Goal: Task Accomplishment & Management: Use online tool/utility

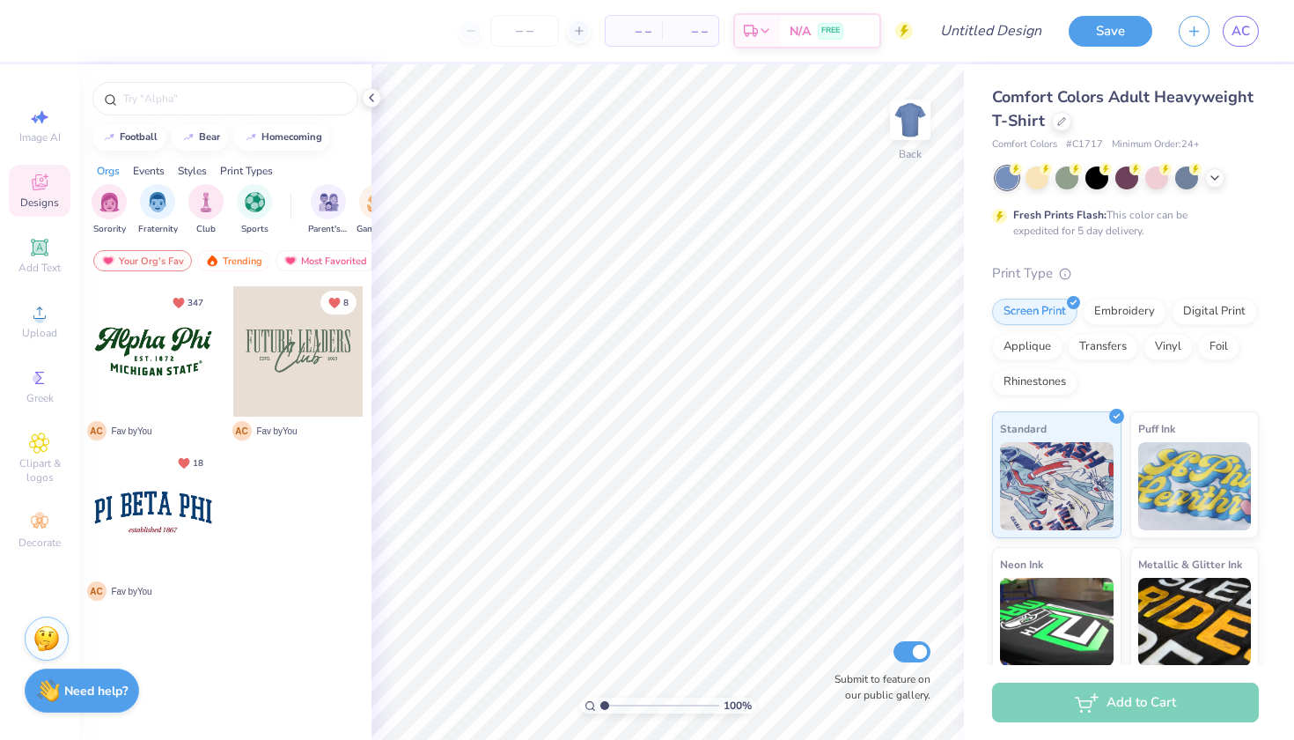
click at [116, 697] on strong "Need help?" at bounding box center [95, 690] width 63 height 17
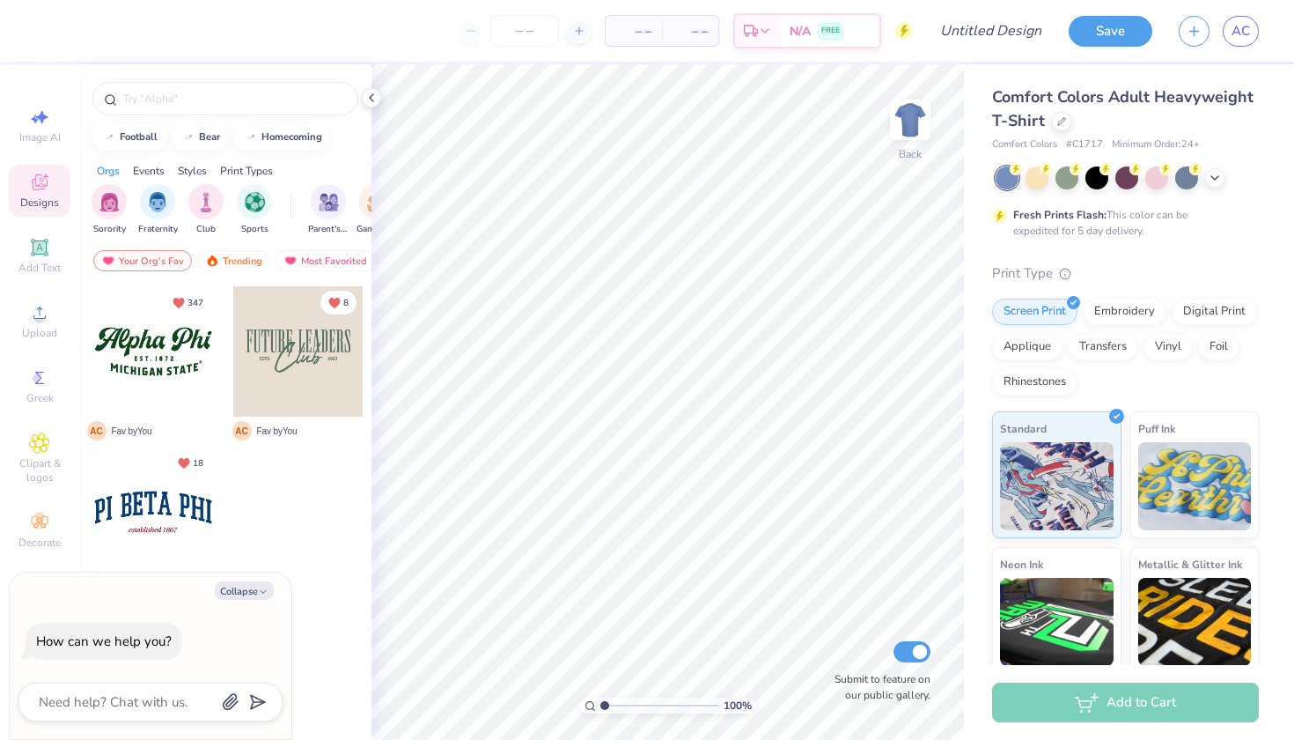
click at [306, 586] on div at bounding box center [298, 525] width 132 height 159
click at [133, 641] on div "How can we help you?" at bounding box center [104, 641] width 136 height 18
click at [237, 602] on div "Collapse How can we help you?" at bounding box center [151, 655] width 282 height 167
click at [237, 589] on button "Collapse" at bounding box center [244, 590] width 59 height 18
type textarea "x"
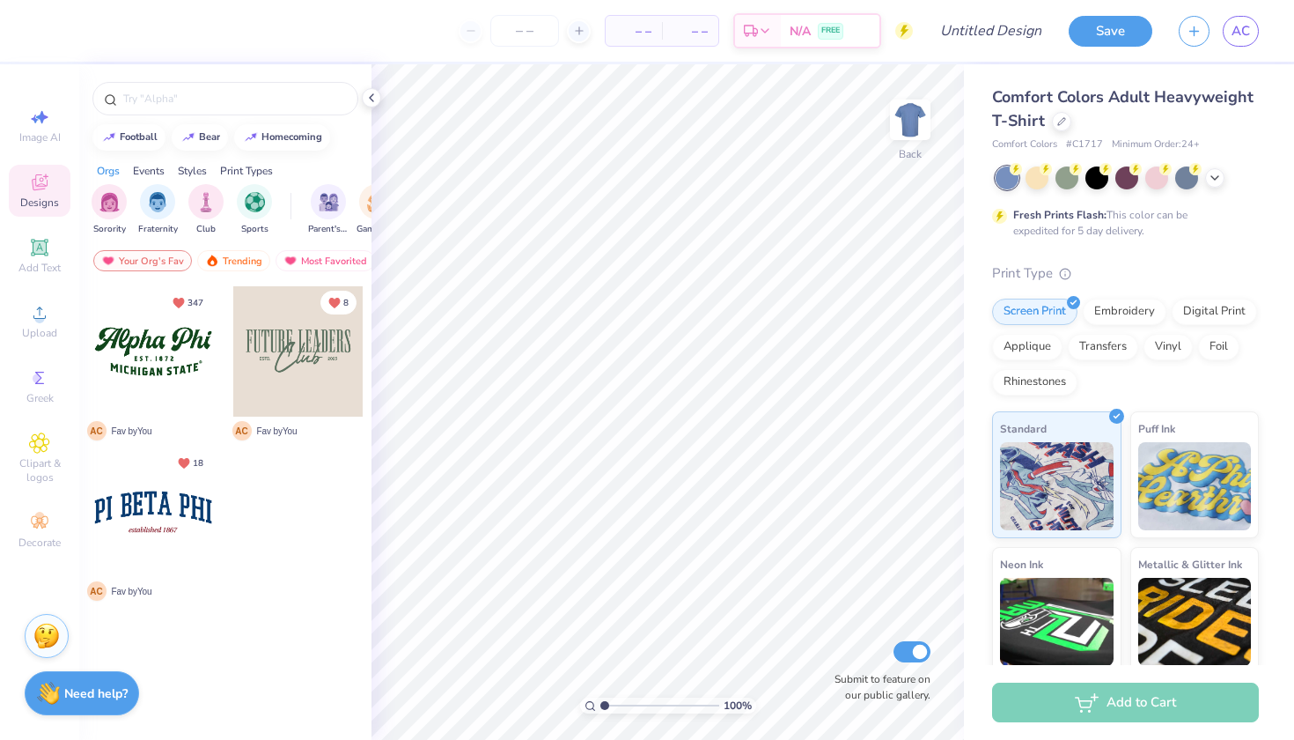
click at [49, 639] on img at bounding box center [46, 636] width 26 height 26
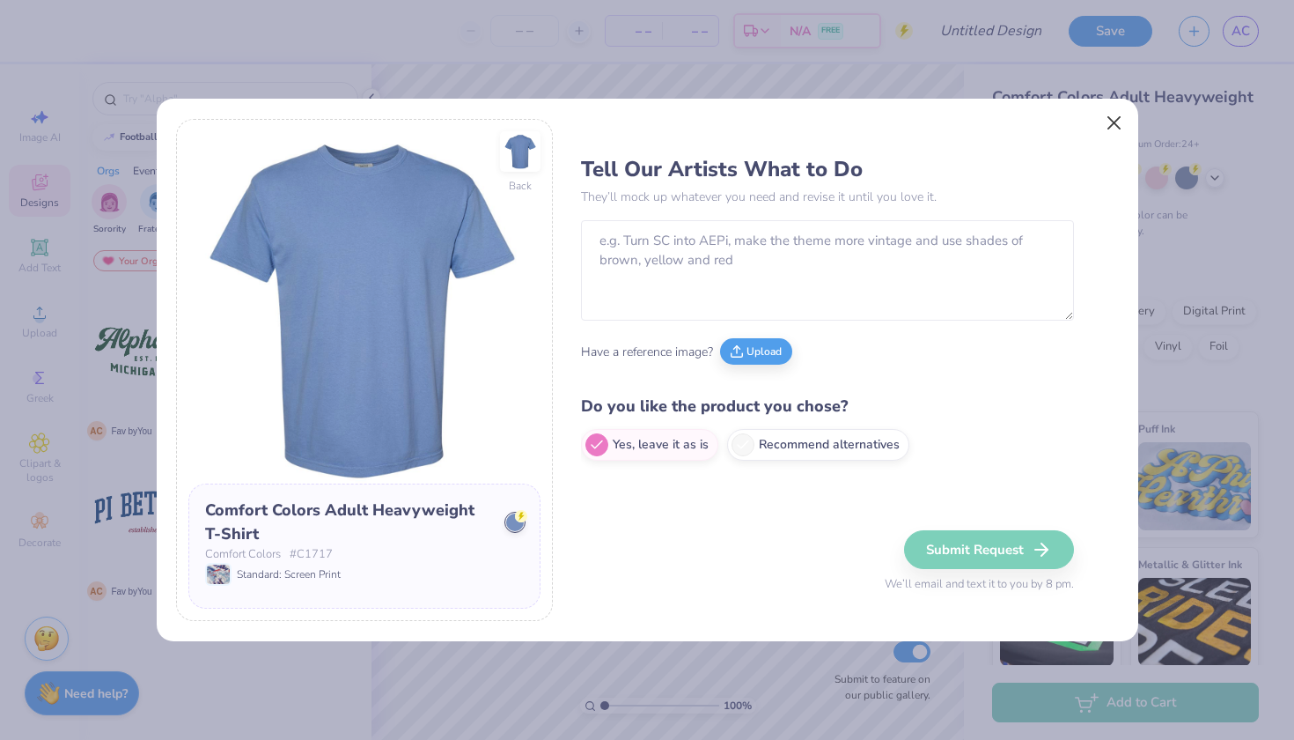
click at [1105, 123] on button "Close" at bounding box center [1113, 123] width 33 height 33
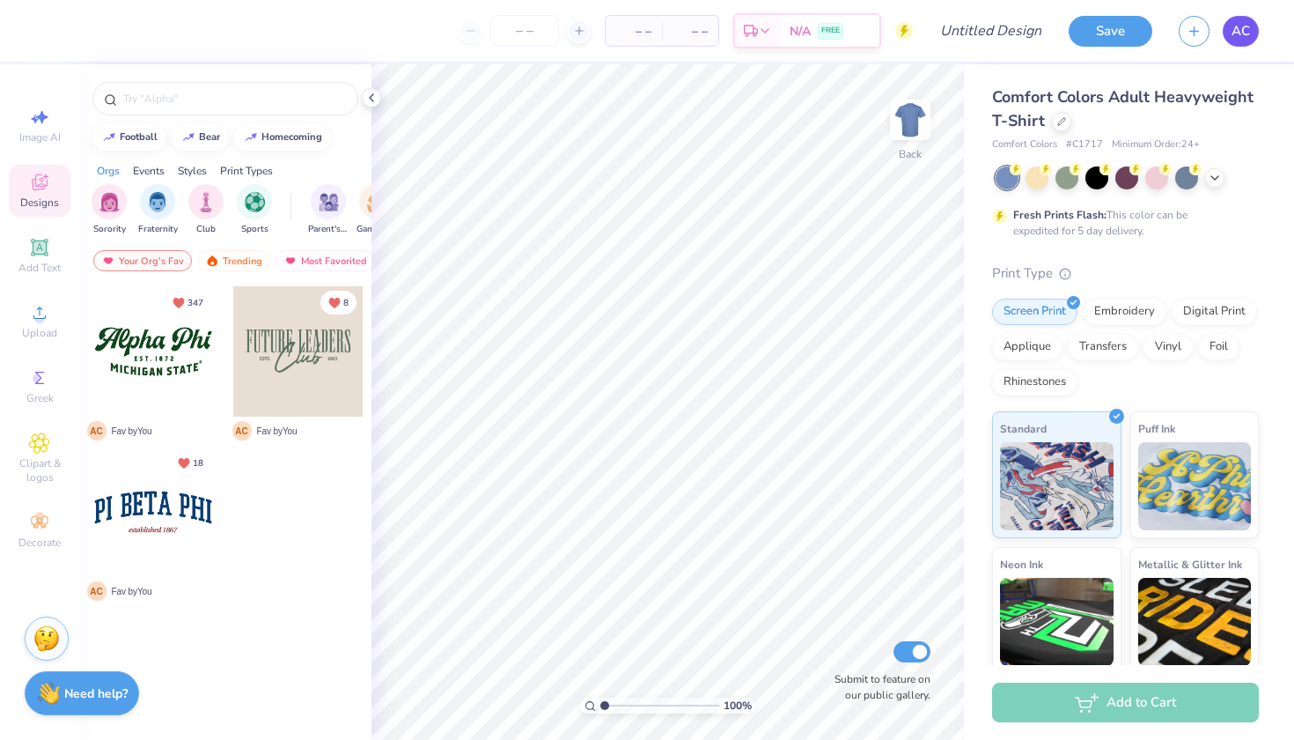
click at [1251, 26] on link "AC" at bounding box center [1241, 31] width 36 height 31
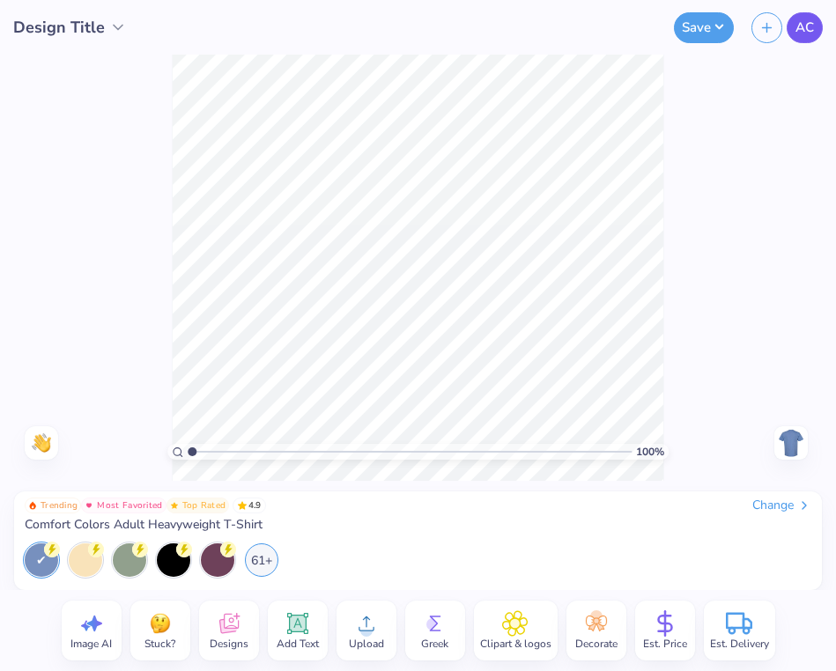
click at [810, 41] on link "AC" at bounding box center [804, 27] width 36 height 31
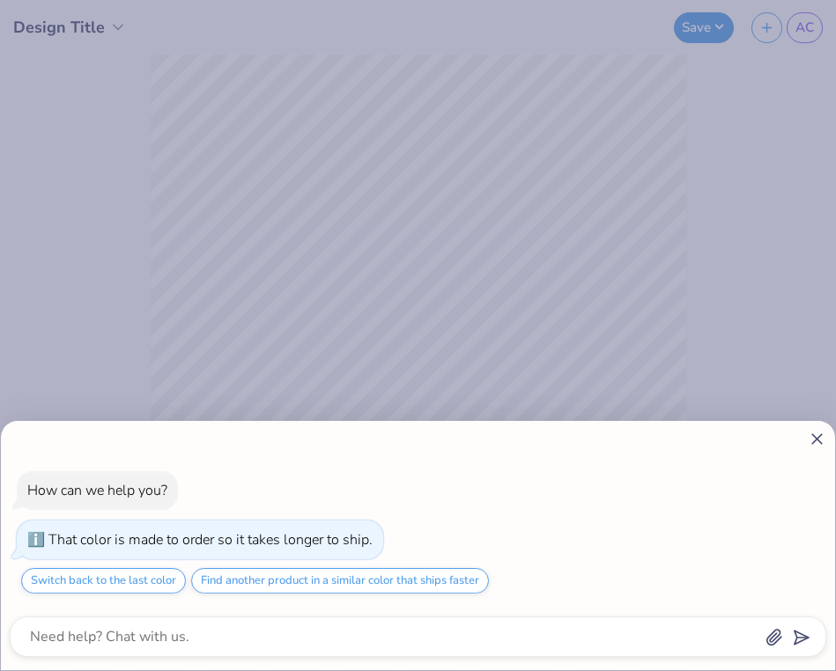
click at [822, 437] on icon at bounding box center [816, 439] width 18 height 18
type textarea "x"
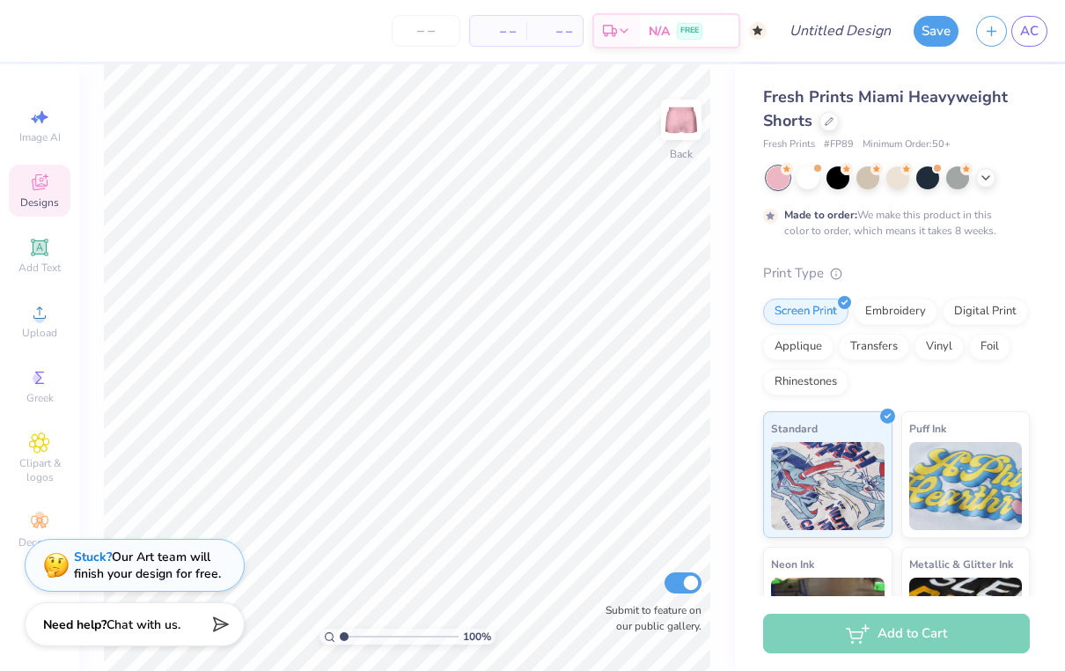
click at [45, 185] on icon at bounding box center [40, 182] width 16 height 16
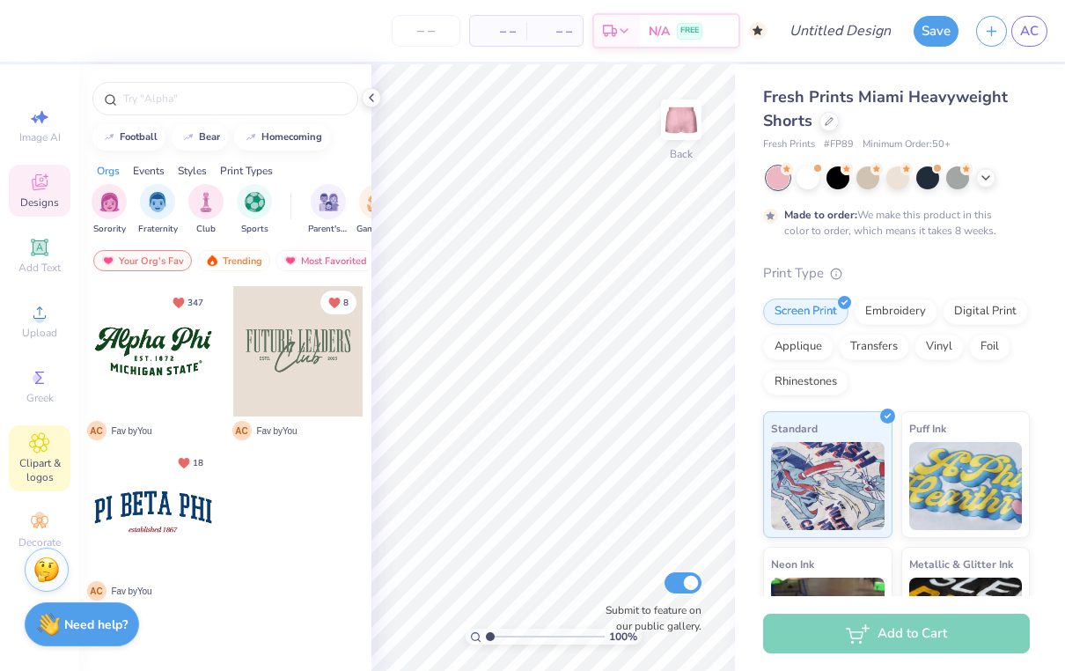
click at [52, 455] on div "Clipart & logos" at bounding box center [40, 458] width 62 height 66
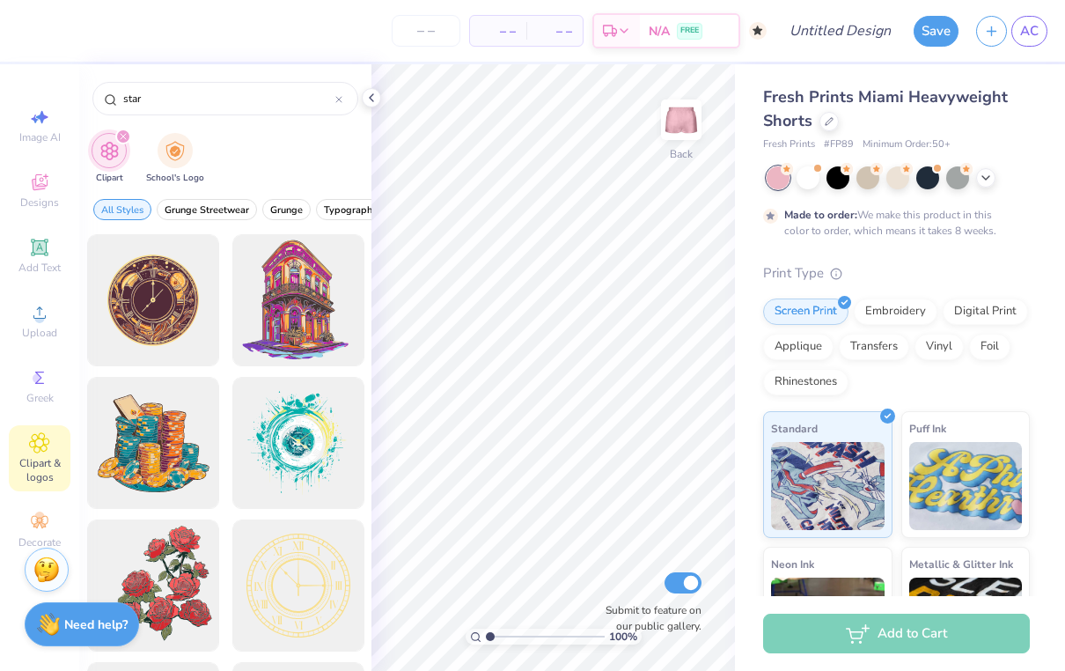
type input "star"
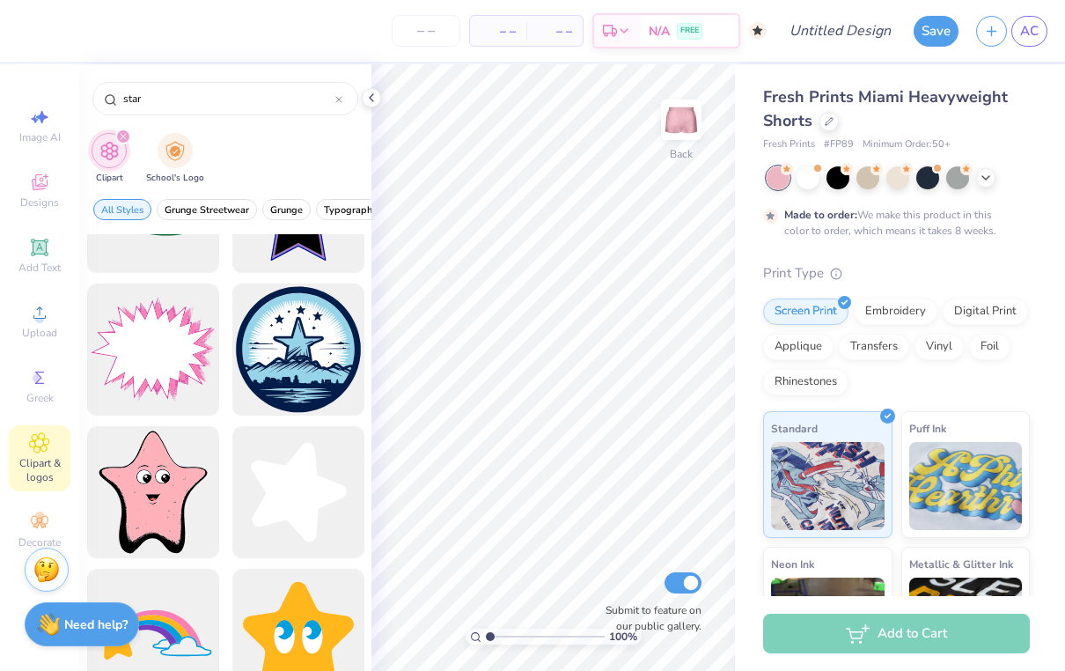
scroll to position [1086, 0]
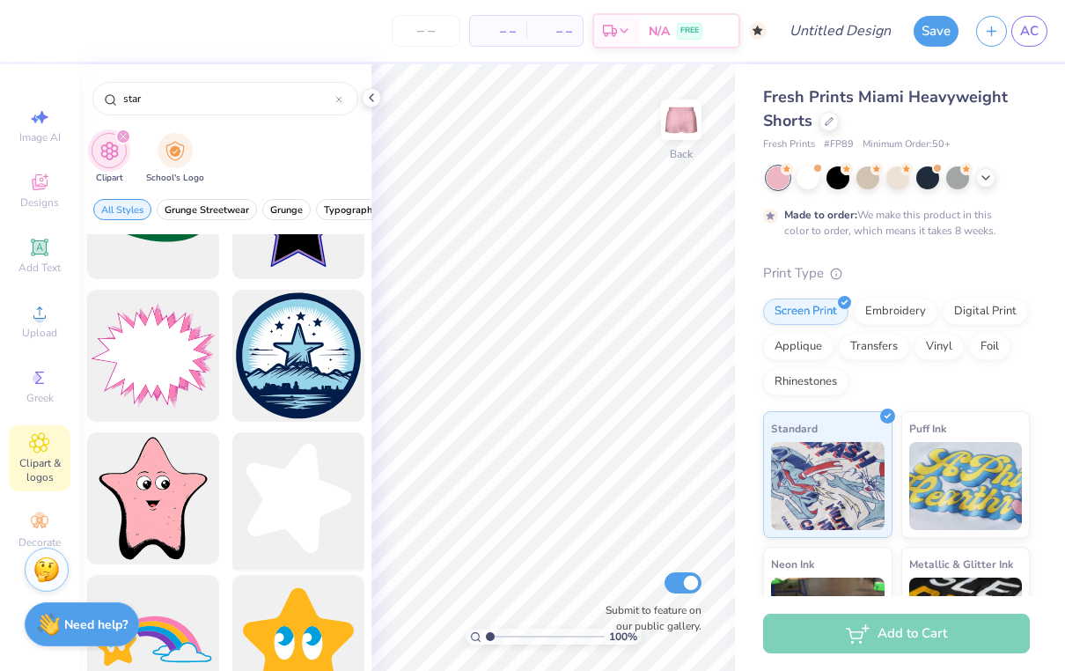
click at [284, 472] on div at bounding box center [297, 498] width 145 height 145
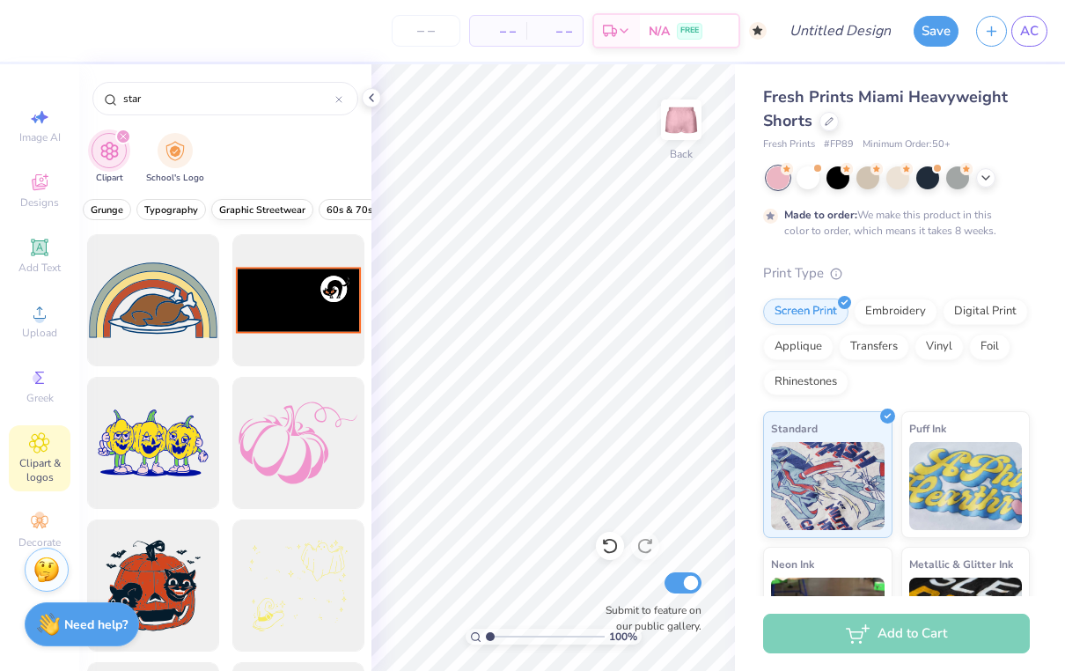
scroll to position [0, 181]
click at [182, 205] on span "Typography" at bounding box center [171, 209] width 54 height 13
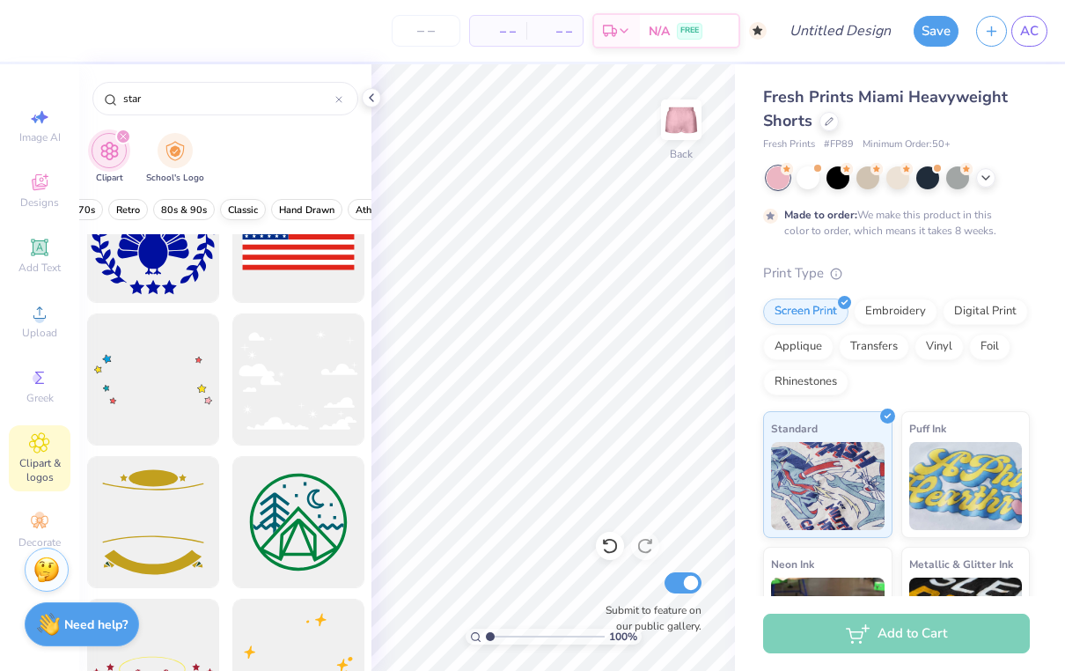
scroll to position [0, 460]
click at [240, 210] on span "Classic" at bounding box center [240, 209] width 30 height 13
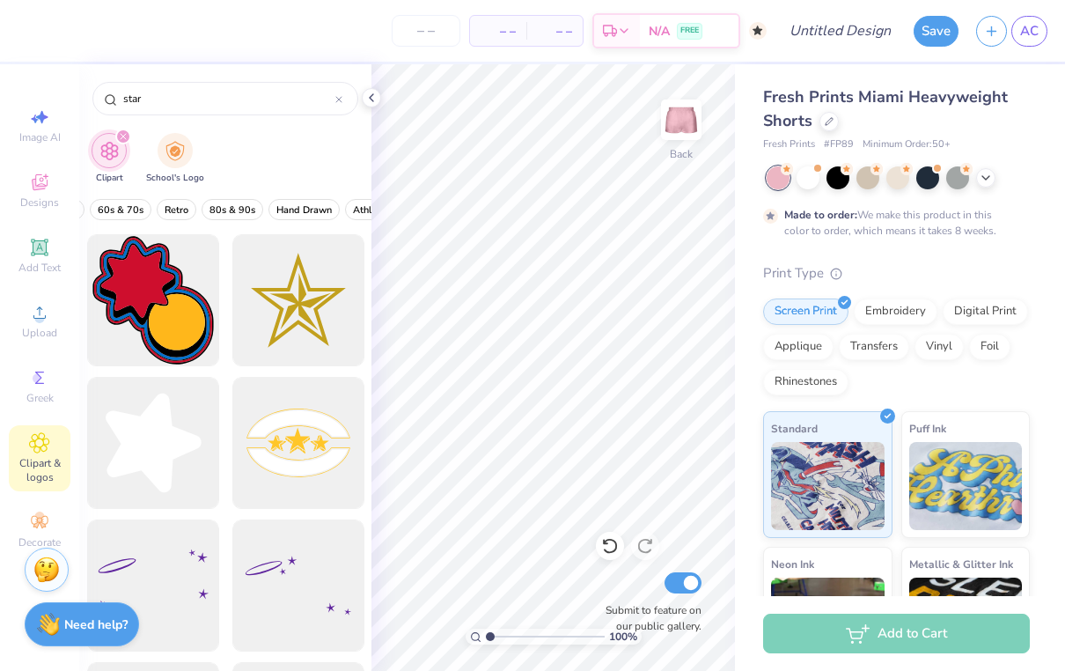
scroll to position [0, 0]
click at [161, 431] on div at bounding box center [152, 443] width 145 height 145
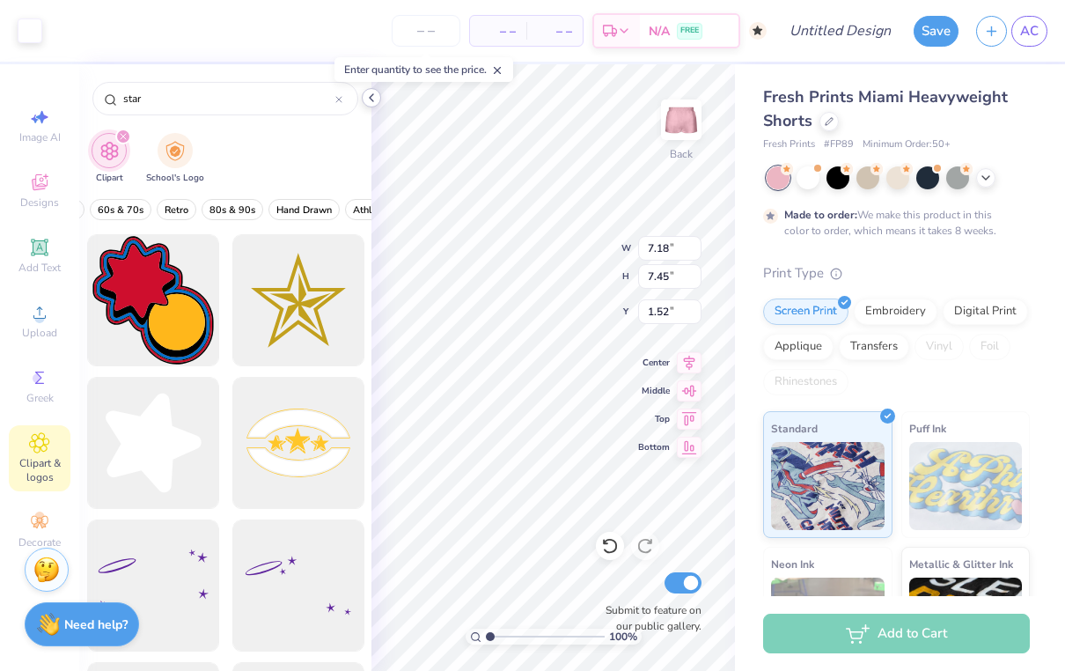
click at [372, 99] on icon at bounding box center [372, 98] width 14 height 14
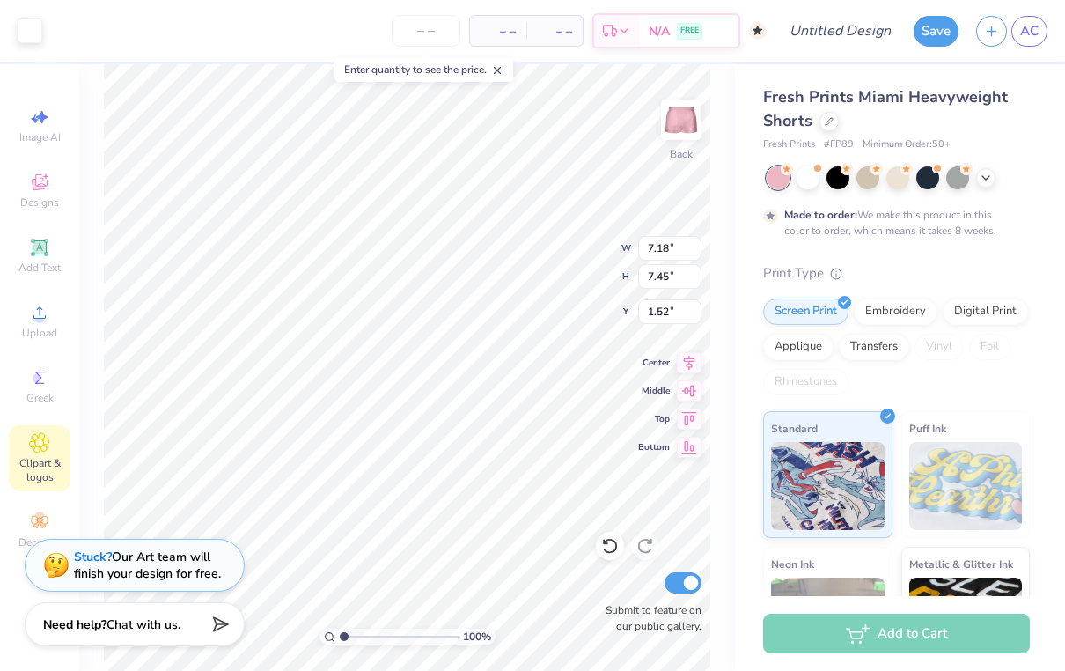
type input "2.96"
type input "3.08"
type input "1.18"
click at [43, 238] on icon at bounding box center [39, 247] width 21 height 21
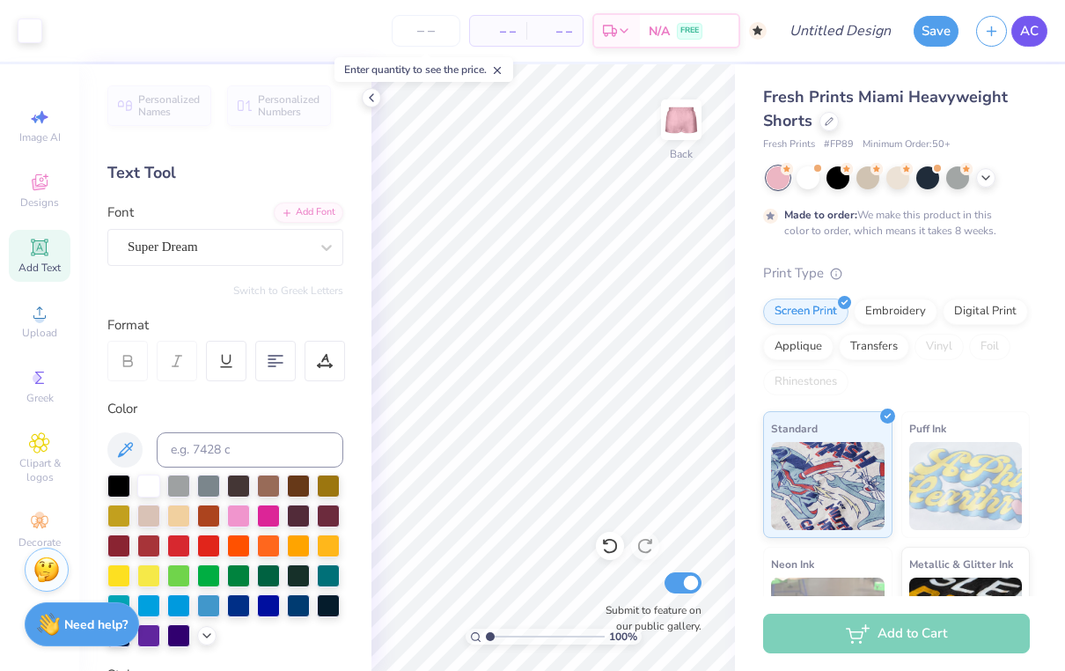
click at [835, 28] on span "AC" at bounding box center [1030, 31] width 18 height 20
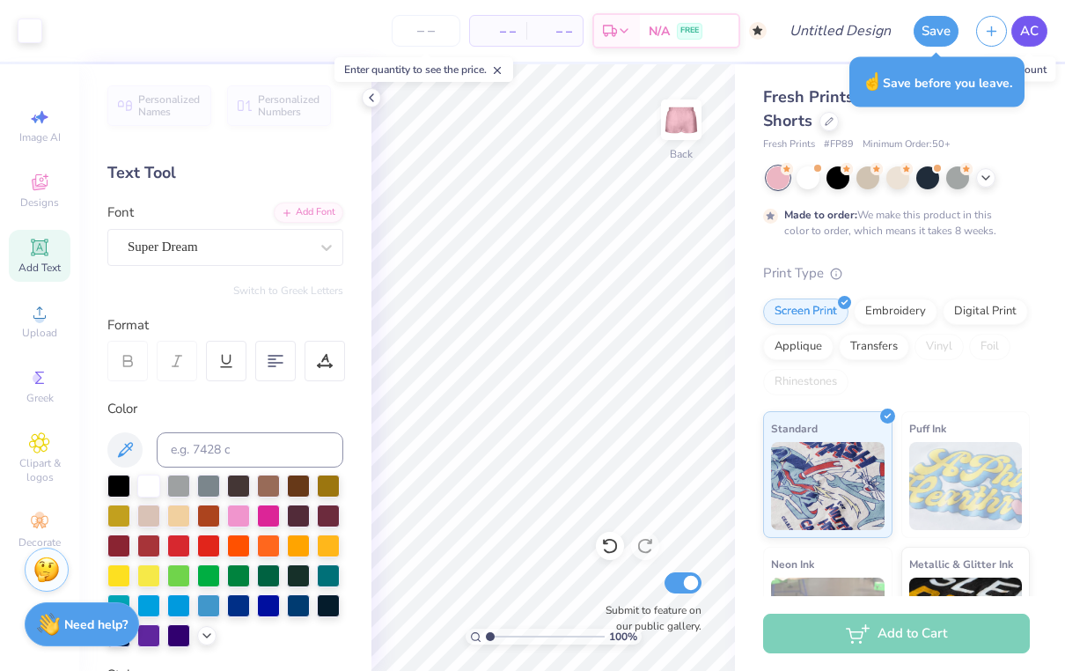
type textarea "x"
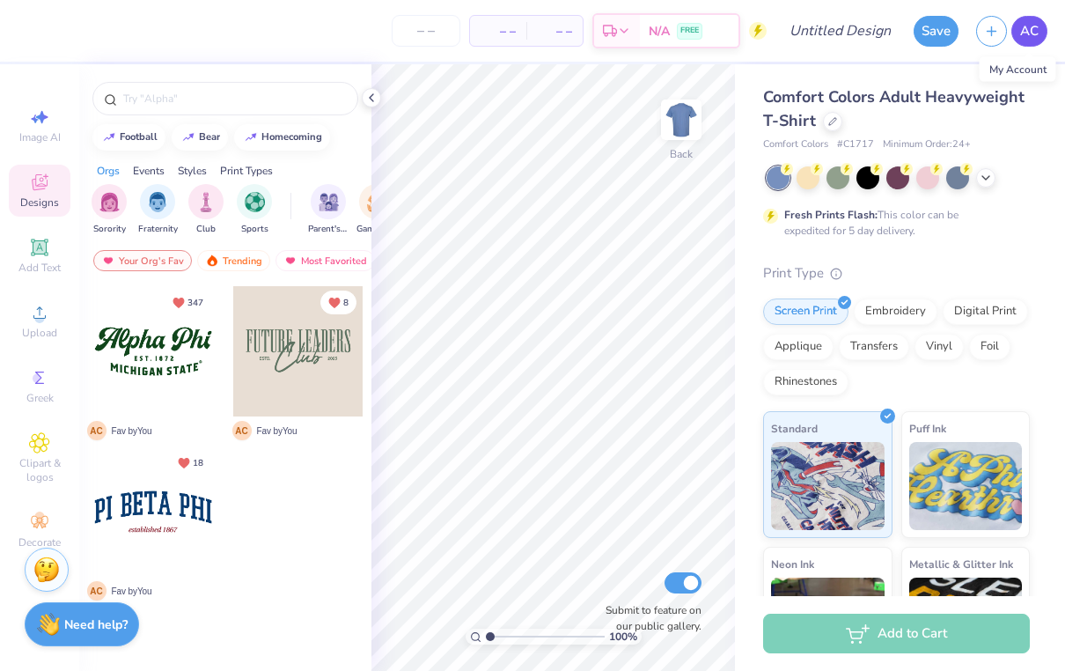
click at [1033, 31] on span "AC" at bounding box center [1030, 31] width 18 height 20
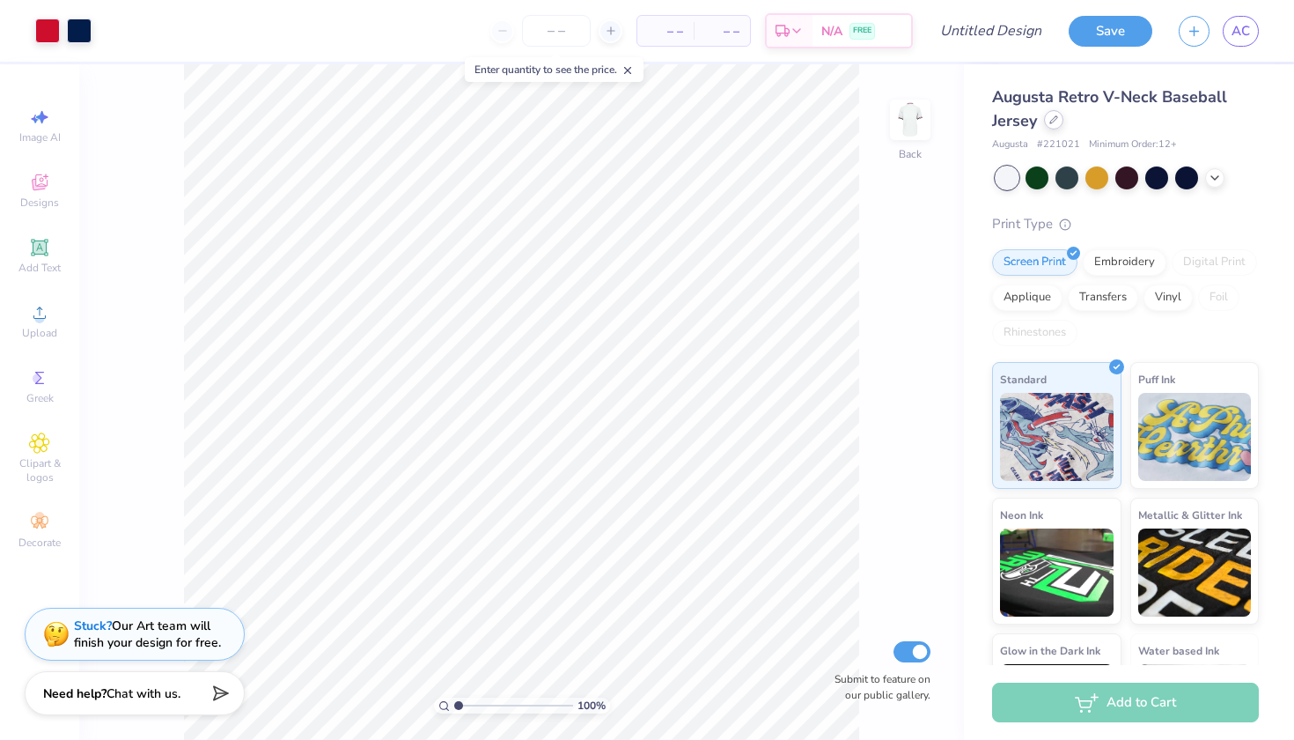
click at [1053, 120] on icon at bounding box center [1054, 119] width 9 height 9
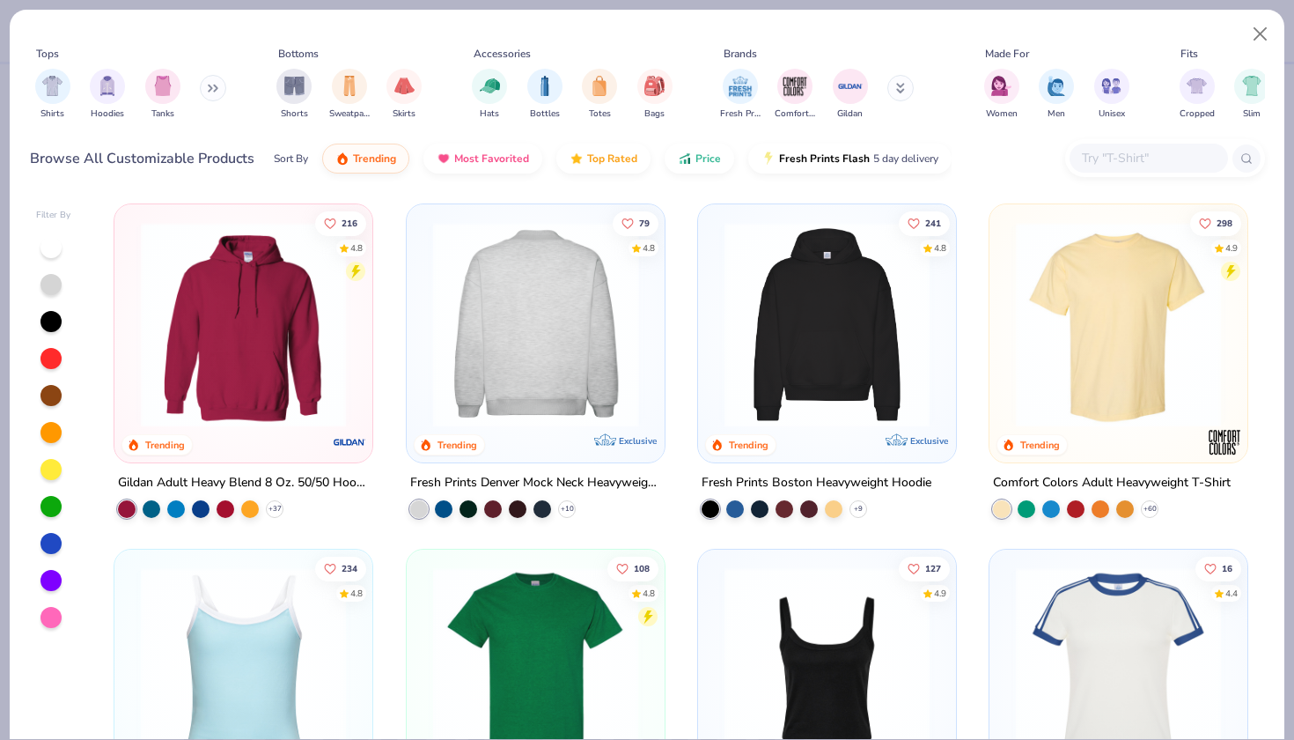
click at [574, 365] on img at bounding box center [535, 324] width 223 height 205
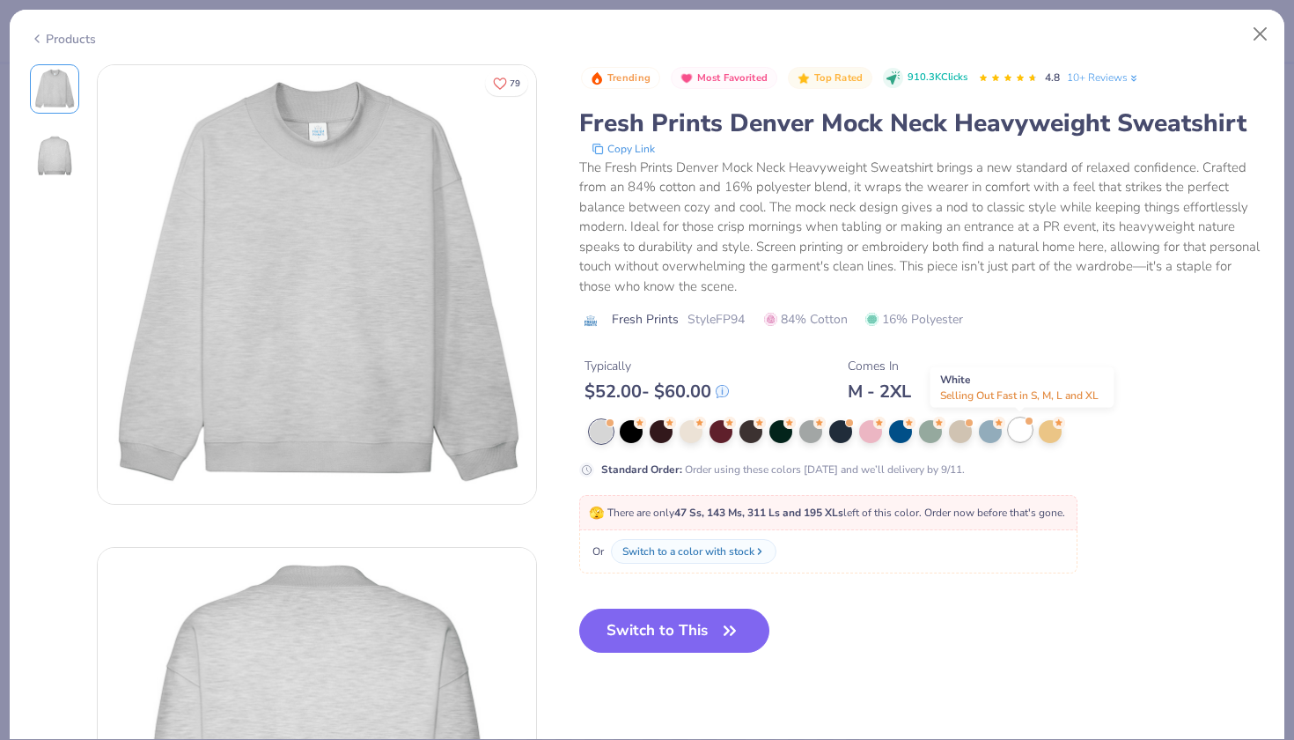
click at [1018, 432] on div at bounding box center [1020, 429] width 23 height 23
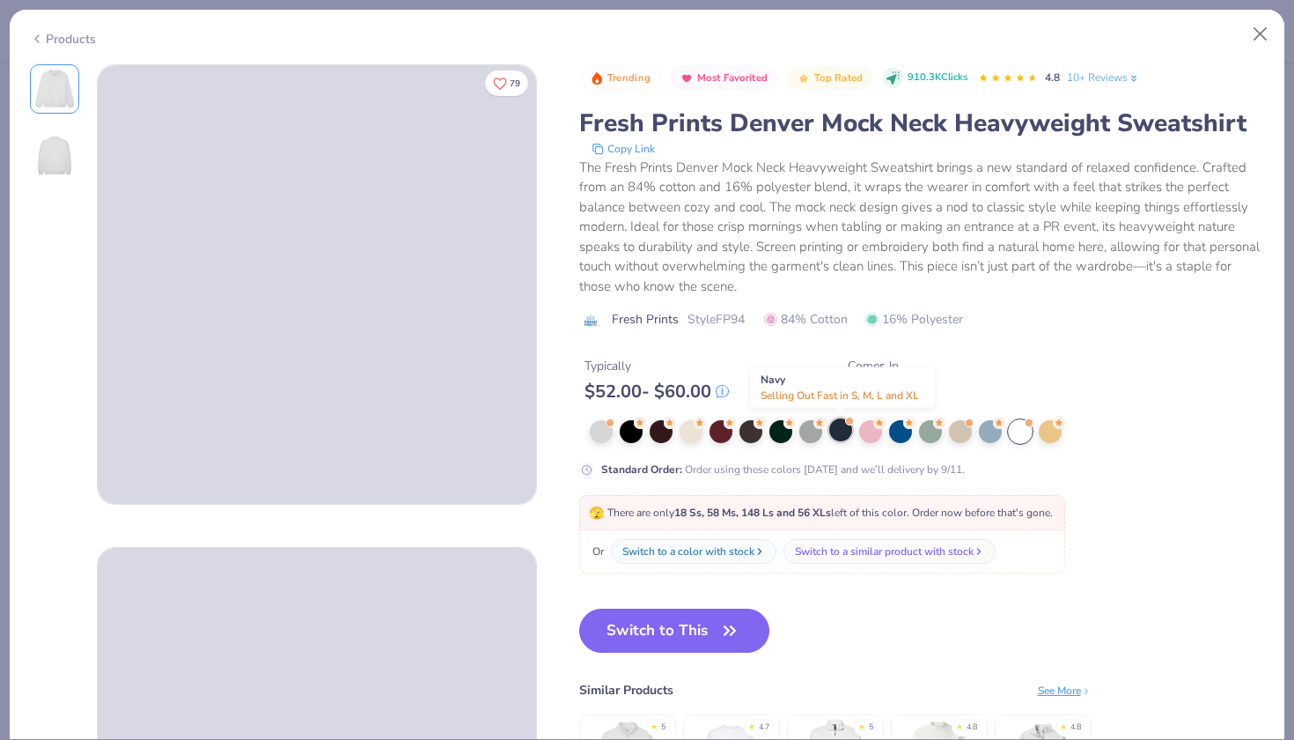
click at [844, 431] on div at bounding box center [840, 429] width 23 height 23
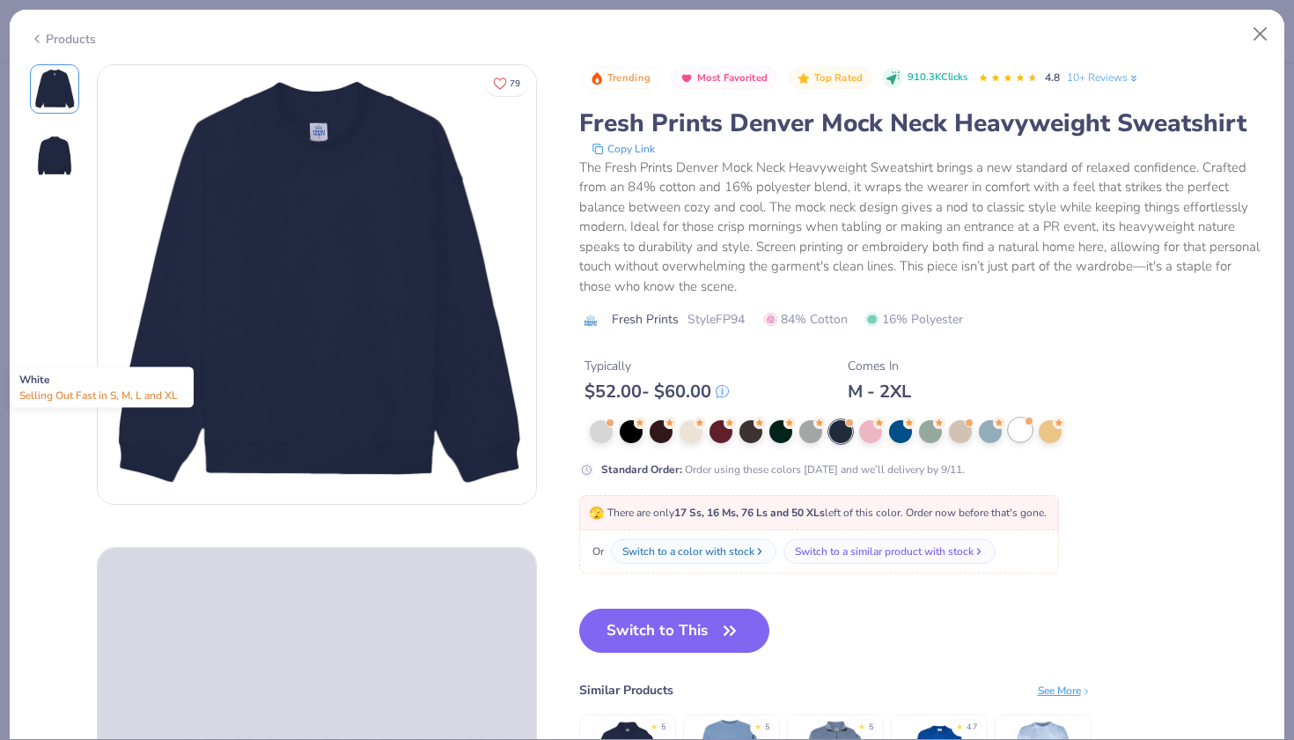
click at [1023, 424] on div at bounding box center [1020, 429] width 23 height 23
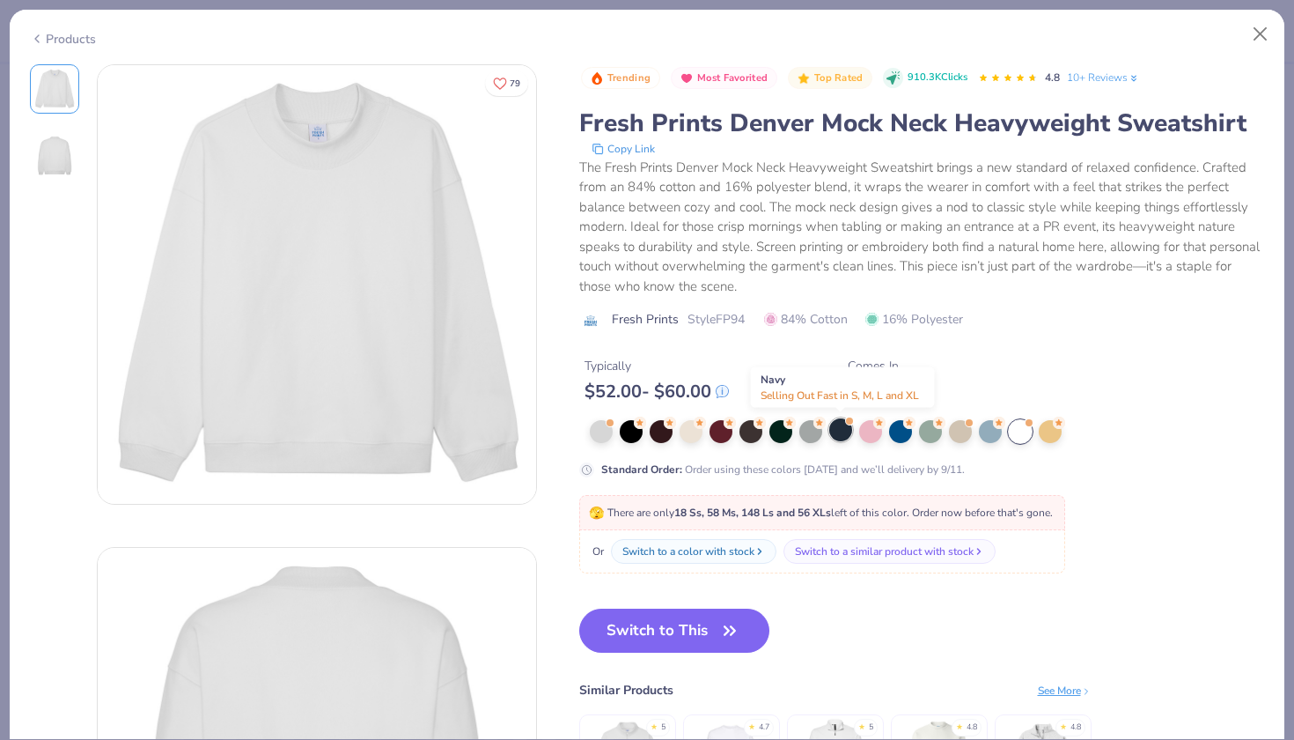
click at [845, 431] on div at bounding box center [840, 429] width 23 height 23
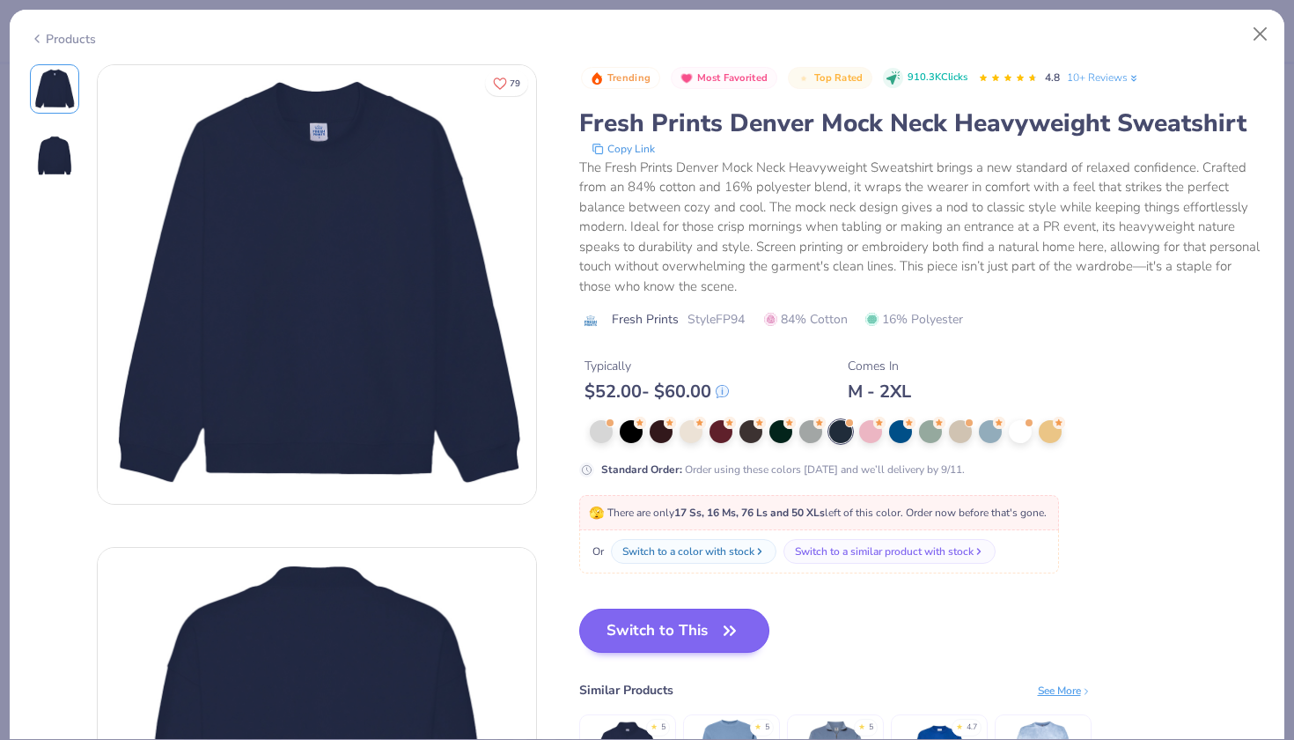
click at [654, 622] on button "Switch to This" at bounding box center [674, 630] width 191 height 44
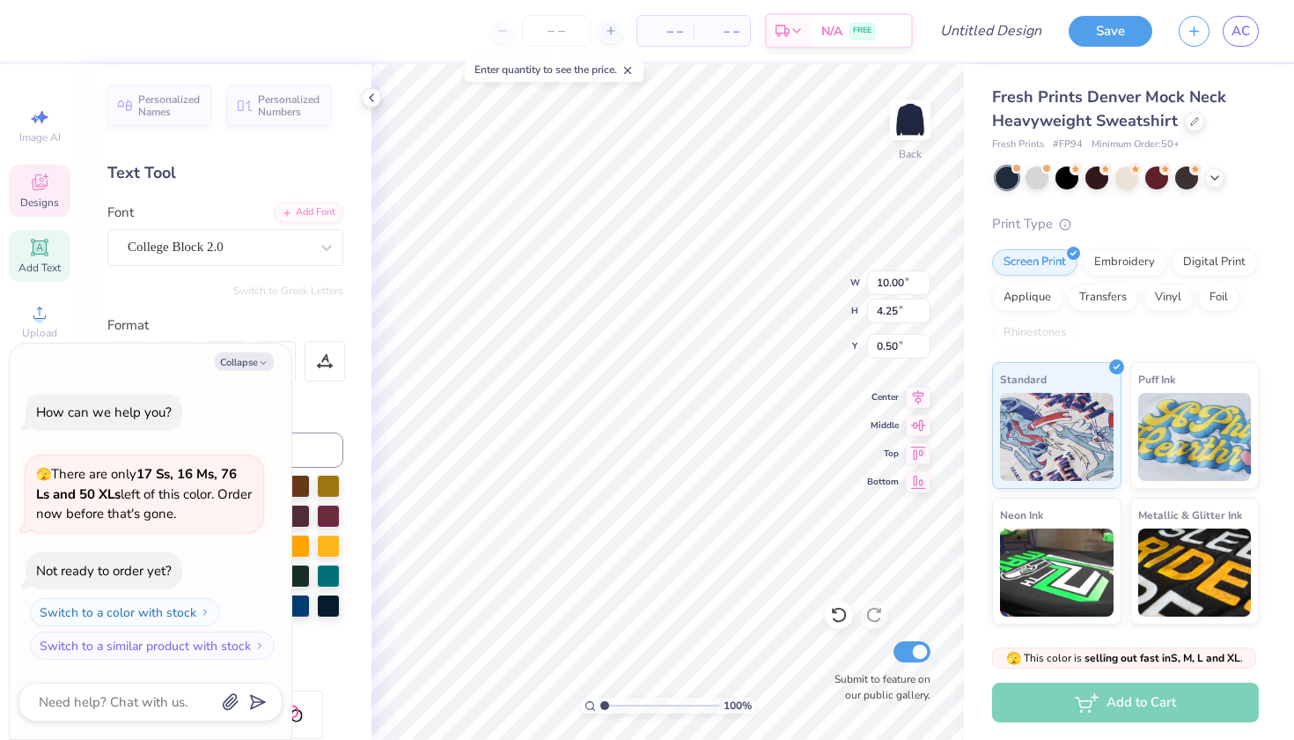
type textarea "x"
type textarea "chi"
type textarea "x"
type textarea "W chi"
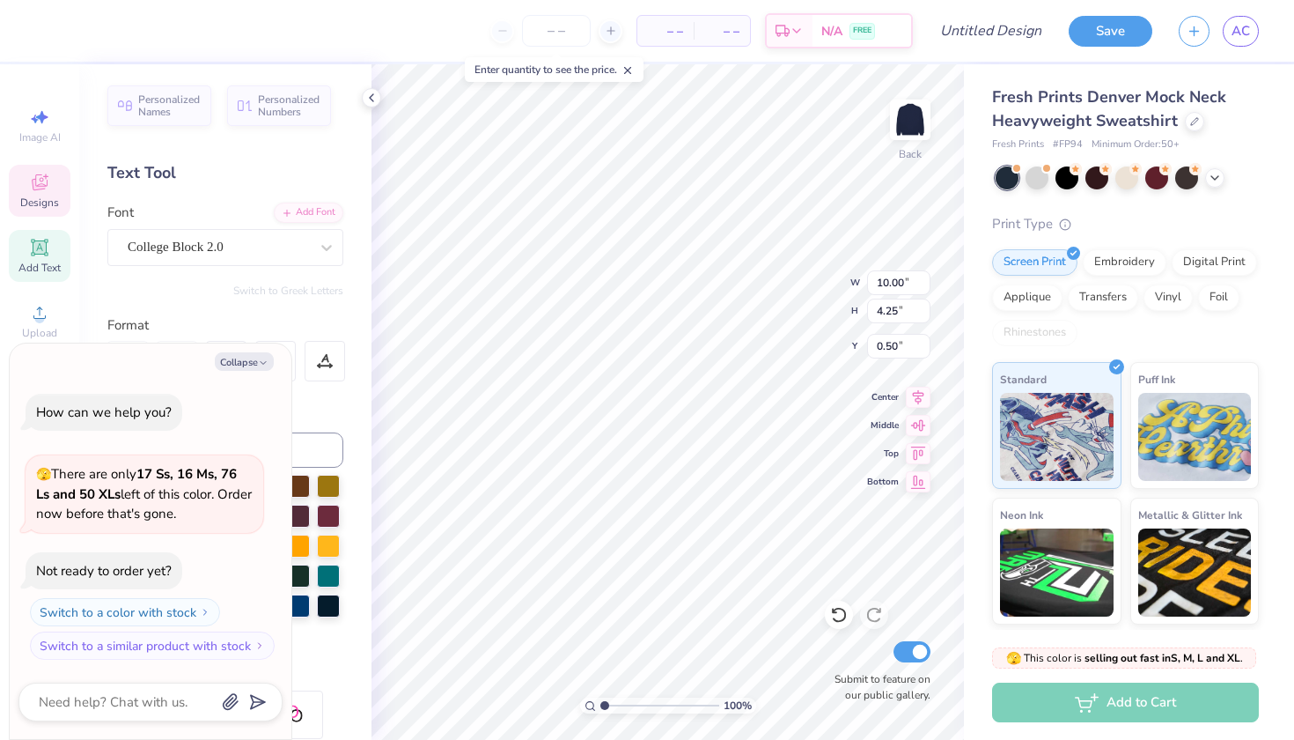
type textarea "x"
type textarea "WO chi"
type textarea "x"
type textarea "WOM chi"
type textarea "x"
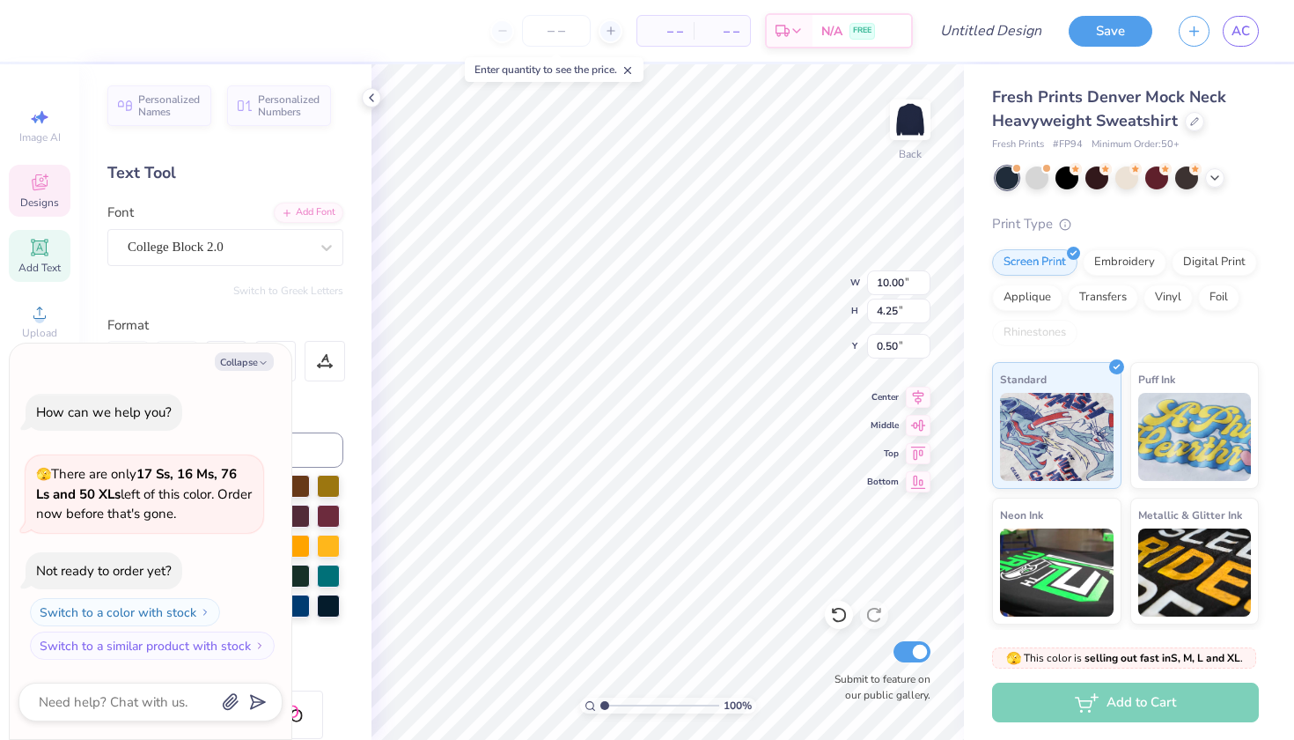
type textarea "WOME chi"
type textarea "x"
type textarea "WOMEN chi"
type textarea "x"
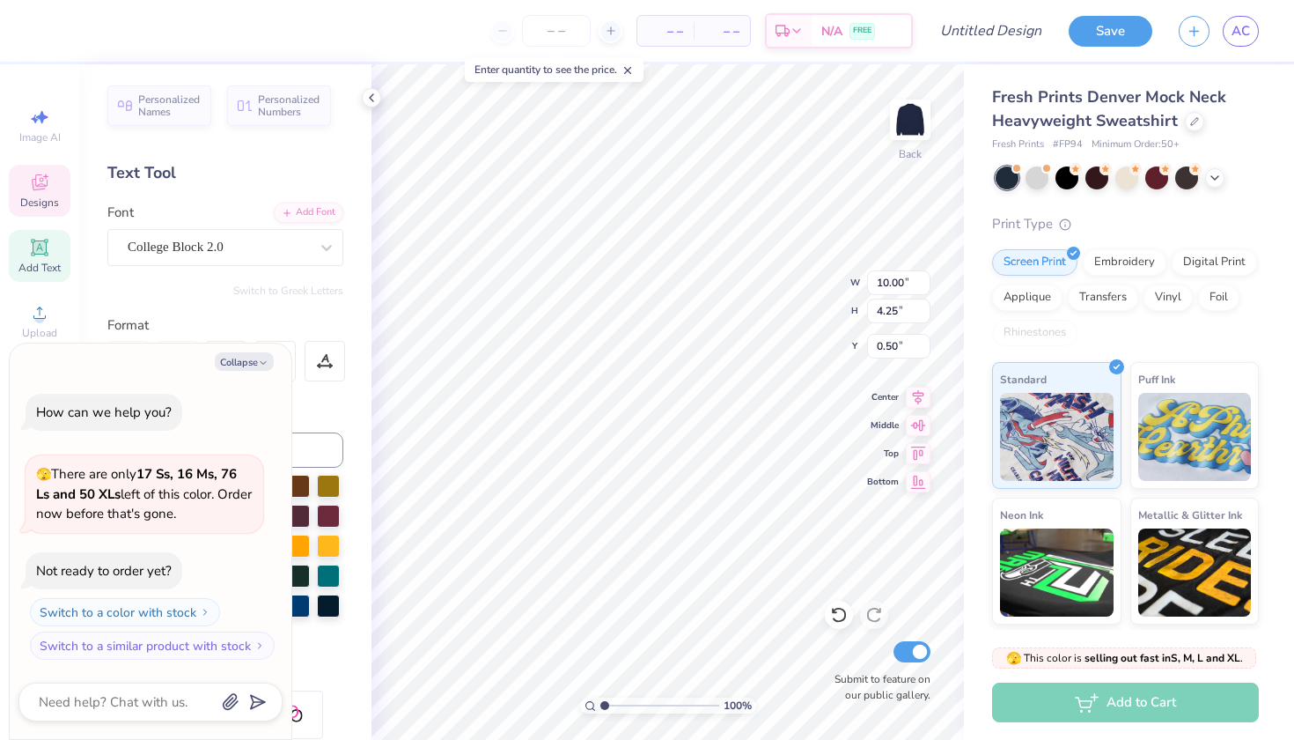
type textarea "WOMEN chi"
type textarea "x"
type textarea "WOMEN I chi"
type textarea "x"
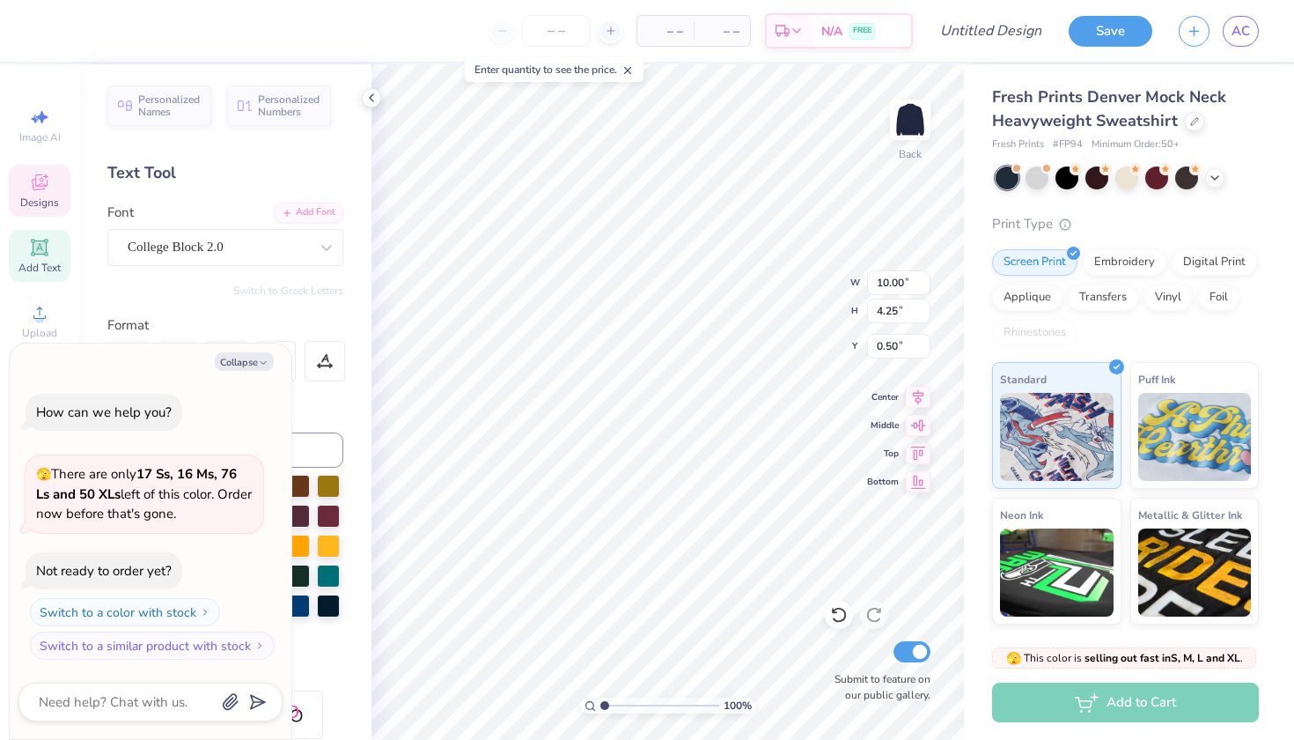
type textarea "WOMEN IN chi"
type textarea "x"
type textarea "WOMEN IN L"
type textarea "x"
type textarea "WOMEN IN LA"
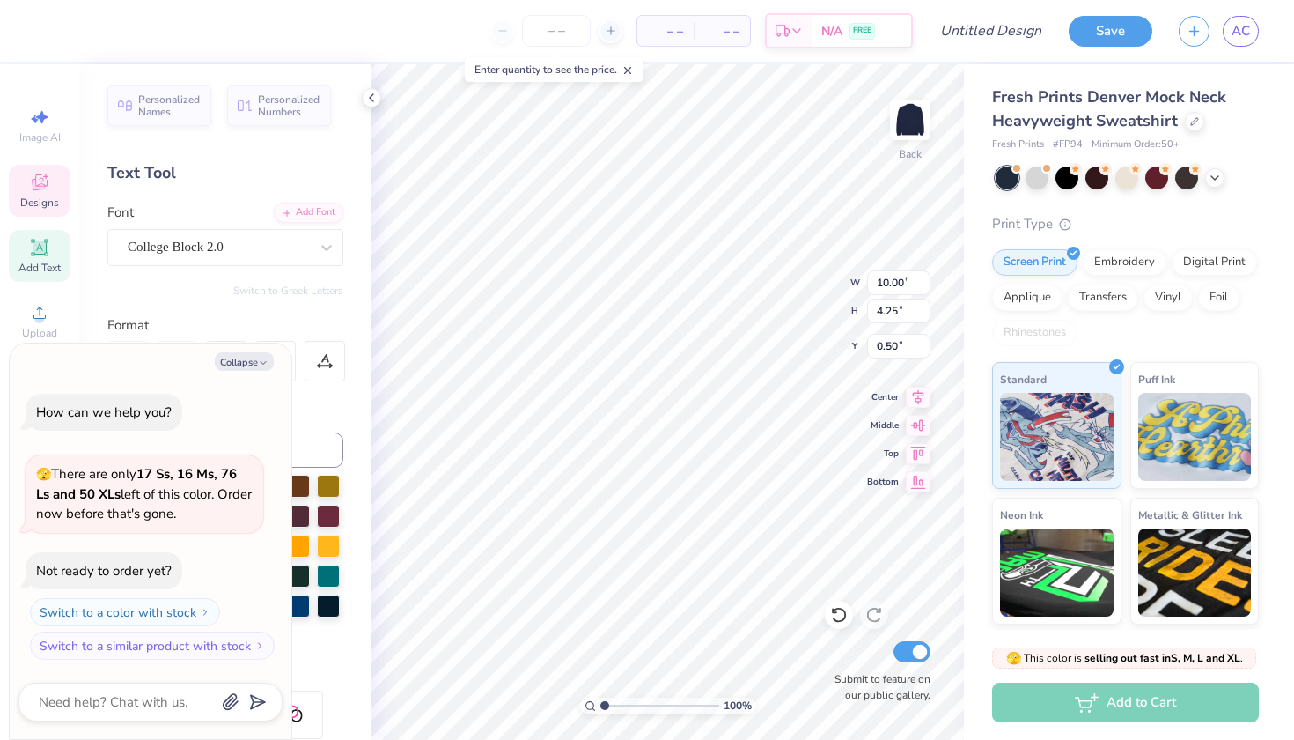
type textarea "x"
type textarea "WOMEN IN LAW"
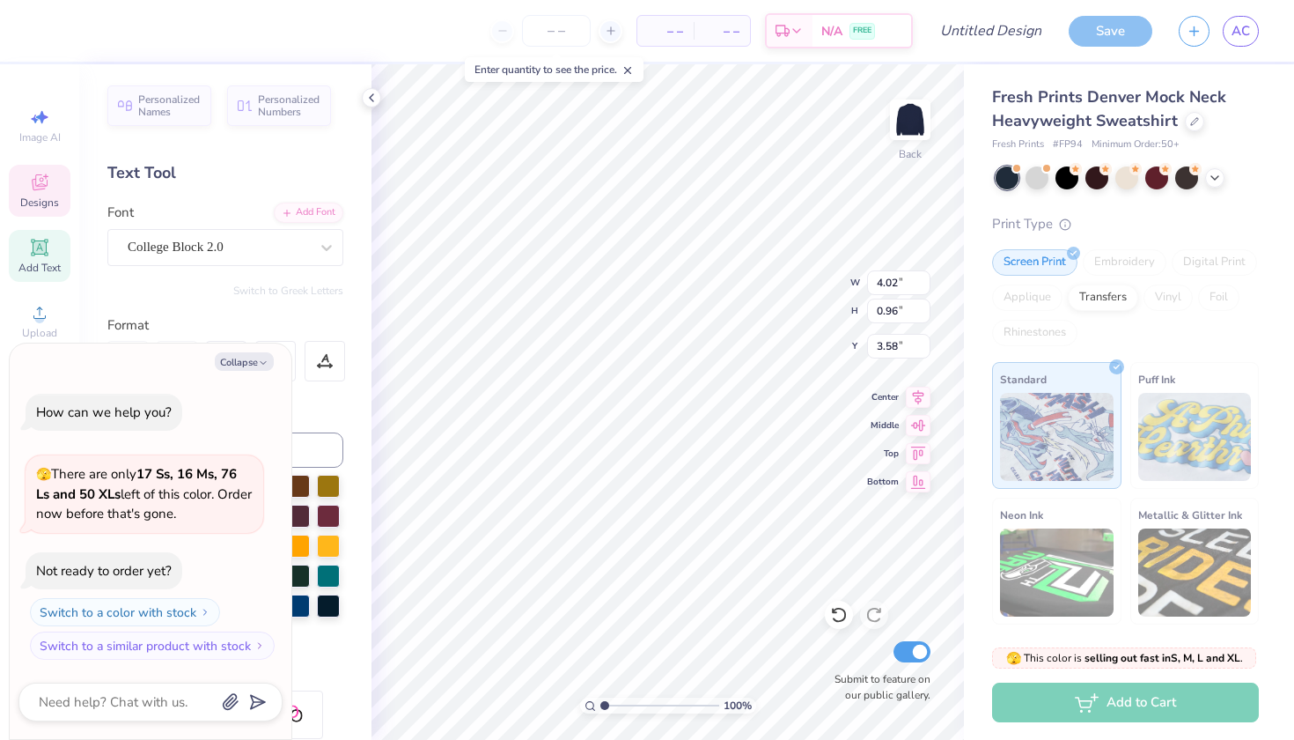
scroll to position [0, 2]
type textarea "x"
type textarea "est. 2"
type textarea "x"
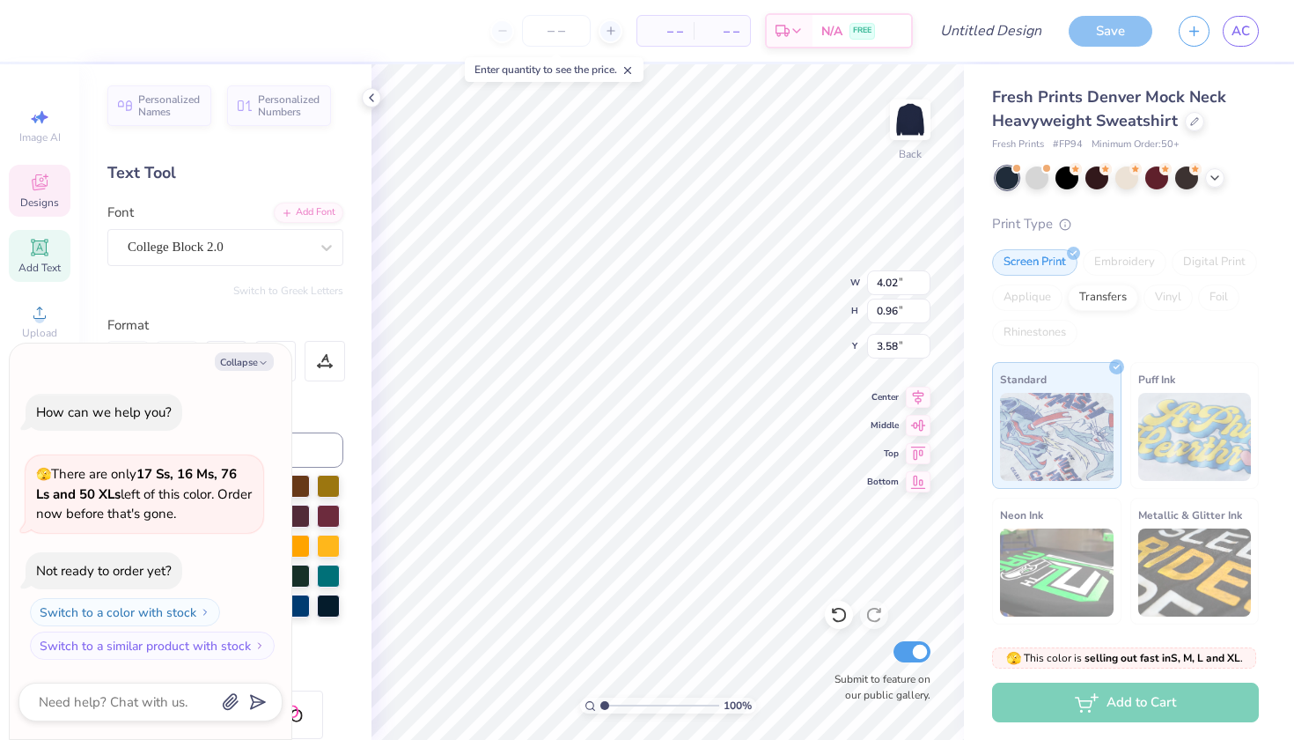
type textarea "est. 20"
type textarea "x"
type textarea "est. 202"
type textarea "x"
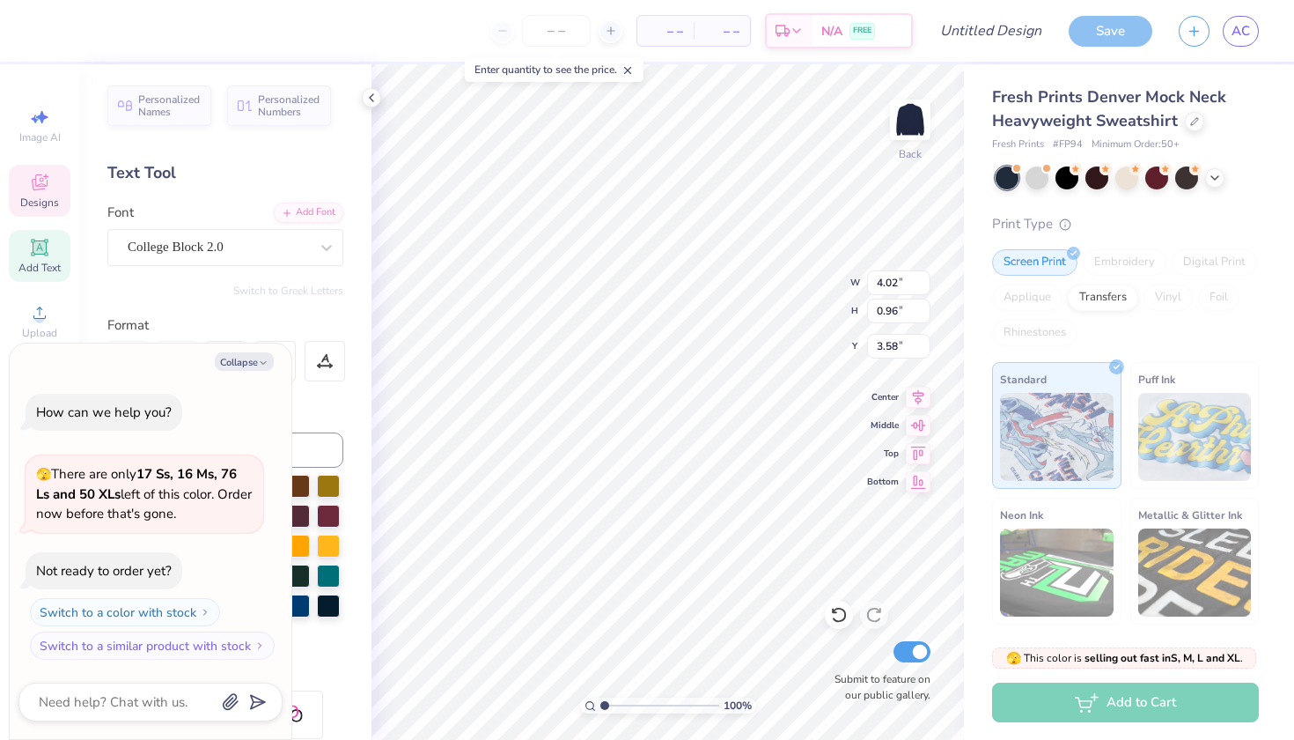
type textarea "est. 2025"
click at [249, 367] on button "Collapse" at bounding box center [244, 361] width 59 height 18
type textarea "x"
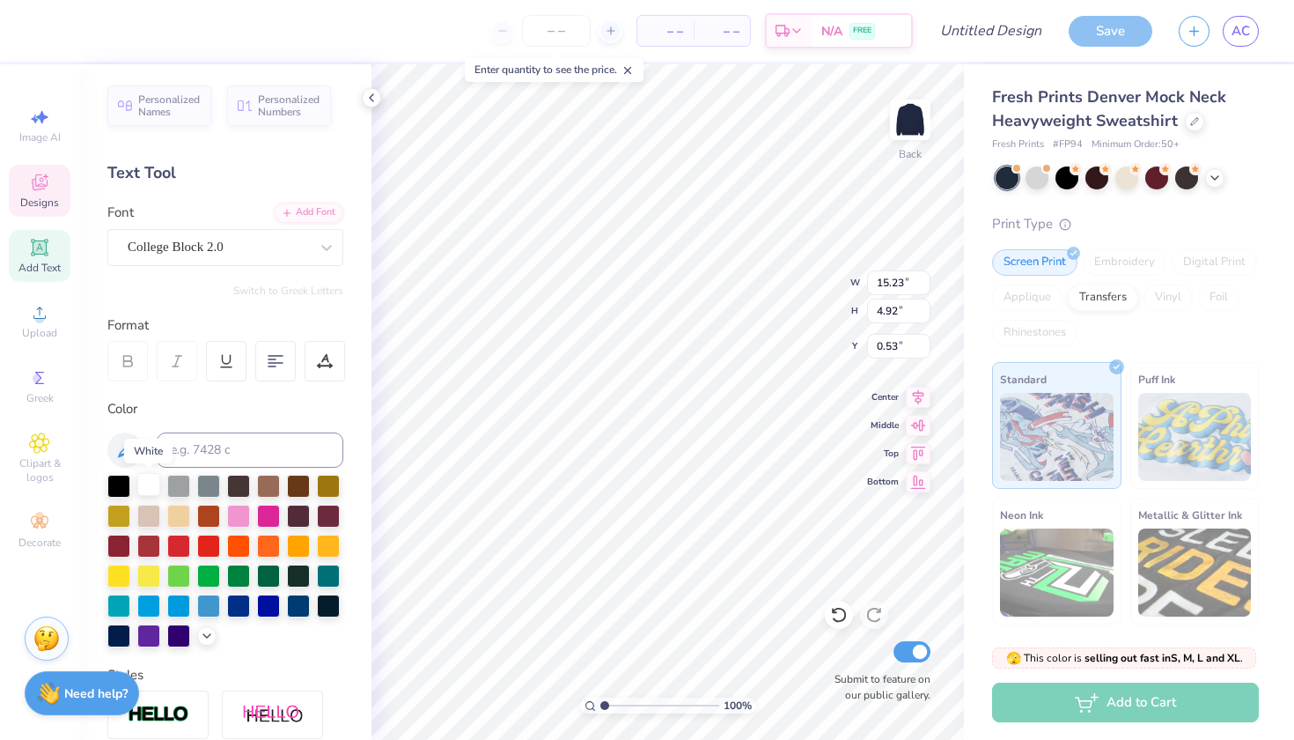
click at [148, 489] on div at bounding box center [148, 484] width 23 height 23
type input "4.23"
type input "0.96"
type input "3.58"
click at [149, 487] on div at bounding box center [148, 484] width 23 height 23
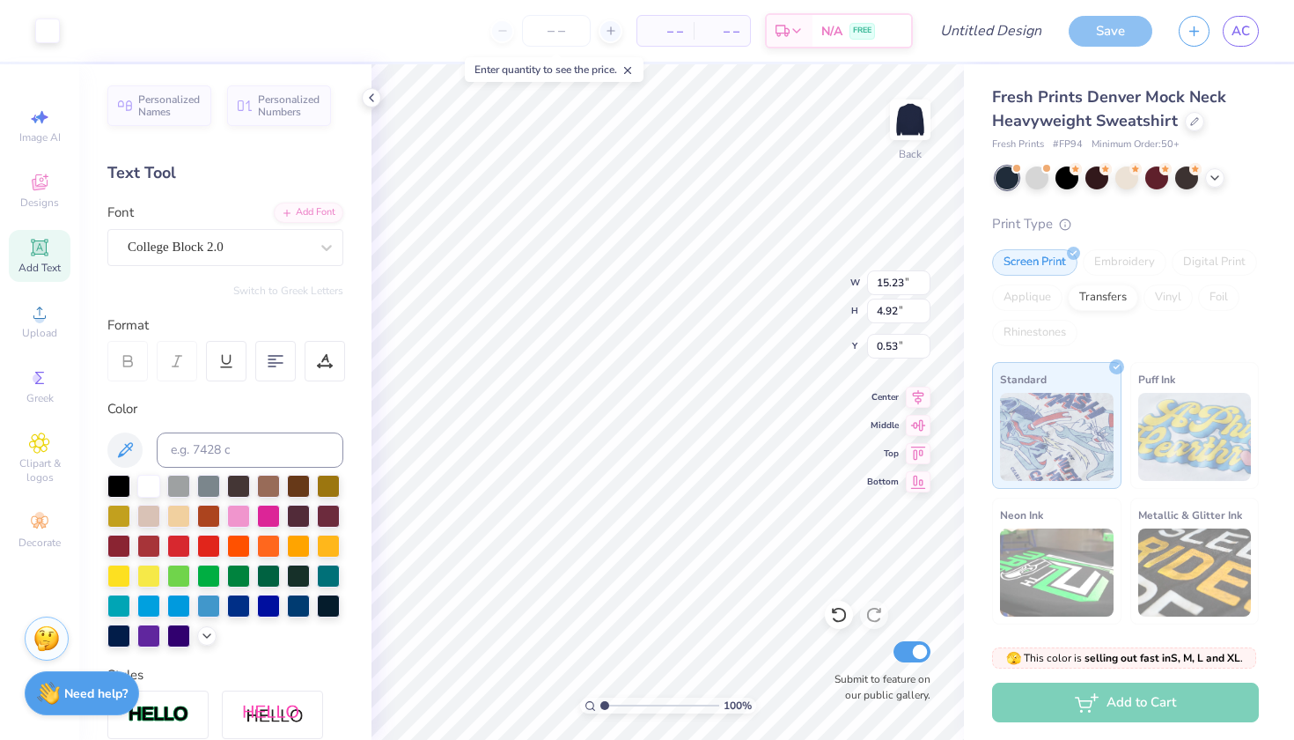
type input "1.40"
click at [1018, 31] on input "Design Title" at bounding box center [1012, 30] width 86 height 35
type input "Mock neck"
click at [1124, 34] on div "Save" at bounding box center [1111, 31] width 84 height 31
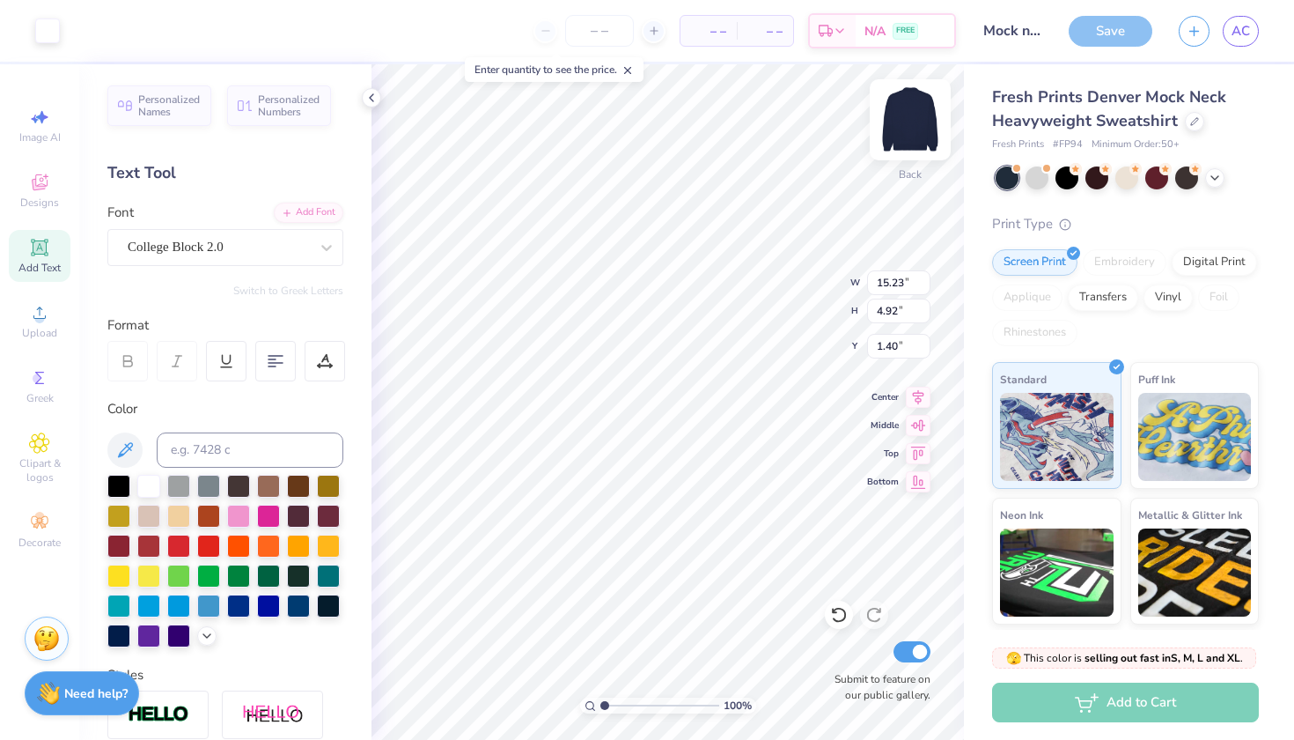
type input "14.46"
type input "4.67"
type input "1.44"
type input "0.90"
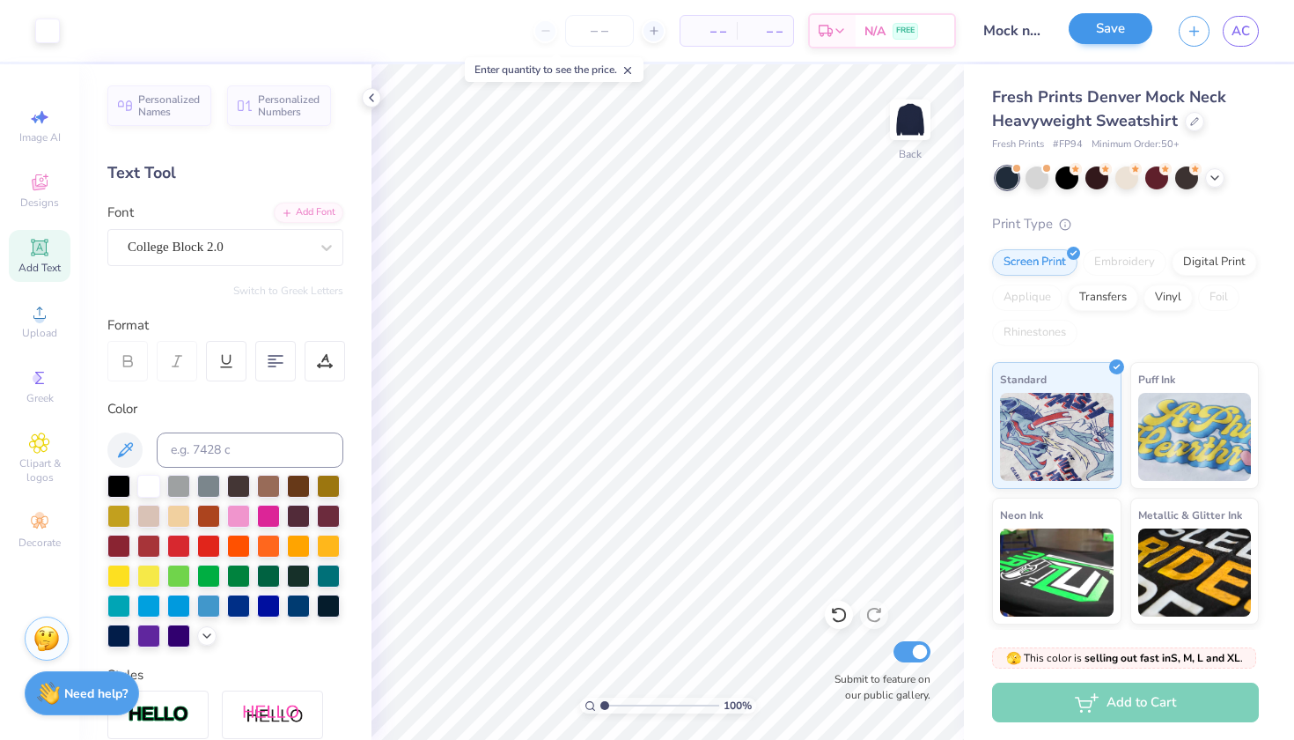
click at [1108, 40] on button "Save" at bounding box center [1111, 28] width 84 height 31
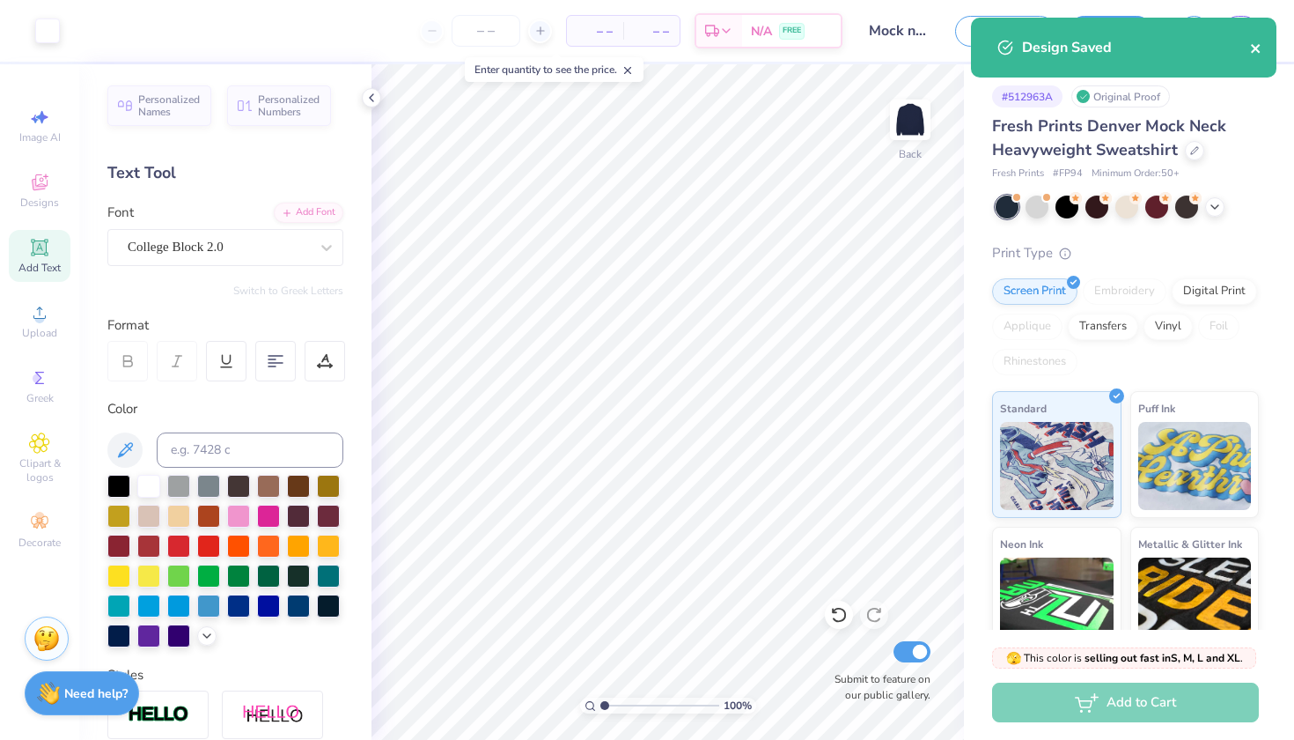
click at [1257, 48] on icon "close" at bounding box center [1255, 48] width 9 height 9
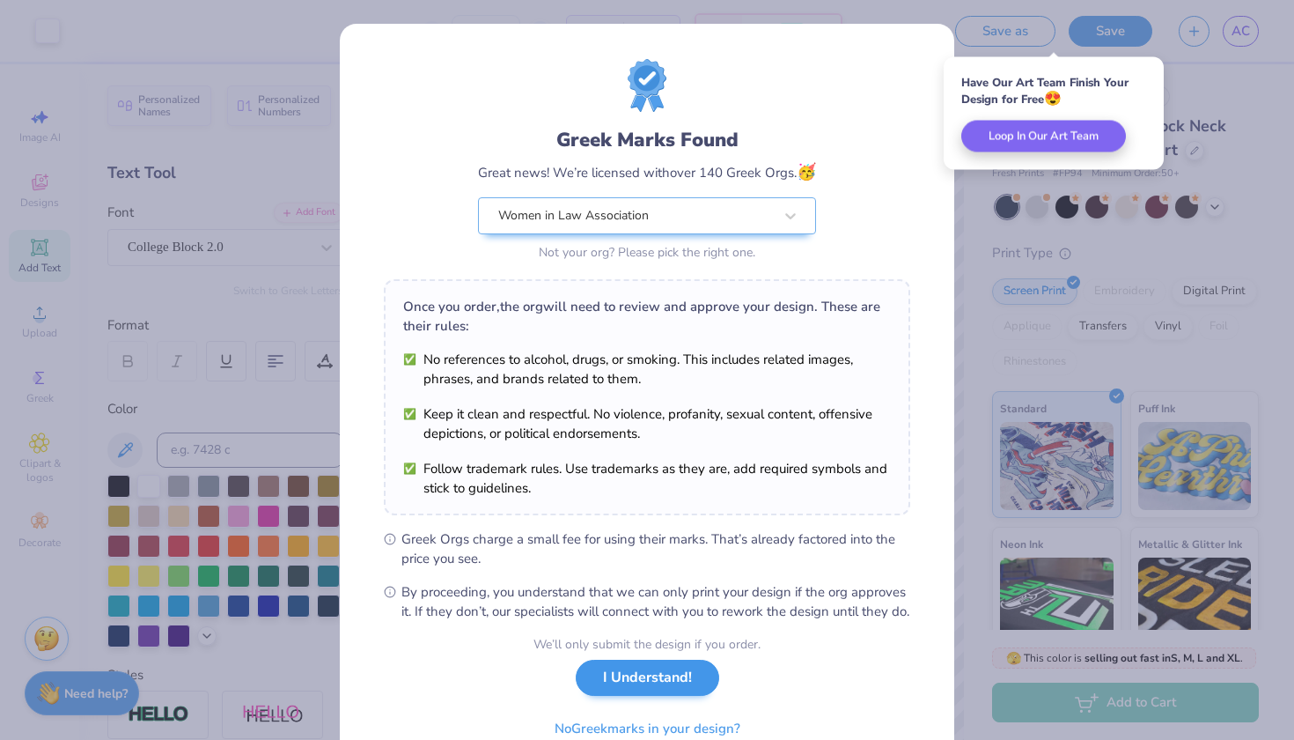
click at [635, 696] on button "I Understand!" at bounding box center [648, 678] width 144 height 36
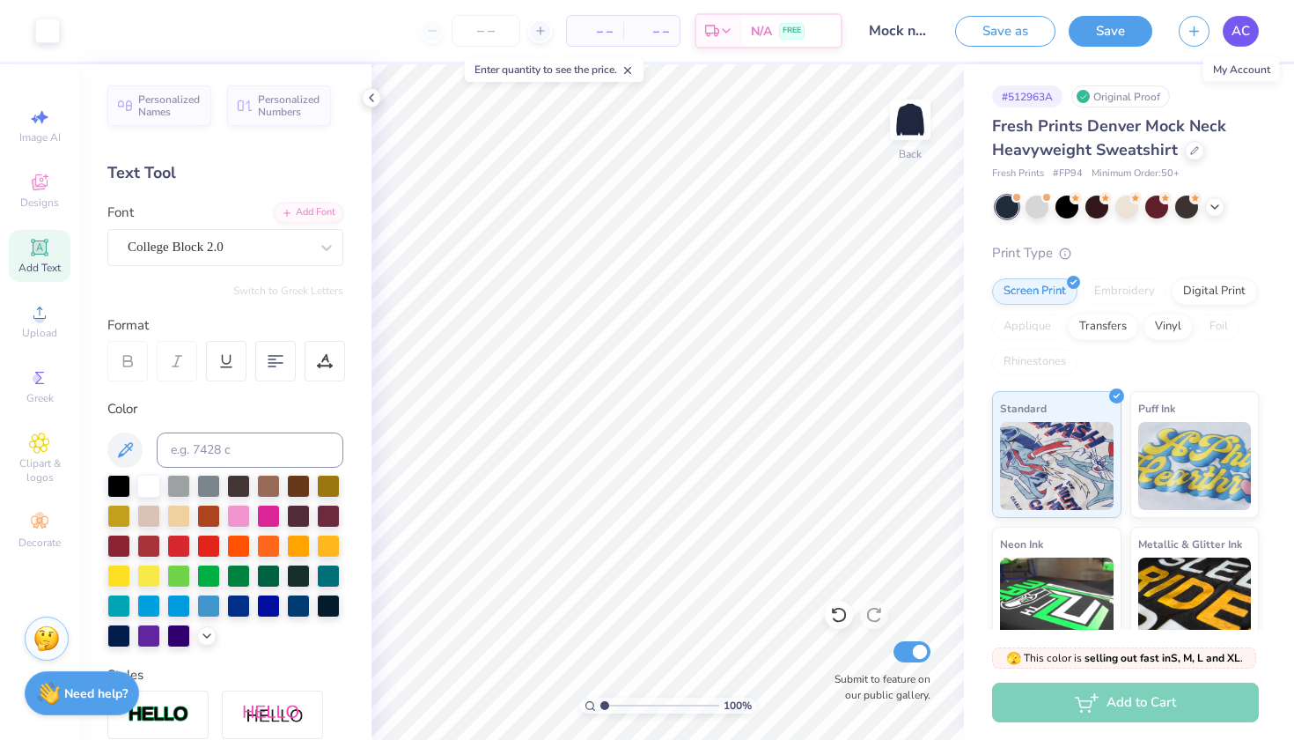
click at [1253, 38] on link "AC" at bounding box center [1241, 31] width 36 height 31
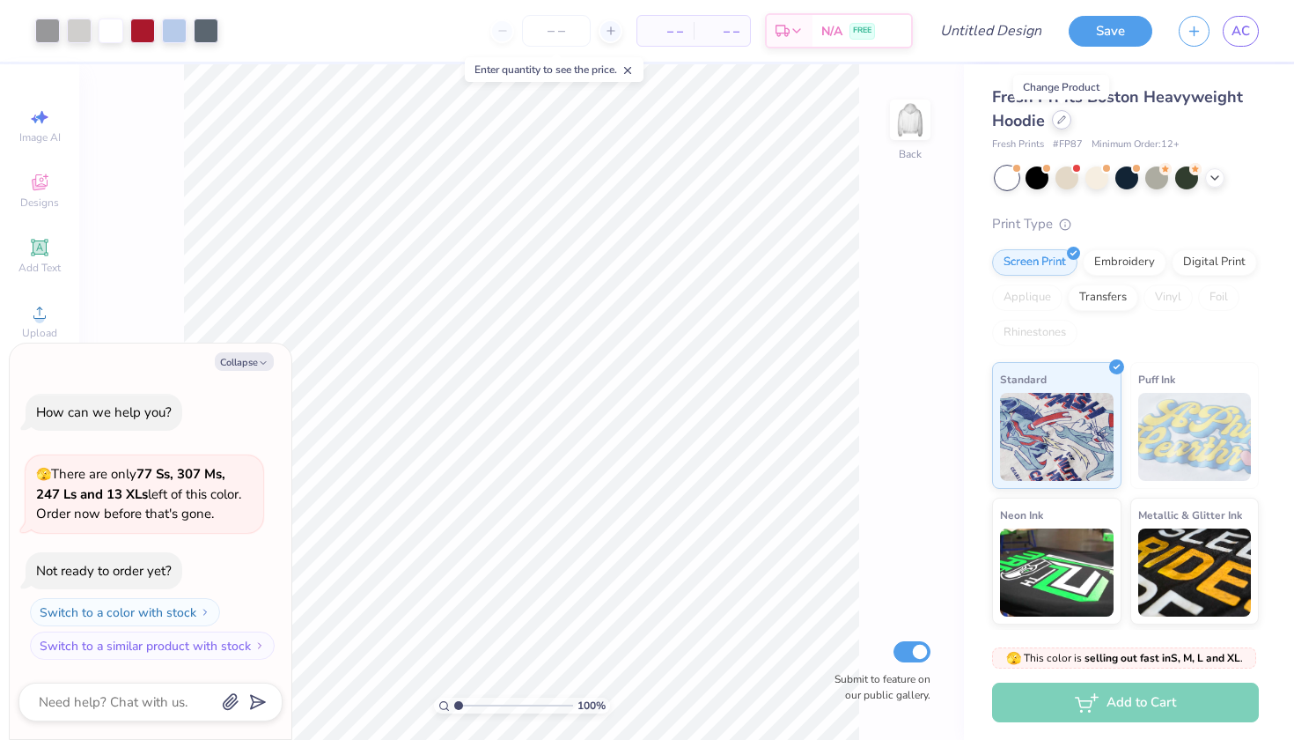
click at [1065, 124] on div at bounding box center [1061, 119] width 19 height 19
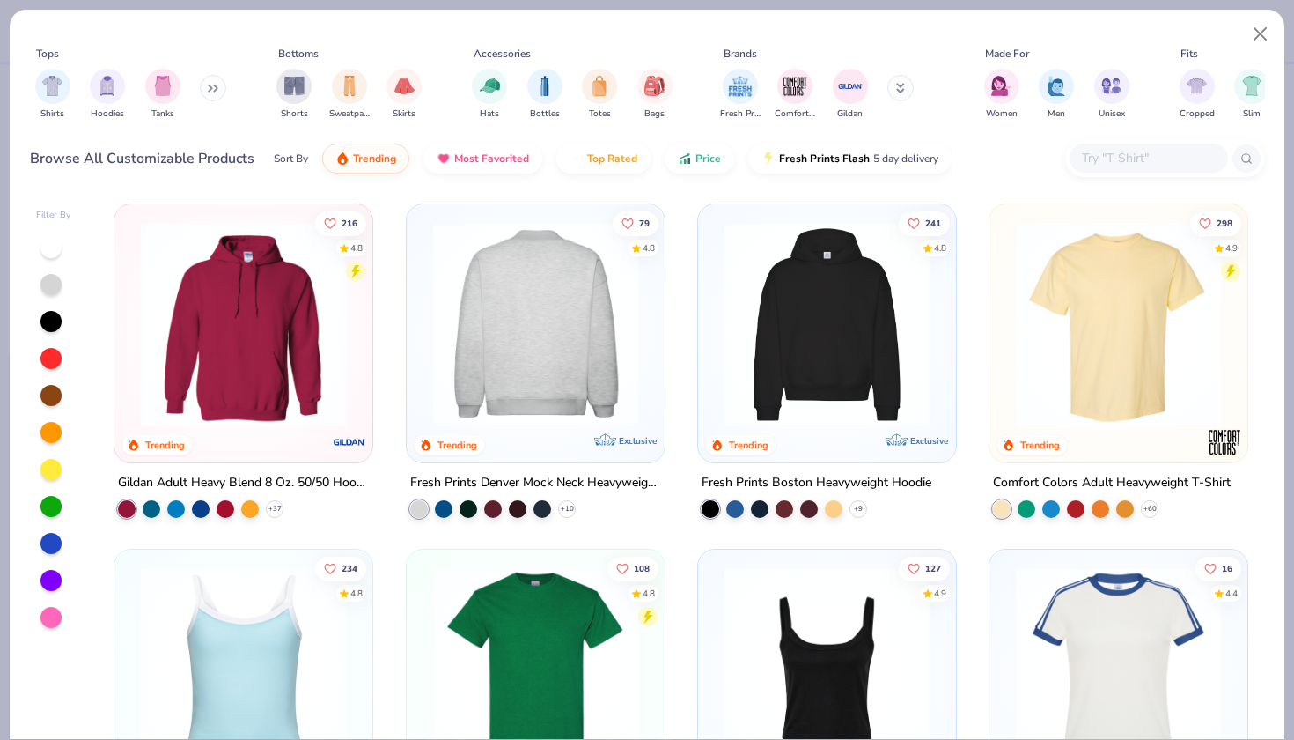
click at [546, 362] on img at bounding box center [535, 324] width 223 height 205
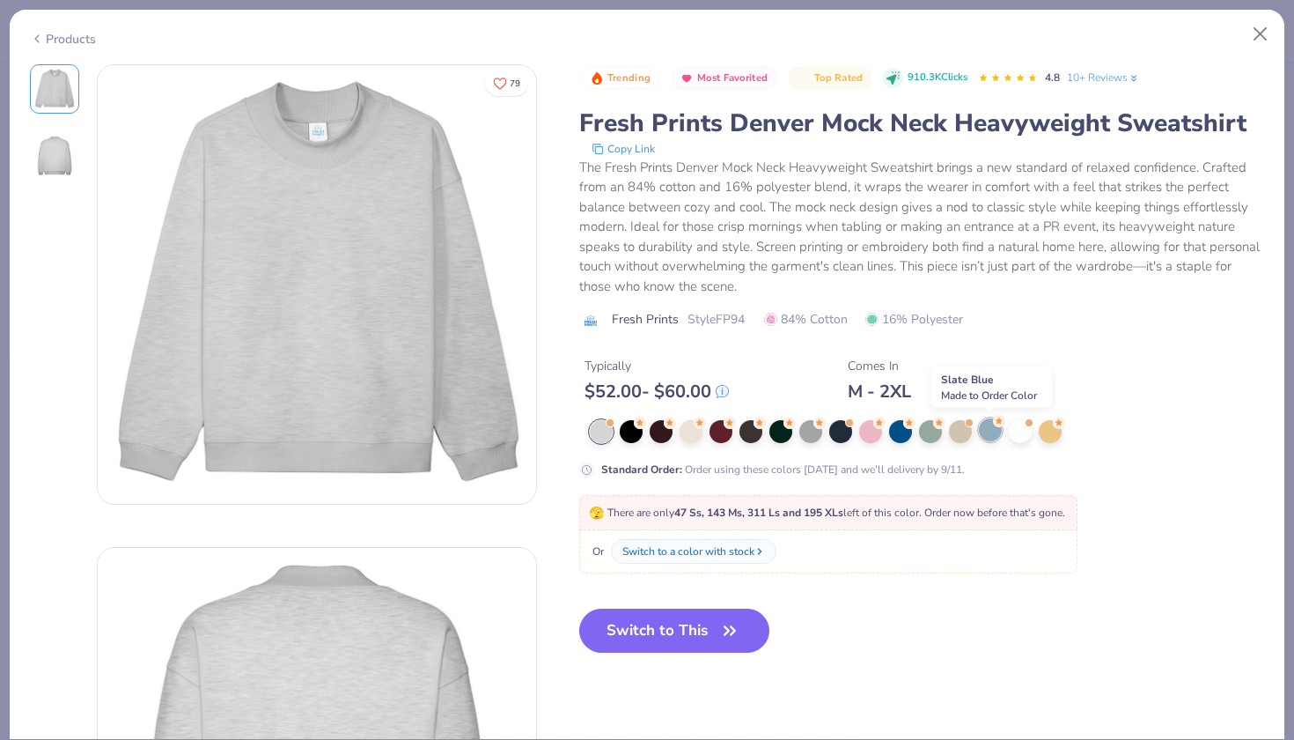
click at [993, 431] on div at bounding box center [990, 429] width 23 height 23
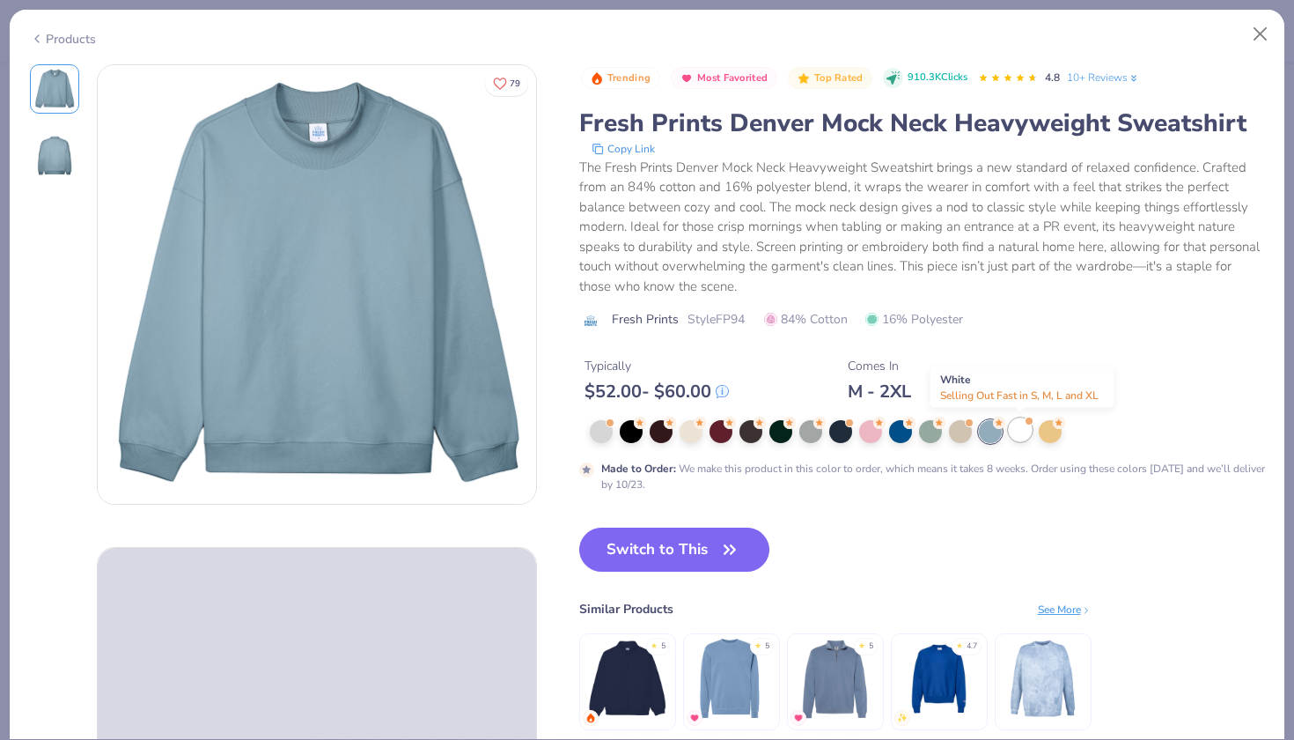
click at [1024, 432] on div at bounding box center [1020, 429] width 23 height 23
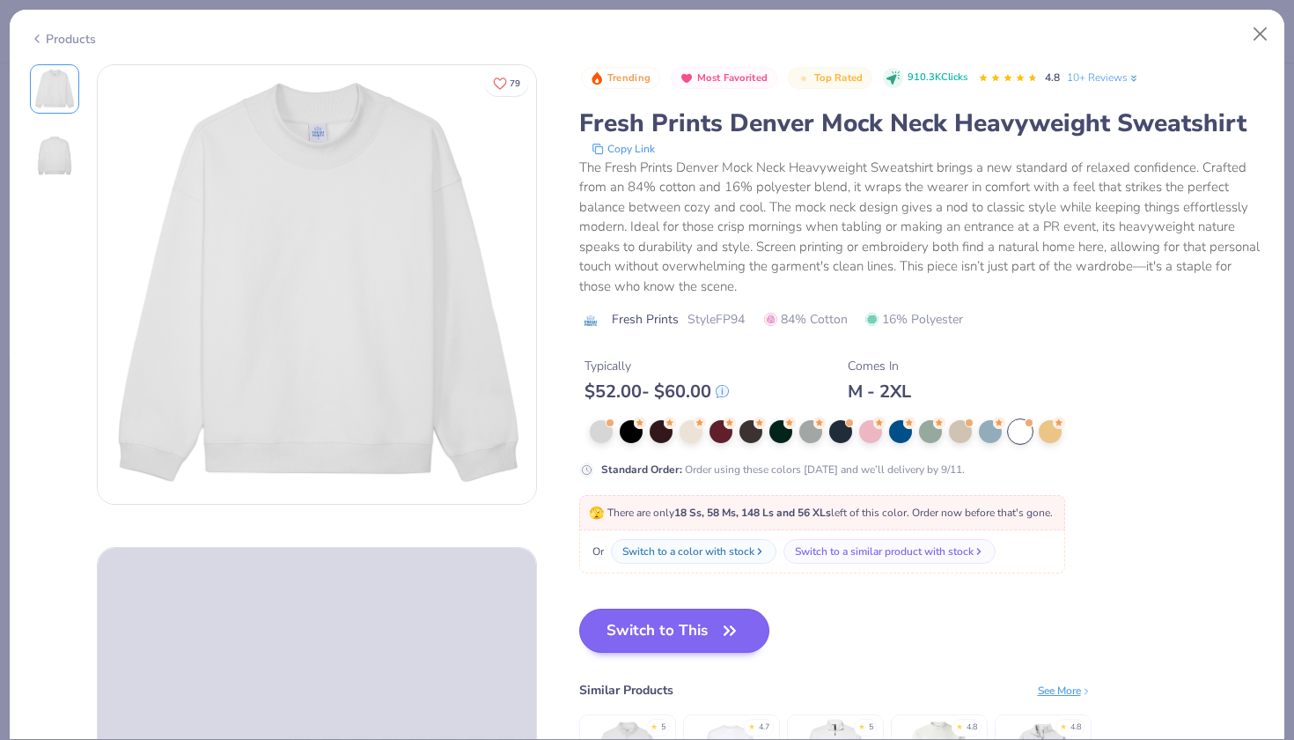
click at [653, 623] on button "Switch to This" at bounding box center [674, 630] width 191 height 44
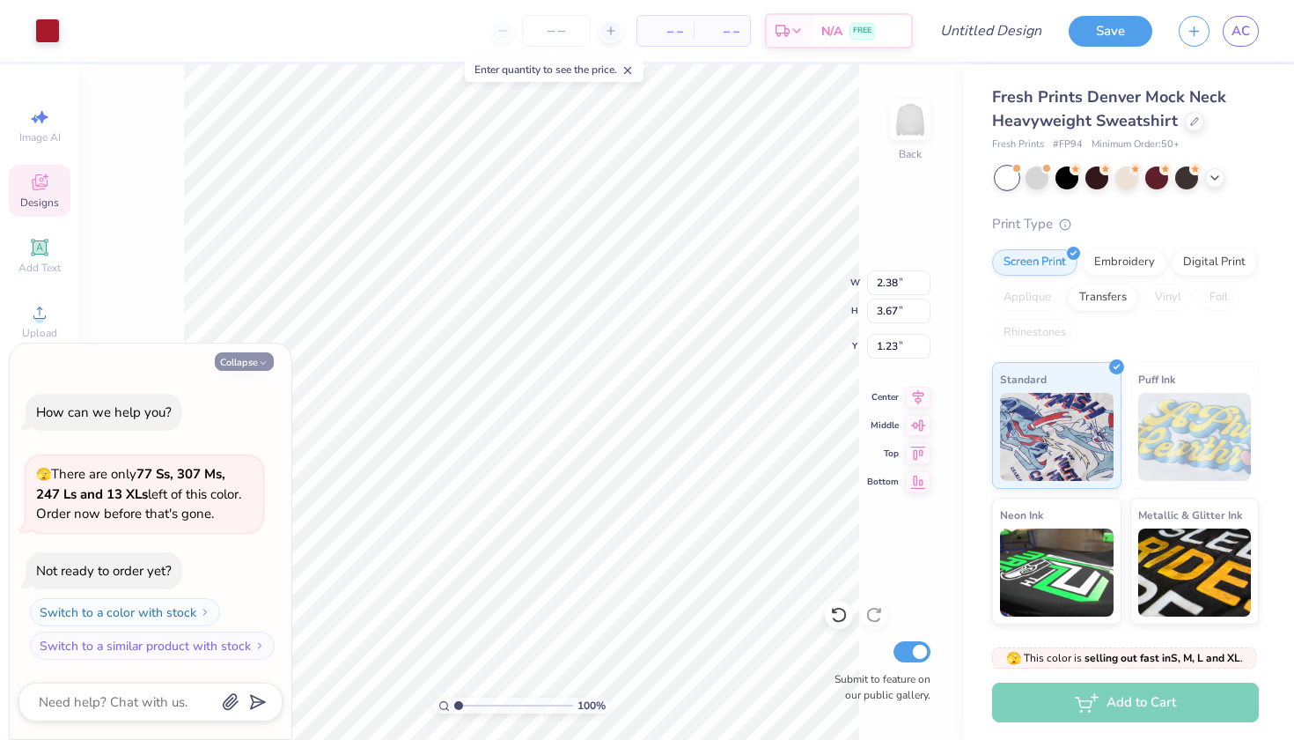
click at [242, 360] on button "Collapse" at bounding box center [244, 361] width 59 height 18
type textarea "x"
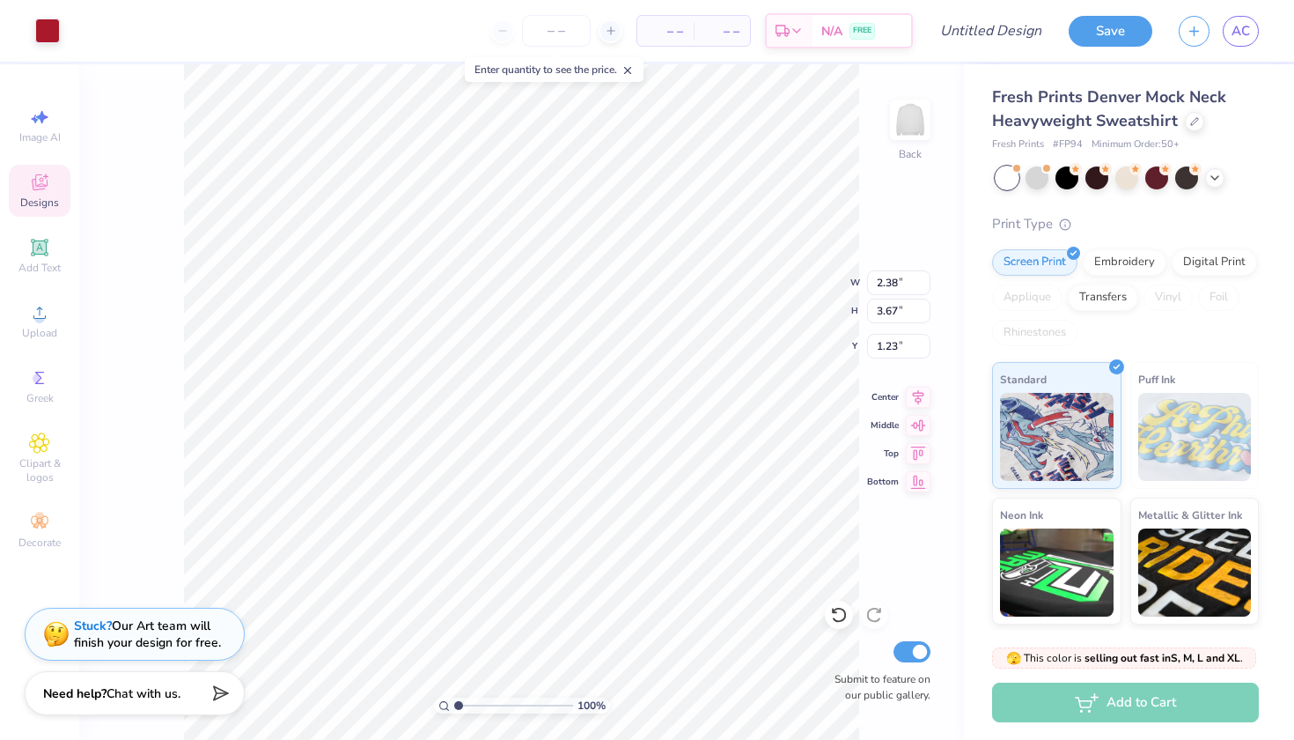
click at [33, 199] on span "Designs" at bounding box center [39, 202] width 39 height 14
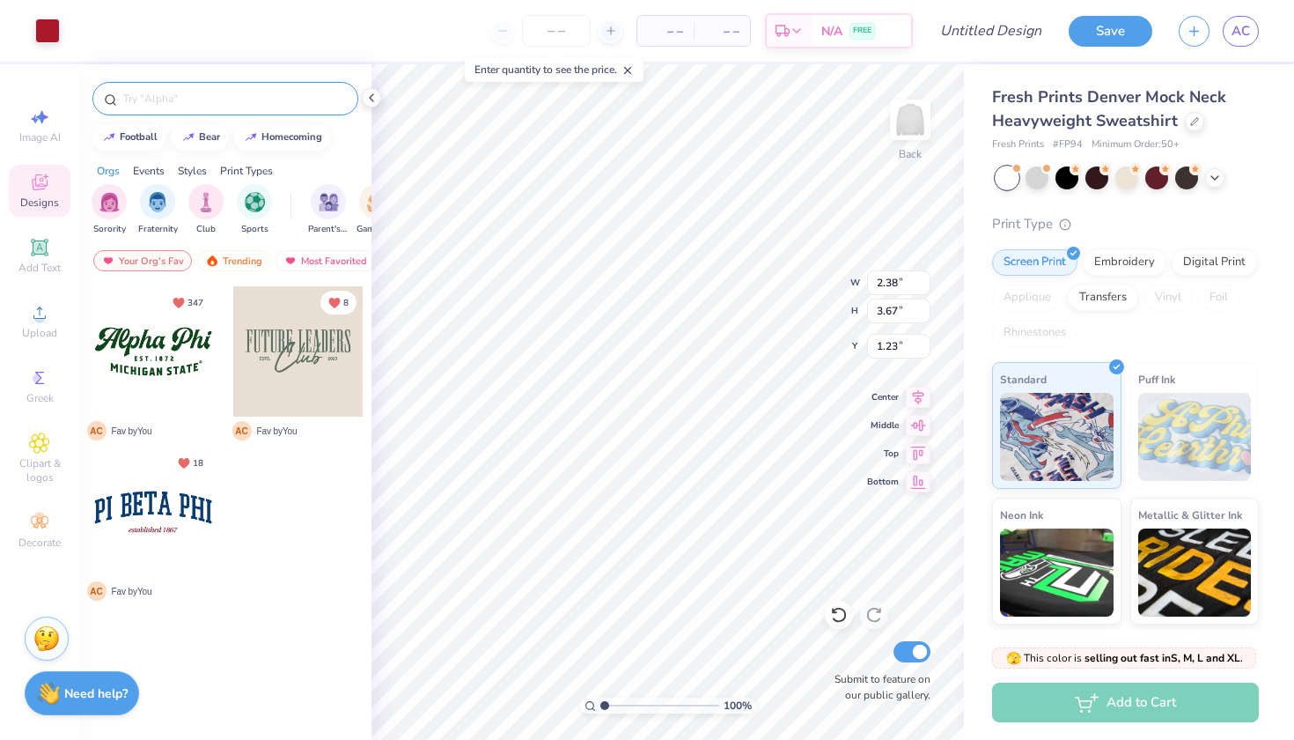
click at [226, 98] on input "text" at bounding box center [234, 99] width 225 height 18
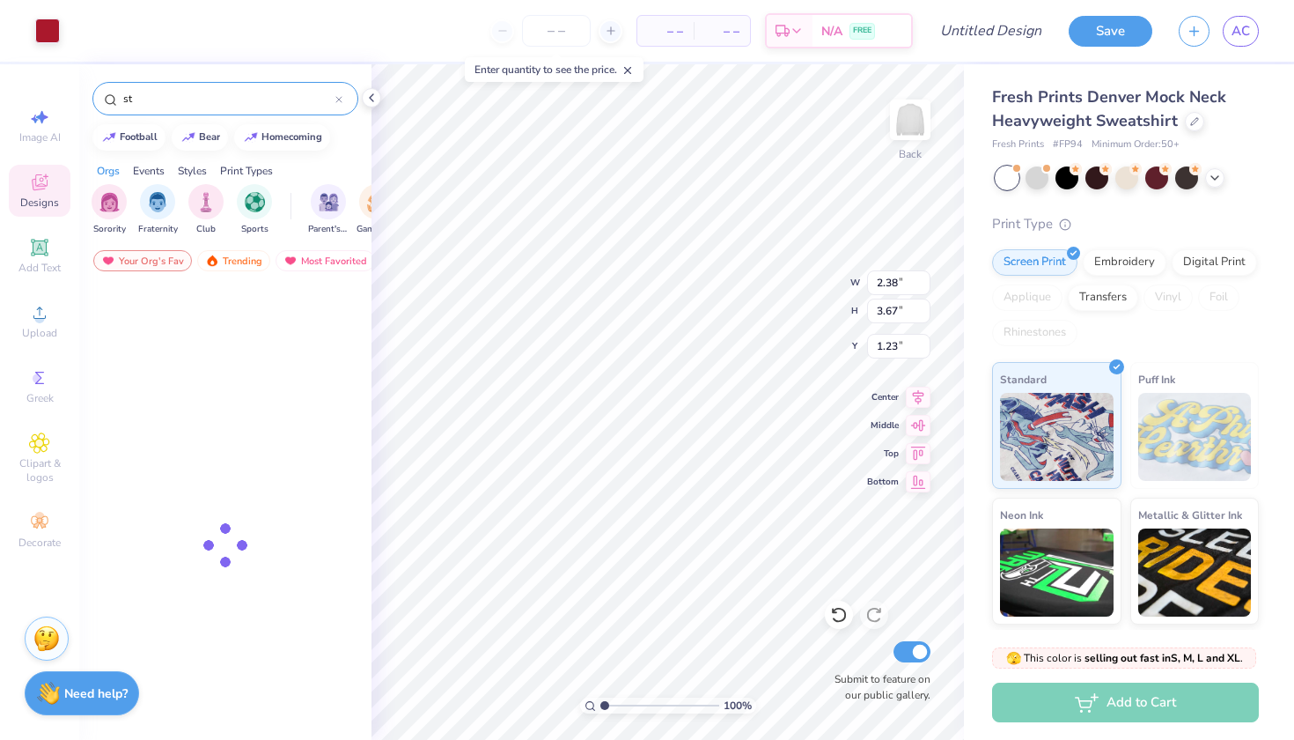
type input "s"
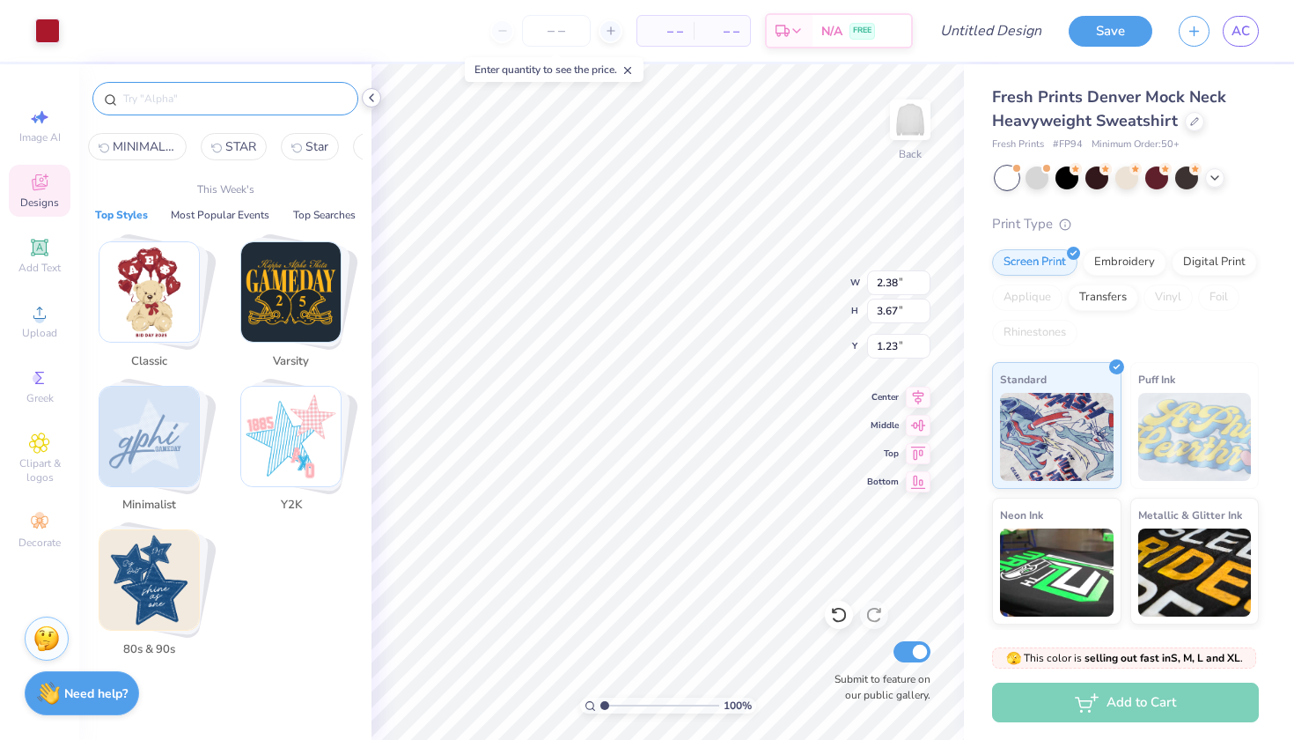
click at [365, 100] on icon at bounding box center [372, 98] width 14 height 14
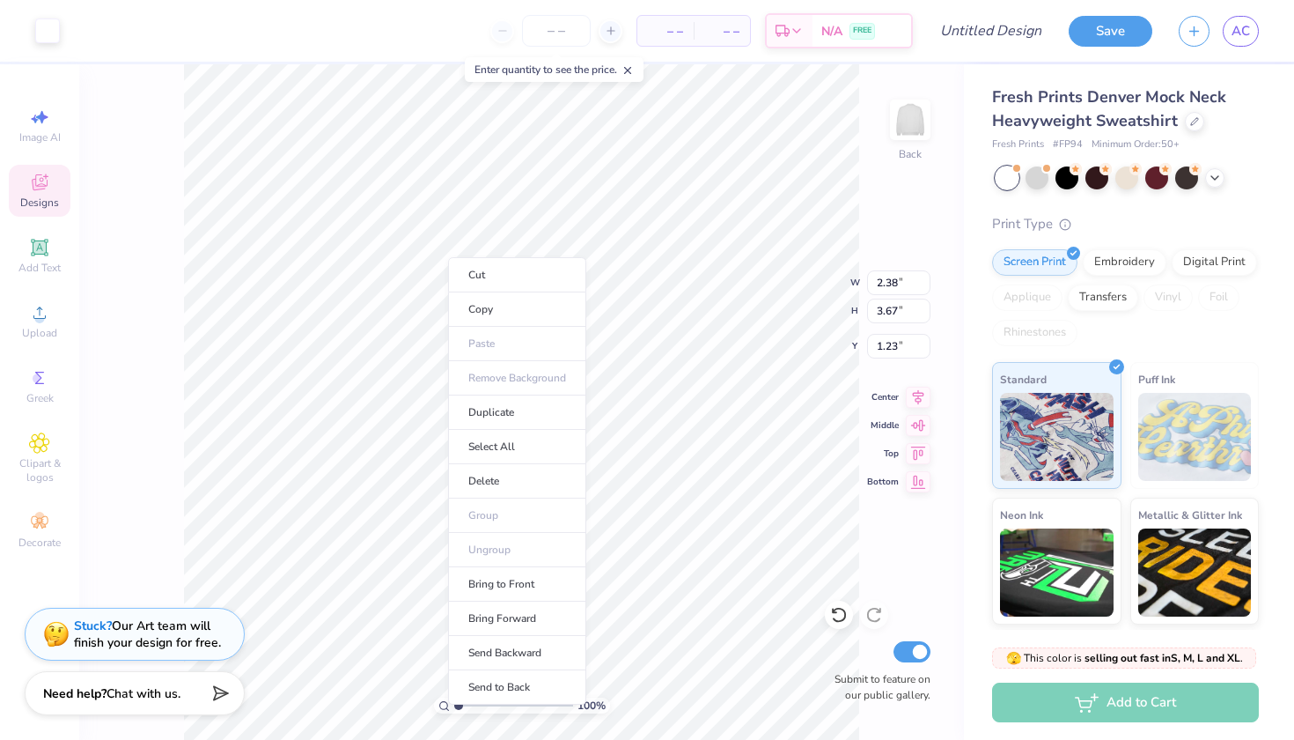
click at [37, 199] on span "Designs" at bounding box center [39, 202] width 39 height 14
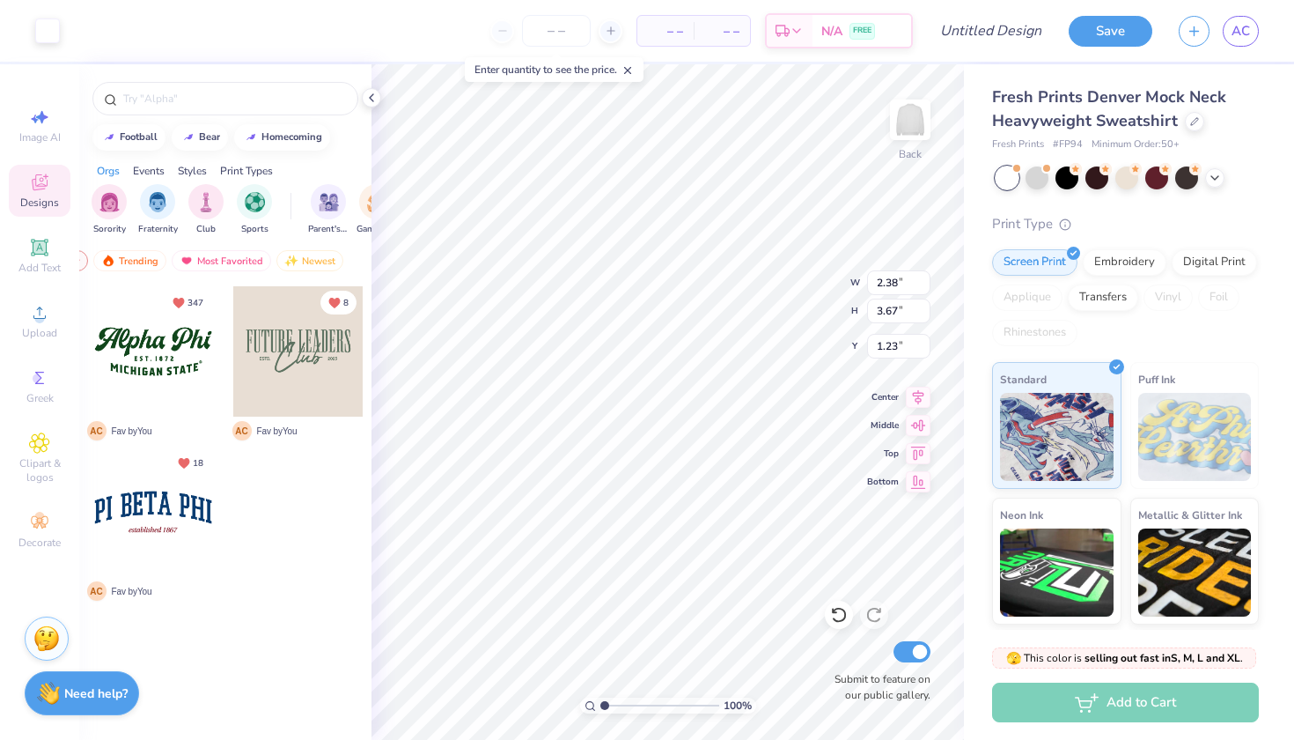
scroll to position [0, 103]
click at [36, 137] on span "Image AI" at bounding box center [39, 137] width 41 height 14
select select "4"
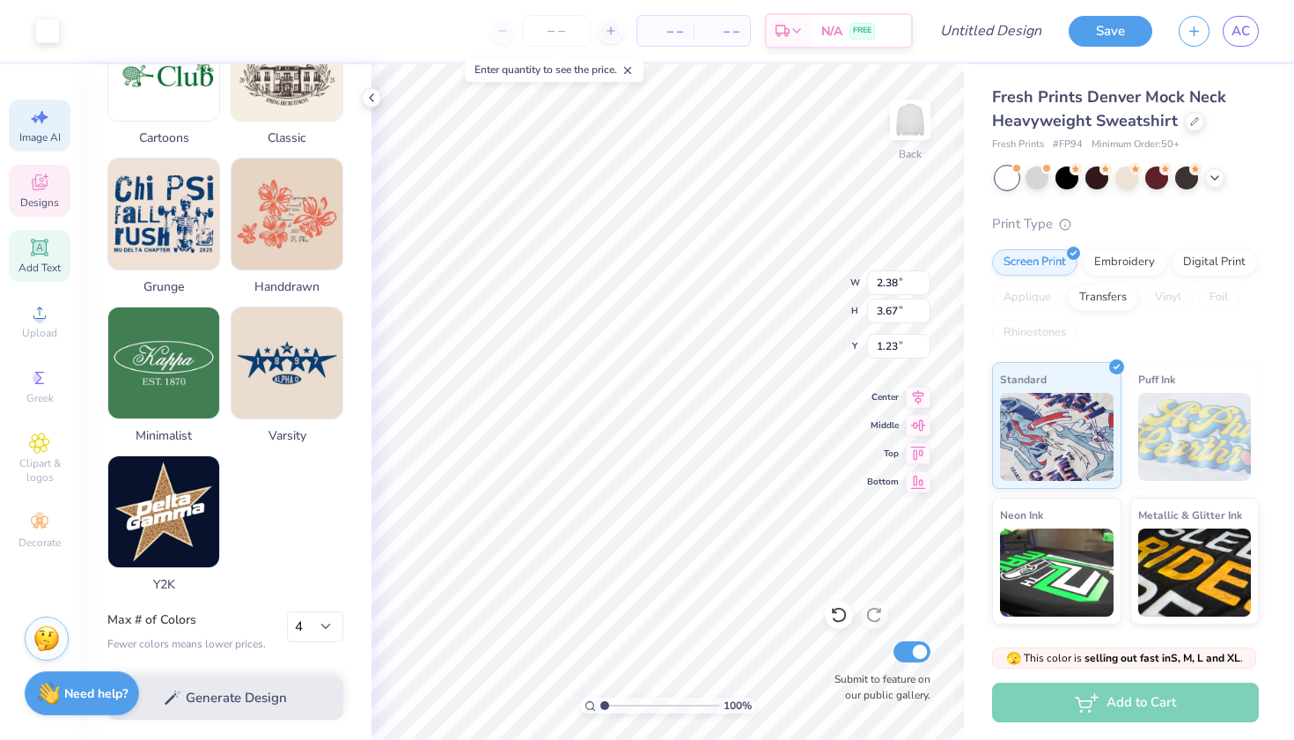
scroll to position [777, 0]
click at [38, 212] on div "Designs" at bounding box center [40, 191] width 62 height 52
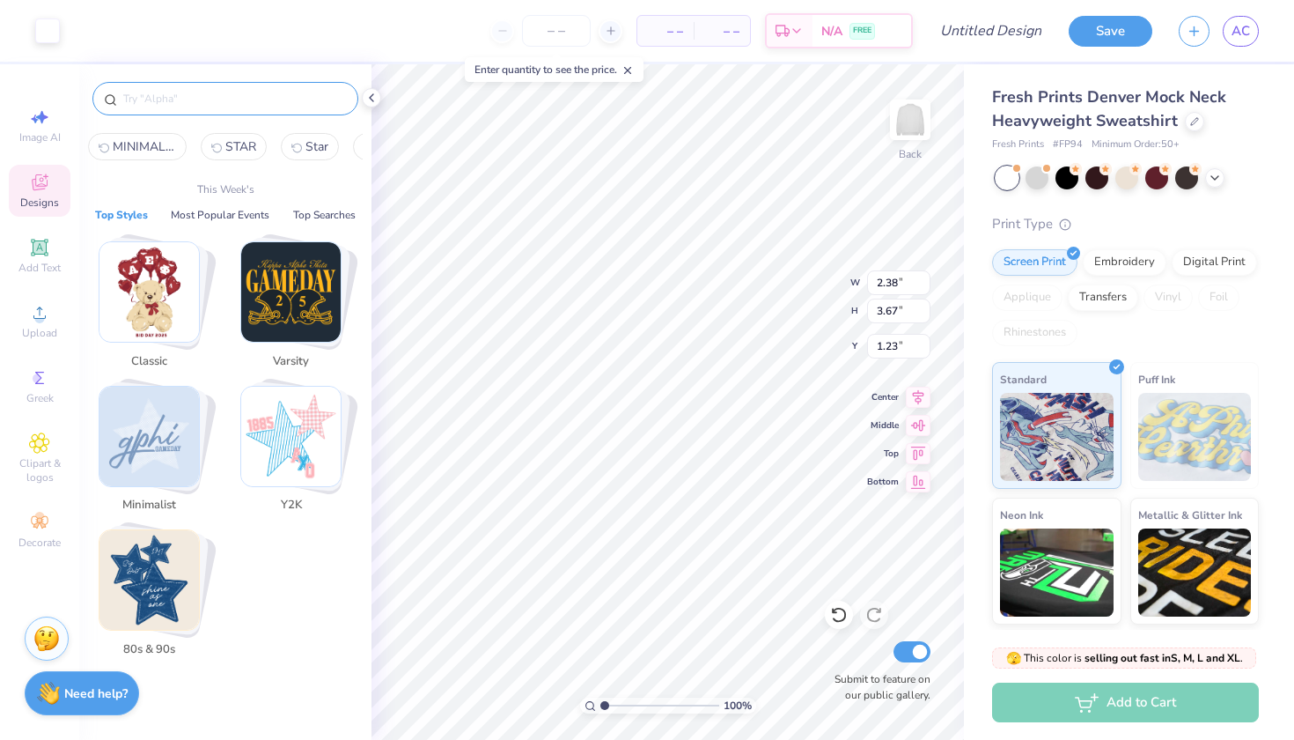
click at [244, 92] on input "text" at bounding box center [234, 99] width 225 height 18
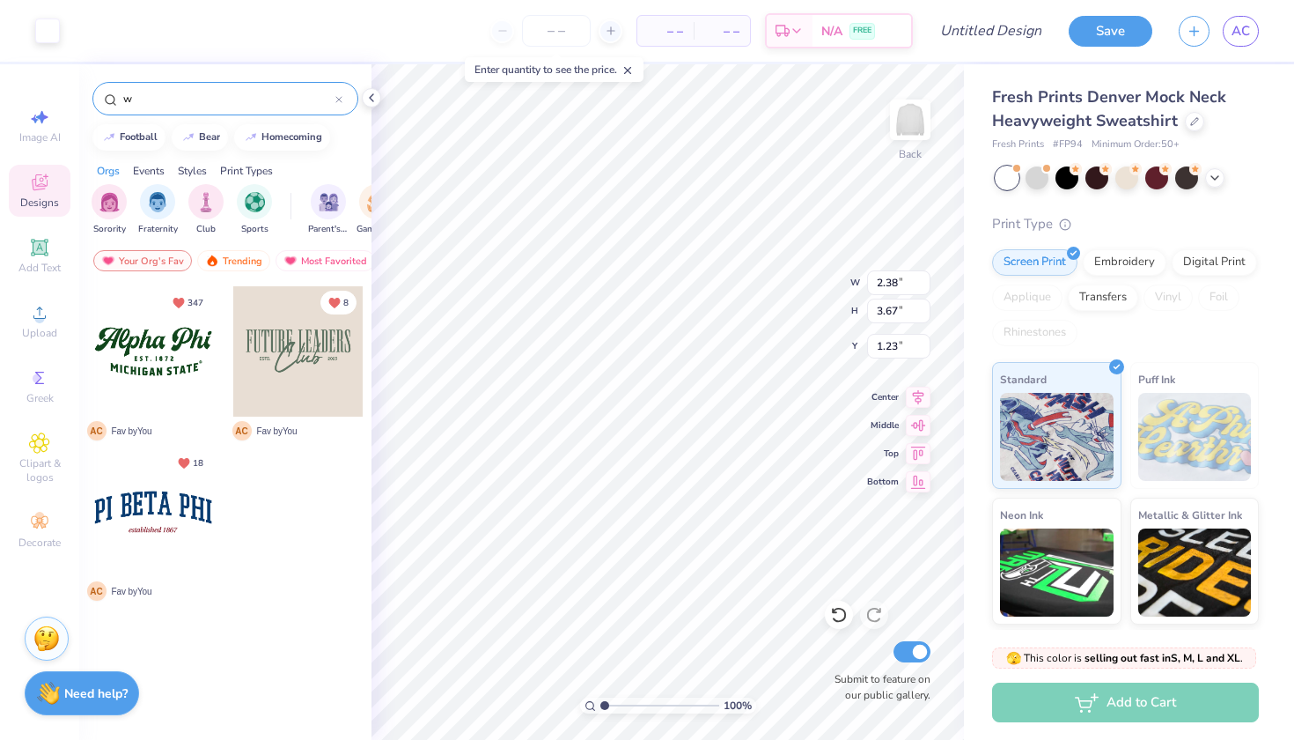
type input "w"
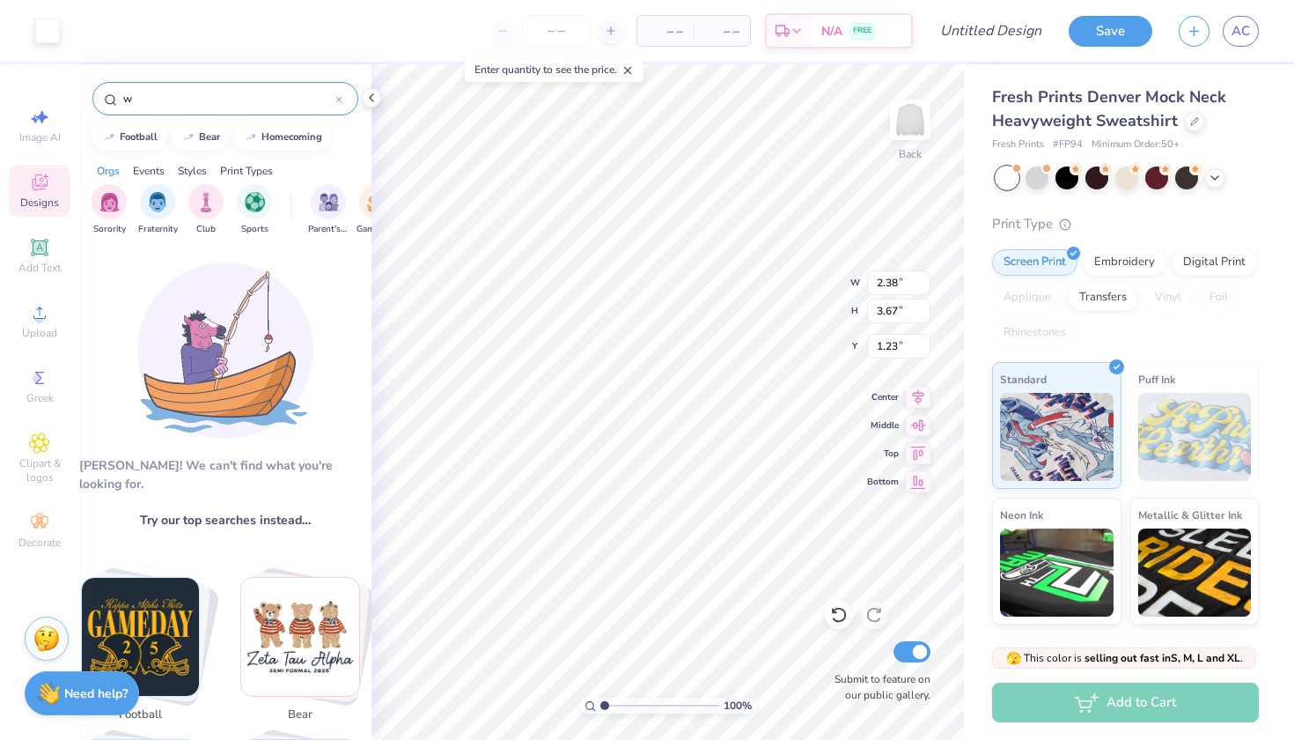
scroll to position [0, 0]
click at [27, 463] on span "Clipart & logos" at bounding box center [40, 470] width 62 height 28
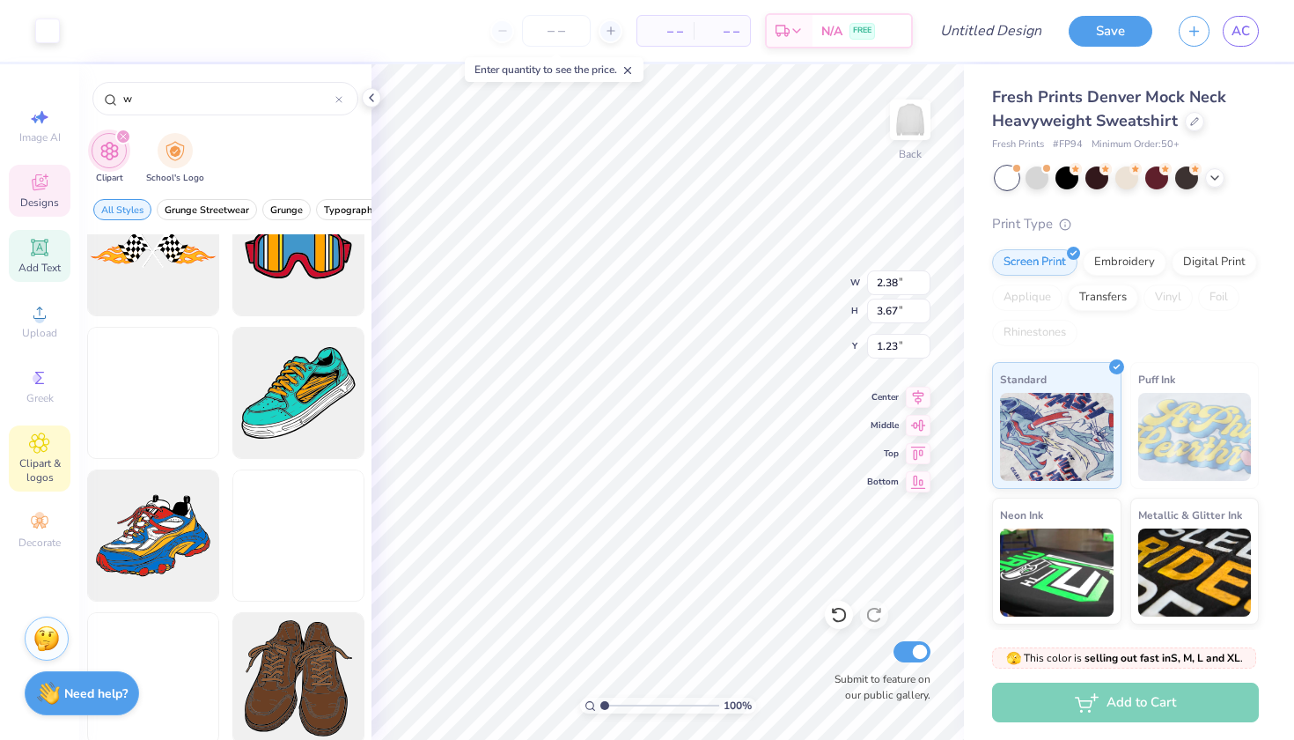
scroll to position [772, 0]
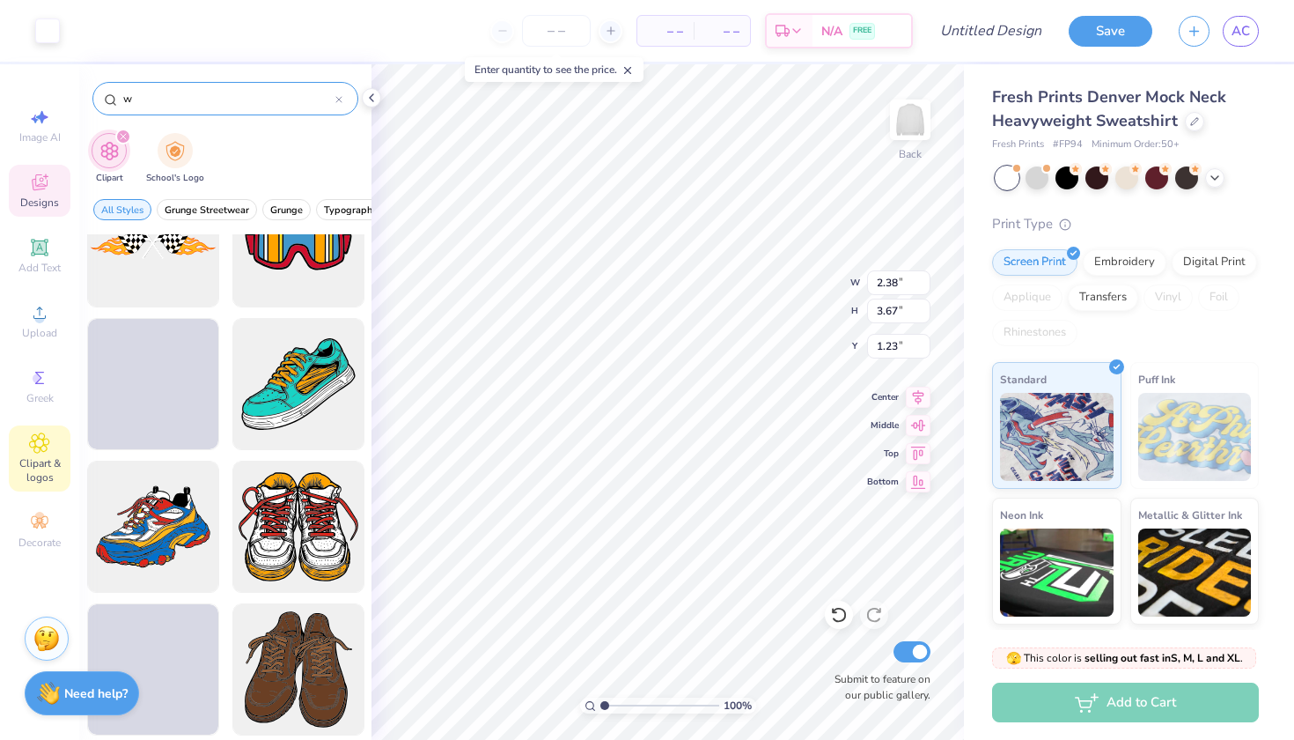
click at [206, 107] on input "w" at bounding box center [229, 99] width 214 height 18
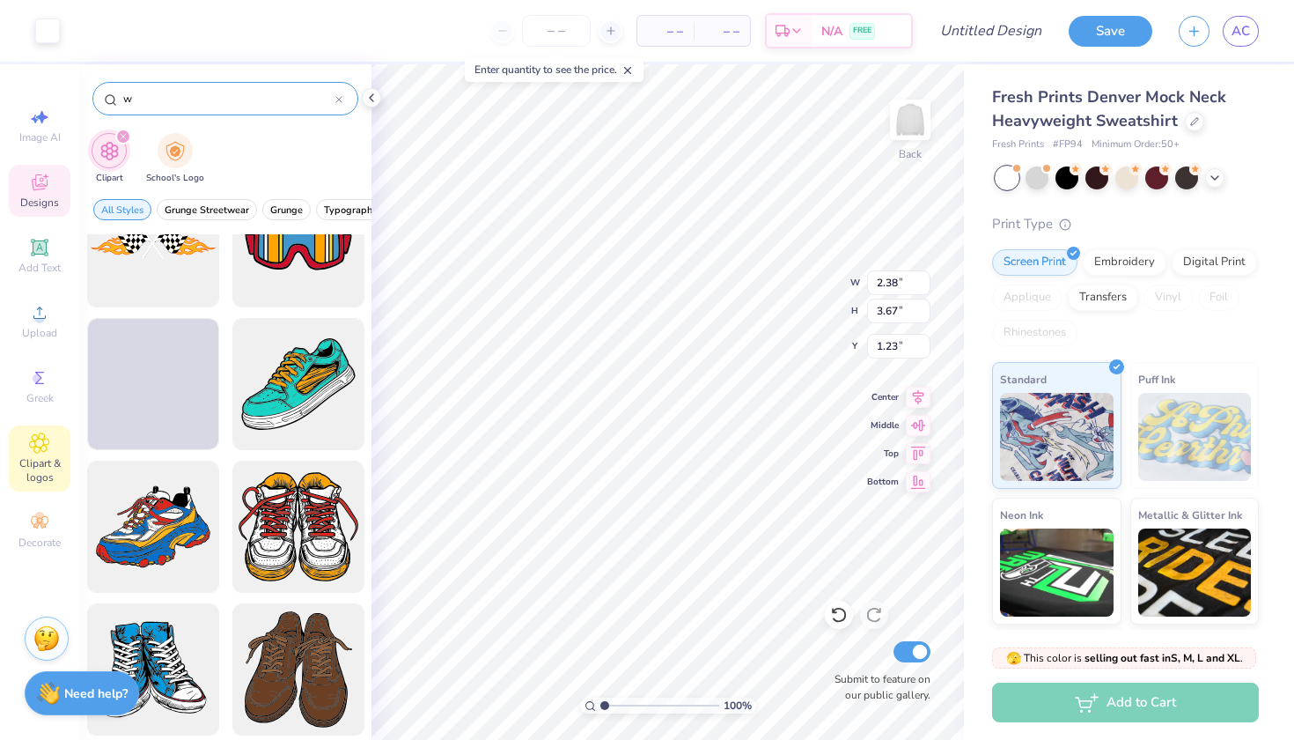
click at [206, 107] on input "w" at bounding box center [229, 99] width 214 height 18
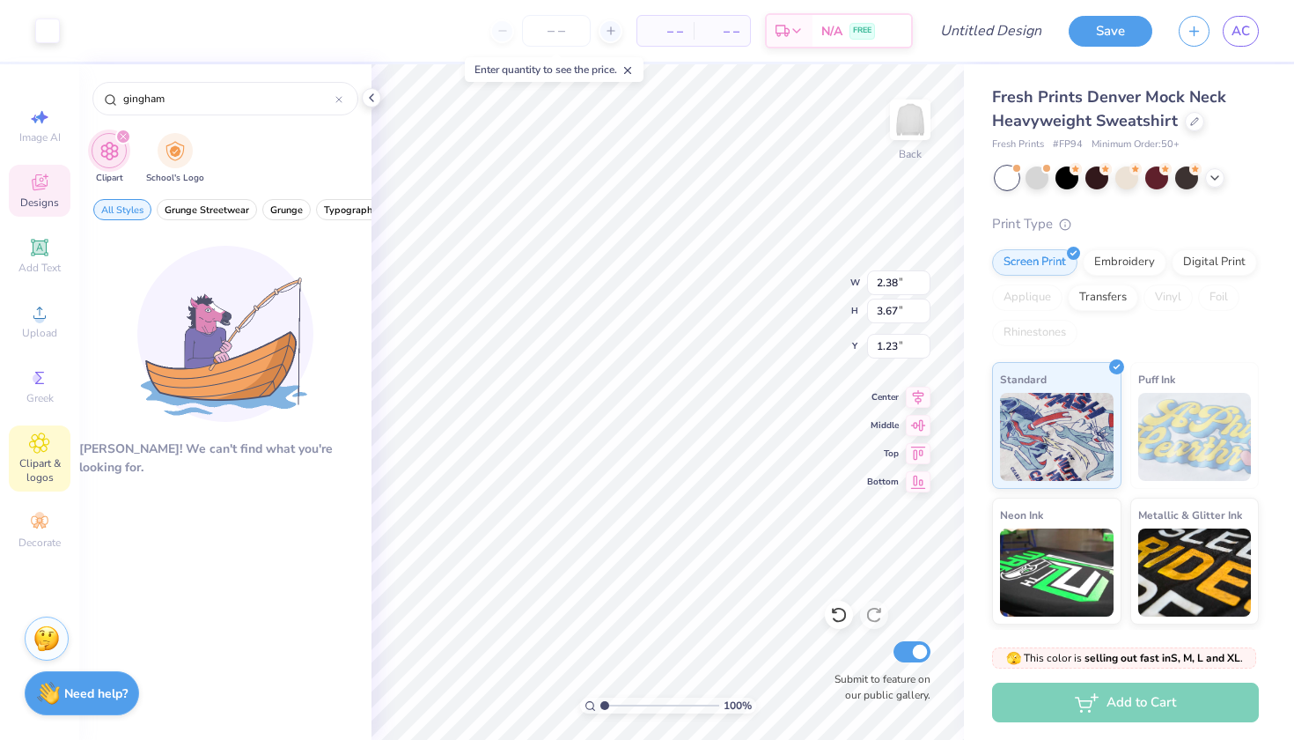
type input "gingham"
click at [54, 202] on span "Designs" at bounding box center [39, 202] width 39 height 14
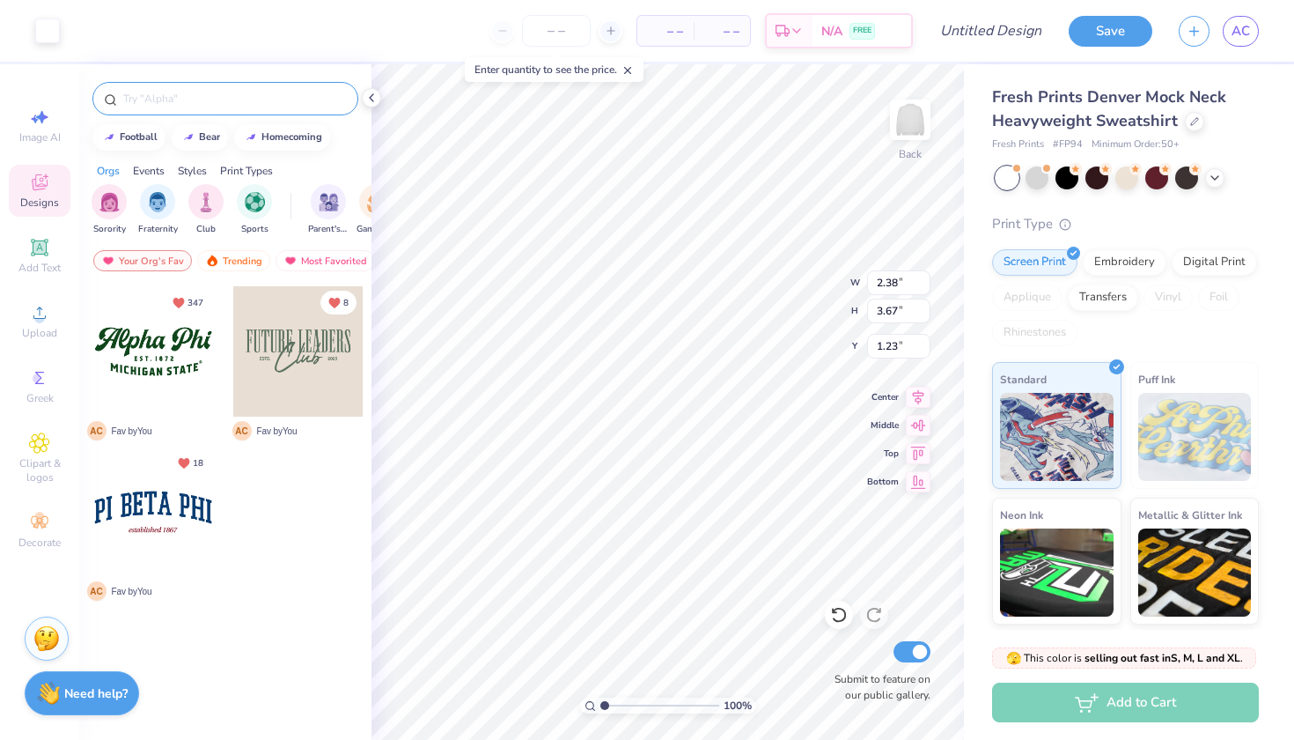
click at [247, 94] on input "text" at bounding box center [234, 99] width 225 height 18
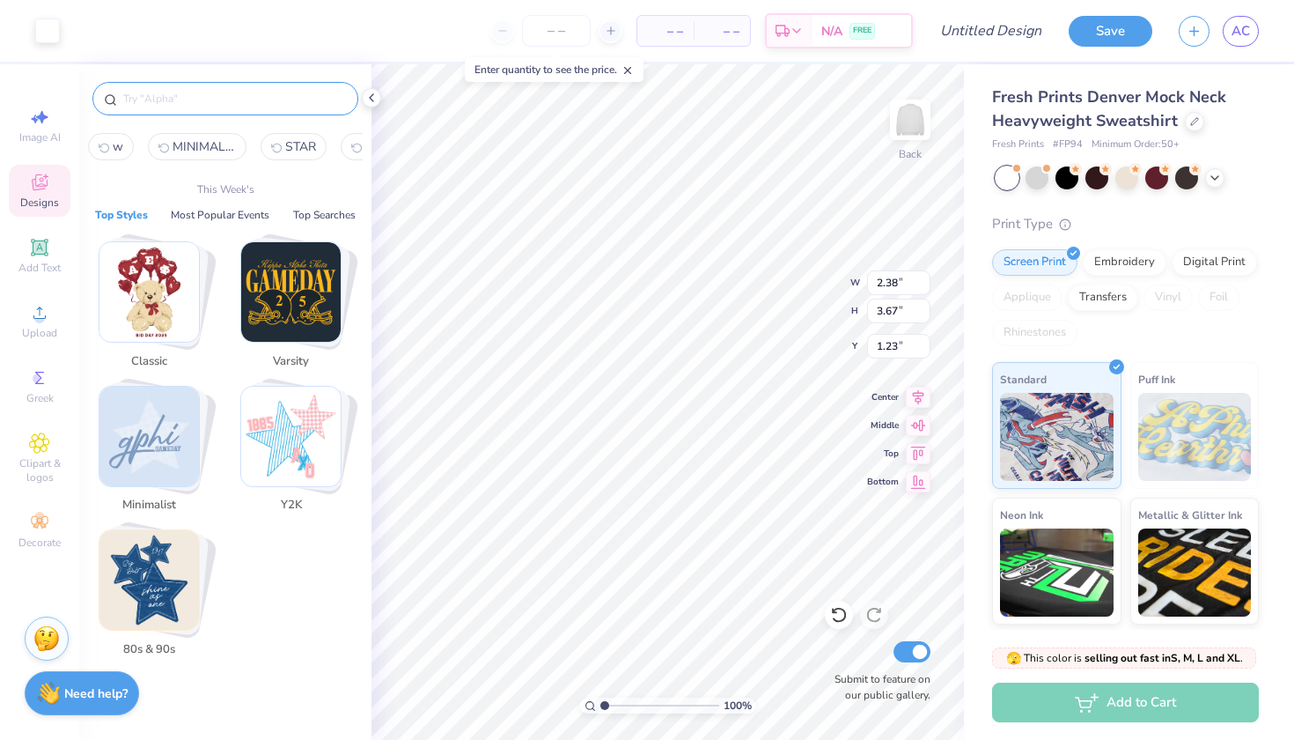
click at [288, 122] on div at bounding box center [225, 94] width 292 height 60
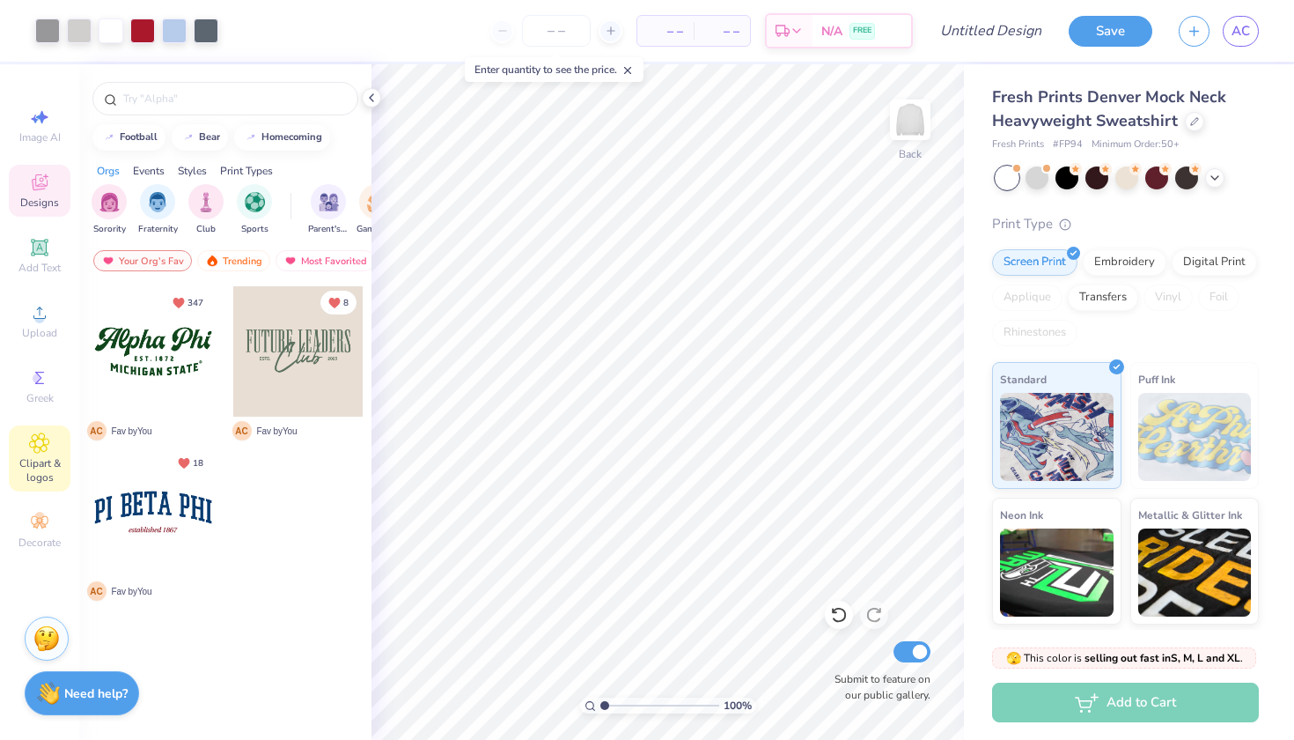
click at [35, 444] on icon at bounding box center [39, 443] width 9 height 9
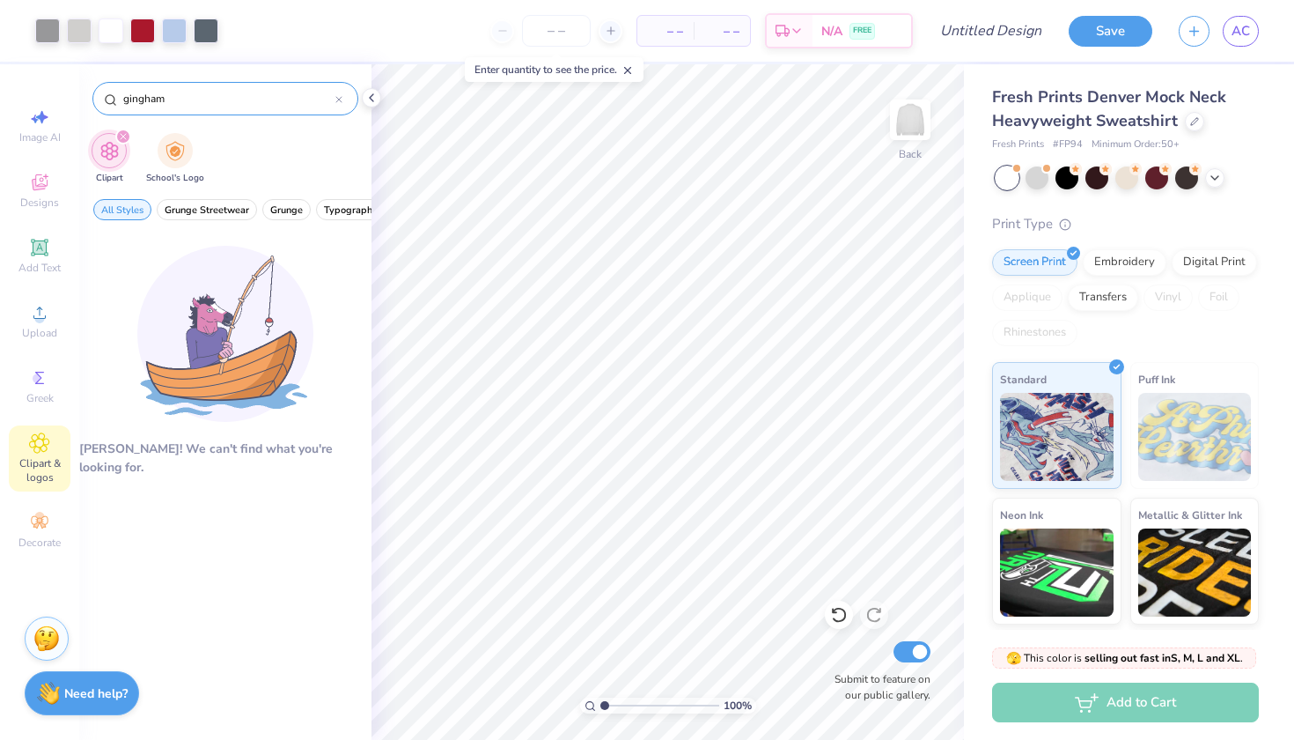
click at [186, 86] on div "gingham" at bounding box center [225, 98] width 266 height 33
click at [186, 100] on input "gingham" at bounding box center [229, 99] width 214 height 18
type input "letter patch"
click at [26, 130] on span "Image AI" at bounding box center [39, 137] width 41 height 14
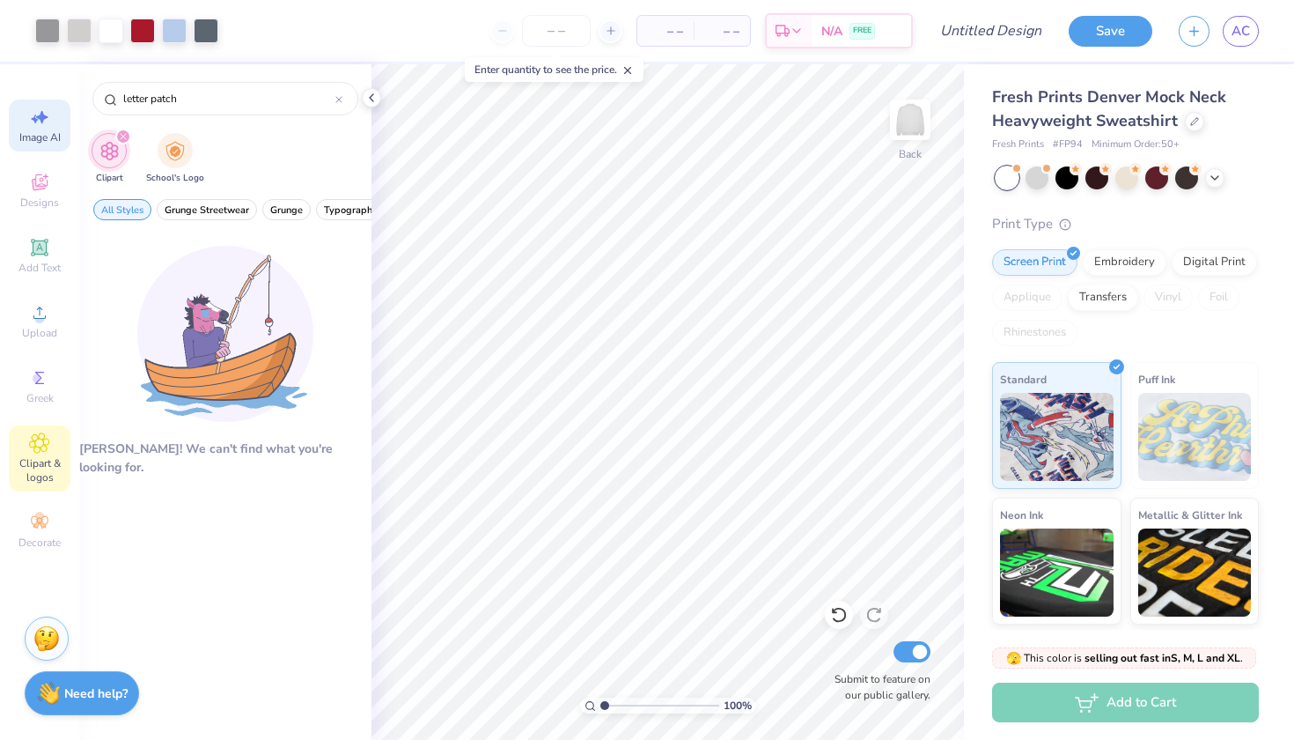
select select "4"
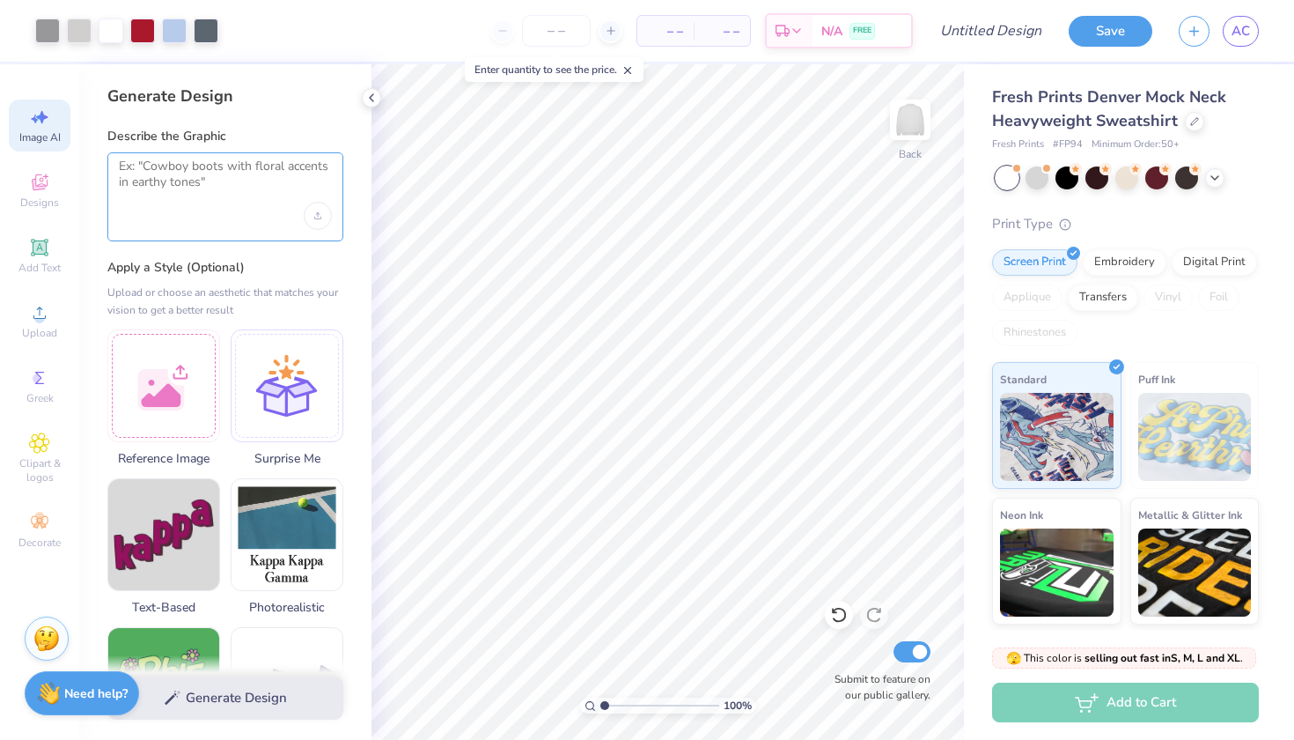
click at [204, 201] on textarea at bounding box center [225, 181] width 213 height 44
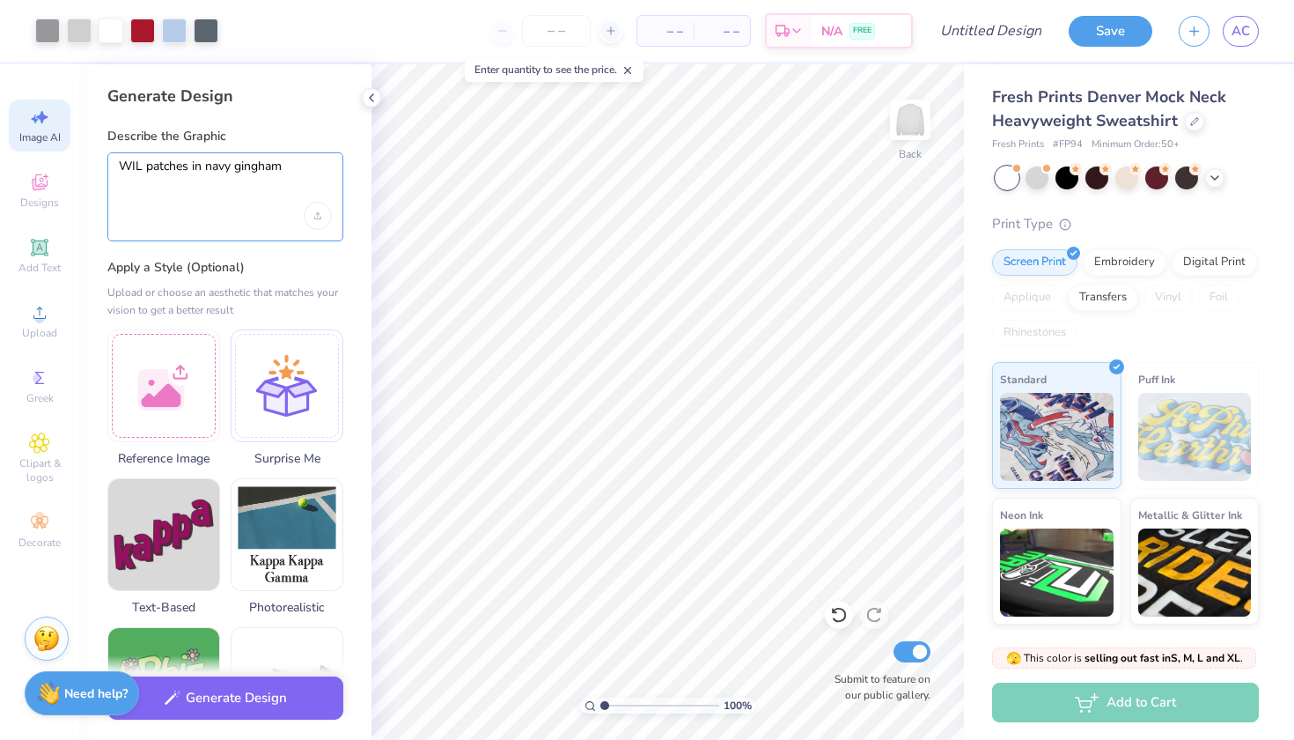
type textarea "WIL patches in navy gingham"
drag, startPoint x: 289, startPoint y: 196, endPoint x: 291, endPoint y: 224, distance: 27.4
click at [291, 224] on div "WIL patches in navy gingham" at bounding box center [225, 196] width 236 height 89
click at [313, 219] on div "Upload image" at bounding box center [318, 216] width 28 height 28
click at [240, 215] on div "WIL patches in navy gingham" at bounding box center [225, 196] width 236 height 89
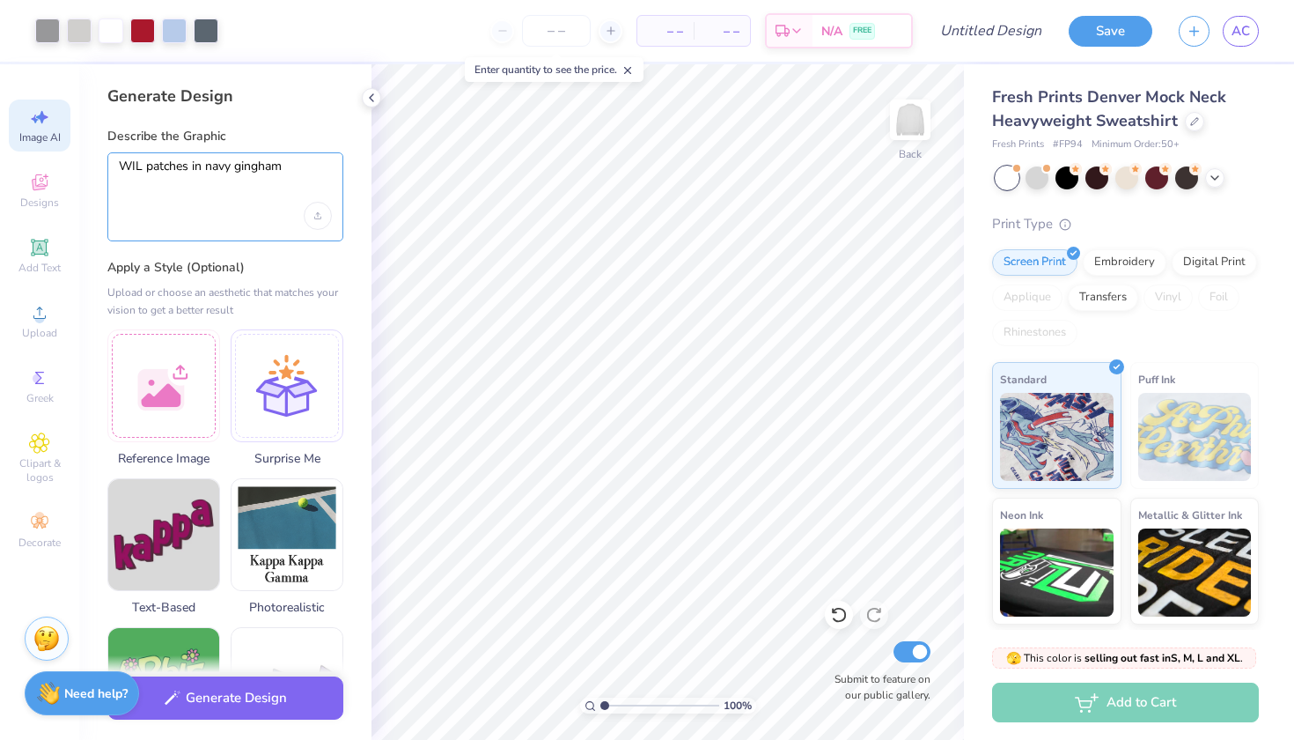
click at [273, 180] on textarea "WIL patches in navy gingham" at bounding box center [225, 181] width 213 height 44
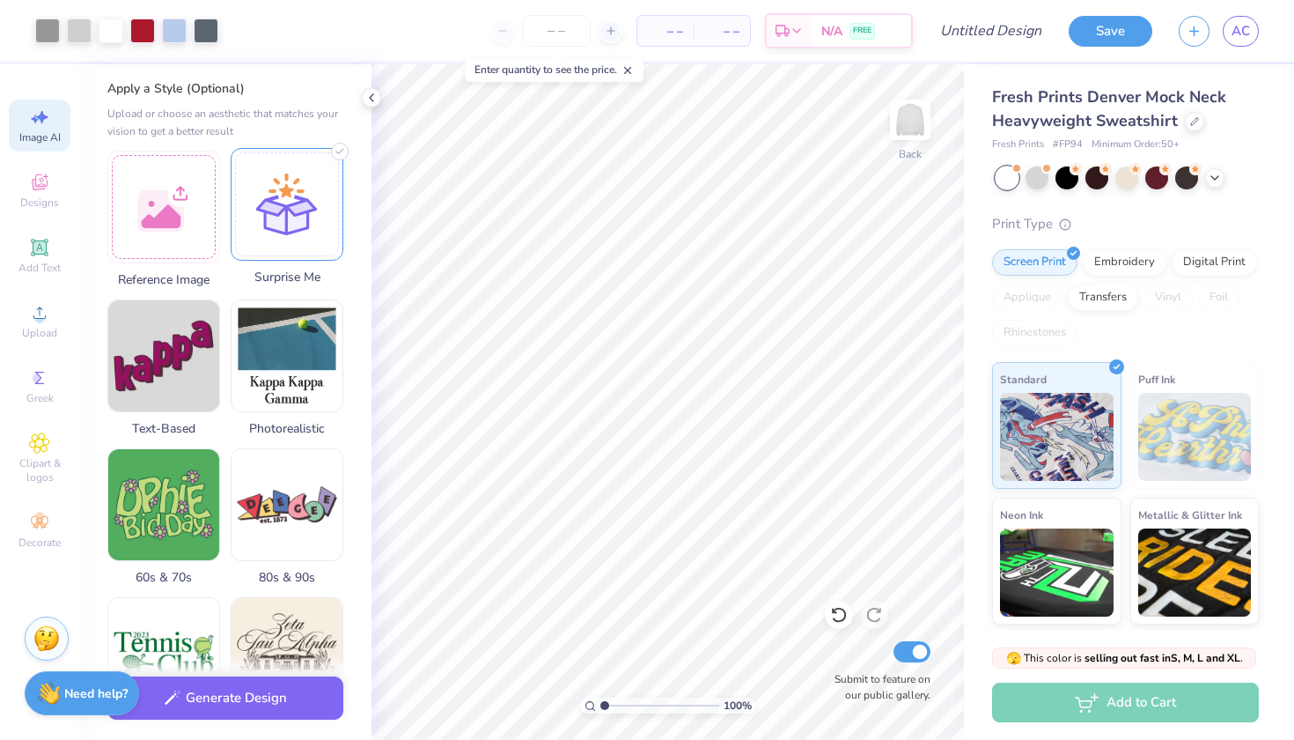
scroll to position [328, 0]
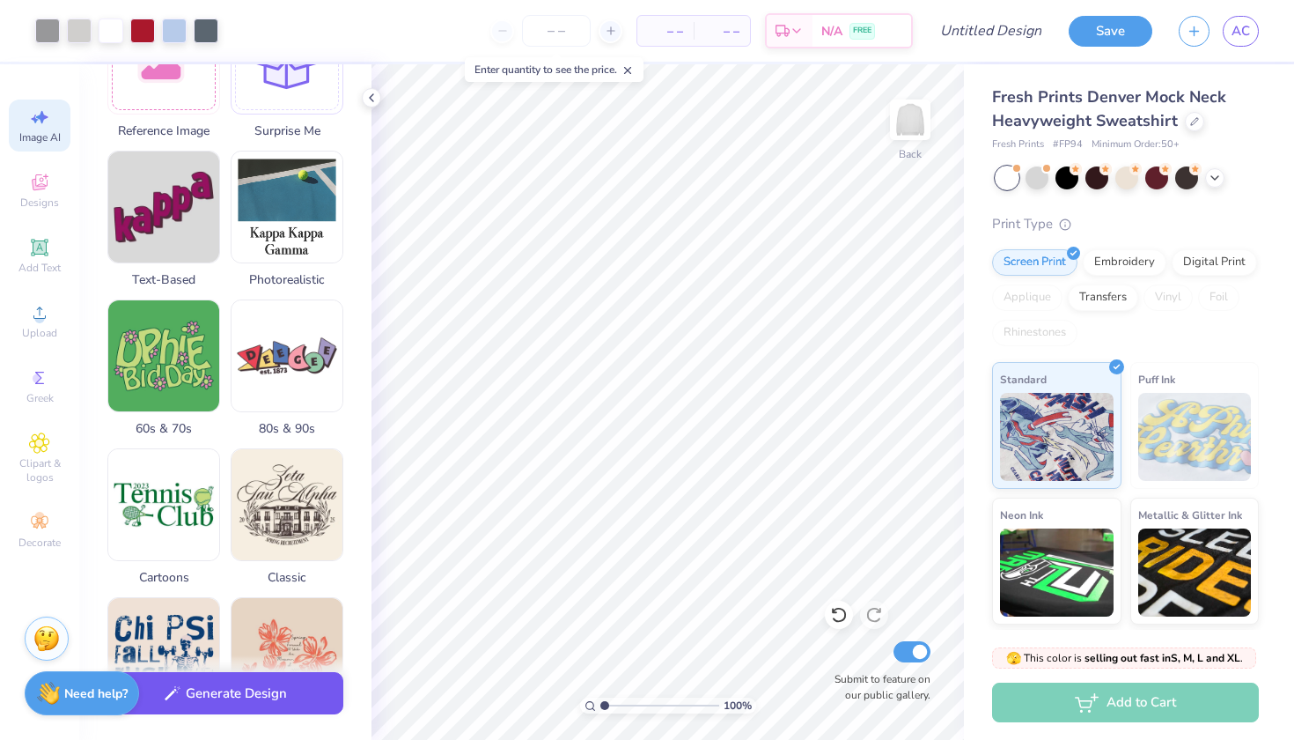
click at [246, 698] on button "Generate Design" at bounding box center [225, 693] width 236 height 43
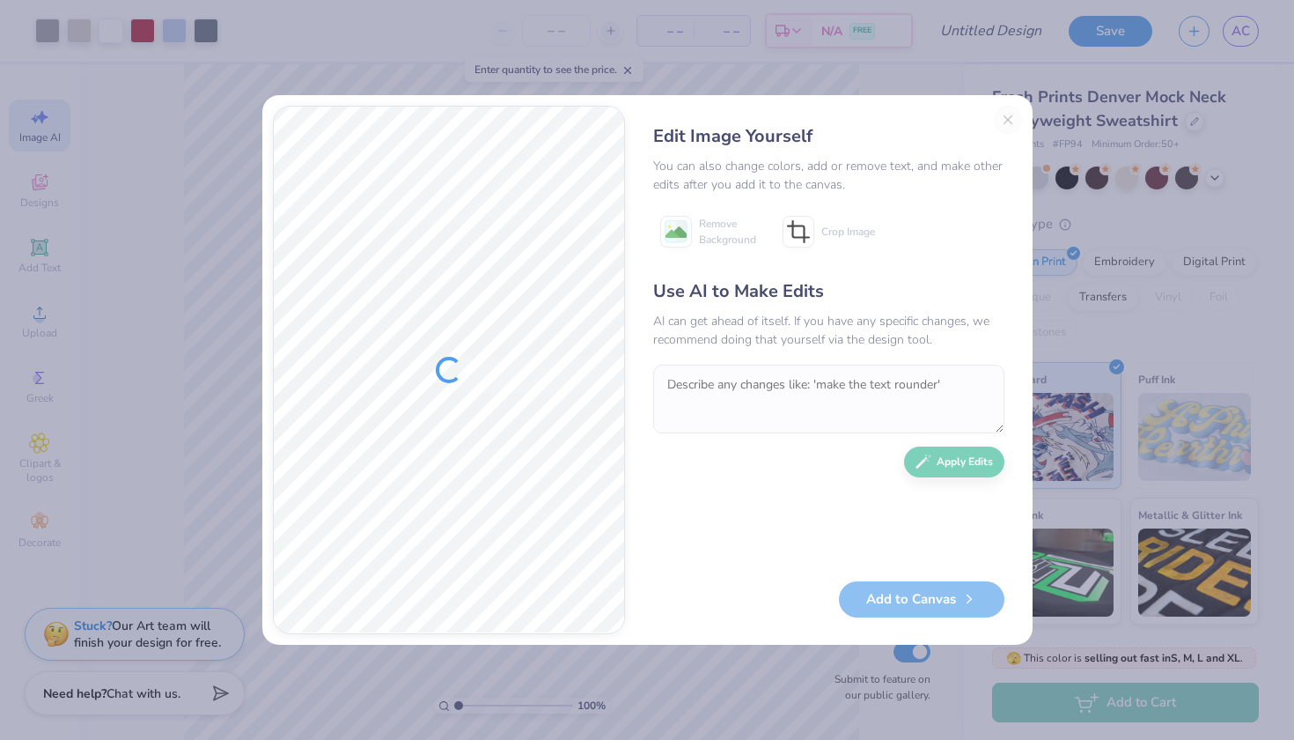
click at [801, 395] on textarea at bounding box center [828, 399] width 351 height 69
click at [692, 388] on textarea at bounding box center [828, 399] width 351 height 69
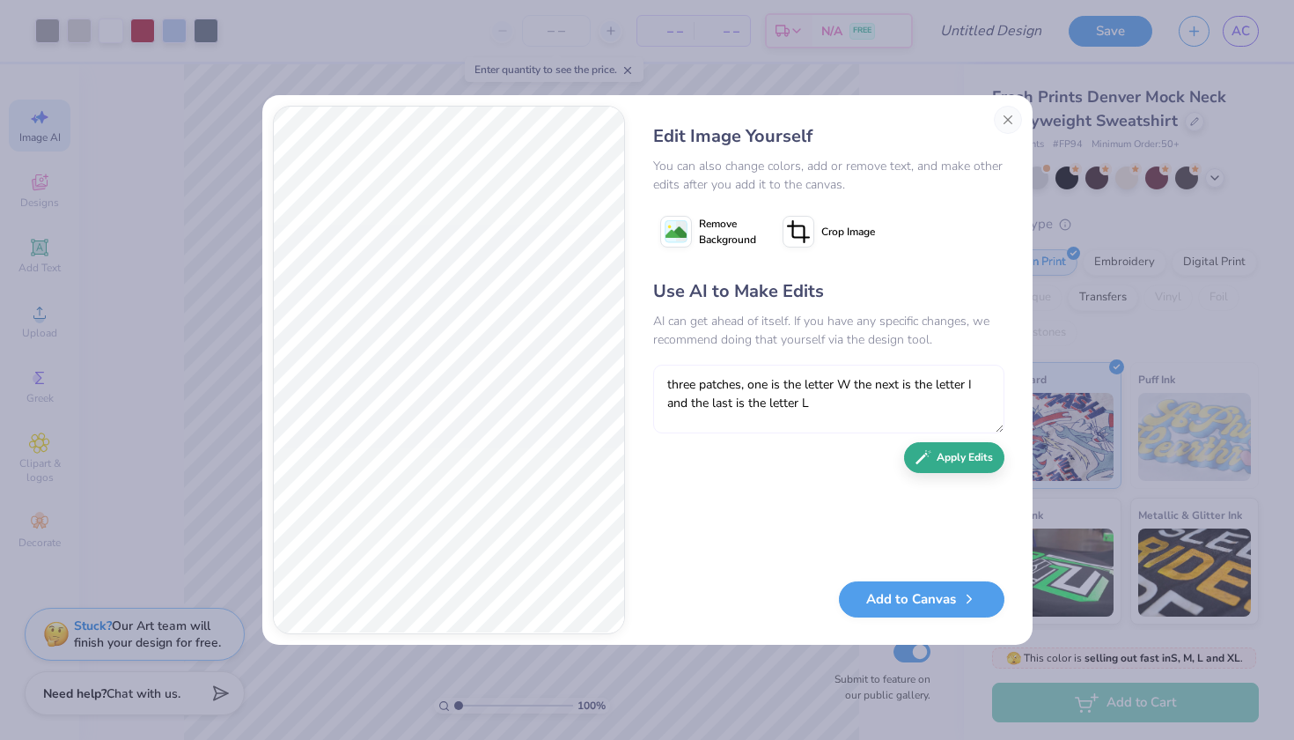
type textarea "three patches, one is the letter W the next is the letter I and the last is the…"
click at [971, 465] on button "Apply Edits" at bounding box center [954, 457] width 100 height 31
click at [675, 227] on image at bounding box center [676, 232] width 21 height 21
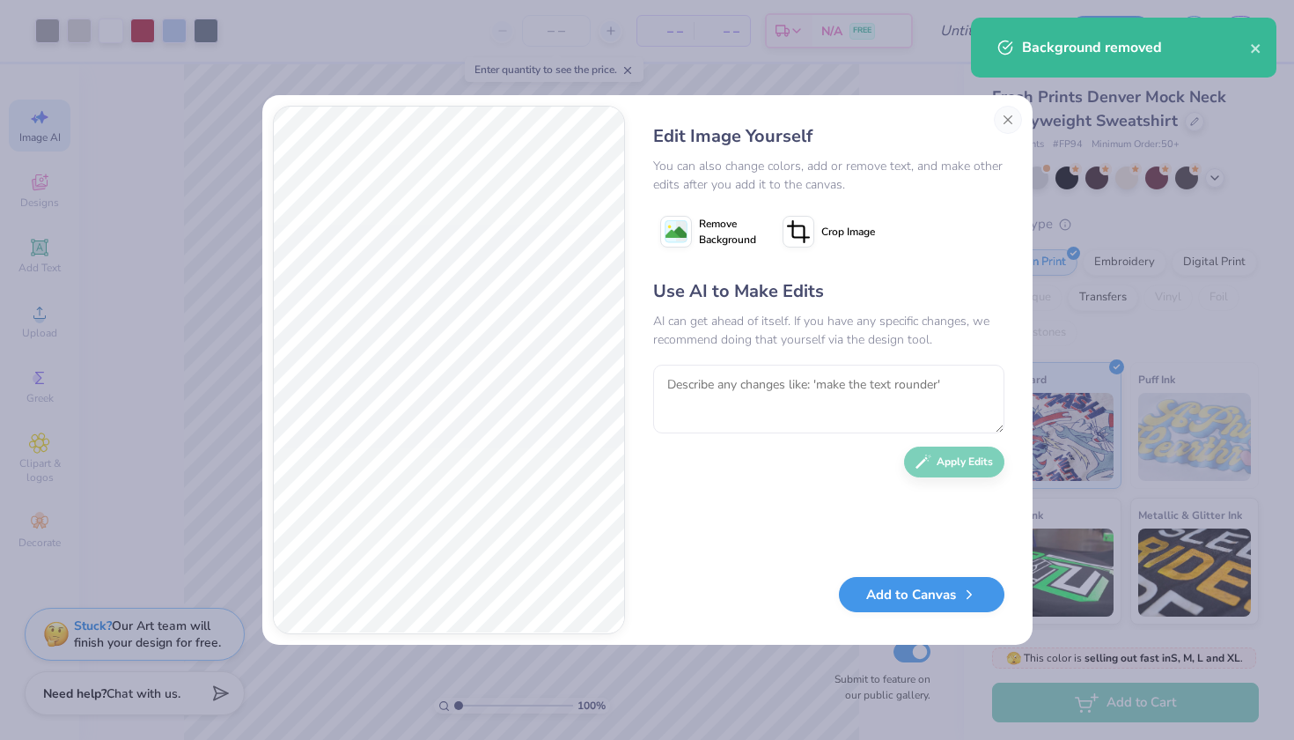
click at [902, 604] on button "Add to Canvas" at bounding box center [922, 595] width 166 height 36
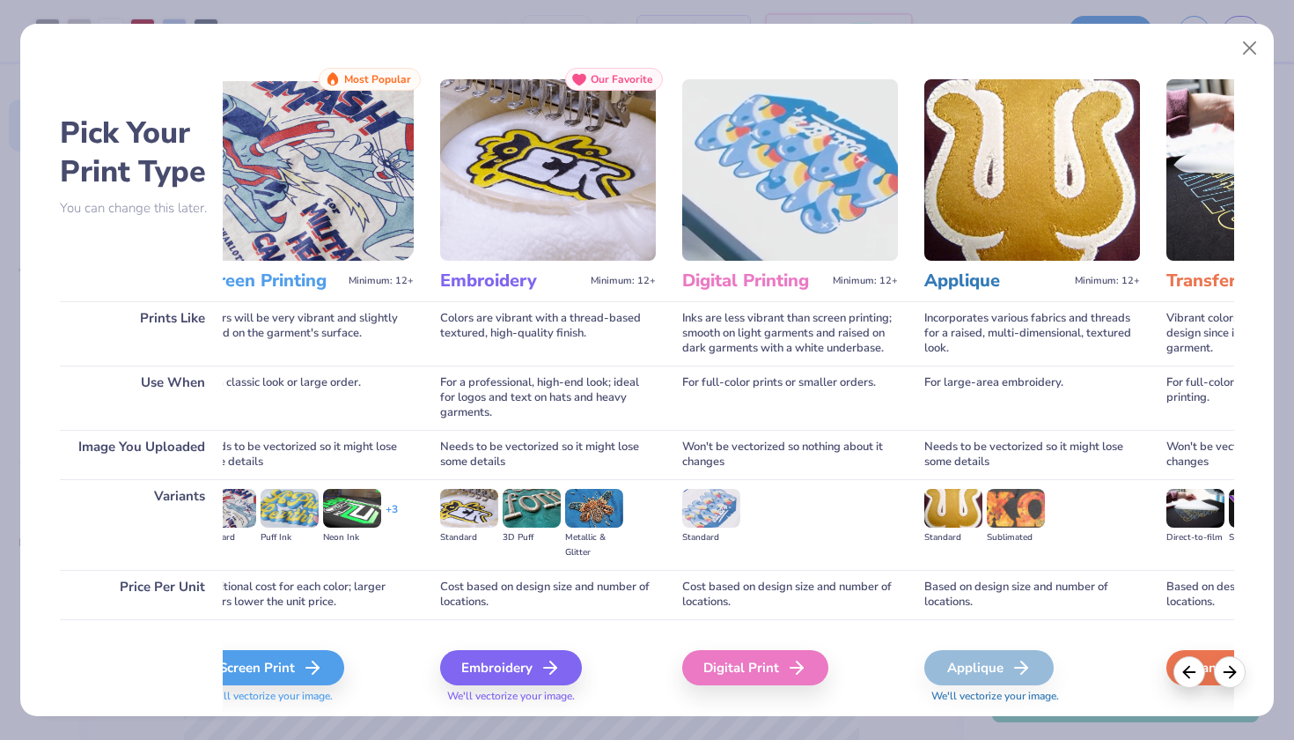
scroll to position [0, 48]
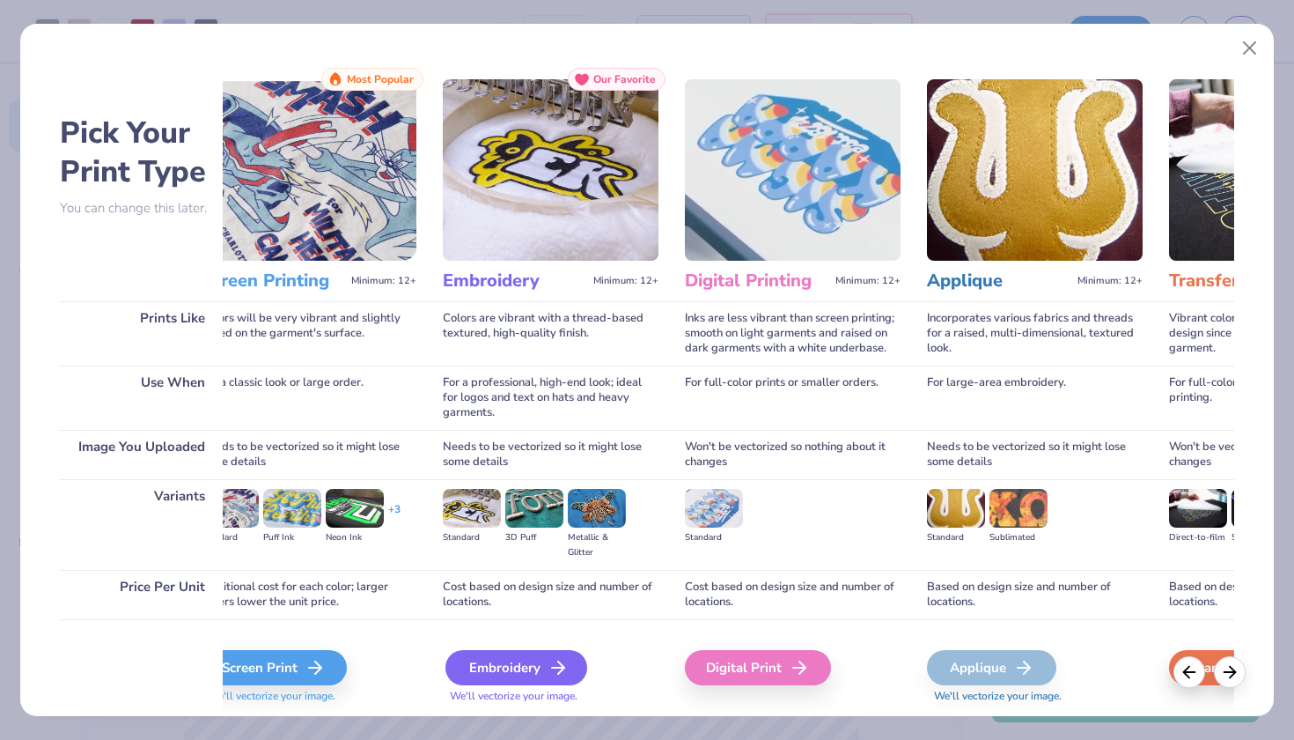
click at [512, 664] on div "Embroidery" at bounding box center [517, 667] width 142 height 35
click at [545, 663] on div "Embroidery" at bounding box center [517, 667] width 142 height 35
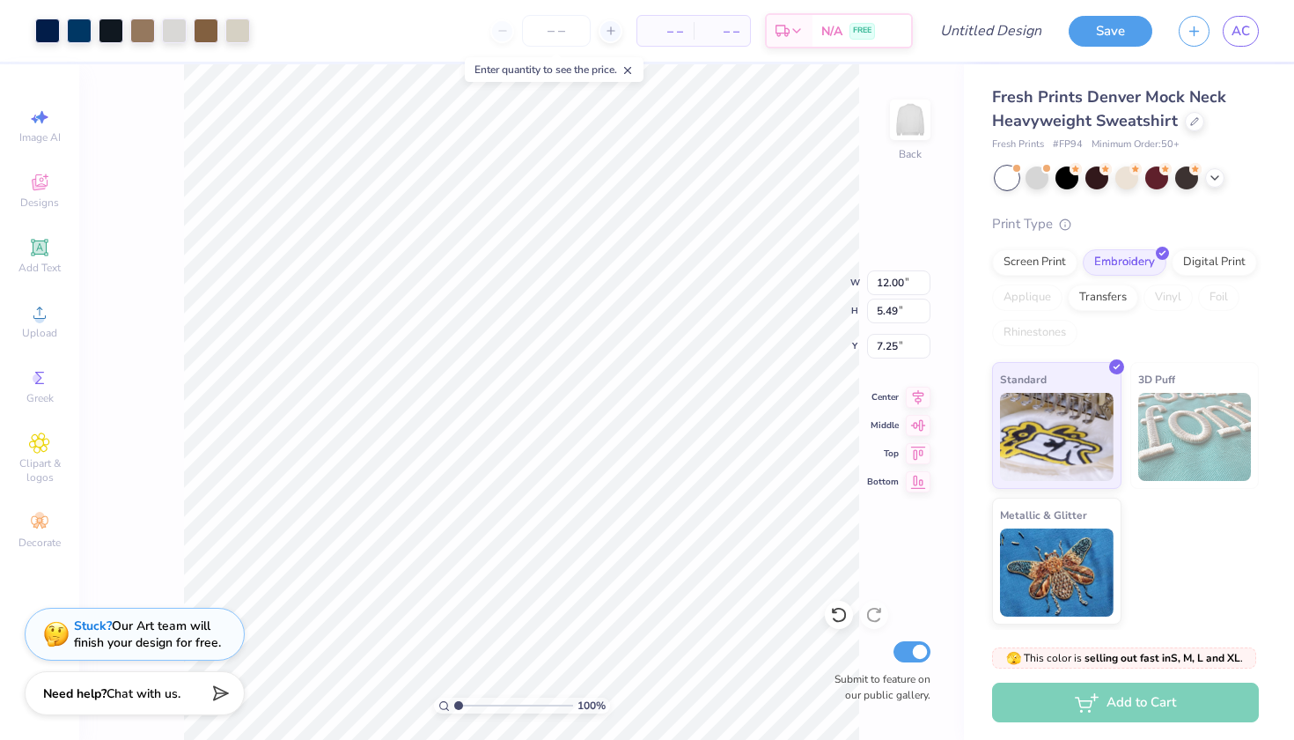
type input "2.94"
type input "3.67"
type input "1.23"
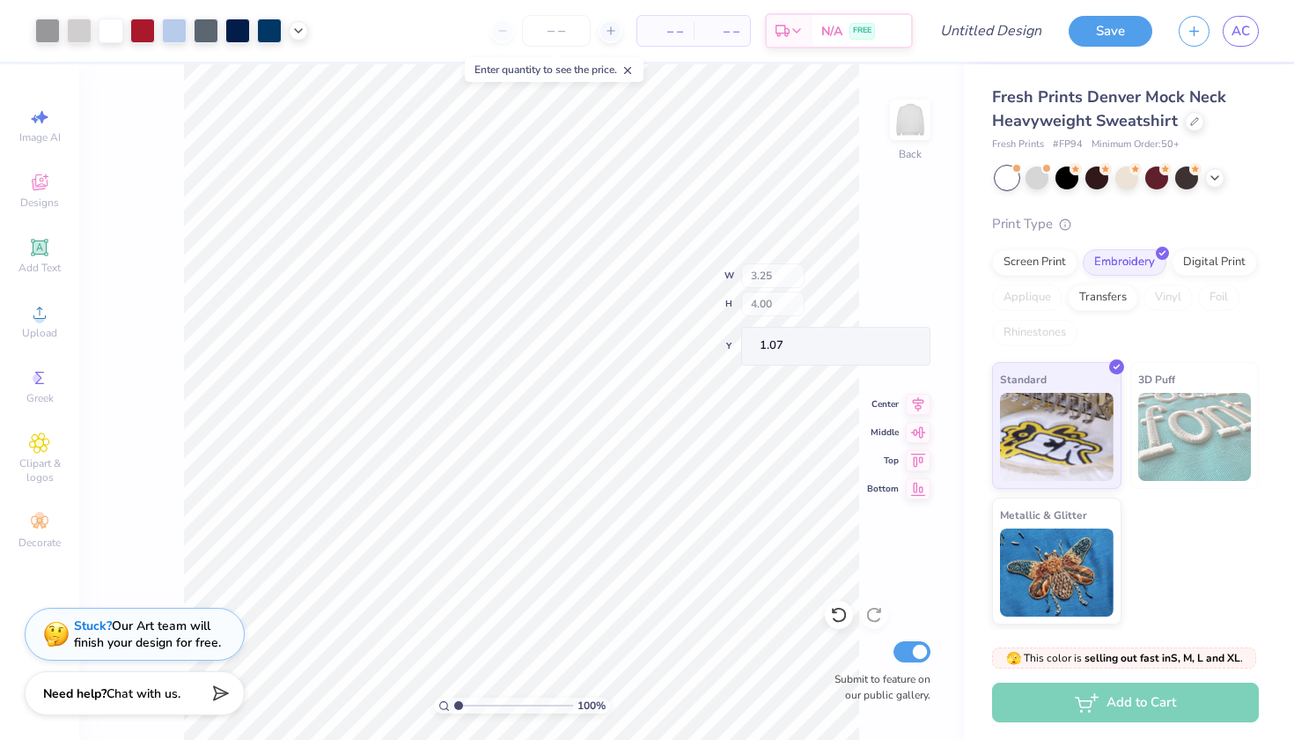
type input "2.94"
type input "3.67"
type input "1.23"
type input "3.24"
type input "3.98"
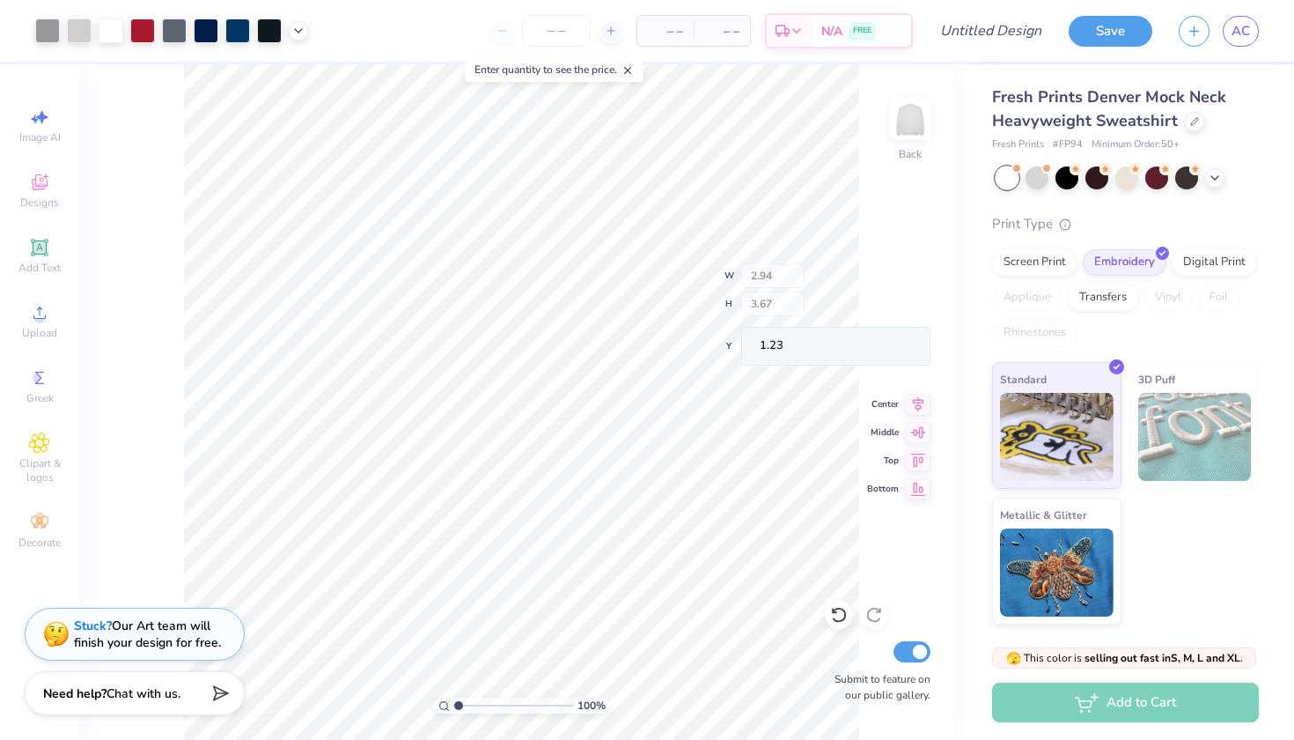
type input "1.07"
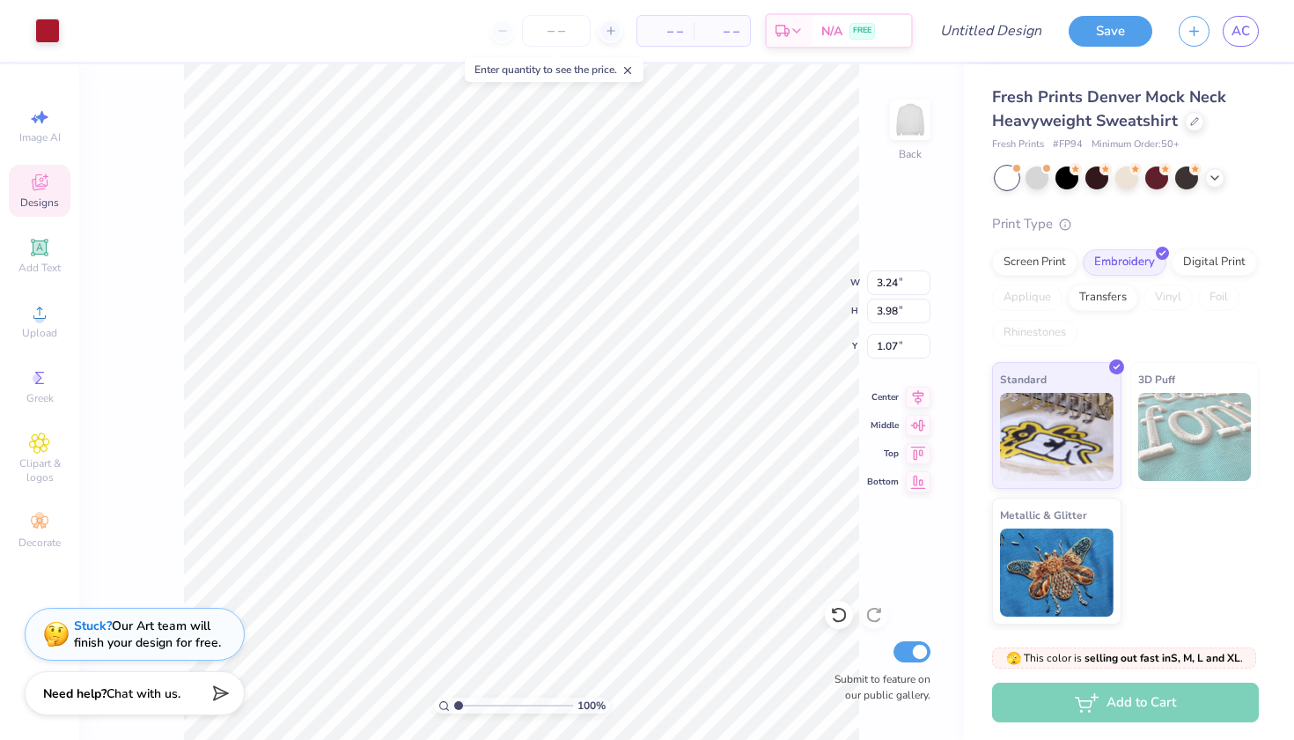
type input "2.38"
type input "3.67"
type input "1.23"
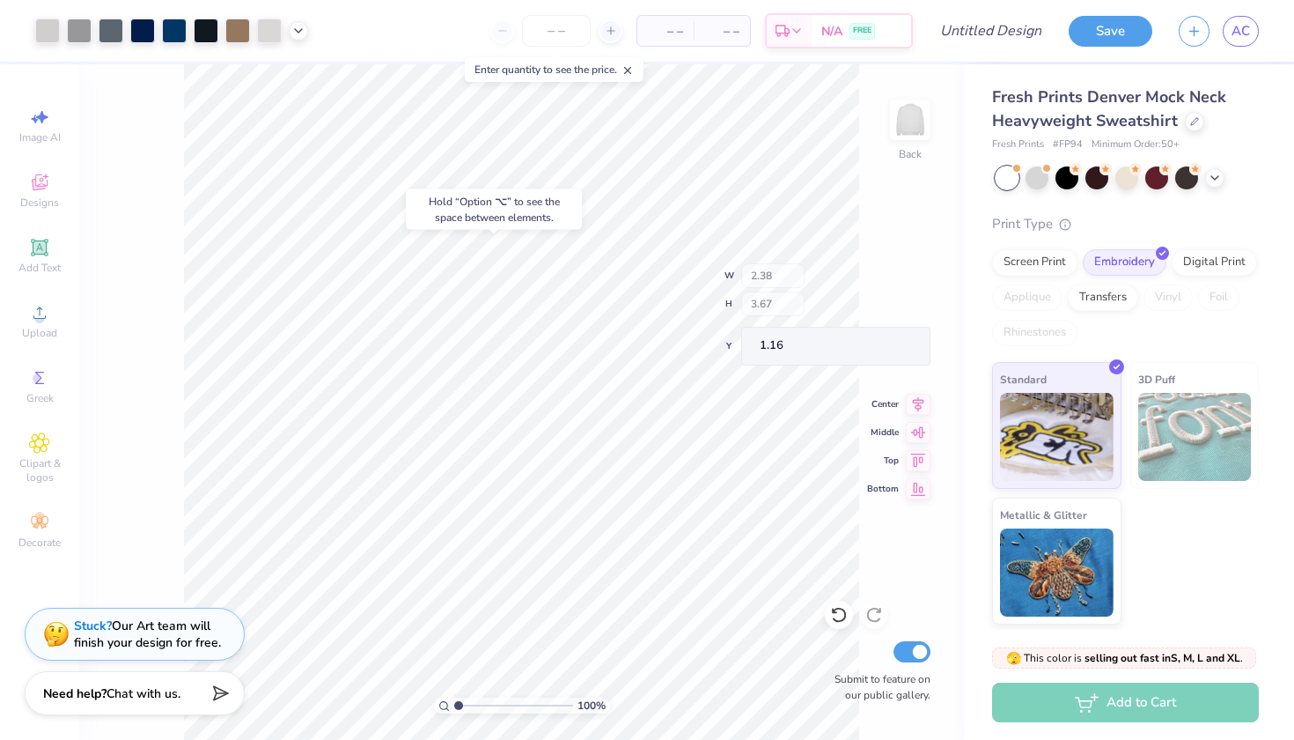
type input "1.16"
type input "1.00"
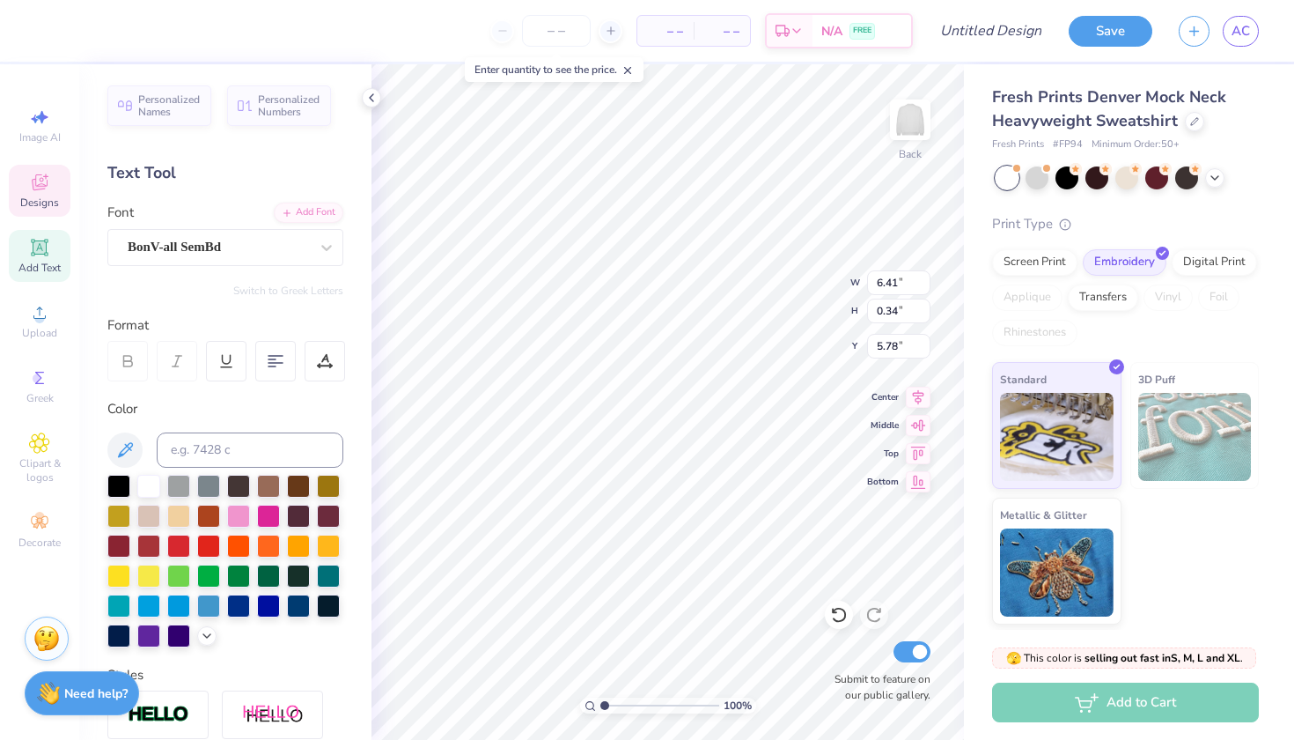
type input "6.17"
type input "0.33"
type input "5.80"
type textarea "AUBURN UNIVERSITY"
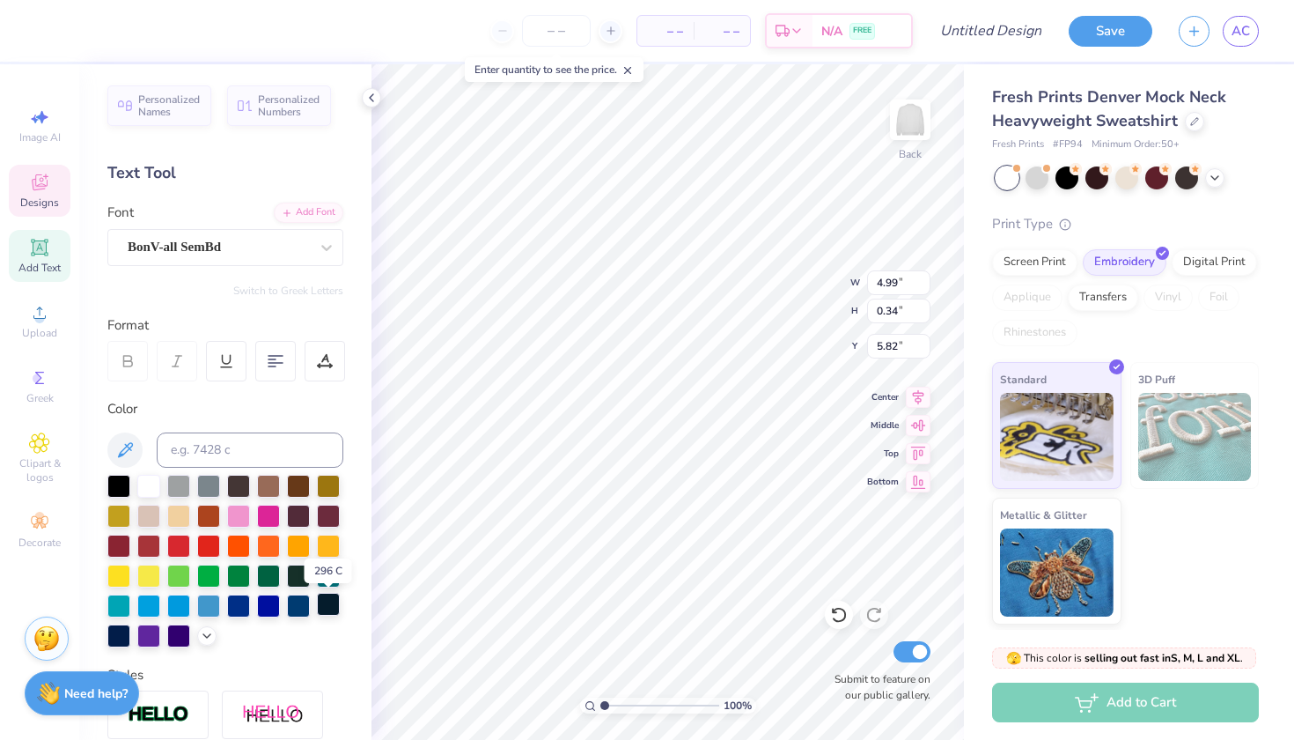
click at [325, 611] on div at bounding box center [328, 604] width 23 height 23
click at [122, 636] on div at bounding box center [118, 634] width 23 height 23
type input "6.65"
type input "0.46"
type input "5.71"
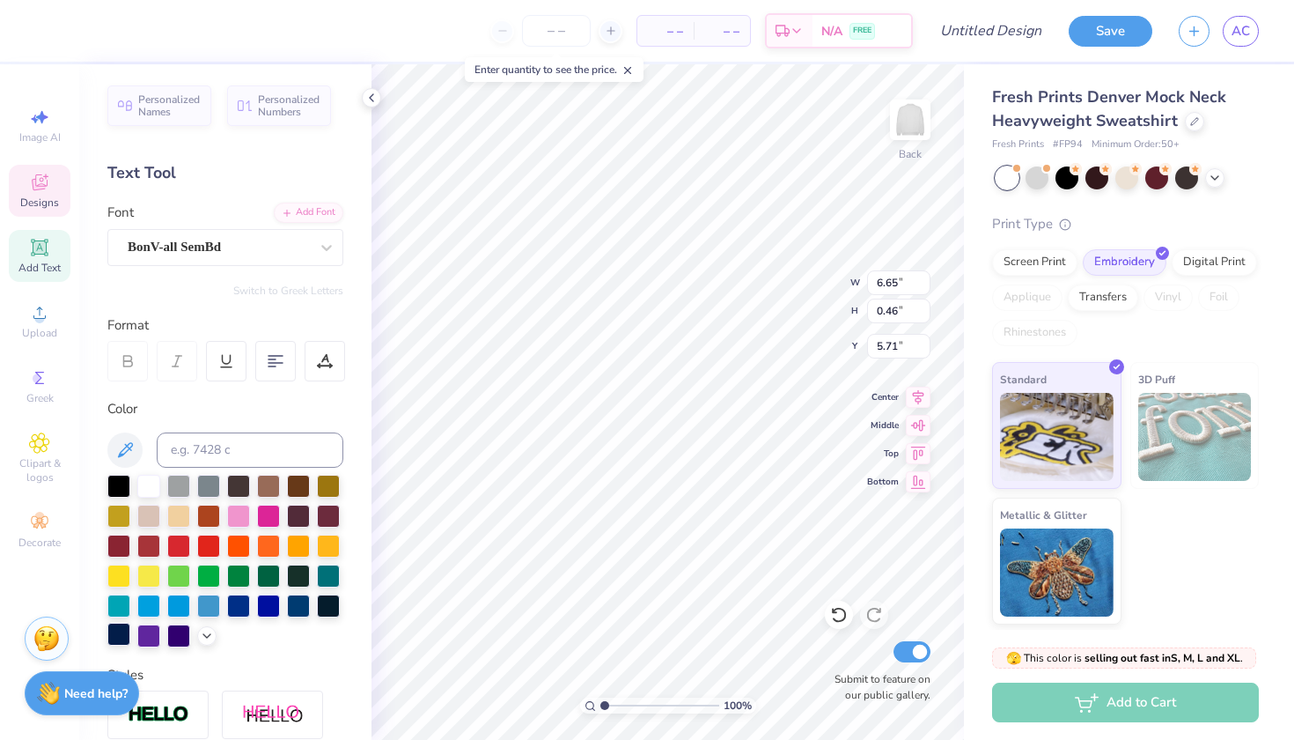
scroll to position [0, 4]
type textarea "AUBURN UNIVERSITY"
type input "0.50"
type input "6.43"
type input "0.46"
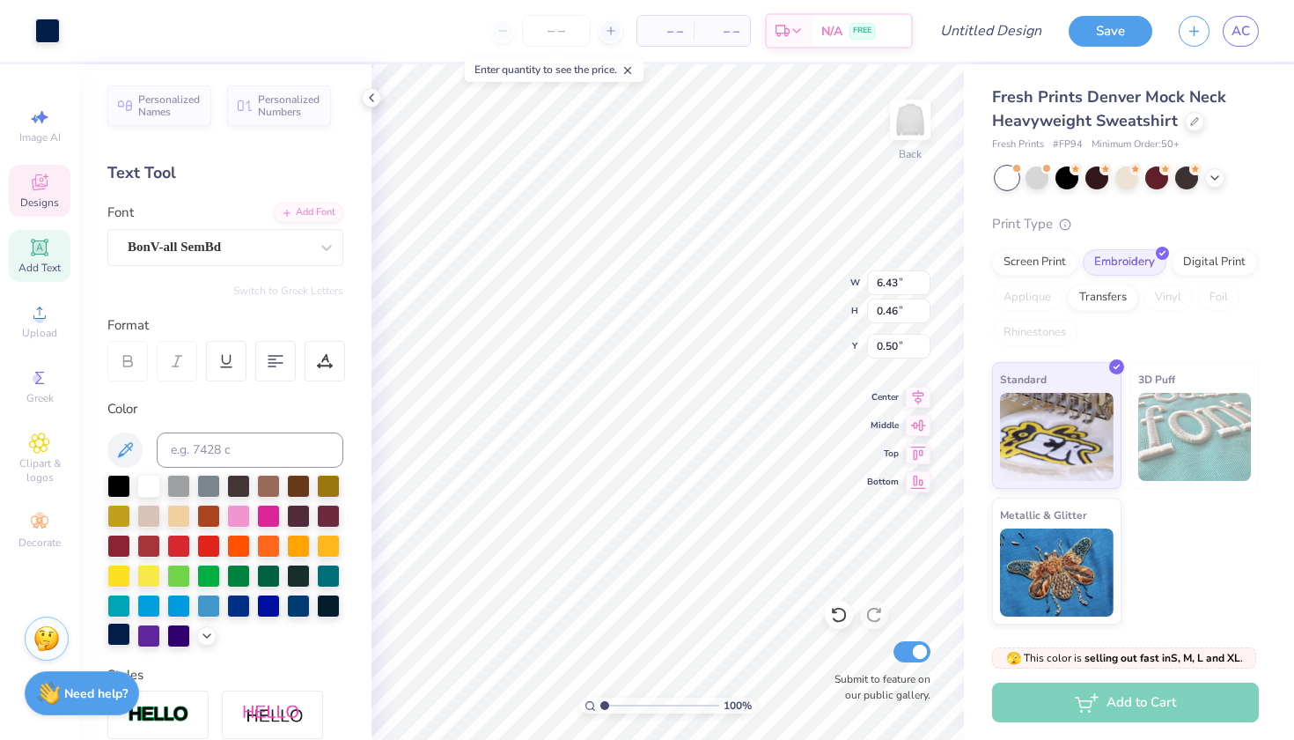
type input "5.71"
type input "12.00"
type input "5.49"
type input "7.25"
type input "10.65"
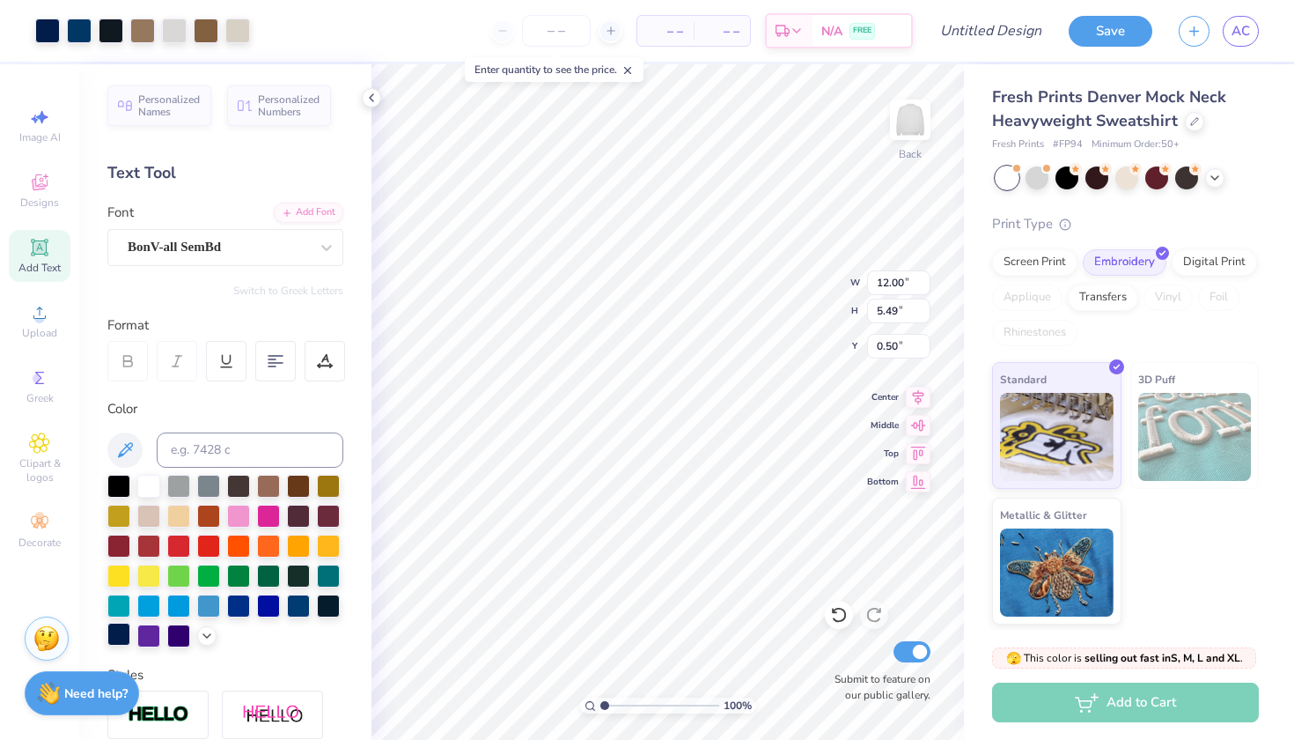
type input "4.87"
type input "3.00"
type input "8.15"
click at [144, 30] on div at bounding box center [142, 29] width 25 height 25
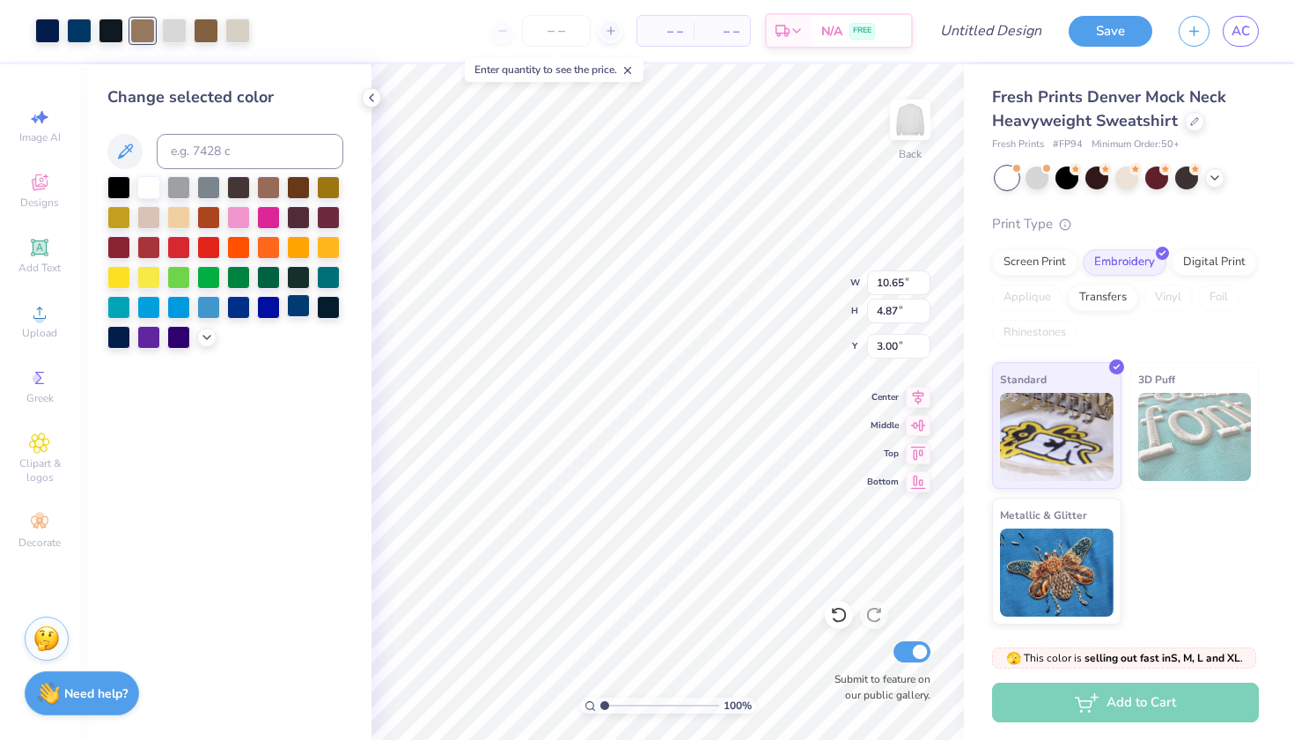
click at [299, 310] on div at bounding box center [298, 305] width 23 height 23
click at [156, 188] on div at bounding box center [148, 185] width 23 height 23
click at [294, 310] on div at bounding box center [298, 305] width 23 height 23
click at [215, 35] on div at bounding box center [206, 29] width 25 height 25
click at [299, 314] on div at bounding box center [298, 305] width 23 height 23
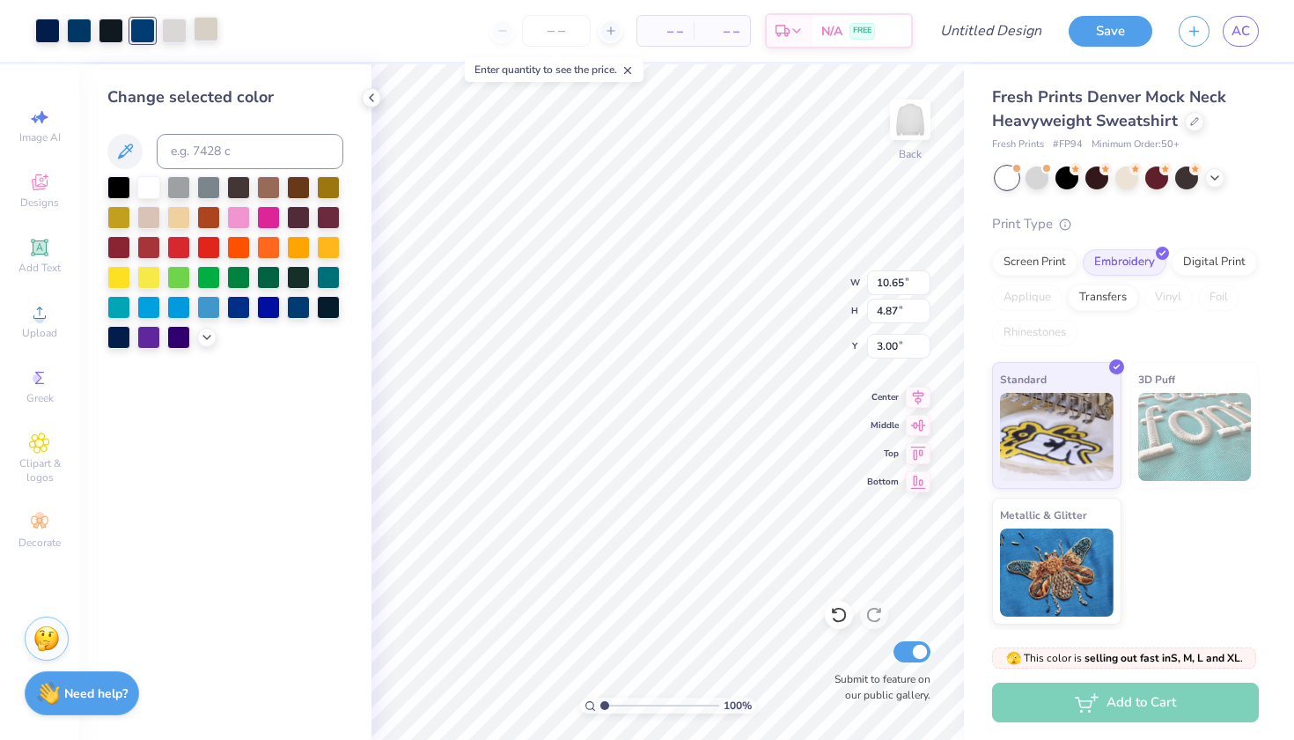
click at [209, 37] on div at bounding box center [206, 29] width 25 height 25
click at [144, 195] on div at bounding box center [148, 185] width 23 height 23
click at [169, 28] on div at bounding box center [174, 29] width 25 height 25
click at [151, 190] on div at bounding box center [148, 185] width 23 height 23
click at [229, 429] on div "Change selected color" at bounding box center [225, 401] width 292 height 675
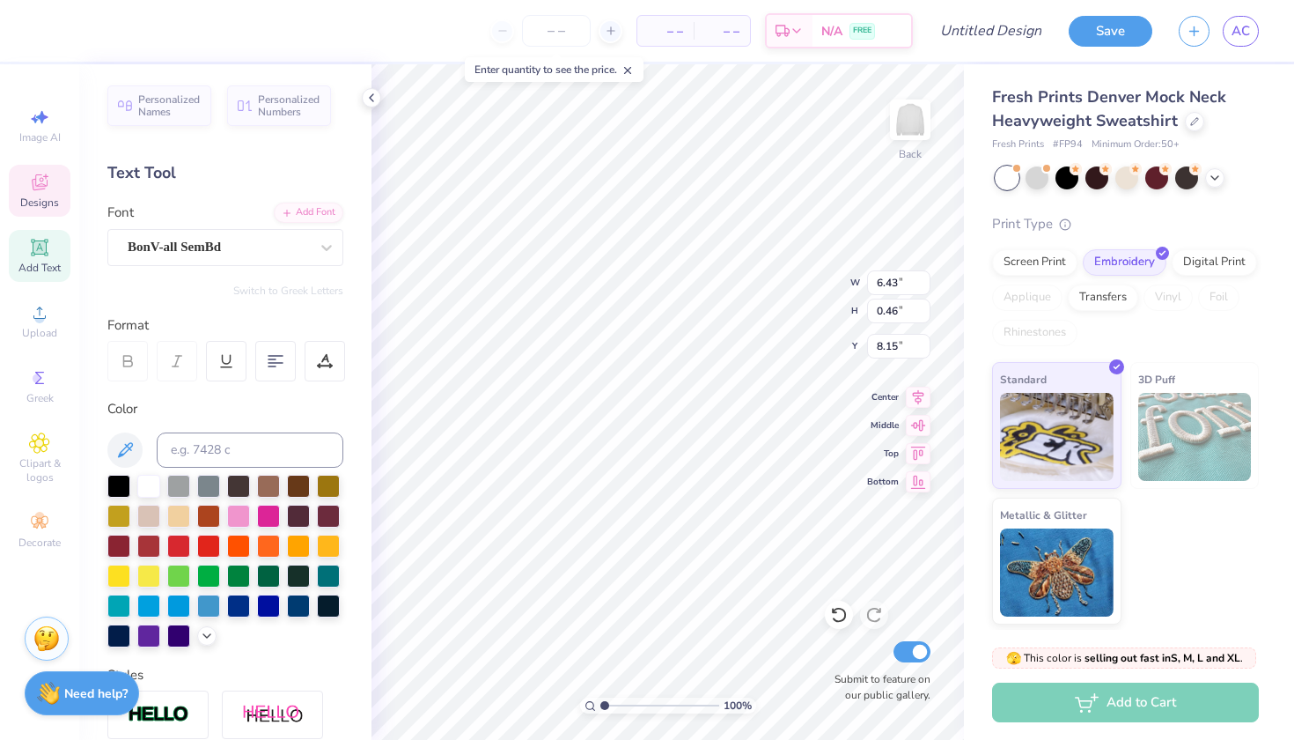
type input "8.11"
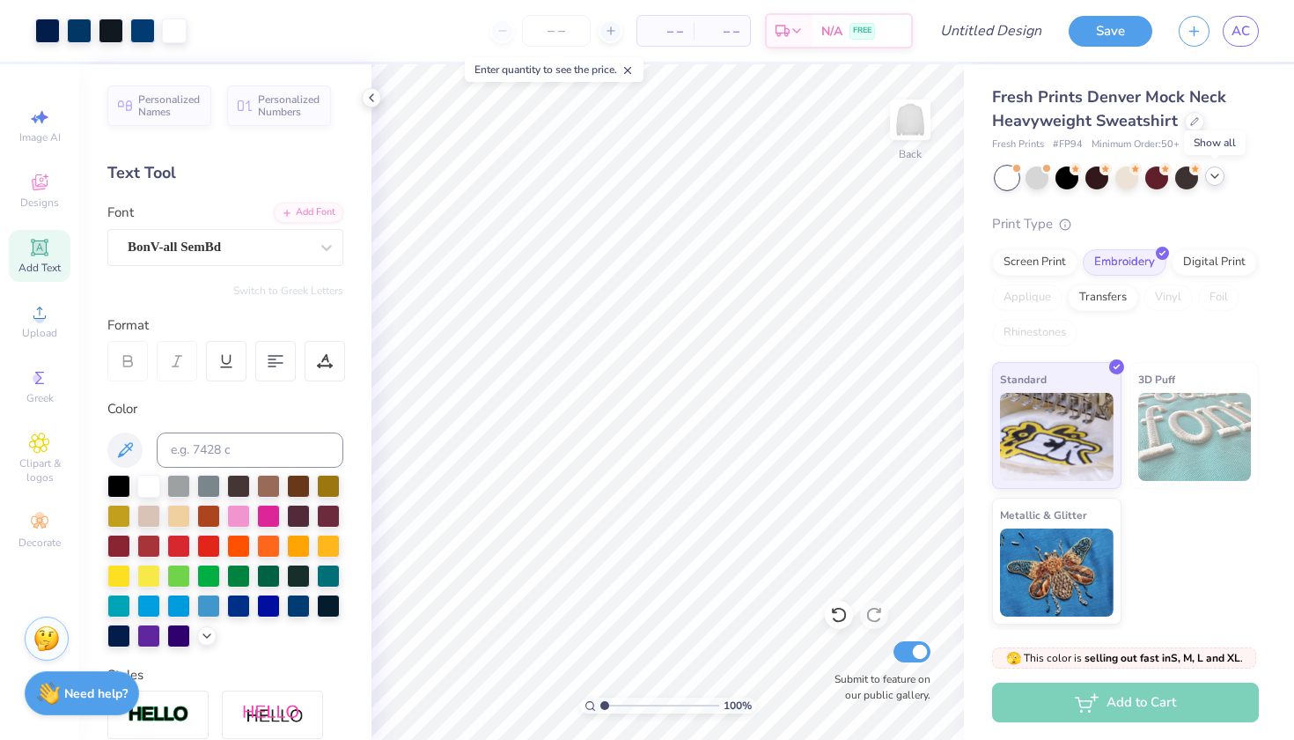
click at [1220, 178] on icon at bounding box center [1215, 176] width 14 height 14
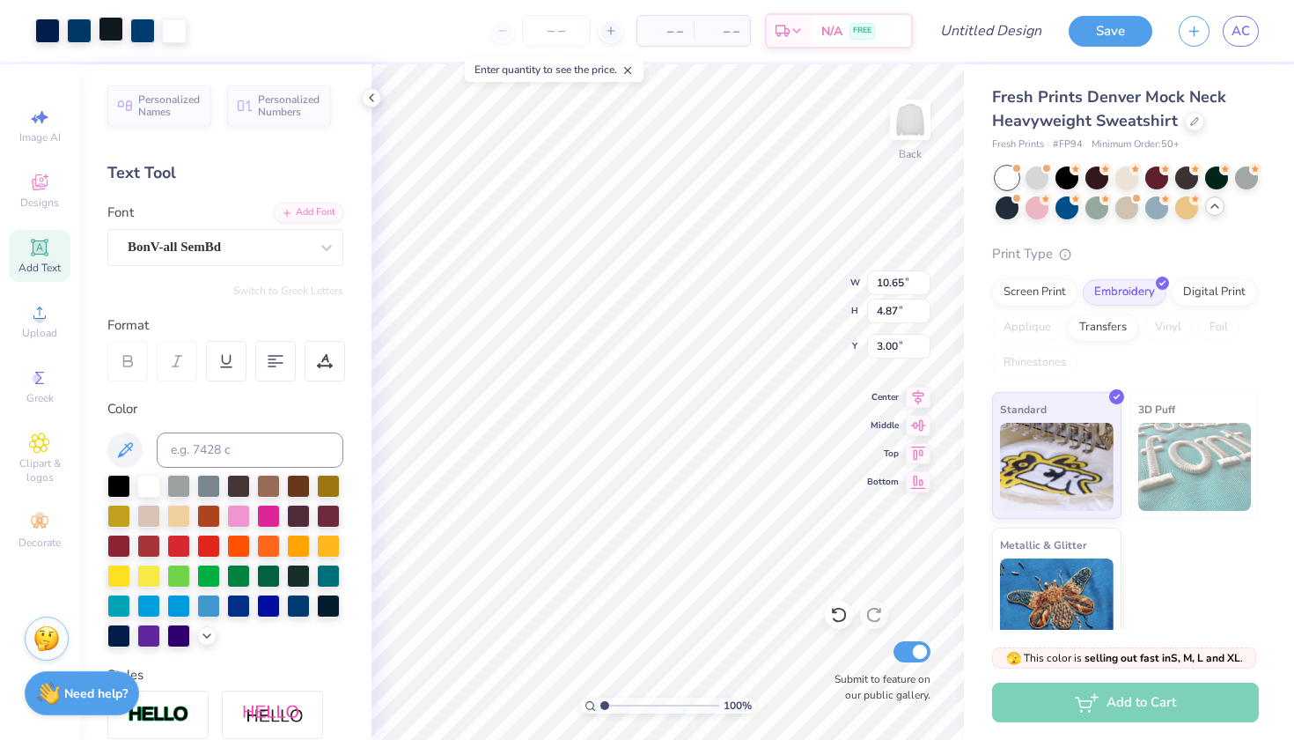
click at [117, 33] on div at bounding box center [111, 29] width 25 height 25
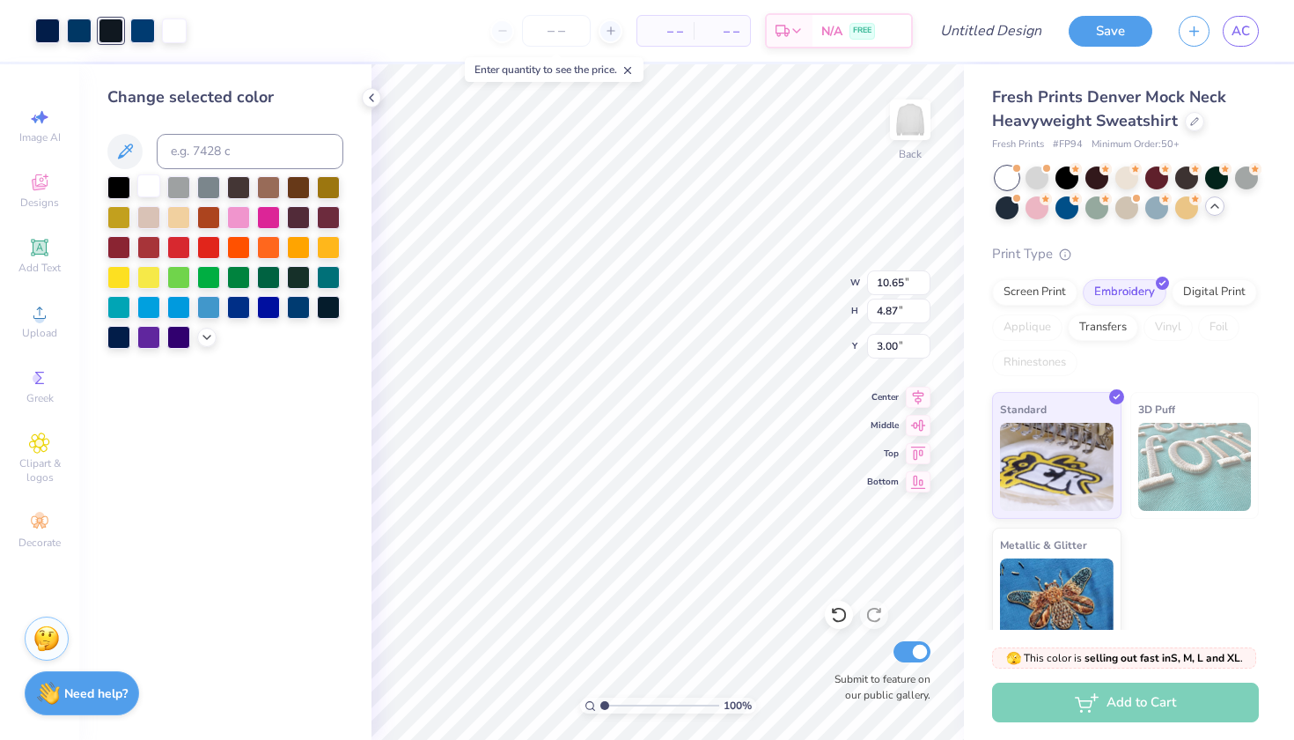
click at [151, 190] on div at bounding box center [148, 185] width 23 height 23
click at [304, 306] on div at bounding box center [298, 305] width 23 height 23
click at [157, 188] on div at bounding box center [148, 185] width 23 height 23
click at [54, 33] on div at bounding box center [47, 29] width 25 height 25
click at [181, 193] on div at bounding box center [178, 185] width 23 height 23
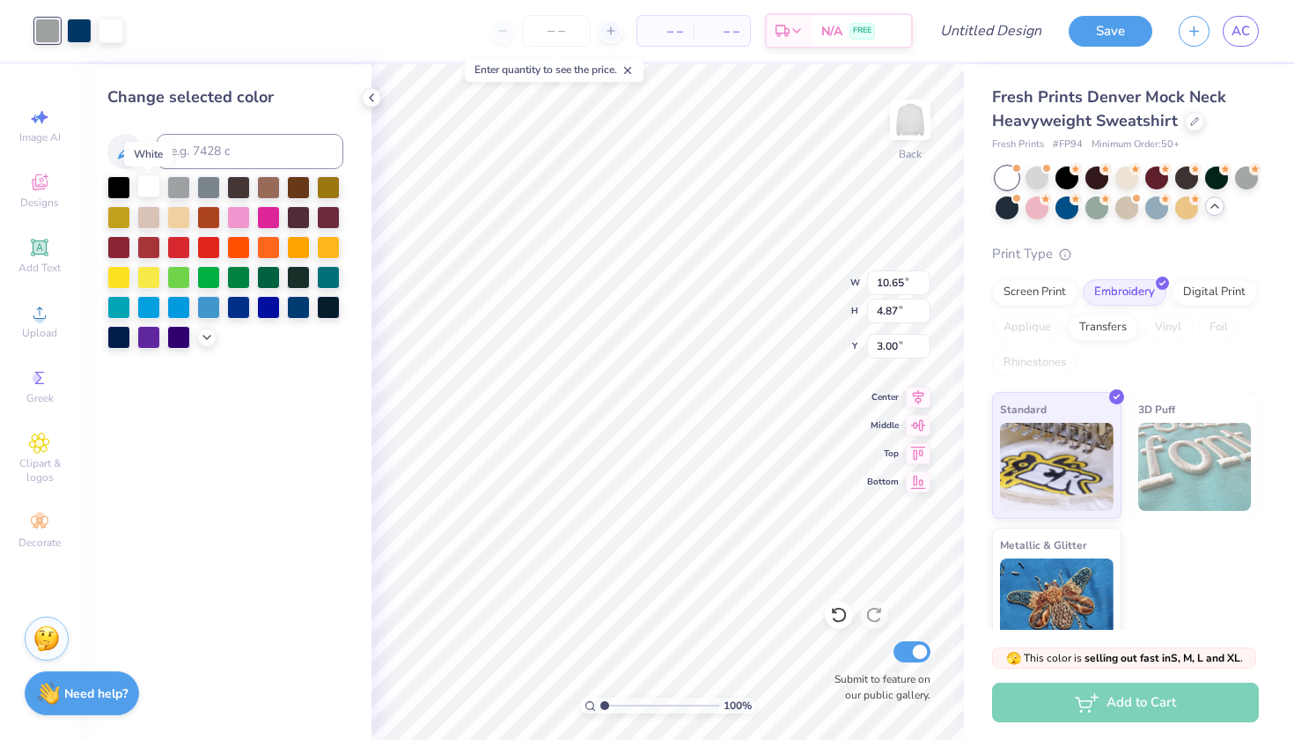
click at [151, 188] on div at bounding box center [148, 185] width 23 height 23
click at [328, 309] on div at bounding box center [328, 305] width 23 height 23
click at [303, 313] on div at bounding box center [298, 305] width 23 height 23
click at [840, 613] on icon at bounding box center [839, 615] width 18 height 18
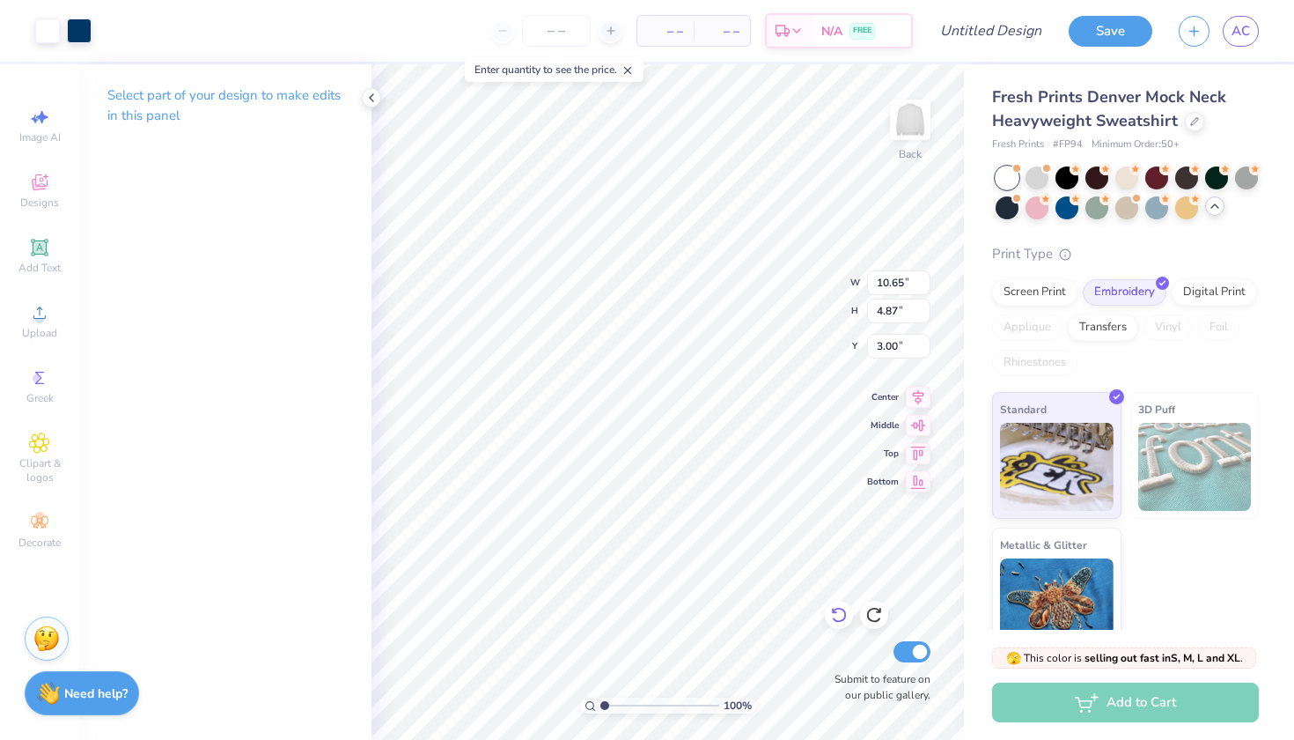
click at [840, 613] on icon at bounding box center [839, 615] width 18 height 18
click at [841, 612] on icon at bounding box center [839, 615] width 18 height 18
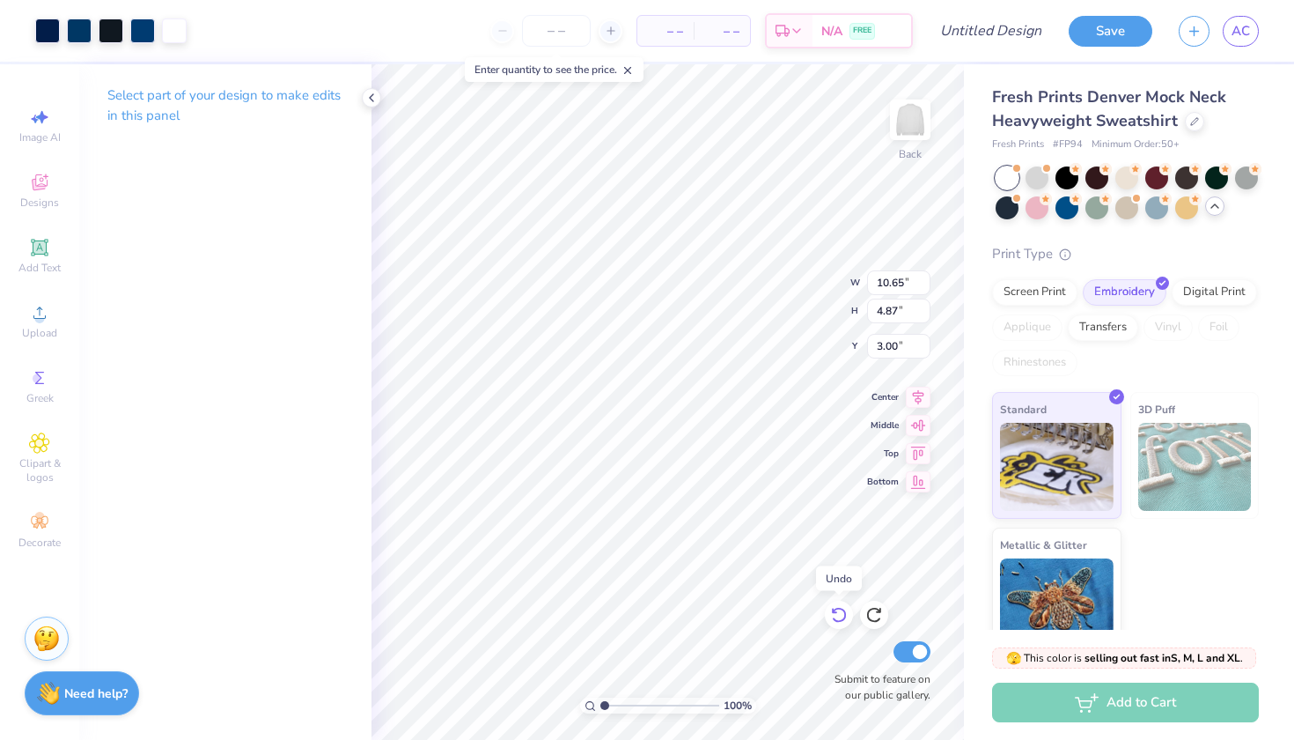
click at [841, 612] on icon at bounding box center [839, 615] width 18 height 18
click at [842, 612] on icon at bounding box center [839, 615] width 18 height 18
click at [881, 617] on icon at bounding box center [875, 615] width 18 height 18
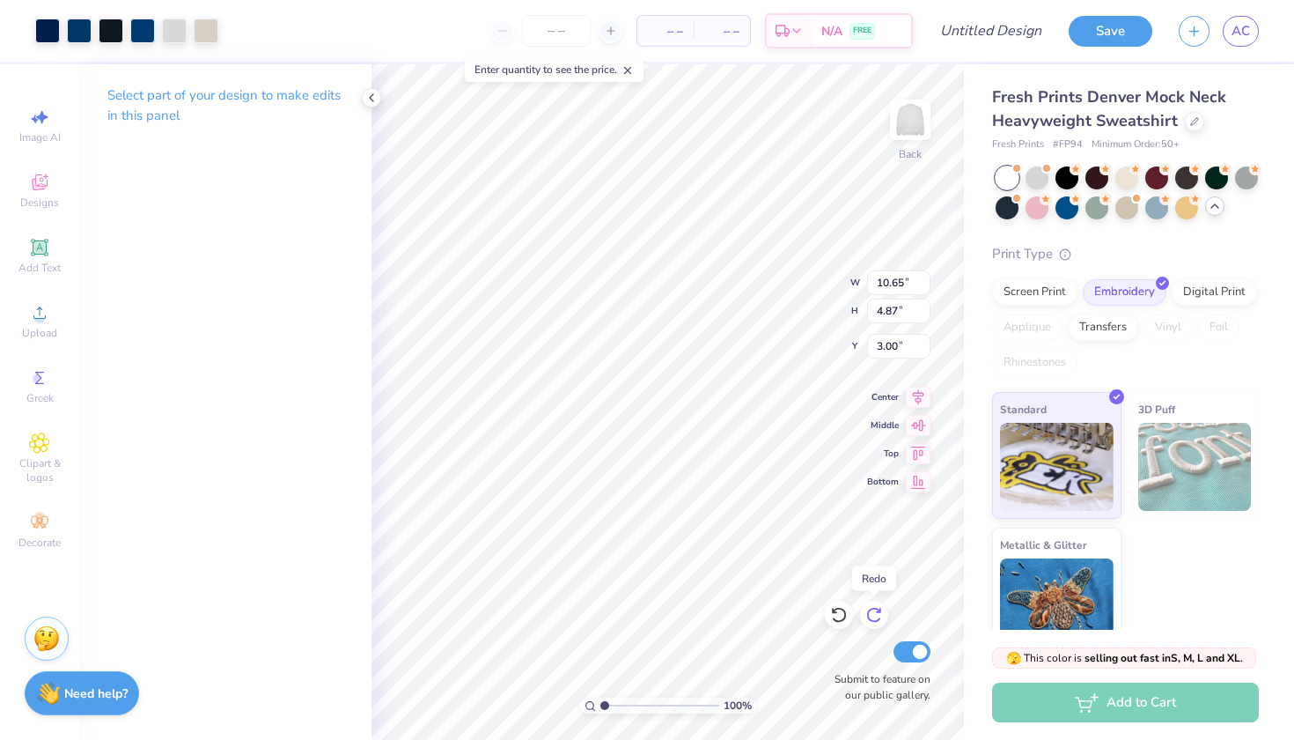
click at [881, 617] on icon at bounding box center [875, 615] width 18 height 18
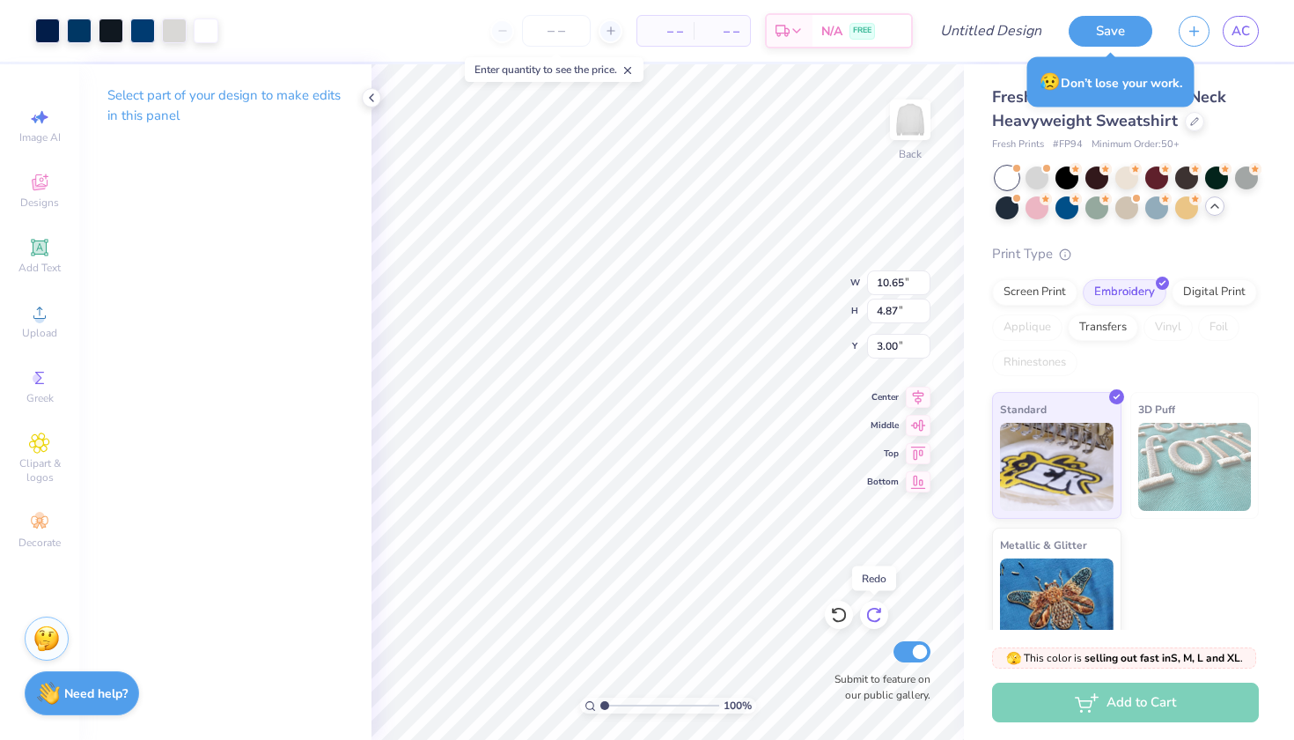
click at [879, 611] on icon at bounding box center [873, 616] width 15 height 16
click at [1002, 32] on input "Design Title" at bounding box center [1012, 30] width 86 height 35
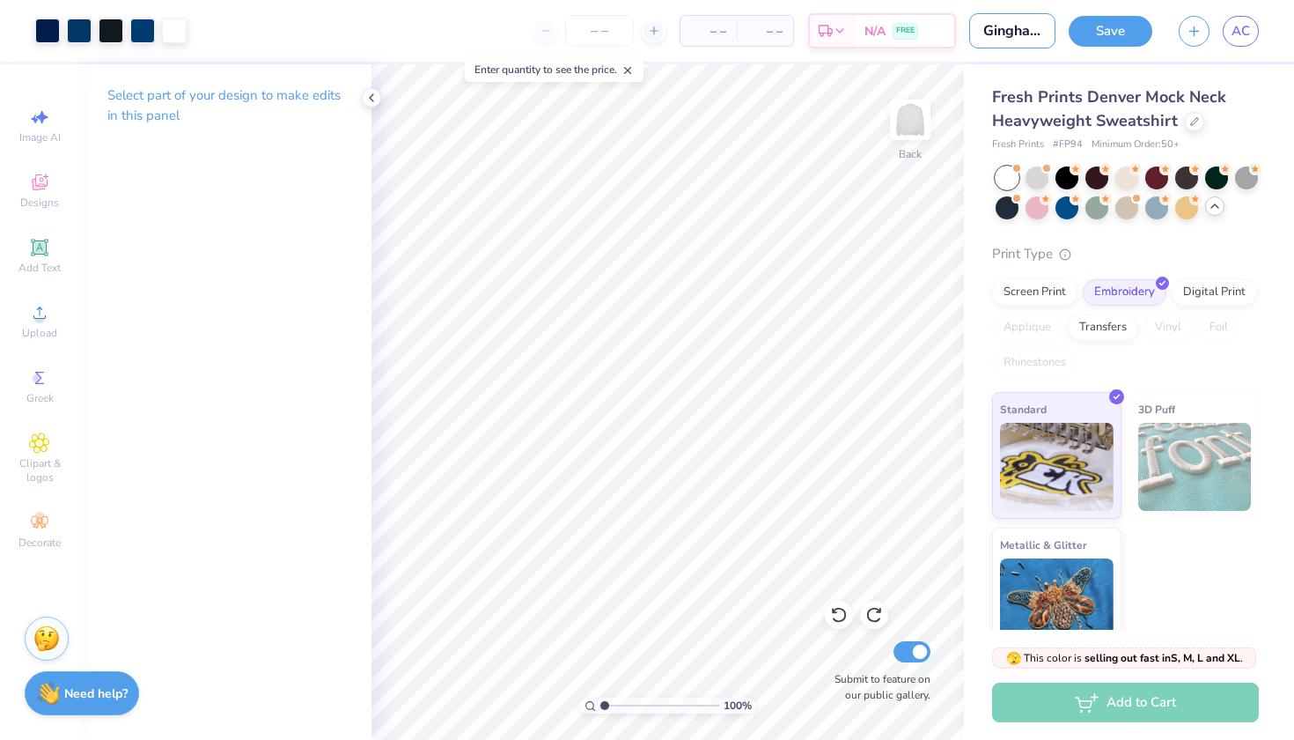
type input "Gingham patches"
click at [1110, 32] on button "Save" at bounding box center [1111, 28] width 84 height 31
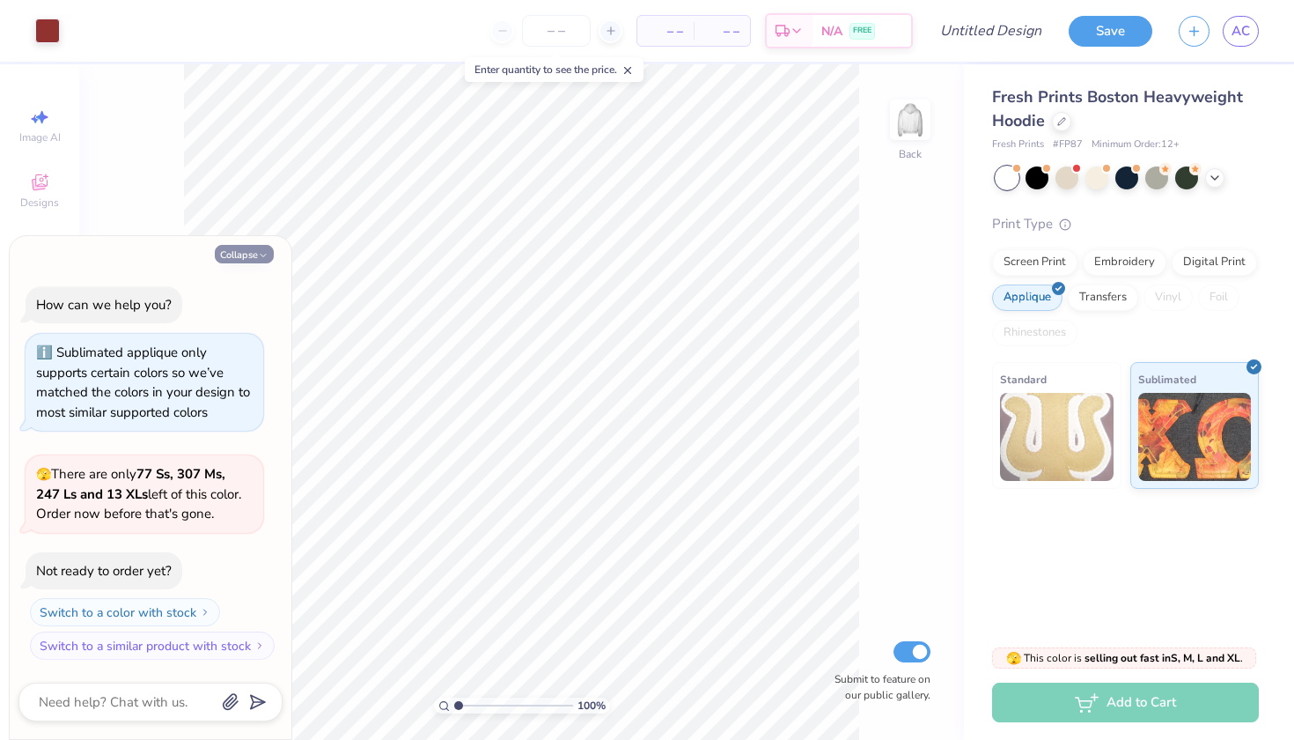
click at [244, 256] on button "Collapse" at bounding box center [244, 254] width 59 height 18
type textarea "x"
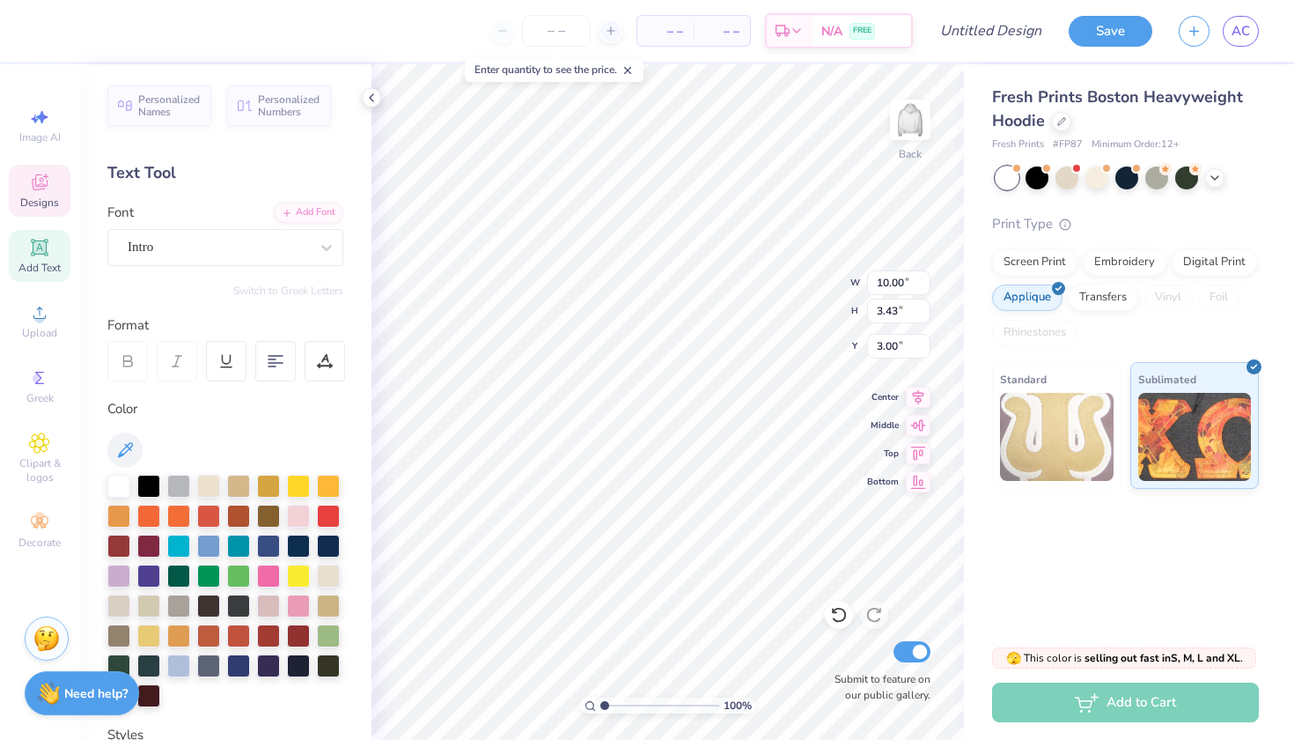
type textarea "W"
type textarea "Women In LAW"
click at [270, 368] on div at bounding box center [275, 361] width 41 height 41
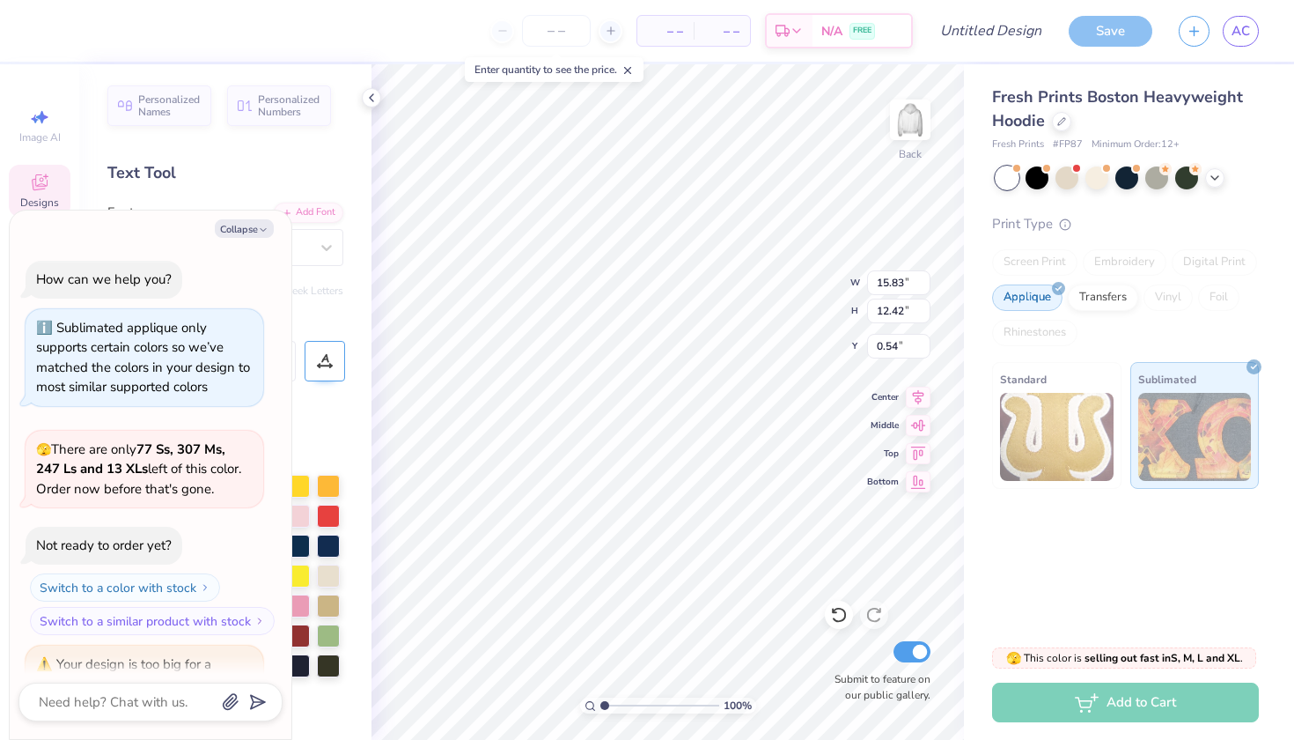
scroll to position [72, 0]
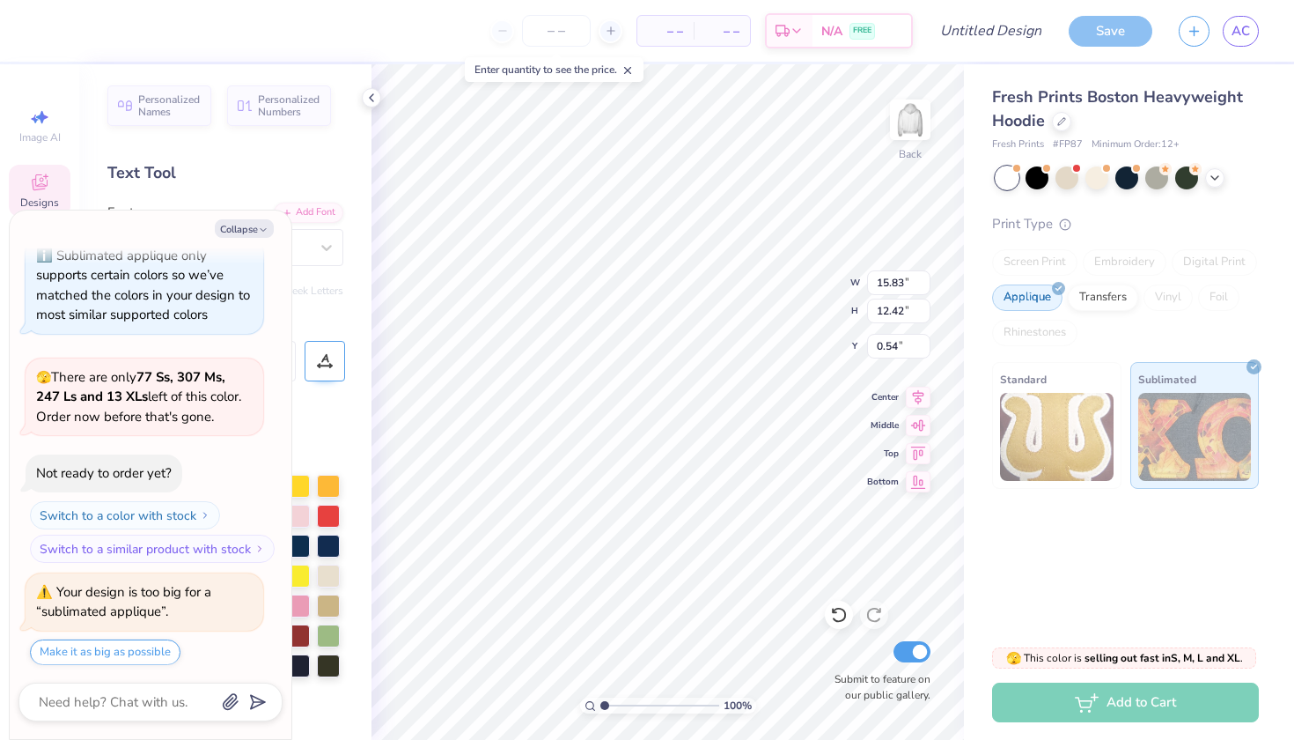
click at [331, 358] on icon at bounding box center [325, 361] width 16 height 16
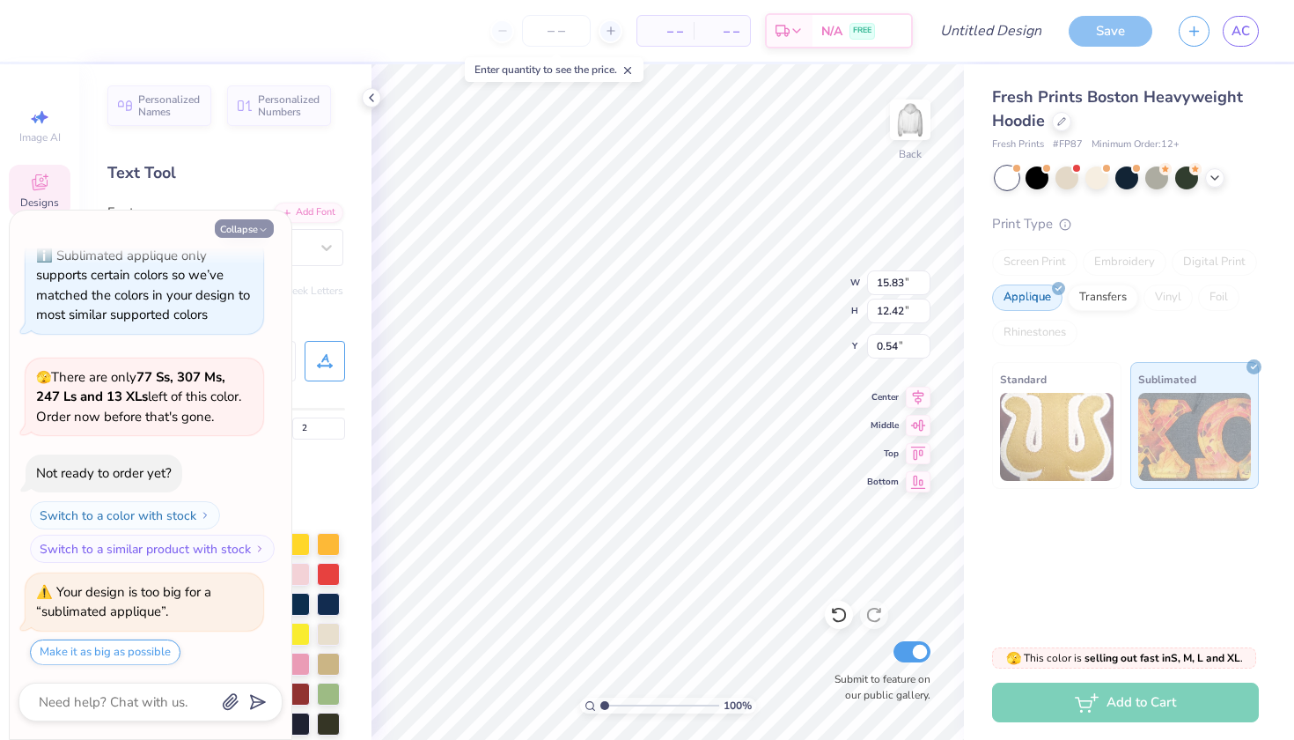
click at [257, 225] on button "Collapse" at bounding box center [244, 228] width 59 height 18
type textarea "x"
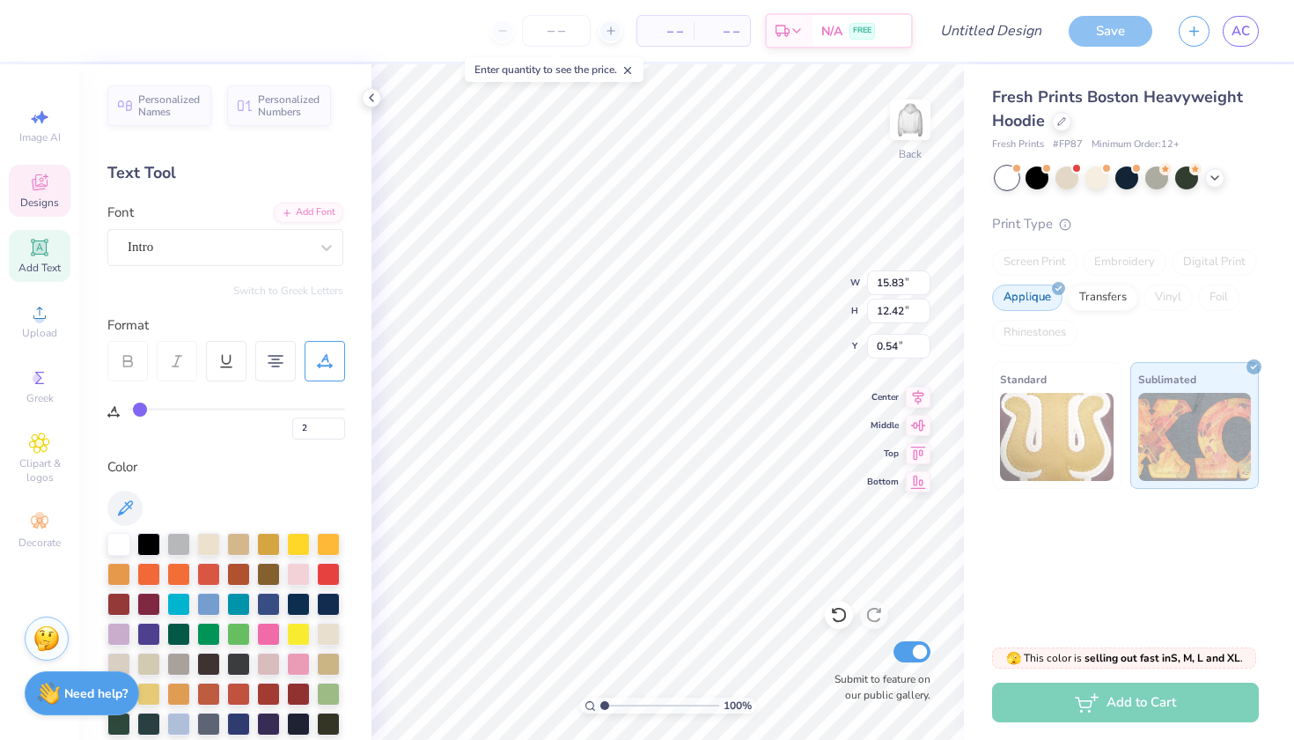
type input "8"
type input "9"
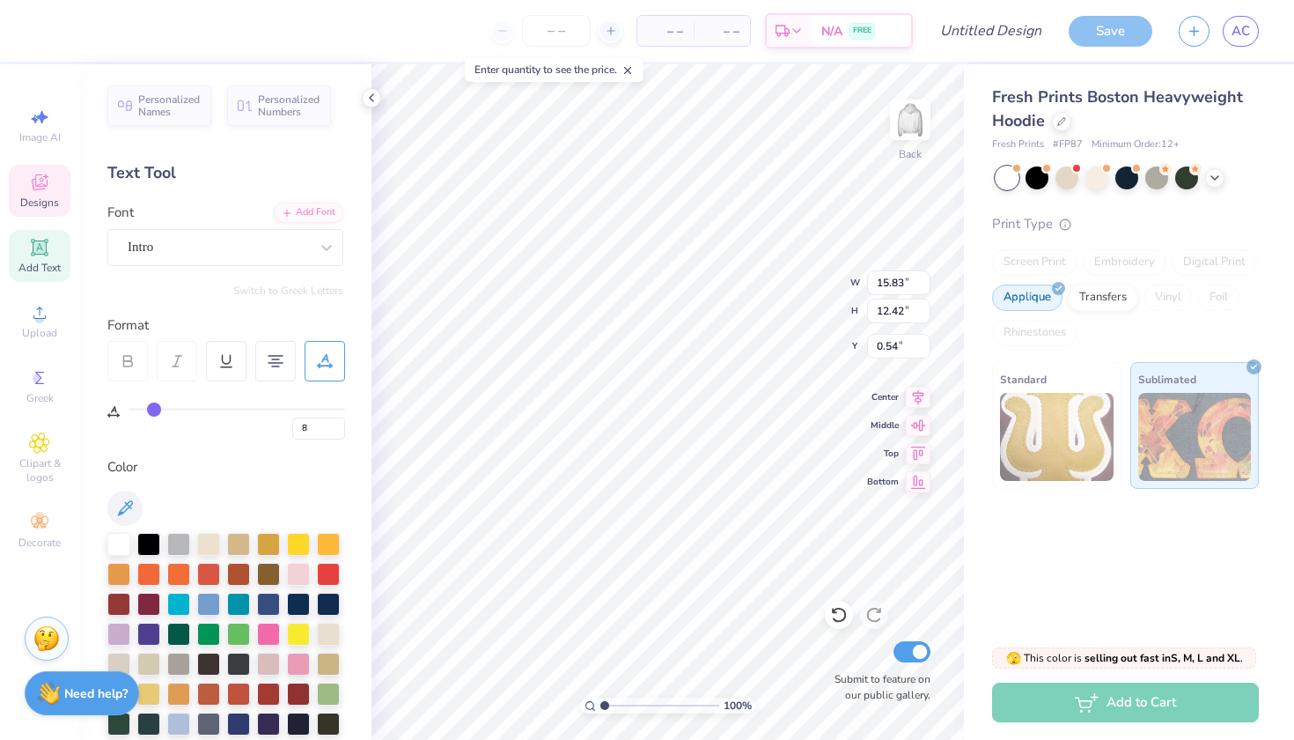
type input "9"
type input "10"
type input "11"
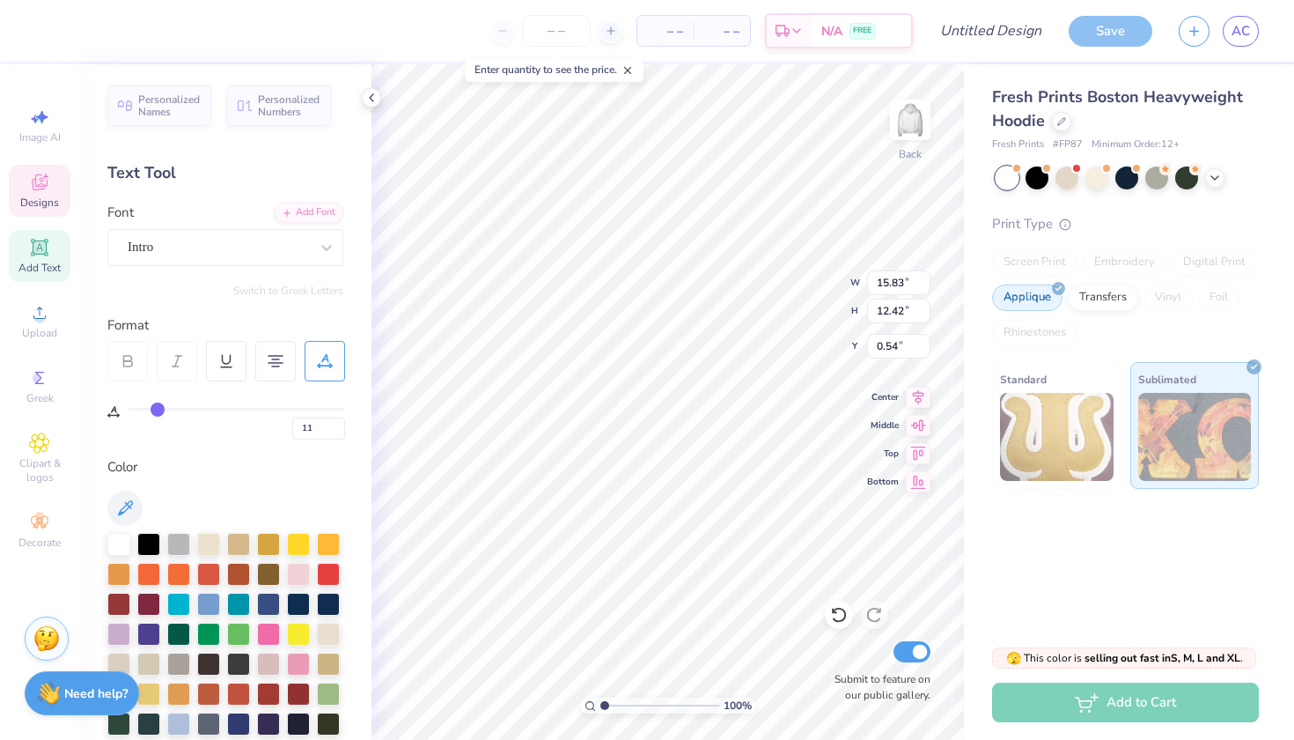
type input "11"
click at [159, 409] on input "range" at bounding box center [237, 409] width 217 height 3
type input "17.26"
type input "10"
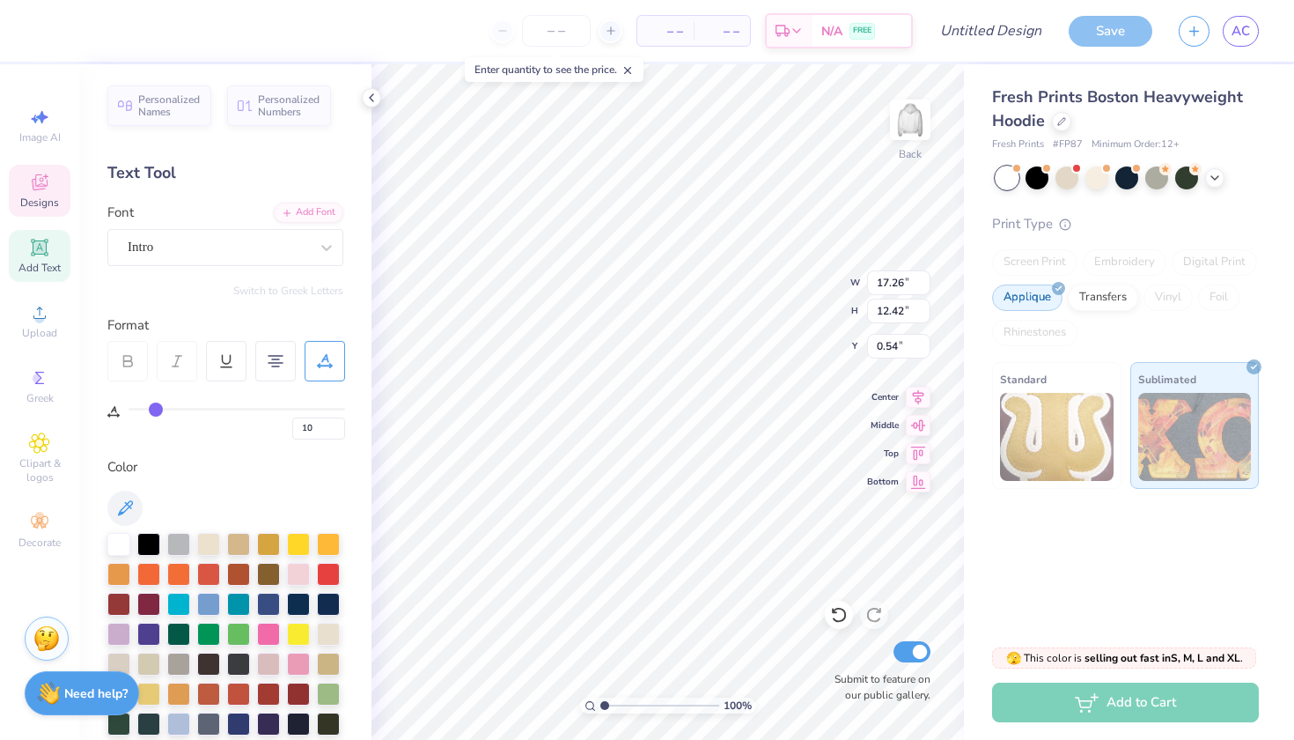
type input "9"
type input "8"
type input "7"
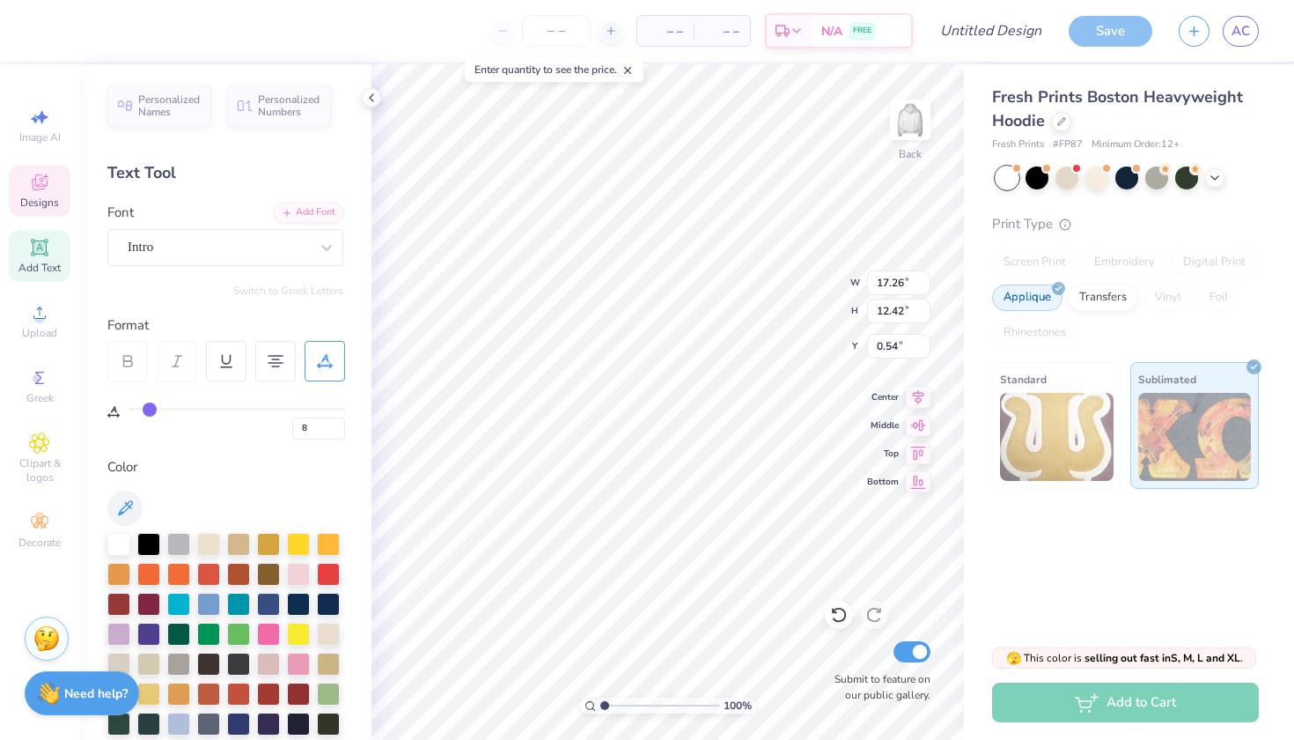
type input "7"
type input "6"
type input "5"
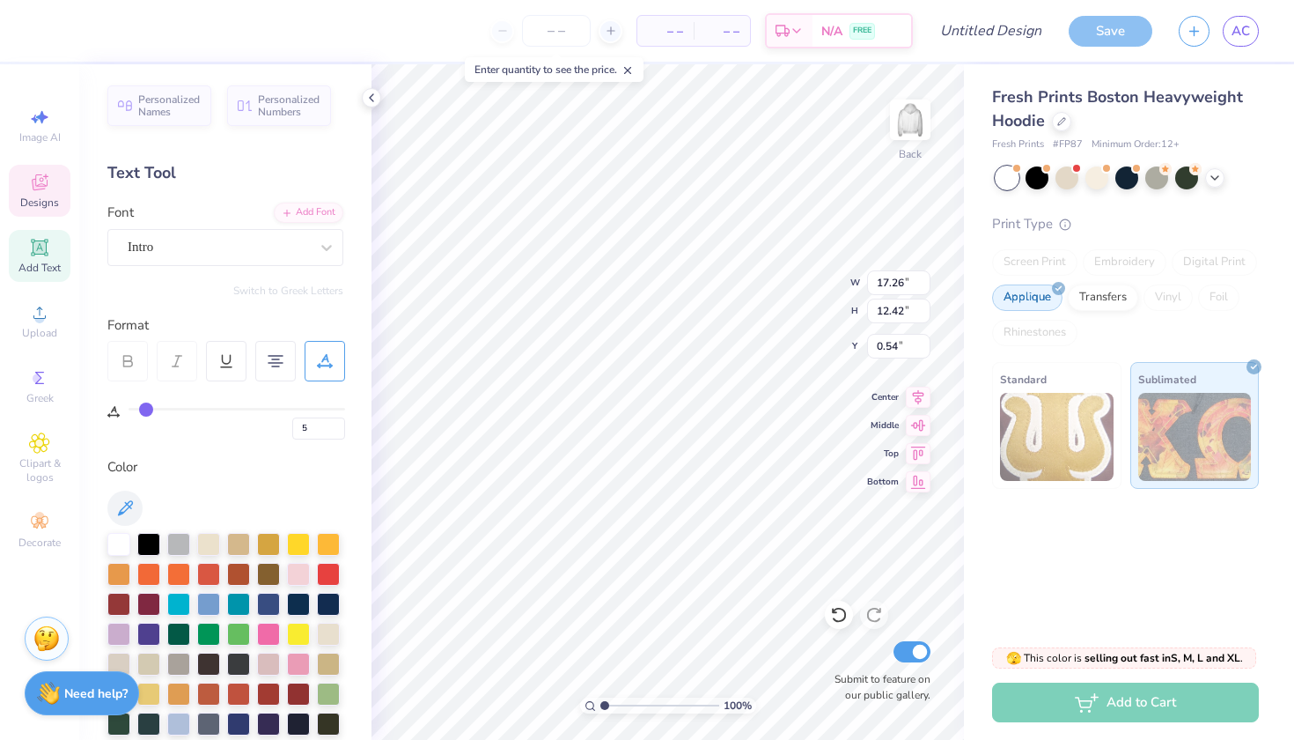
type input "4"
type input "3"
type input "2"
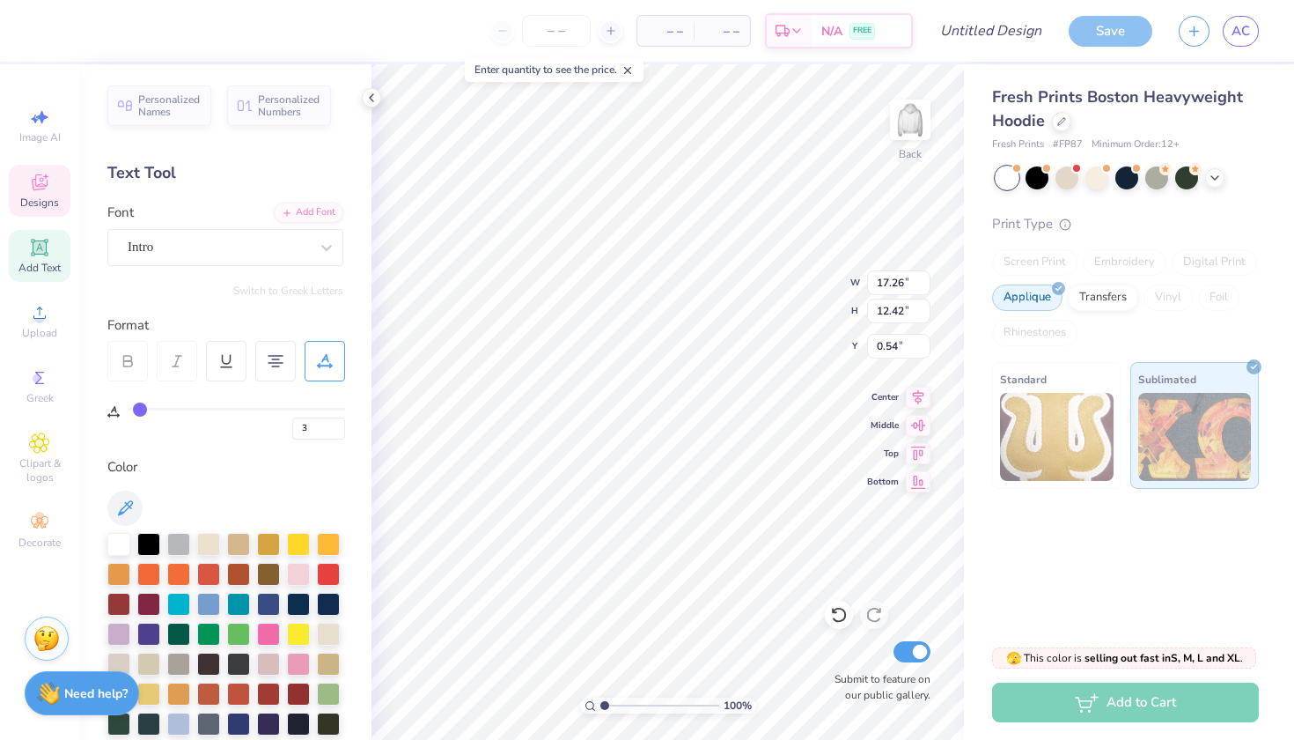
type input "2"
type input "1"
type input "0"
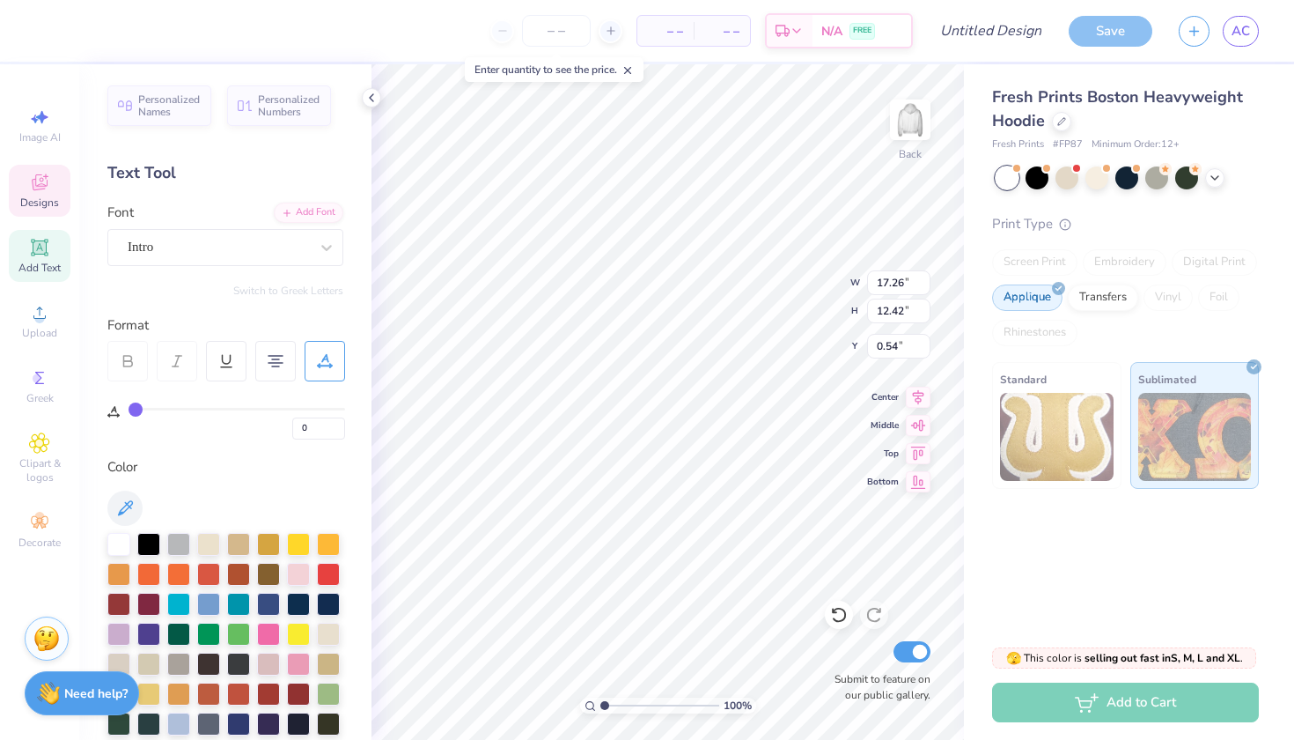
drag, startPoint x: 159, startPoint y: 409, endPoint x: 114, endPoint y: 407, distance: 44.1
type input "0"
click at [114, 407] on div "0" at bounding box center [226, 410] width 238 height 58
click at [839, 618] on icon at bounding box center [839, 615] width 18 height 18
type input "17.26"
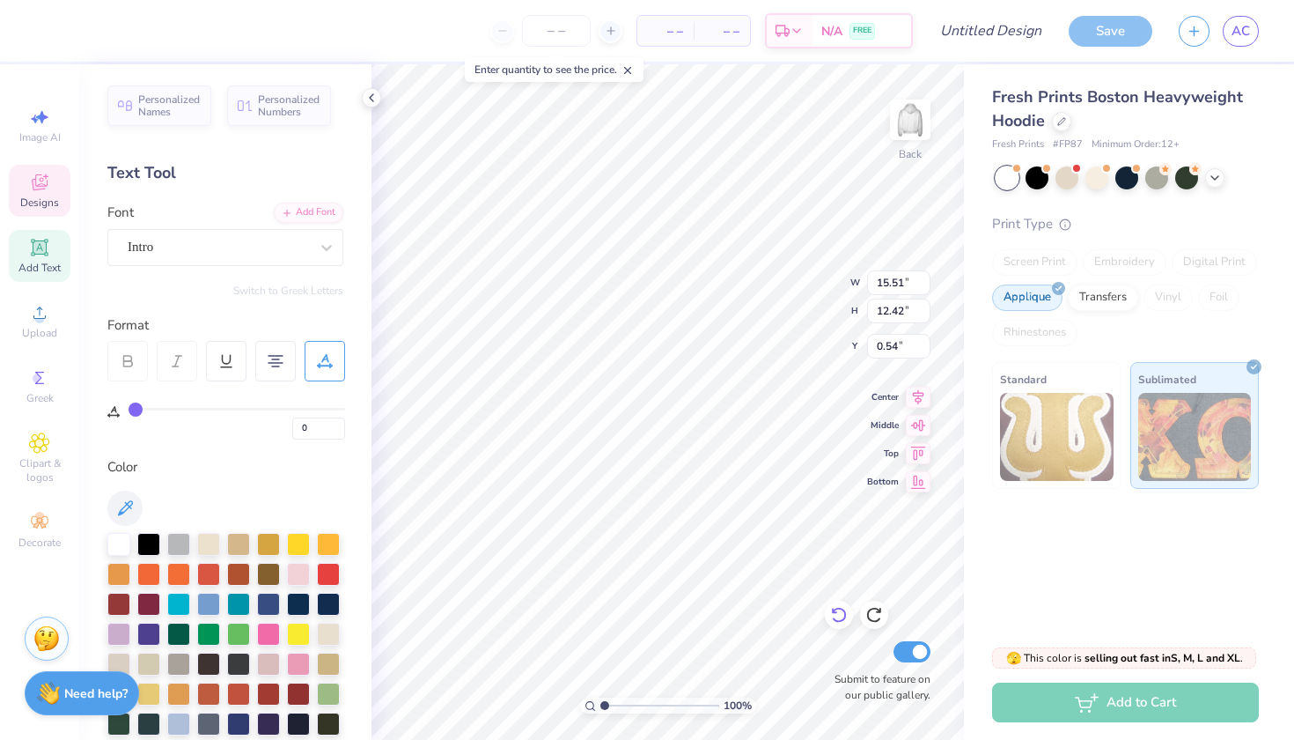
type input "11"
click at [839, 618] on icon at bounding box center [839, 615] width 18 height 18
type input "15.83"
type input "11"
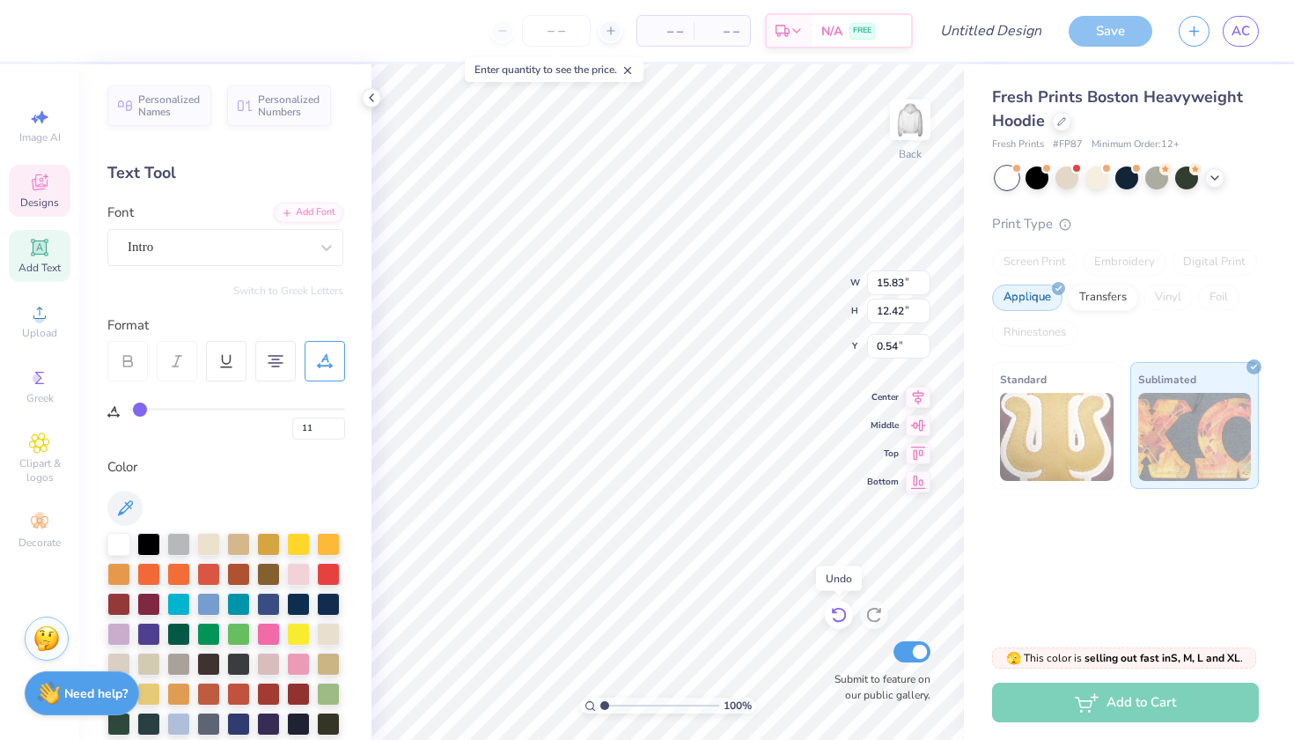
type input "2"
type input "17.26"
type input "11"
click at [839, 618] on icon at bounding box center [839, 615] width 18 height 18
type input "15.83"
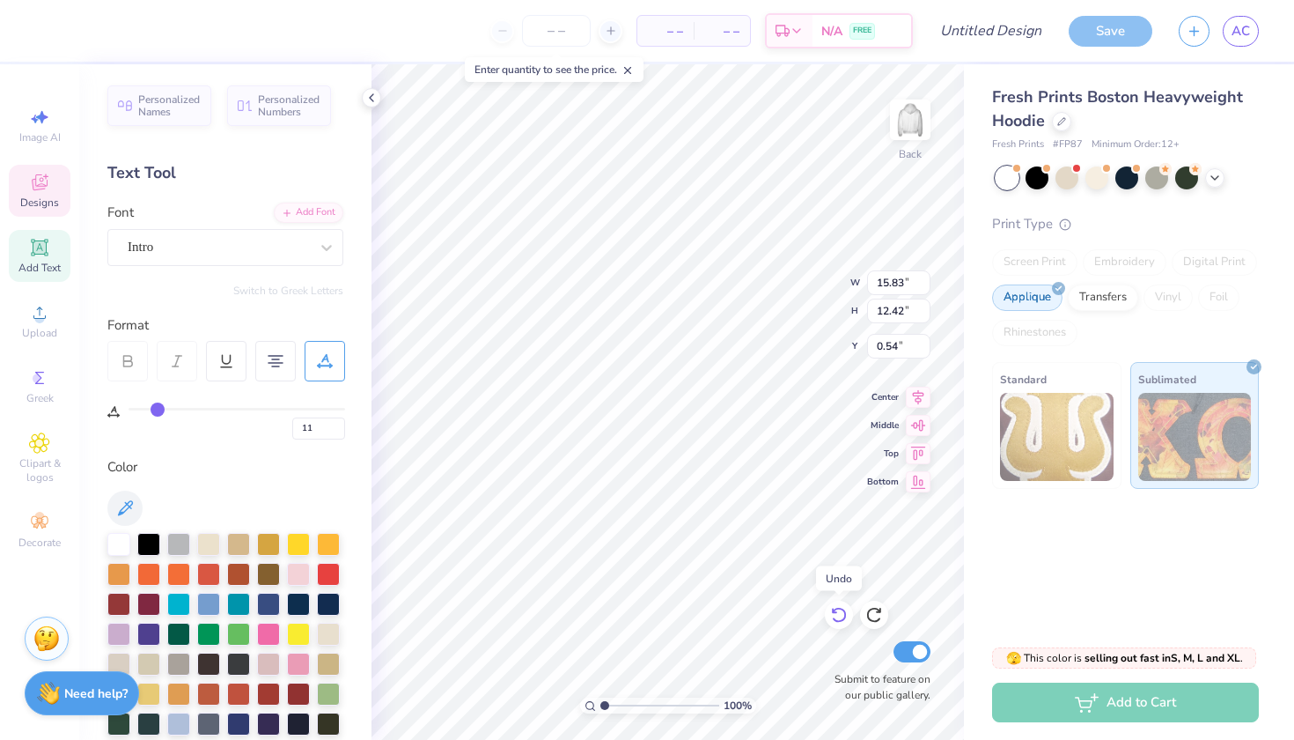
type input "2"
click at [839, 618] on icon at bounding box center [839, 615] width 18 height 18
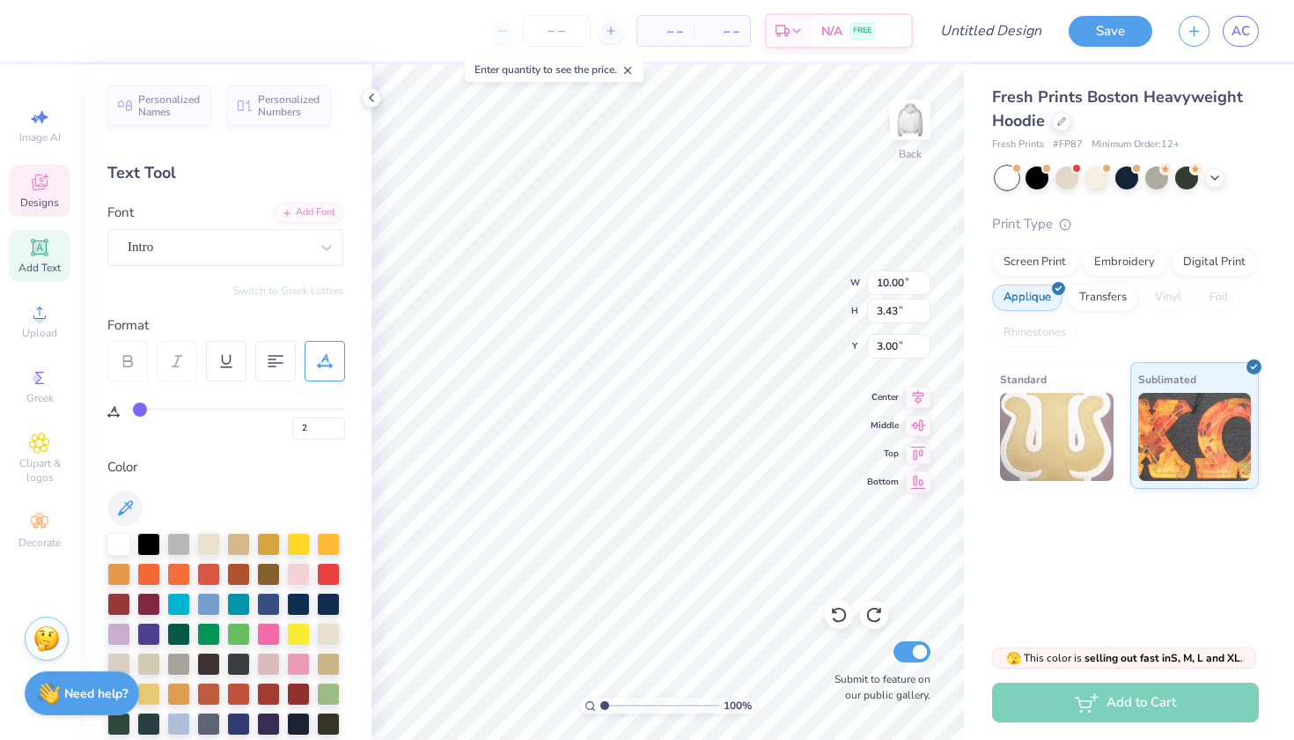
type textarea "W"
click at [844, 621] on icon at bounding box center [839, 615] width 18 height 18
type input "5.39"
type input "1.85"
click at [838, 620] on icon at bounding box center [839, 615] width 18 height 18
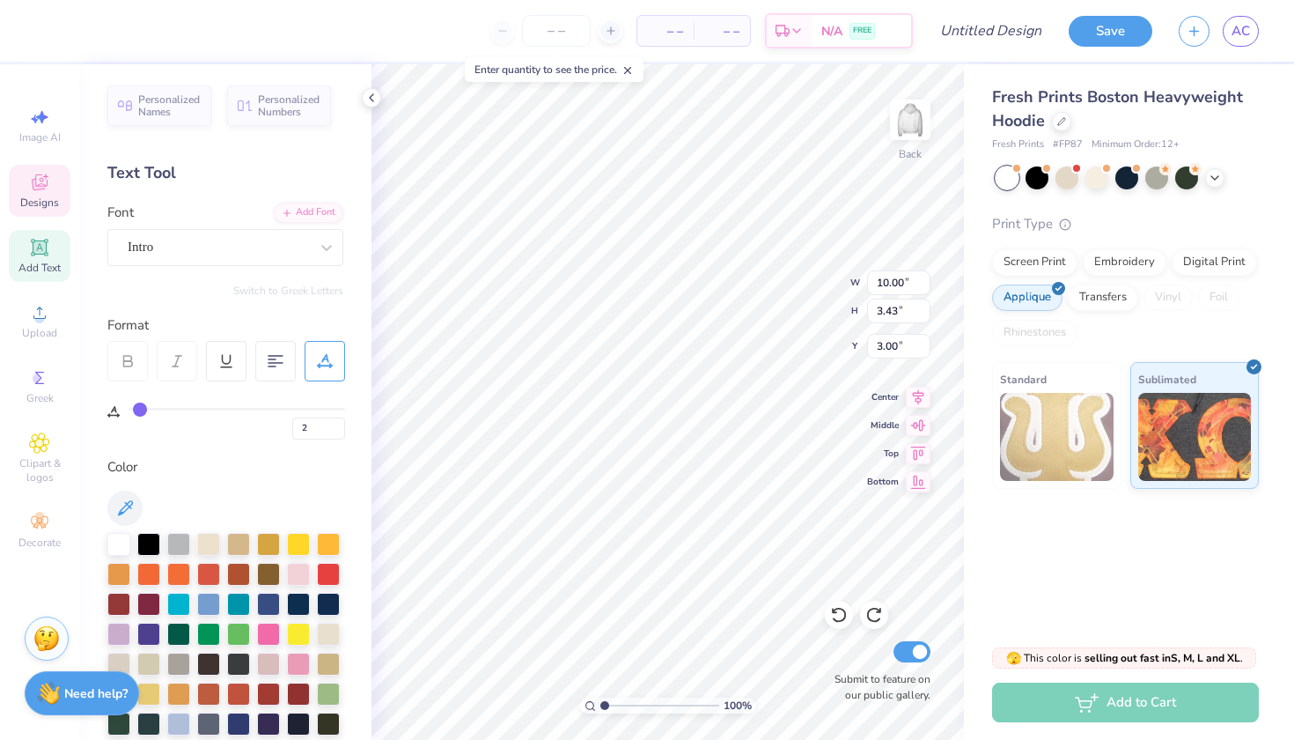
type textarea "W"
type textarea "2"
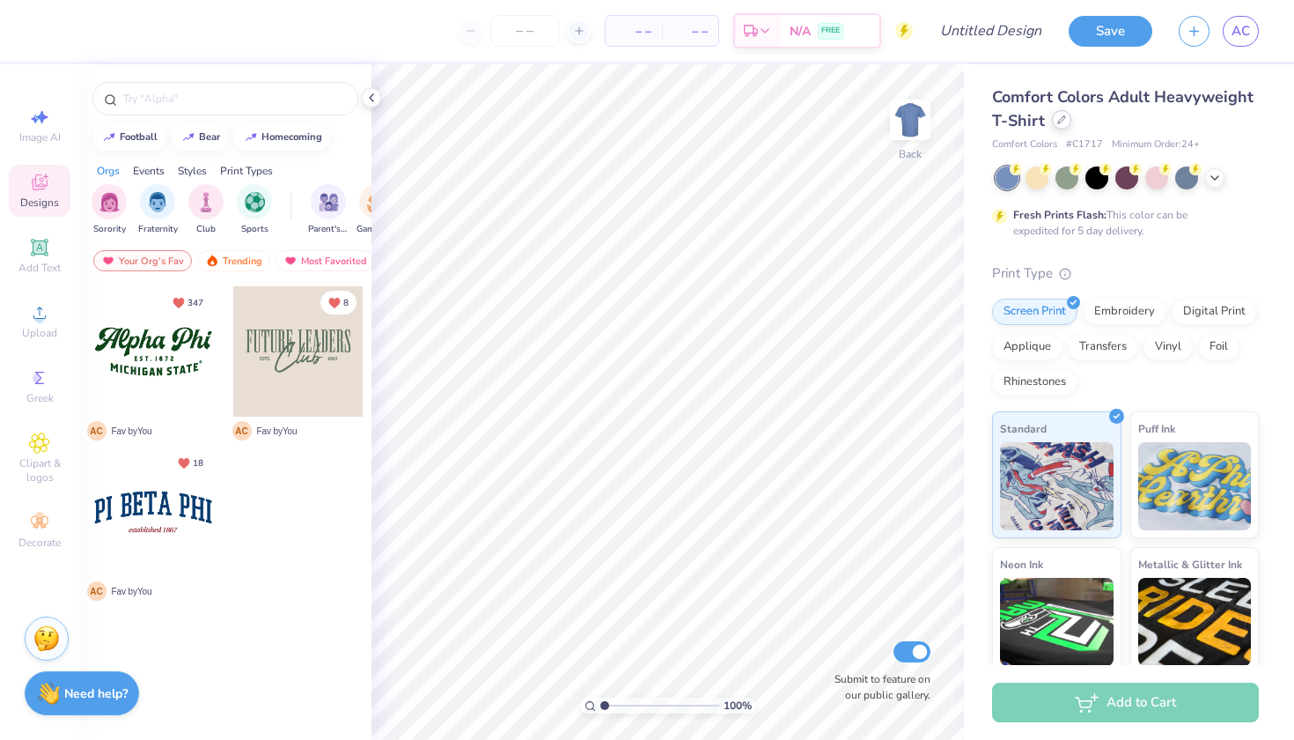
click at [1059, 120] on icon at bounding box center [1061, 119] width 7 height 7
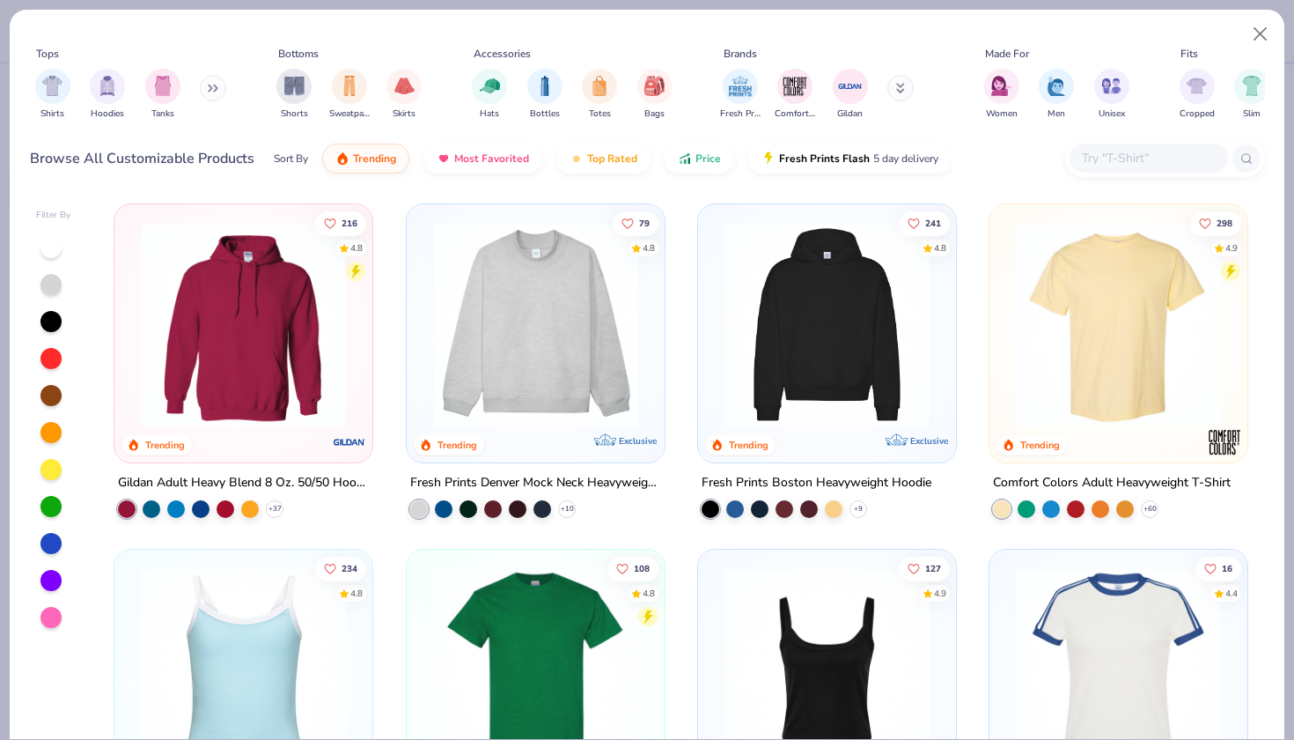
click at [1183, 328] on img at bounding box center [1118, 324] width 223 height 205
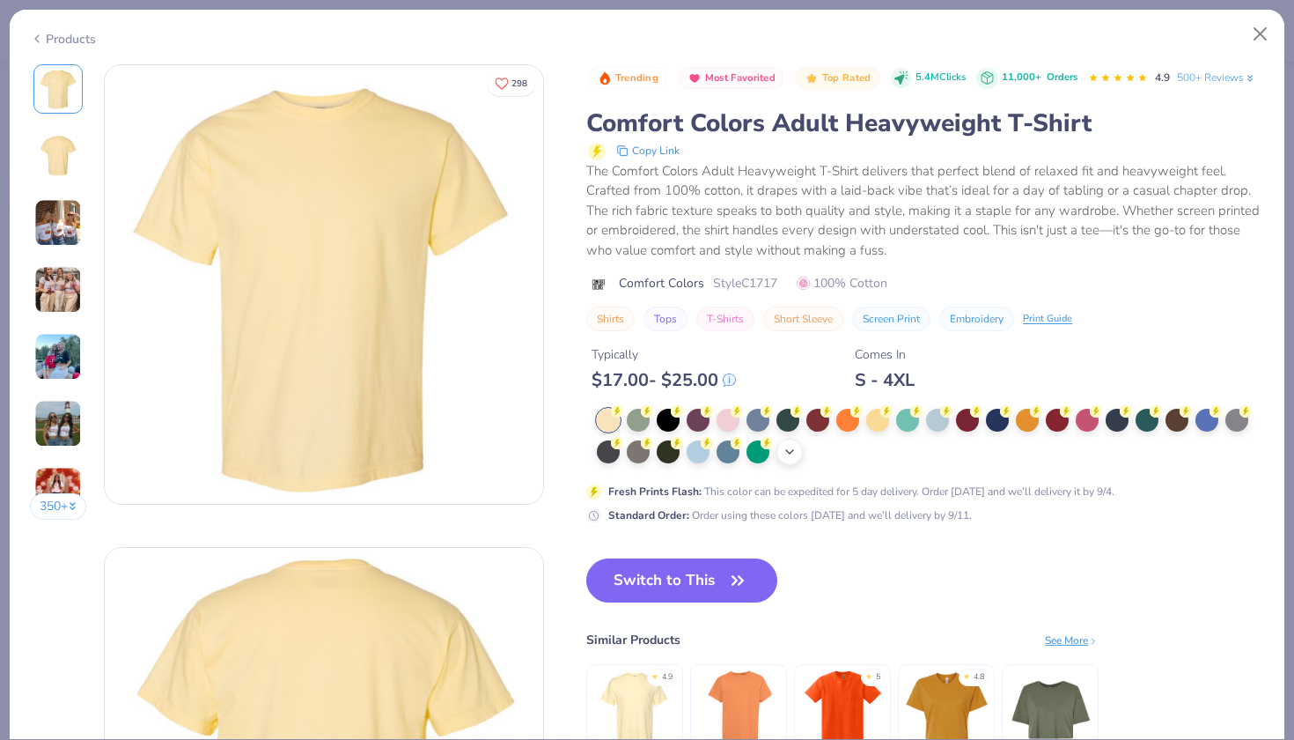
click at [786, 451] on icon at bounding box center [790, 452] width 14 height 14
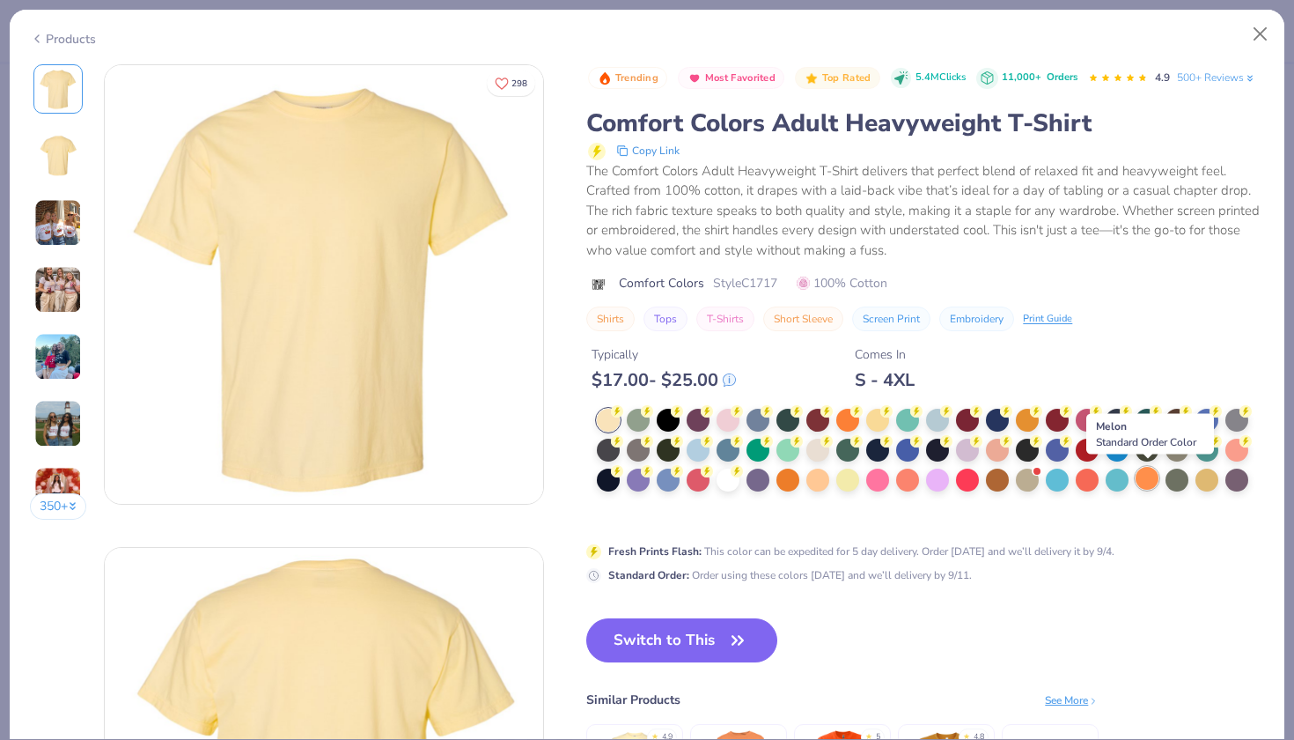
click at [1146, 483] on div at bounding box center [1147, 478] width 23 height 23
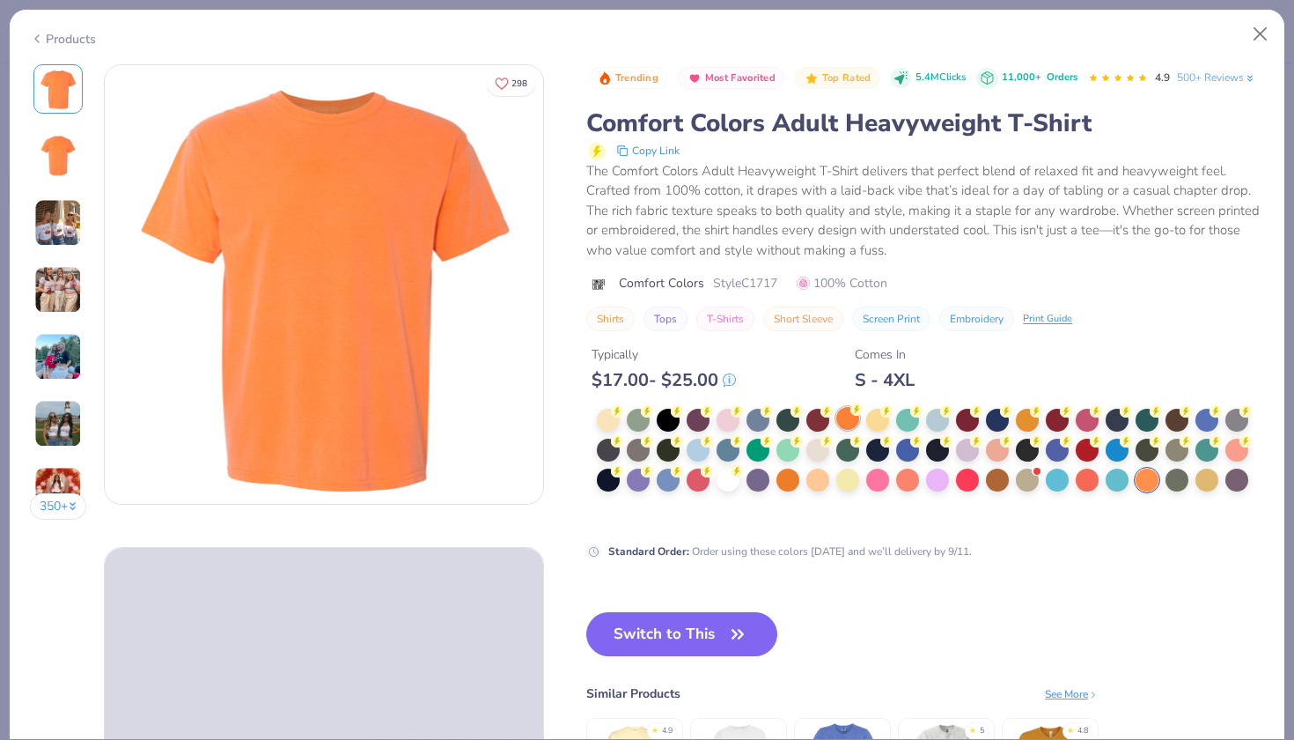
click at [848, 423] on div at bounding box center [848, 418] width 23 height 23
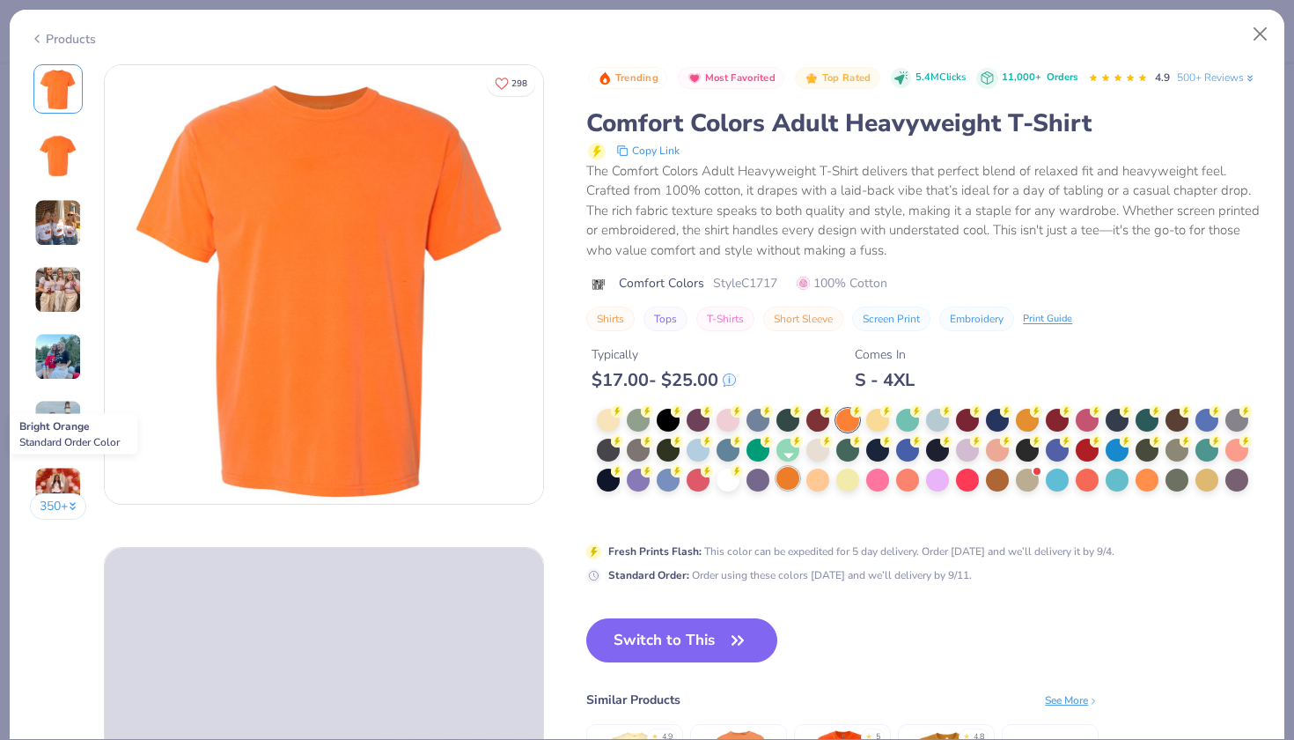
click at [790, 484] on div at bounding box center [788, 478] width 23 height 23
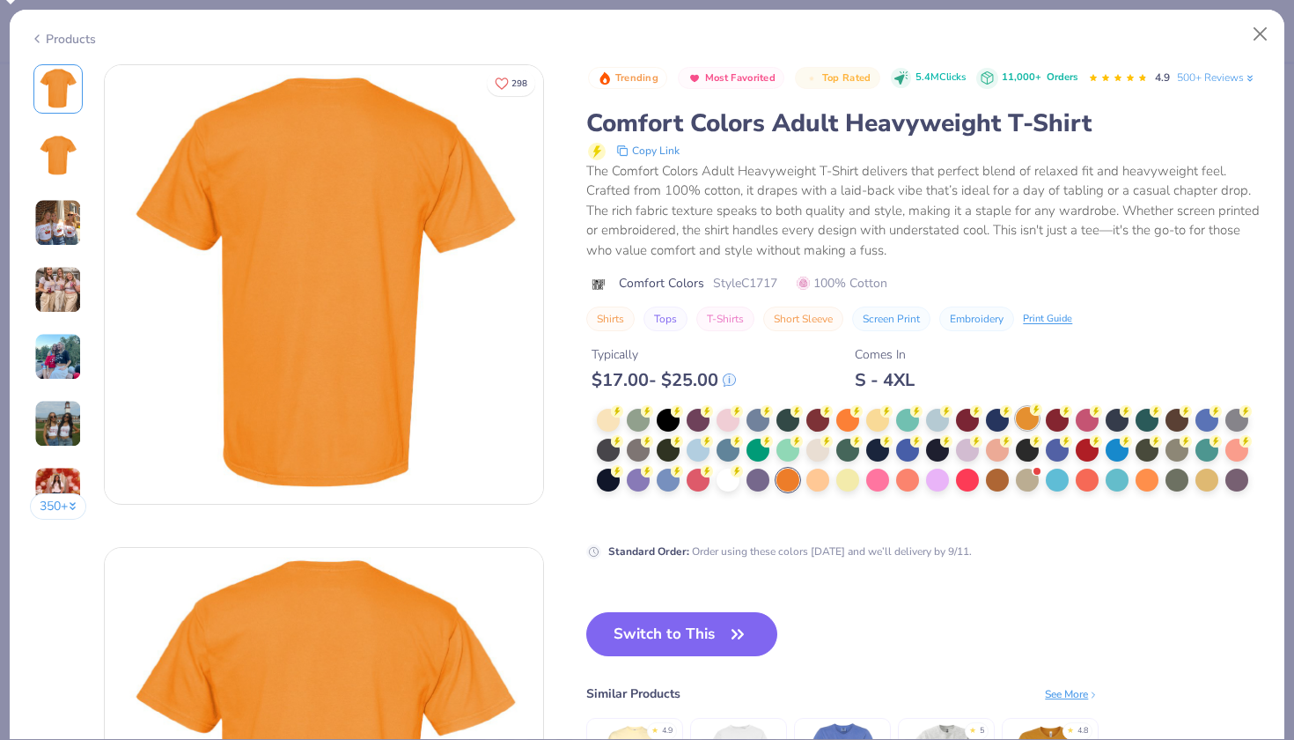
click at [1031, 417] on div at bounding box center [1027, 418] width 23 height 23
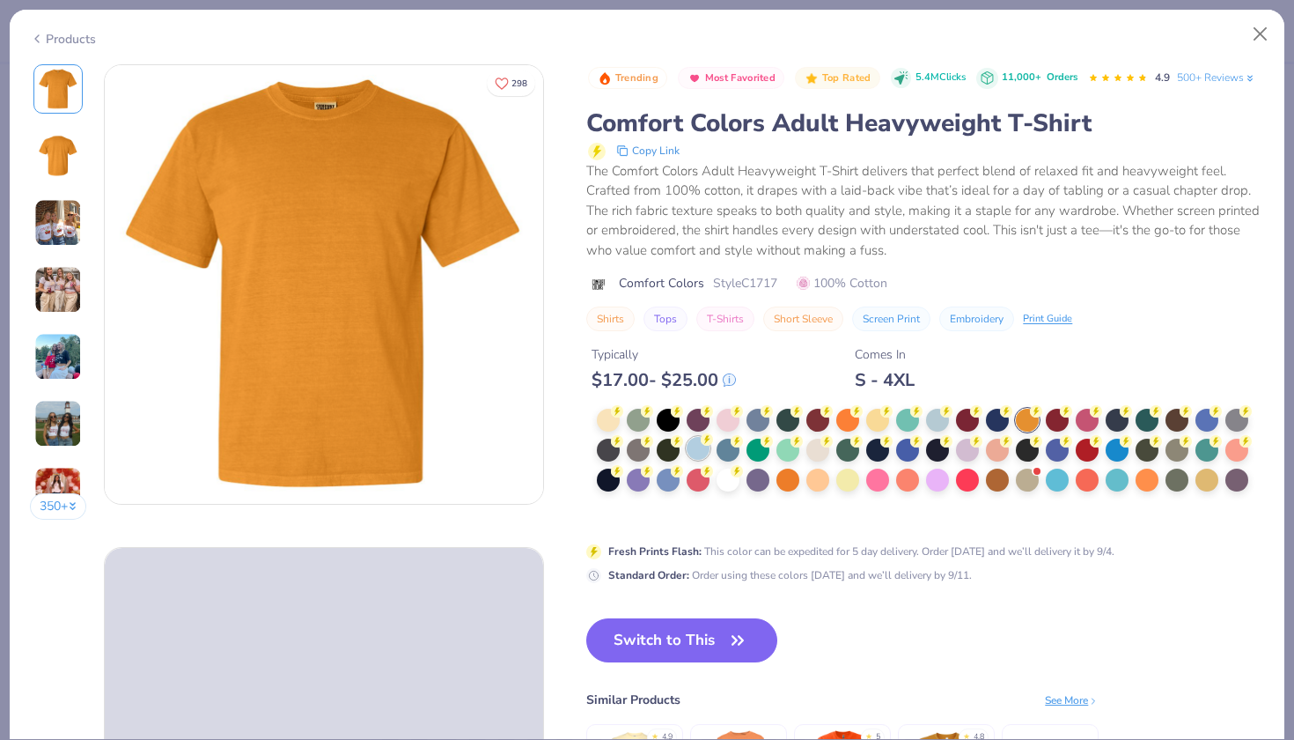
click at [703, 450] on div at bounding box center [698, 448] width 23 height 23
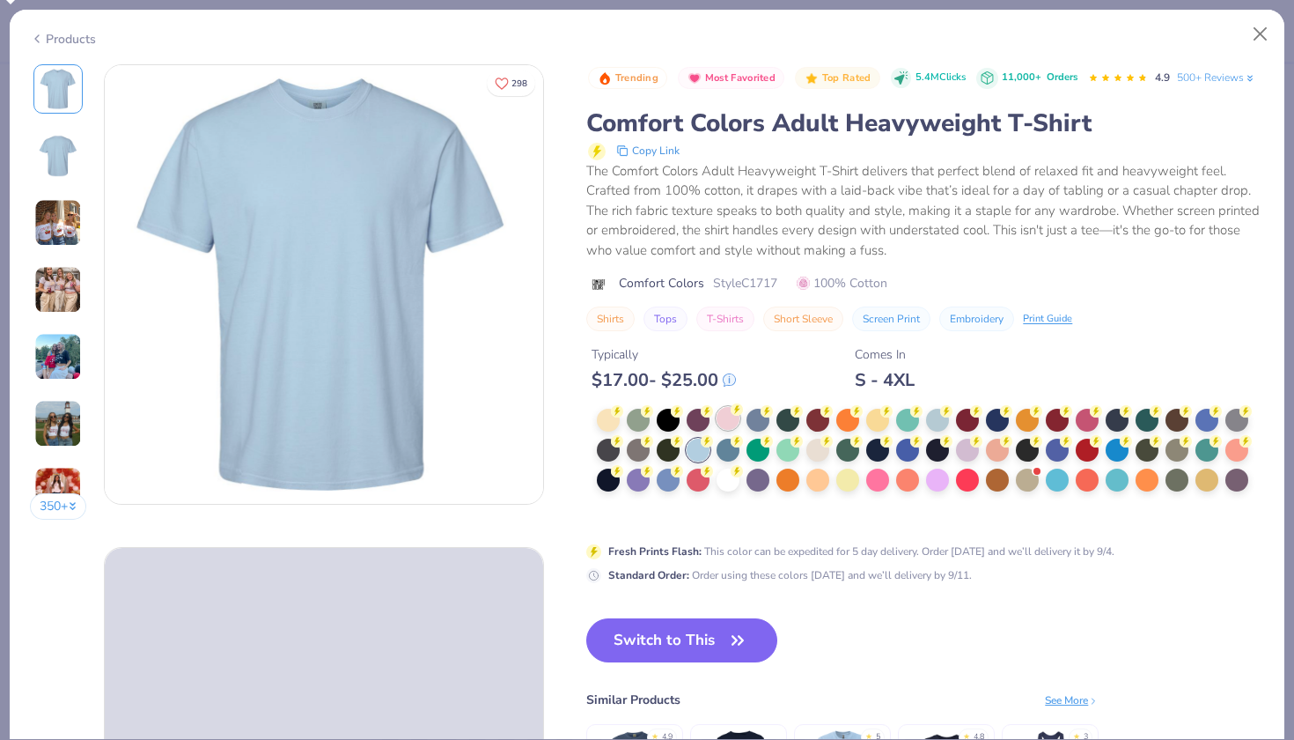
click at [733, 424] on div at bounding box center [728, 418] width 23 height 23
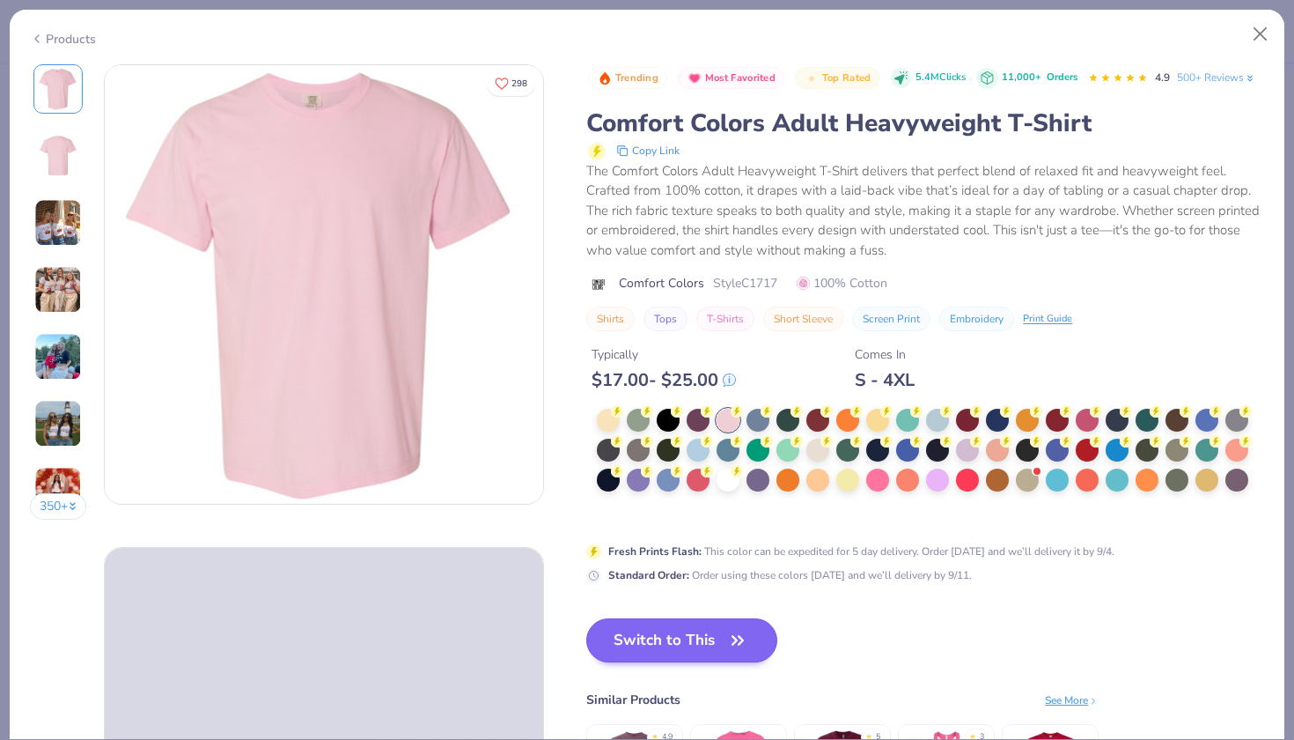
click at [748, 630] on icon "button" at bounding box center [738, 640] width 25 height 25
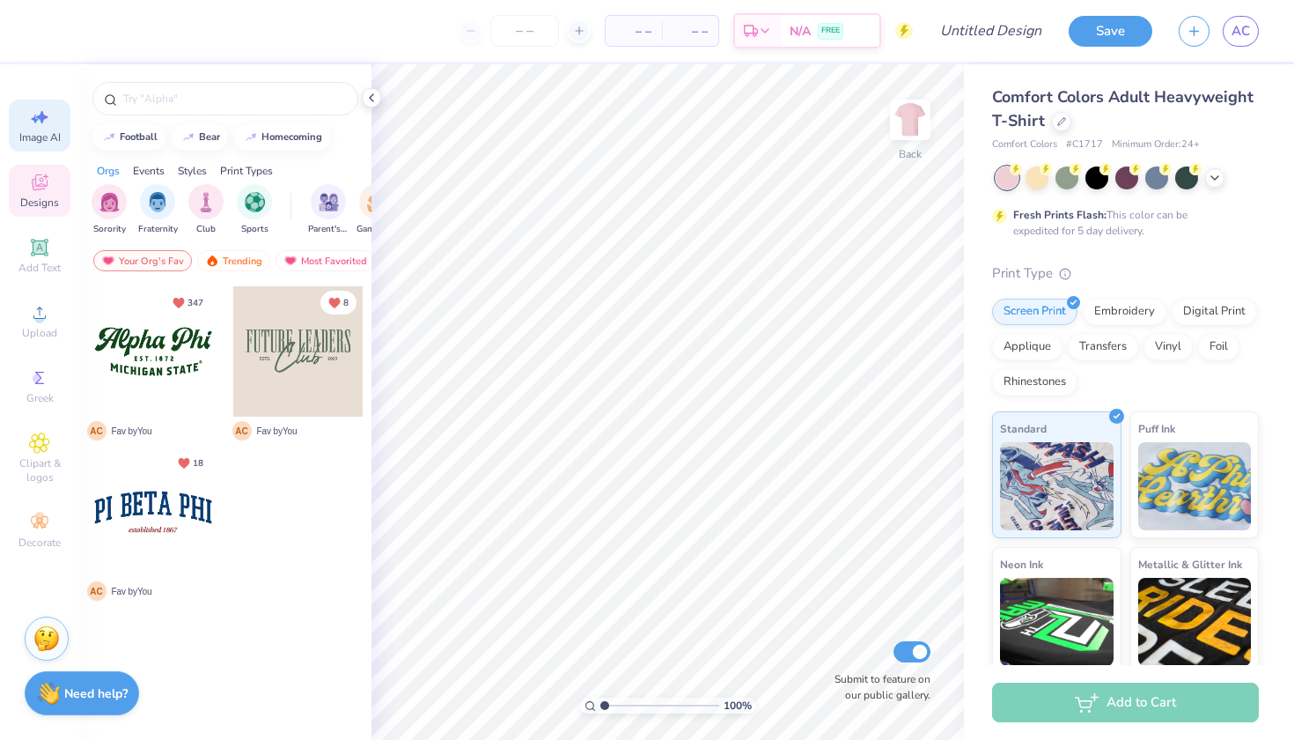
click at [51, 110] on div "Image AI" at bounding box center [40, 126] width 62 height 52
select select "4"
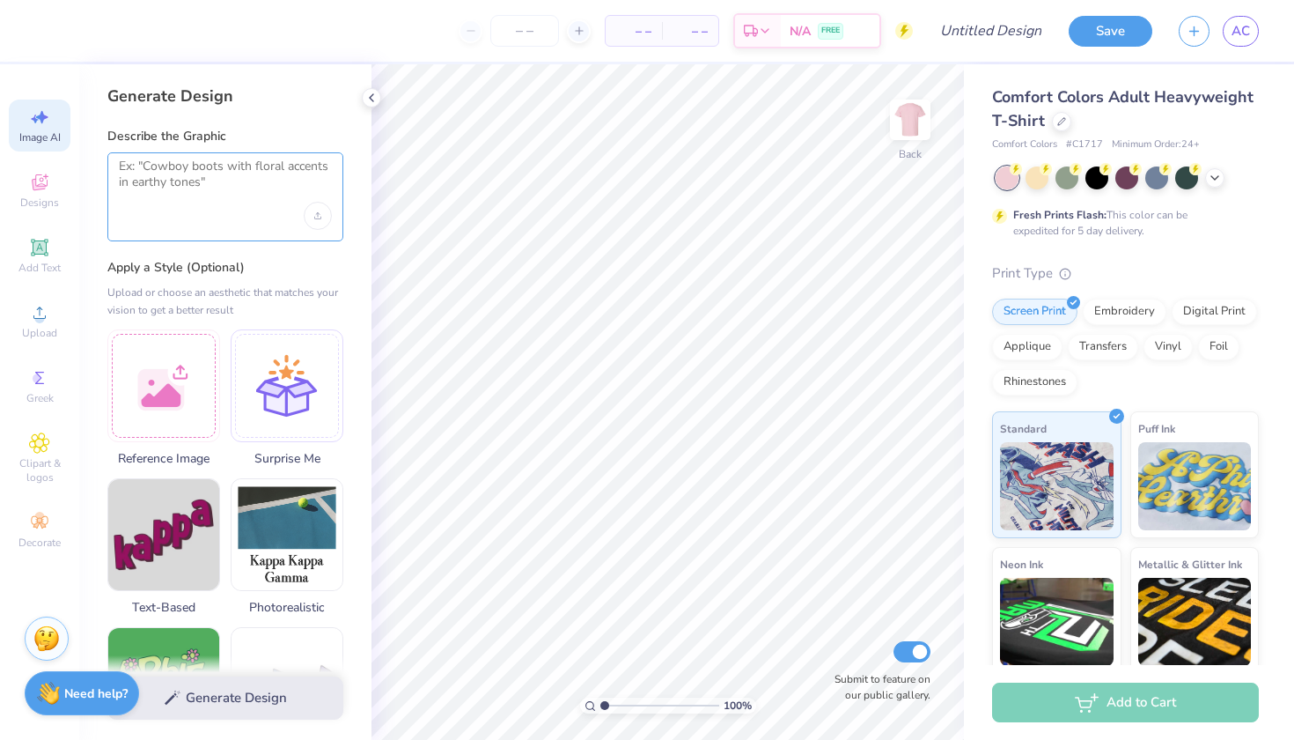
click at [188, 188] on textarea at bounding box center [225, 181] width 213 height 44
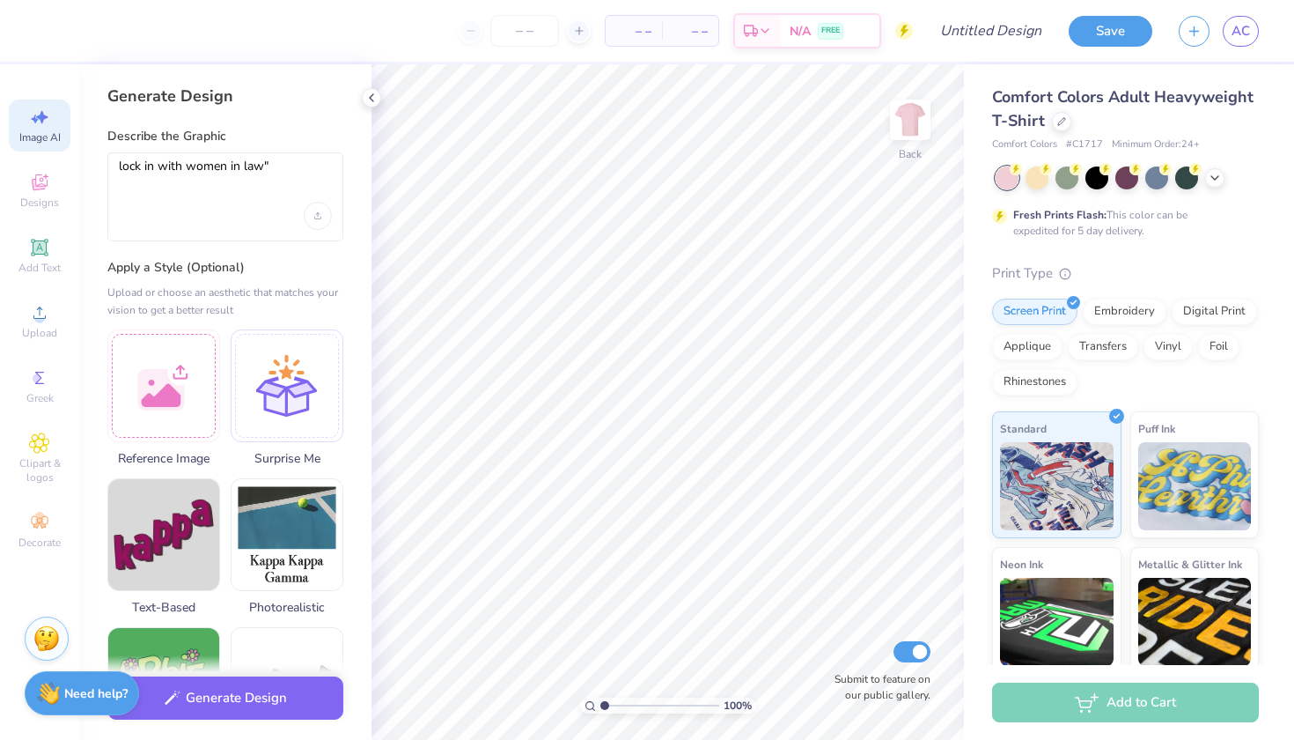
click at [118, 162] on div "lock in with women in law"" at bounding box center [225, 196] width 236 height 89
click at [120, 164] on textarea "lock in with women in law"" at bounding box center [225, 181] width 213 height 44
click at [255, 166] on textarea ""lock in with women in law"" at bounding box center [225, 181] width 213 height 44
click at [284, 168] on textarea ""lock in with women in law"" at bounding box center [225, 181] width 213 height 44
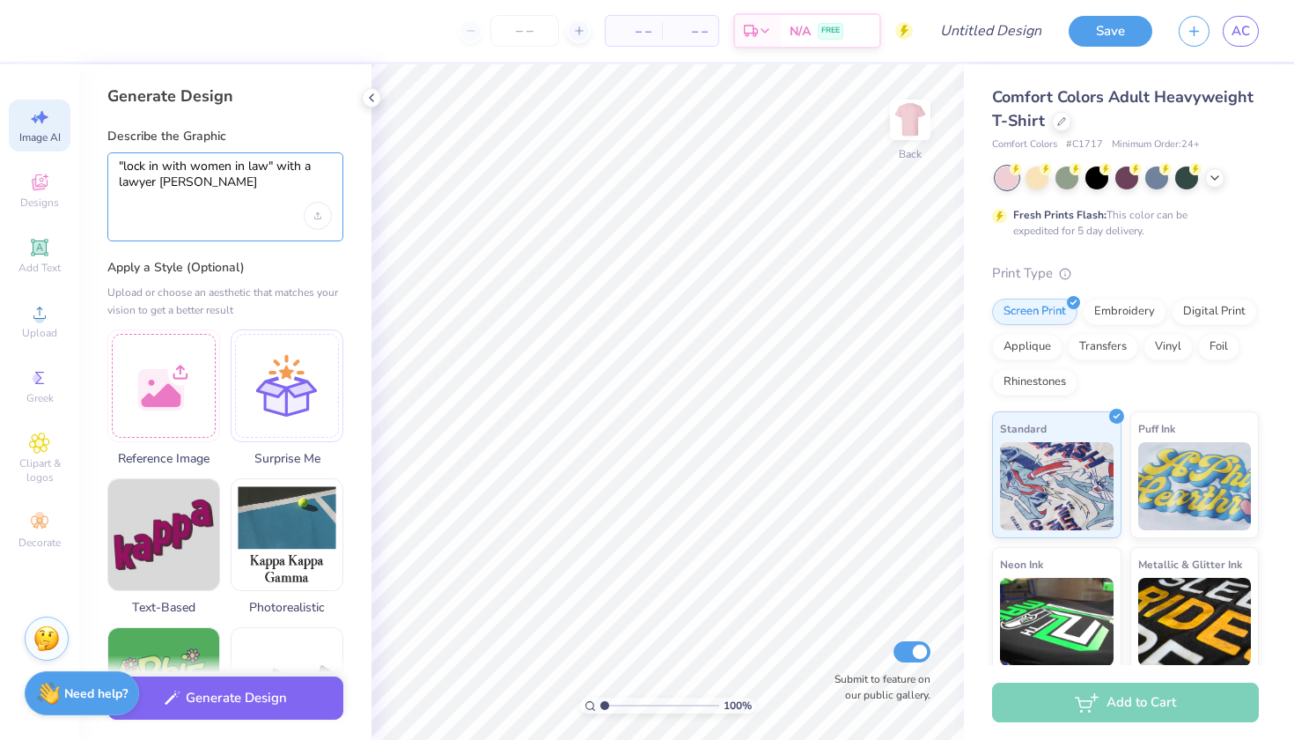
type textarea ""lock in with women in law" with a lawyer symbol"
click at [295, 706] on button "Generate Design" at bounding box center [225, 693] width 236 height 43
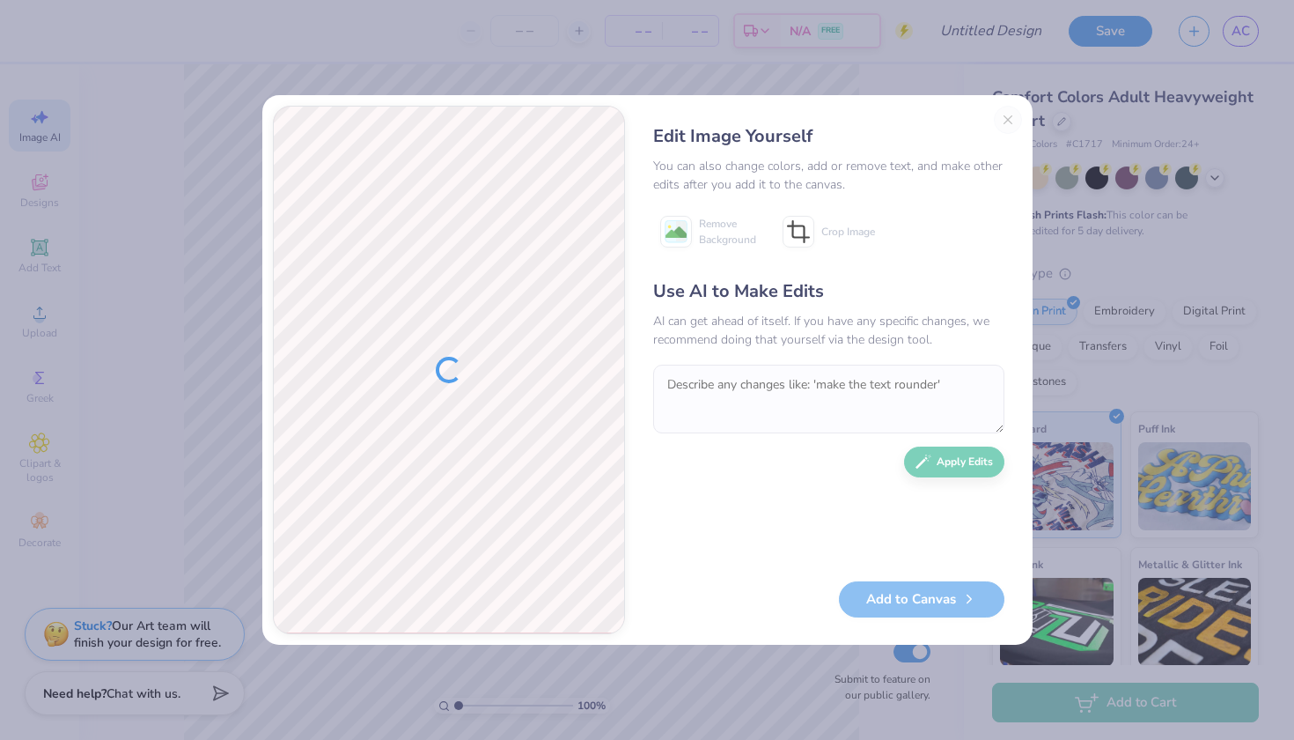
click at [741, 385] on textarea at bounding box center [828, 399] width 351 height 69
click at [1007, 119] on div "Edit Image Yourself You can also change colors, add or remove text, and make ot…" at bounding box center [829, 370] width 387 height 528
click at [1008, 121] on button "Close" at bounding box center [1008, 120] width 28 height 28
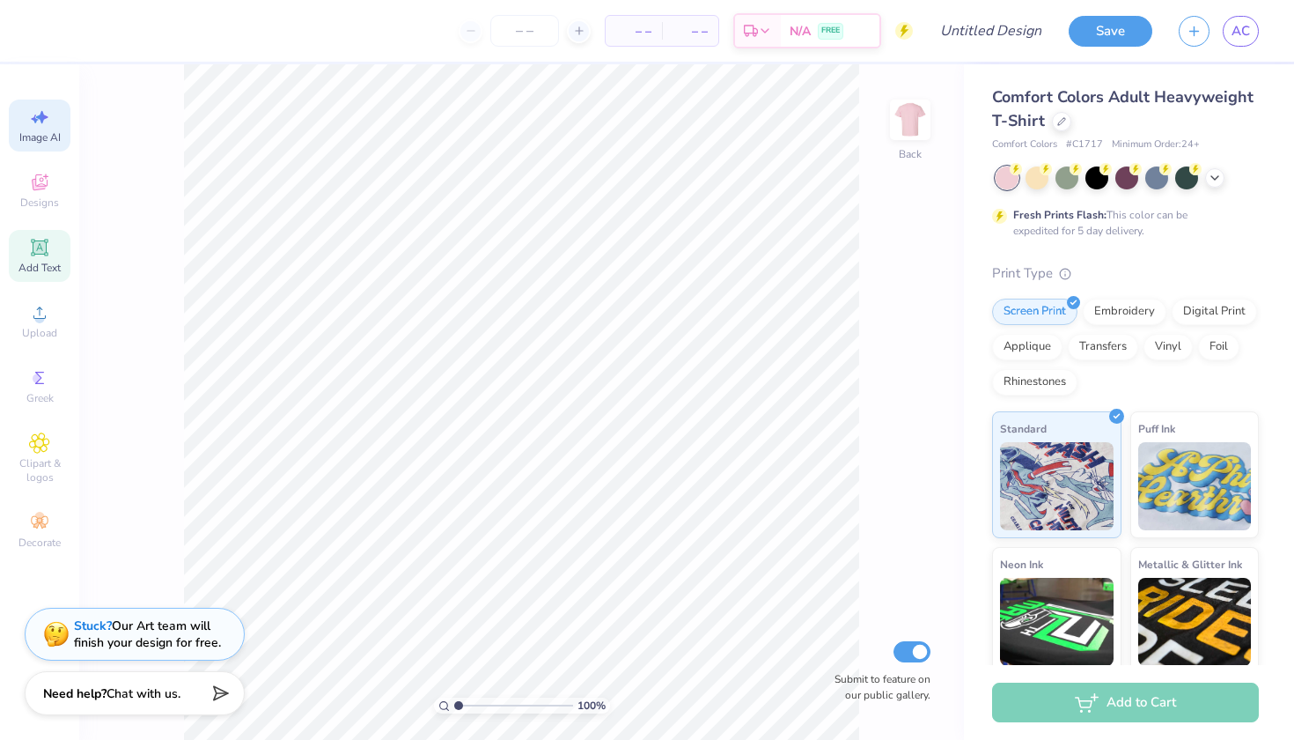
click at [31, 247] on icon at bounding box center [39, 247] width 21 height 21
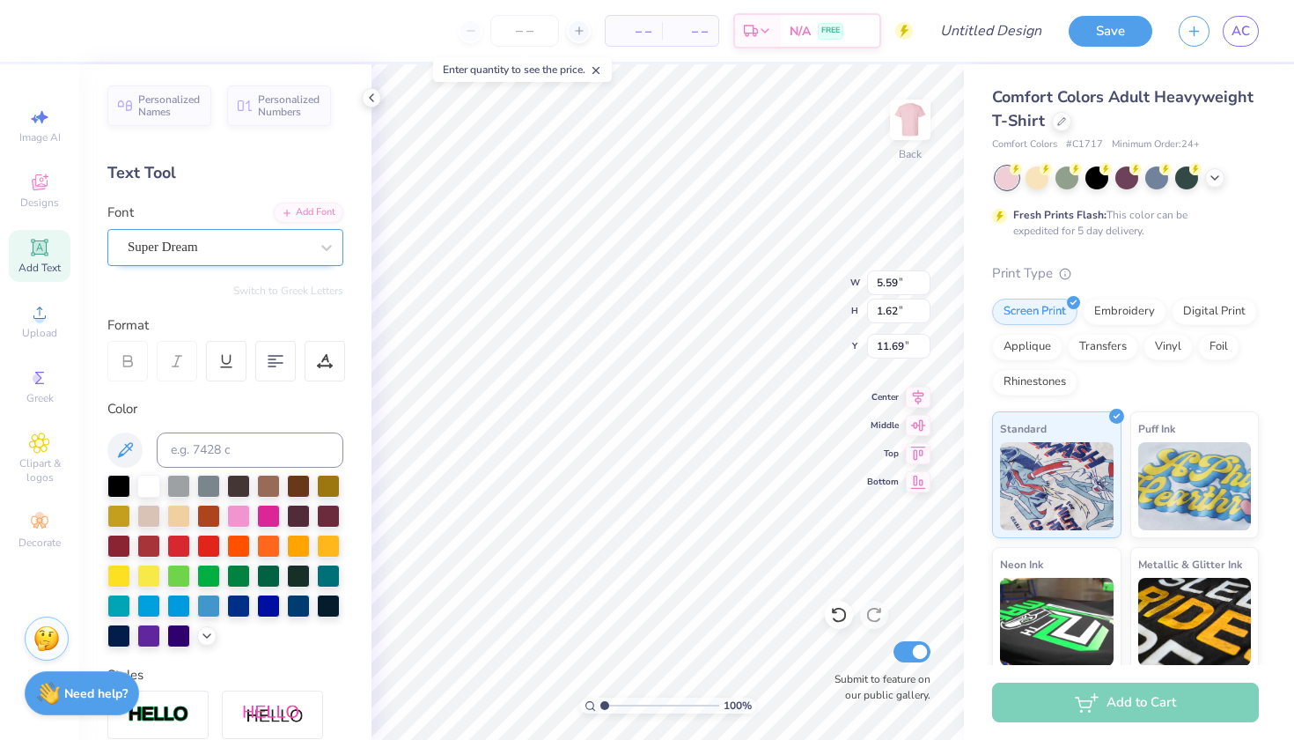
click at [261, 248] on div "Super Dream" at bounding box center [218, 246] width 185 height 27
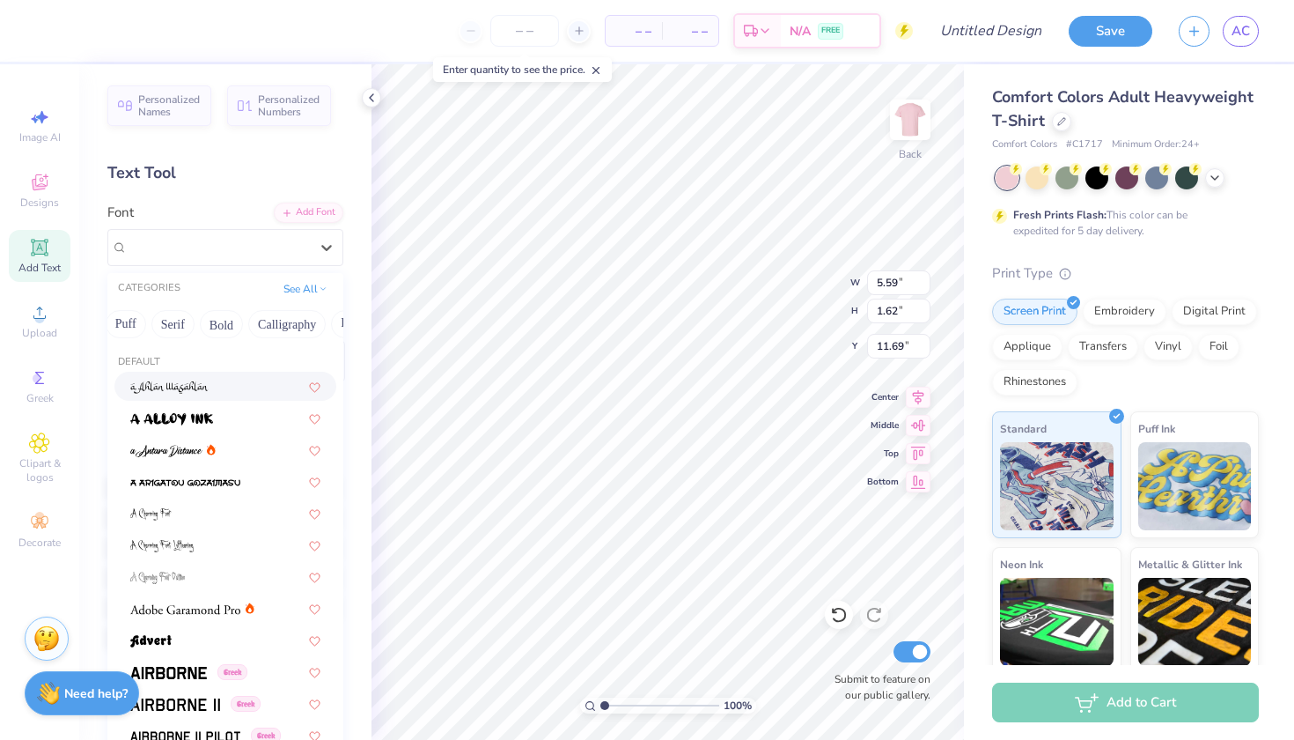
scroll to position [0, 156]
click at [220, 327] on button "Bold" at bounding box center [215, 324] width 43 height 28
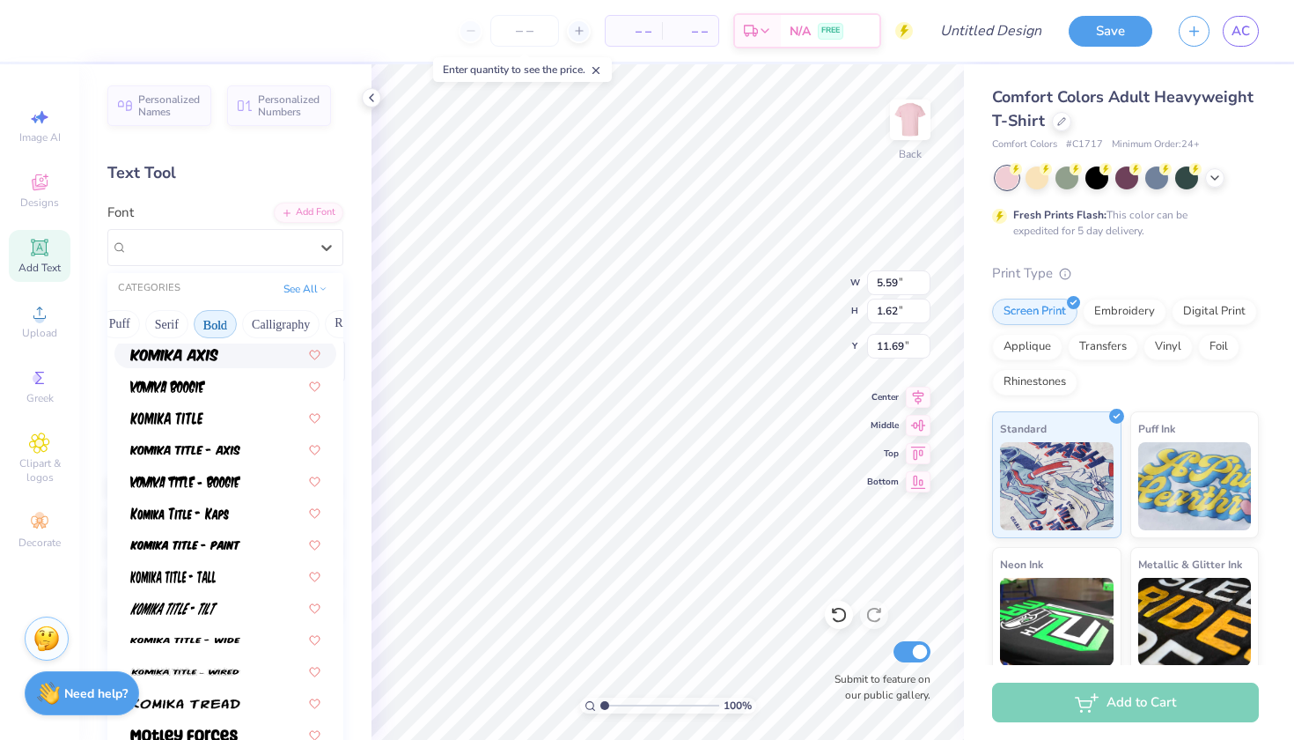
scroll to position [1116, 0]
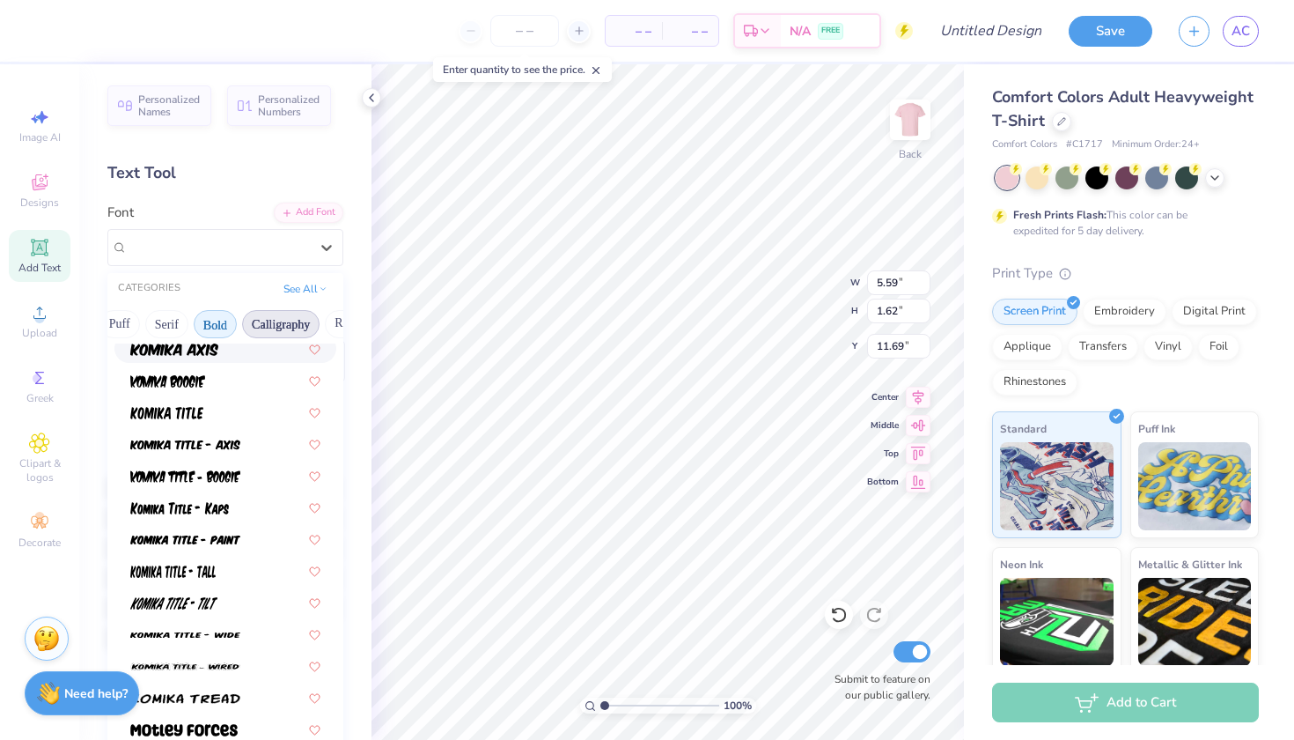
click at [272, 328] on button "Calligraphy" at bounding box center [280, 324] width 77 height 28
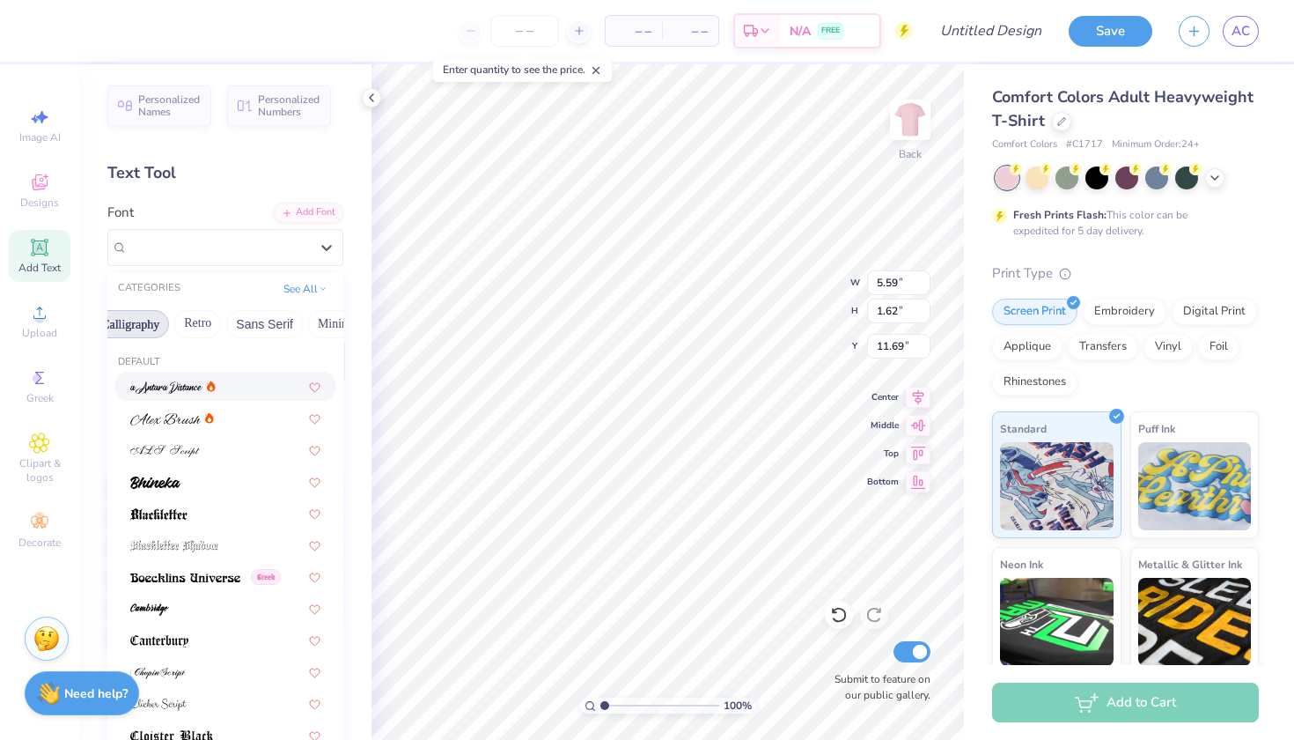
scroll to position [0, 318]
click at [197, 330] on button "Retro" at bounding box center [186, 324] width 47 height 28
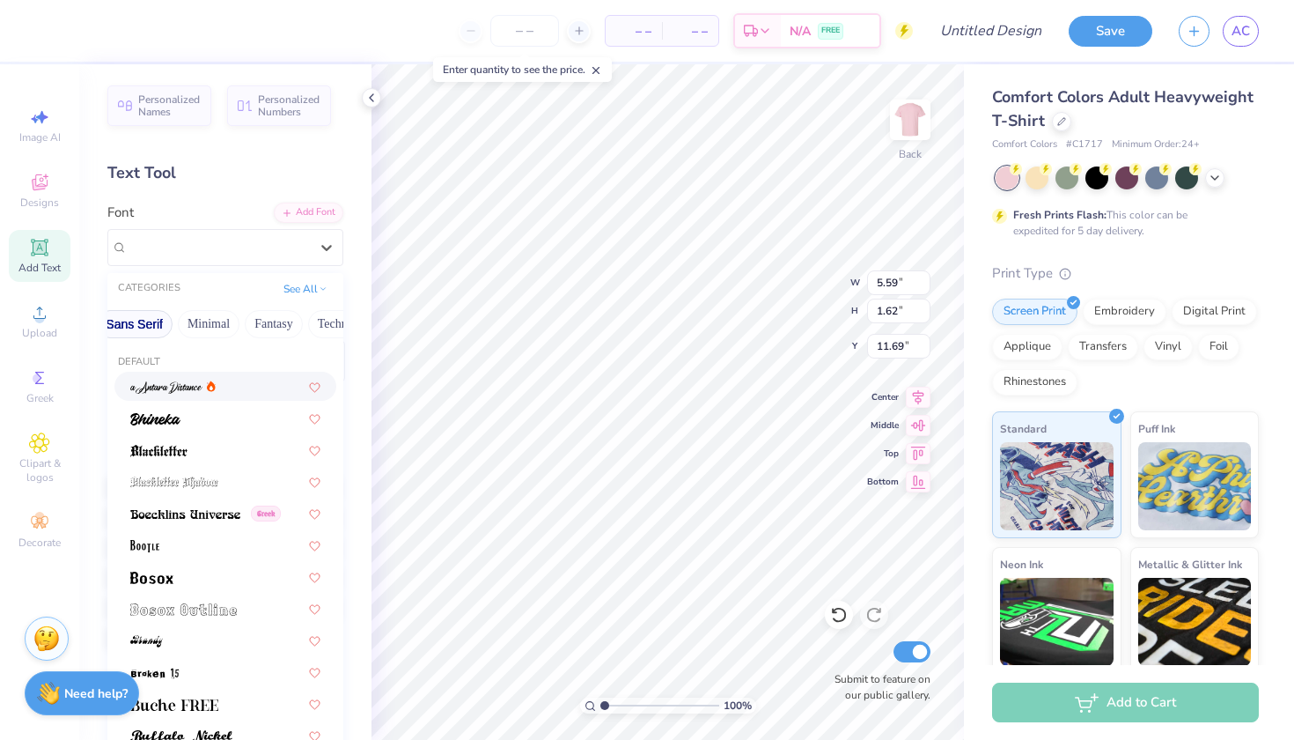
scroll to position [0, 407]
click at [158, 328] on button "Sans Serif" at bounding box center [164, 324] width 77 height 28
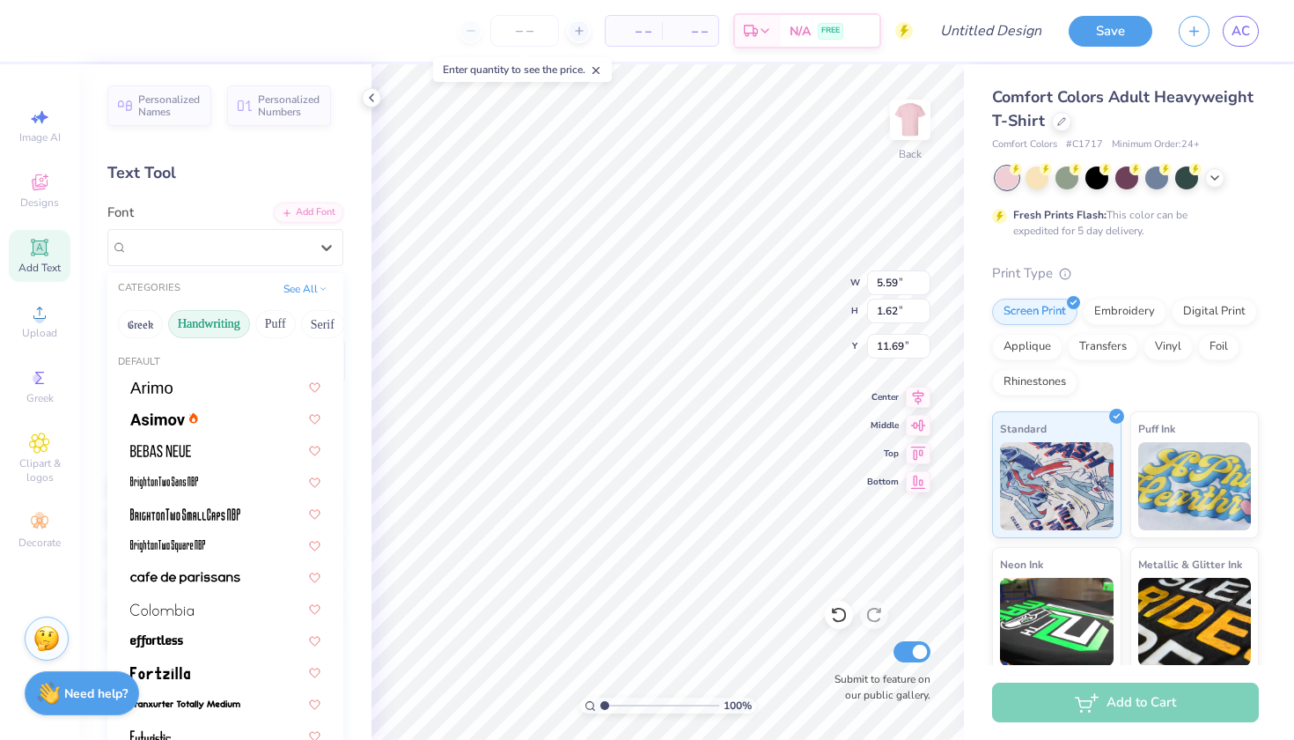
scroll to position [0, 0]
click at [226, 327] on button "Handwriting" at bounding box center [209, 324] width 82 height 28
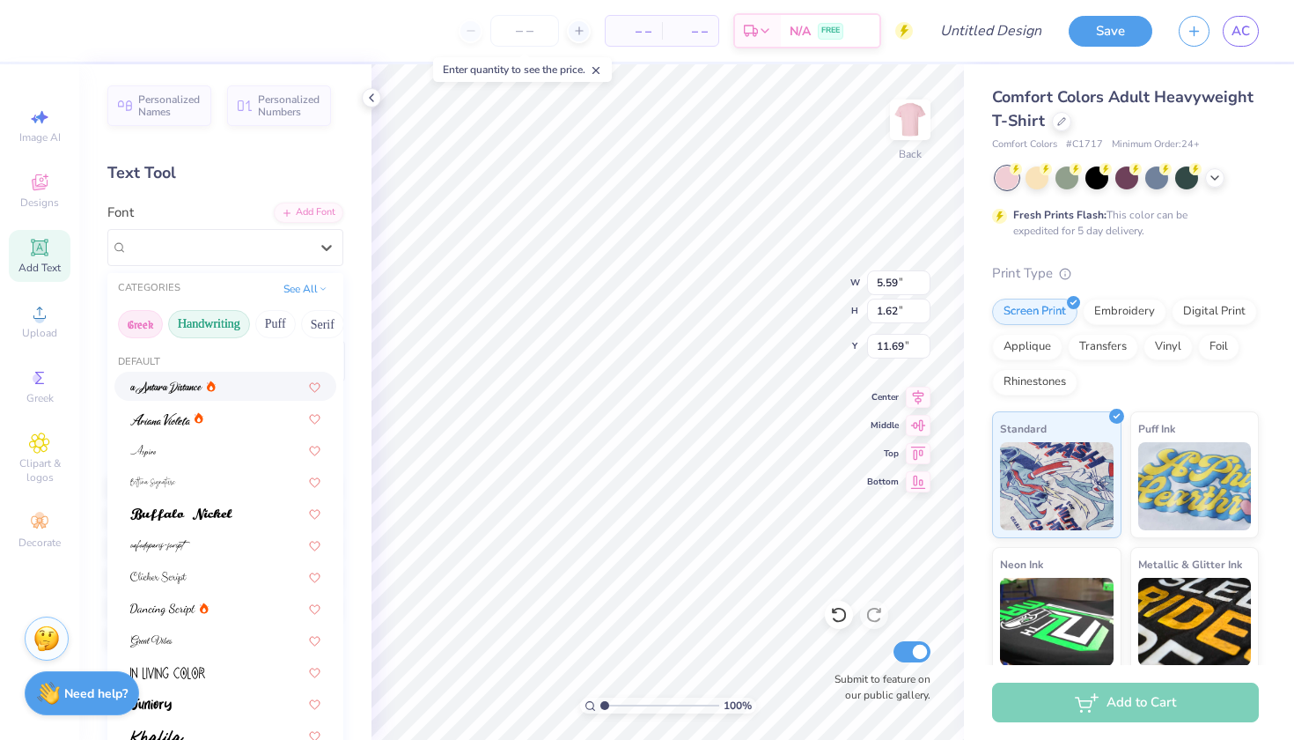
click at [126, 331] on button "Greek" at bounding box center [140, 324] width 45 height 28
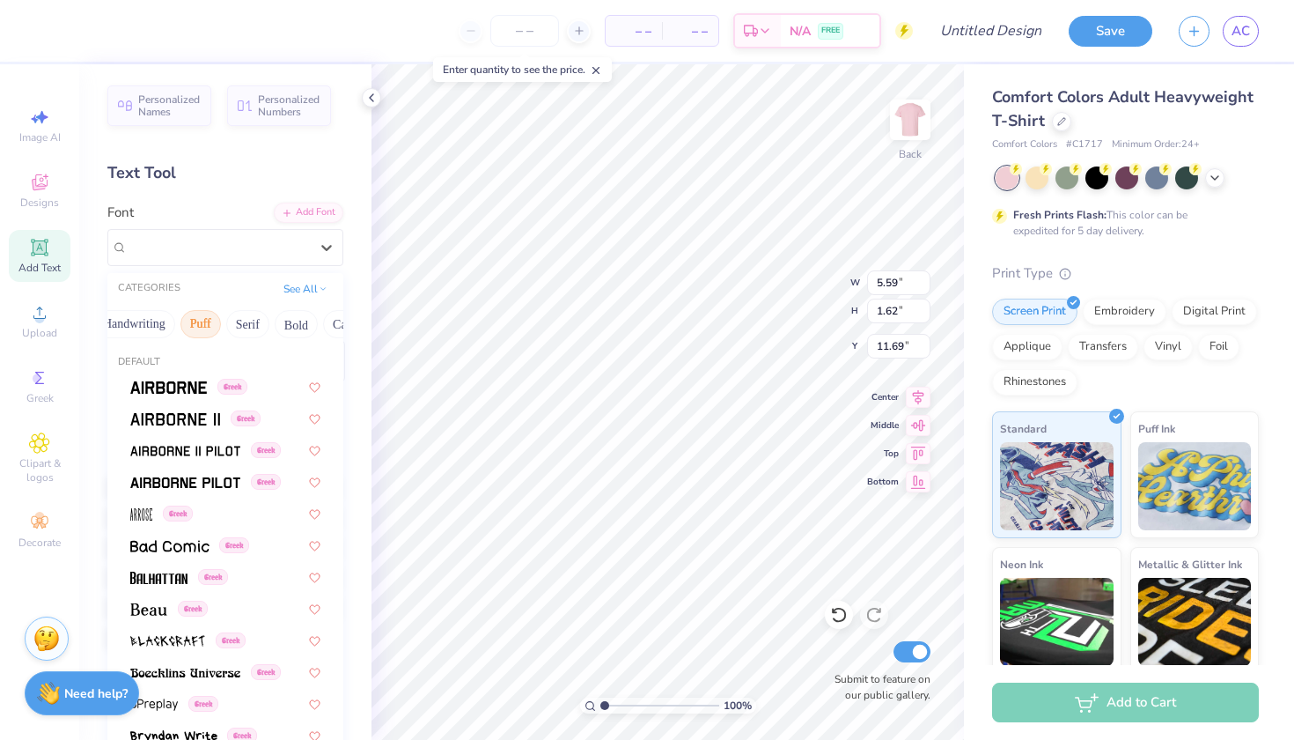
scroll to position [0, 92]
click at [244, 327] on button "Serif" at bounding box center [231, 324] width 43 height 28
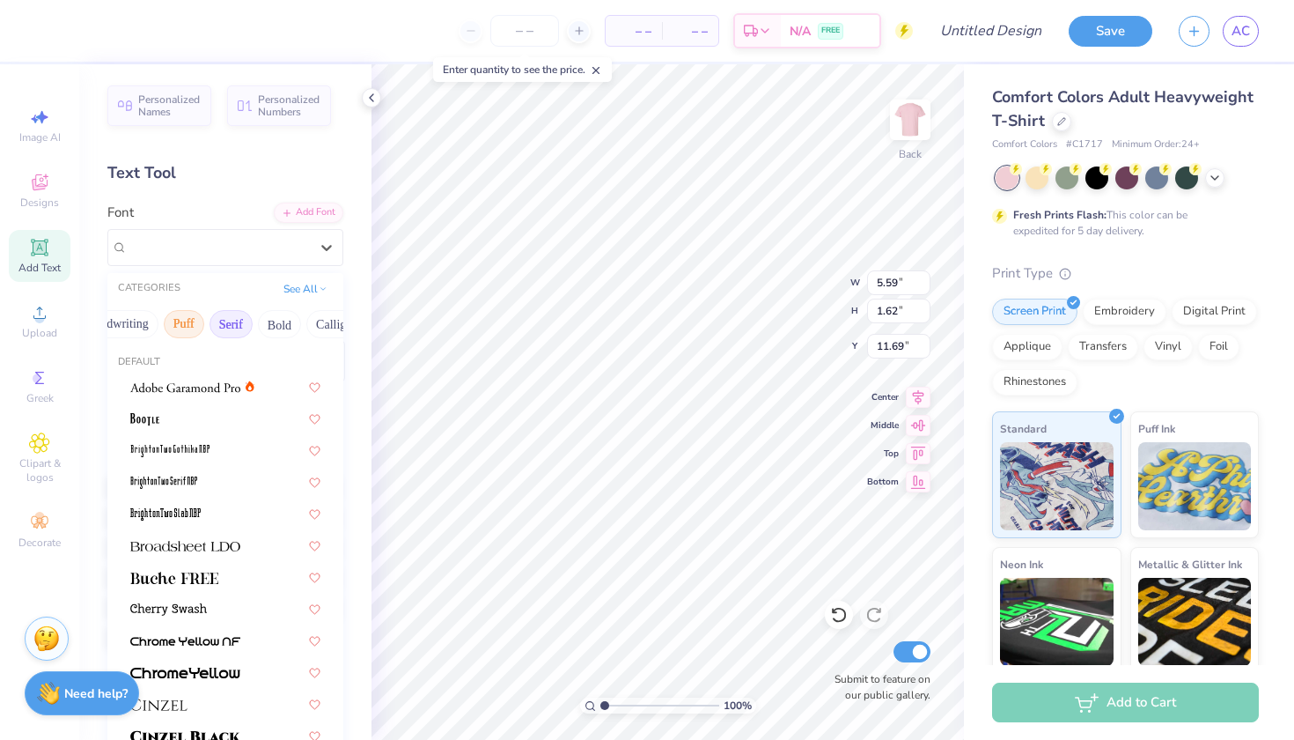
click at [182, 327] on button "Puff" at bounding box center [184, 324] width 41 height 28
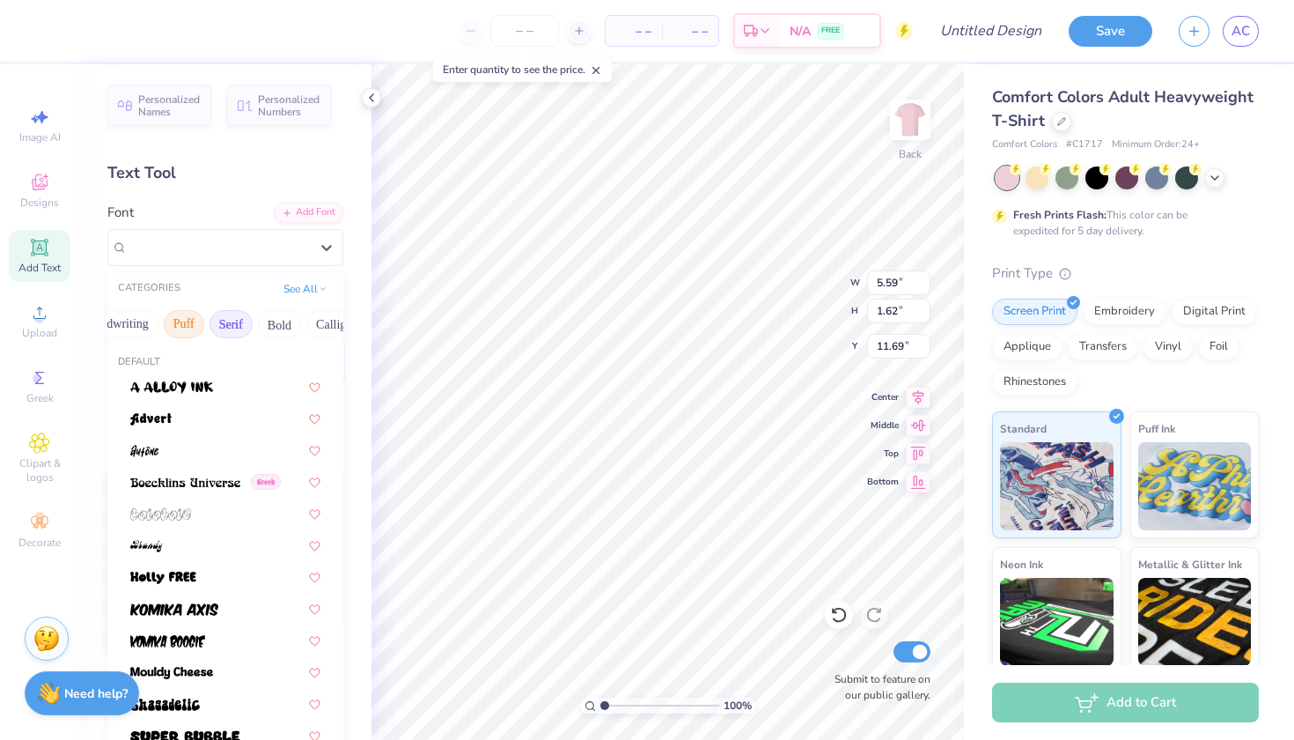
click at [232, 333] on button "Serif" at bounding box center [231, 324] width 43 height 28
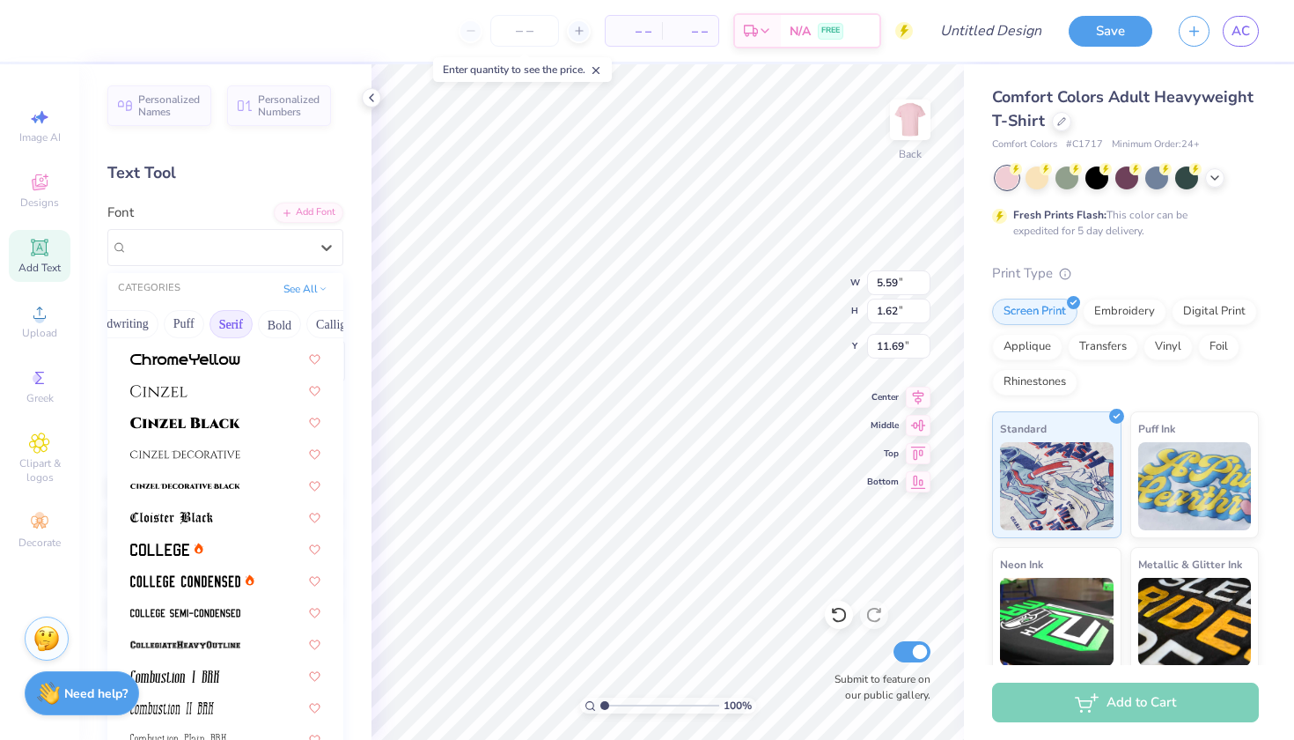
scroll to position [304, 0]
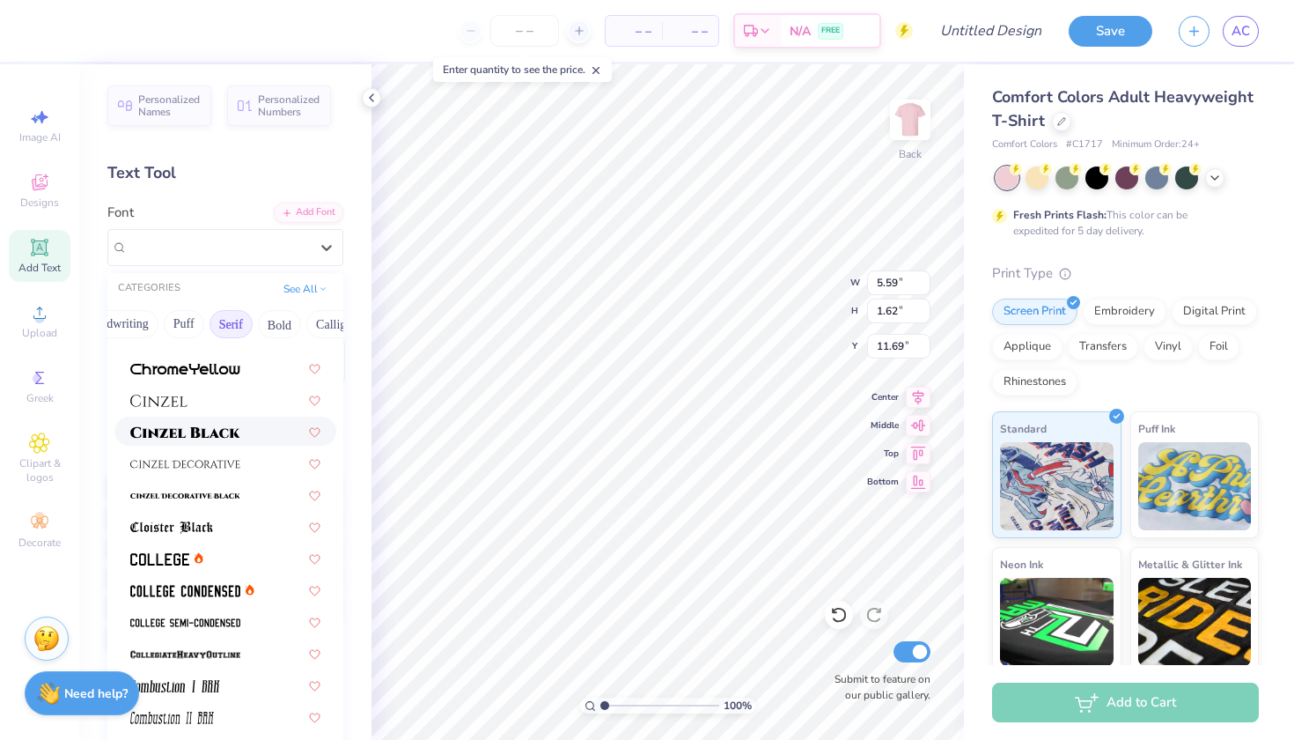
click at [227, 431] on img at bounding box center [185, 432] width 110 height 12
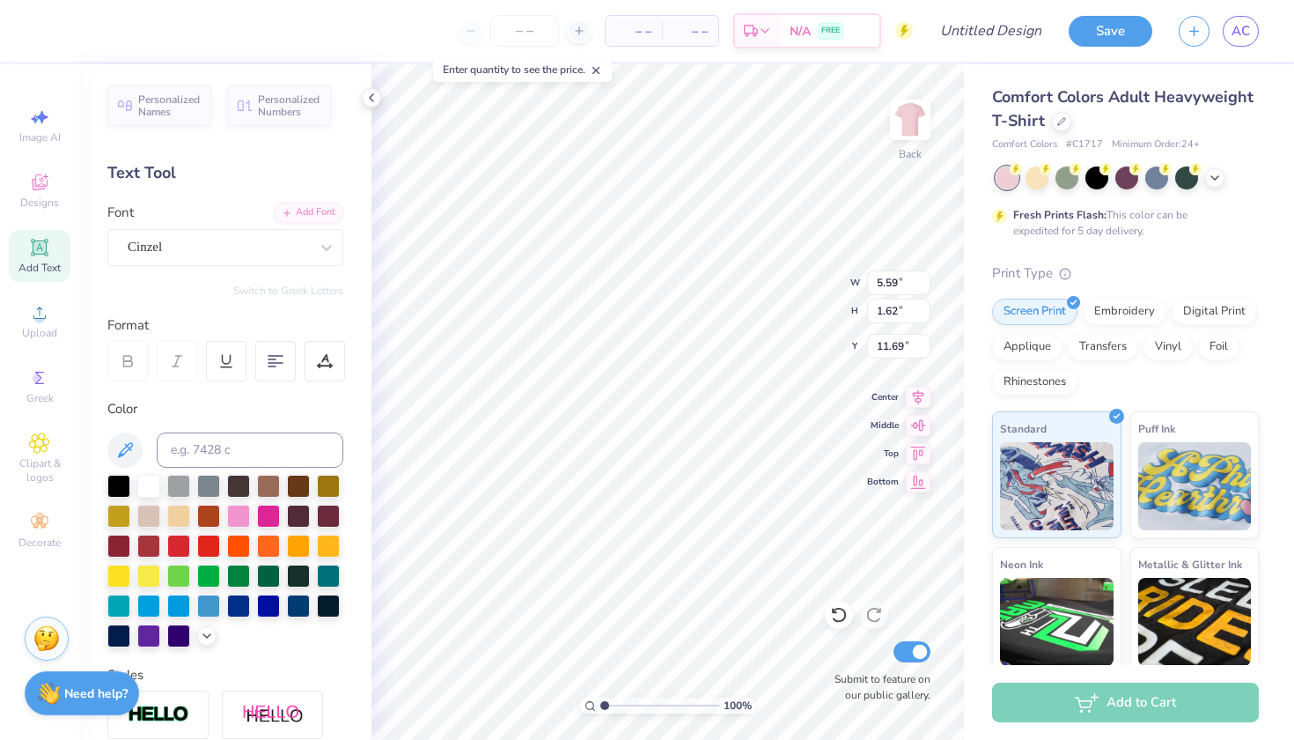
type input "6.54"
type input "1.66"
type input "11.67"
type textarea "LOCK IN WITH"
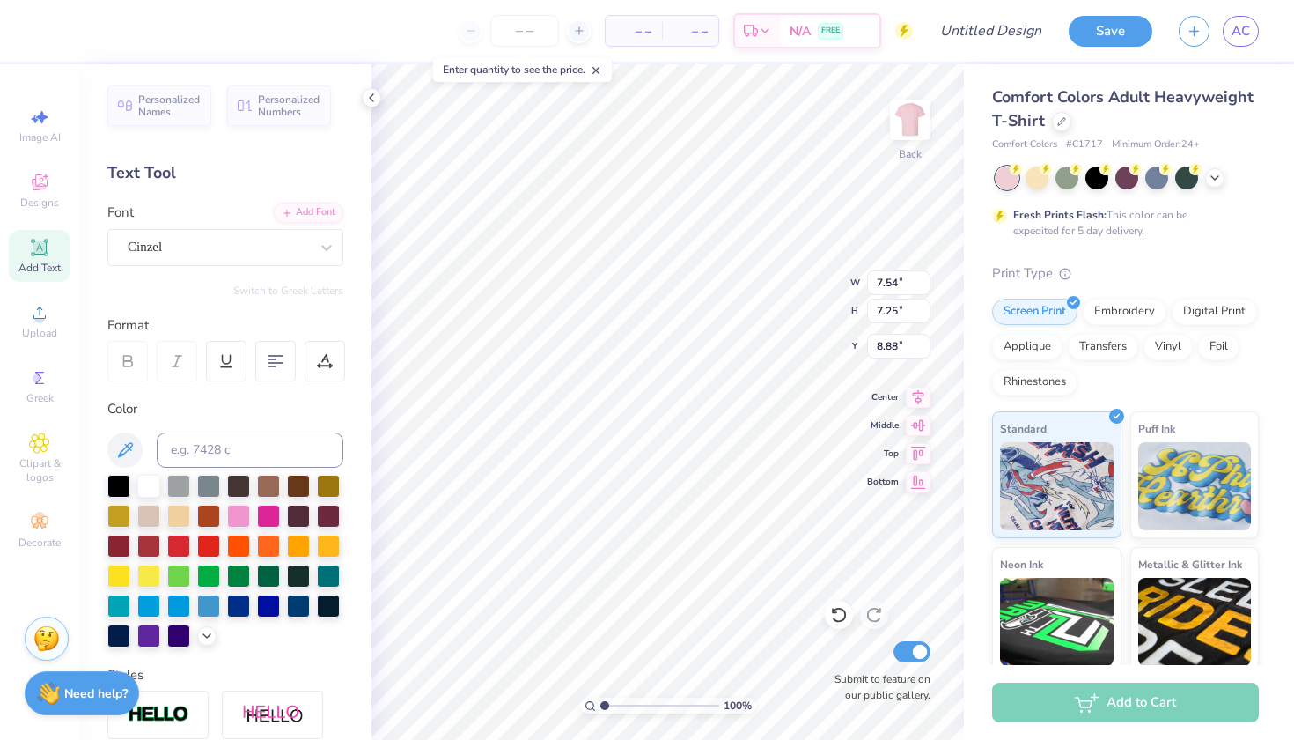
type input "3.00"
click at [41, 231] on div "Add Text" at bounding box center [40, 256] width 62 height 52
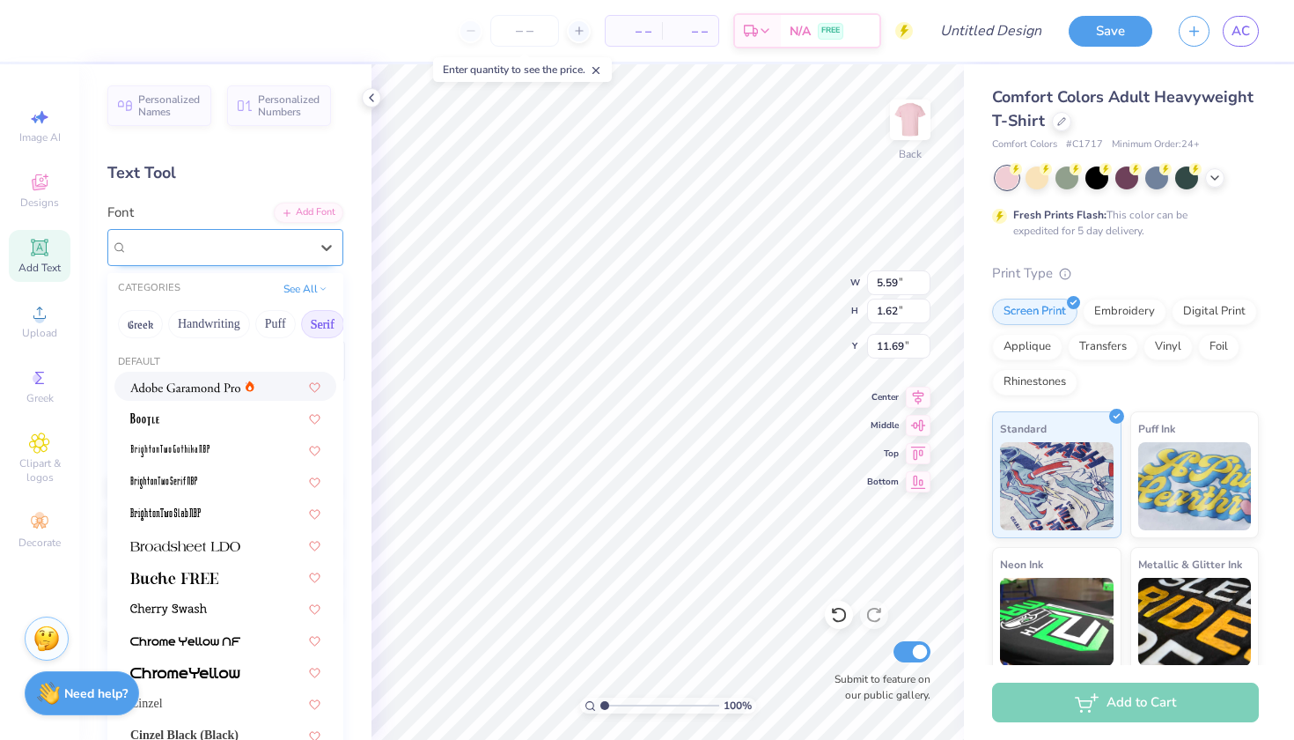
click at [222, 254] on div "Super Dream" at bounding box center [218, 246] width 185 height 27
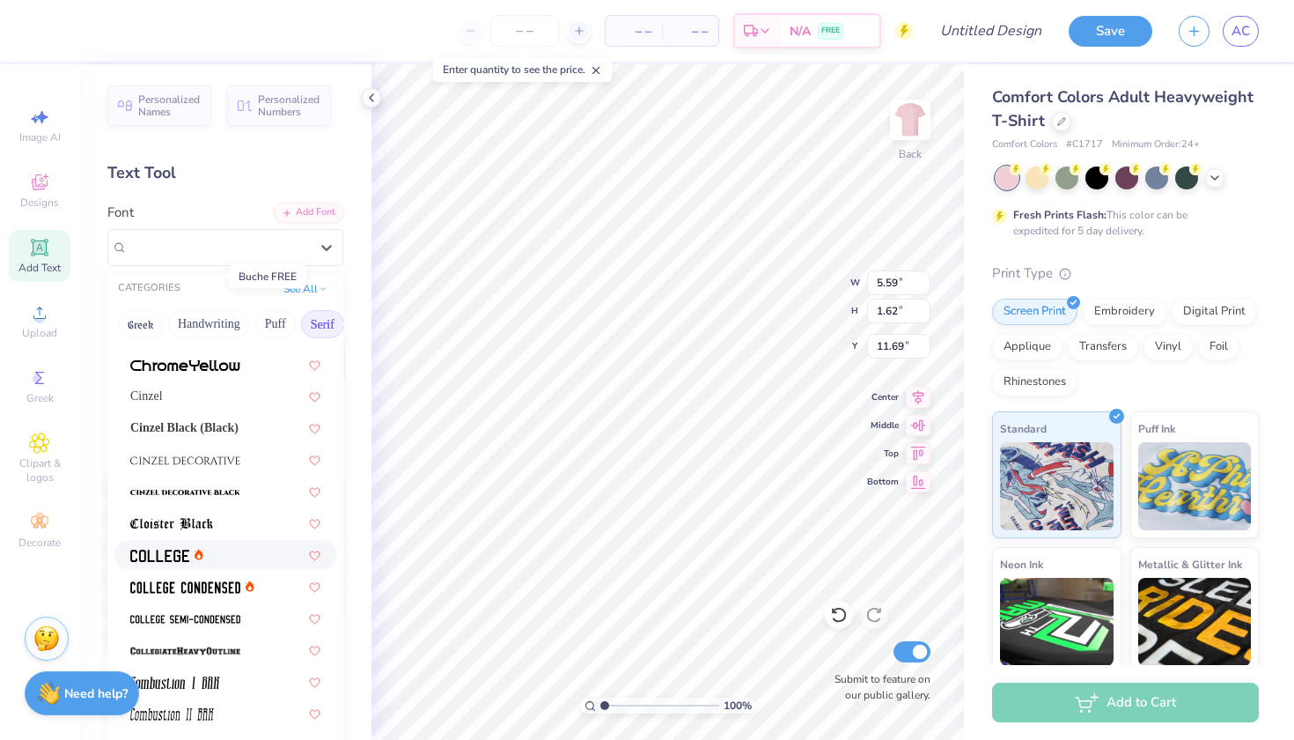
scroll to position [309, 0]
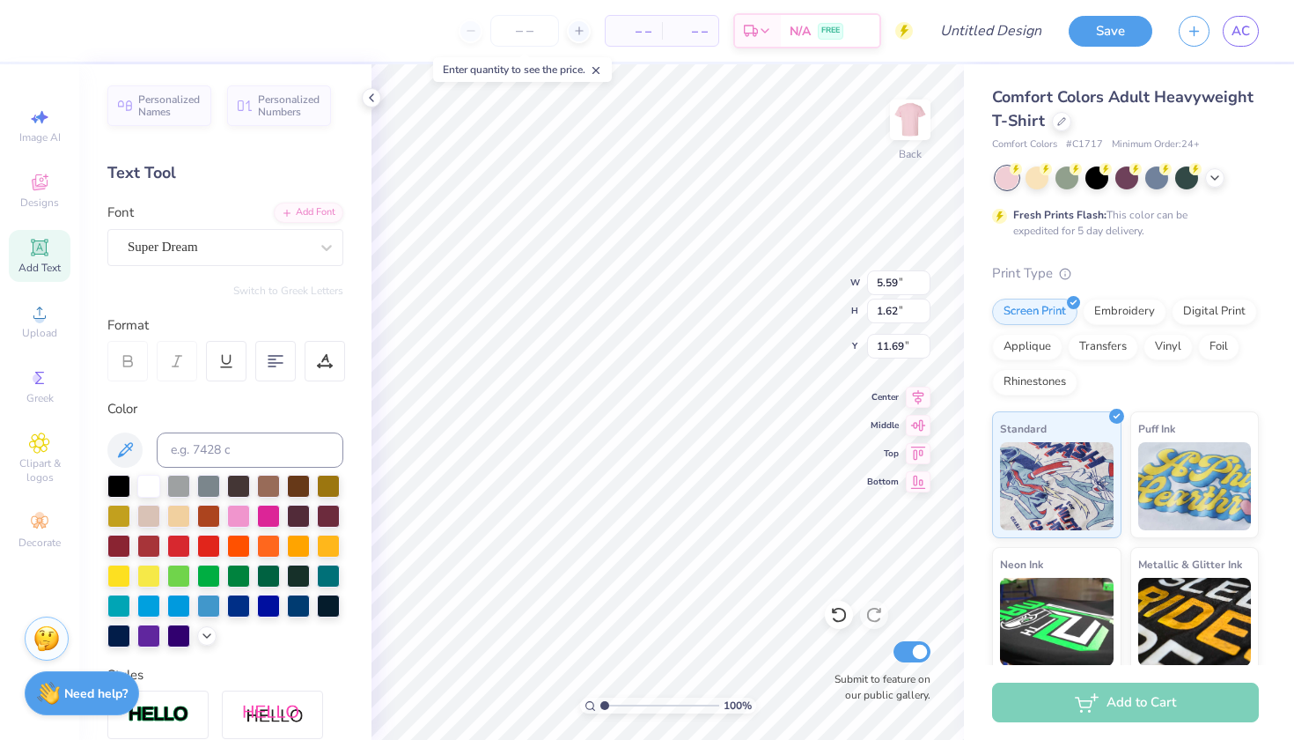
type input "7.54"
type input "7.25"
type input "3.00"
type input "5.59"
type input "1.62"
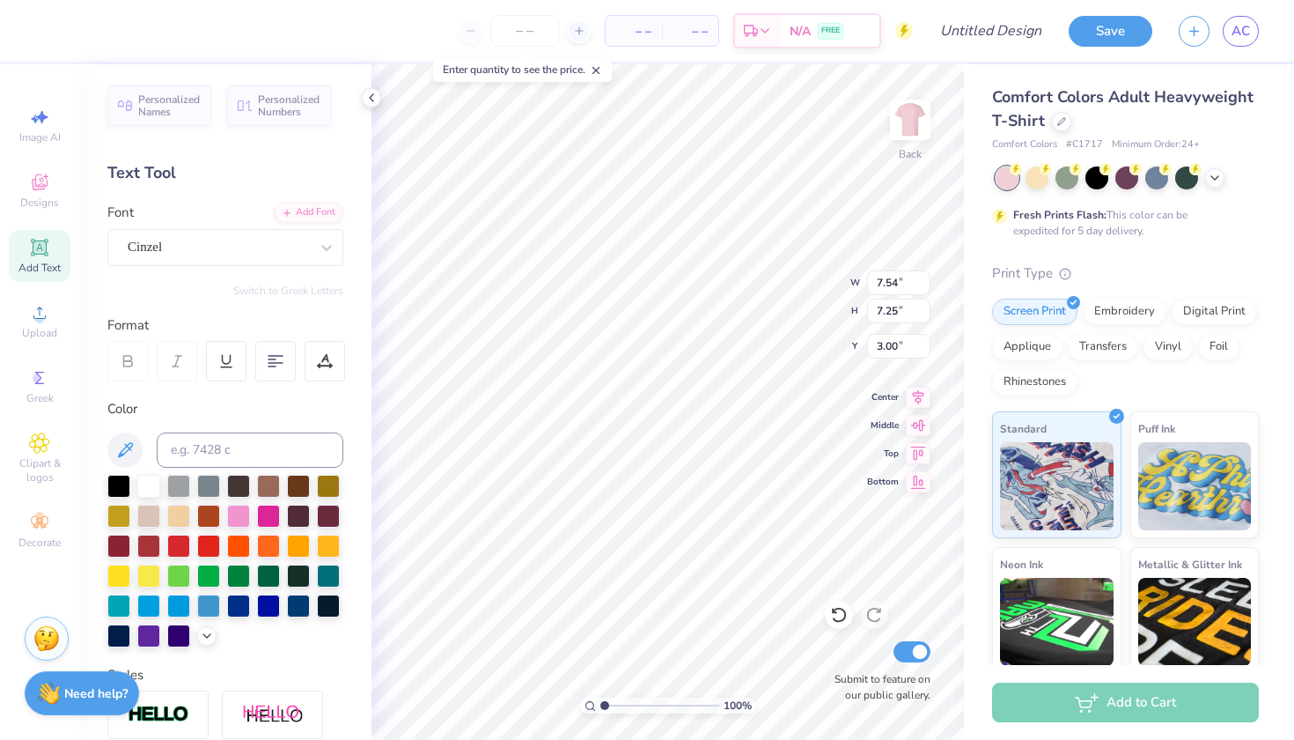
type input "11.69"
click at [262, 256] on div at bounding box center [218, 247] width 181 height 24
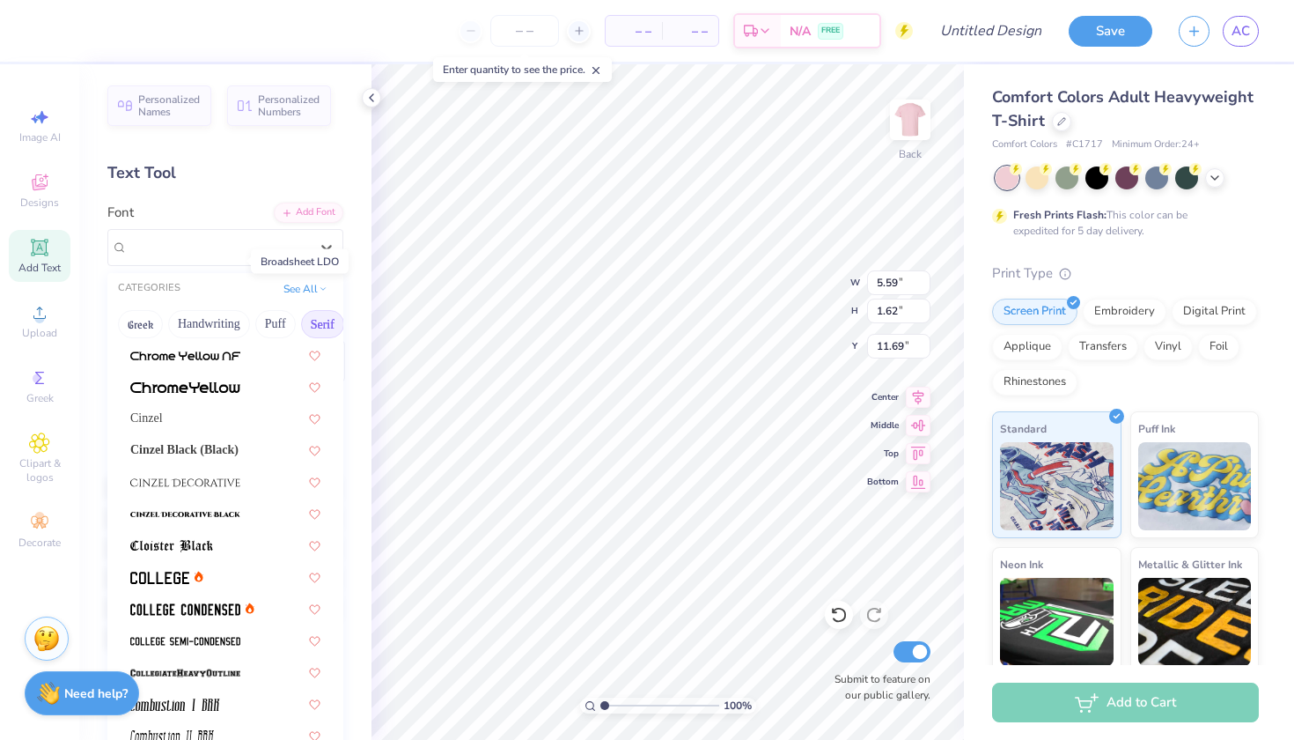
scroll to position [288, 0]
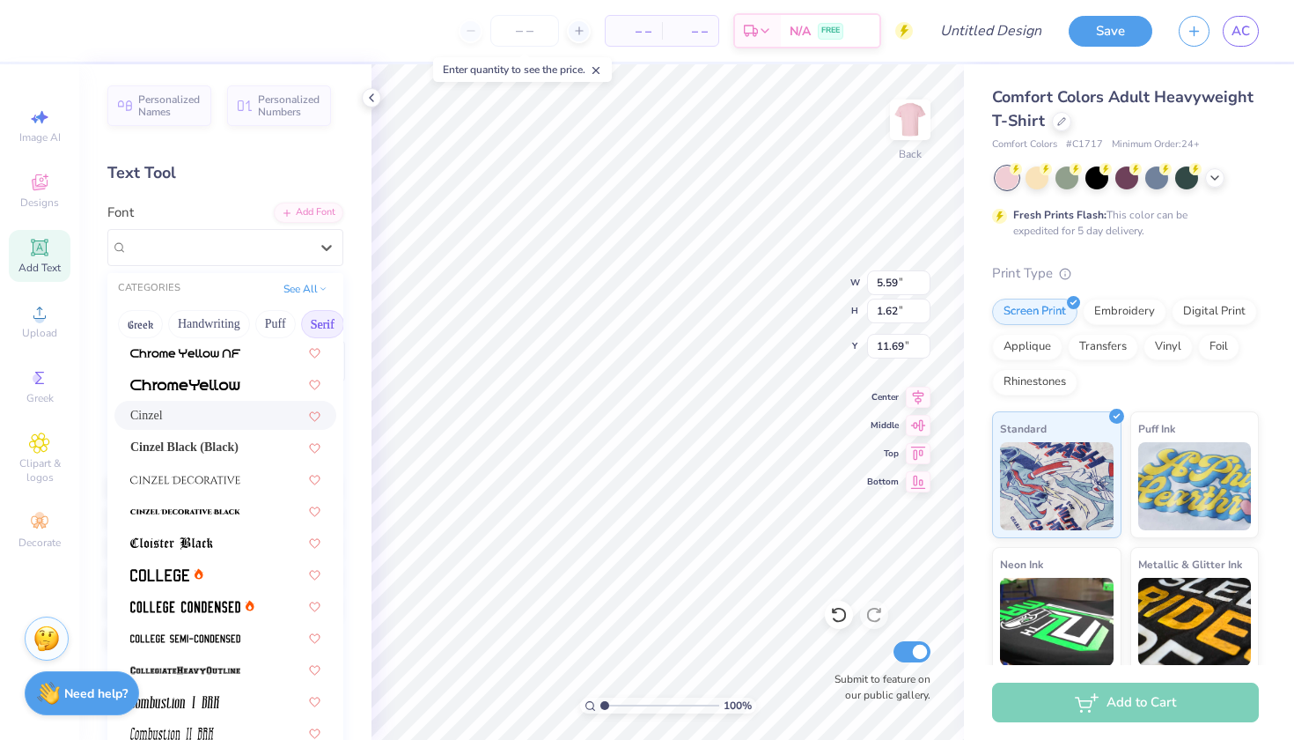
click at [196, 418] on div "Cinzel" at bounding box center [225, 415] width 190 height 18
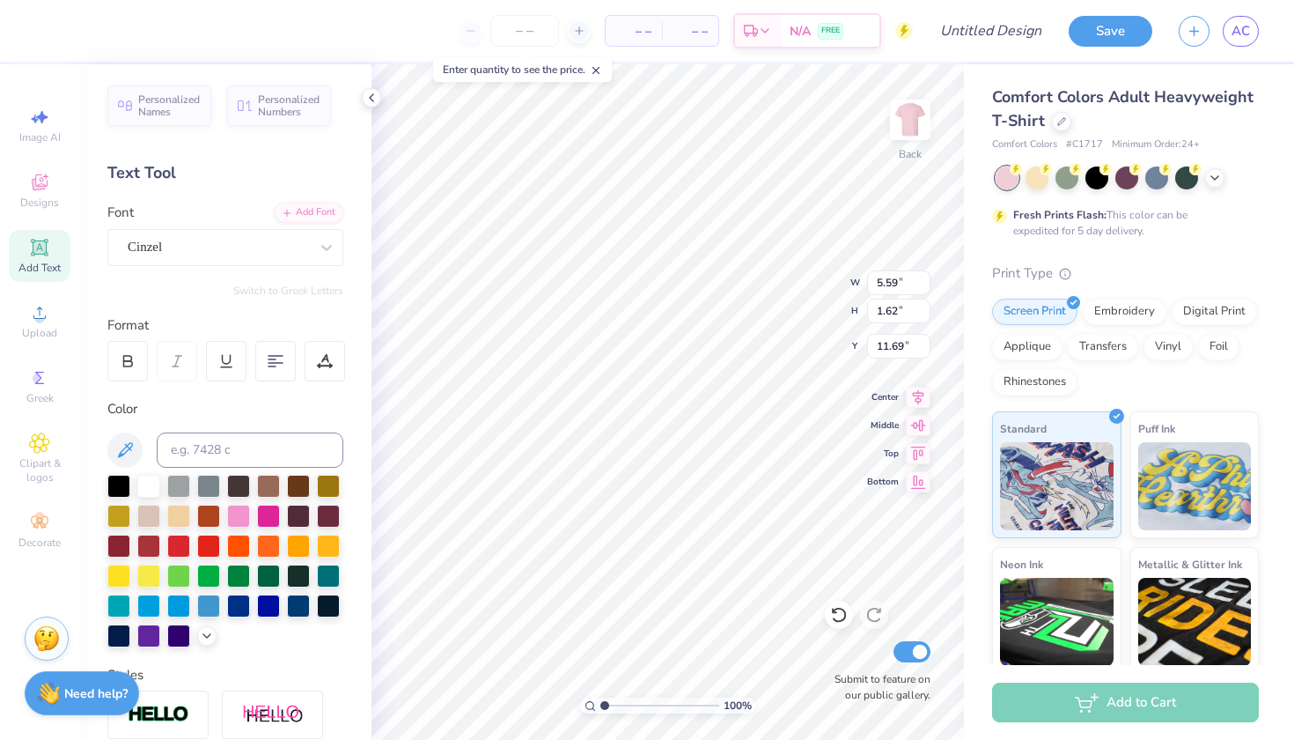
type input "5.63"
type input "1.66"
type input "11.67"
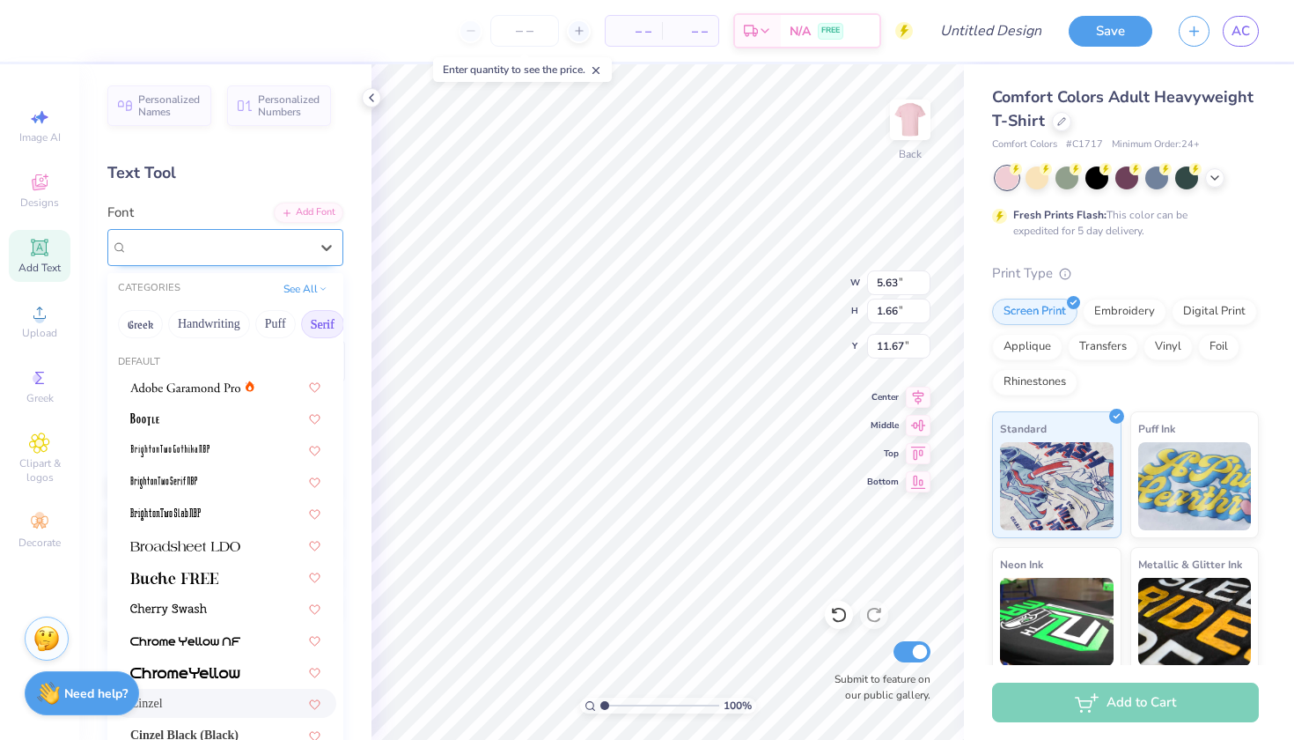
click at [264, 254] on div "Cinzel" at bounding box center [218, 246] width 185 height 27
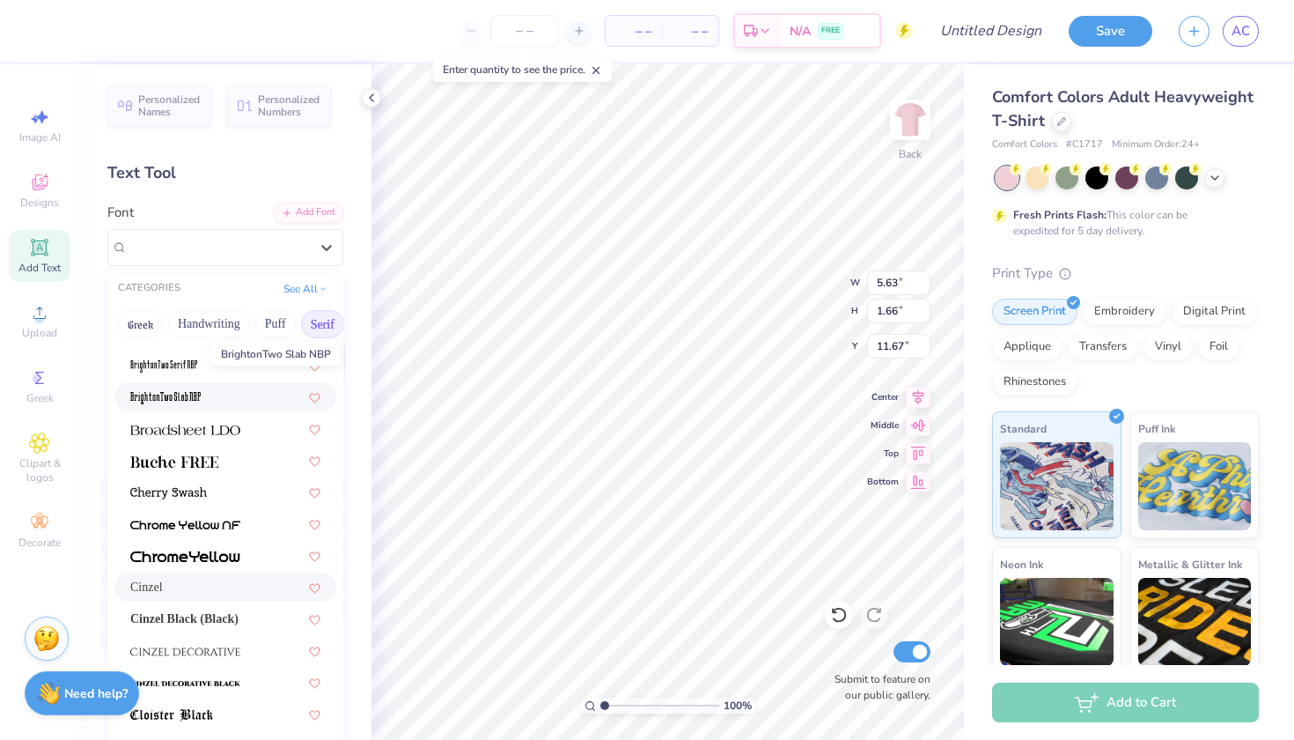
scroll to position [162, 0]
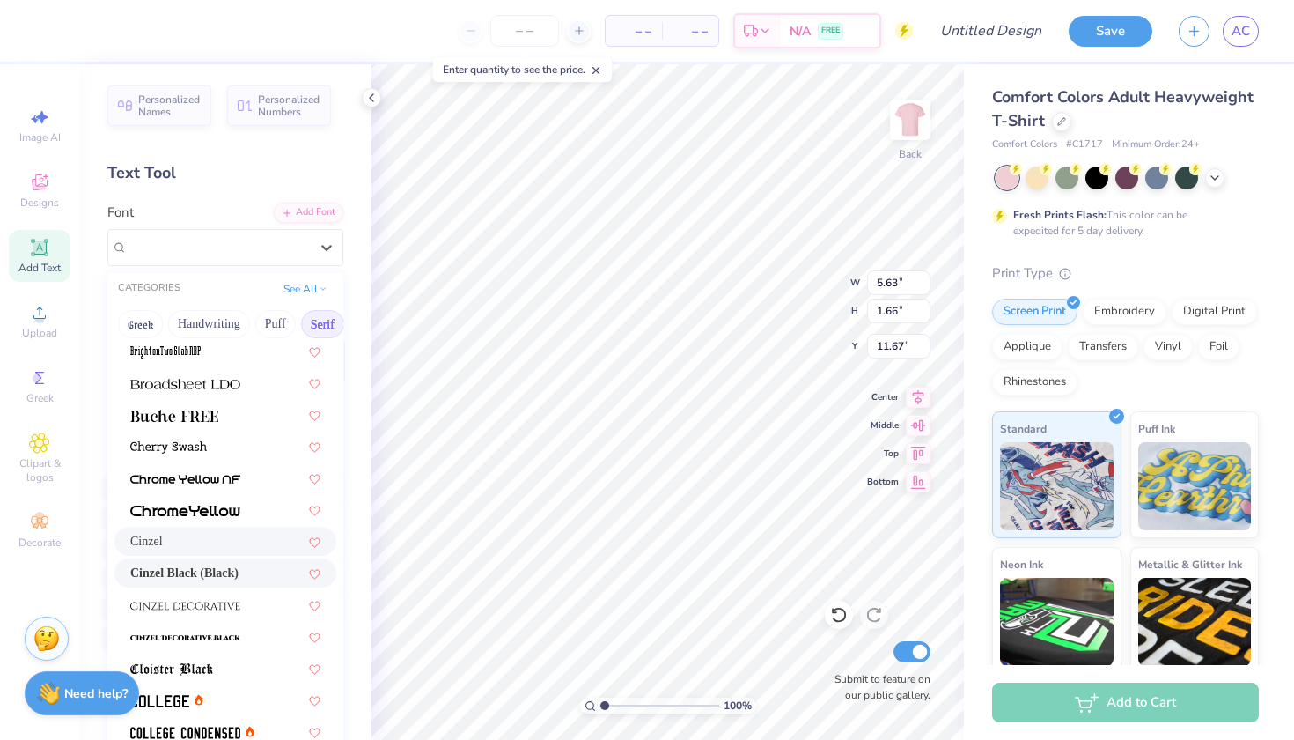
click at [214, 580] on span "Cinzel Black (Black)" at bounding box center [184, 573] width 108 height 18
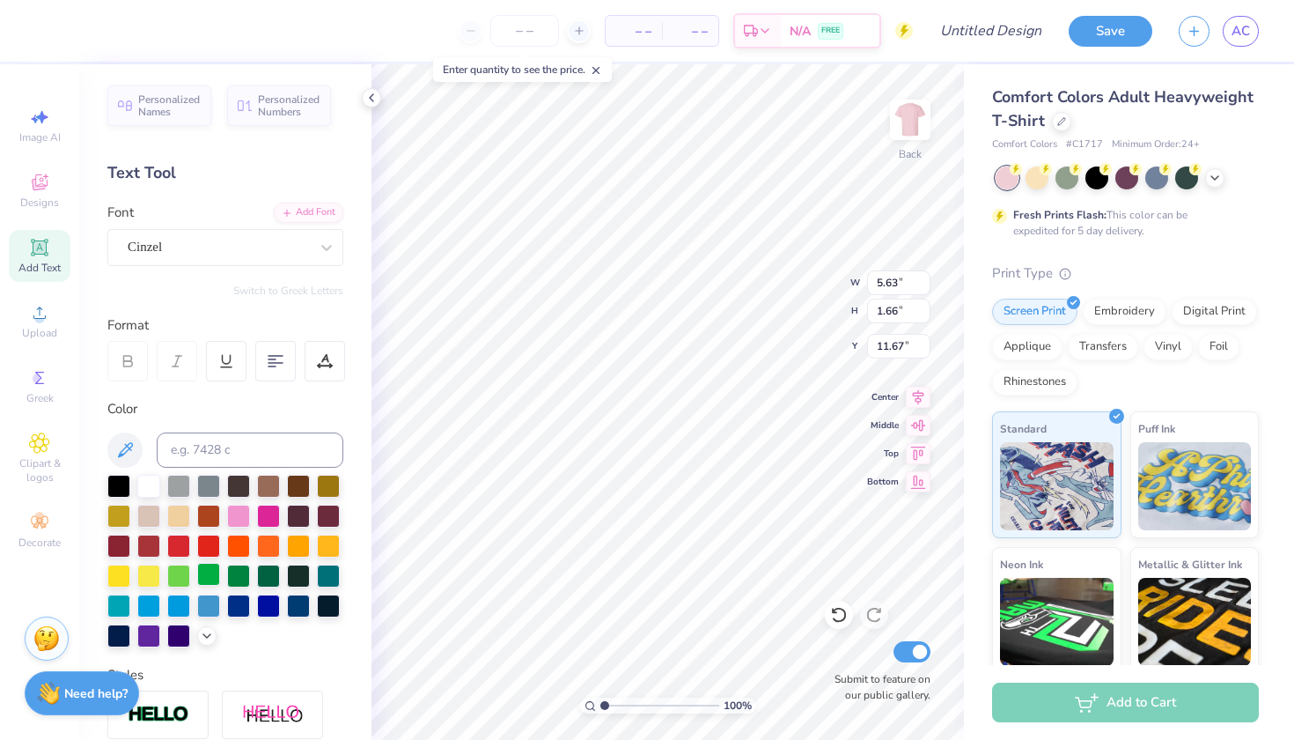
scroll to position [0, 0]
type textarea "X"
type textarea "WOMEN IN LAW"
type input "6.03"
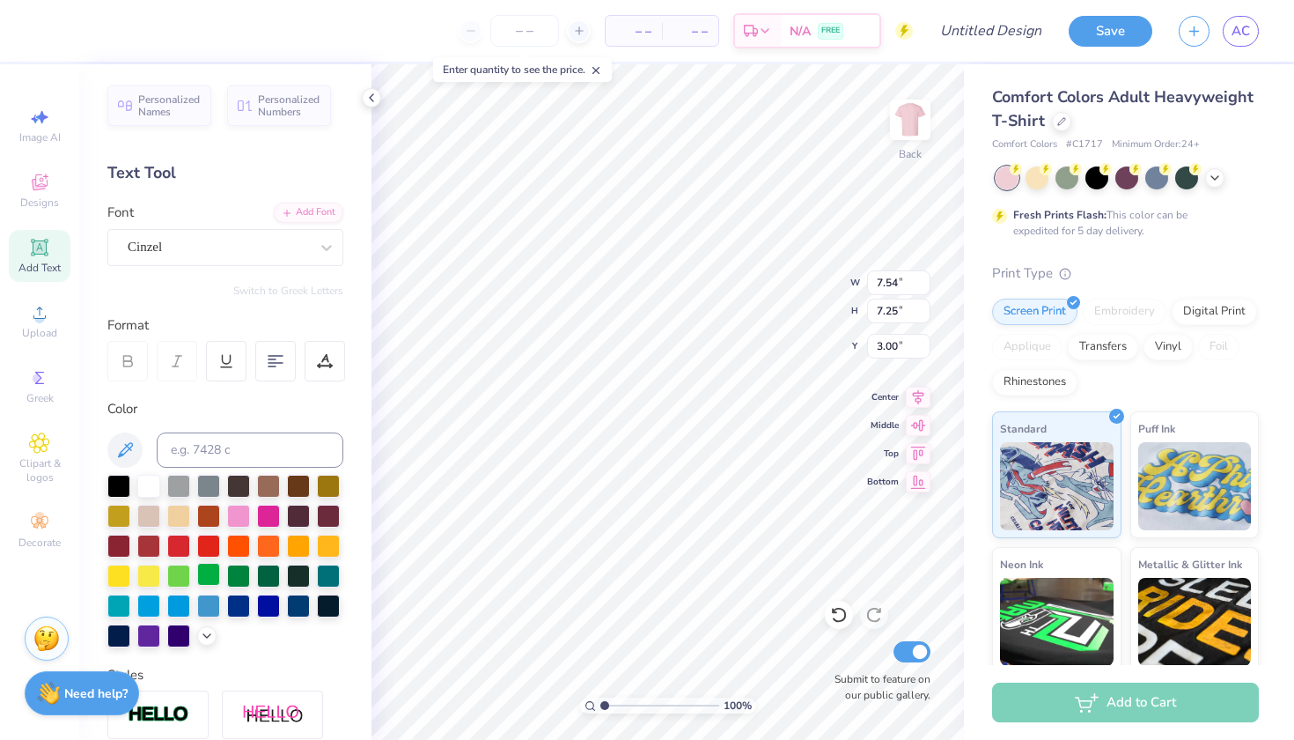
type input "5.80"
type input "5.12"
type input "14.17"
type input "1.25"
type input "11.25"
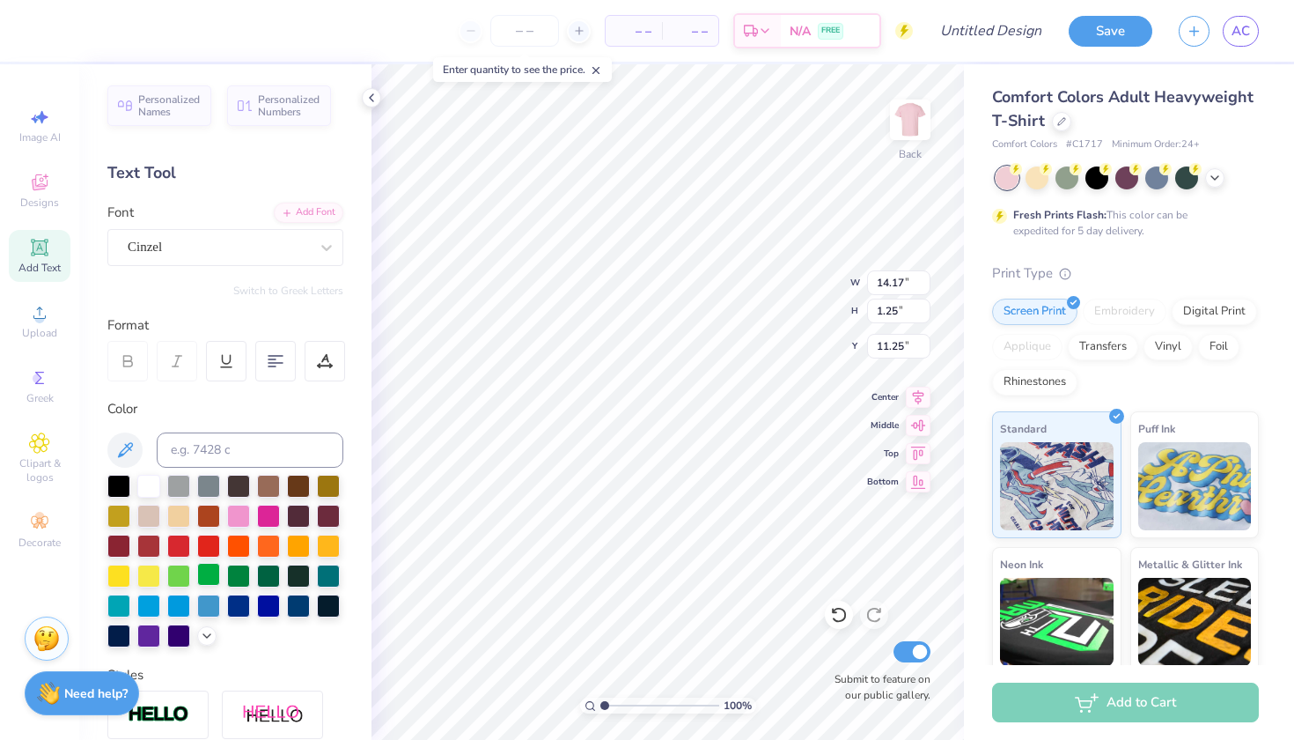
type input "12.37"
type input "1.09"
type input "11.17"
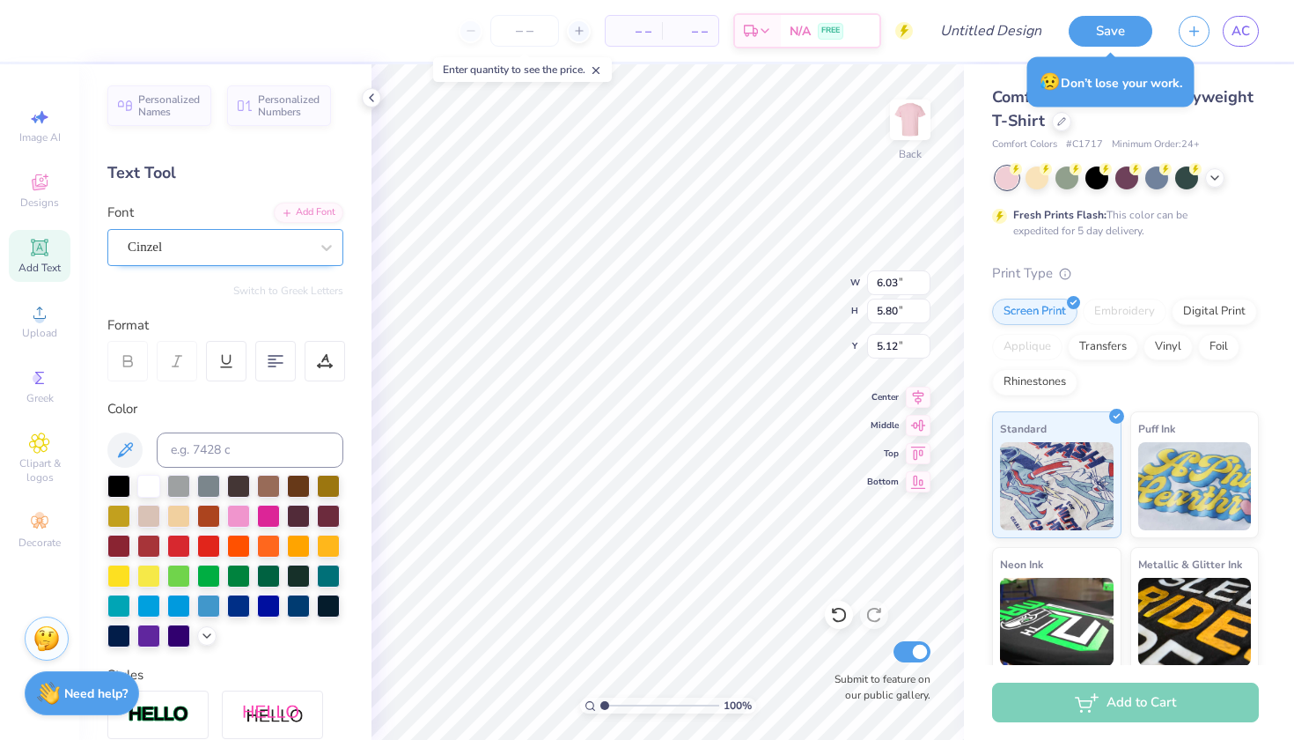
click at [309, 239] on div "Cinzel" at bounding box center [218, 246] width 185 height 27
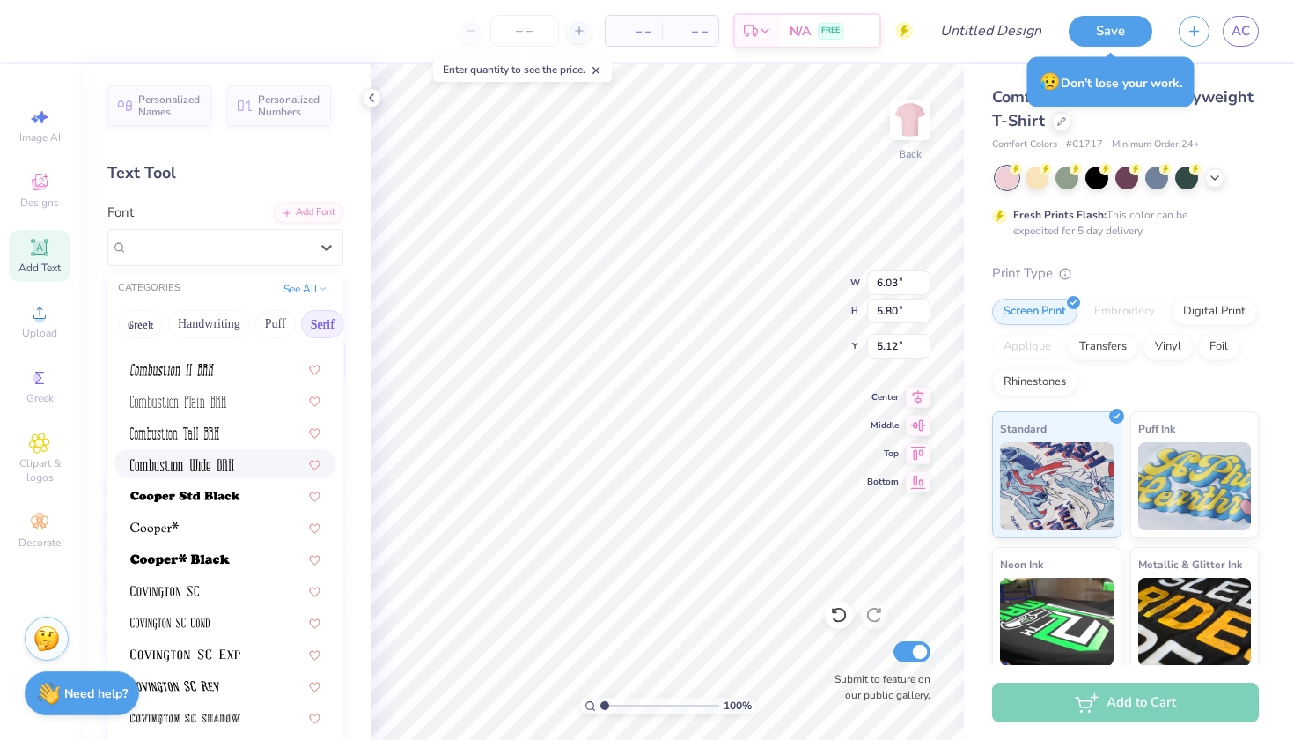
scroll to position [648, 0]
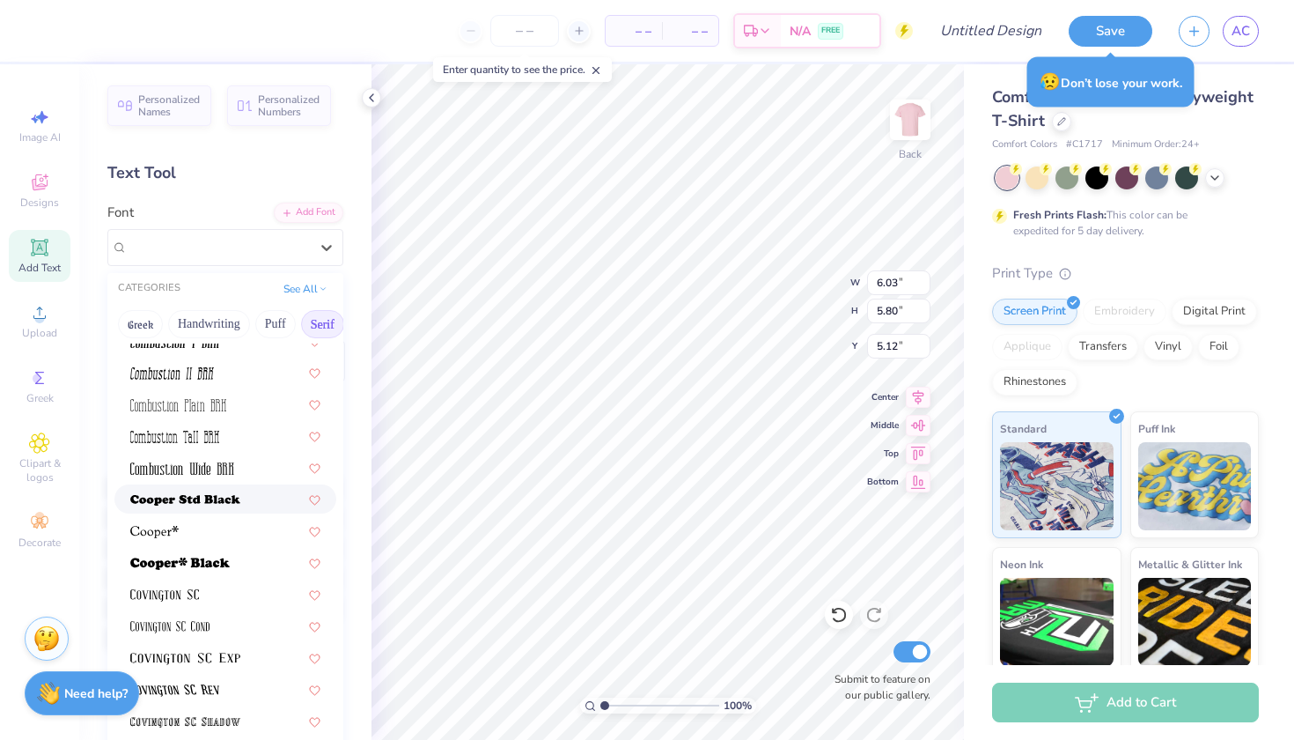
click at [223, 493] on span at bounding box center [185, 499] width 110 height 18
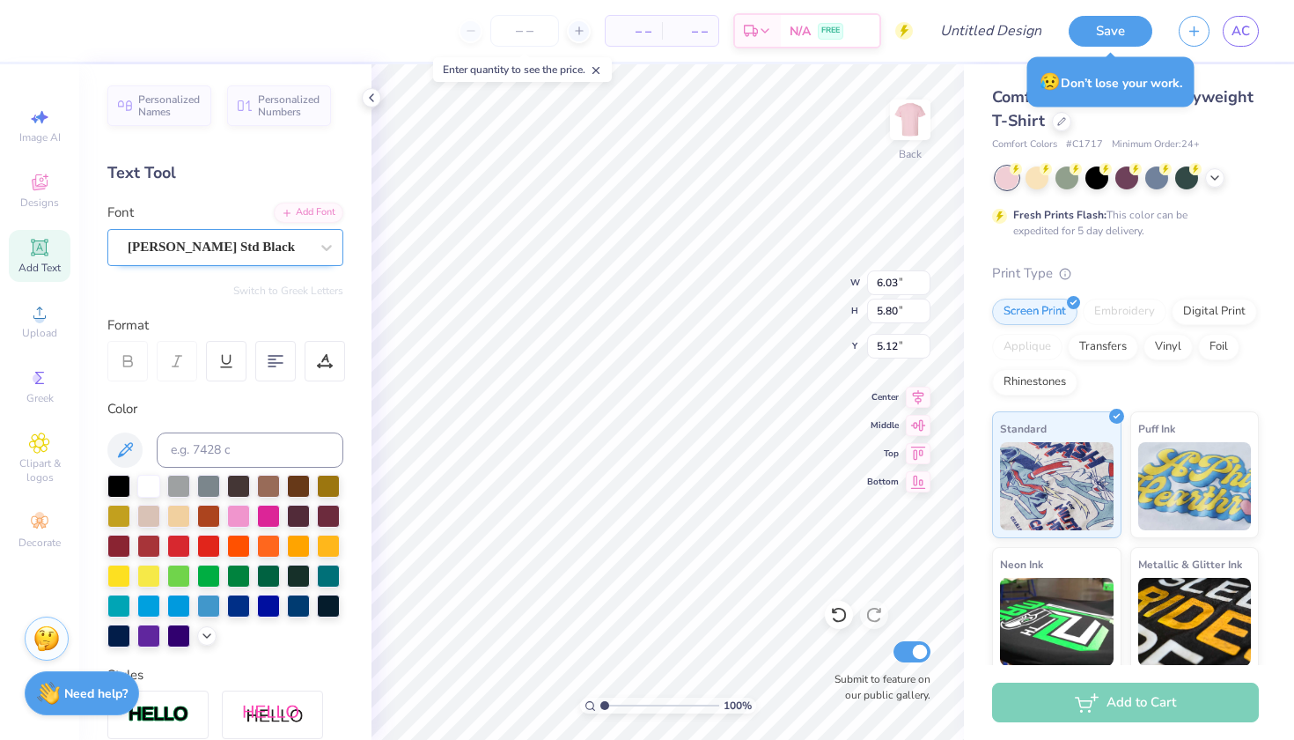
type input "5.75"
type input "5.78"
type input "5.13"
click at [261, 255] on div "[PERSON_NAME] Std Black" at bounding box center [218, 246] width 185 height 27
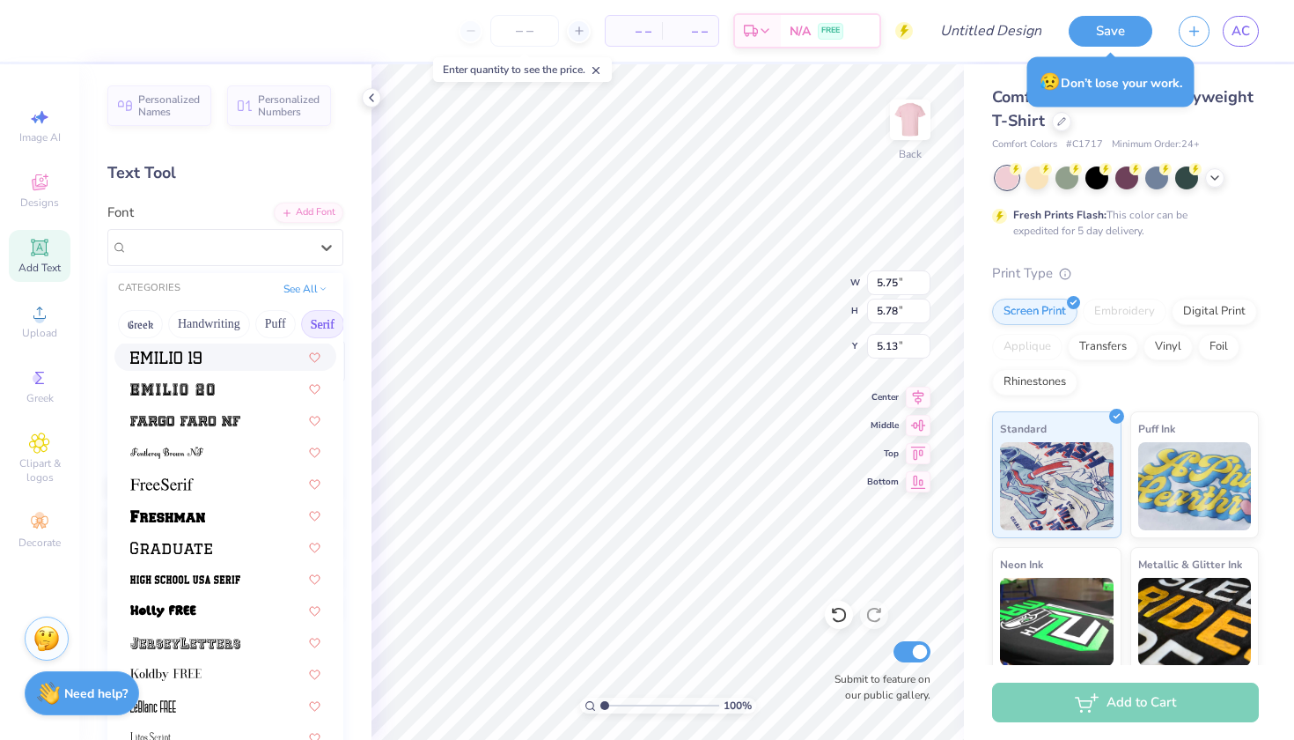
scroll to position [1436, 0]
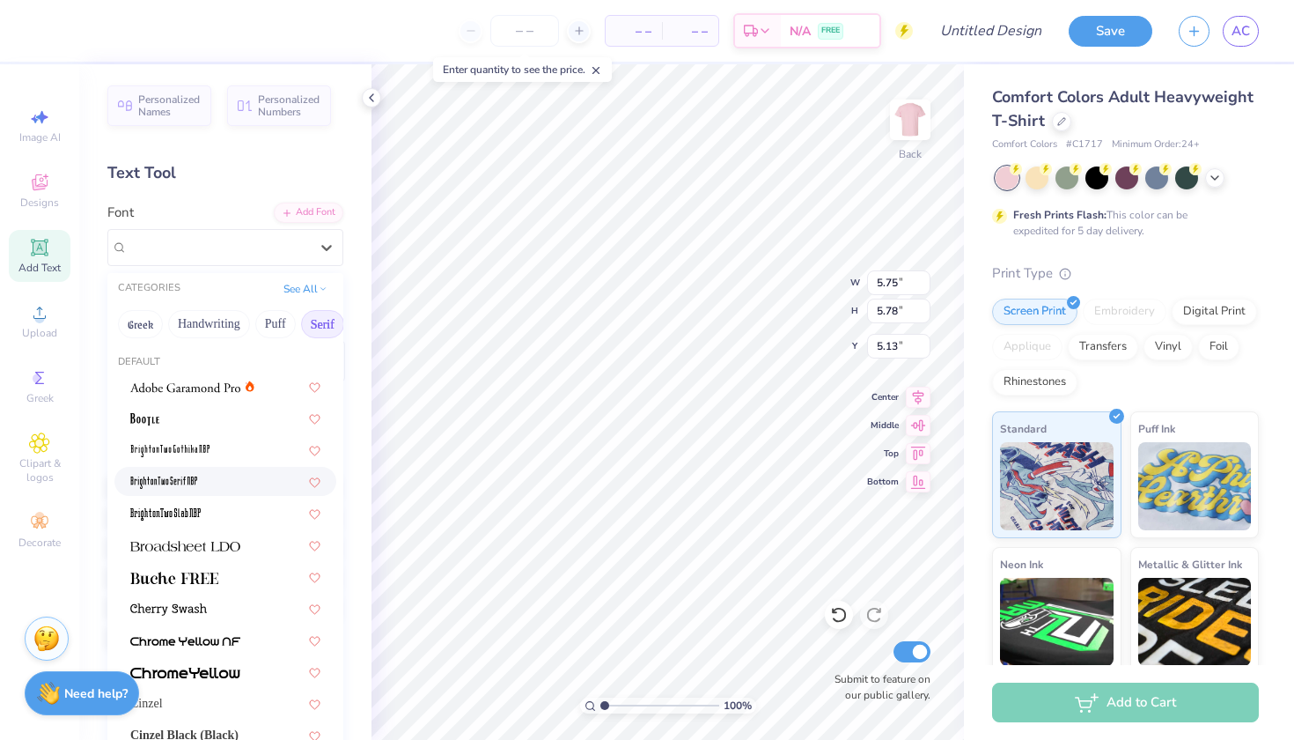
click at [216, 478] on div at bounding box center [225, 481] width 190 height 18
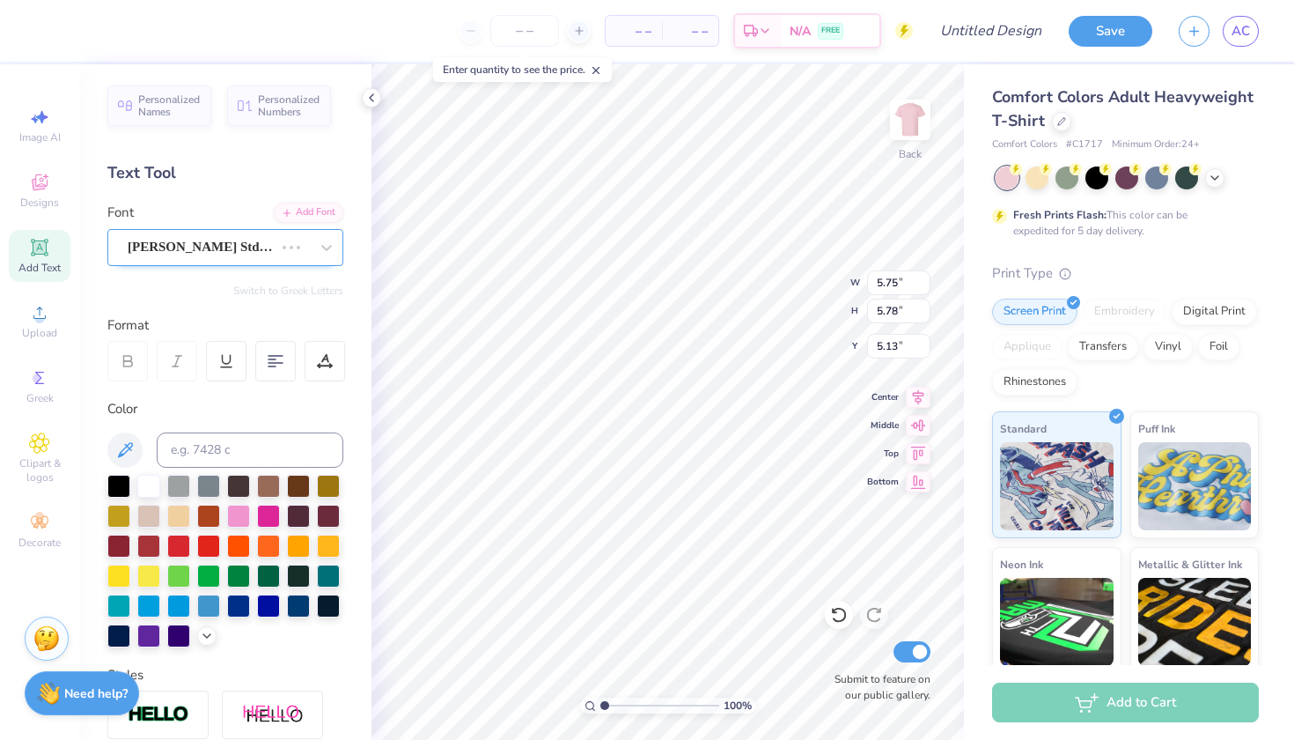
click at [276, 251] on div "[PERSON_NAME] Std Black" at bounding box center [201, 246] width 150 height 27
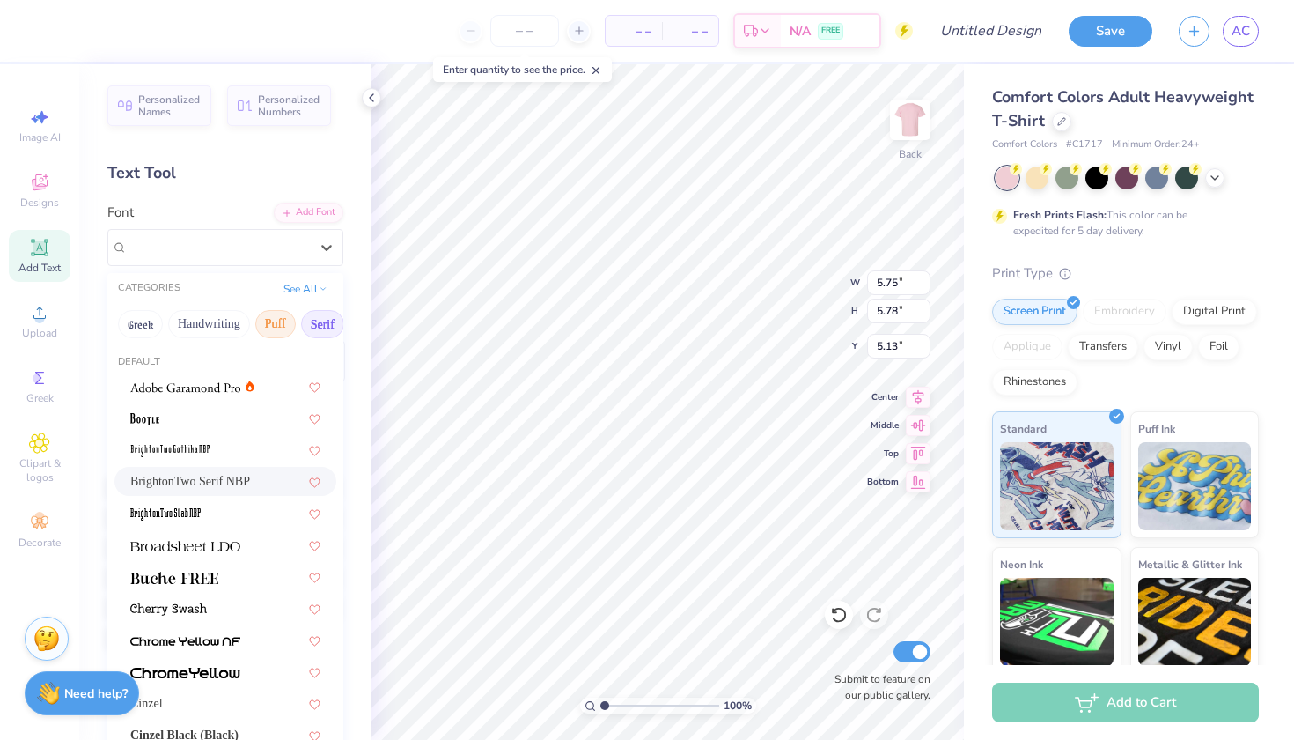
type input "1.99"
type input "5.60"
type input "5.22"
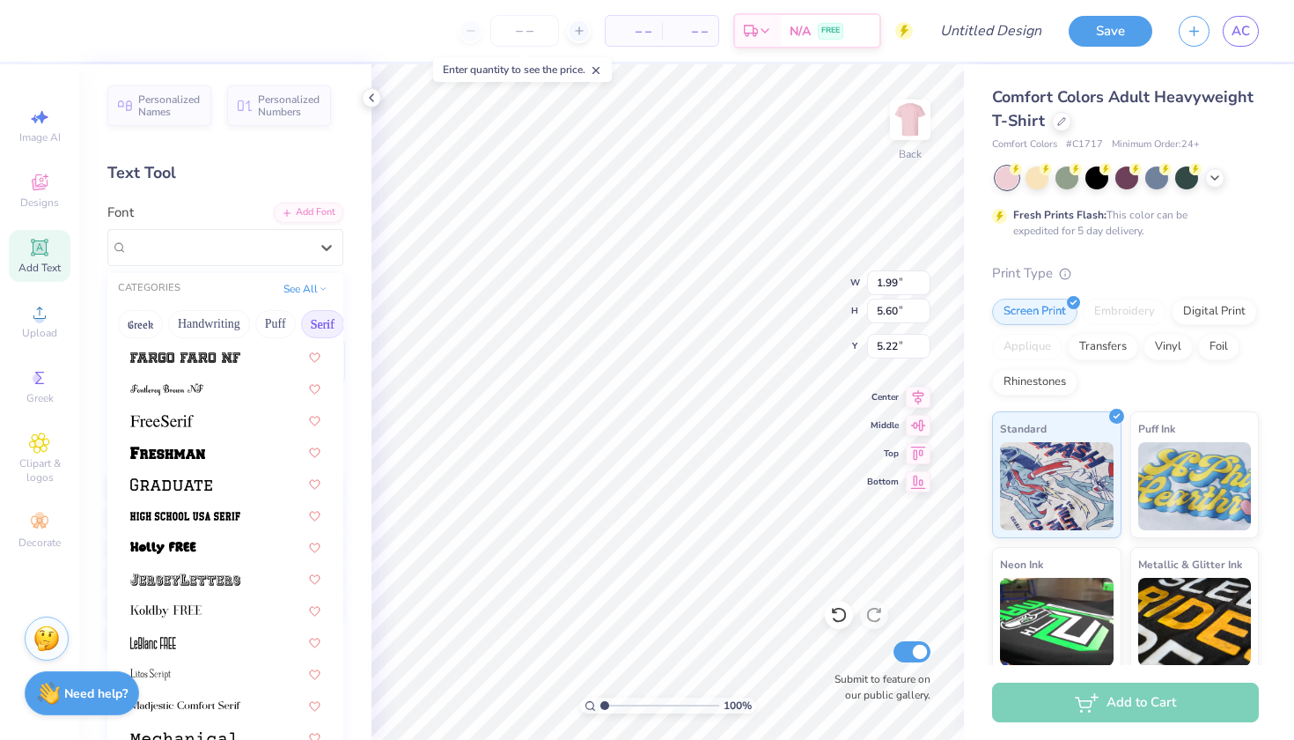
scroll to position [1447, 0]
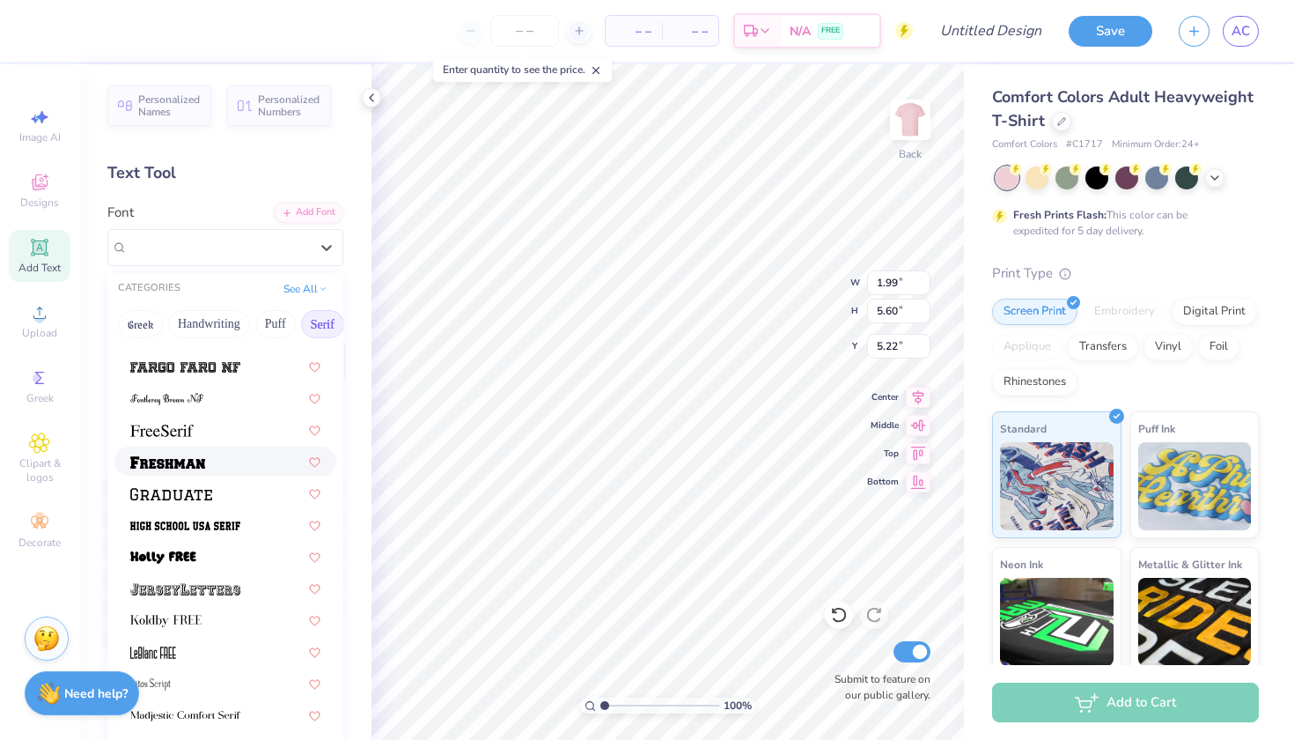
click at [190, 460] on img at bounding box center [167, 462] width 75 height 12
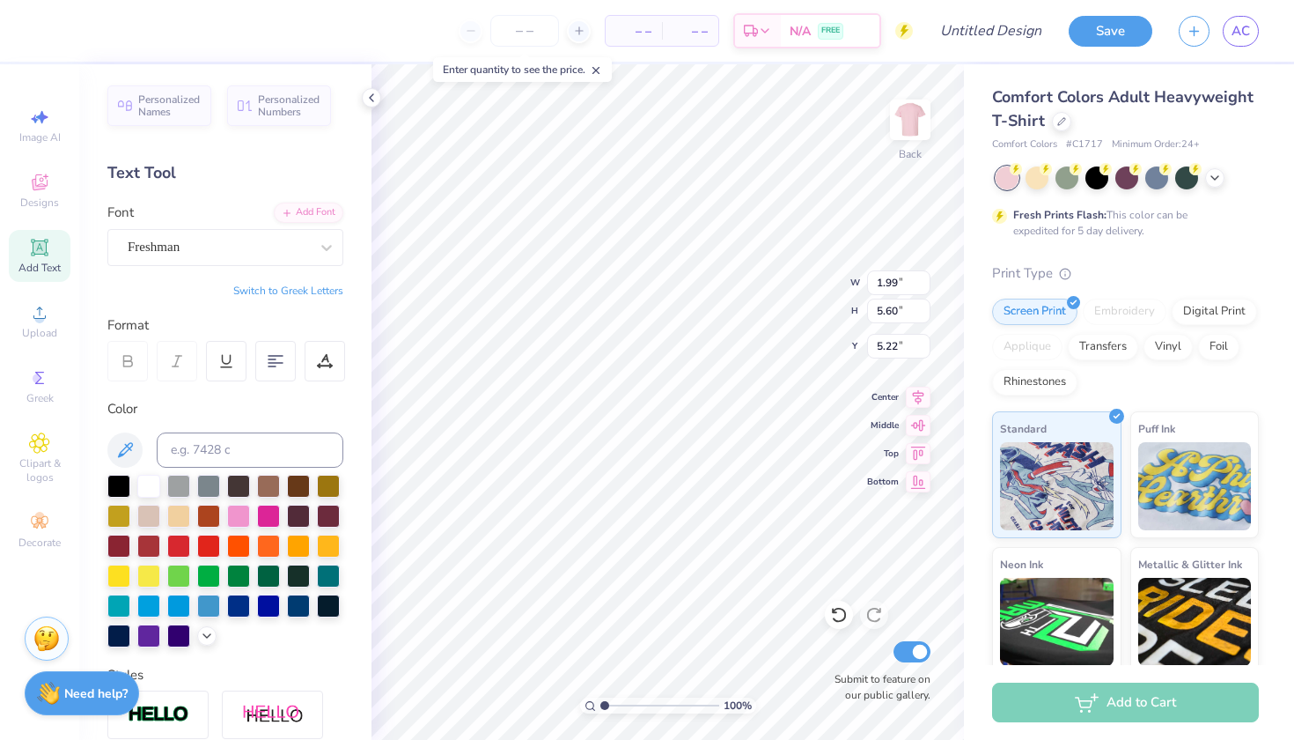
type input "5.94"
type input "5.98"
type input "5.03"
type input "12.37"
type input "1.09"
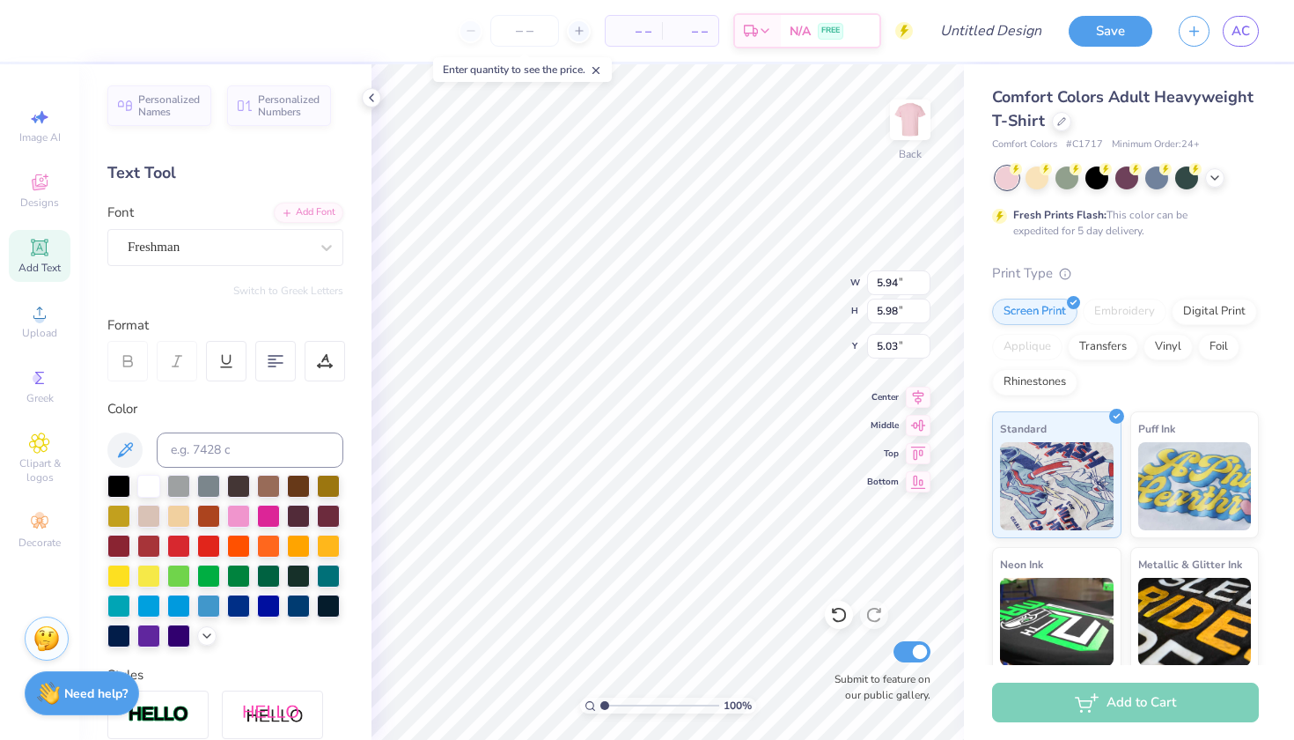
type input "11.17"
click at [217, 250] on div "Cinzel" at bounding box center [218, 246] width 185 height 27
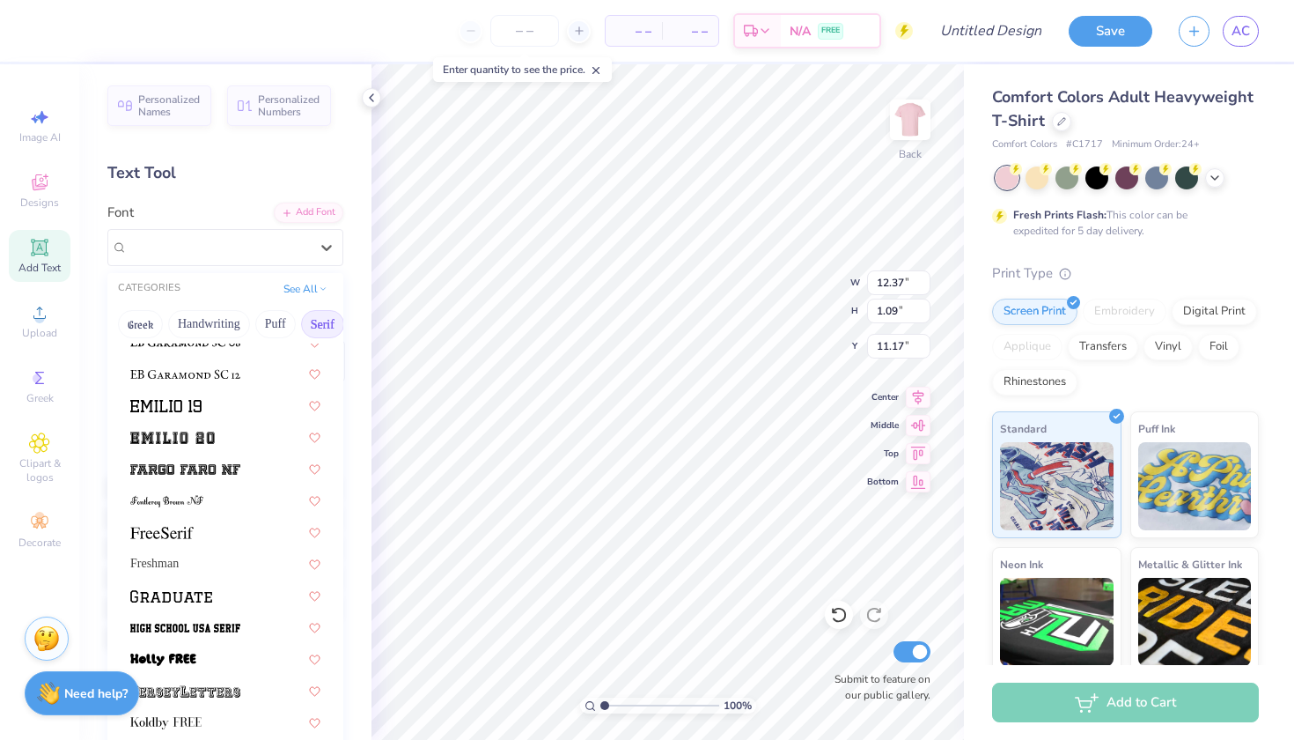
scroll to position [1374, 0]
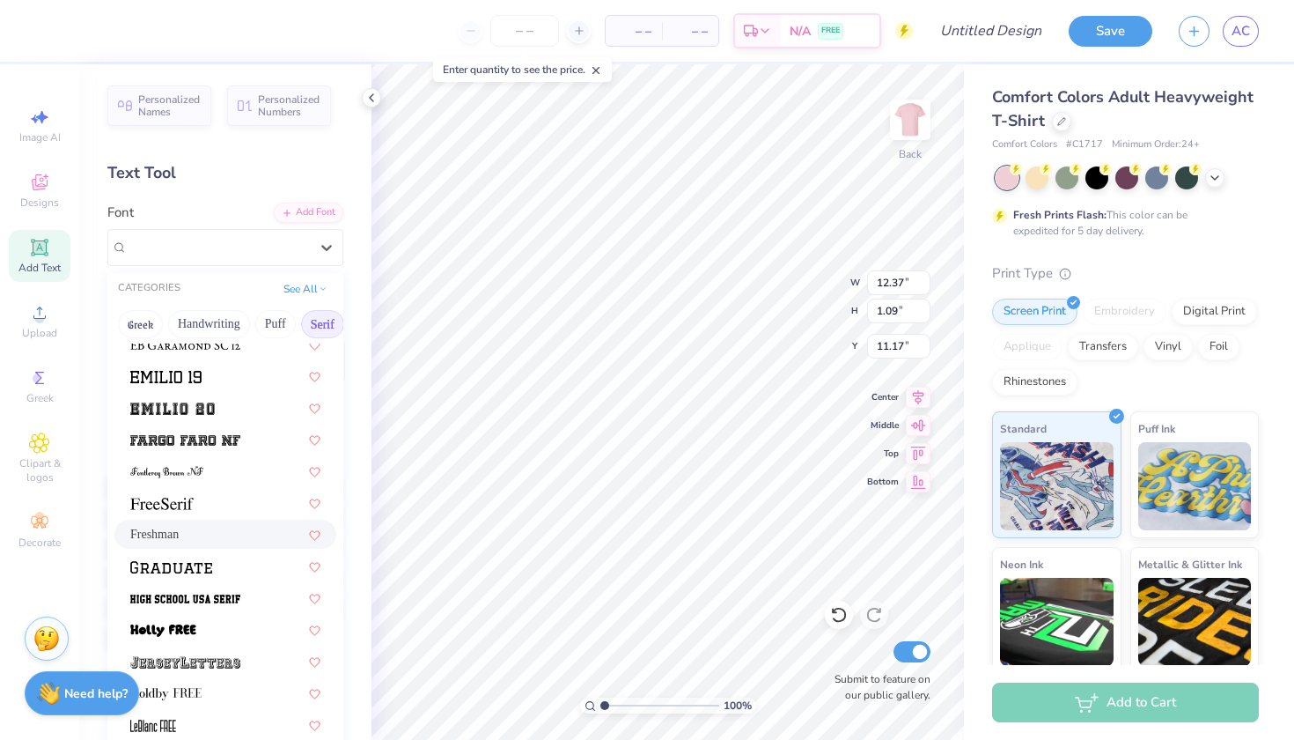
click at [179, 534] on span "Freshman" at bounding box center [154, 534] width 48 height 18
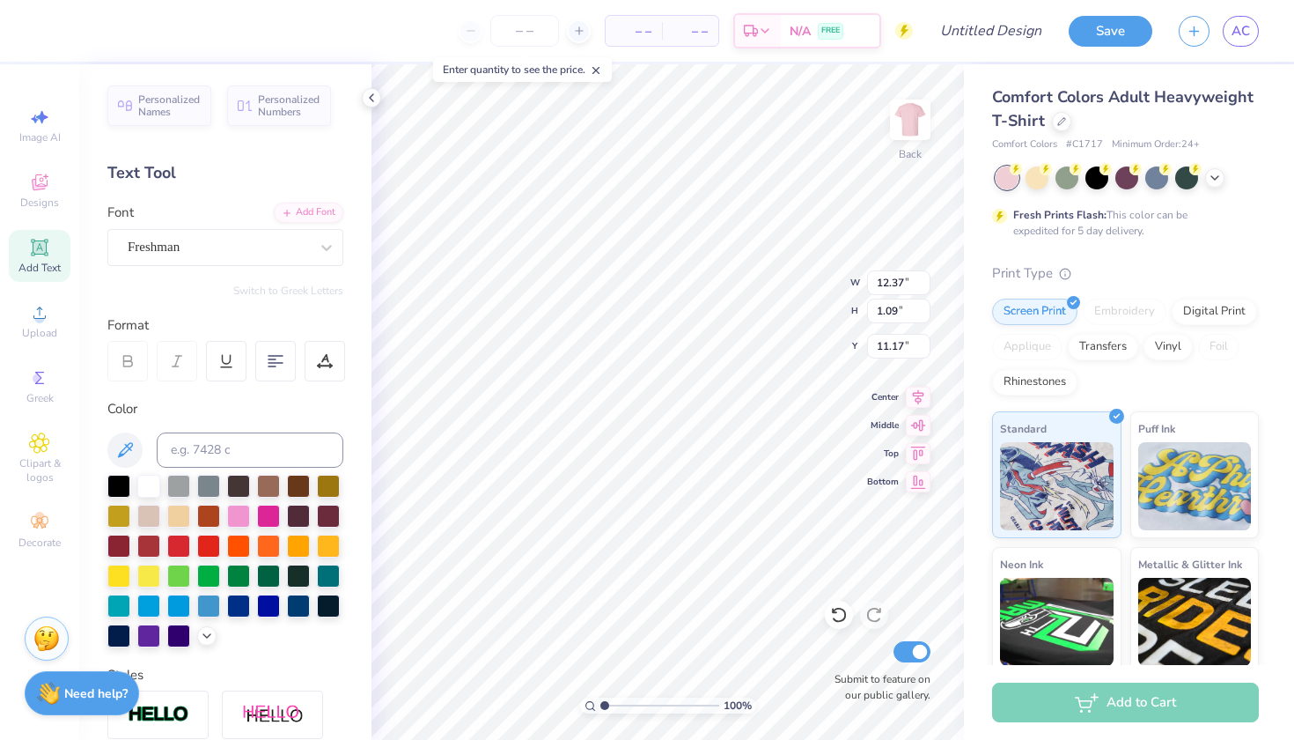
type input "13.38"
type input "1.22"
type input "11.51"
type textarea "I"
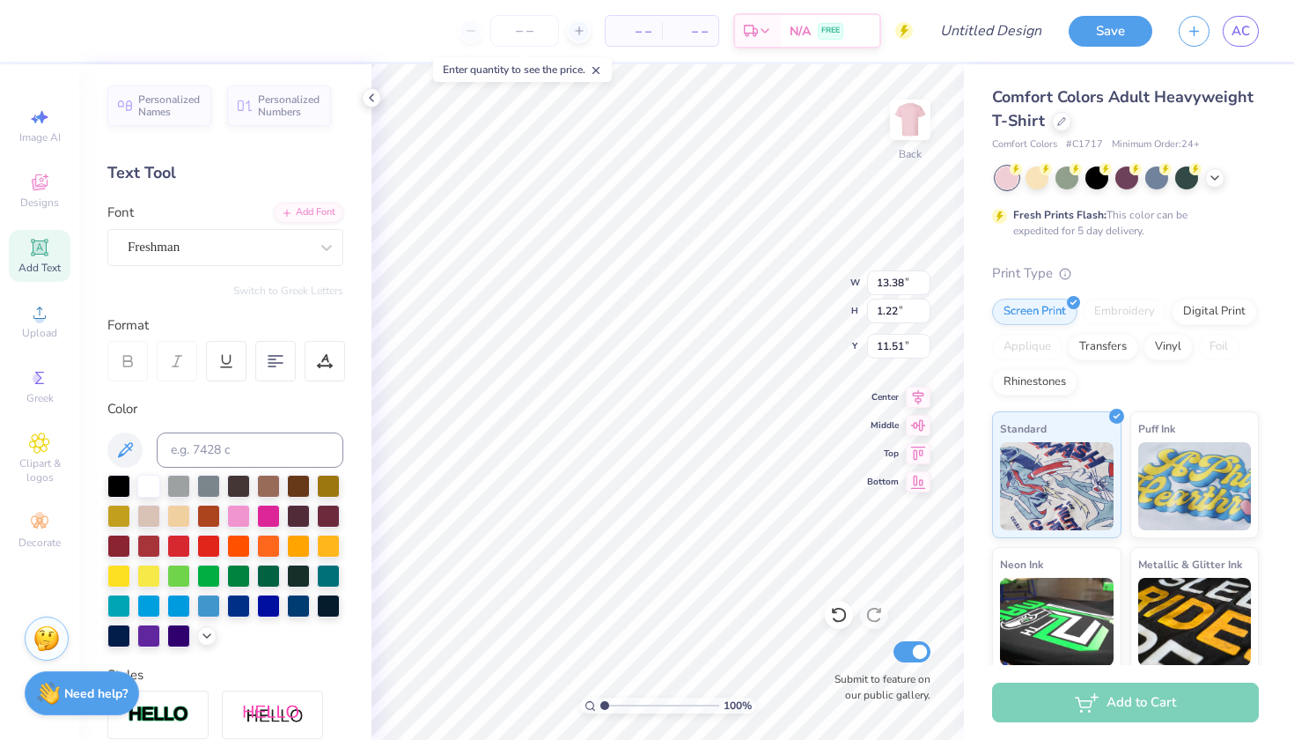
type textarea "WIL"
type input "9.48"
type input "4.51"
type input "1.60"
type input "11.47"
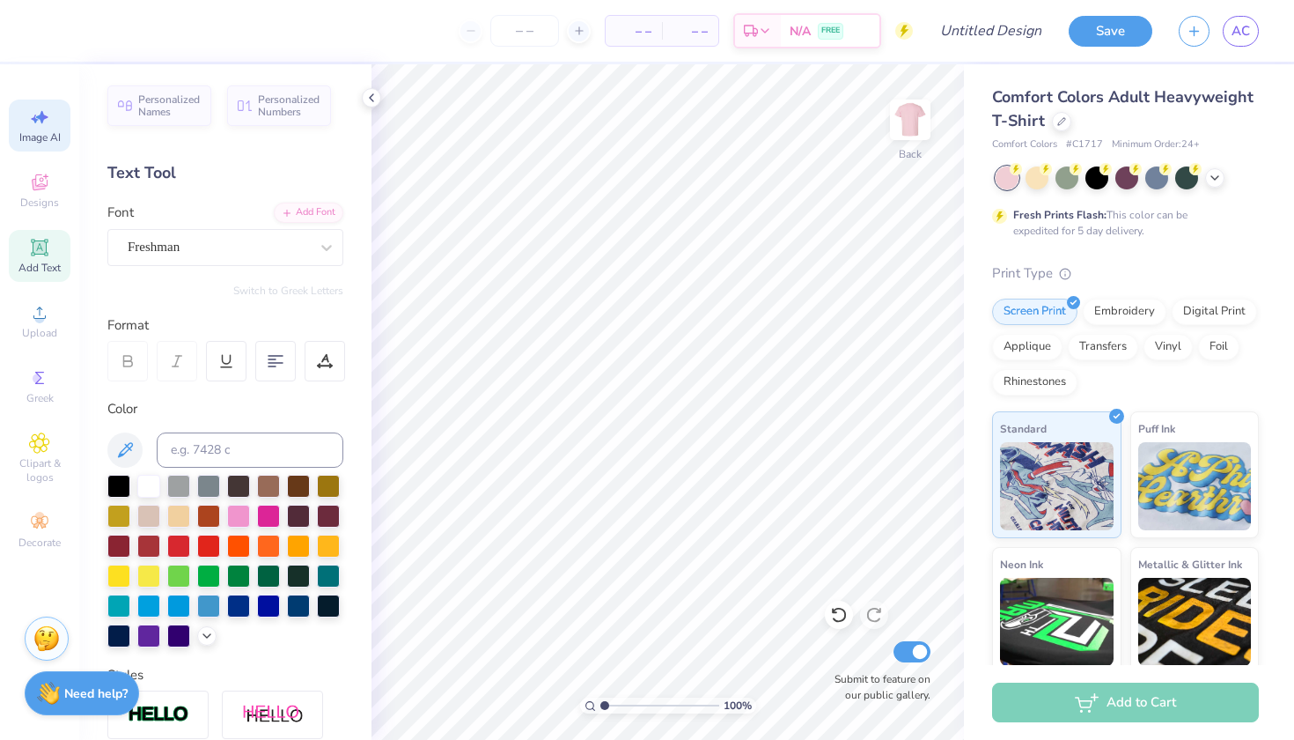
click at [31, 135] on span "Image AI" at bounding box center [39, 137] width 41 height 14
select select "4"
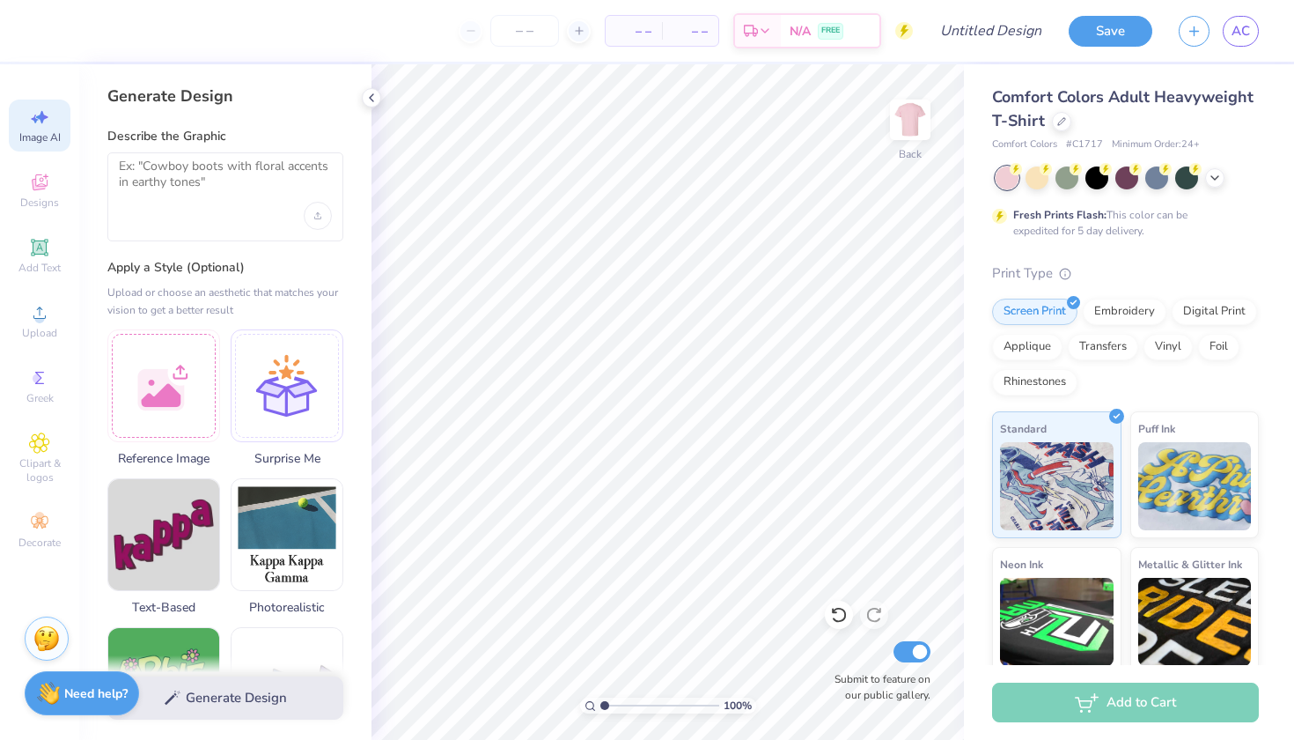
click at [195, 215] on div at bounding box center [225, 196] width 236 height 89
click at [179, 184] on textarea at bounding box center [225, 181] width 213 height 44
type textarea ":"
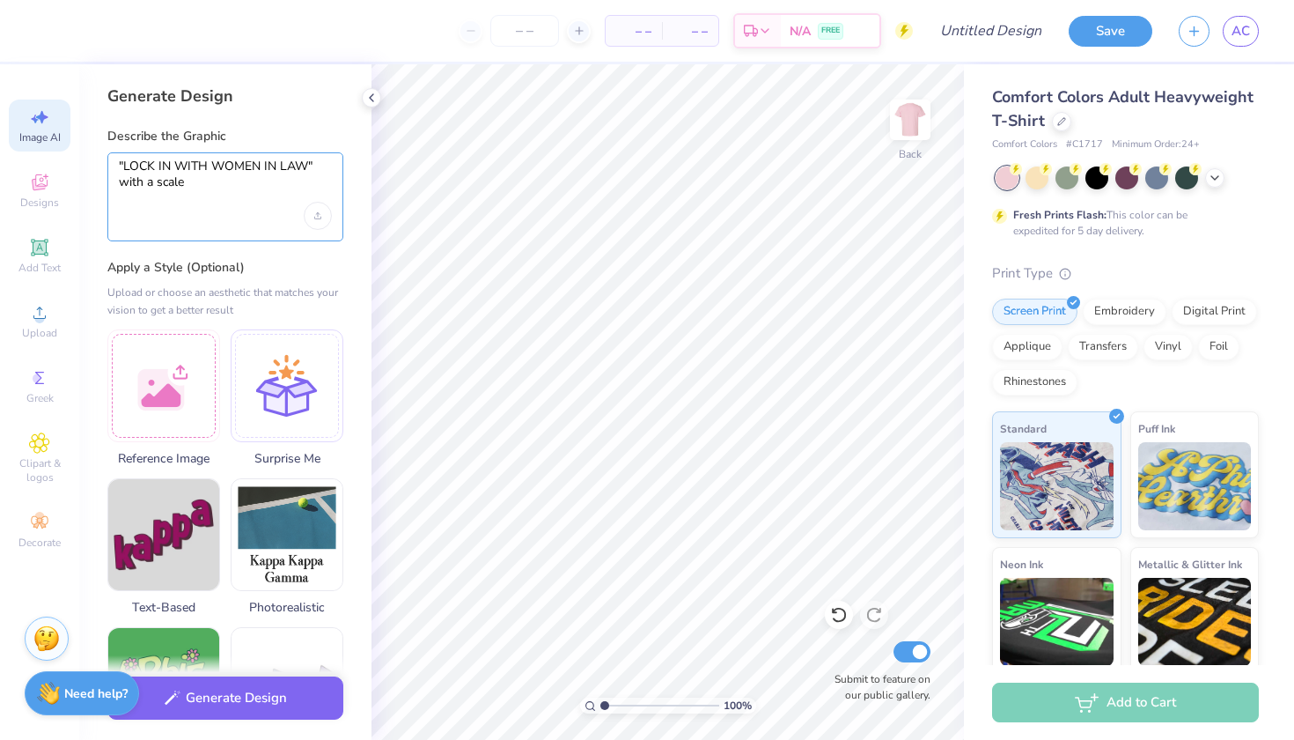
click at [160, 183] on textarea ""LOCK IN WITH WOMEN IN LAW" with a scale" at bounding box center [225, 181] width 213 height 44
click at [157, 182] on textarea ""LOCK IN WITH WOMEN IN LAW" with a scale" at bounding box center [225, 181] width 213 height 44
type textarea ""LOCK IN WITH WOMEN IN LAW" with a justice scale"
click at [250, 284] on div "Upload or choose an aesthetic that matches your vision to get a better result" at bounding box center [225, 301] width 236 height 35
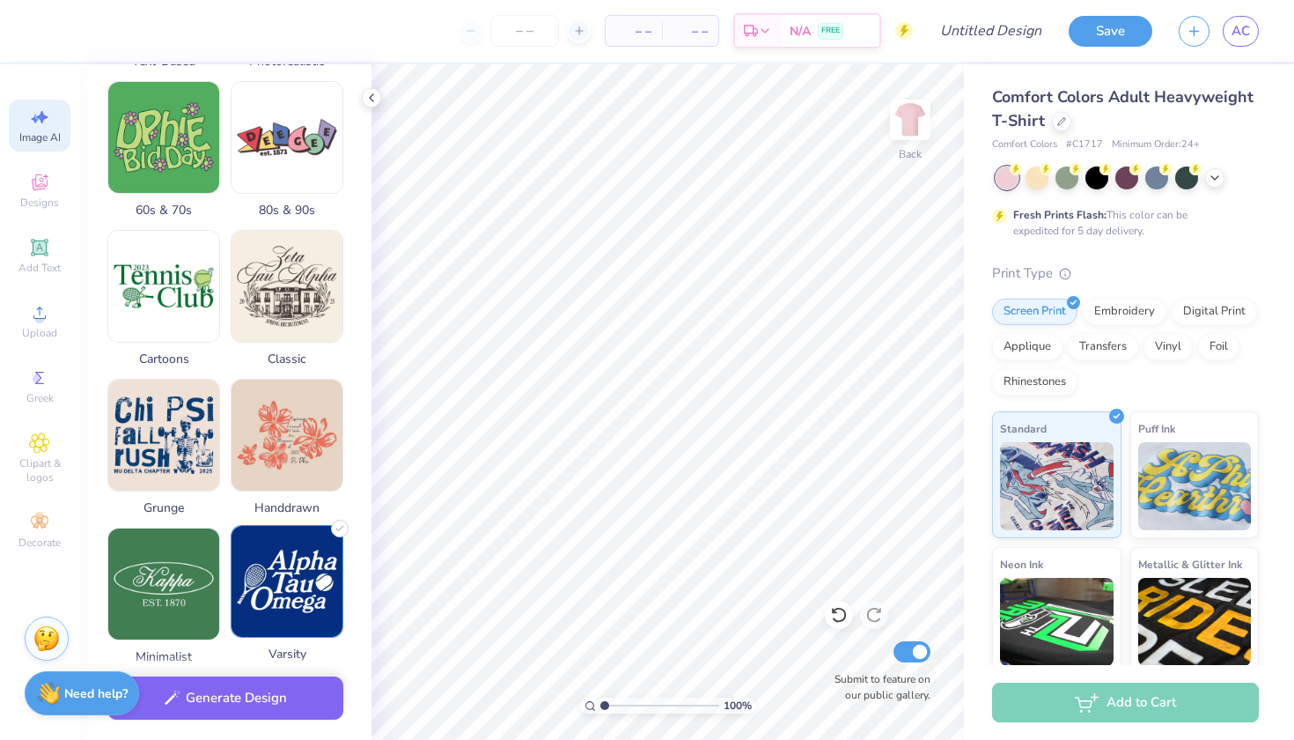
scroll to position [525, 0]
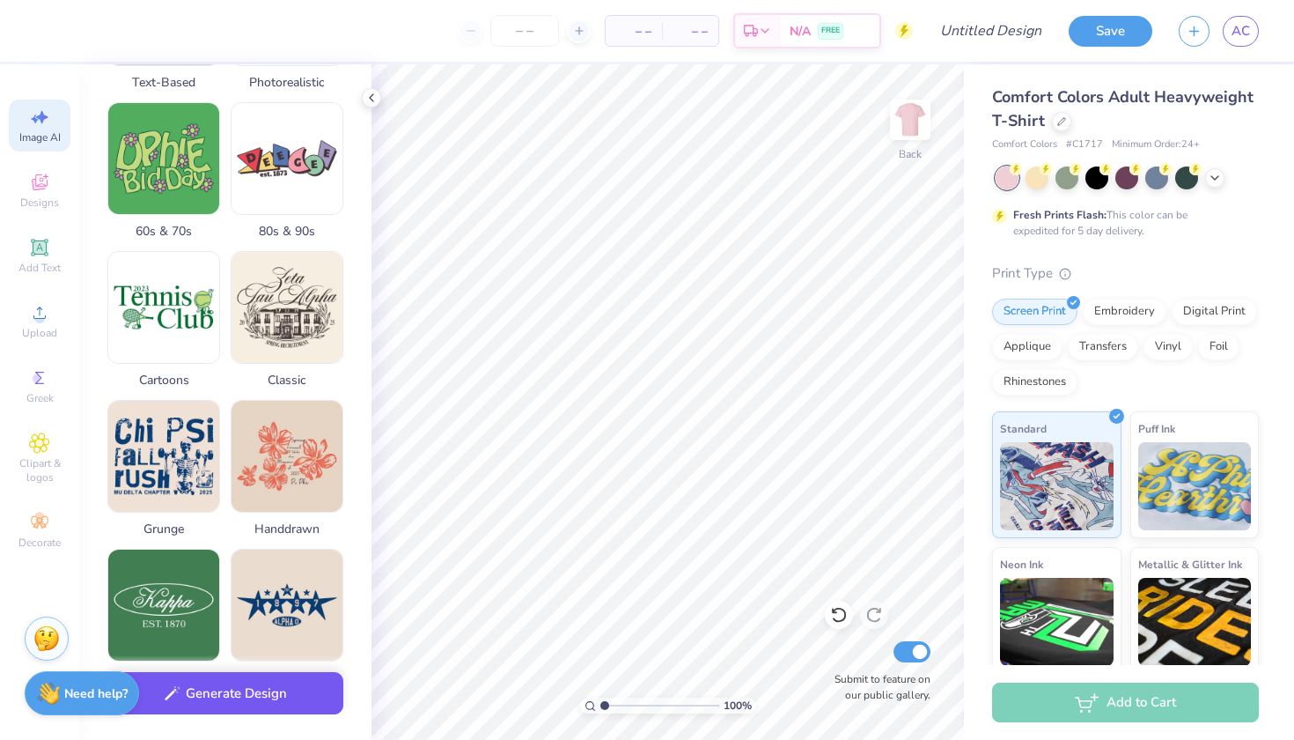
click at [264, 687] on button "Generate Design" at bounding box center [225, 693] width 236 height 43
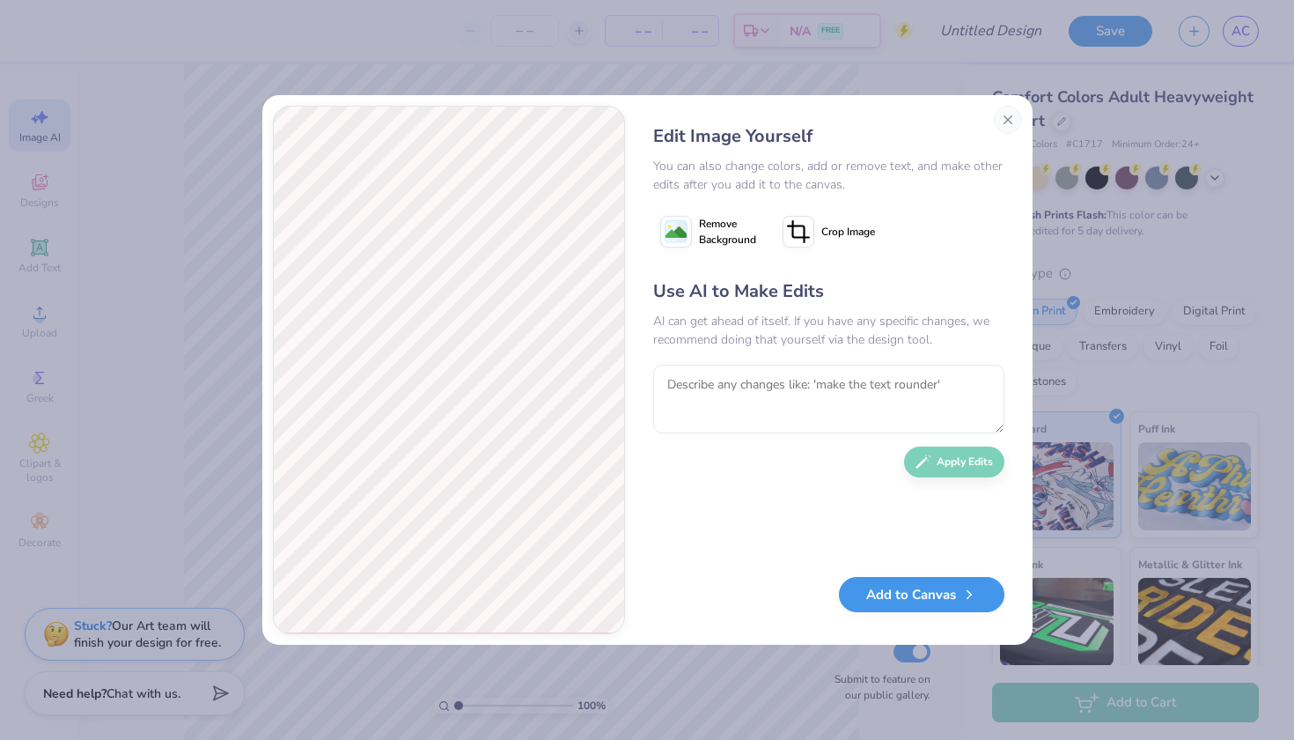
click at [910, 591] on button "Add to Canvas" at bounding box center [922, 595] width 166 height 36
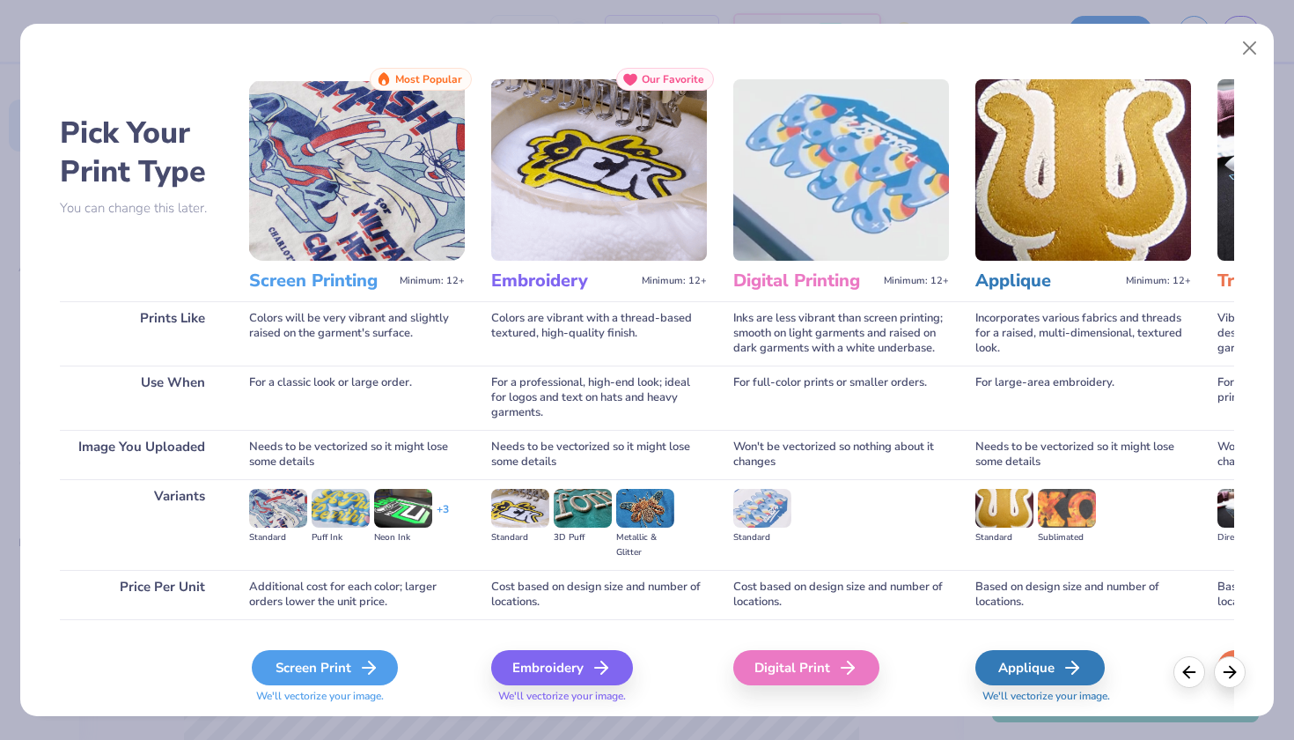
click at [341, 664] on div "Screen Print" at bounding box center [325, 667] width 146 height 35
click at [350, 674] on div "Screen Print" at bounding box center [325, 667] width 146 height 35
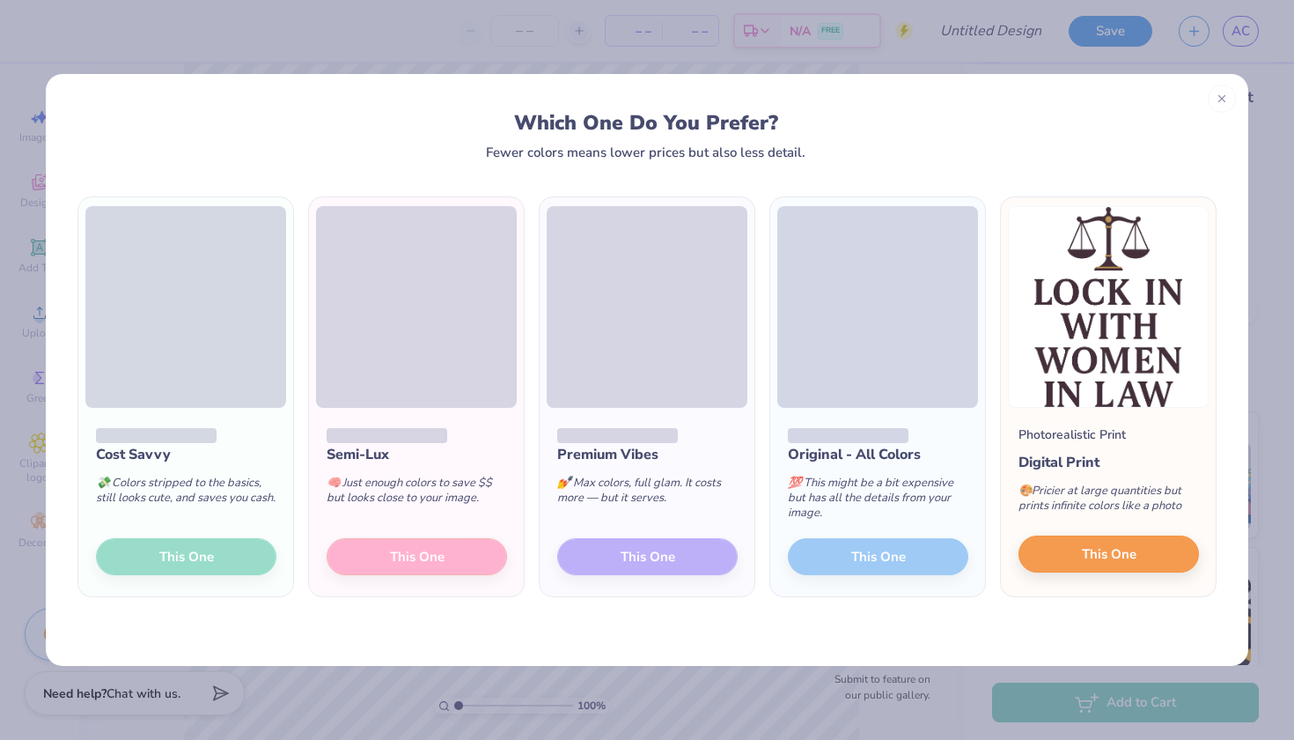
click at [1076, 561] on button "This One" at bounding box center [1109, 553] width 181 height 37
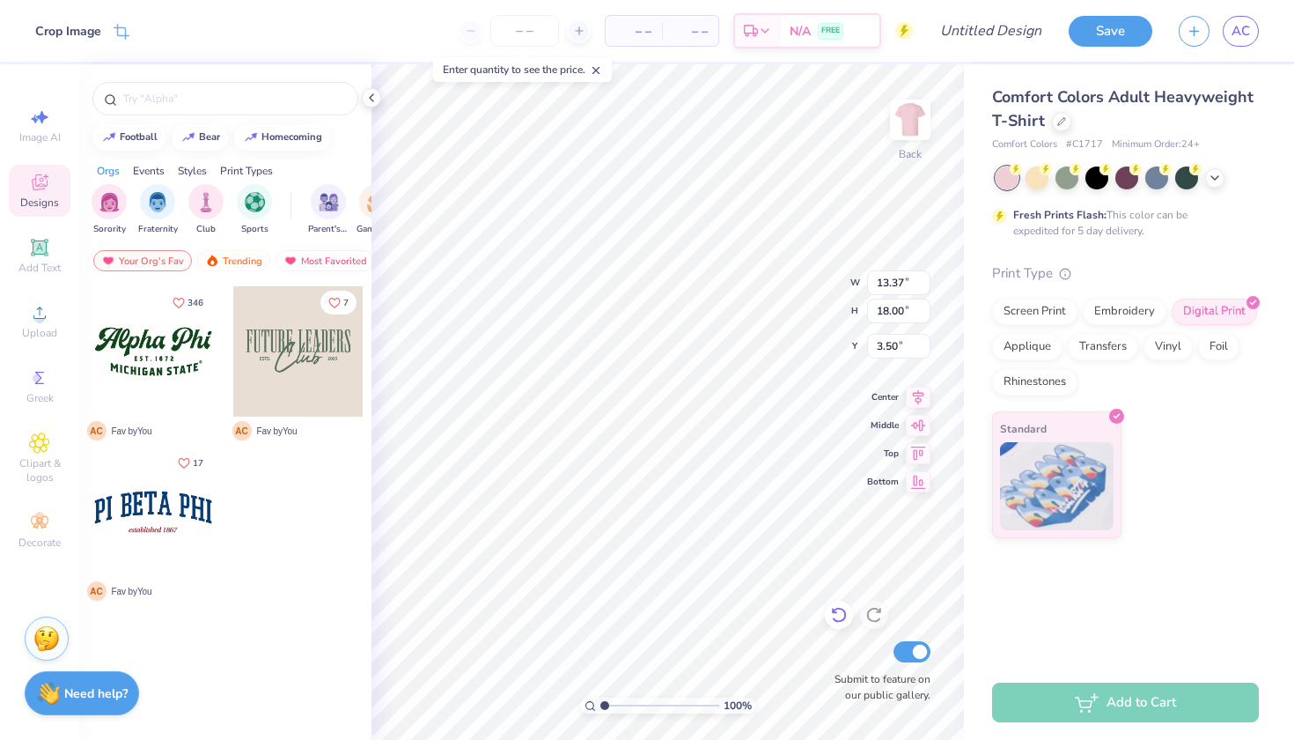
type input "8.85"
type input "11.92"
type input "3.00"
click at [783, 309] on div "100 % Back W 8.85 H 11.92 Y 3.00 Center Middle Top Bottom Submit to feature on …" at bounding box center [668, 401] width 593 height 675
type input "10.25"
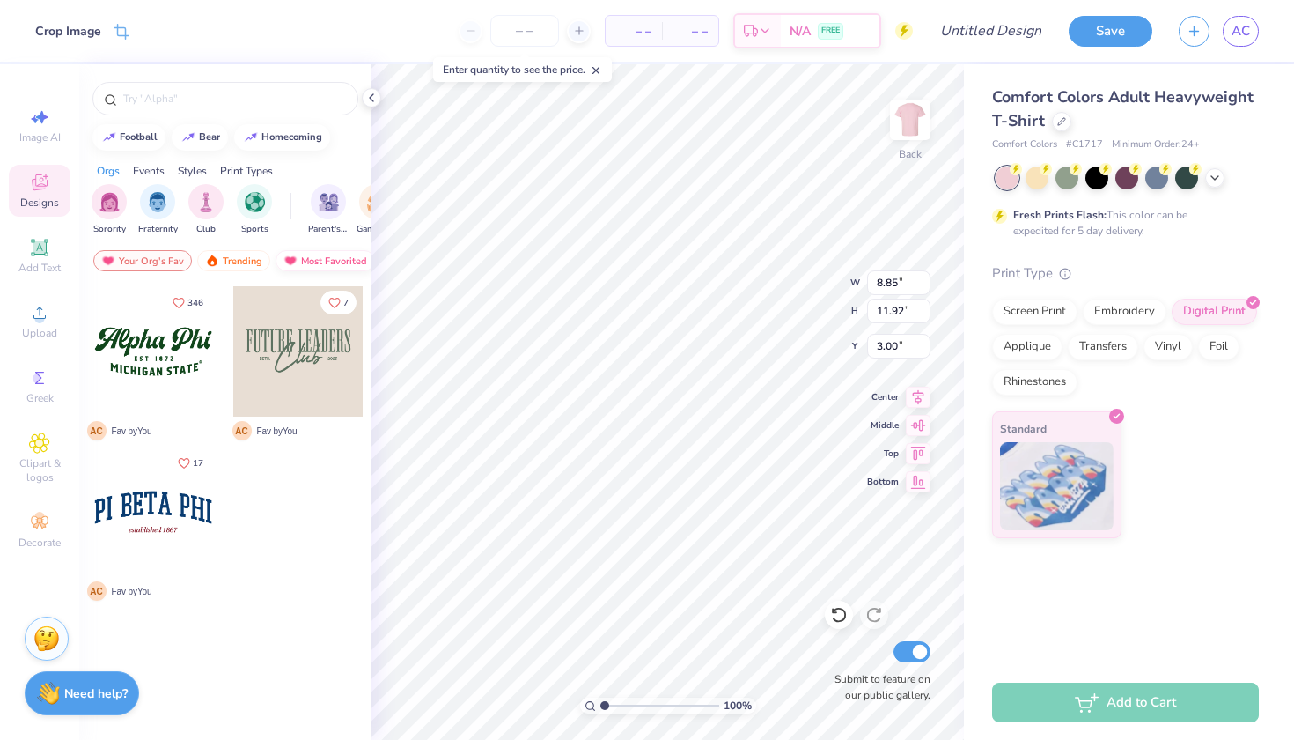
type input "13.79"
click at [45, 251] on icon at bounding box center [39, 246] width 13 height 13
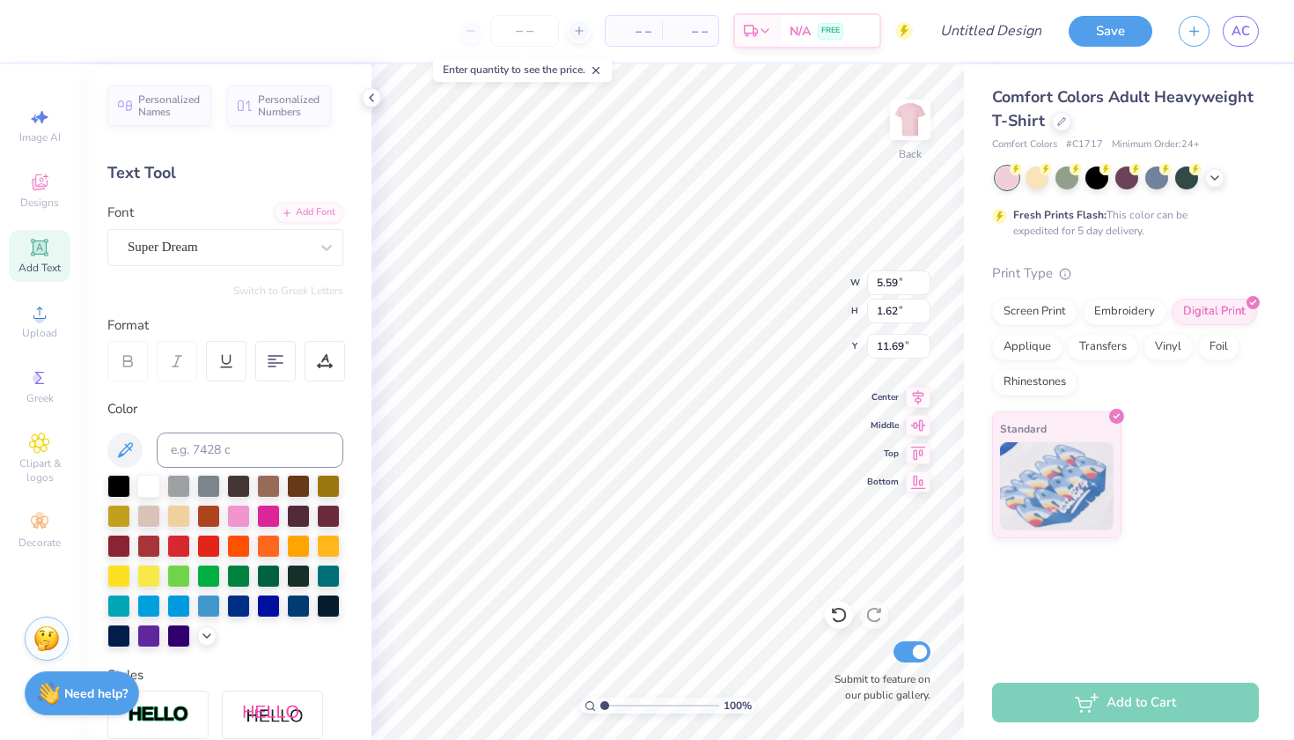
scroll to position [2, 1]
click at [271, 363] on icon at bounding box center [276, 361] width 16 height 16
type textarea "LOCK IN WITH WOMEN IN LAW"
type input "7.98"
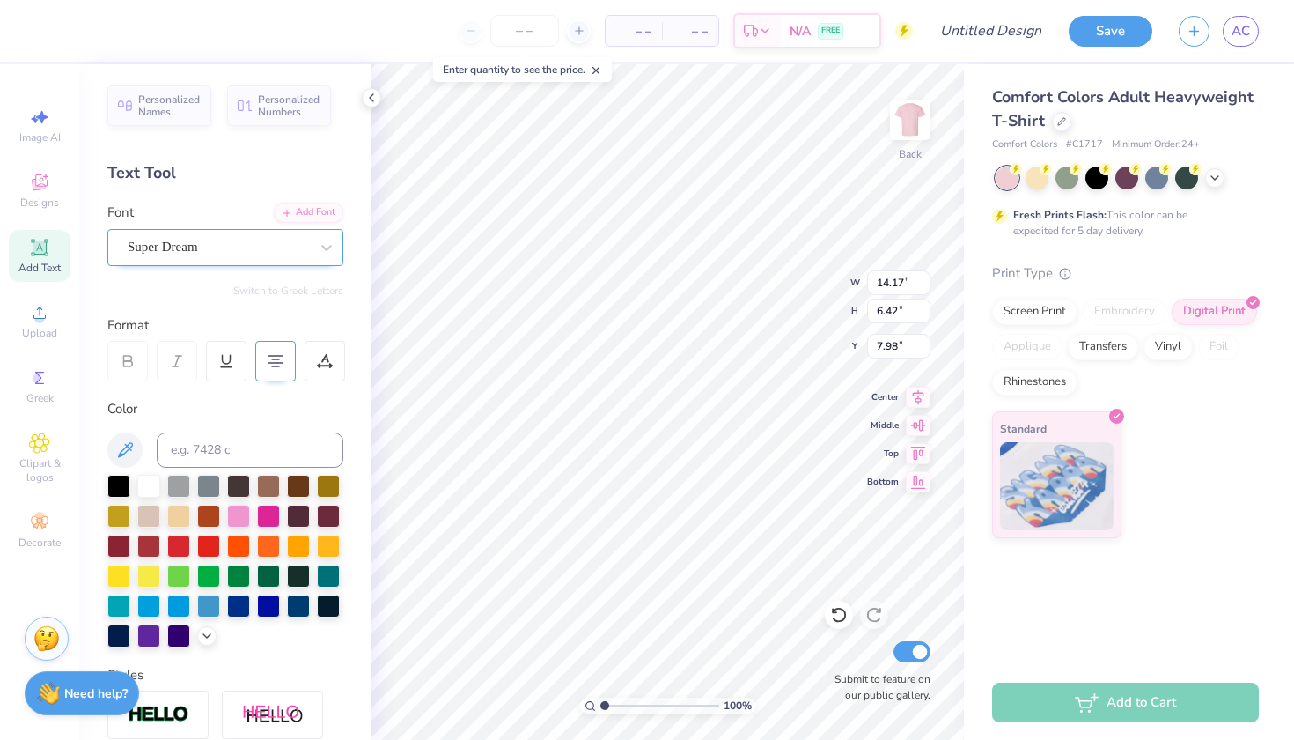
click at [269, 237] on div "Super Dream" at bounding box center [218, 246] width 185 height 27
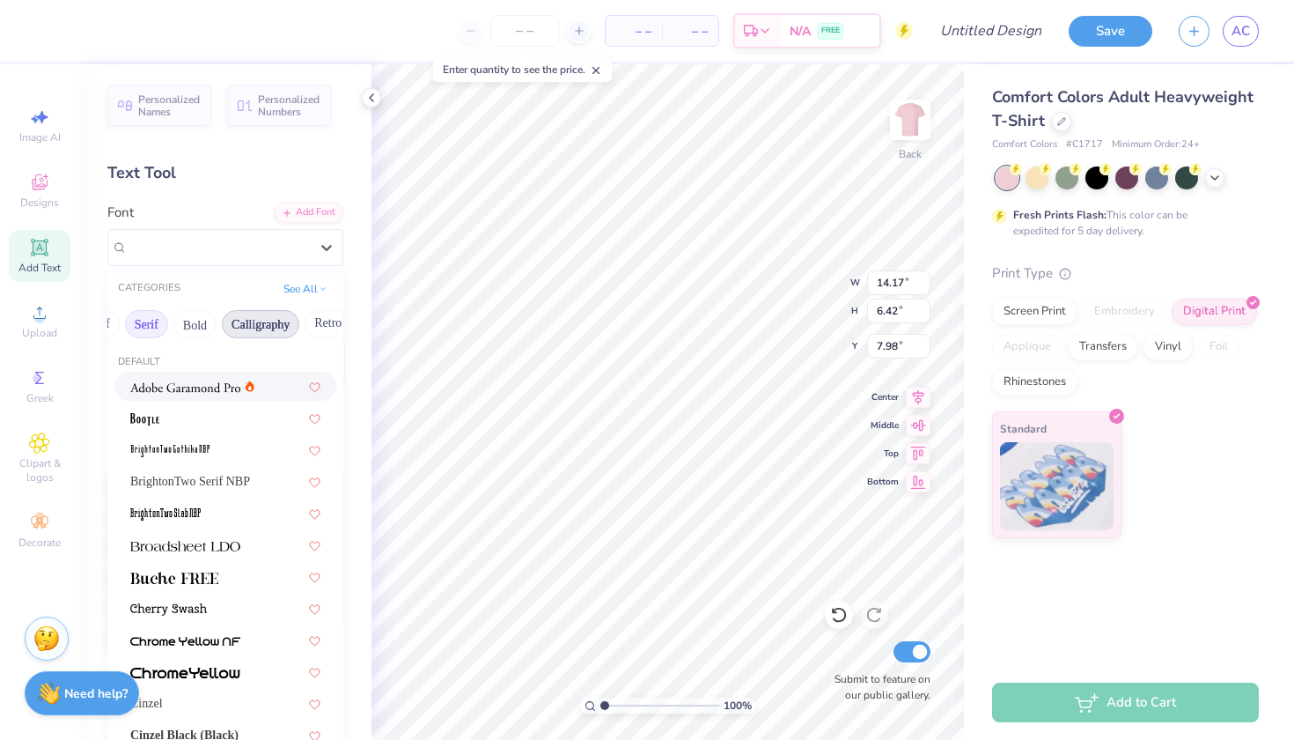
scroll to position [0, 203]
click at [189, 328] on button "Bold" at bounding box center [167, 324] width 43 height 28
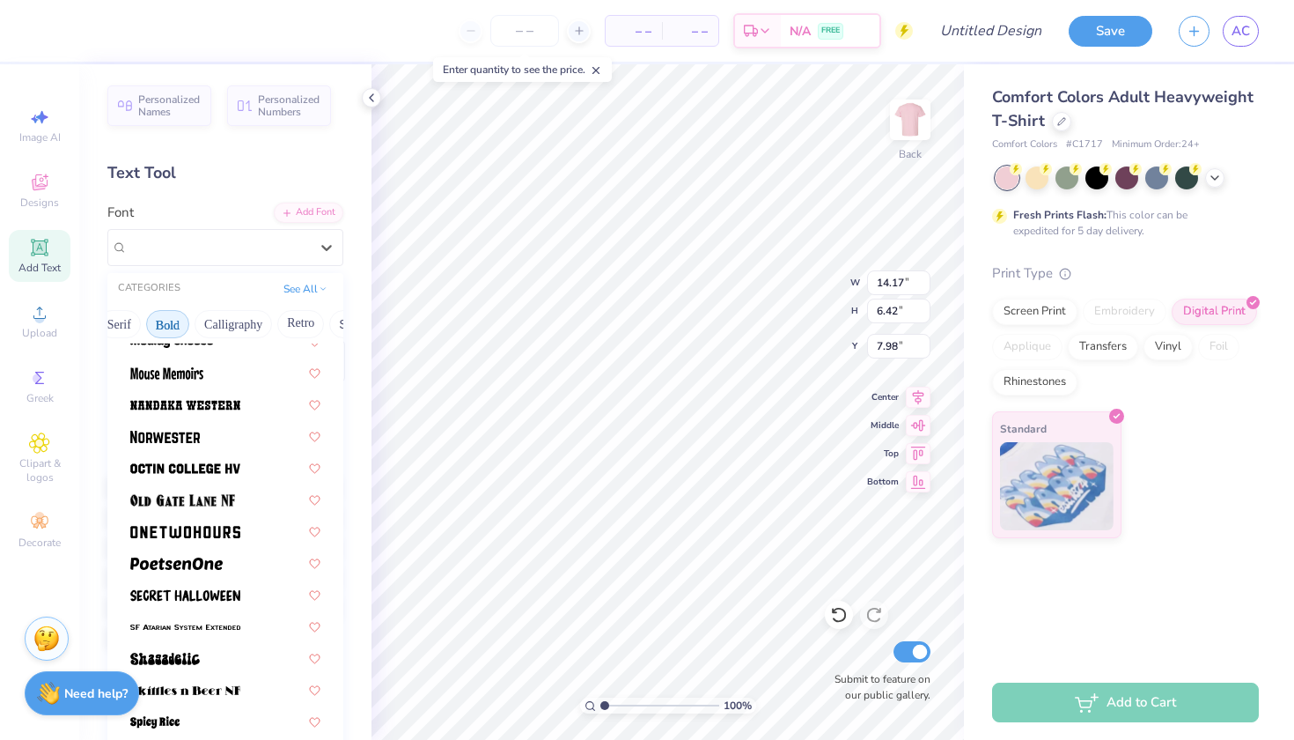
scroll to position [1510, 0]
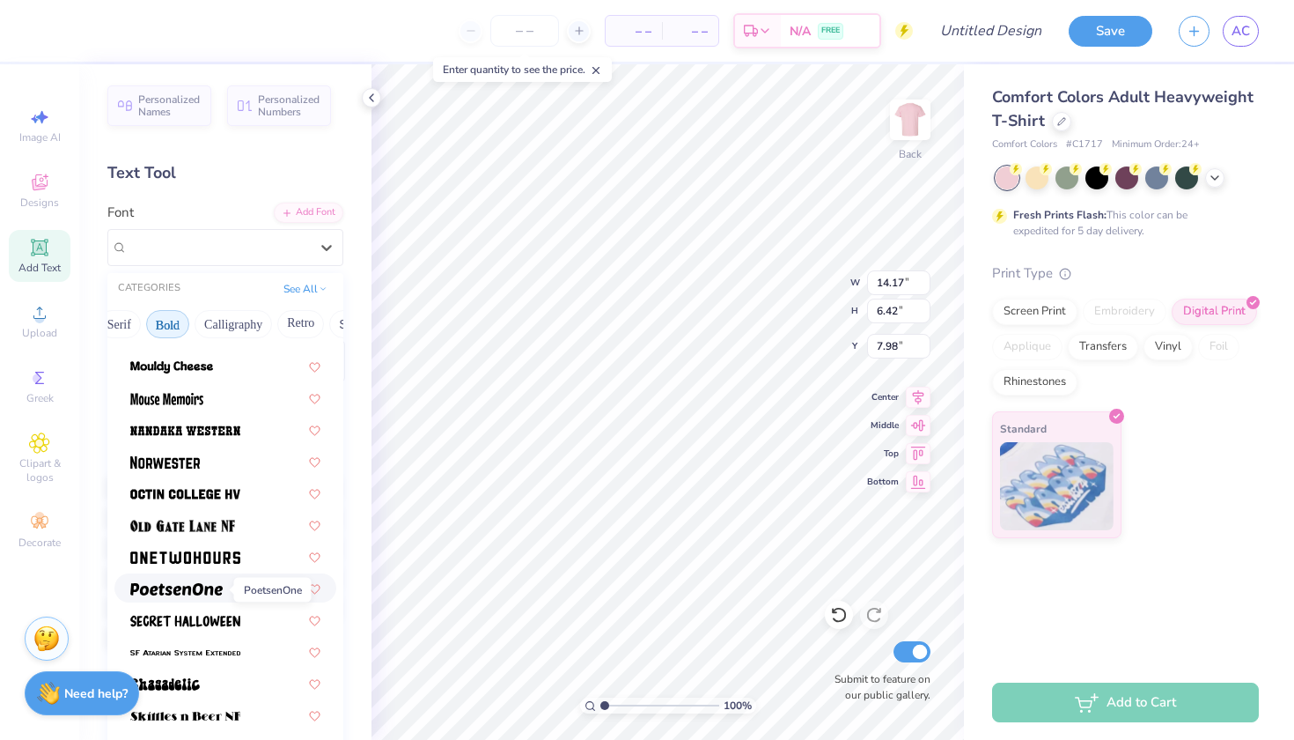
click at [189, 594] on img at bounding box center [176, 589] width 92 height 12
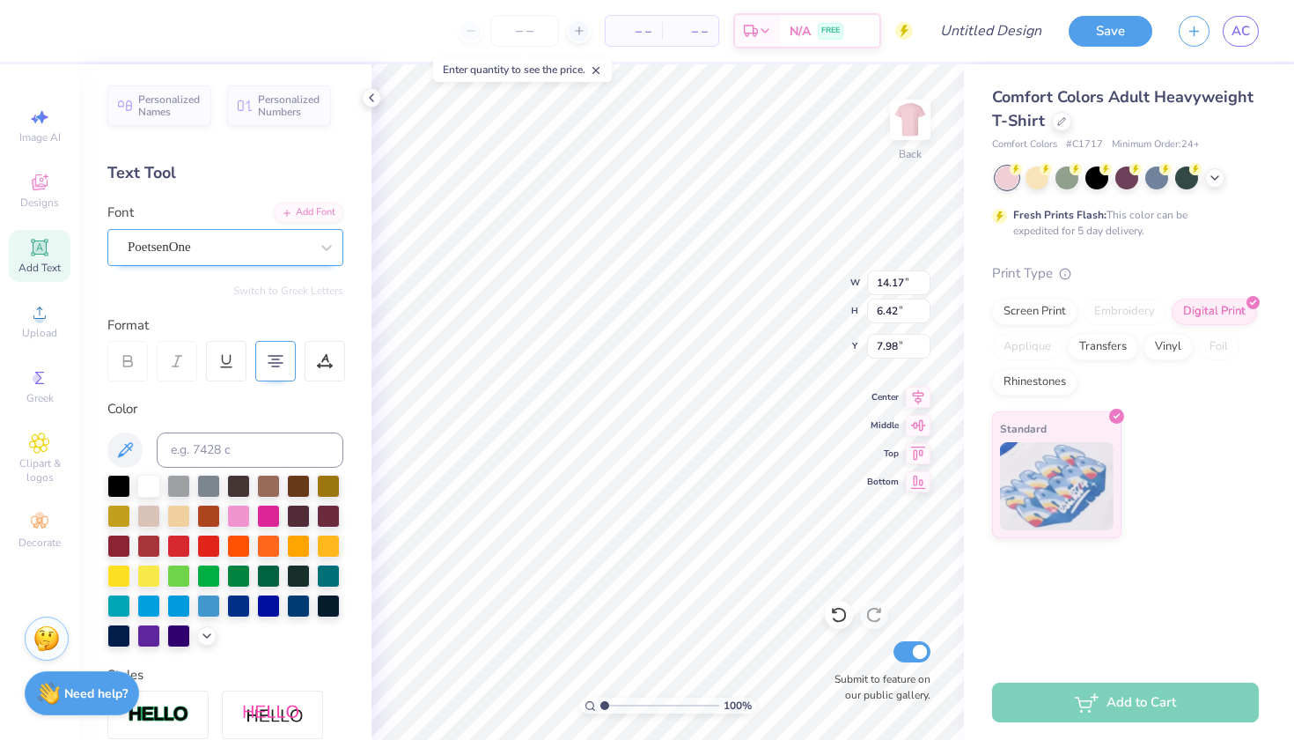
type input "6.22"
type input "8.08"
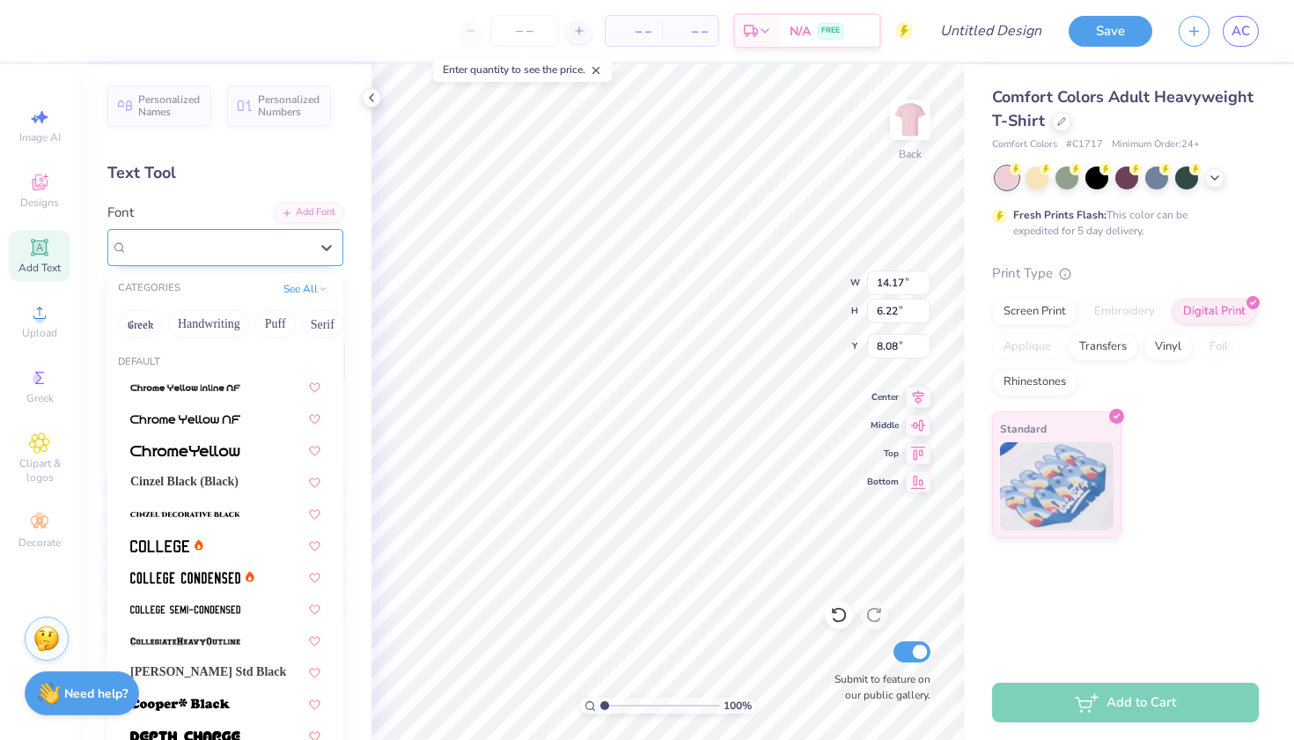
click at [251, 256] on div at bounding box center [218, 247] width 181 height 24
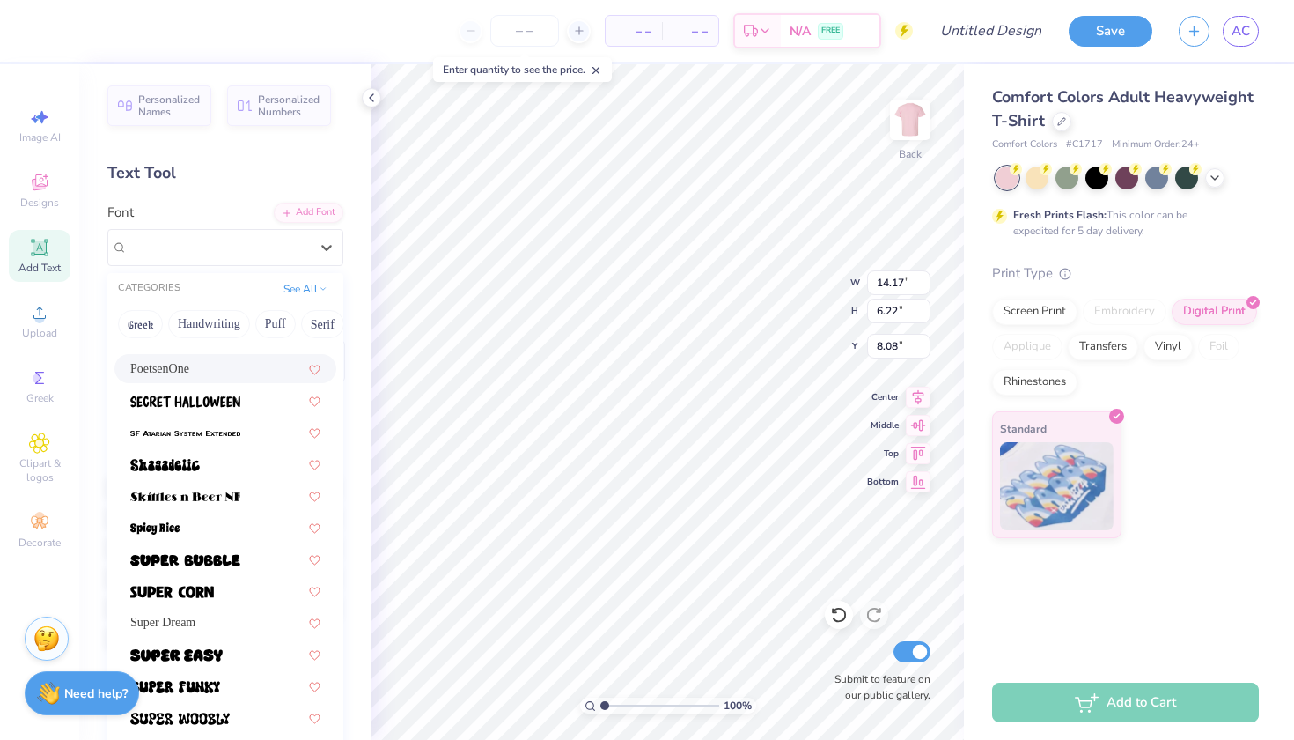
scroll to position [1863, 0]
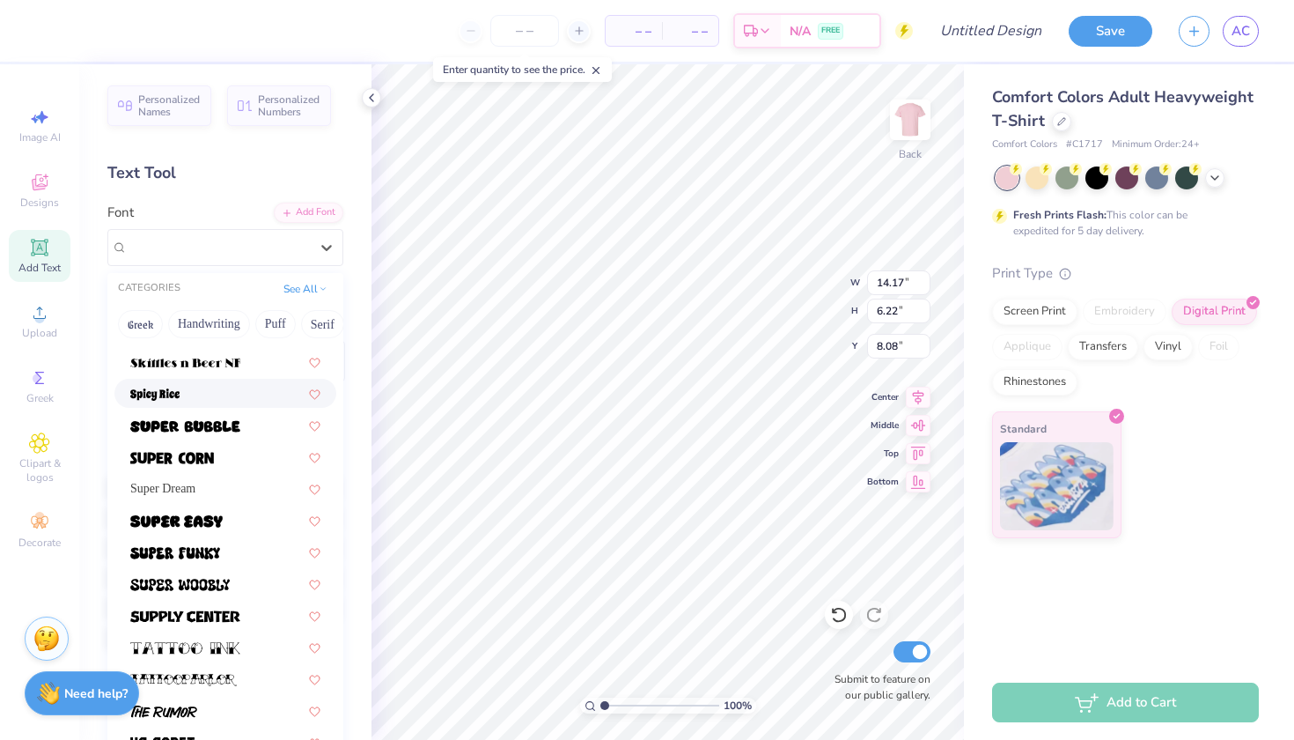
click at [188, 395] on div at bounding box center [225, 393] width 190 height 18
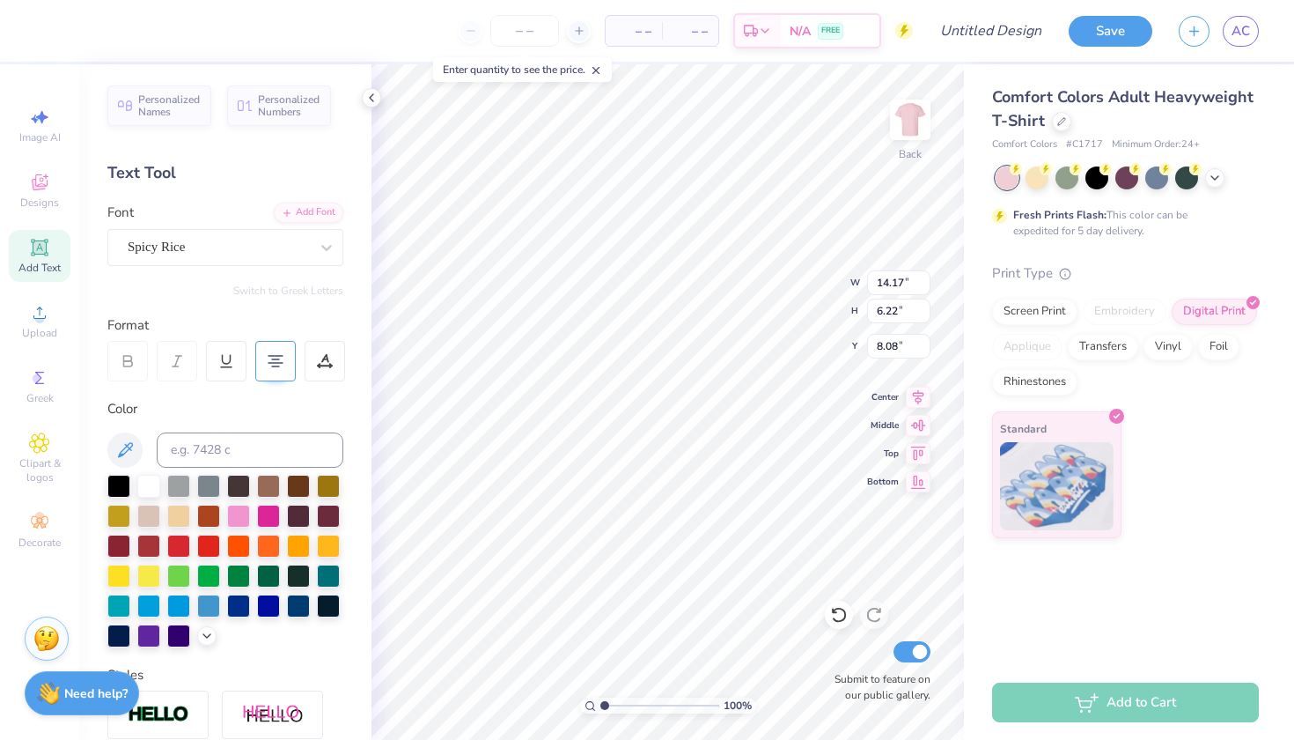
type input "12.38"
type input "6.27"
type input "8.06"
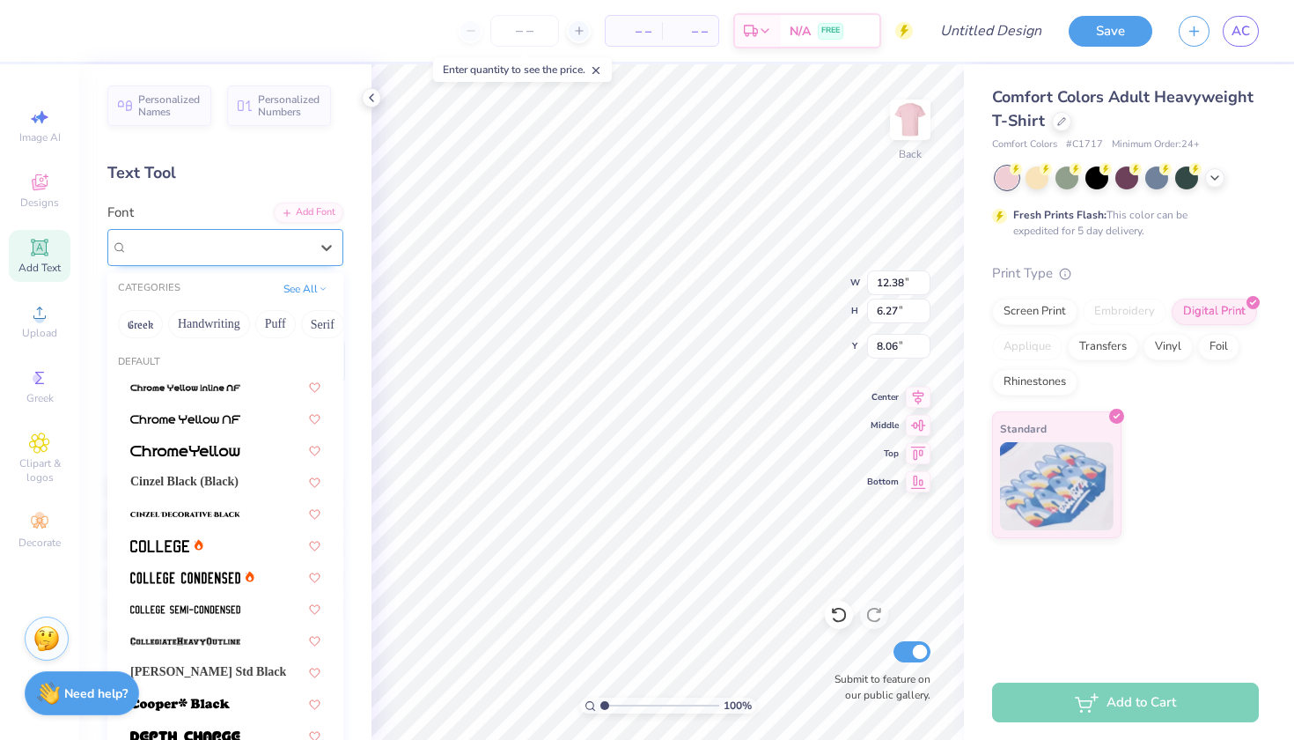
click at [253, 248] on div "Spicy Rice" at bounding box center [218, 246] width 185 height 27
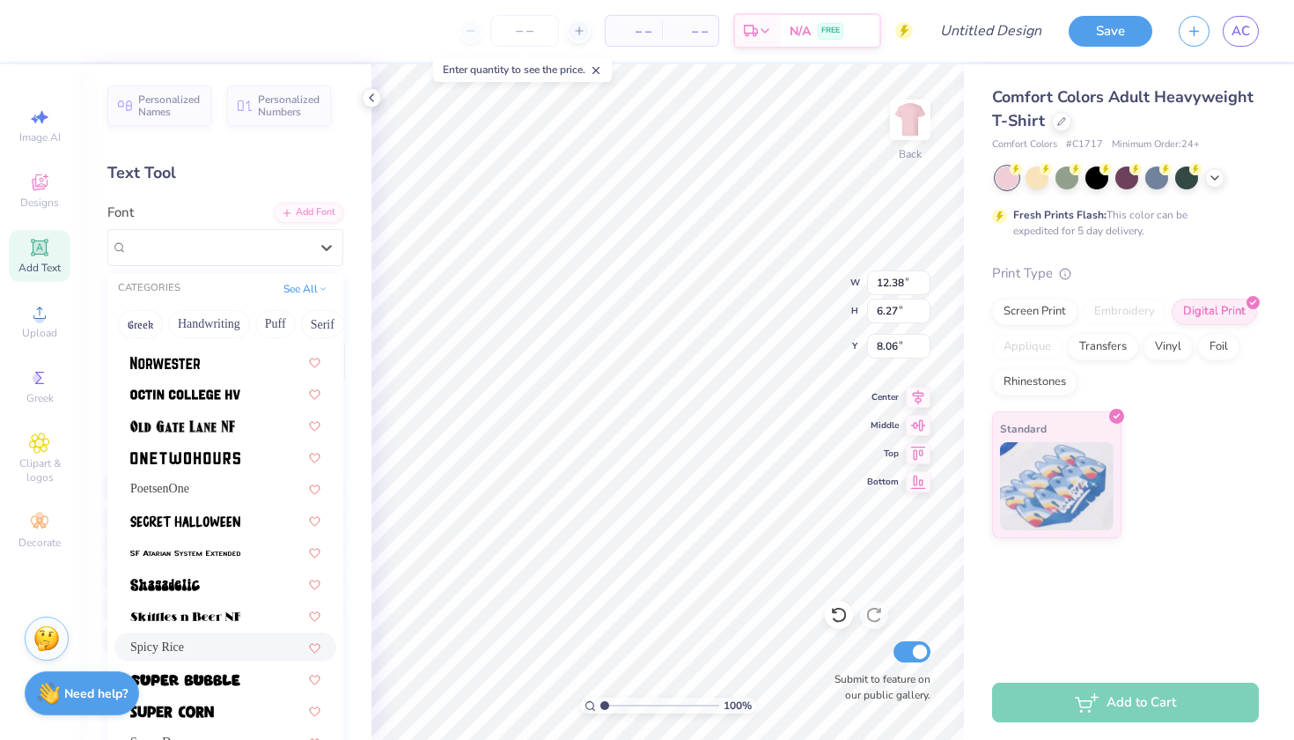
scroll to position [1674, 0]
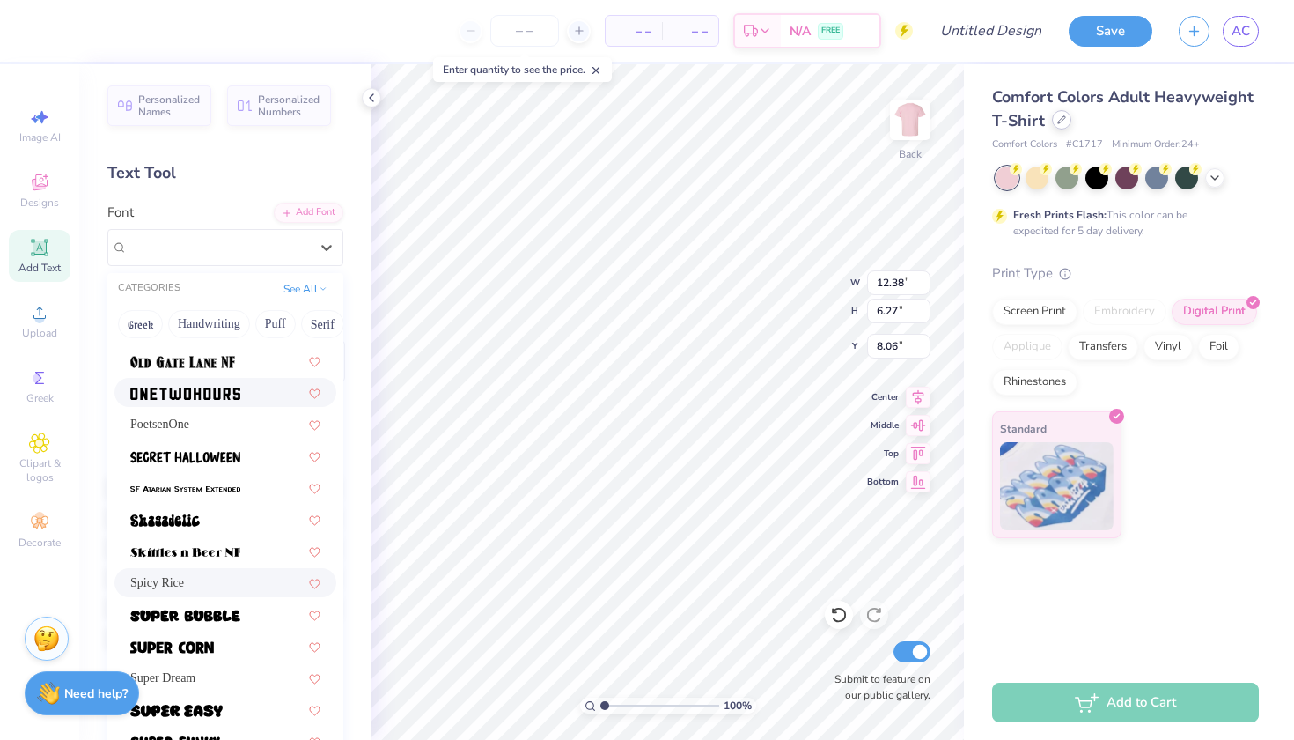
click at [1064, 124] on div at bounding box center [1061, 119] width 19 height 19
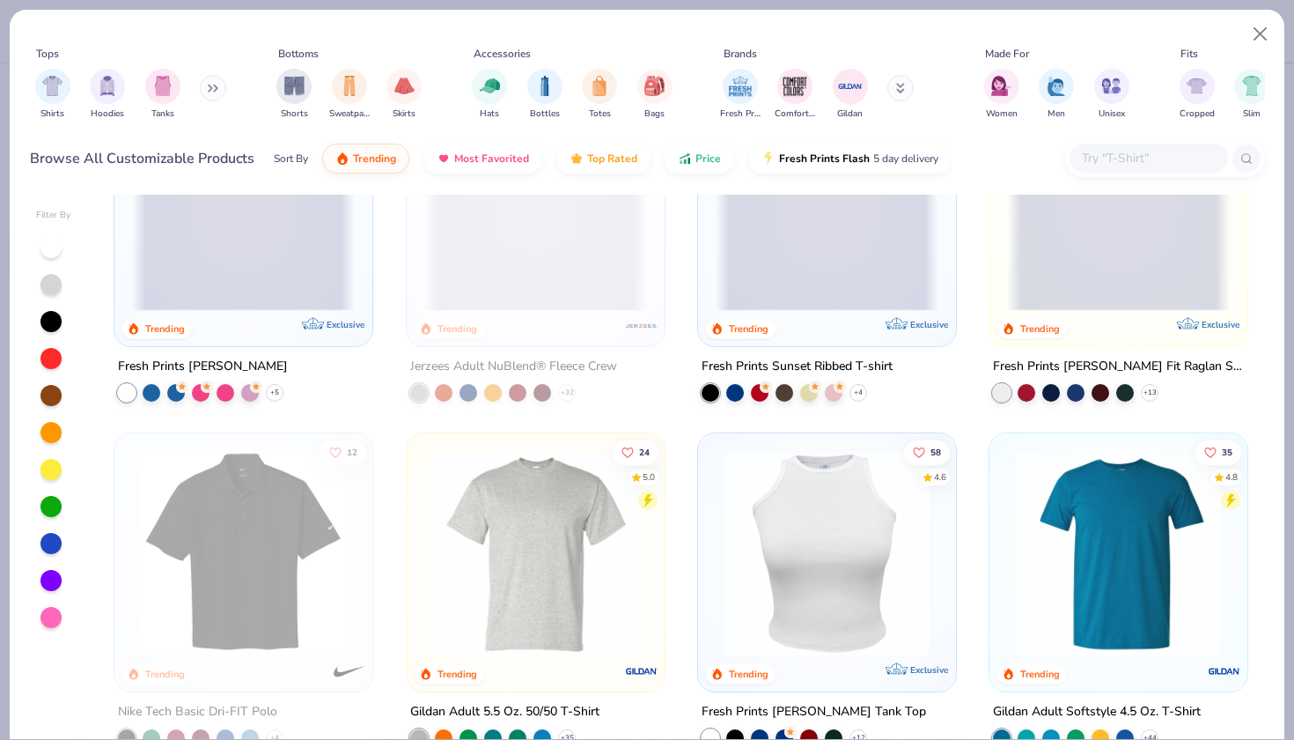
scroll to position [5030, 0]
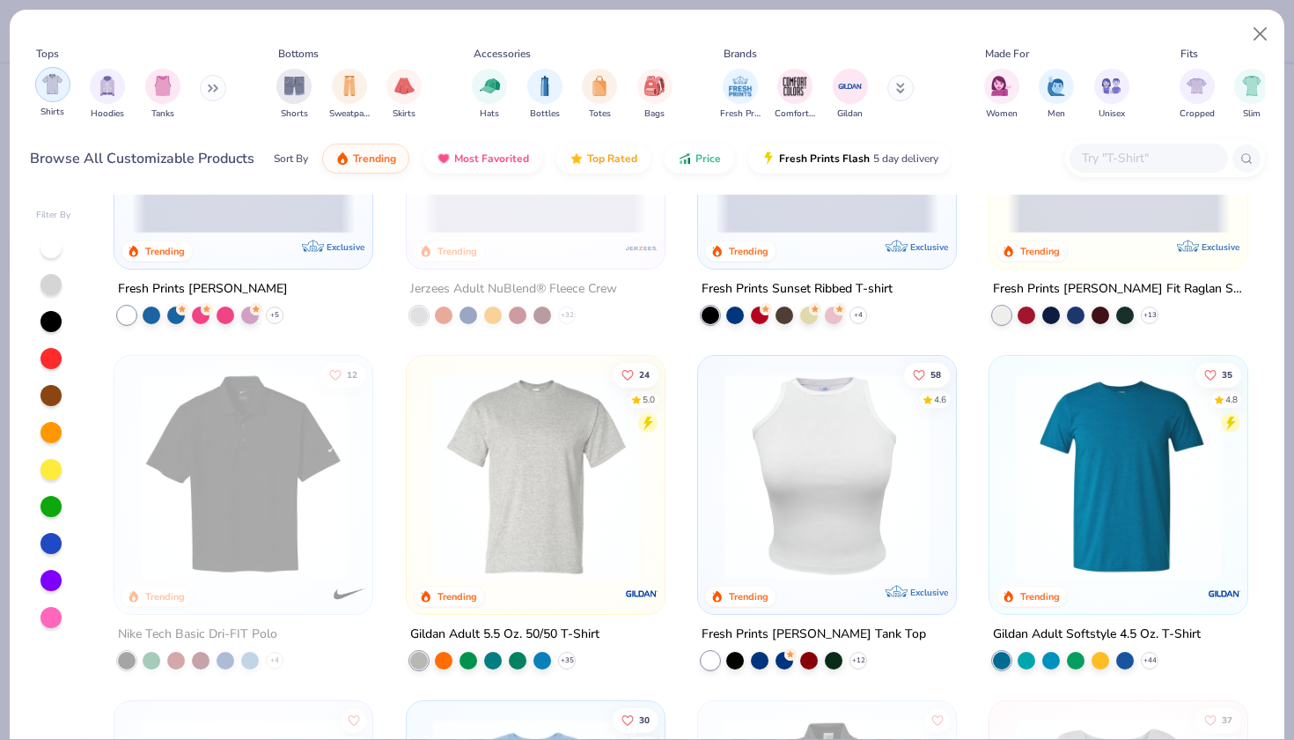
click at [42, 90] on img "filter for Shirts" at bounding box center [52, 84] width 20 height 20
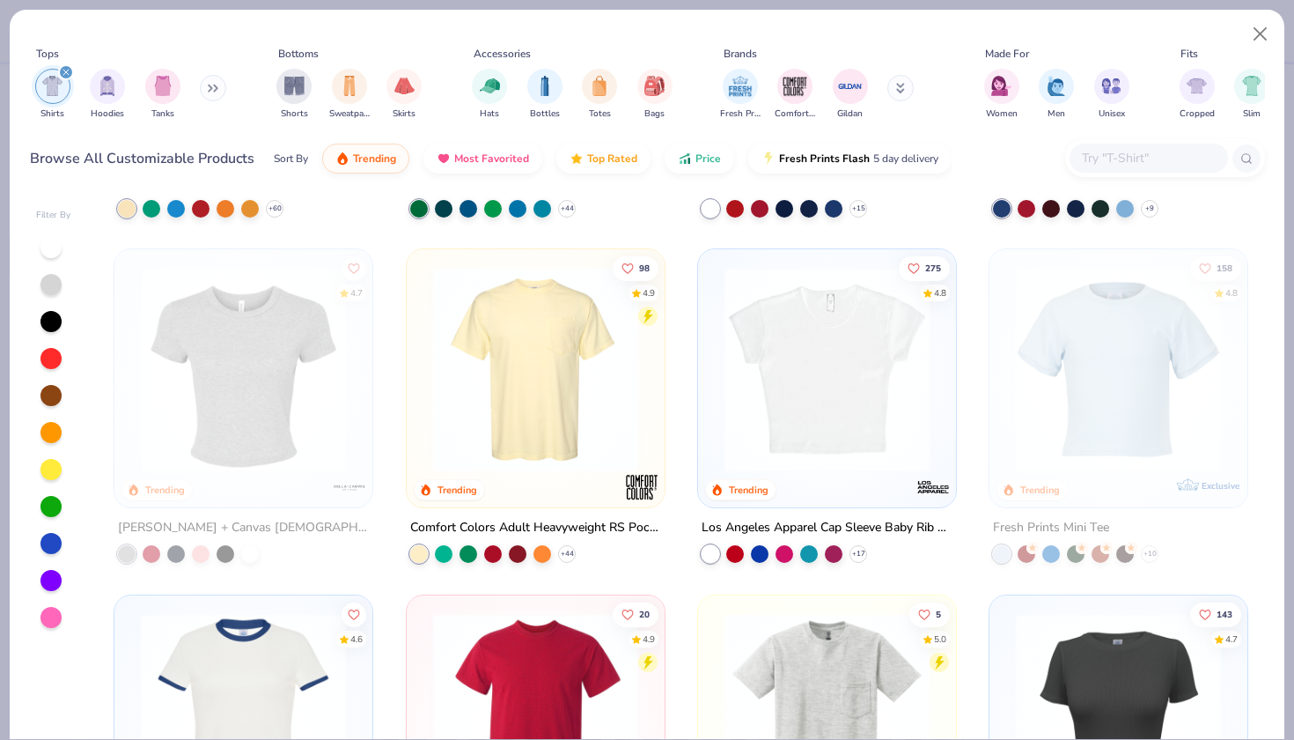
scroll to position [302, 0]
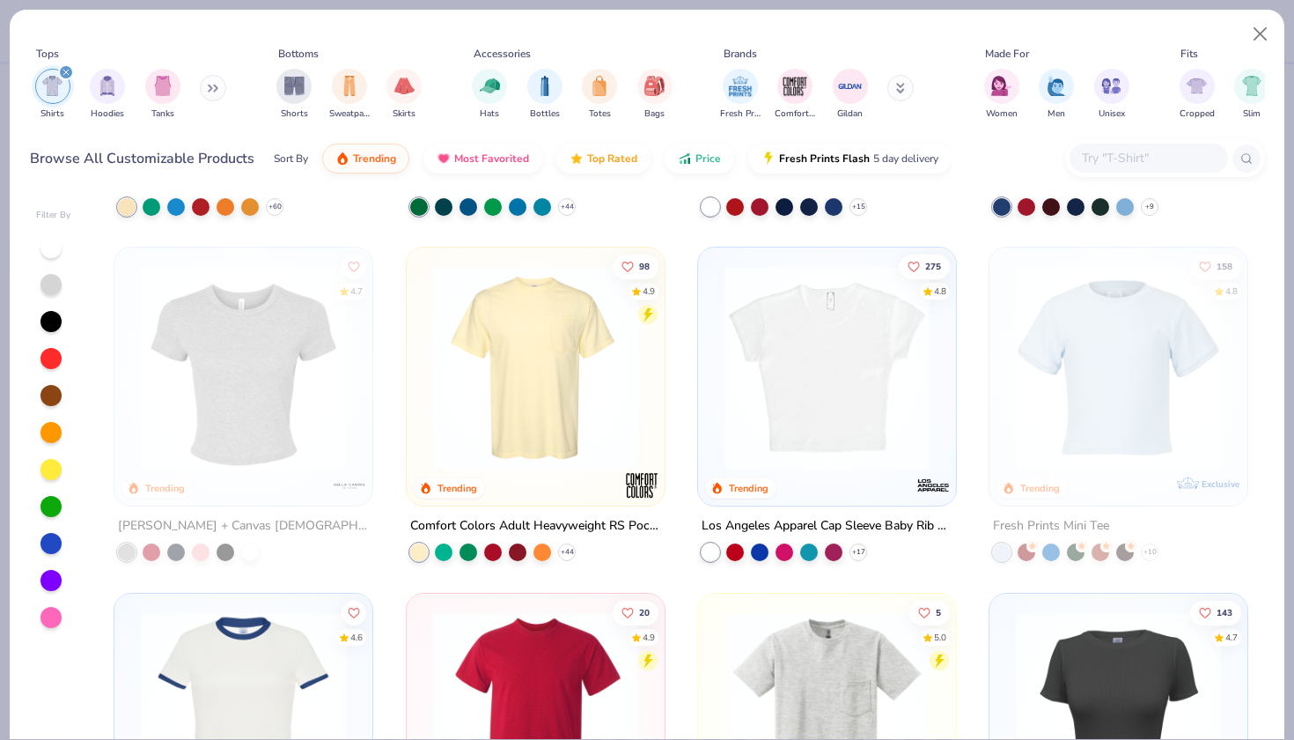
click at [508, 431] on img at bounding box center [535, 367] width 223 height 205
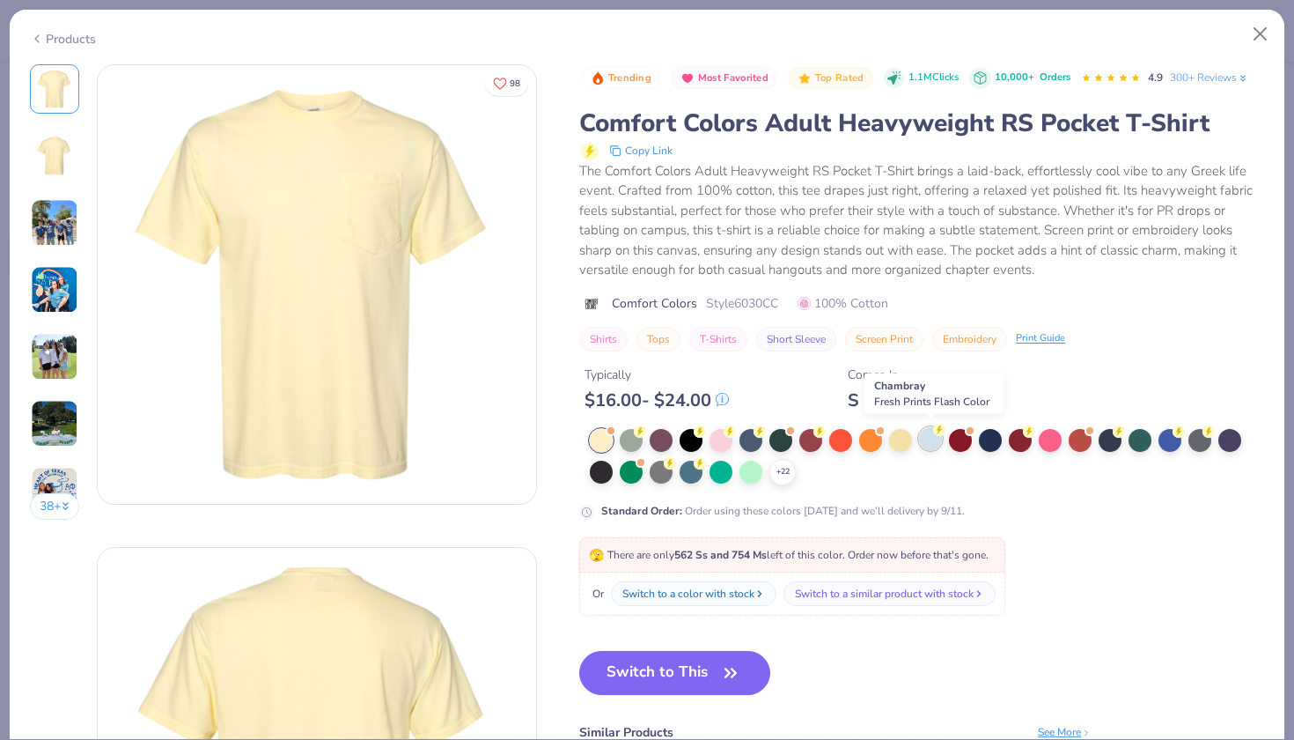
click at [930, 437] on div at bounding box center [930, 438] width 23 height 23
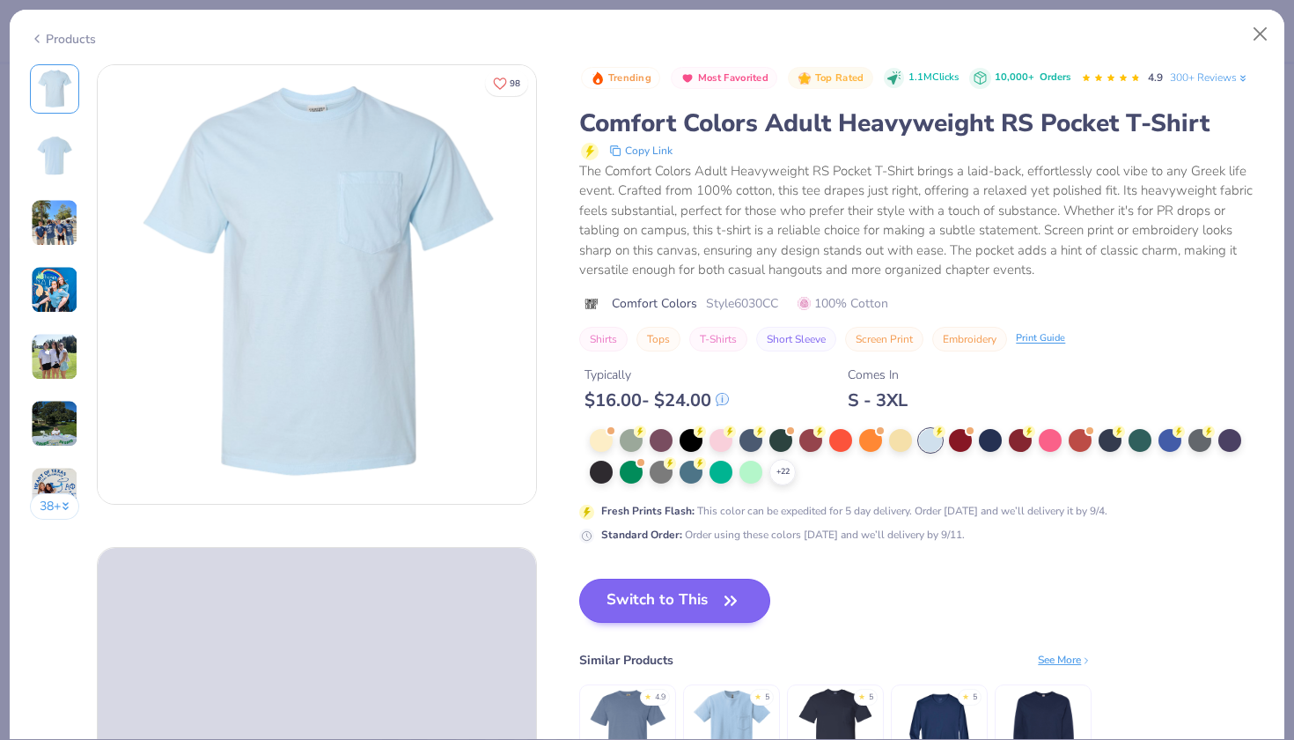
click at [696, 607] on button "Switch to This" at bounding box center [674, 601] width 191 height 44
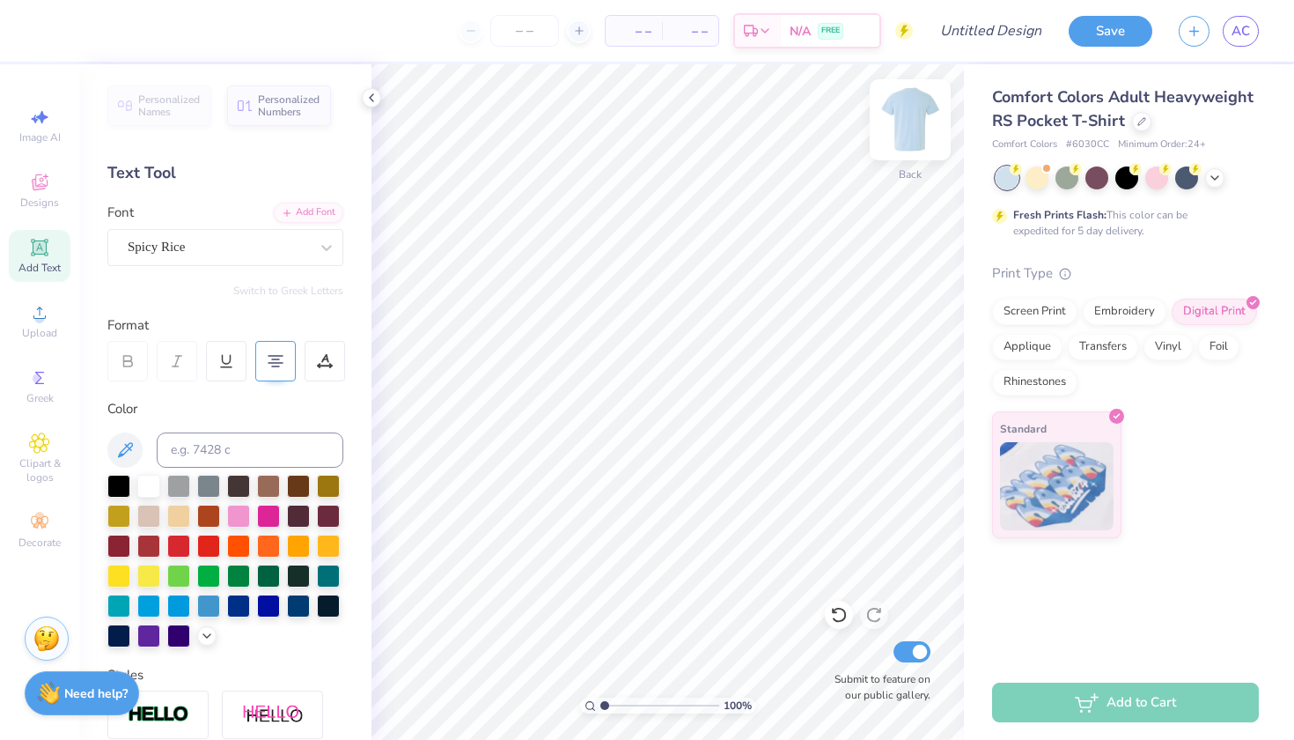
click at [917, 122] on img at bounding box center [910, 120] width 70 height 70
click at [32, 254] on icon at bounding box center [39, 247] width 21 height 21
type input "3.60"
type input "1.82"
type input "8.87"
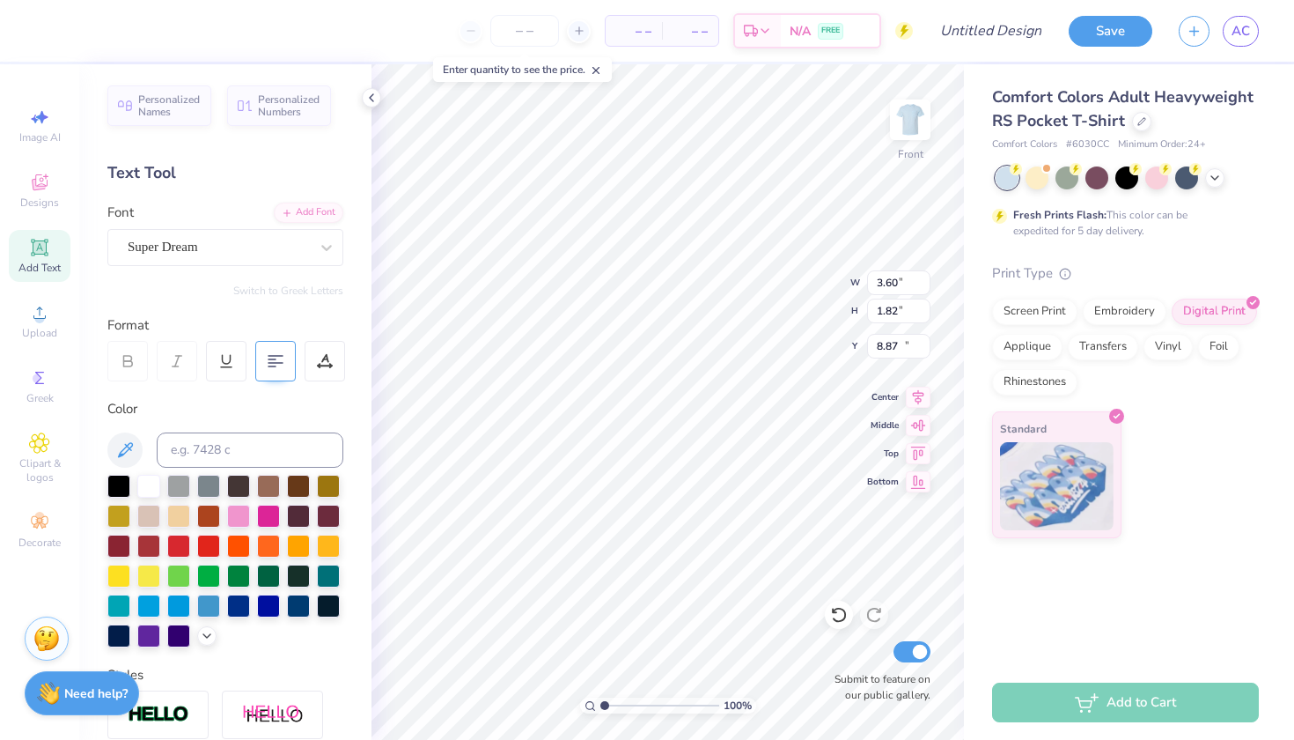
type input "6.03"
type input "1.75"
type input "13.38"
type input "10.54"
type input "5.33"
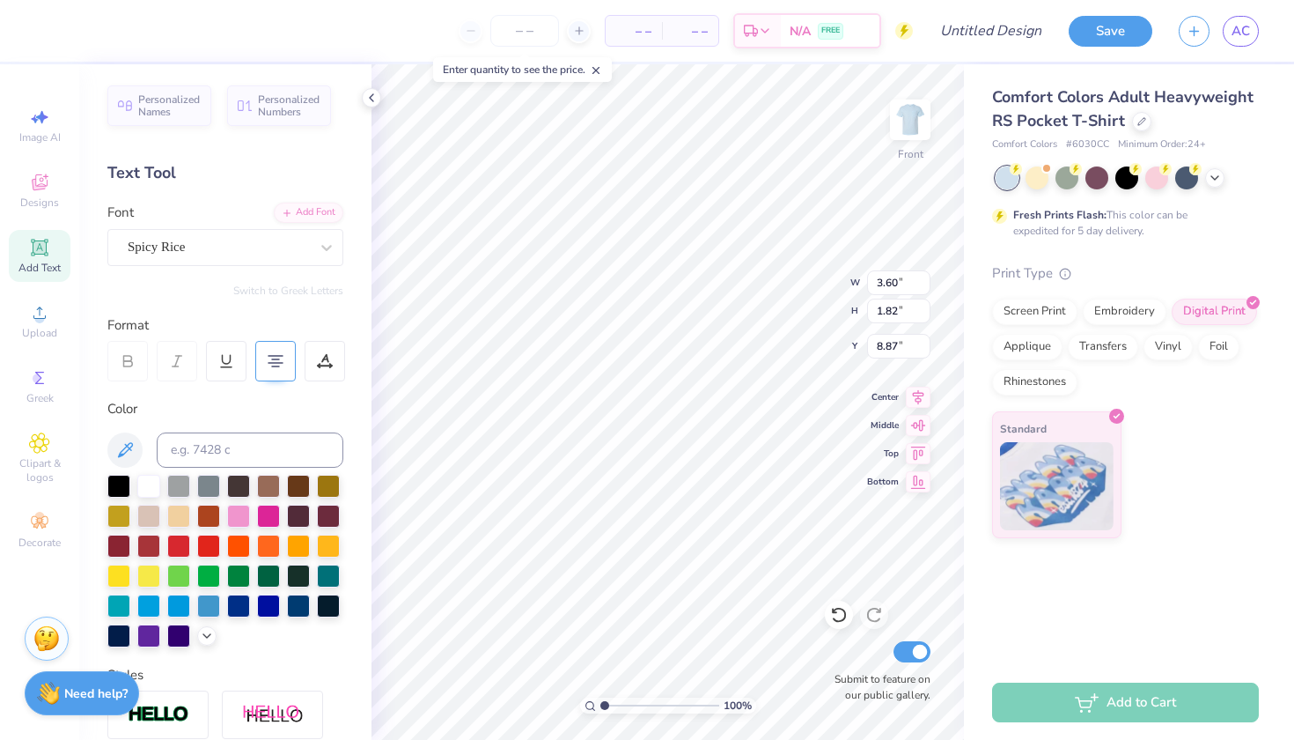
type input "5.36"
type input "12.93"
type input "6.55"
type input "11.85"
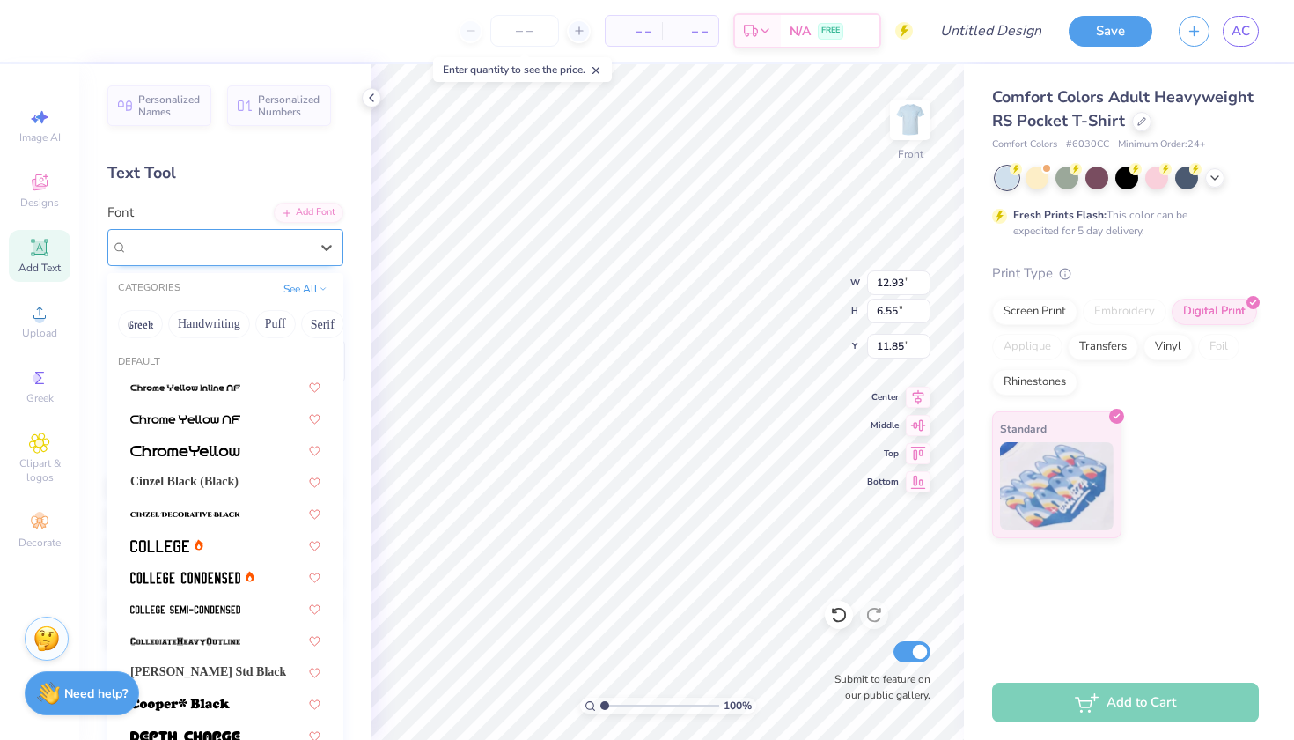
click at [263, 242] on div "Spicy Rice" at bounding box center [218, 246] width 185 height 27
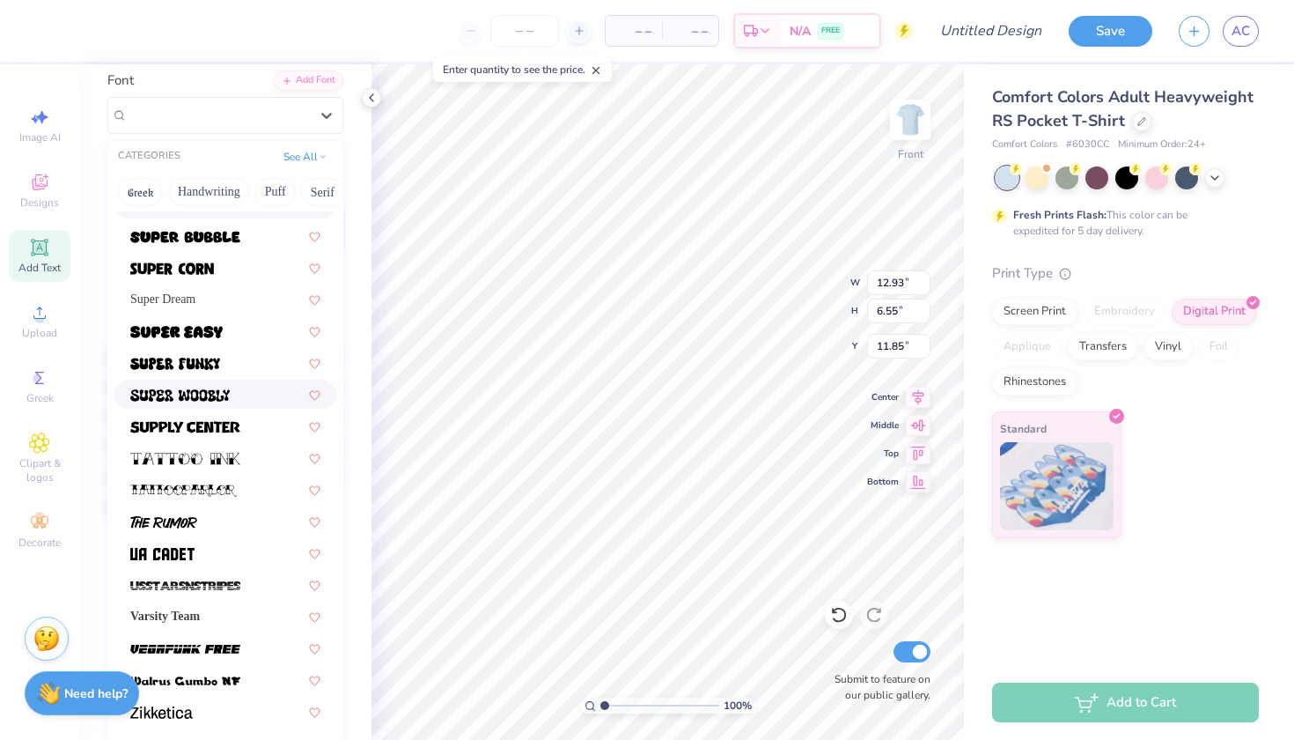
scroll to position [141, 0]
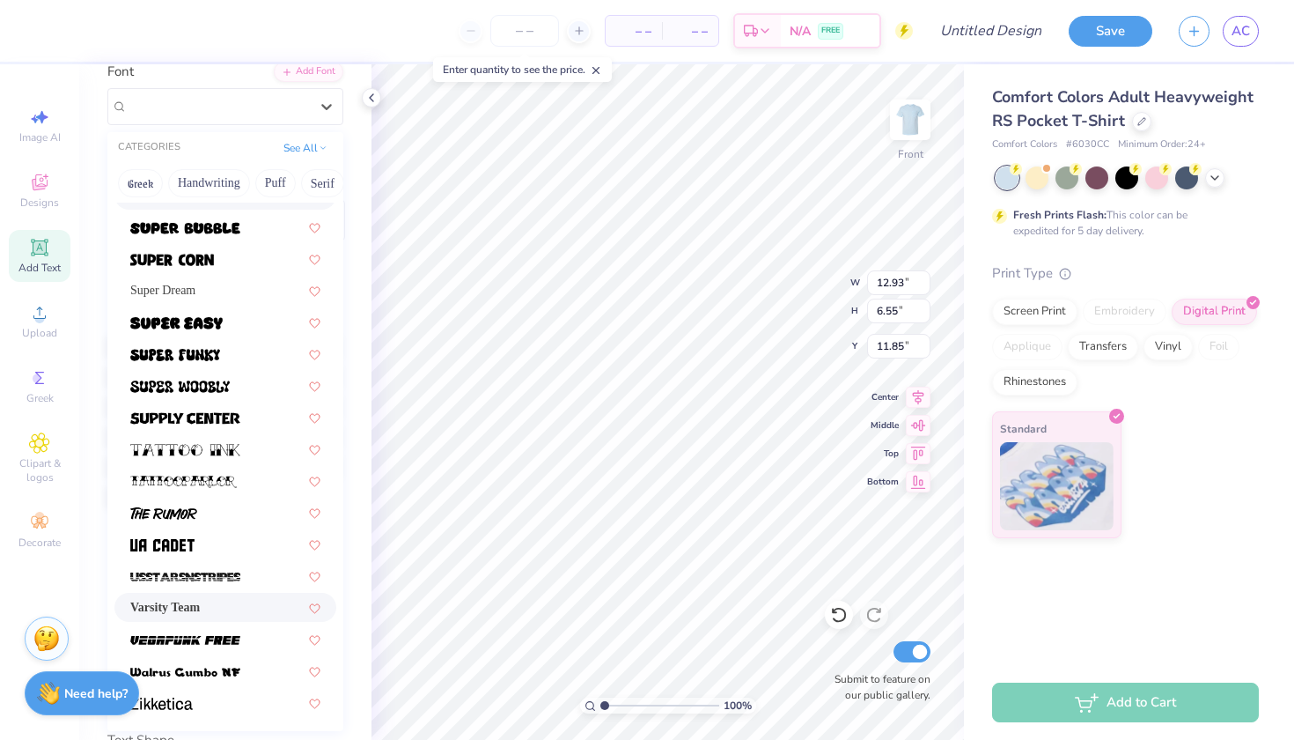
click at [189, 608] on span "Varsity Team" at bounding box center [165, 607] width 70 height 18
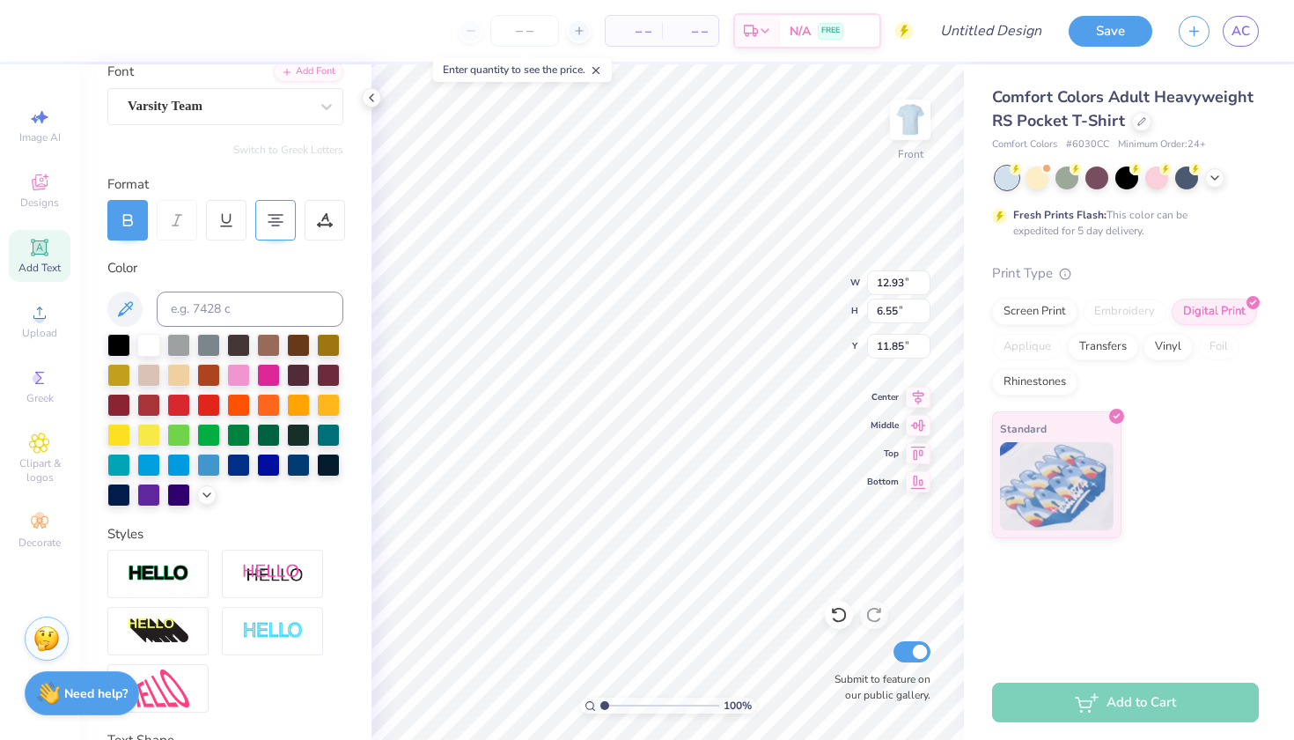
type input "14.32"
type input "6.24"
type input "12.00"
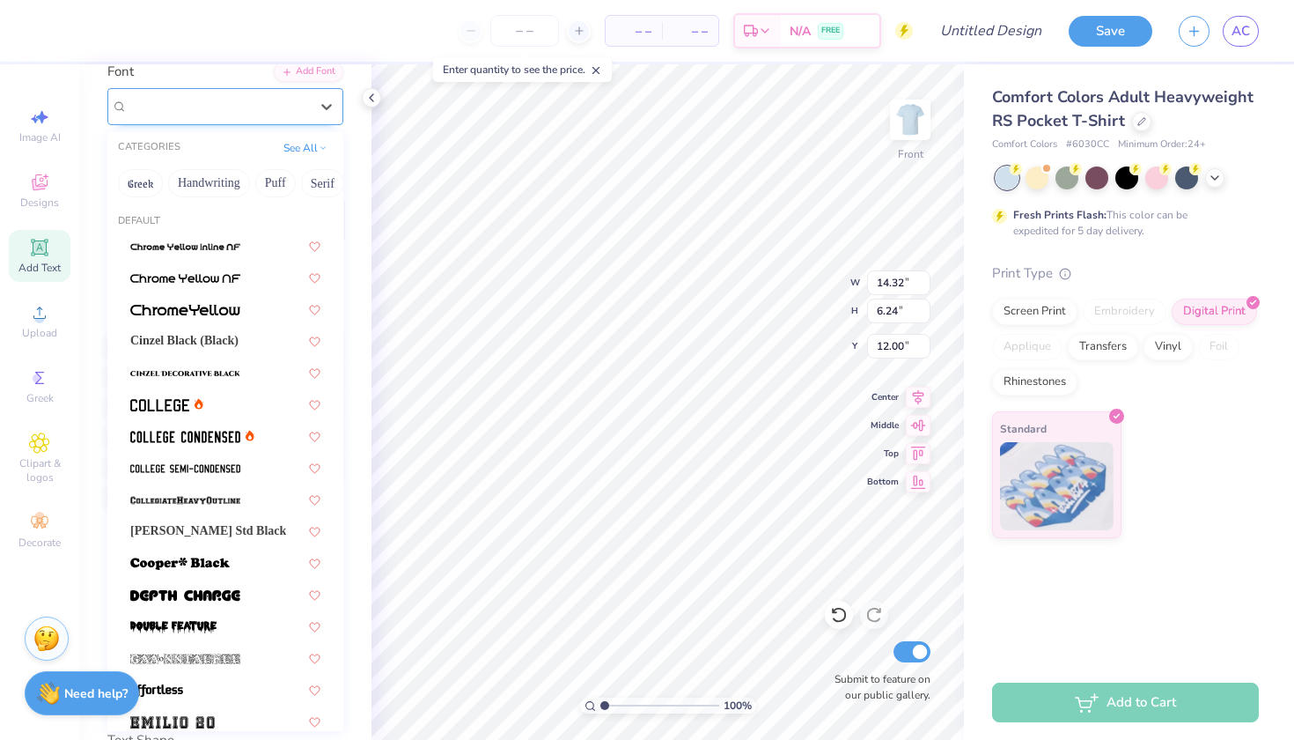
click at [203, 110] on span "Varsity Team" at bounding box center [165, 106] width 75 height 20
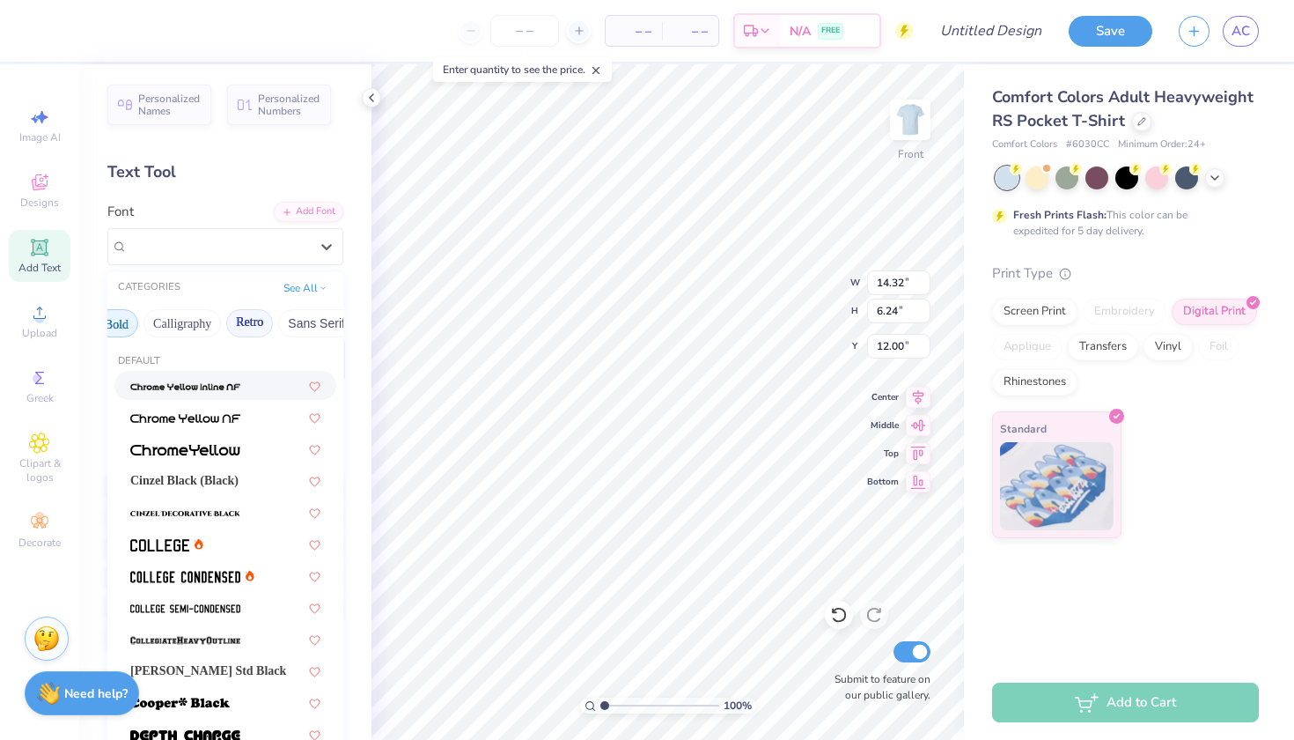
scroll to position [0, 274]
click at [253, 327] on button "Retro" at bounding box center [230, 323] width 47 height 28
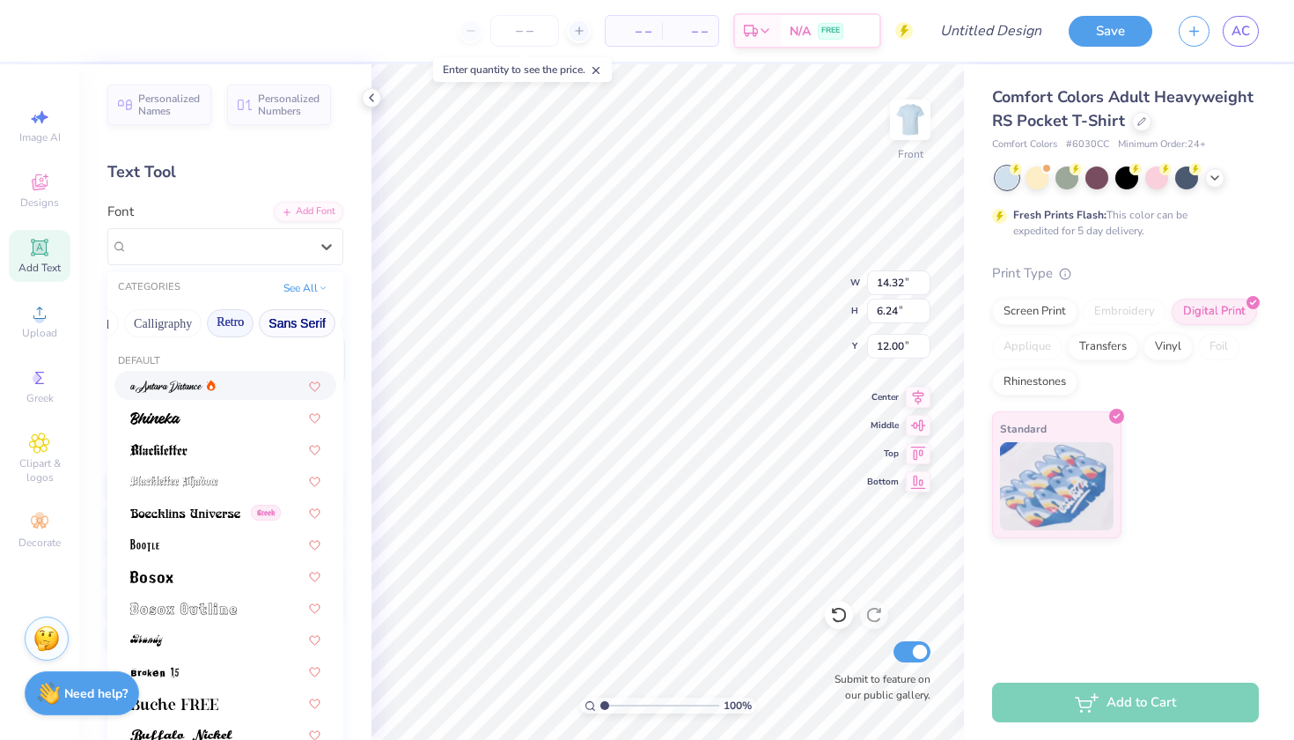
click at [295, 322] on button "Sans Serif" at bounding box center [297, 323] width 77 height 28
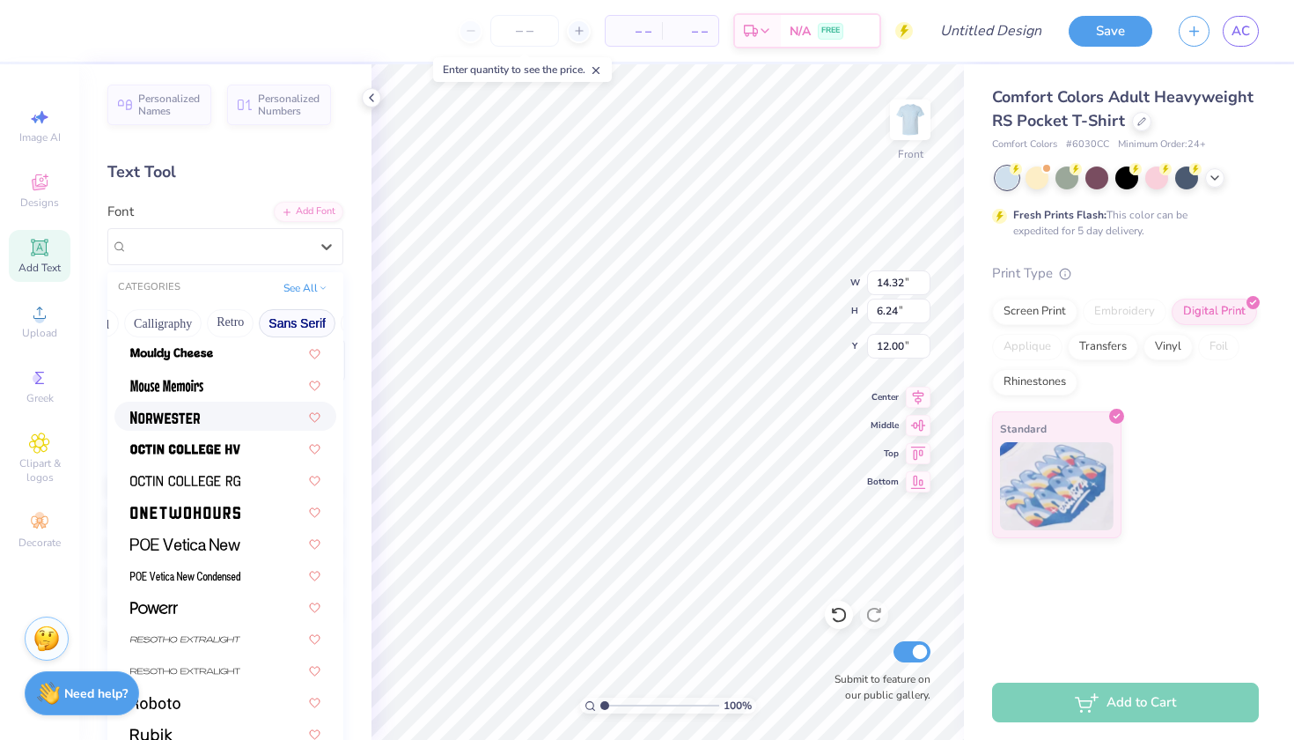
scroll to position [1550, 0]
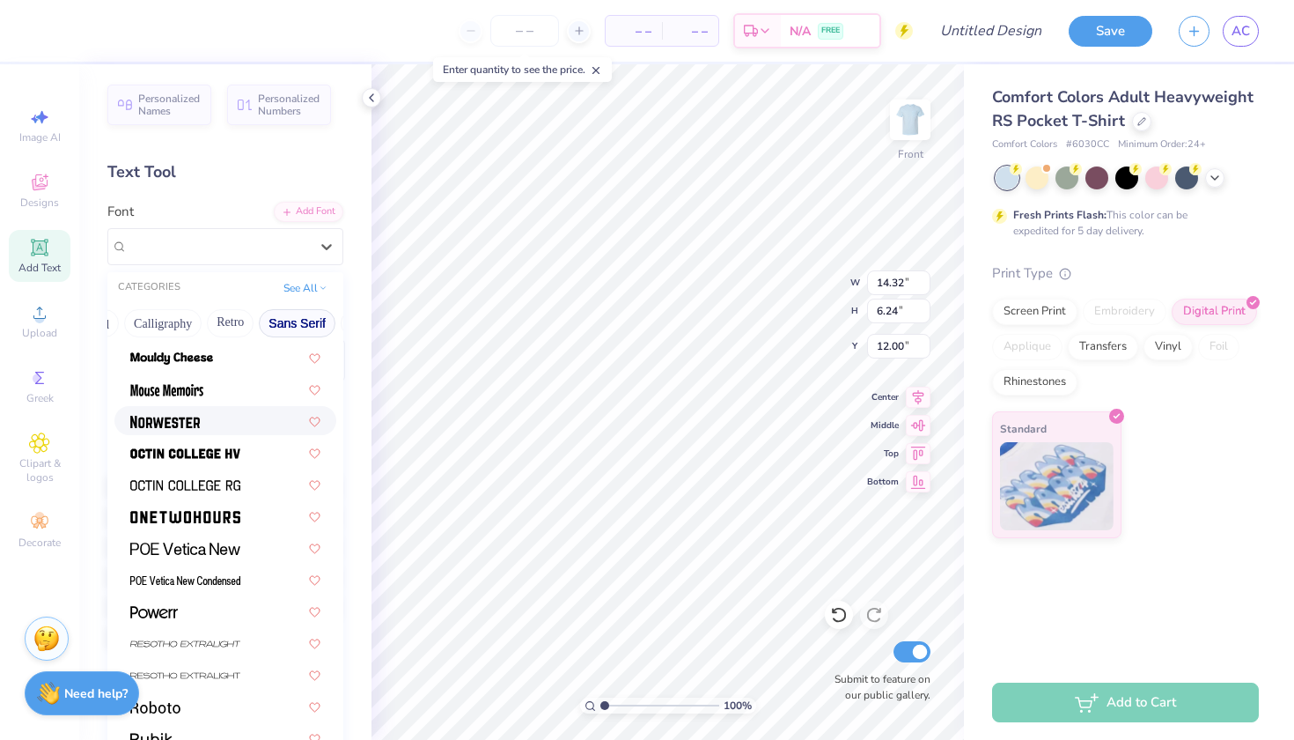
click at [189, 424] on img at bounding box center [165, 422] width 70 height 12
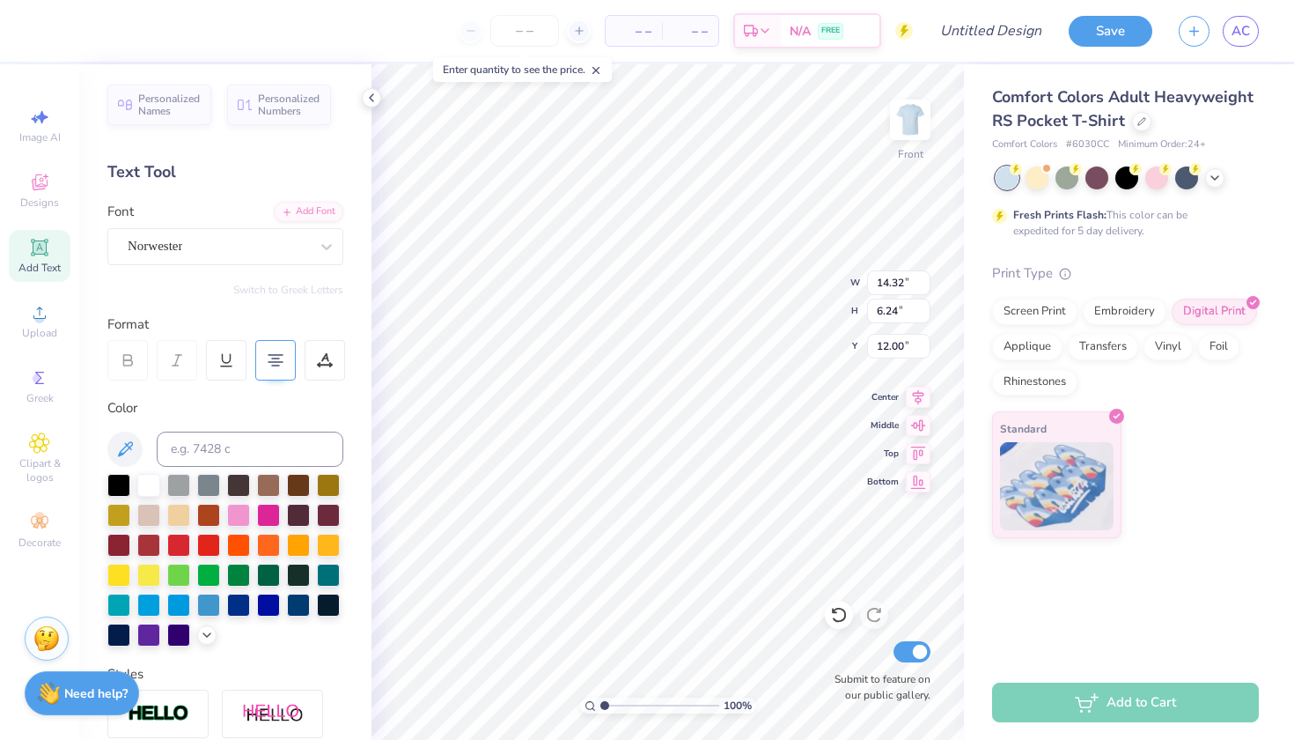
type input "11.75"
type input "6.44"
type input "11.90"
click at [254, 258] on div "Norwester" at bounding box center [218, 245] width 185 height 27
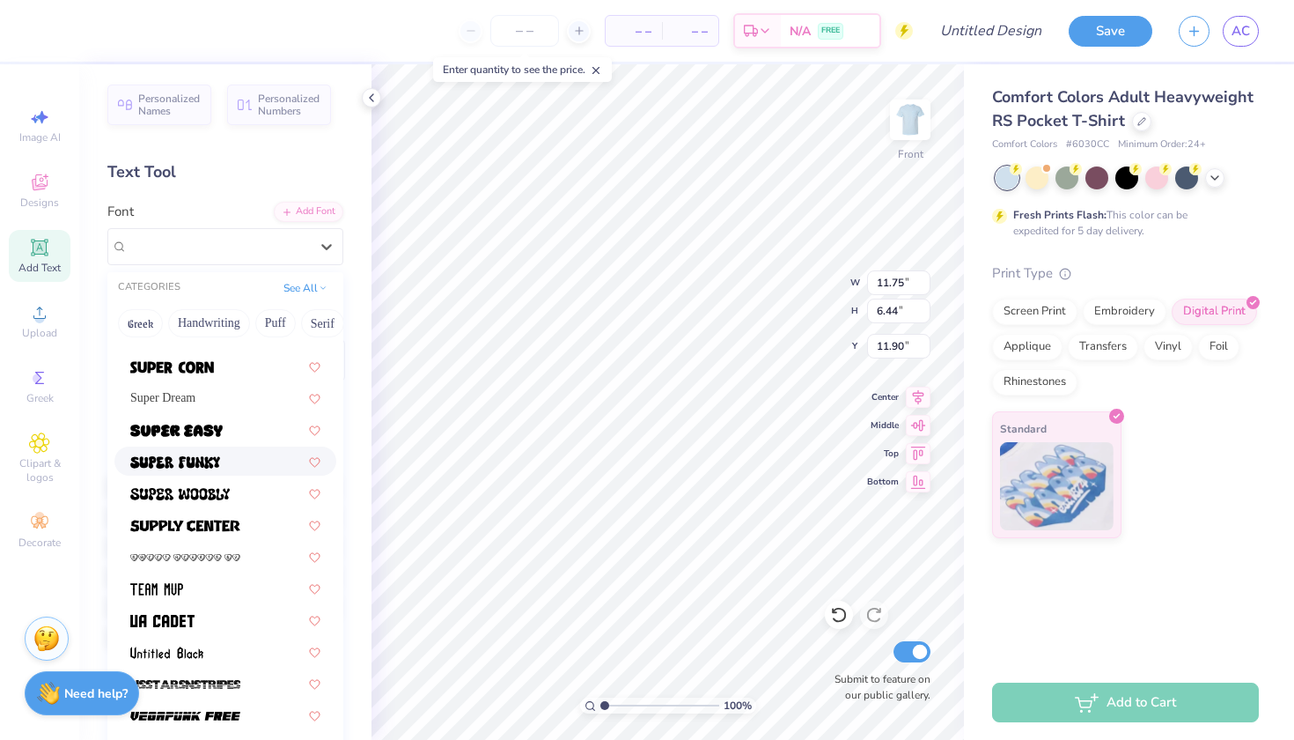
scroll to position [2111, 0]
click at [227, 402] on div "Super Dream" at bounding box center [225, 398] width 190 height 18
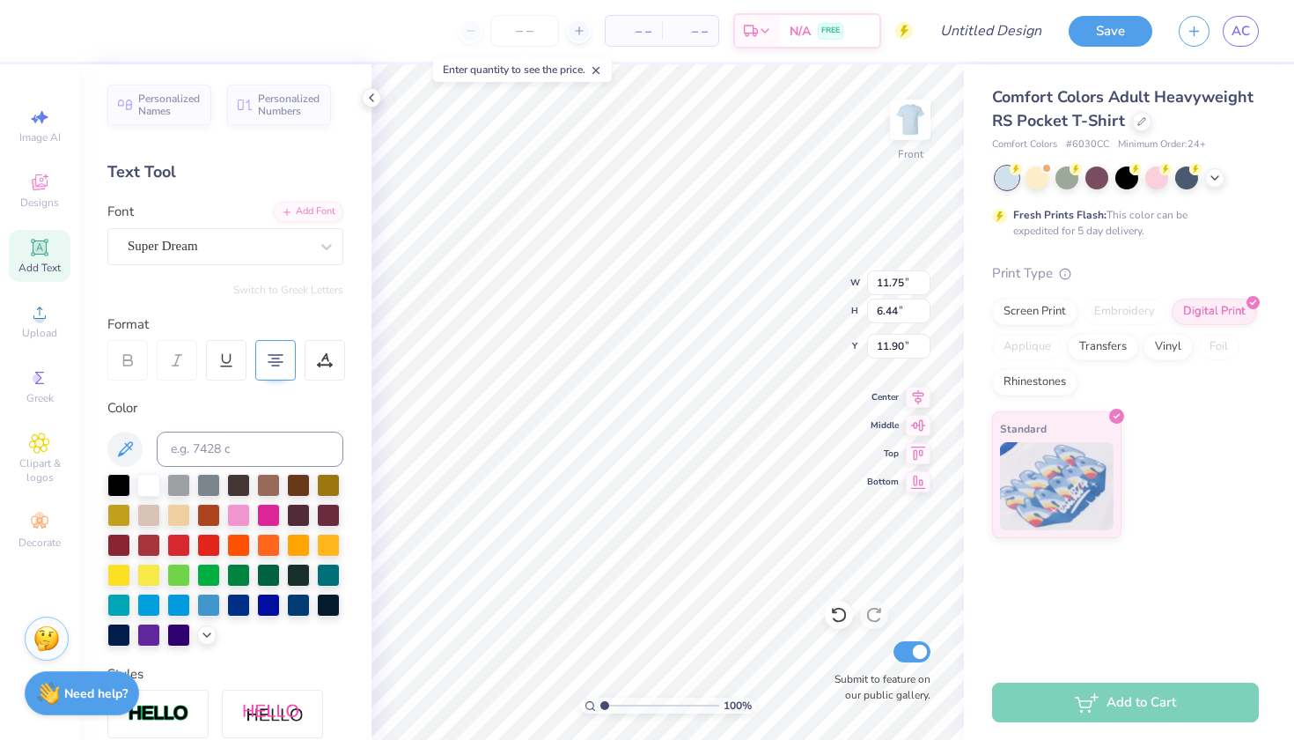
type input "13.79"
type input "6.24"
type input "12.00"
click at [247, 256] on div at bounding box center [218, 246] width 181 height 24
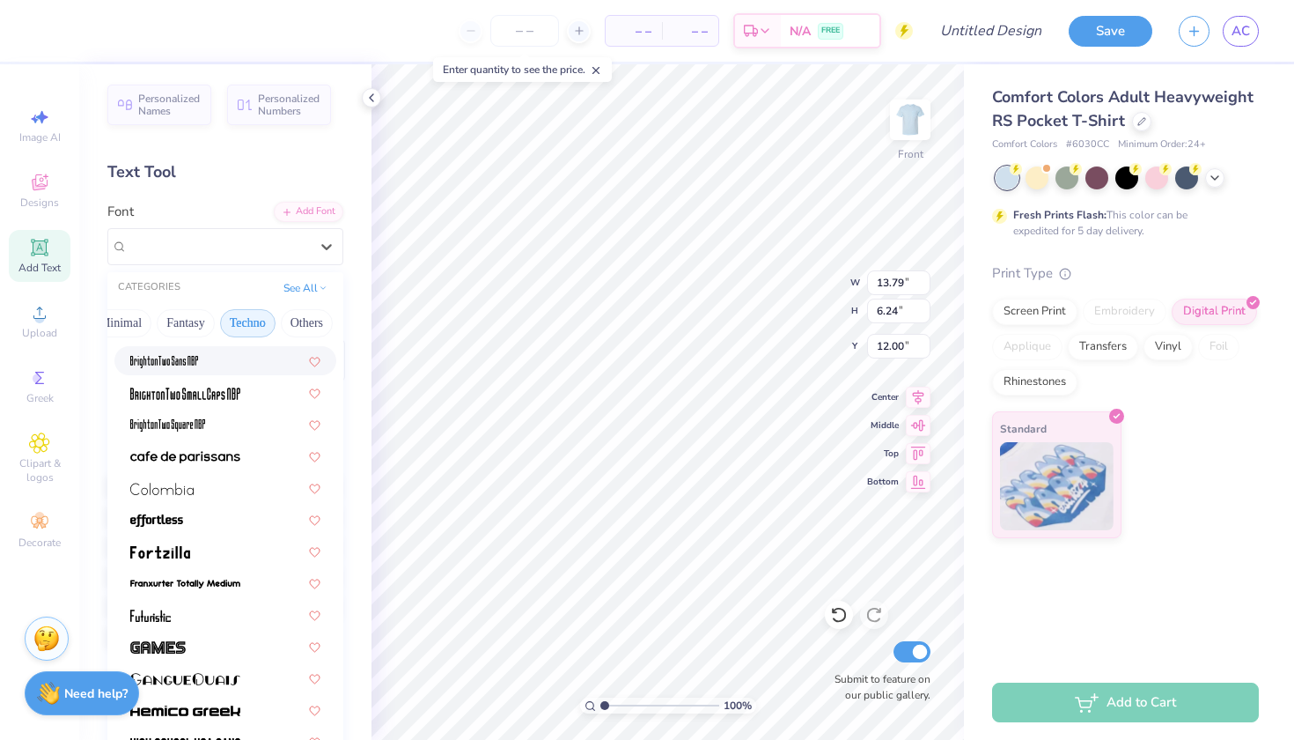
scroll to position [0, 532]
click at [250, 324] on button "Techno" at bounding box center [247, 323] width 55 height 28
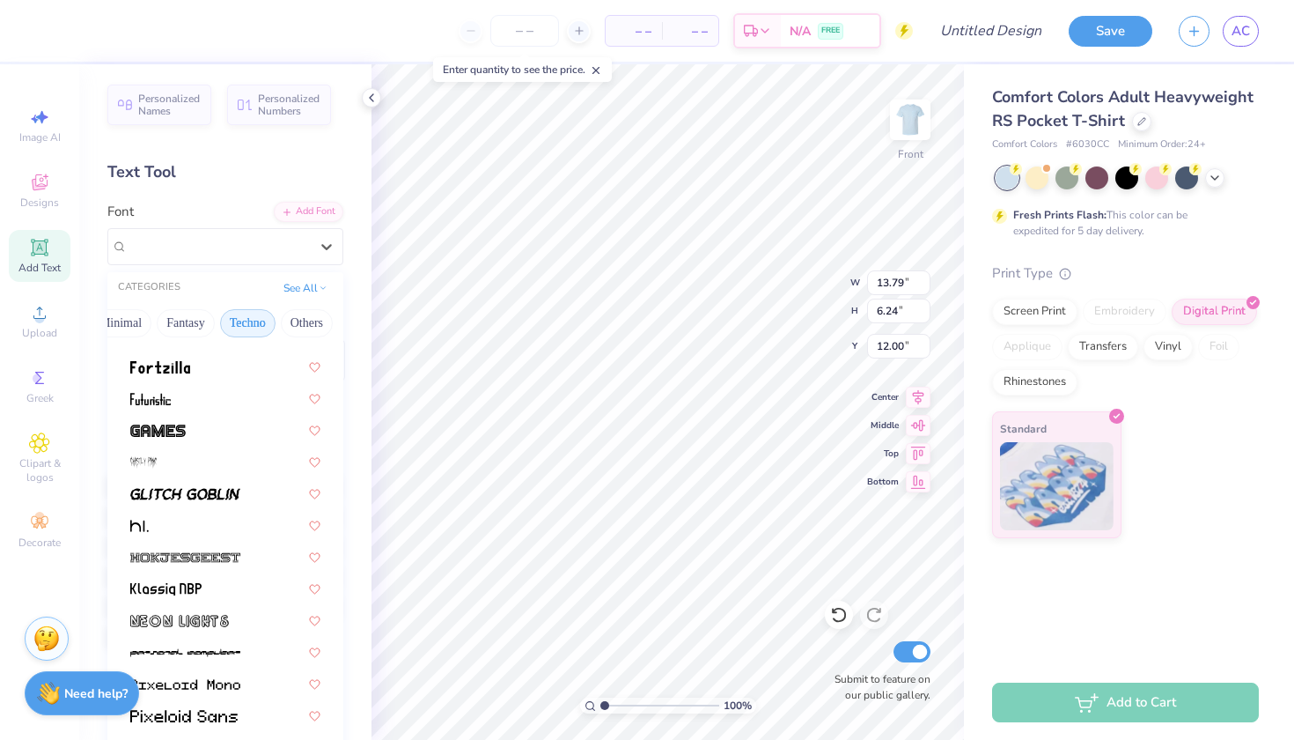
scroll to position [304, 0]
click at [302, 318] on button "Others" at bounding box center [307, 323] width 52 height 28
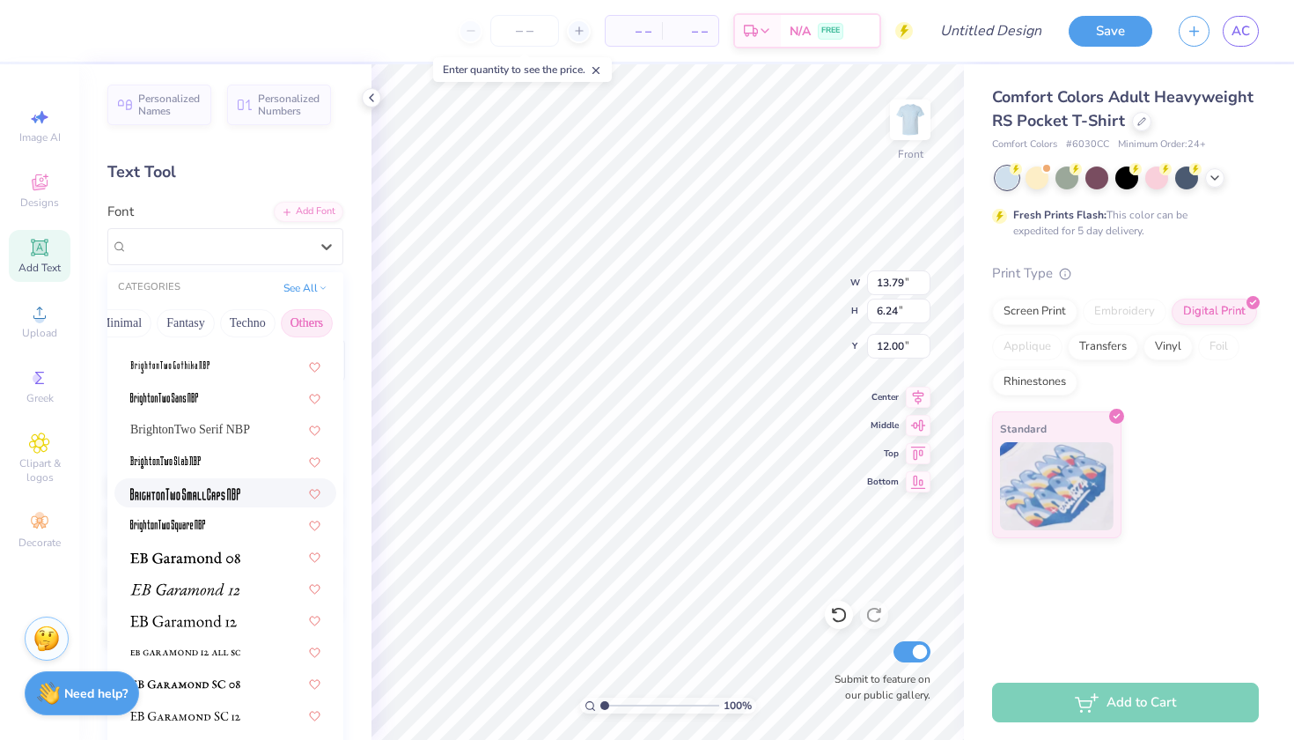
scroll to position [114, 0]
click at [239, 561] on img at bounding box center [185, 558] width 110 height 12
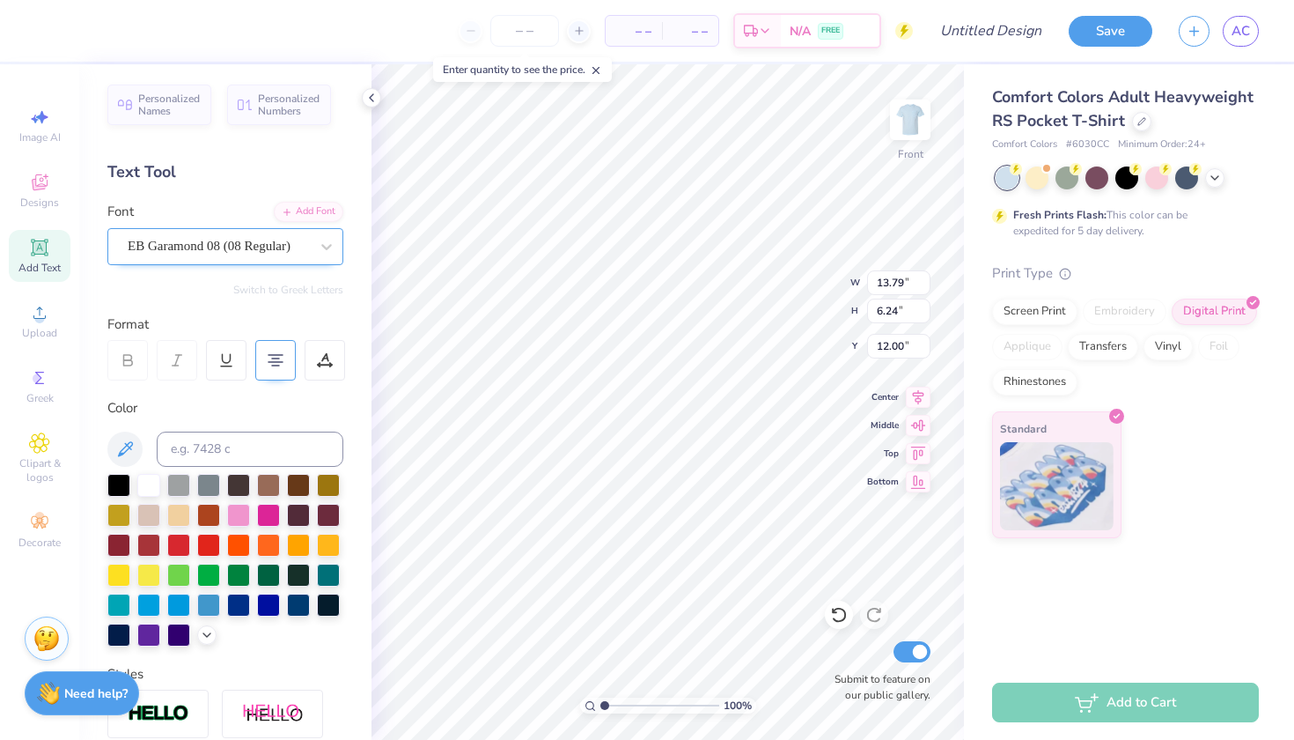
type input "14.32"
type input "6.04"
type input "12.10"
click at [256, 252] on span "EB Garamond 08 (08 Regular)" at bounding box center [209, 246] width 163 height 20
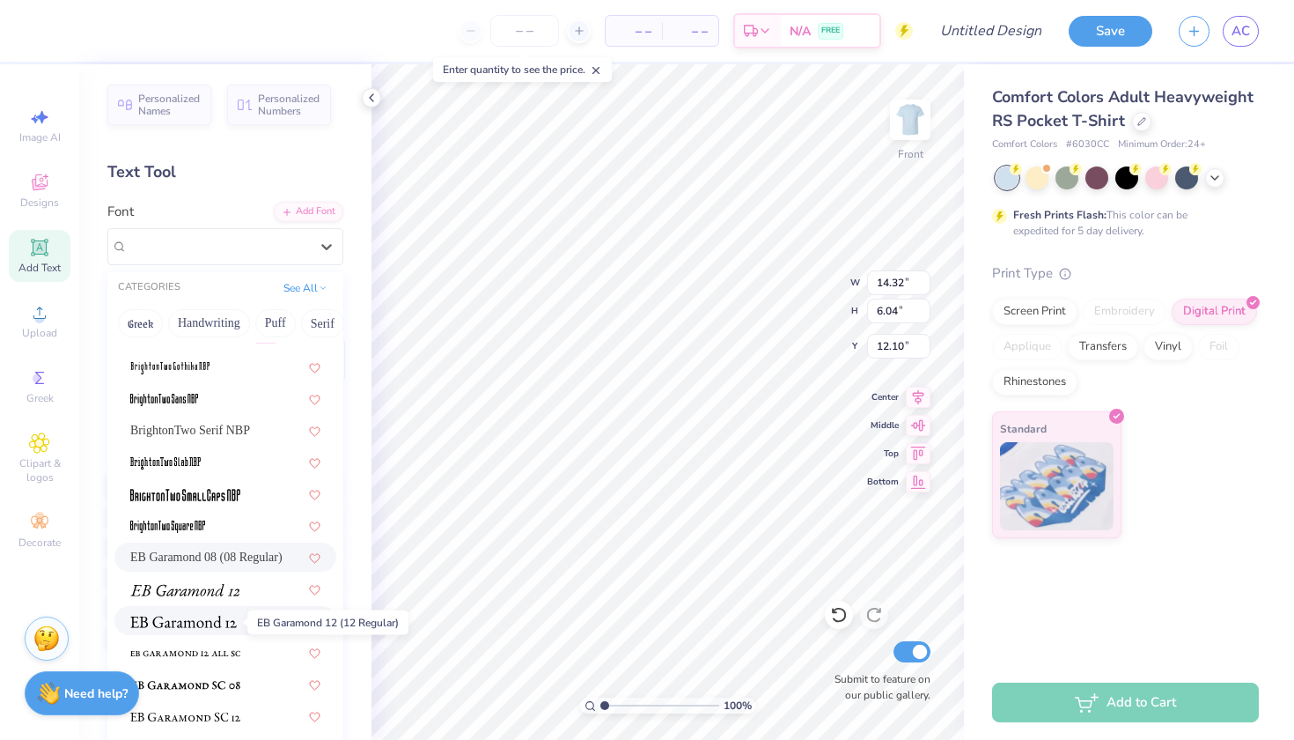
click at [231, 618] on img at bounding box center [183, 622] width 107 height 12
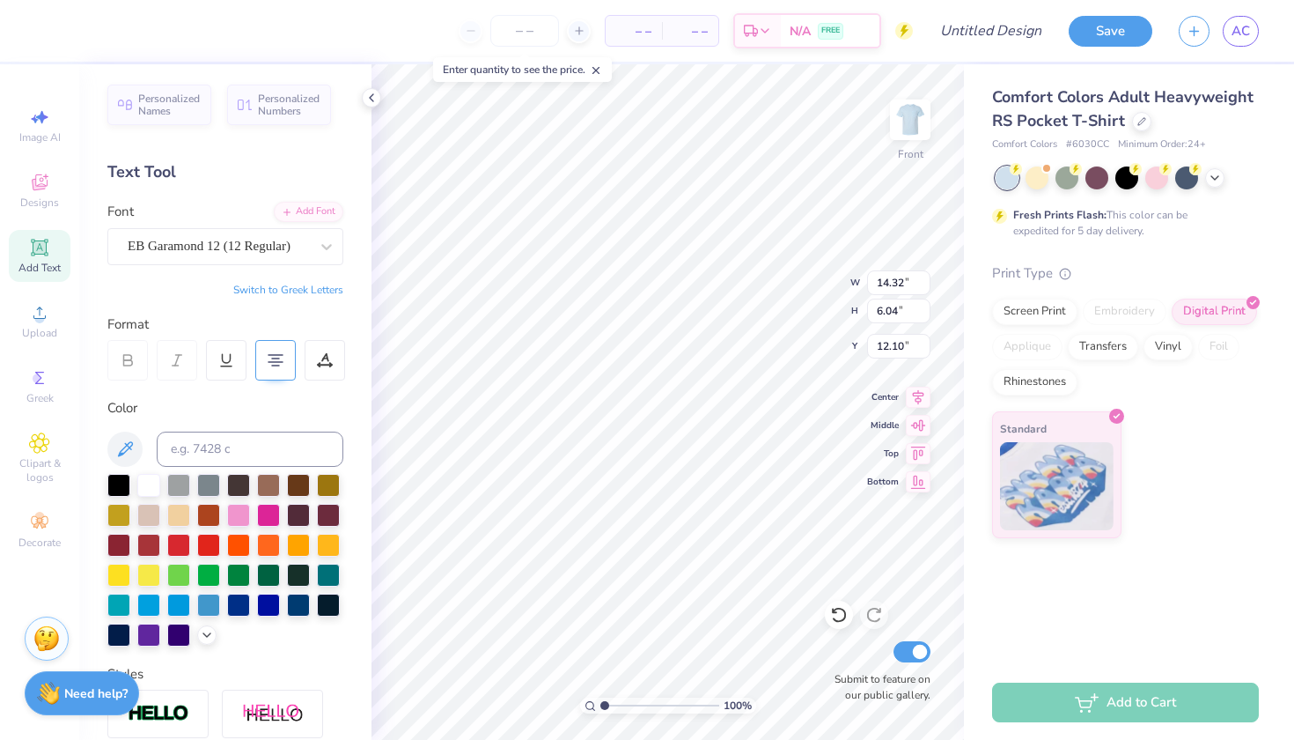
type input "5.99"
type input "9.65"
type input "13.37"
type input "5.59"
type input "9.69"
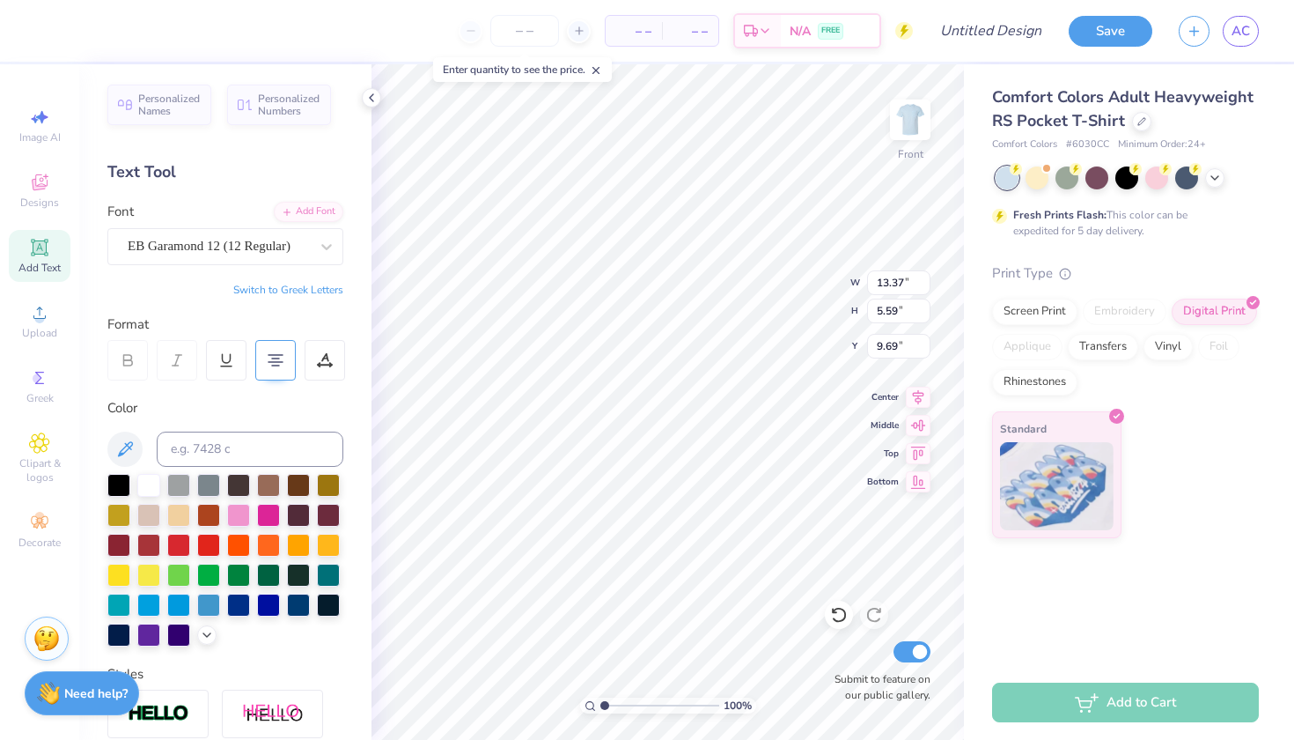
click at [133, 349] on div at bounding box center [127, 360] width 41 height 41
click at [136, 274] on div "Personalized Names Personalized Numbers Text Tool Add Font Font EB Garamond 12 …" at bounding box center [225, 401] width 292 height 675
click at [45, 453] on icon at bounding box center [39, 442] width 20 height 21
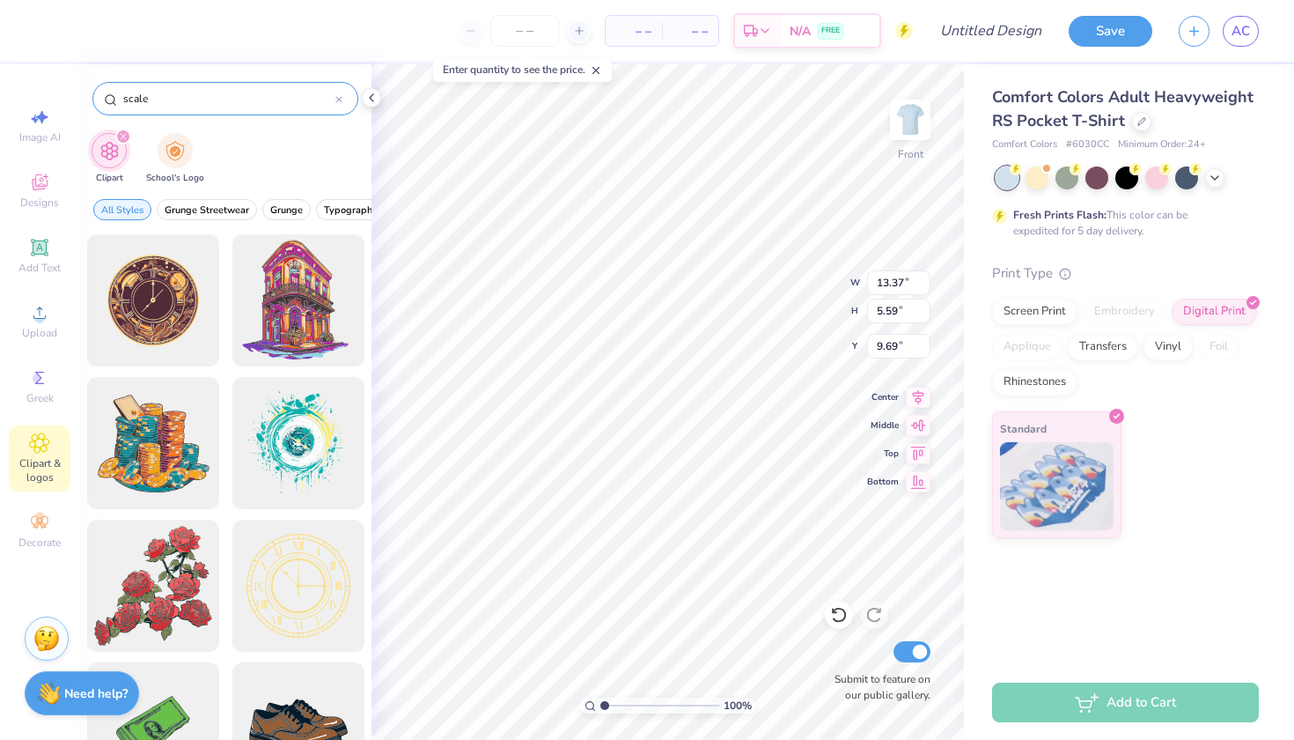
type input "scale"
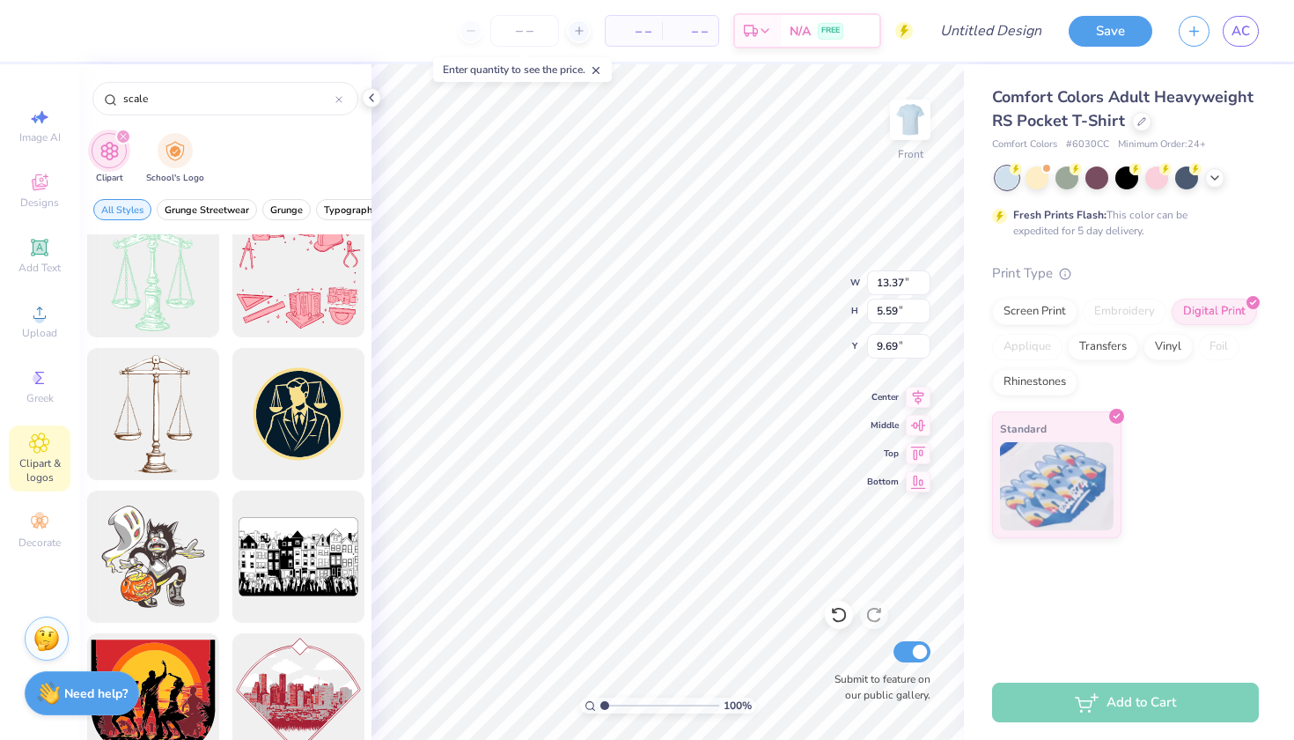
scroll to position [728, 0]
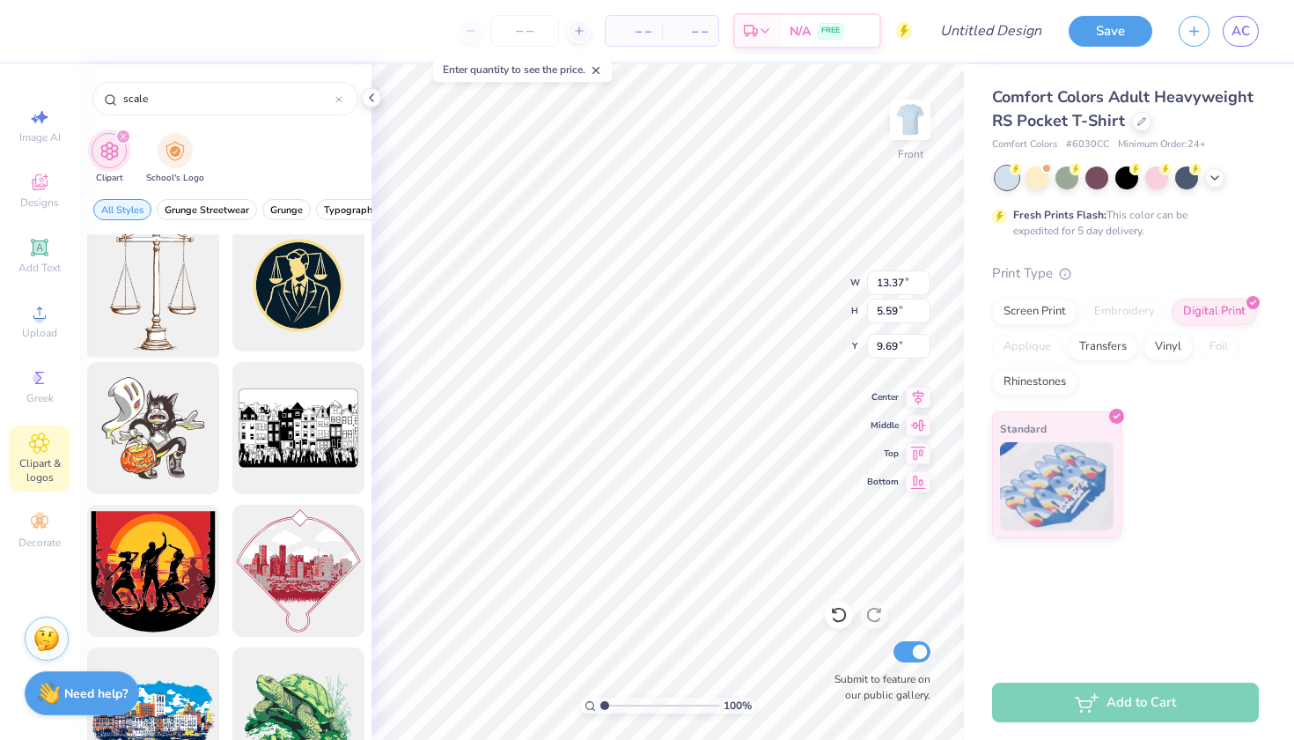
click at [168, 317] on div at bounding box center [152, 285] width 145 height 145
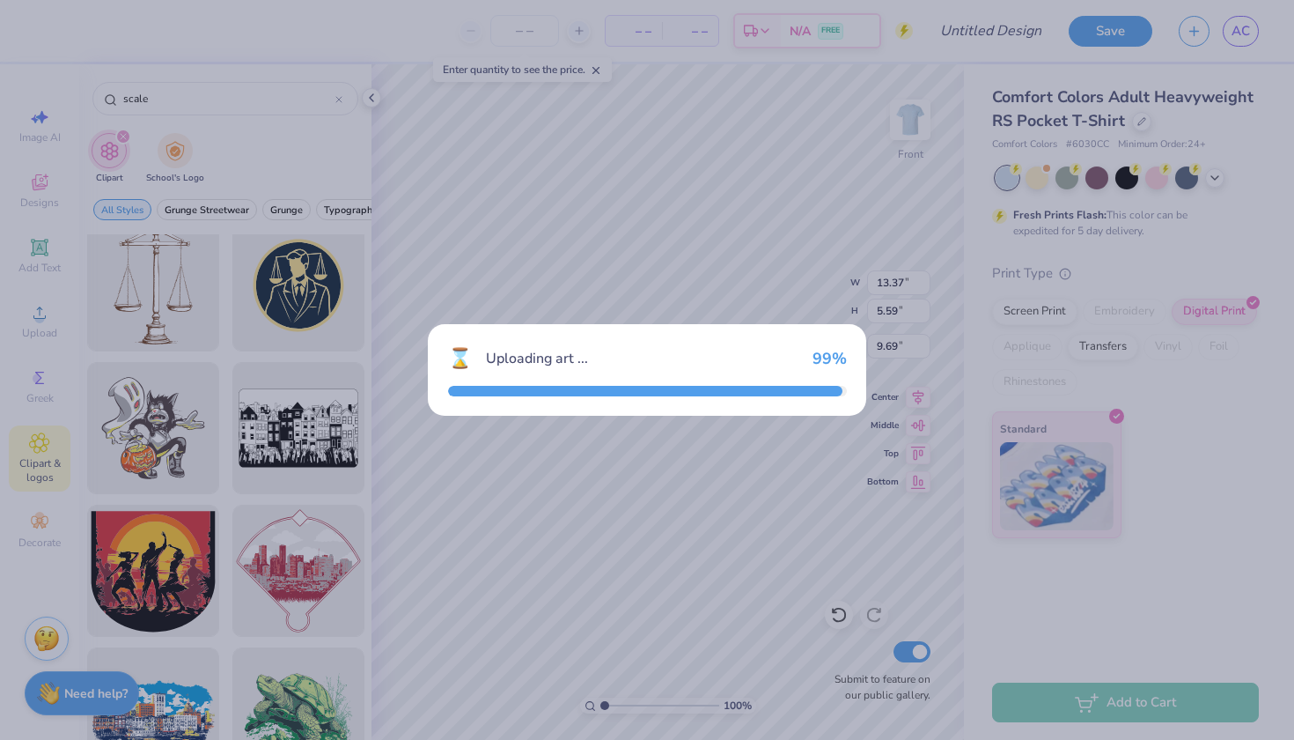
type input "12.02"
type input "18.00"
type input "3.00"
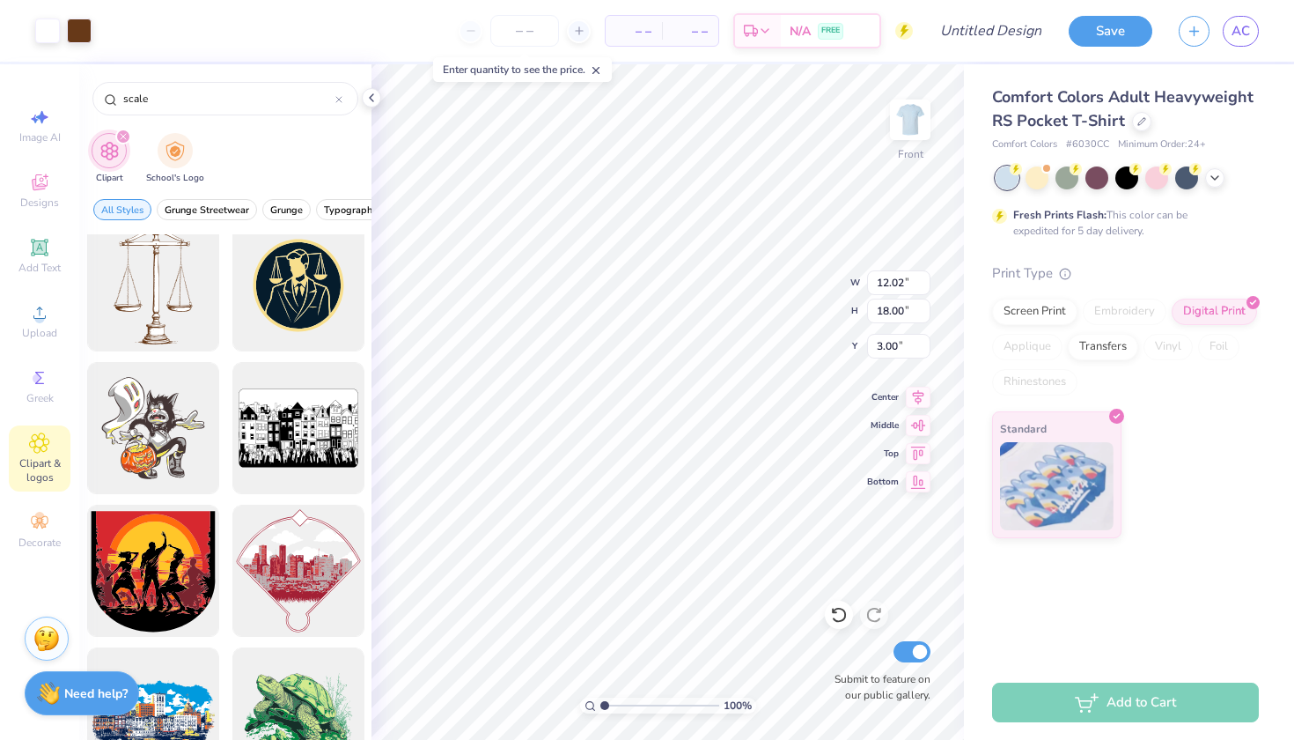
type input "3.11"
type input "4.66"
type input "16.34"
type input "13.37"
type input "5.59"
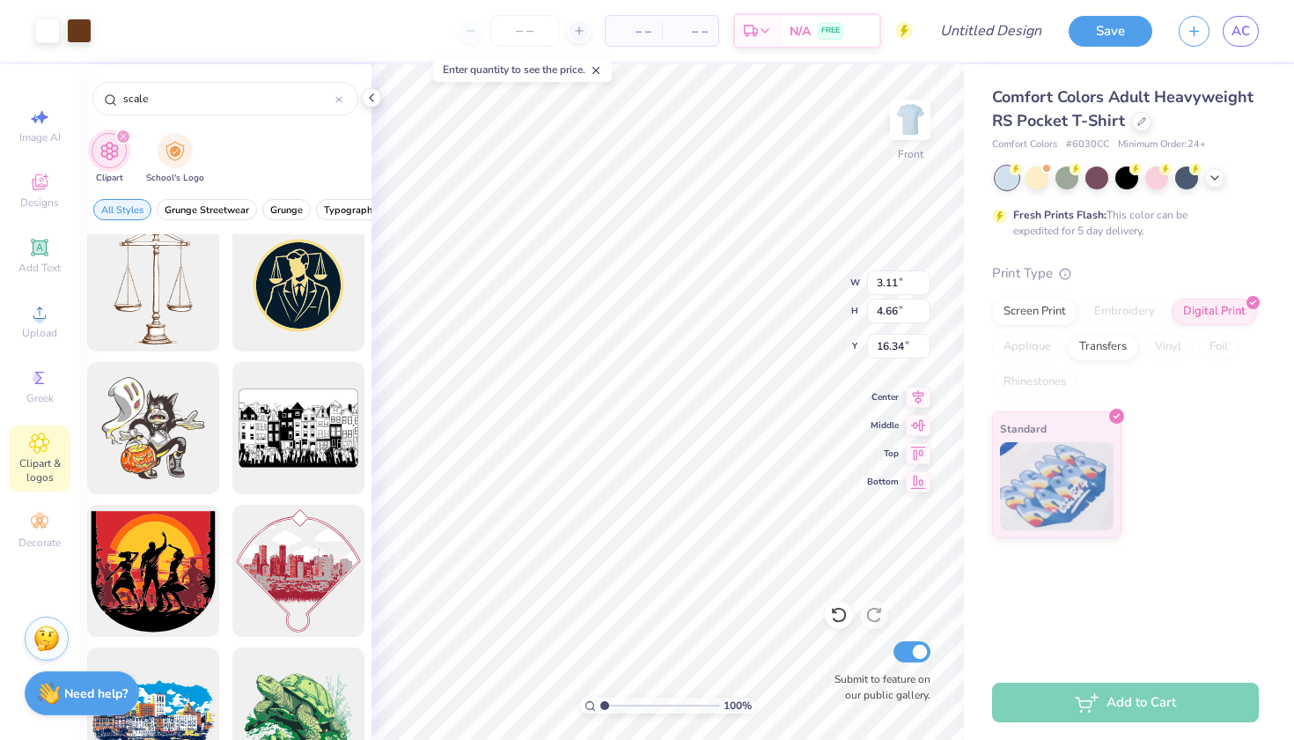
type input "9.69"
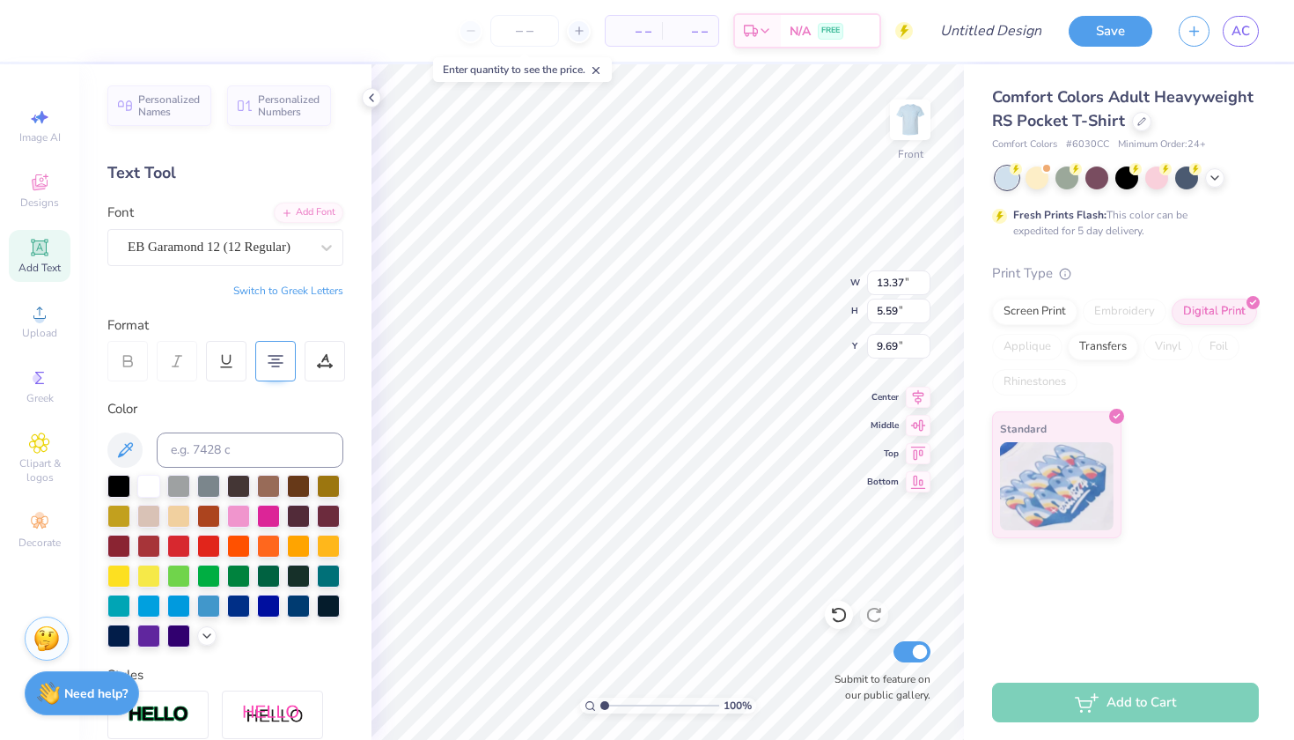
click at [268, 360] on icon at bounding box center [276, 361] width 16 height 16
click at [923, 306] on input "5.6" at bounding box center [898, 311] width 63 height 25
click at [923, 306] on input "5.61" at bounding box center [898, 311] width 63 height 25
click at [923, 306] on input "5.62" at bounding box center [898, 311] width 63 height 25
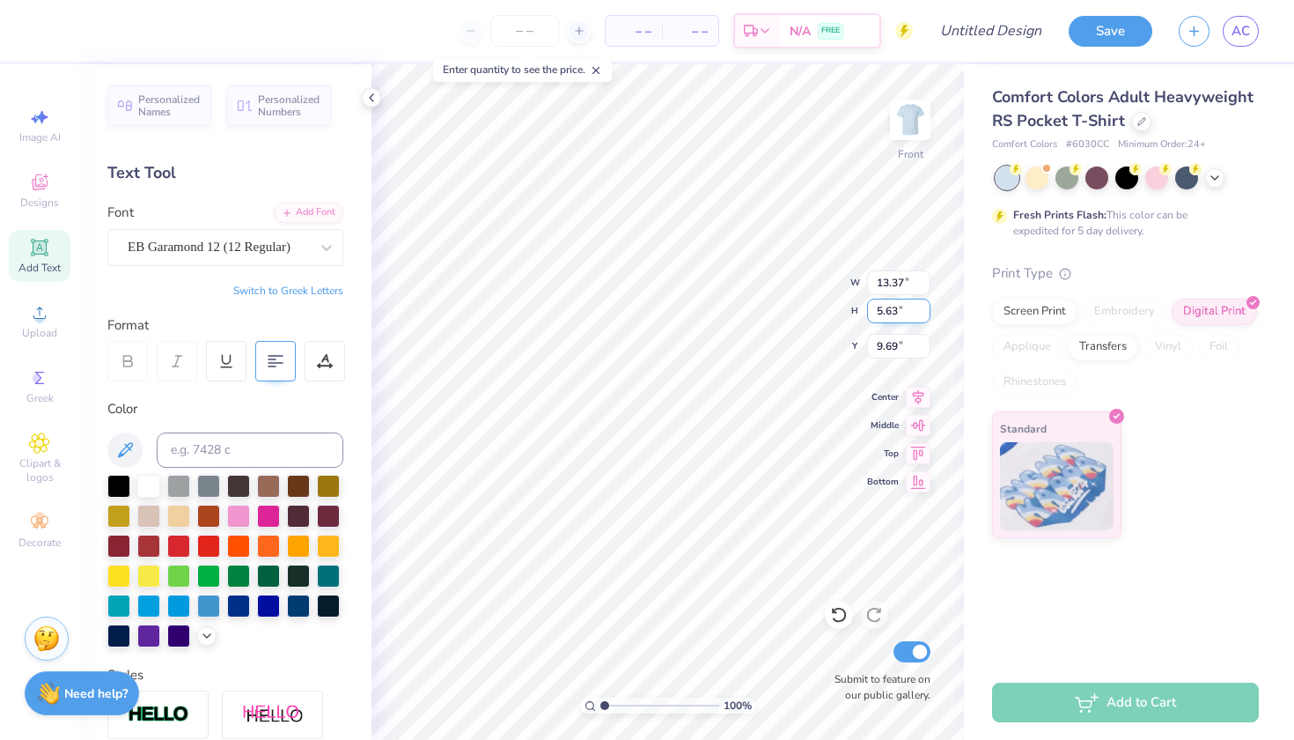
click at [923, 306] on input "5.63" at bounding box center [898, 311] width 63 height 25
click at [923, 306] on input "5.64" at bounding box center [898, 311] width 63 height 25
click at [923, 306] on input "5.65" at bounding box center [898, 311] width 63 height 25
click at [923, 306] on input "5.66" at bounding box center [898, 311] width 63 height 25
click at [923, 306] on input "5.67" at bounding box center [898, 311] width 63 height 25
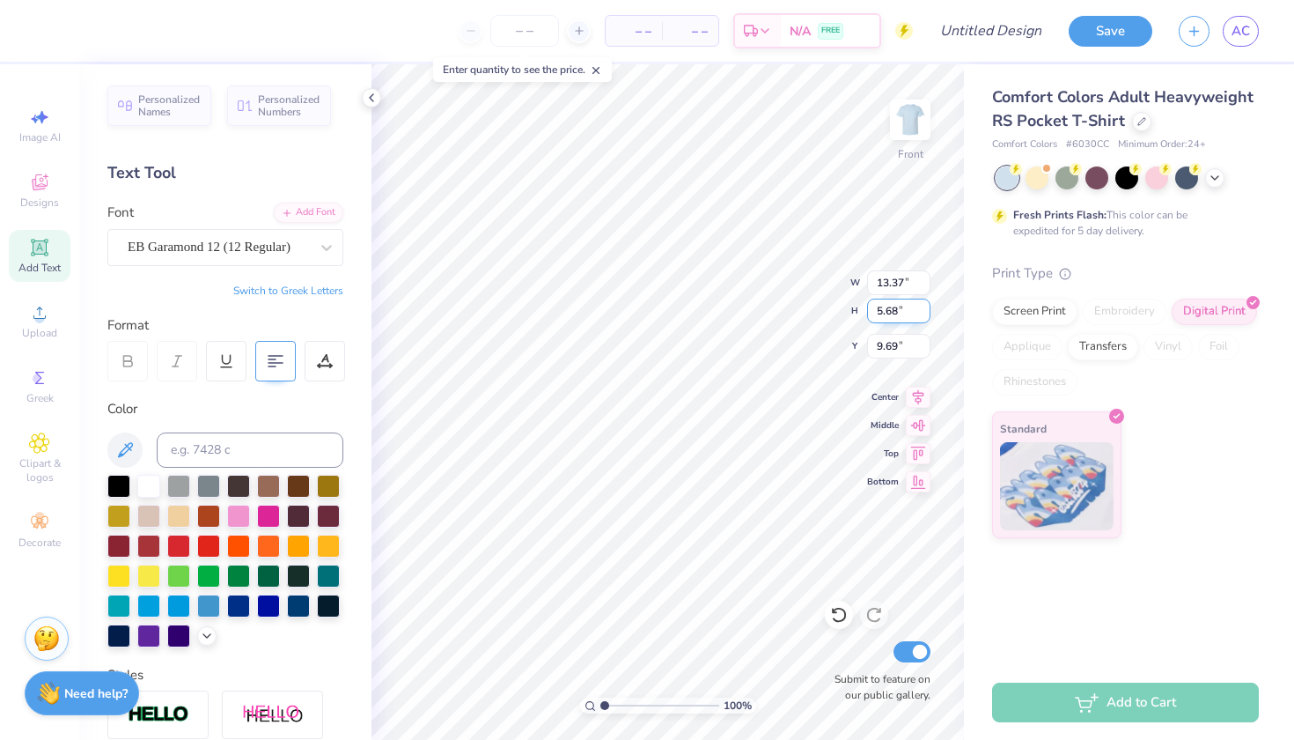
click at [923, 306] on input "5.68" at bounding box center [898, 311] width 63 height 25
click at [923, 306] on input "5.69" at bounding box center [898, 311] width 63 height 25
type input "5.7"
click at [923, 306] on input "5.7" at bounding box center [898, 311] width 63 height 25
type input "9.37"
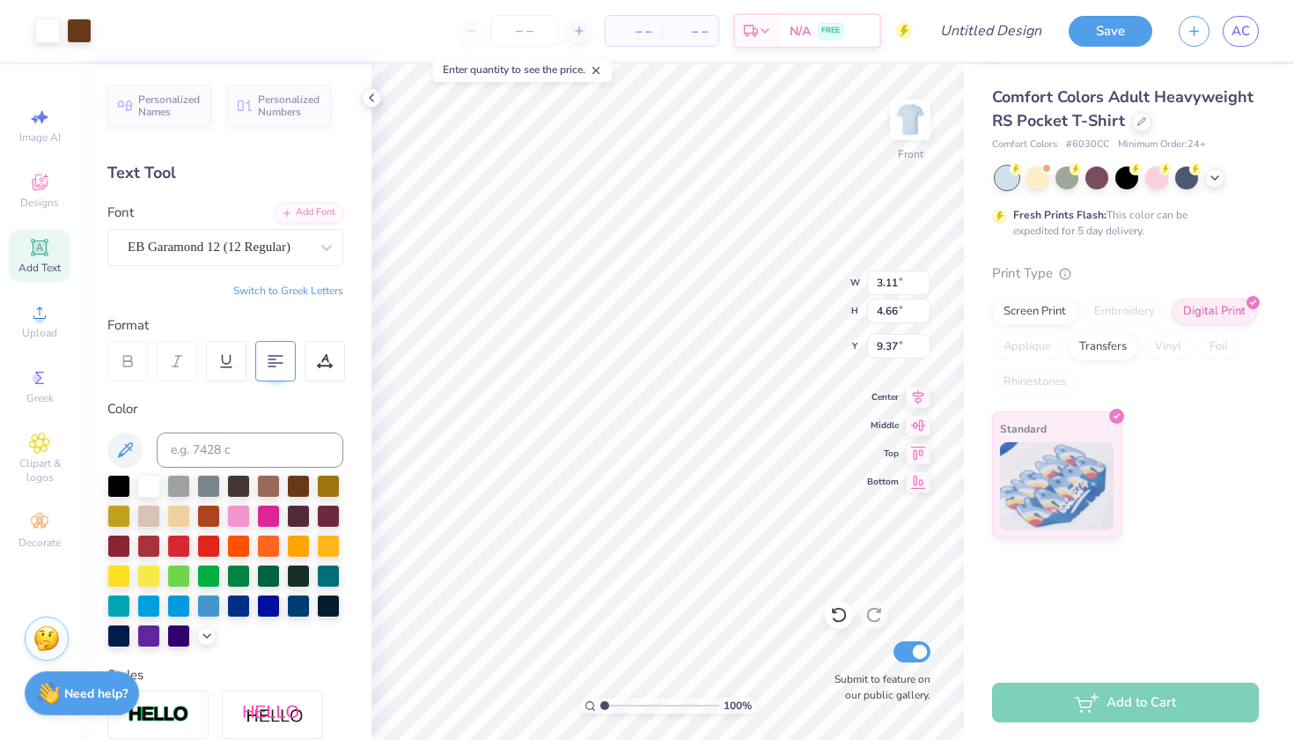
type input "13.37"
type input "5.59"
type input "9.69"
click at [270, 356] on icon at bounding box center [276, 361] width 16 height 16
click at [335, 360] on div at bounding box center [325, 361] width 41 height 41
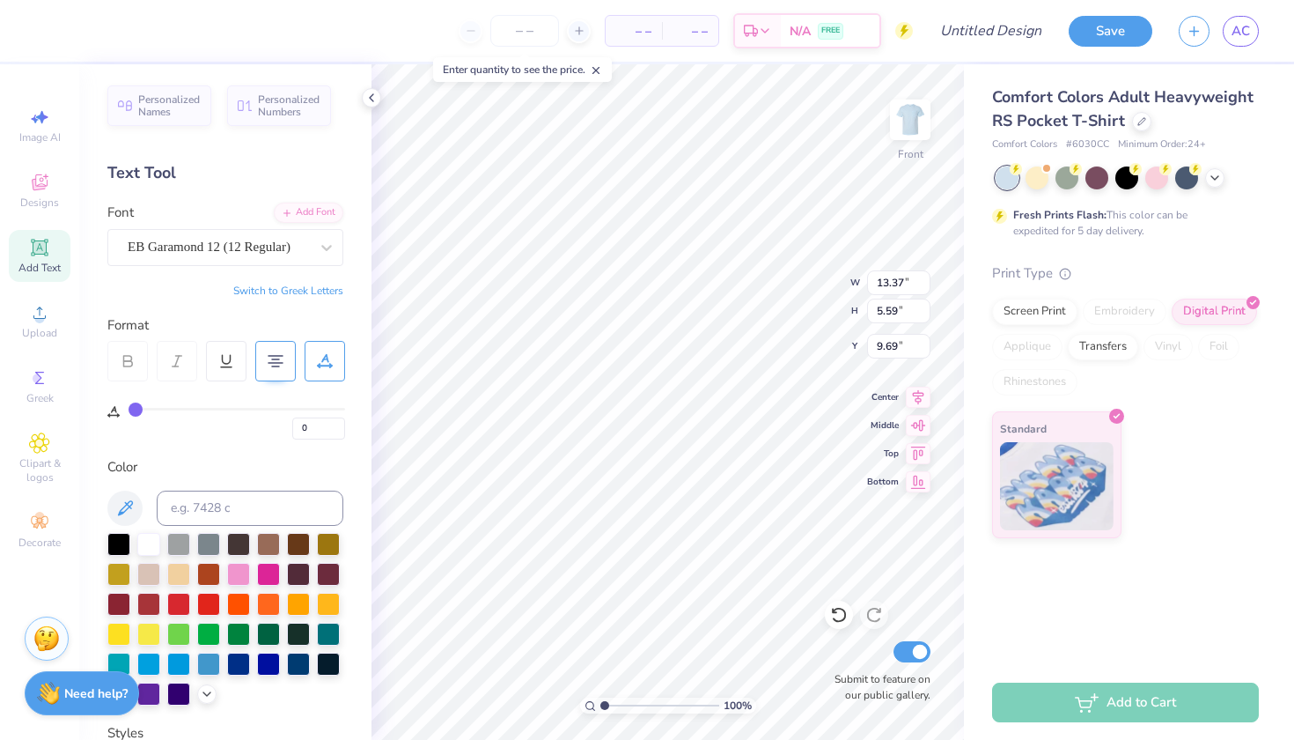
type input "3.11"
type input "4.66"
type input "4.41"
click at [42, 467] on span "Clipart & logos" at bounding box center [40, 470] width 62 height 28
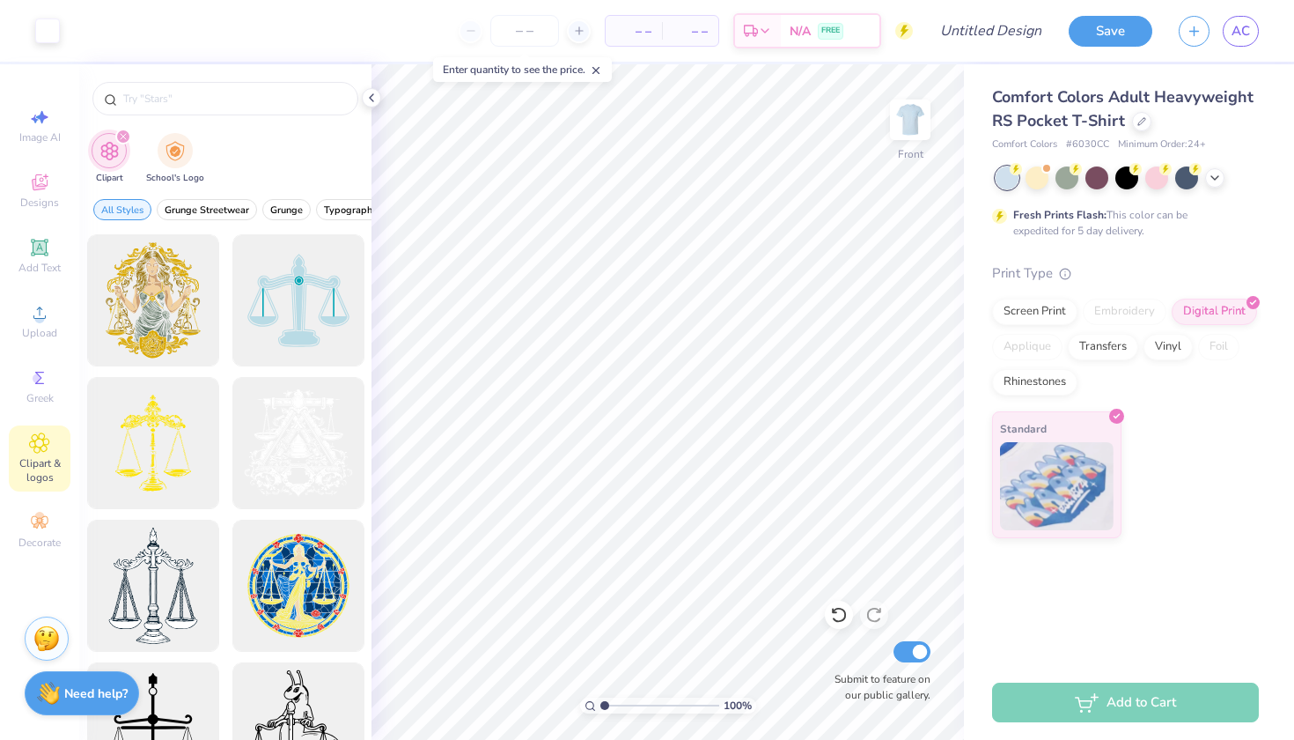
type input "scale"
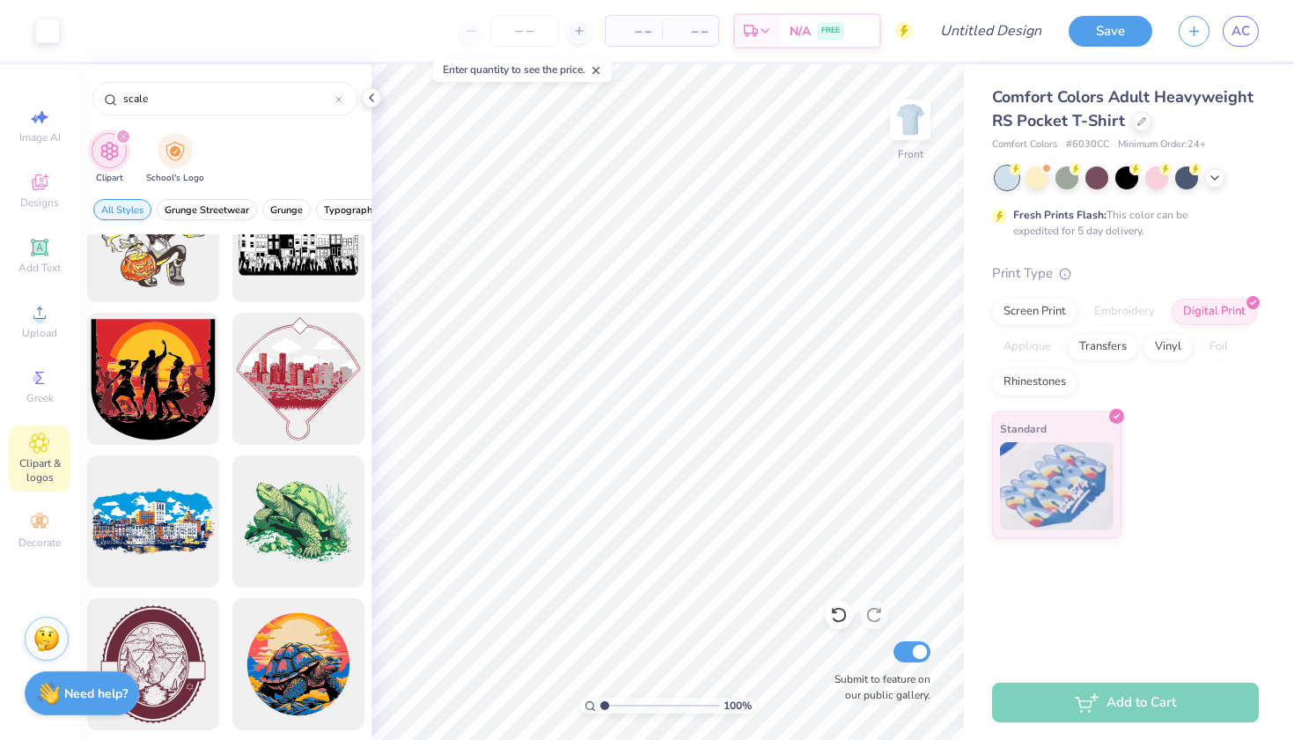
scroll to position [920, 0]
click at [33, 121] on icon at bounding box center [39, 117] width 21 height 21
select select "4"
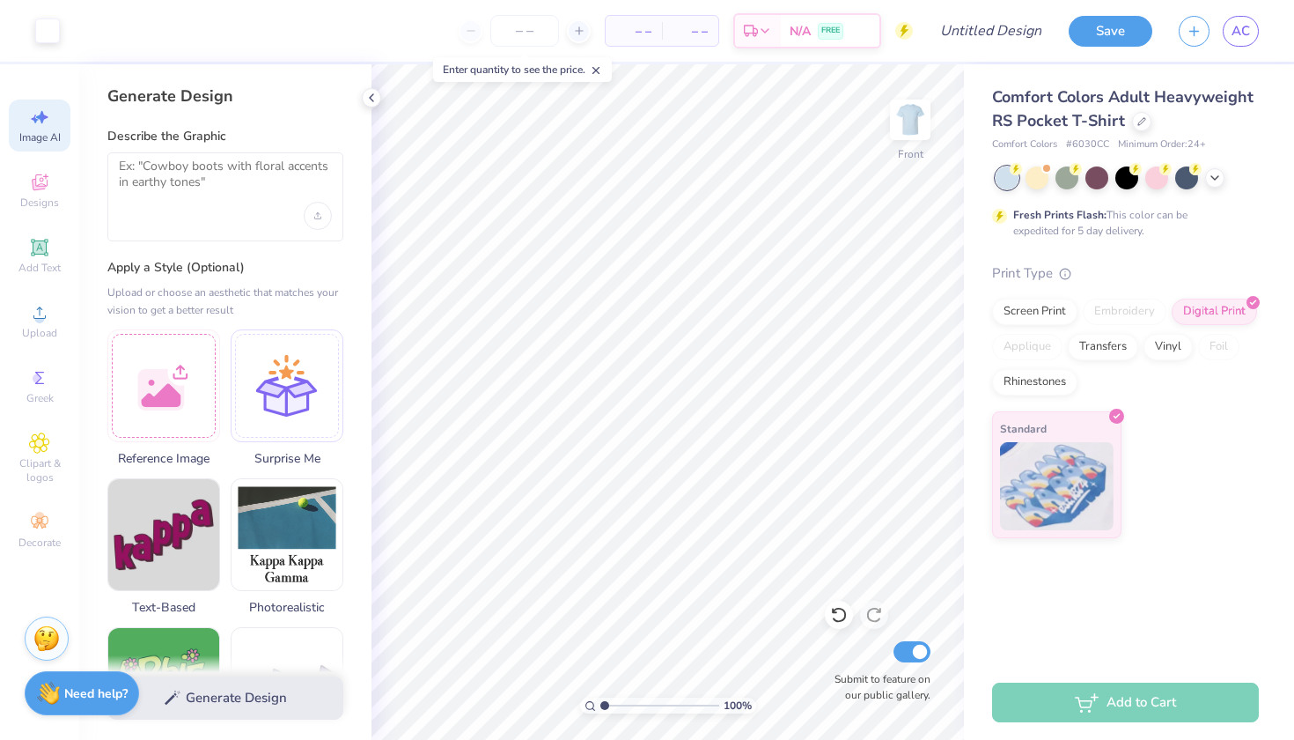
click at [206, 203] on div at bounding box center [225, 196] width 236 height 89
click at [194, 171] on textarea at bounding box center [225, 181] width 213 height 44
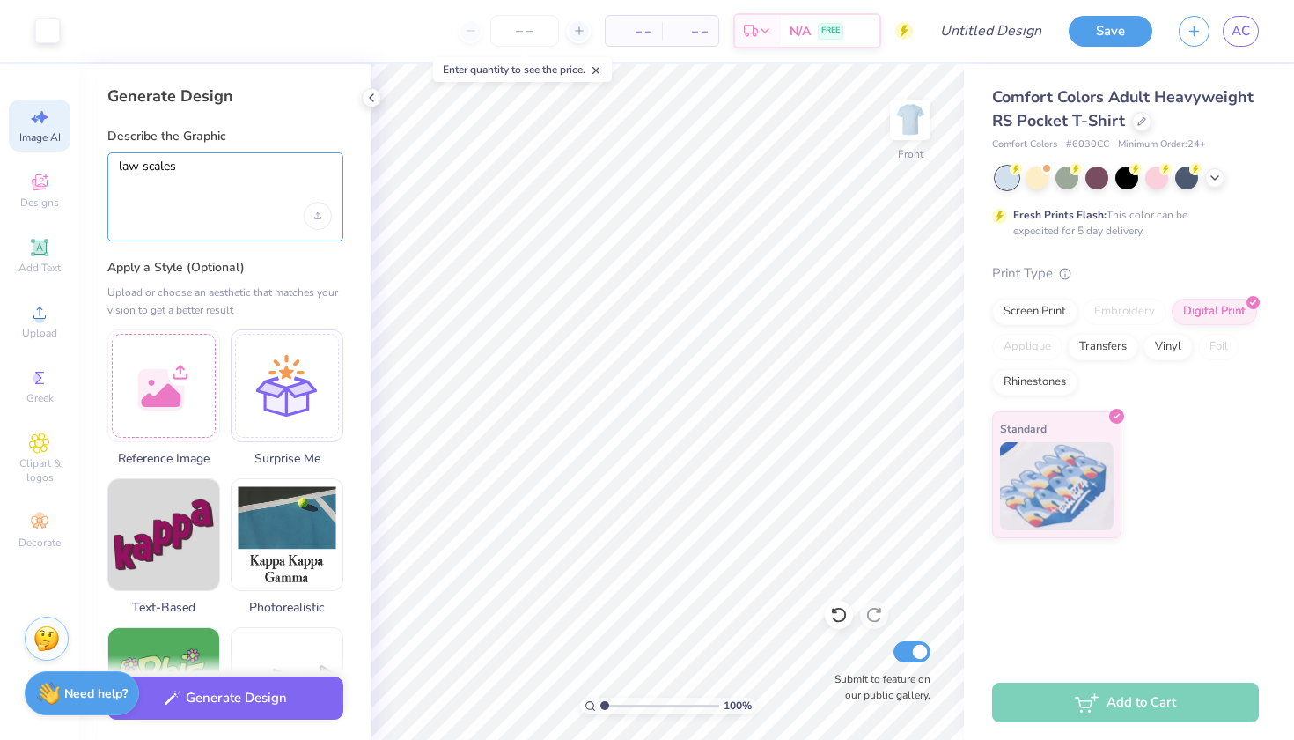
type textarea "law scales"
click at [272, 701] on button "Generate Design" at bounding box center [225, 693] width 236 height 43
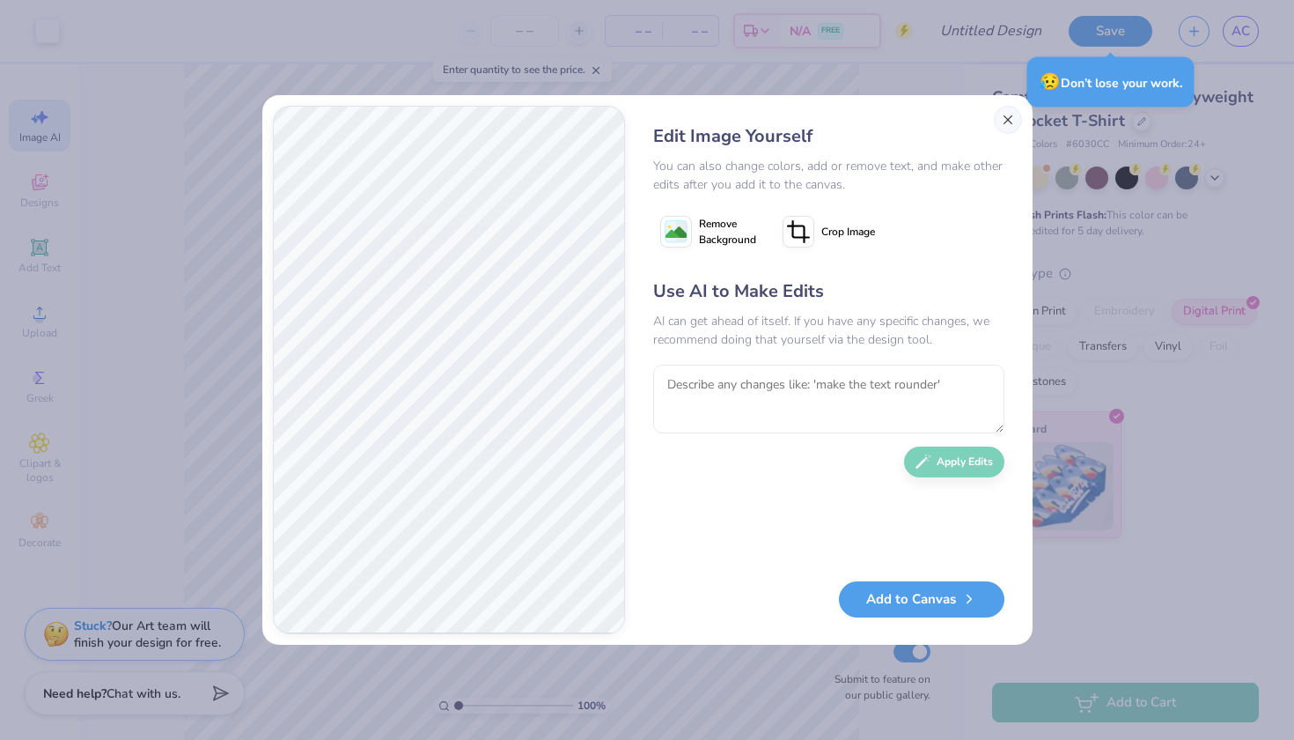
click at [1006, 119] on button "Close" at bounding box center [1008, 120] width 28 height 28
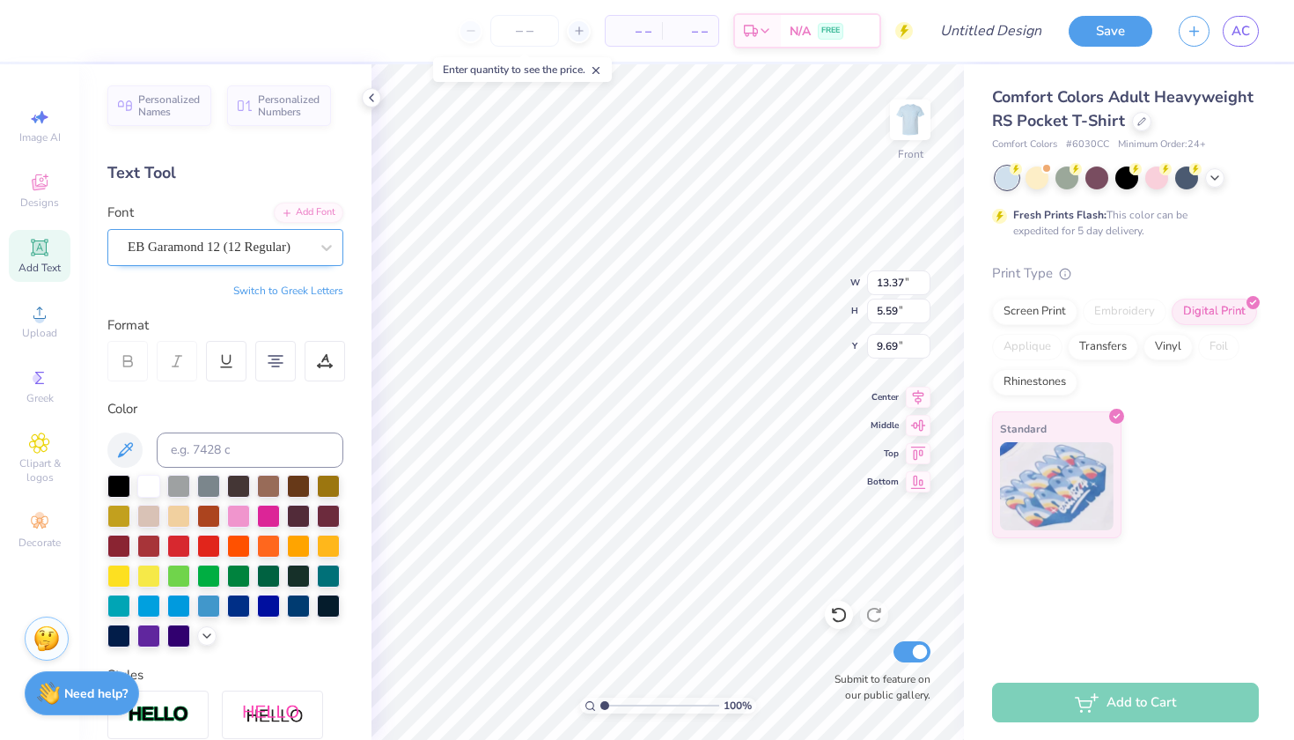
click at [264, 262] on div "EB Garamond 12 (12 Regular)" at bounding box center [225, 247] width 236 height 37
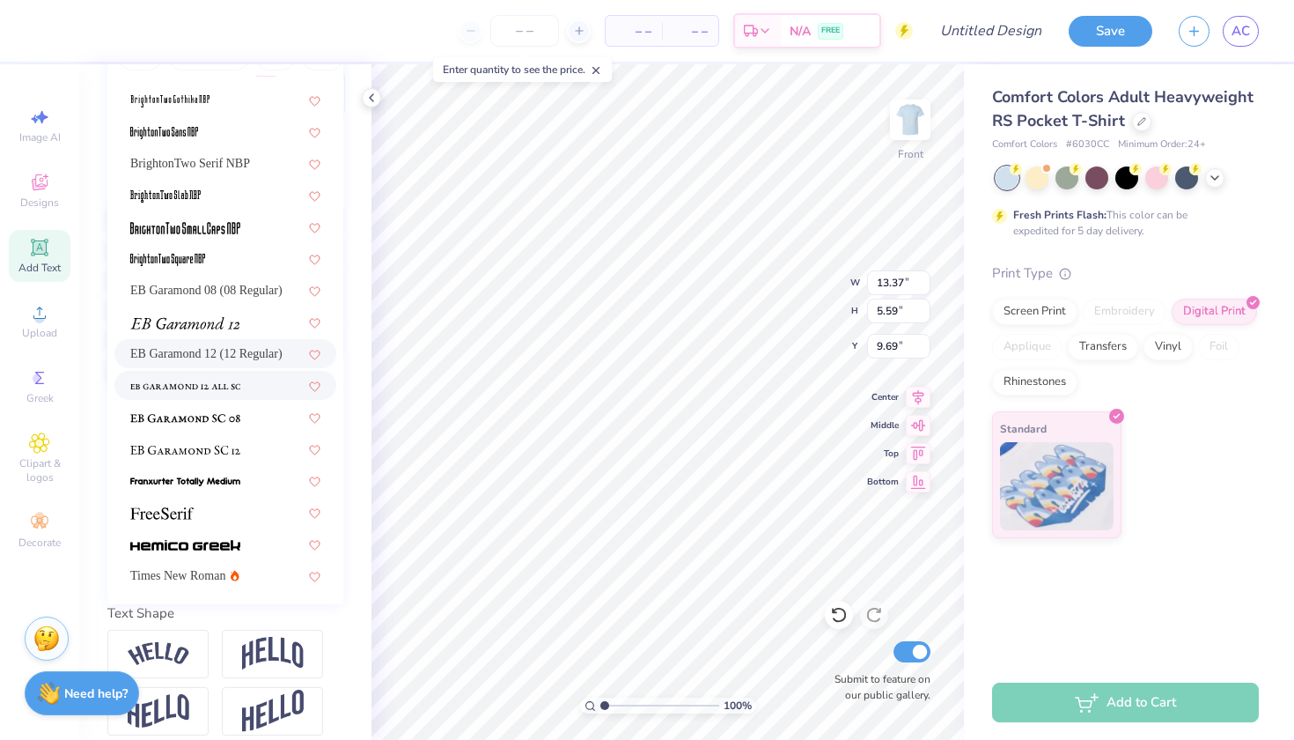
scroll to position [269, 0]
click at [229, 511] on div at bounding box center [225, 511] width 190 height 18
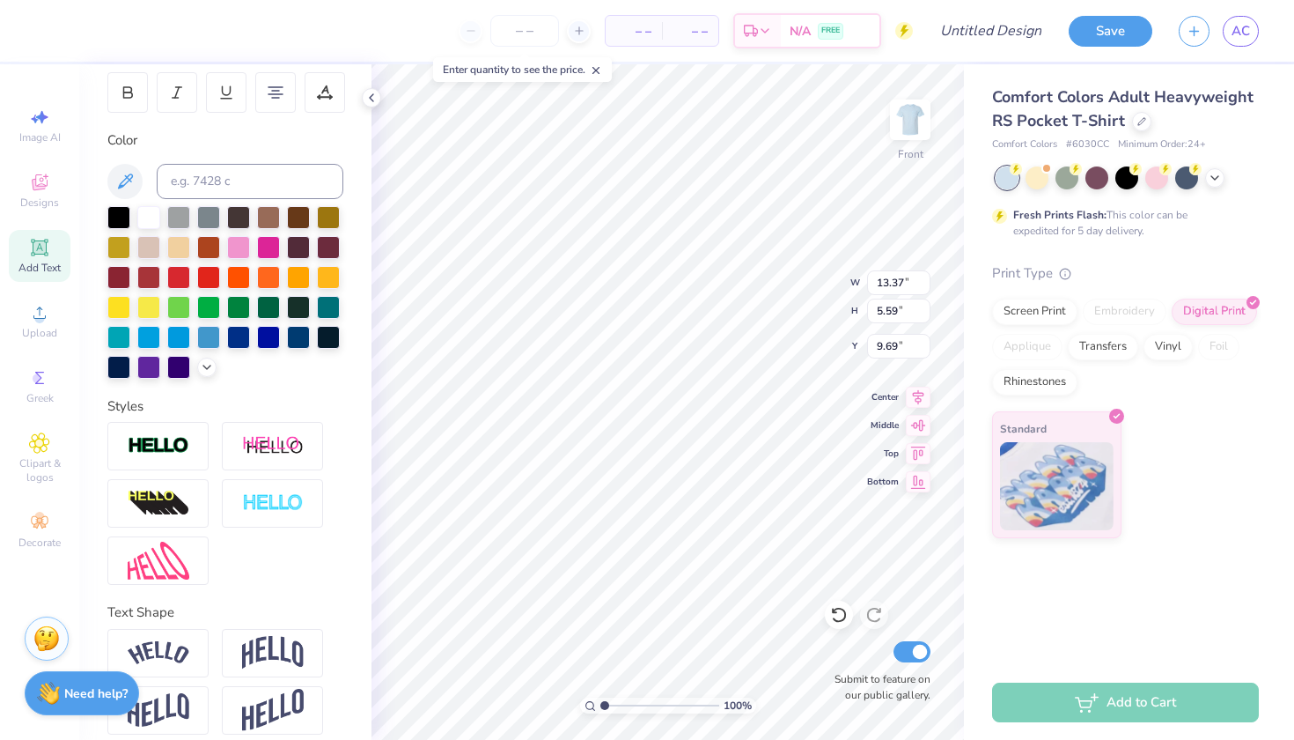
type input "13.56"
type input "5.61"
type input "9.68"
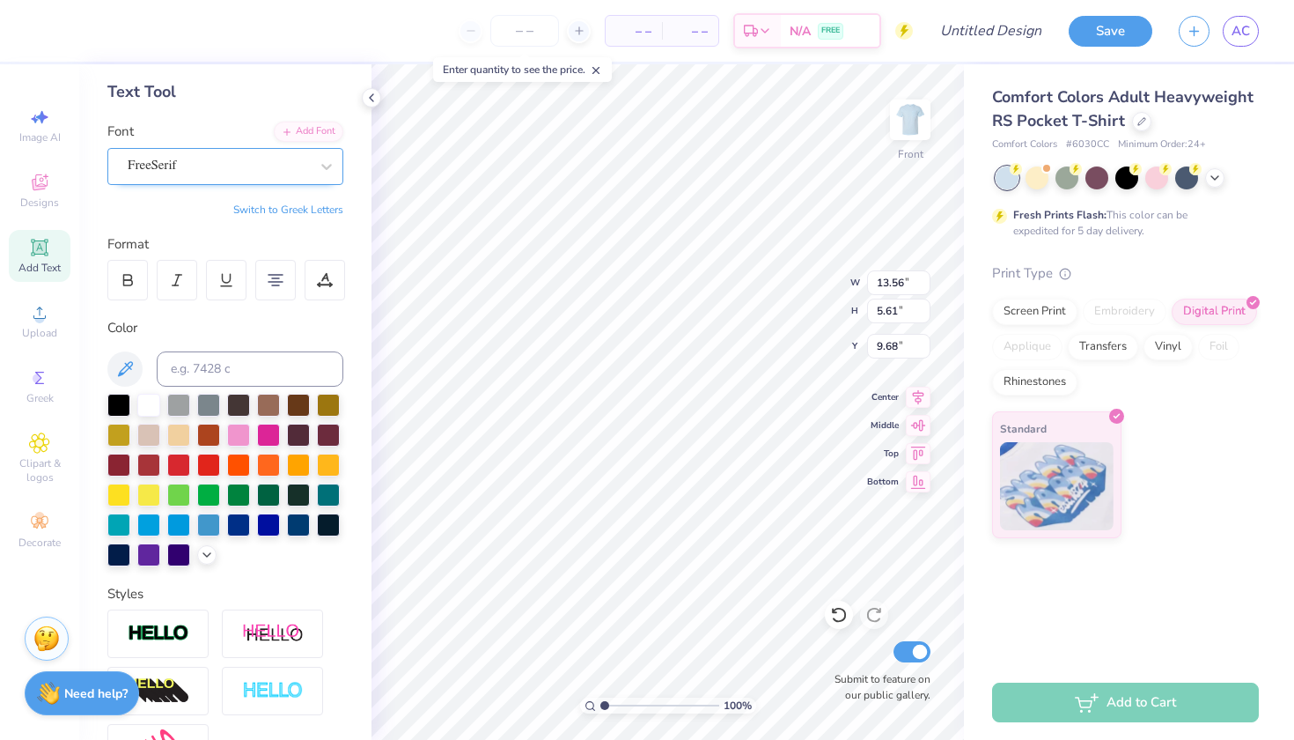
scroll to position [41, 0]
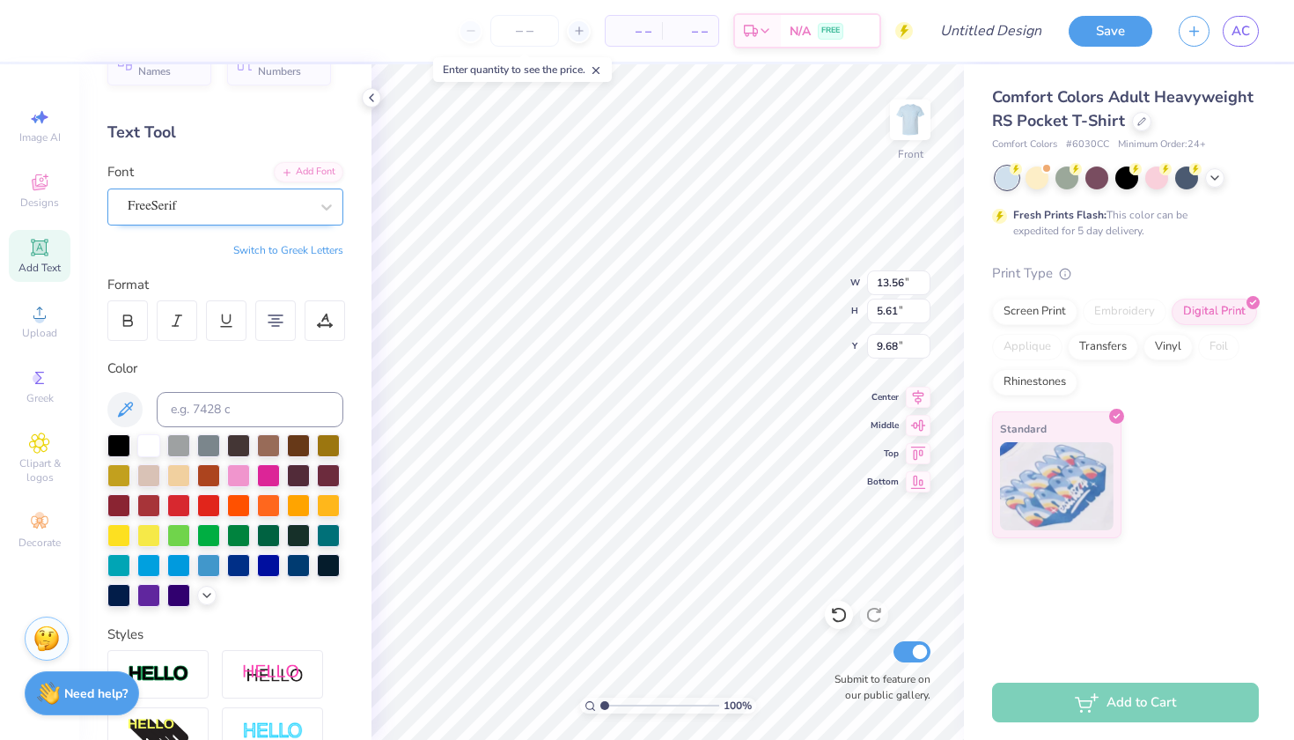
click at [249, 197] on div "FreeSerif" at bounding box center [218, 206] width 185 height 27
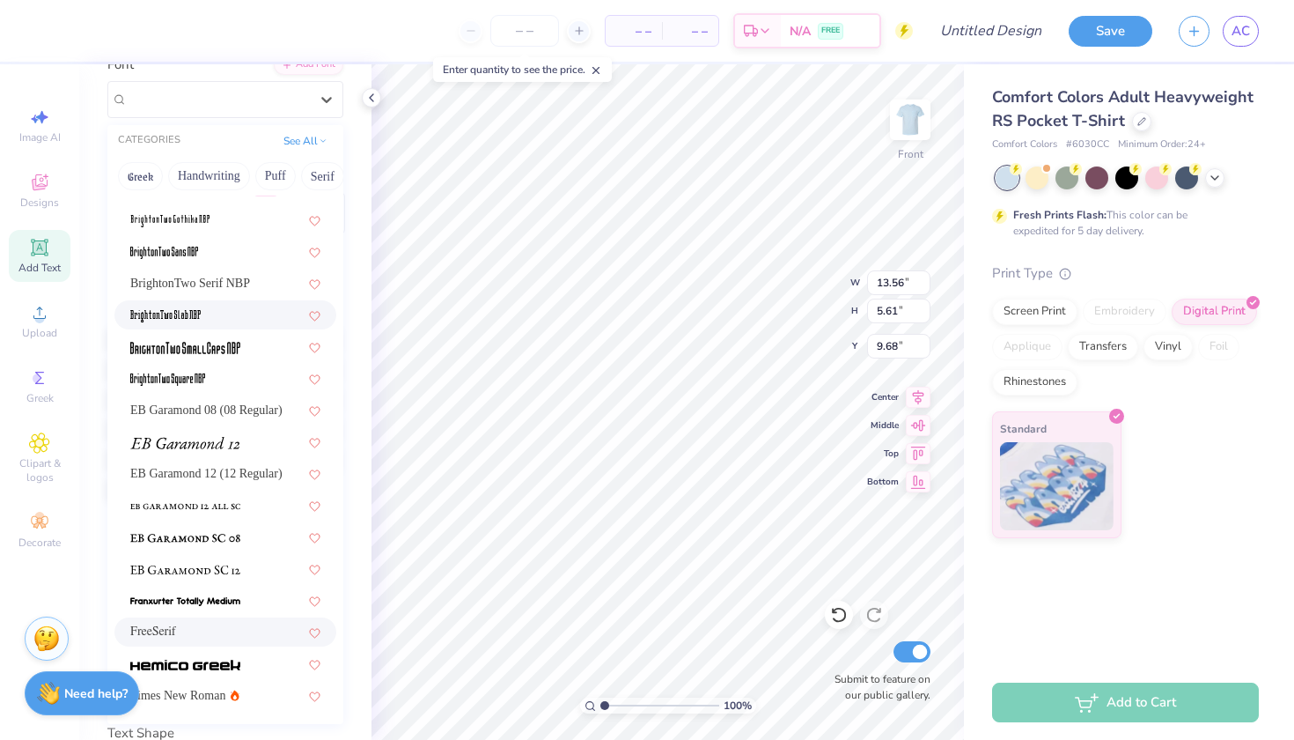
scroll to position [151, 0]
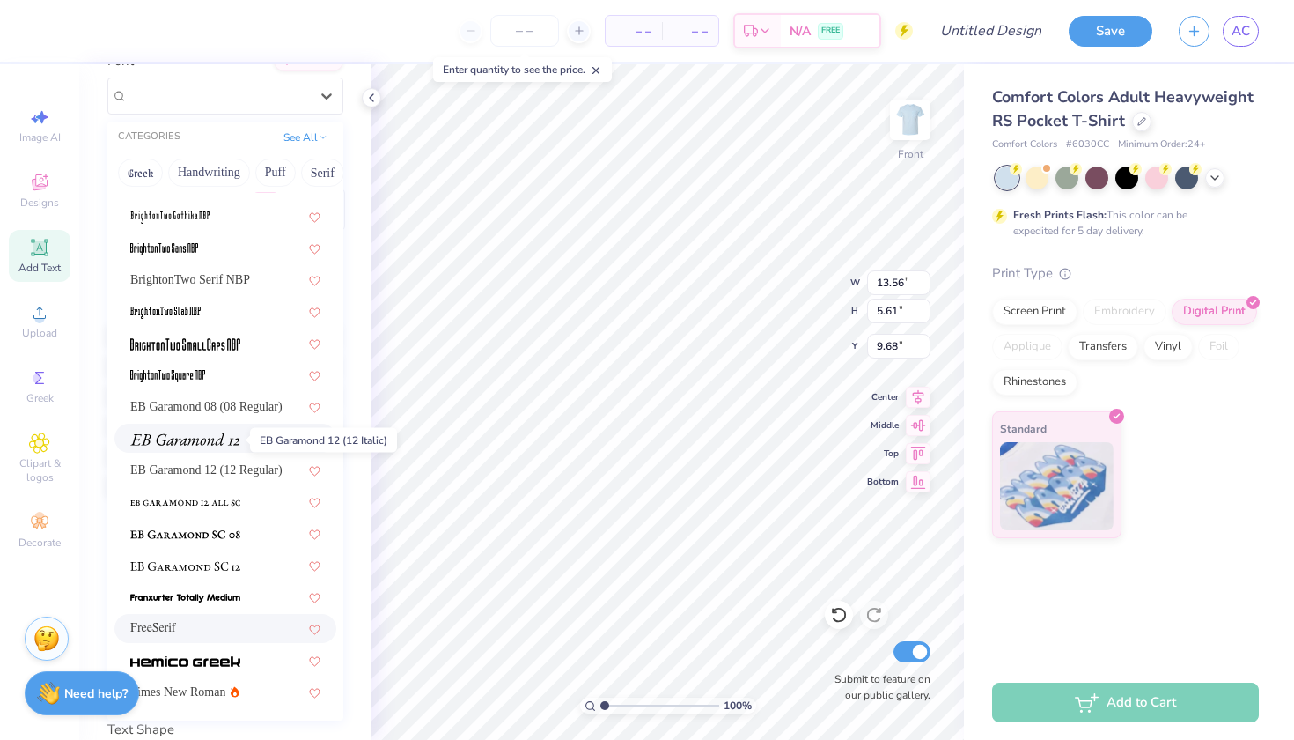
click at [224, 442] on img at bounding box center [184, 439] width 109 height 12
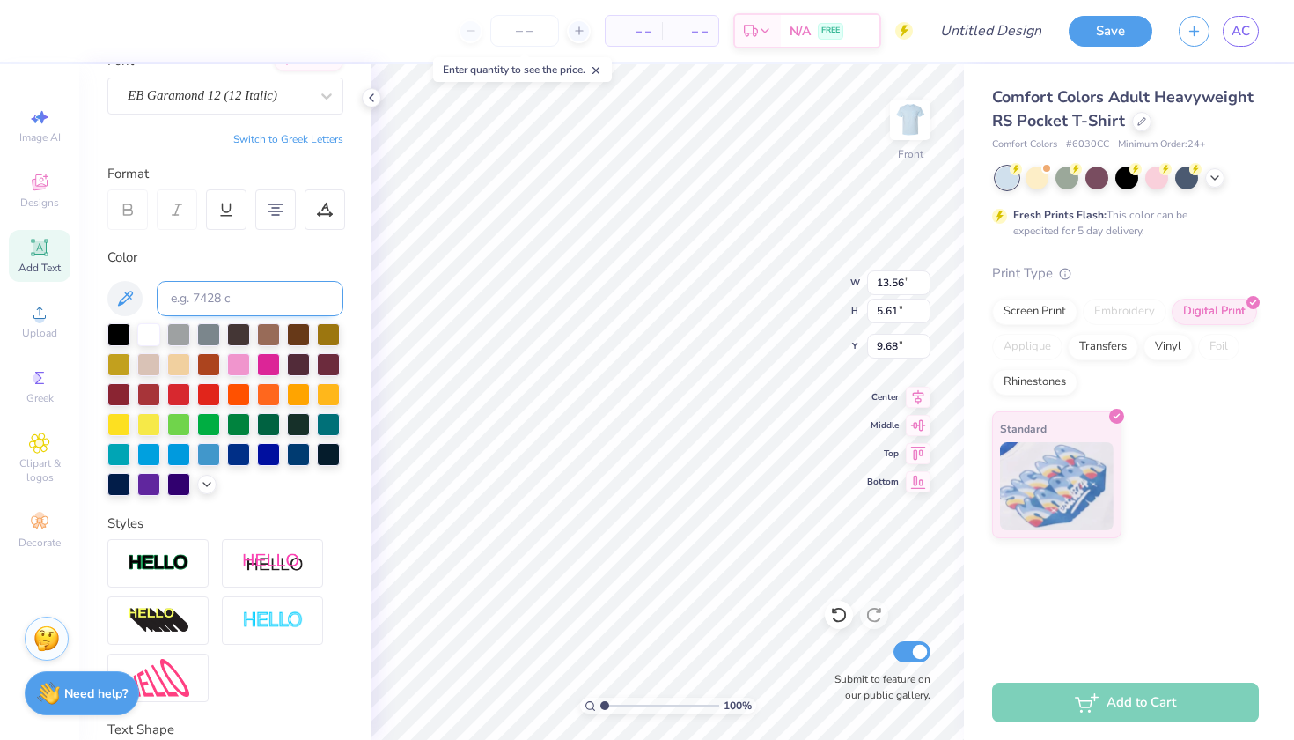
type input "14.32"
type input "5.37"
type input "9.80"
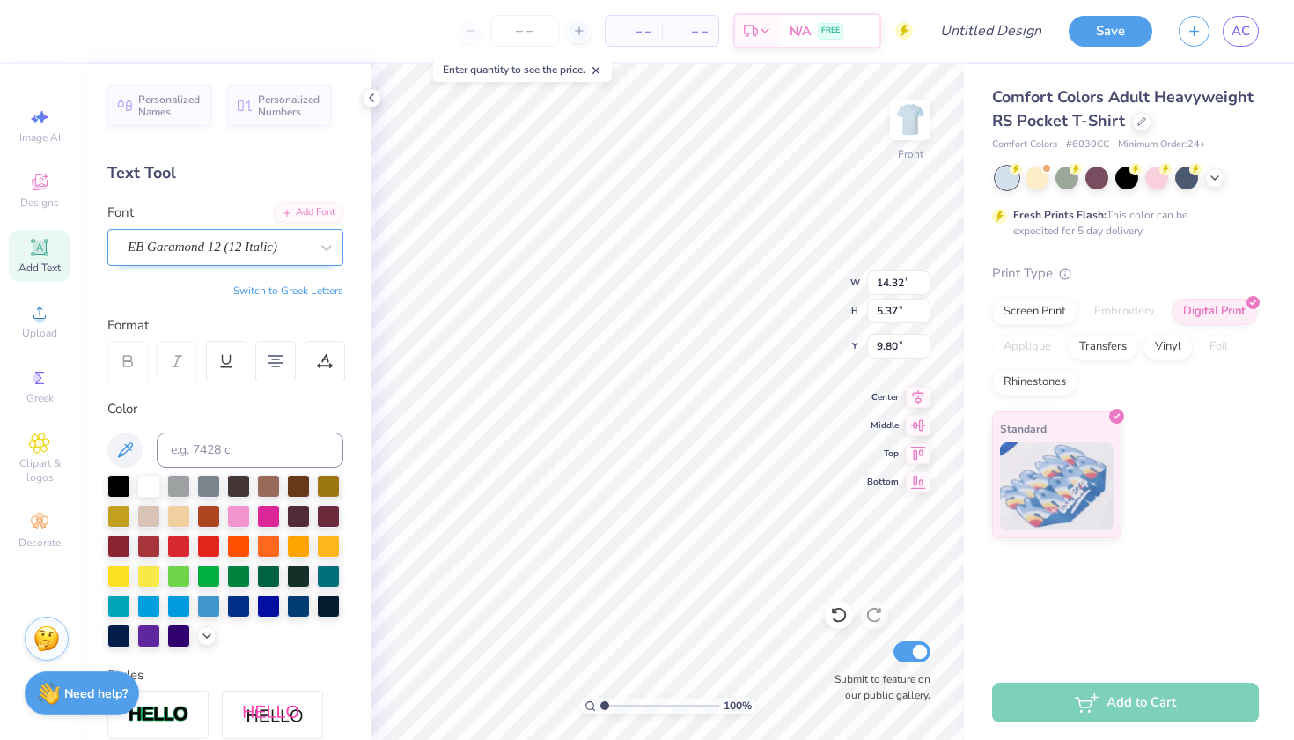
scroll to position [0, 0]
click at [241, 255] on span "EB Garamond 12 (12 Italic)" at bounding box center [203, 247] width 150 height 20
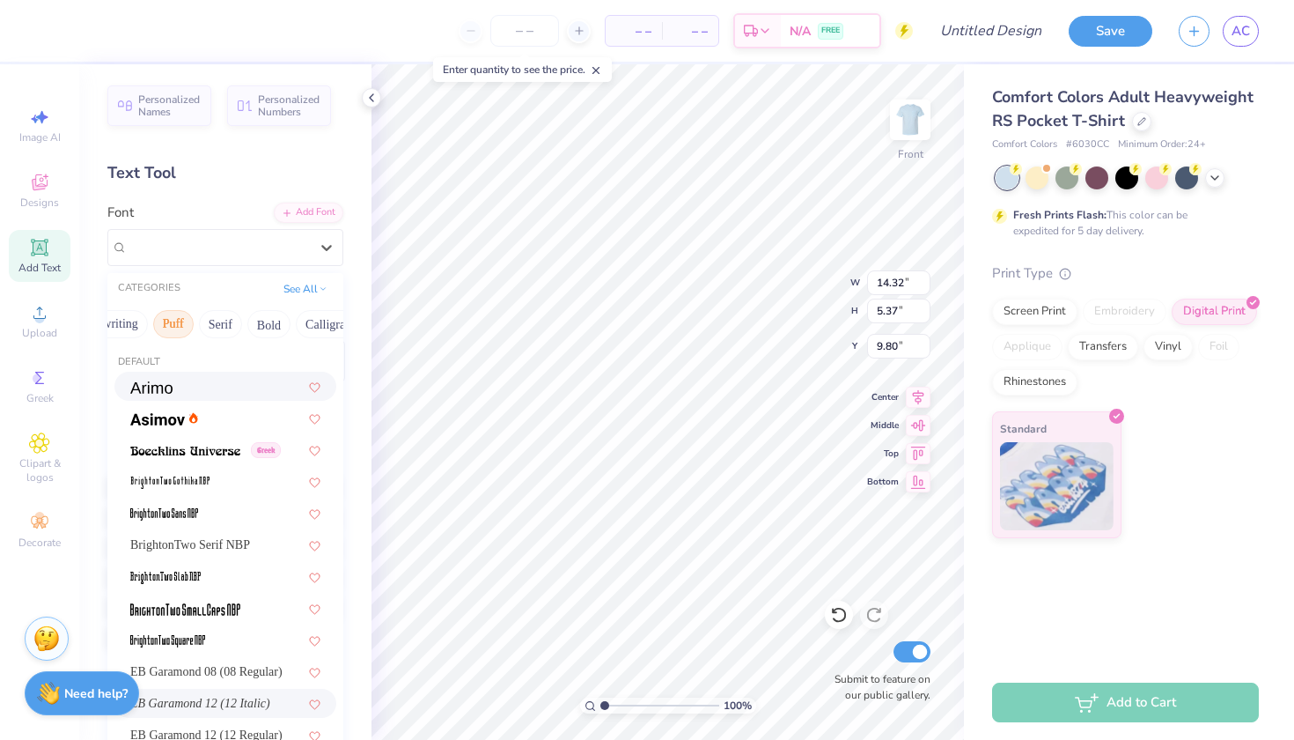
scroll to position [0, 135]
click at [247, 321] on button "Bold" at bounding box center [236, 324] width 43 height 28
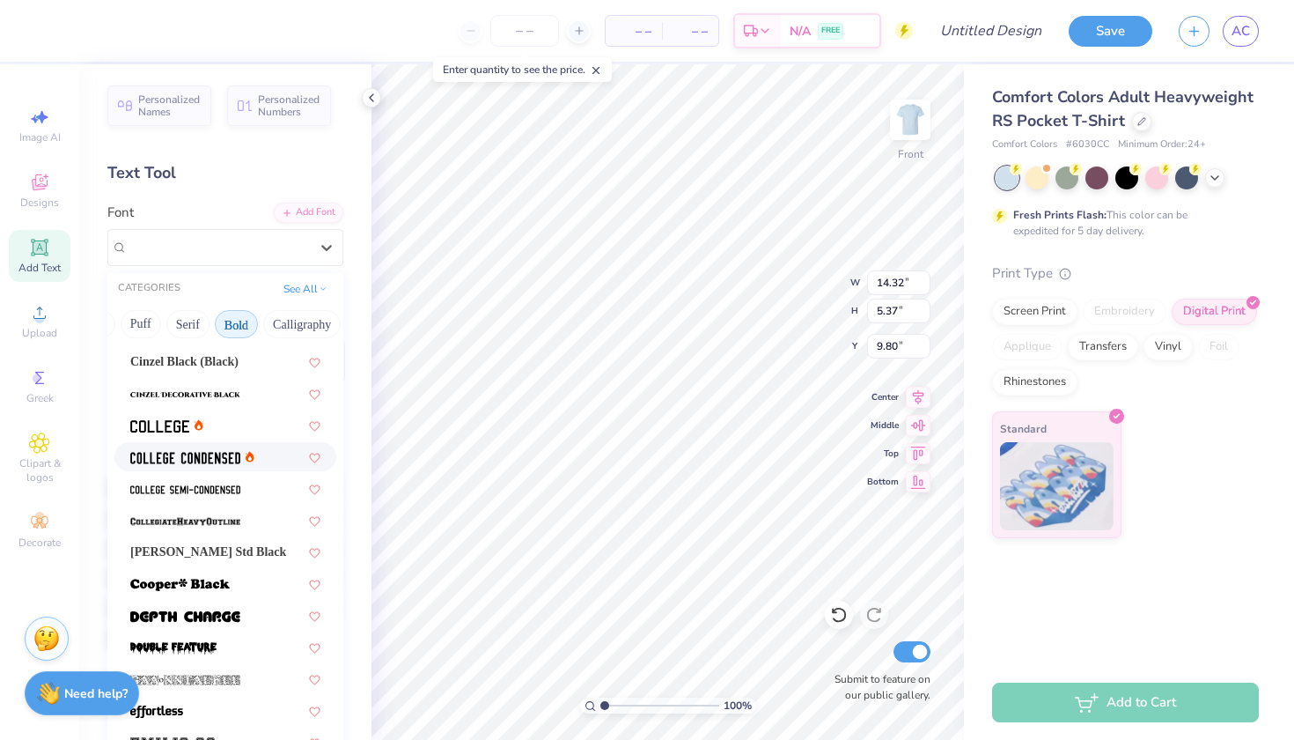
scroll to position [136, 0]
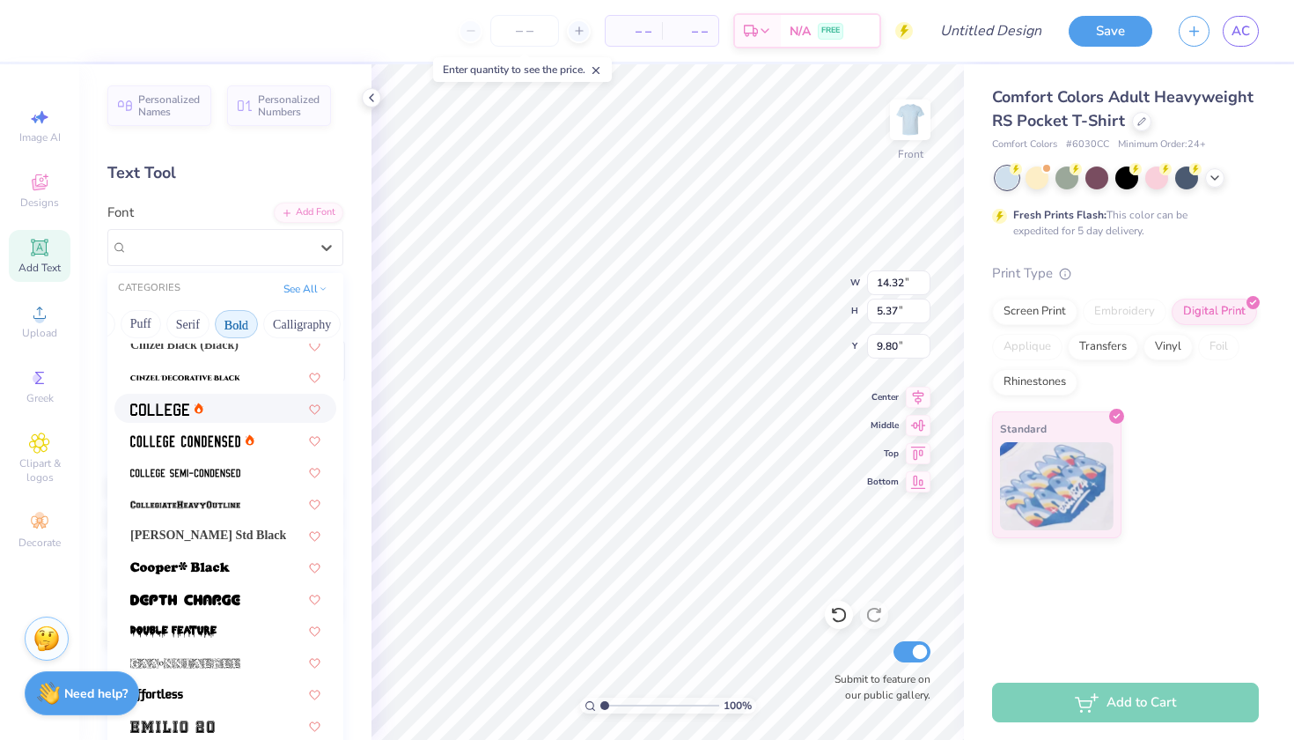
click at [233, 407] on div at bounding box center [225, 408] width 190 height 18
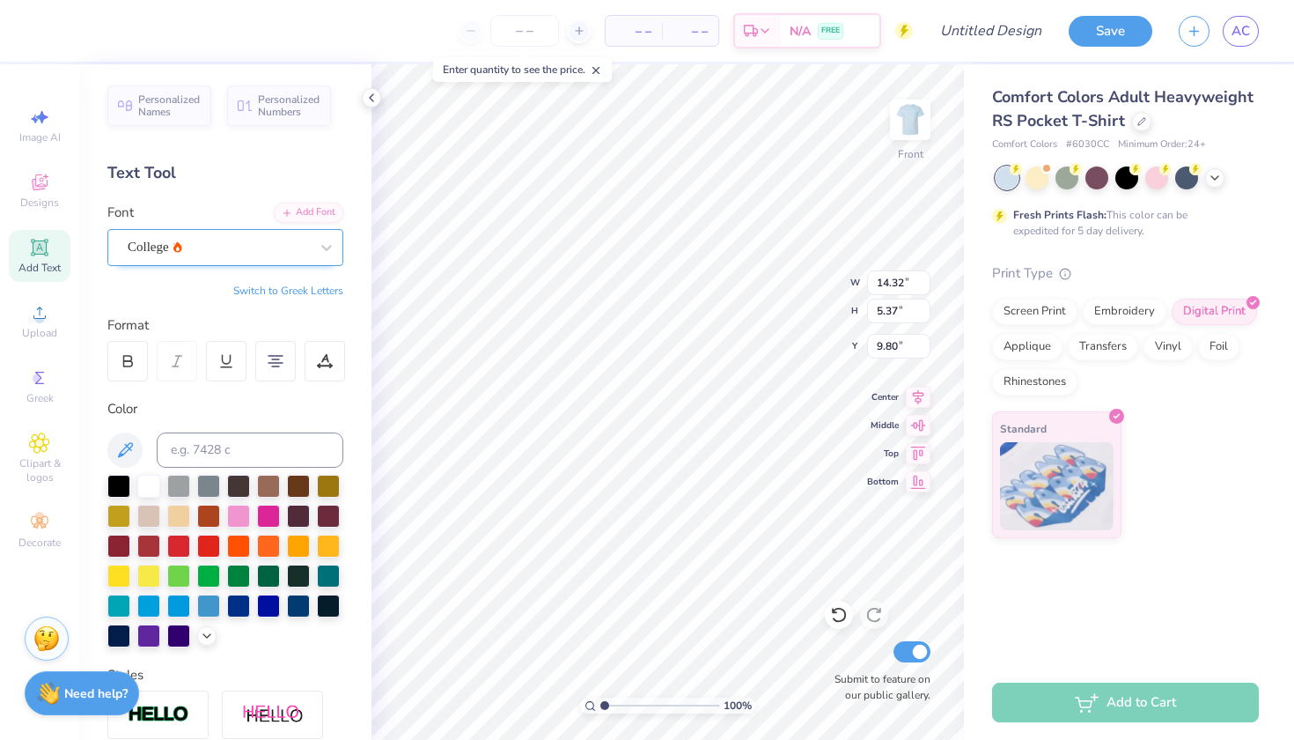
type input "11.64"
type input "5.36"
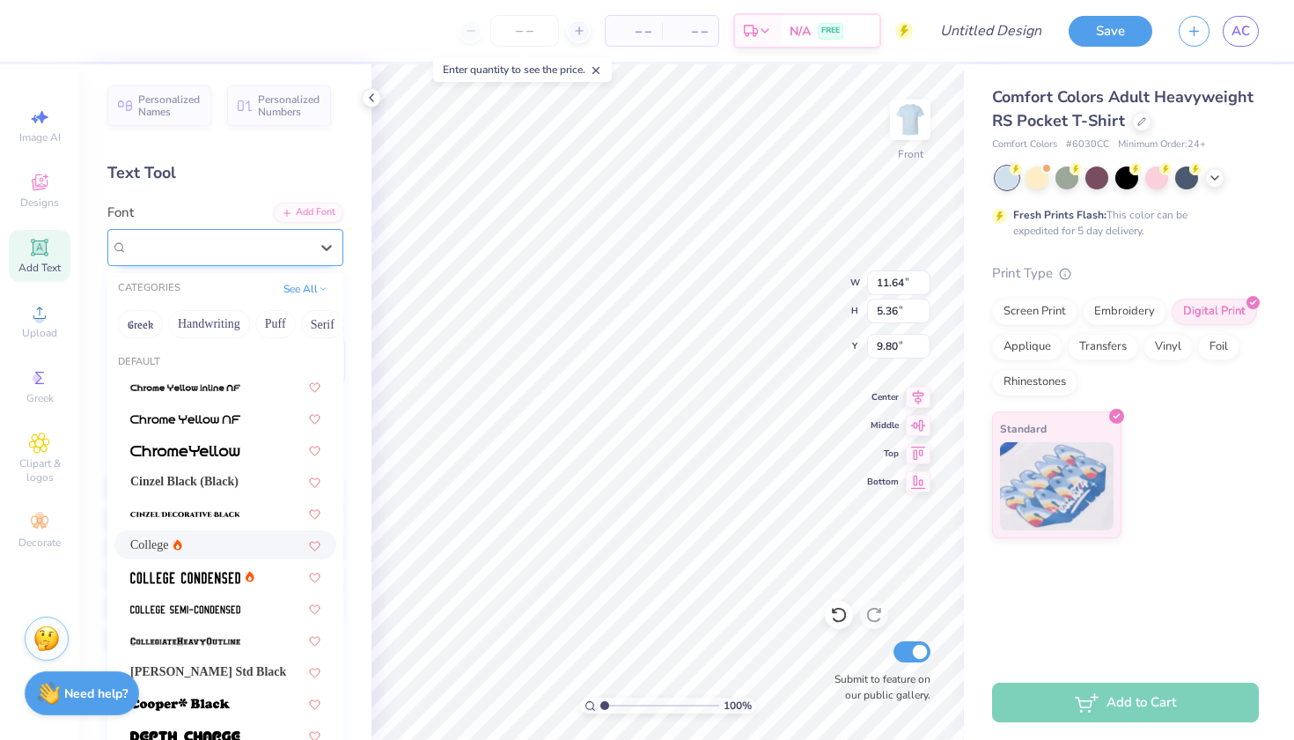
click at [233, 249] on div "College" at bounding box center [218, 246] width 185 height 27
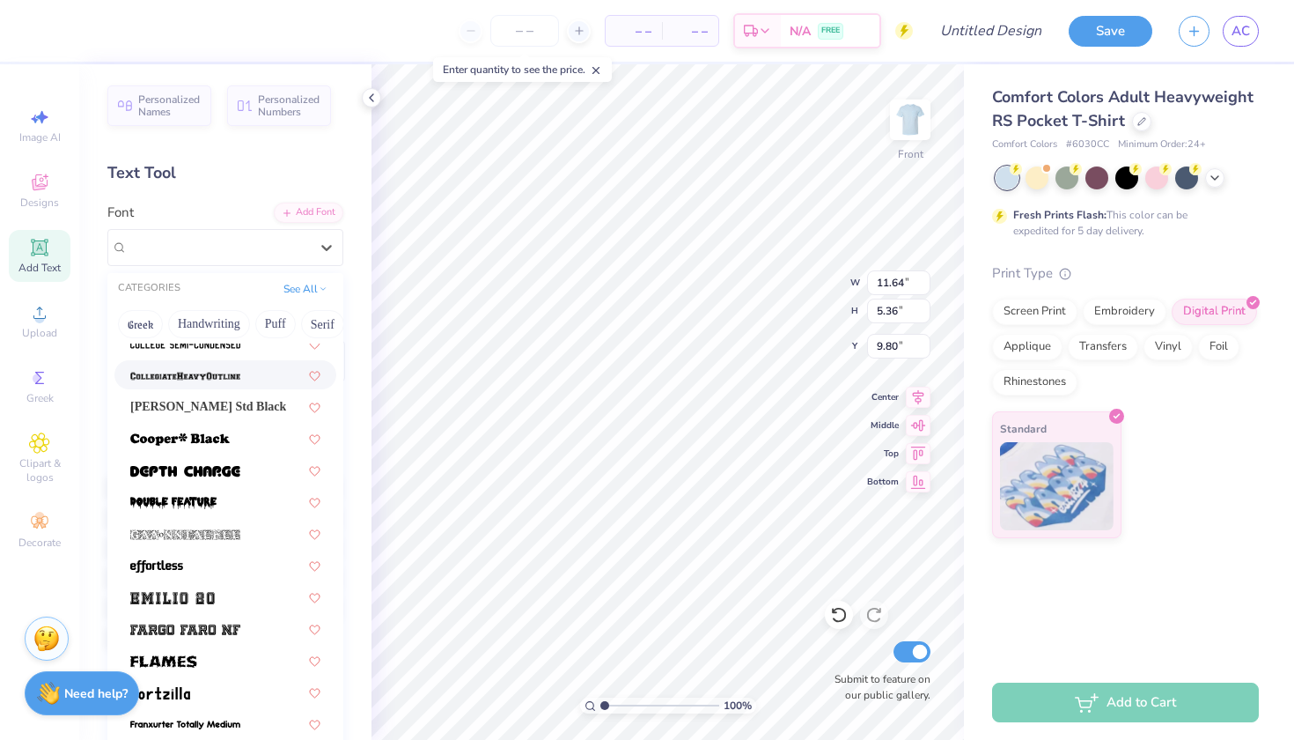
scroll to position [269, 0]
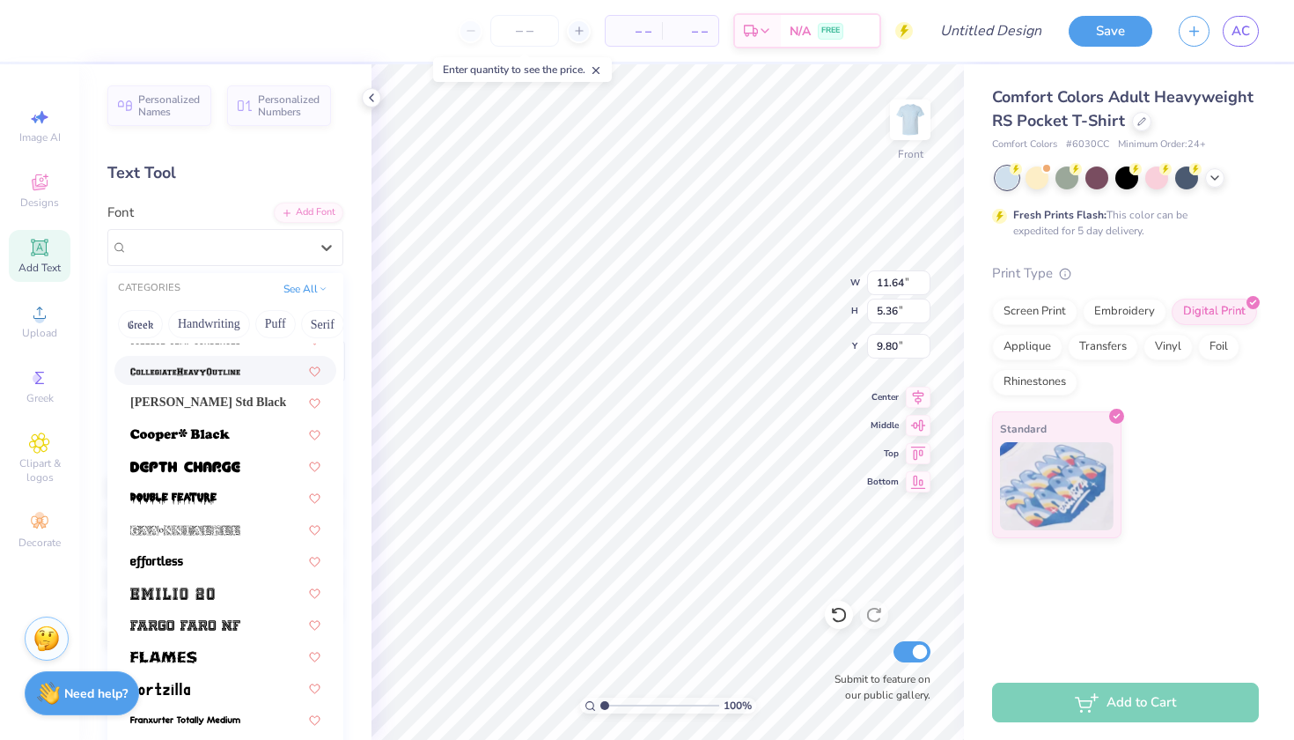
click at [233, 372] on img at bounding box center [185, 371] width 110 height 12
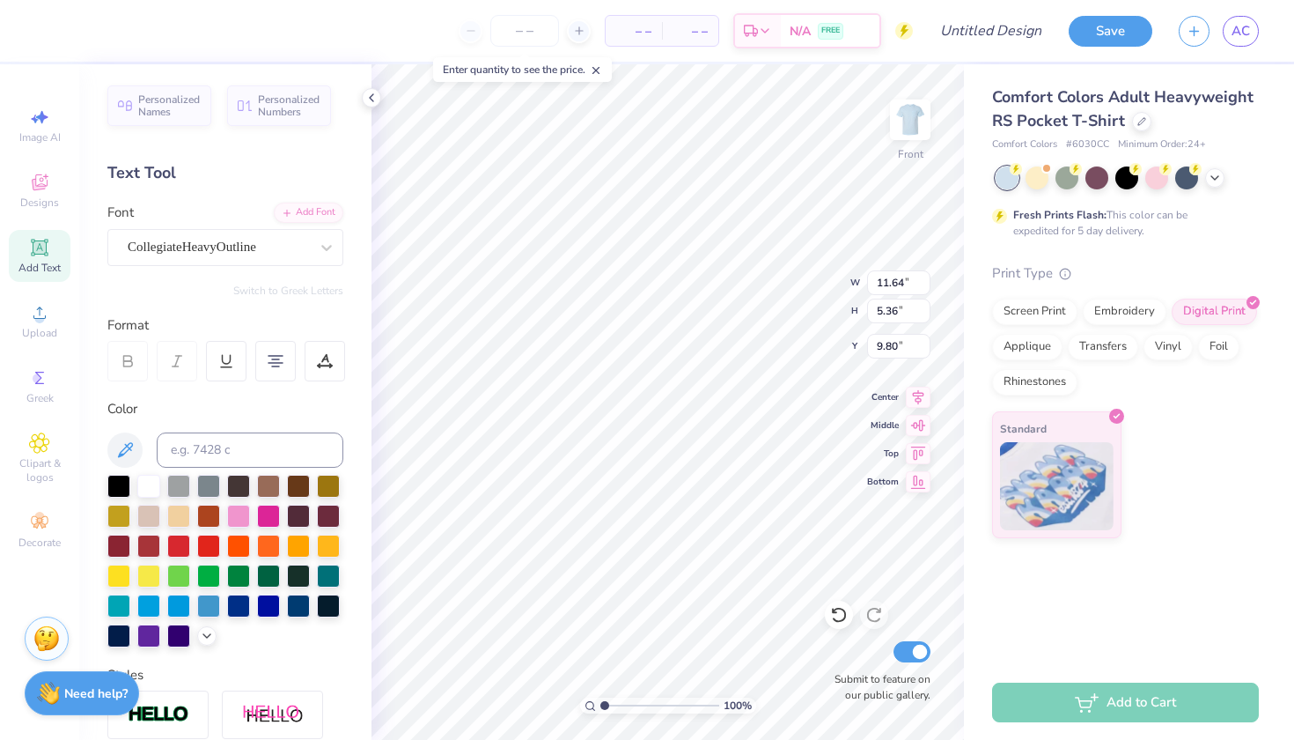
type input "14.32"
type input "5.47"
type input "9.75"
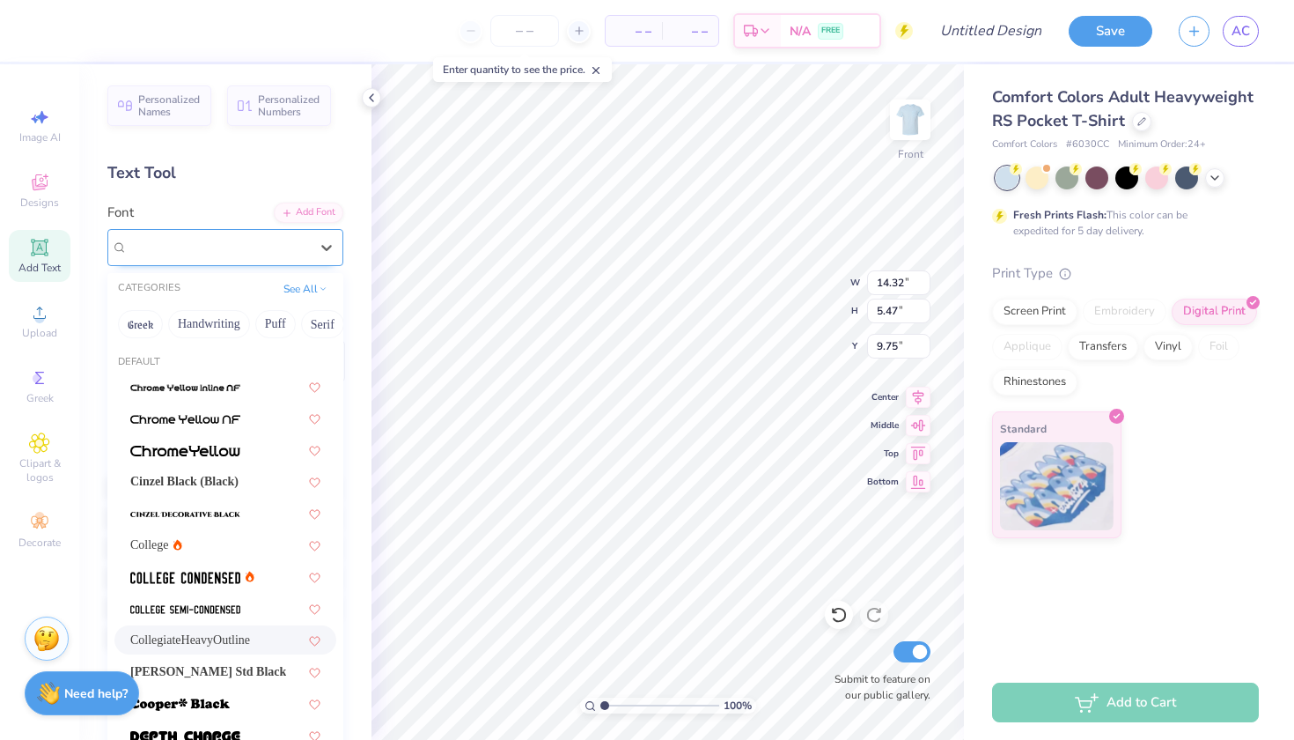
click at [223, 254] on span "CollegiateHeavyOutline" at bounding box center [192, 247] width 129 height 20
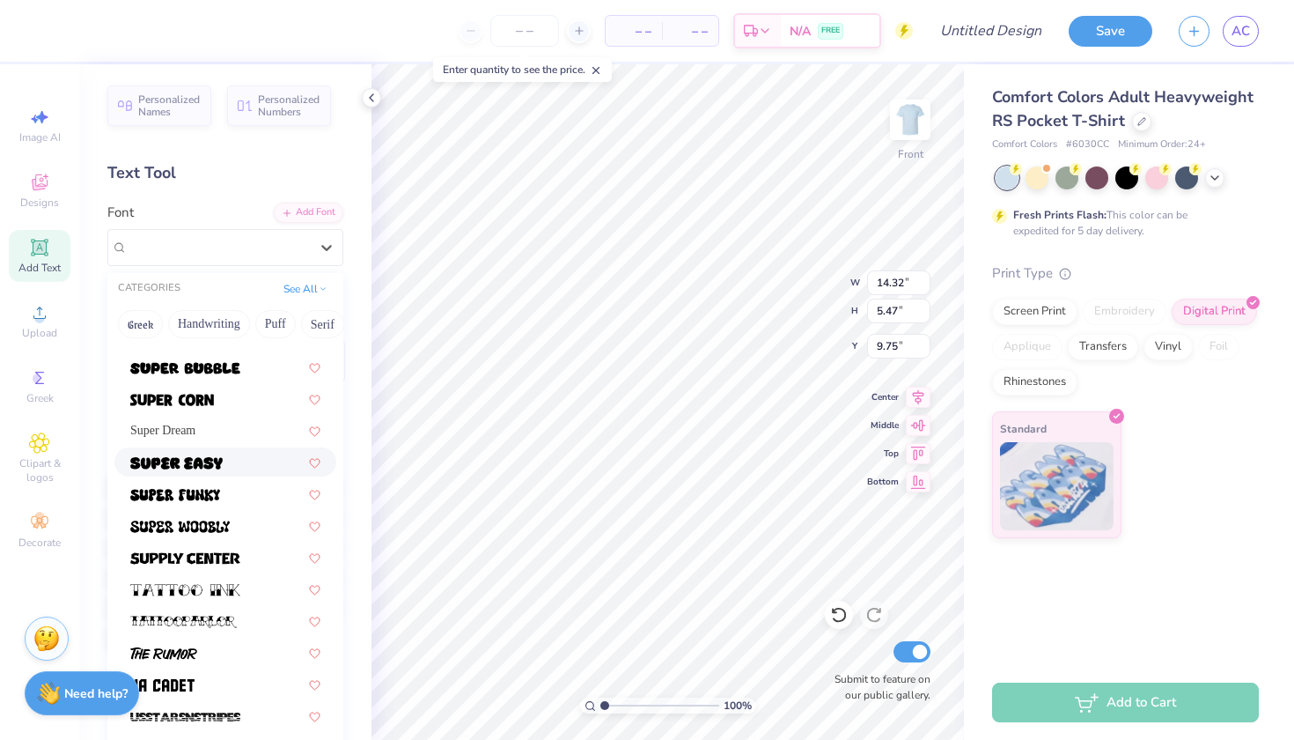
scroll to position [1920, 0]
click at [232, 401] on div at bounding box center [225, 399] width 190 height 18
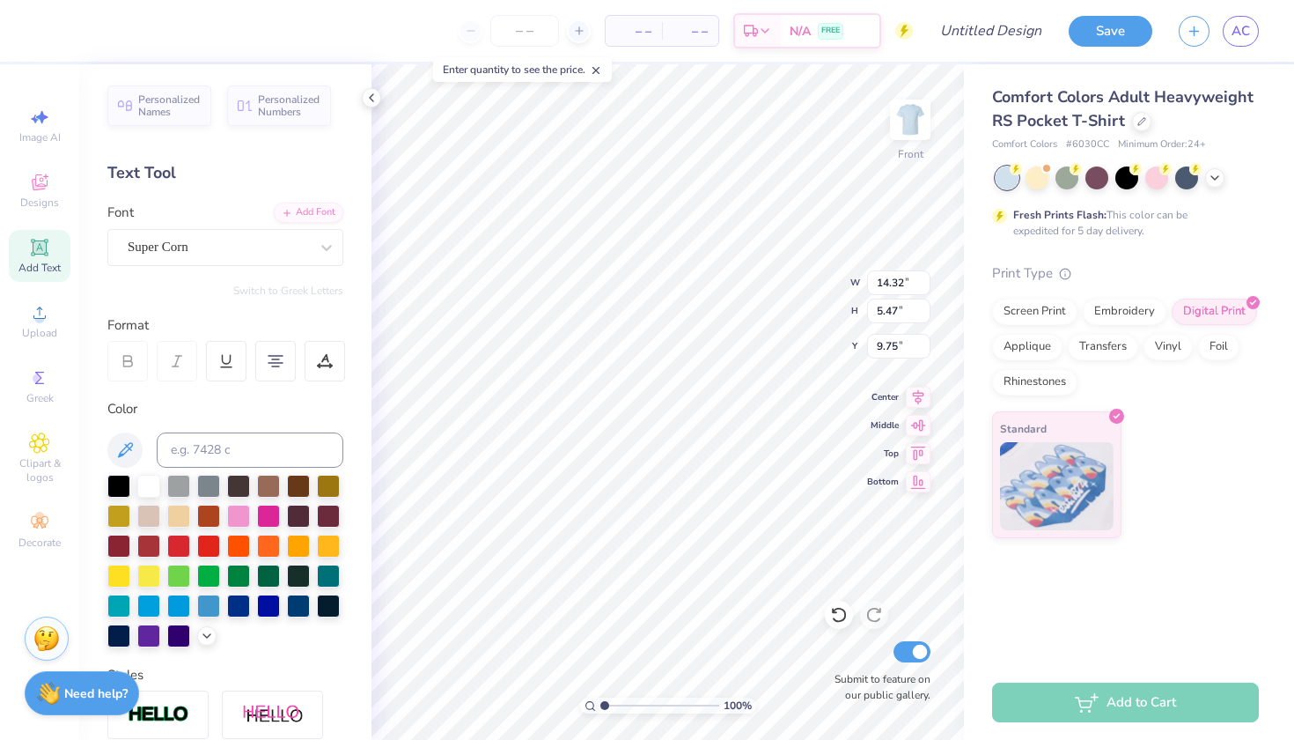
type input "10.66"
type input "5.33"
type input "9.82"
click at [240, 254] on div "Super Corn" at bounding box center [218, 246] width 185 height 27
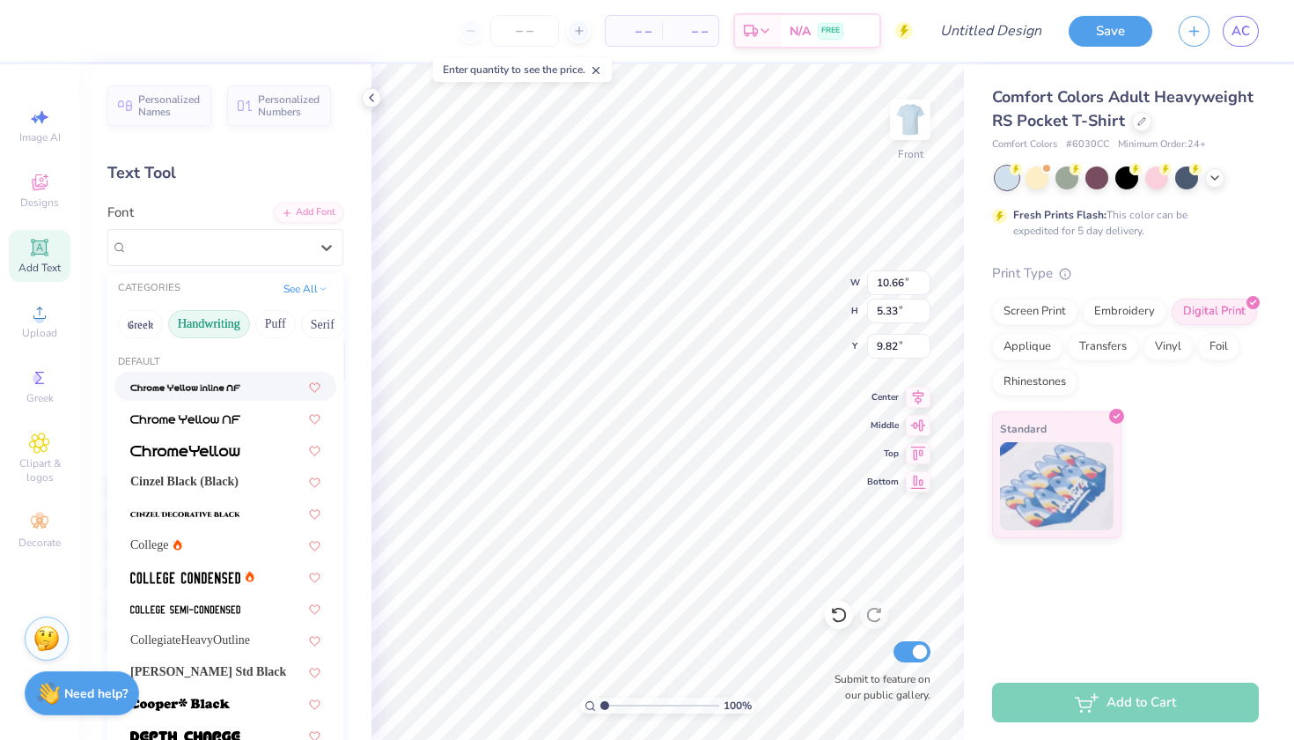
click at [230, 327] on button "Handwriting" at bounding box center [209, 324] width 82 height 28
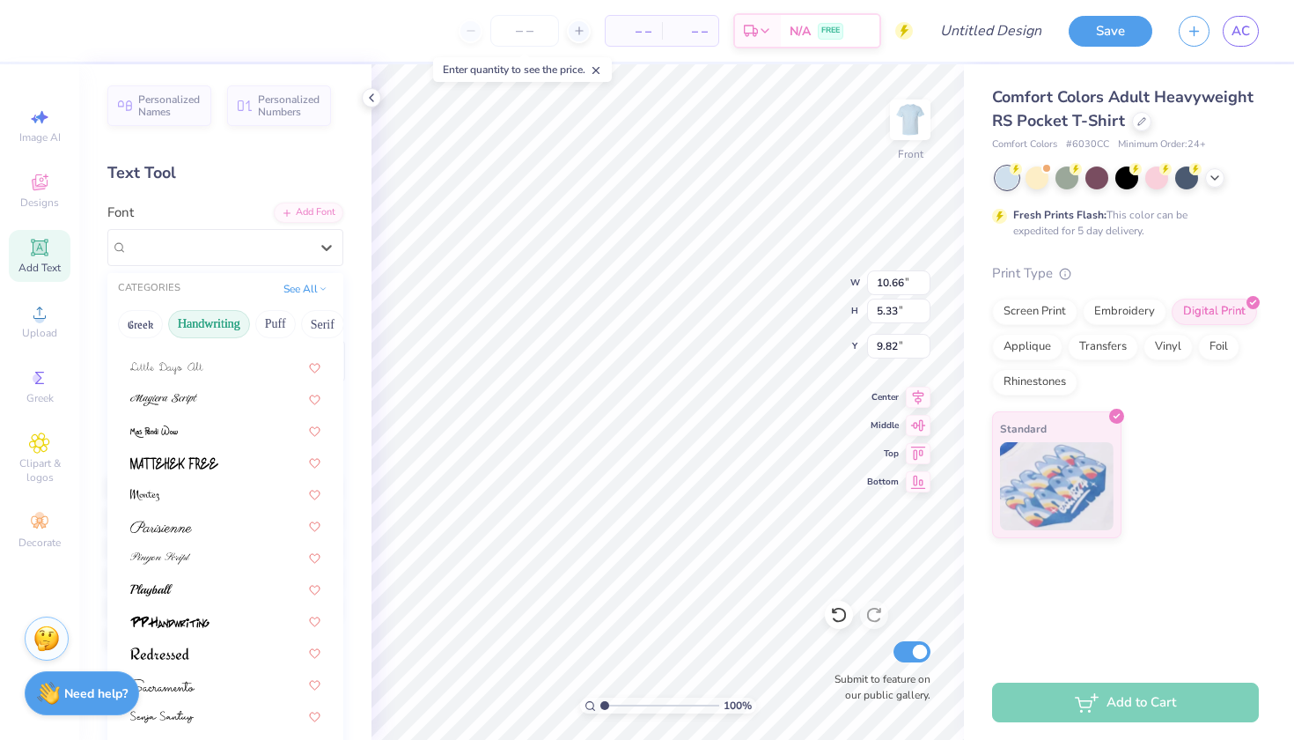
scroll to position [399, 0]
click at [269, 328] on button "Puff" at bounding box center [275, 324] width 41 height 28
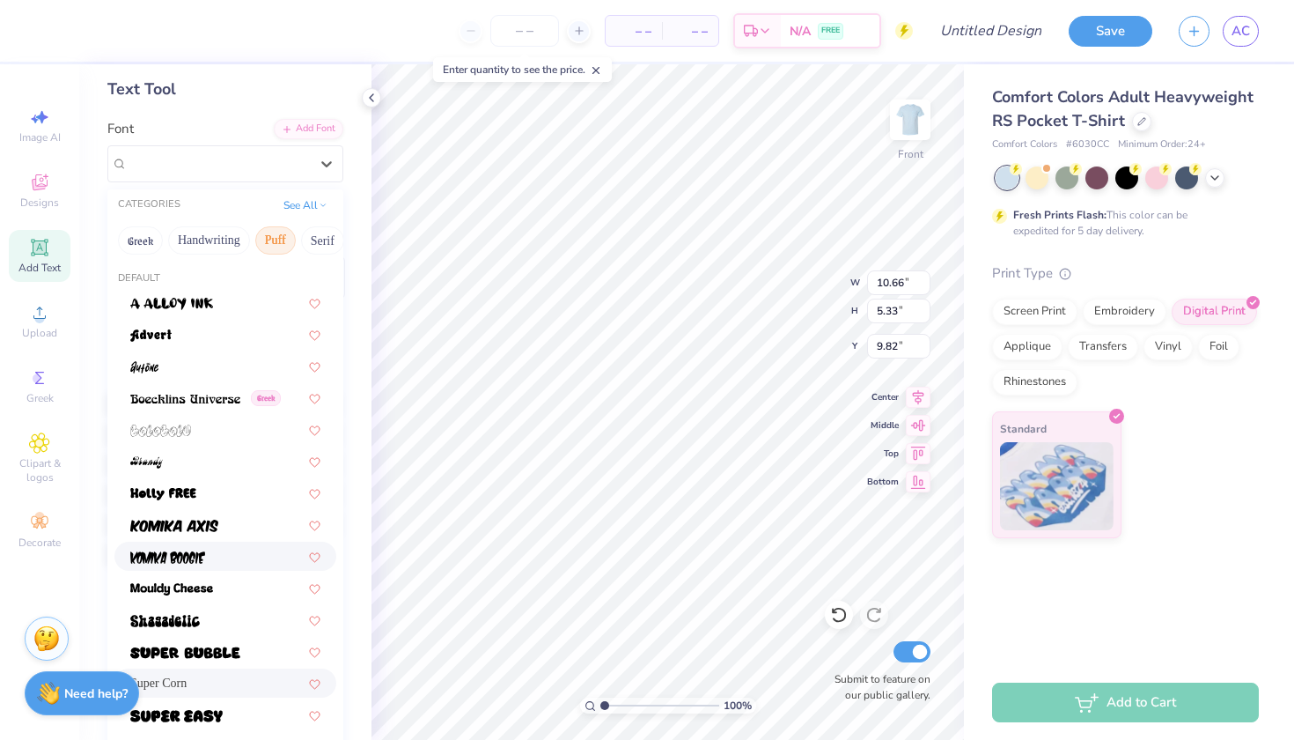
scroll to position [55, 0]
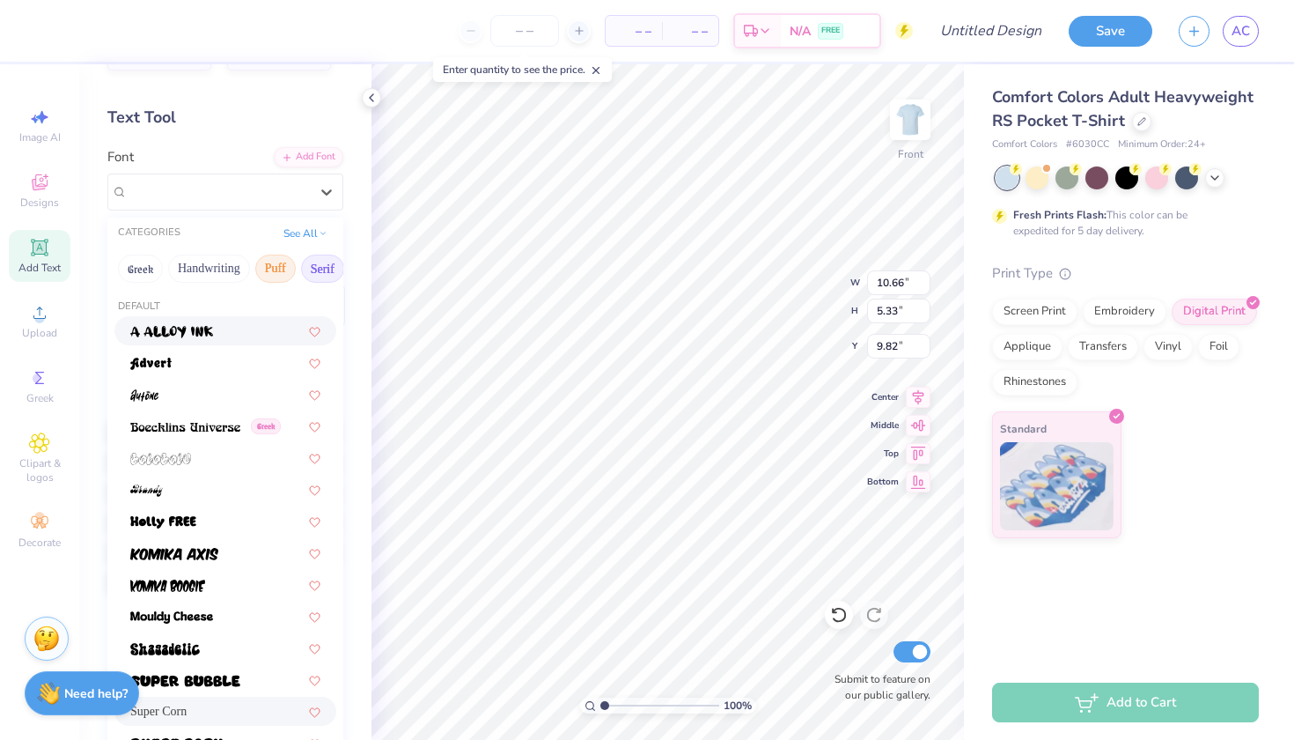
click at [316, 271] on button "Serif" at bounding box center [322, 268] width 43 height 28
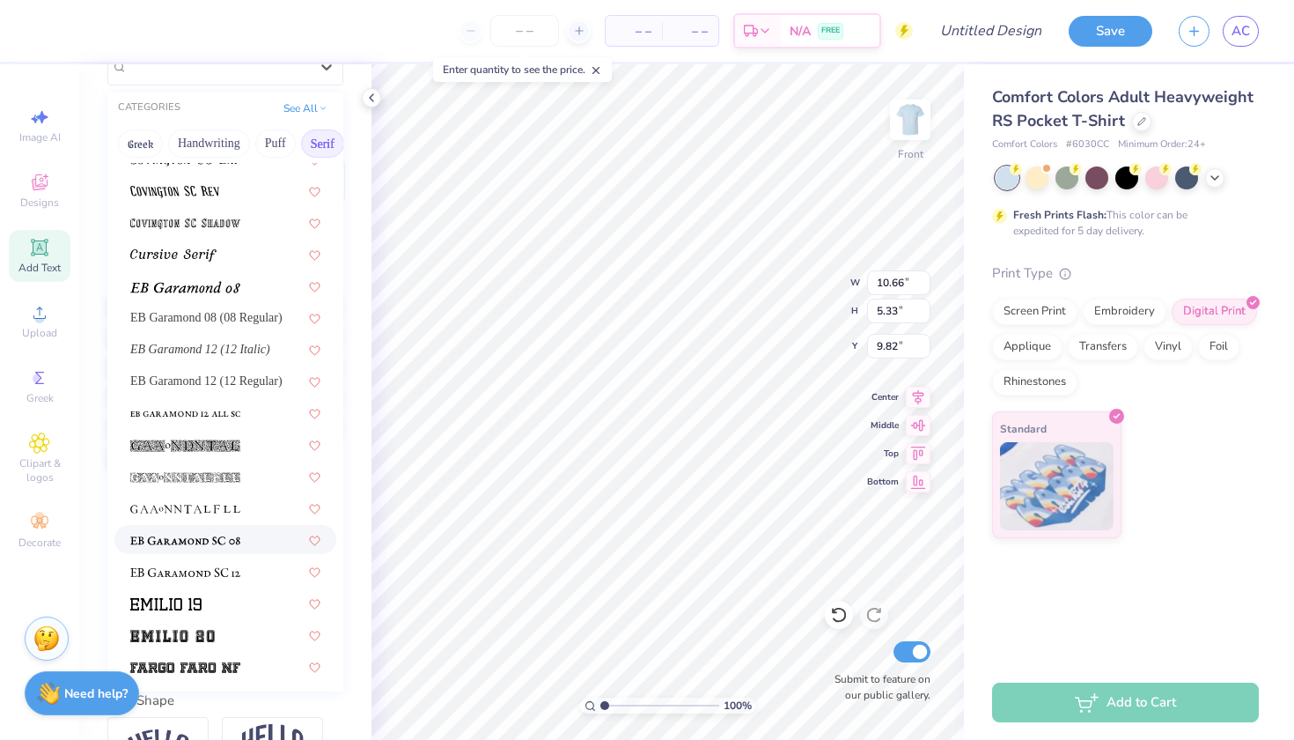
scroll to position [957, 0]
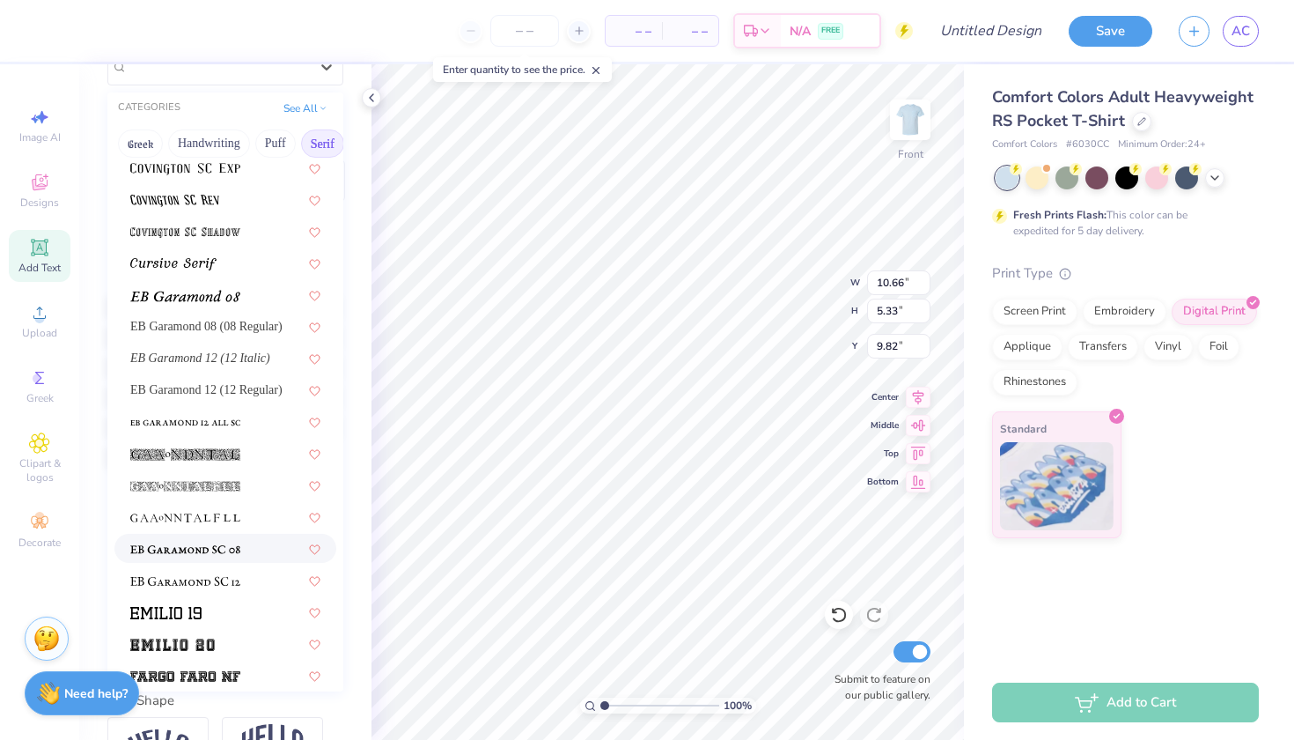
click at [229, 556] on img at bounding box center [185, 549] width 110 height 12
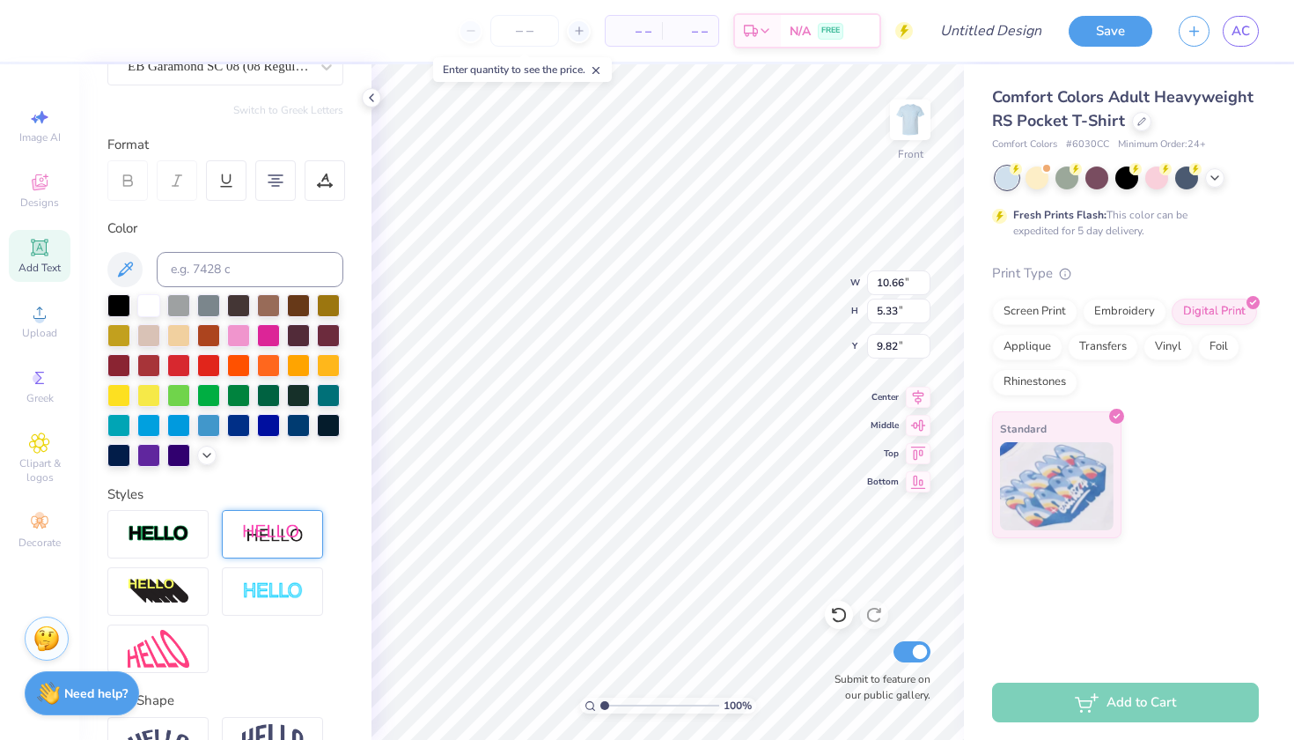
type input "12.04"
type input "5.26"
type input "9.86"
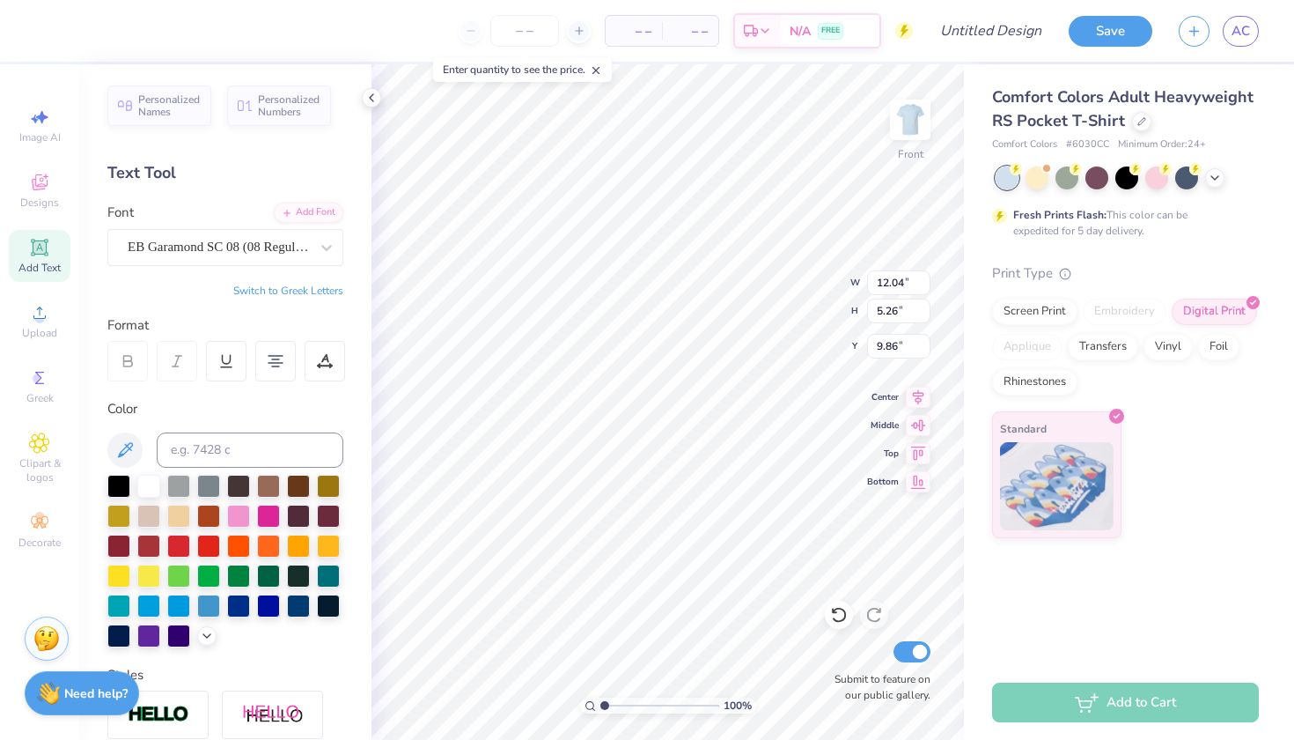
scroll to position [0, 0]
type input "13.06"
type input "5.71"
type input "9.81"
type input "9.69"
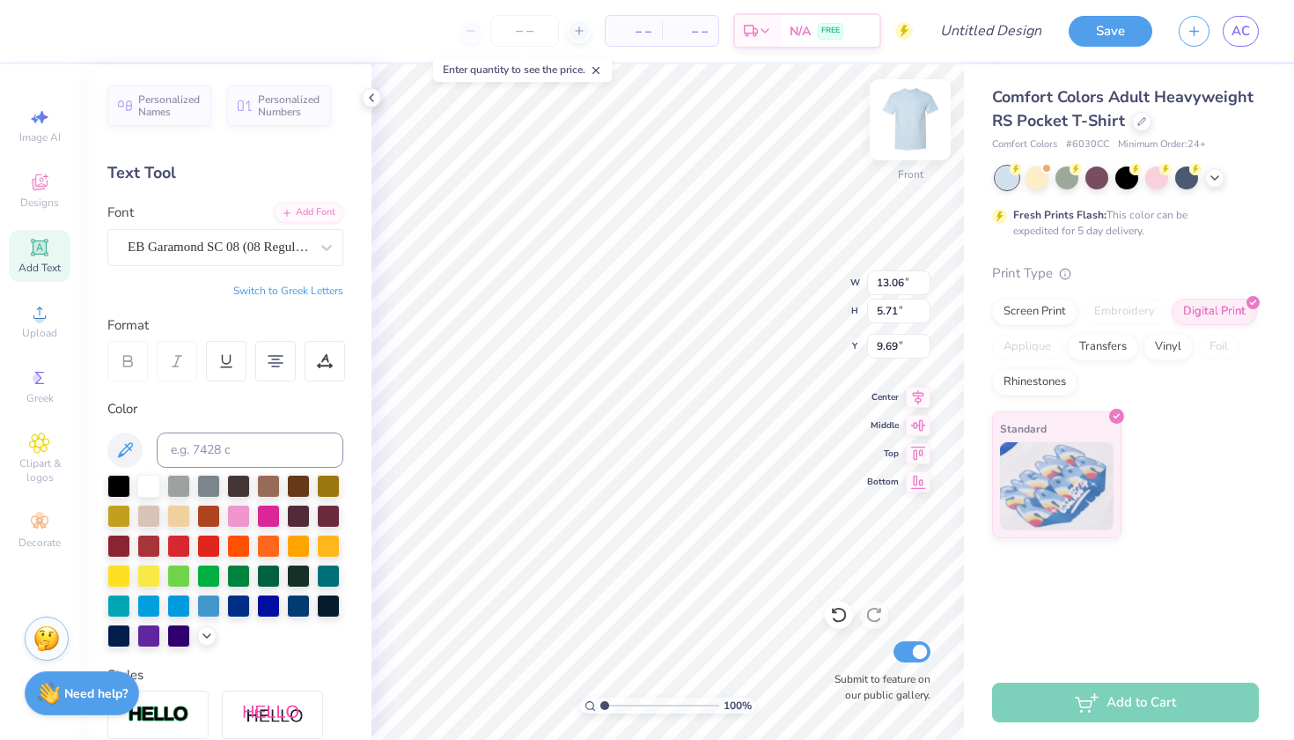
click at [911, 123] on img at bounding box center [910, 120] width 70 height 70
click at [46, 185] on icon at bounding box center [39, 182] width 21 height 21
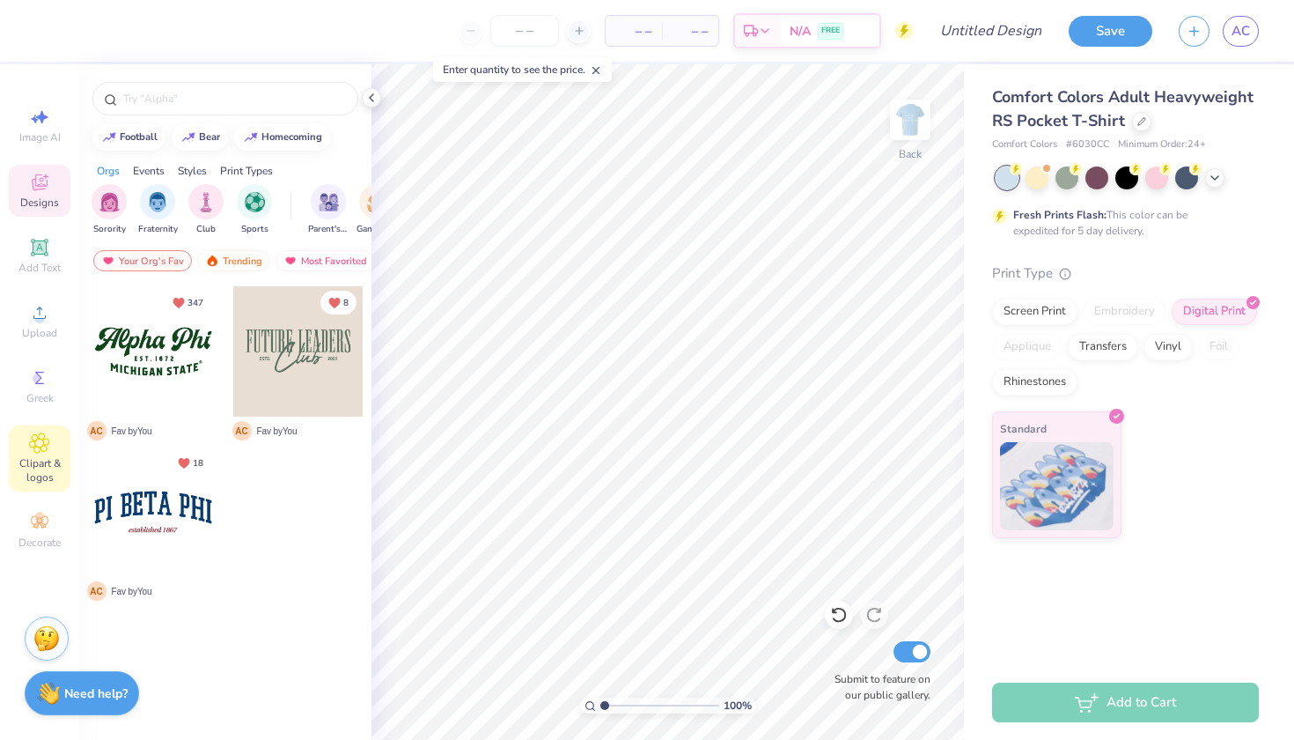
click at [47, 456] on span "Clipart & logos" at bounding box center [40, 470] width 62 height 28
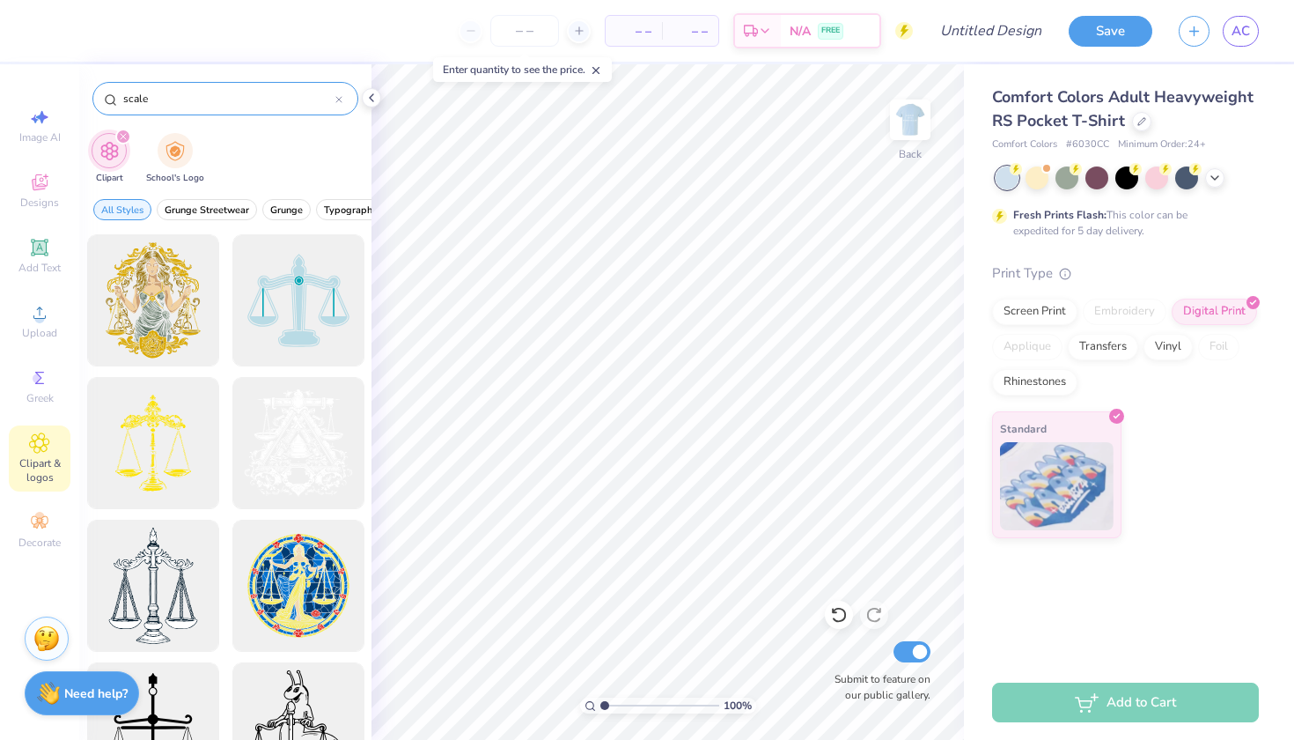
click at [207, 113] on div "scale" at bounding box center [225, 98] width 266 height 33
click at [207, 100] on input "scale" at bounding box center [229, 99] width 214 height 18
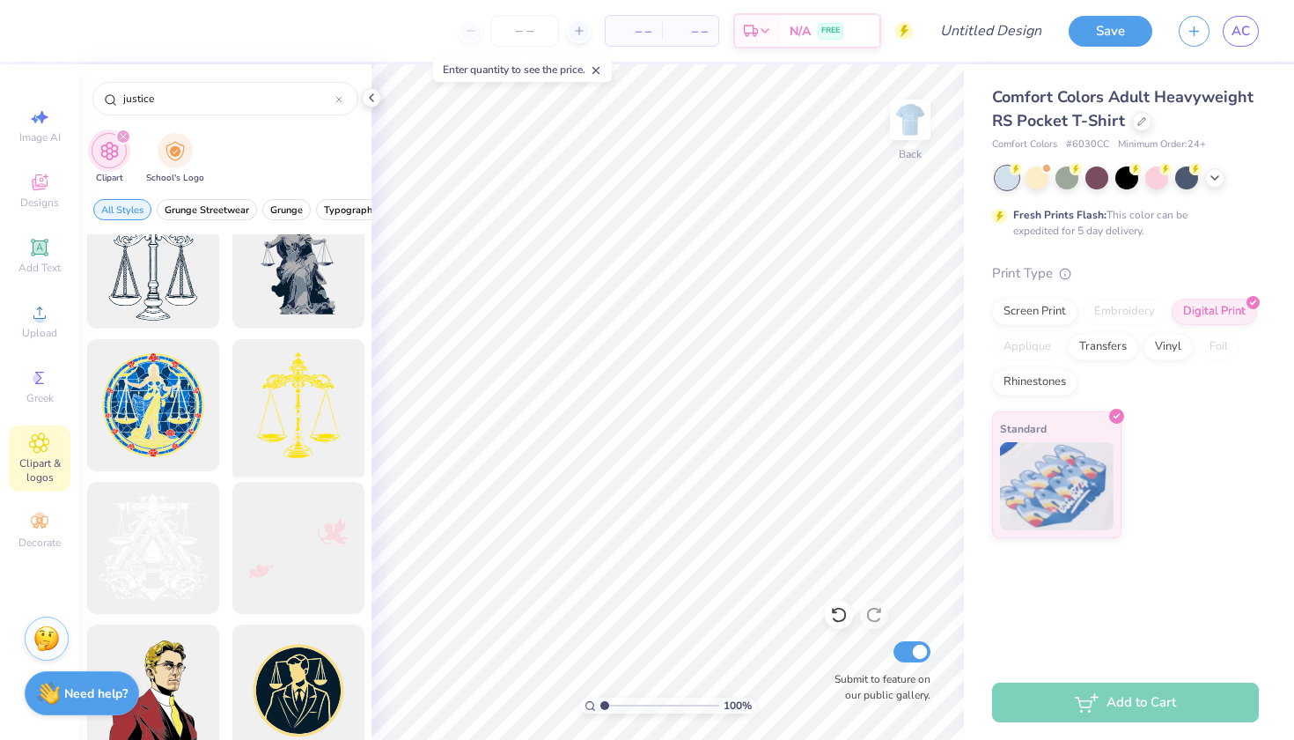
scroll to position [210, 0]
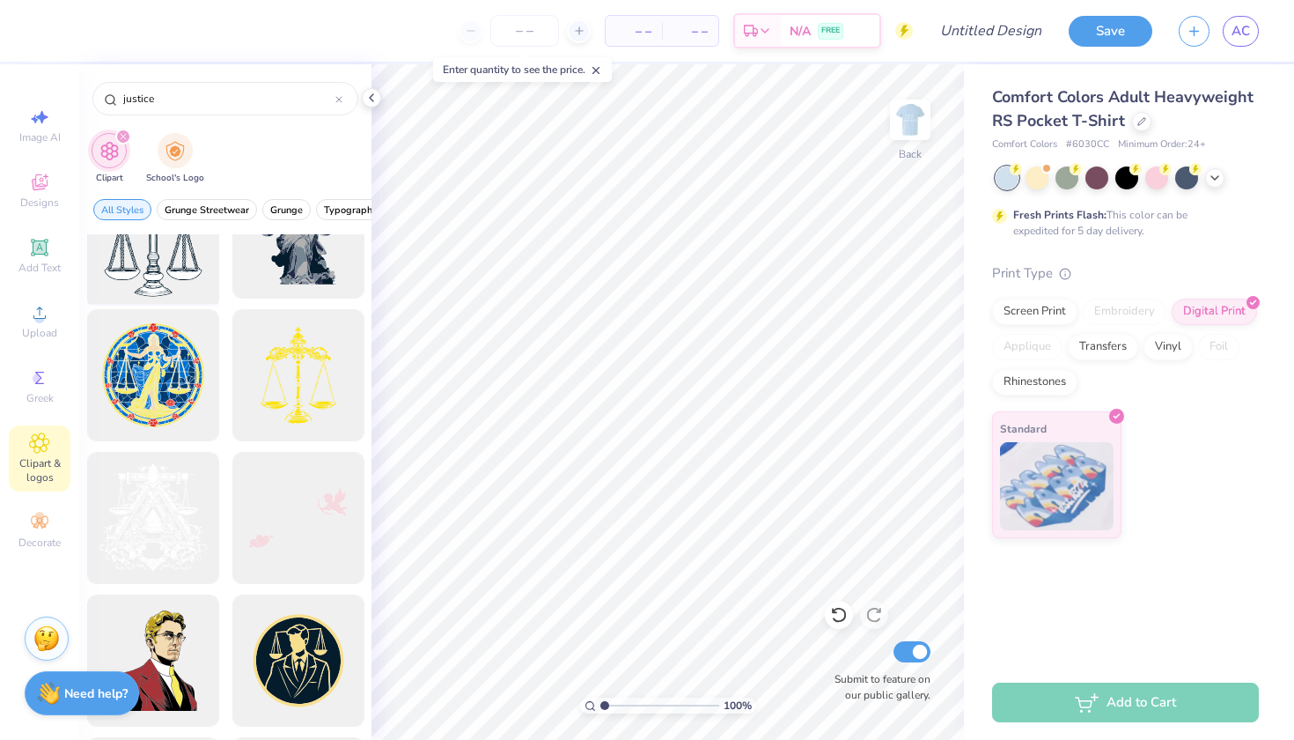
click at [175, 269] on div at bounding box center [152, 232] width 145 height 145
click at [914, 109] on img at bounding box center [910, 120] width 70 height 70
click at [918, 114] on img at bounding box center [910, 120] width 70 height 70
click at [320, 100] on input "justice" at bounding box center [229, 99] width 214 height 18
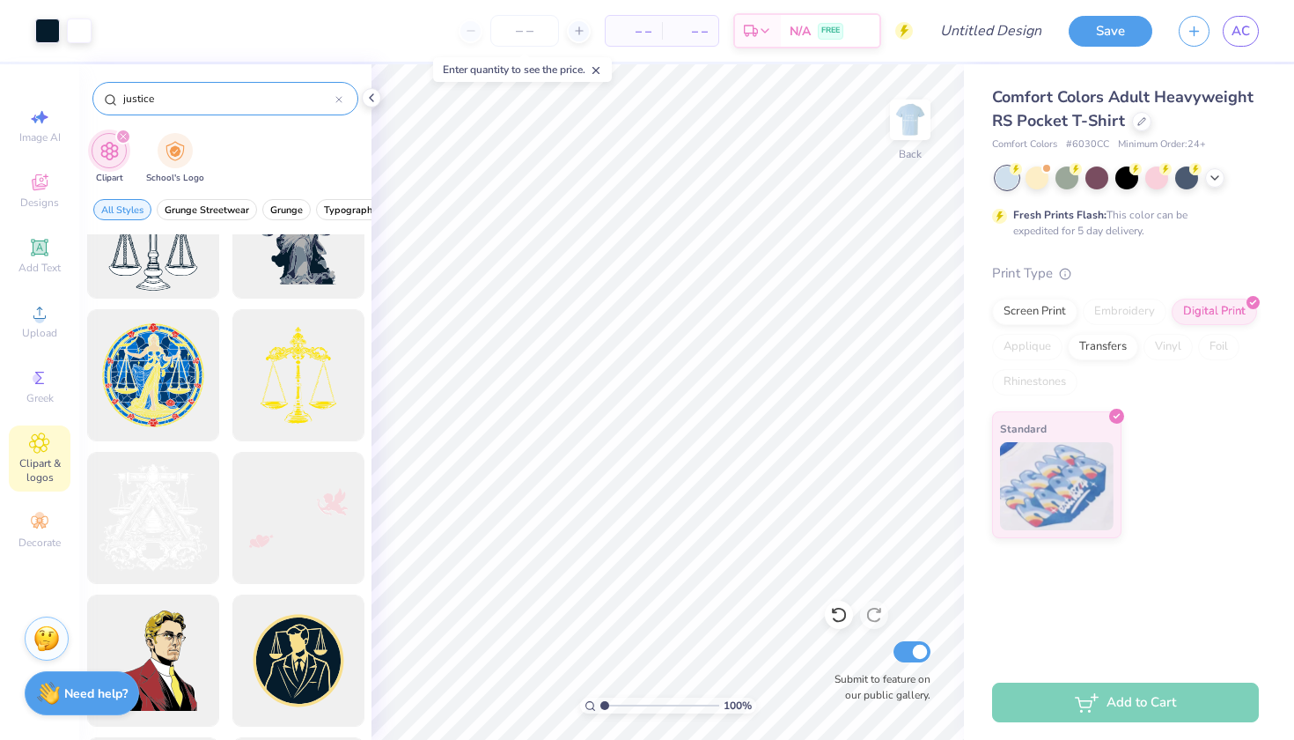
click at [320, 100] on input "justice" at bounding box center [229, 99] width 214 height 18
type input "lock"
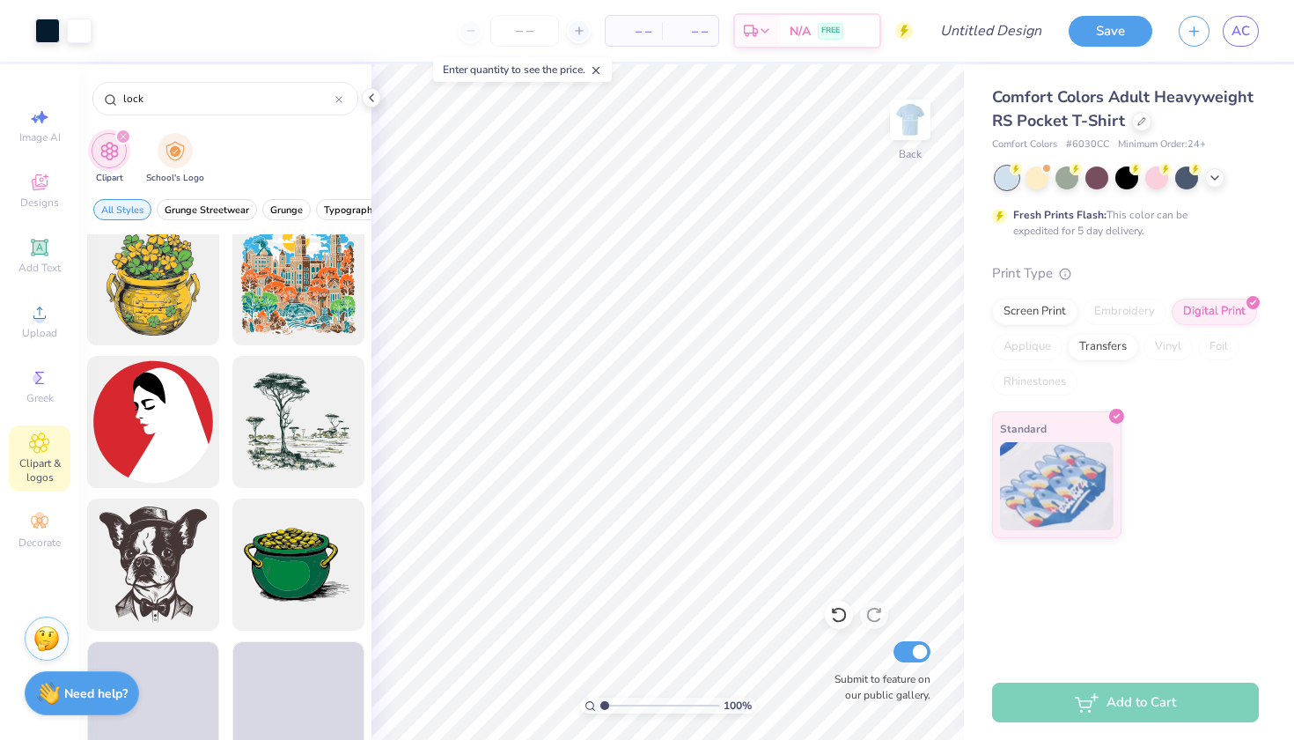
scroll to position [4874, 0]
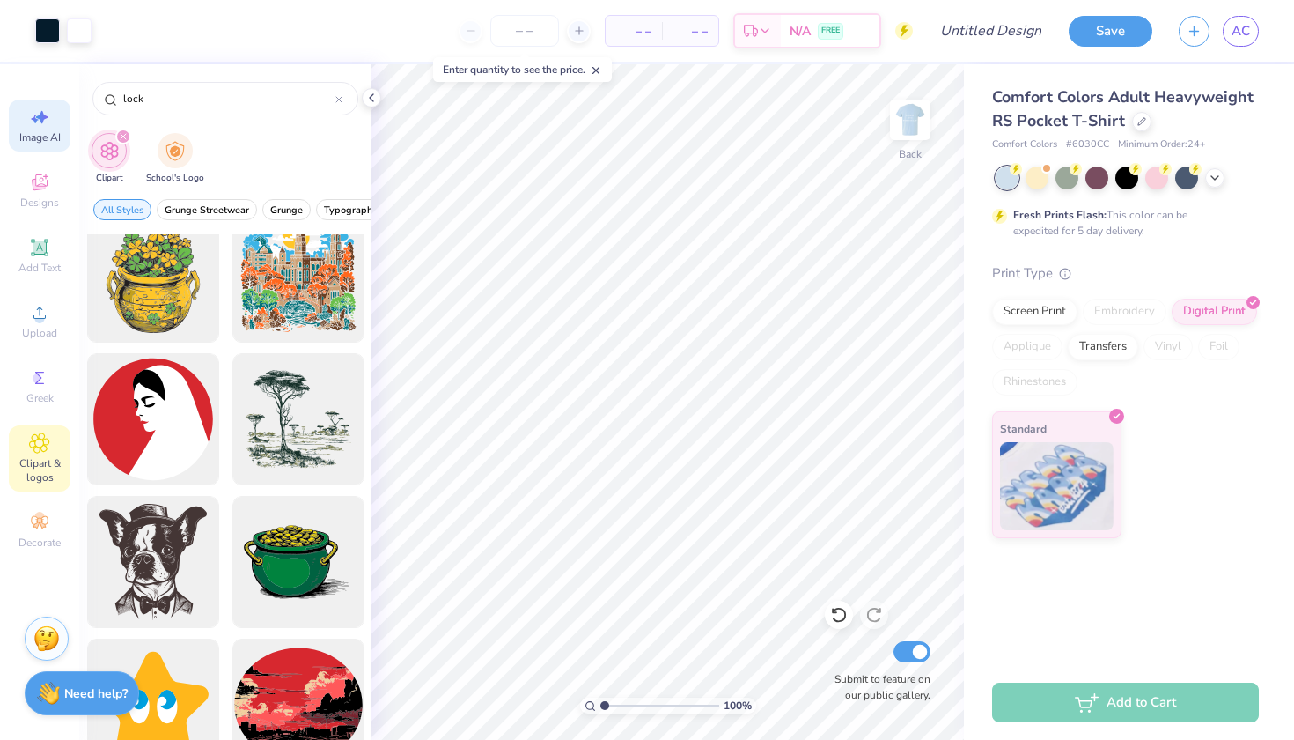
click at [48, 137] on span "Image AI" at bounding box center [39, 137] width 41 height 14
select select "4"
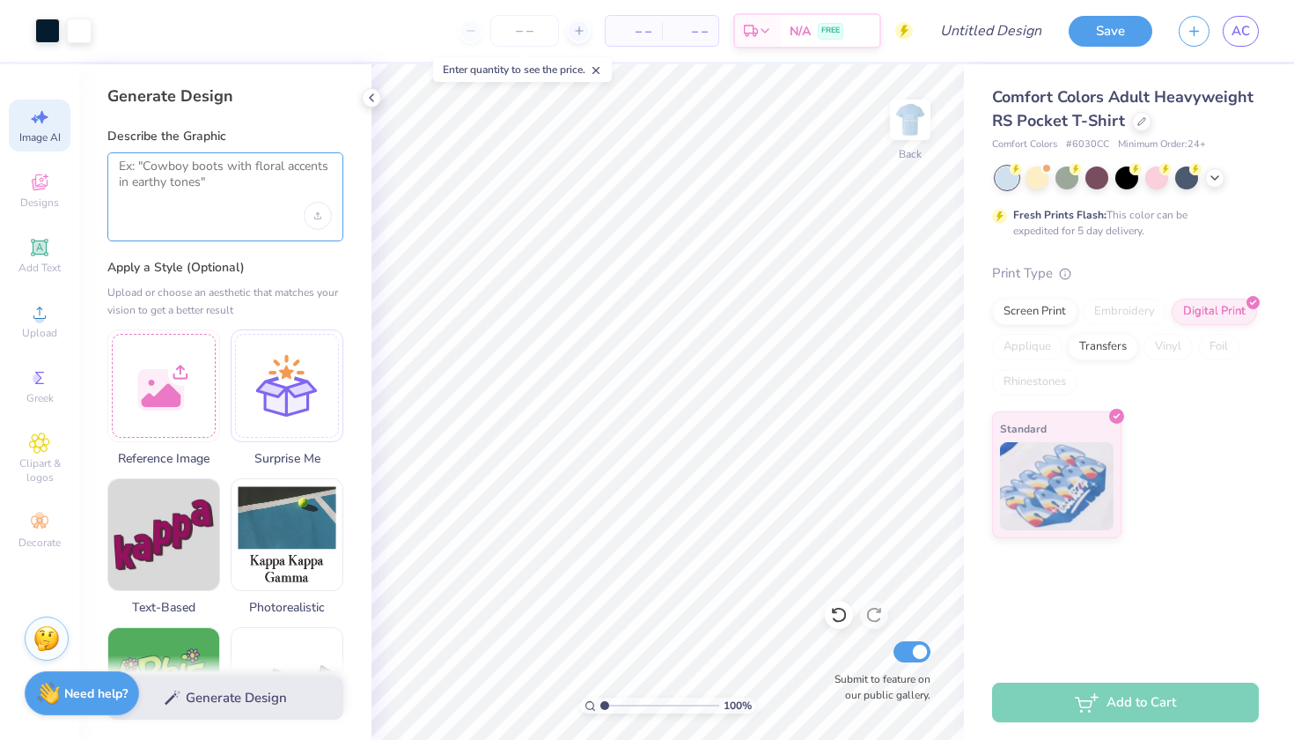
click at [237, 178] on textarea at bounding box center [225, 181] width 213 height 44
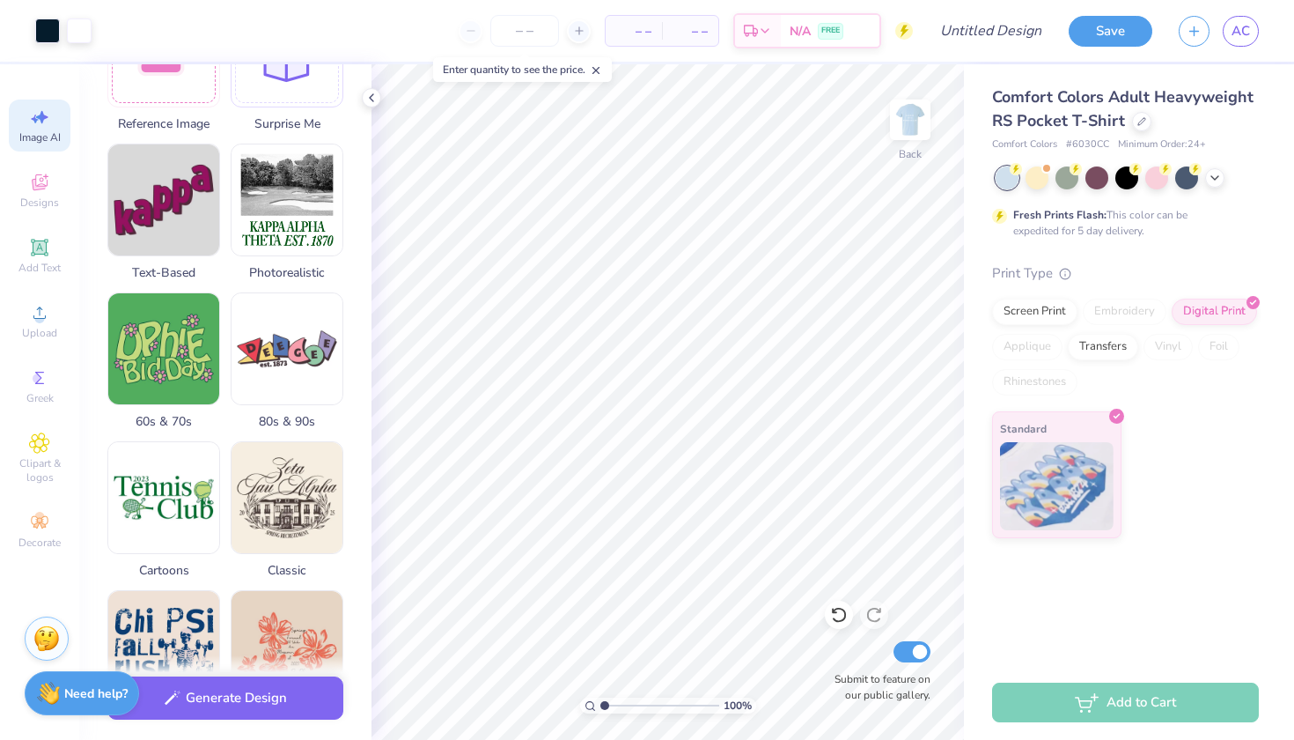
scroll to position [340, 0]
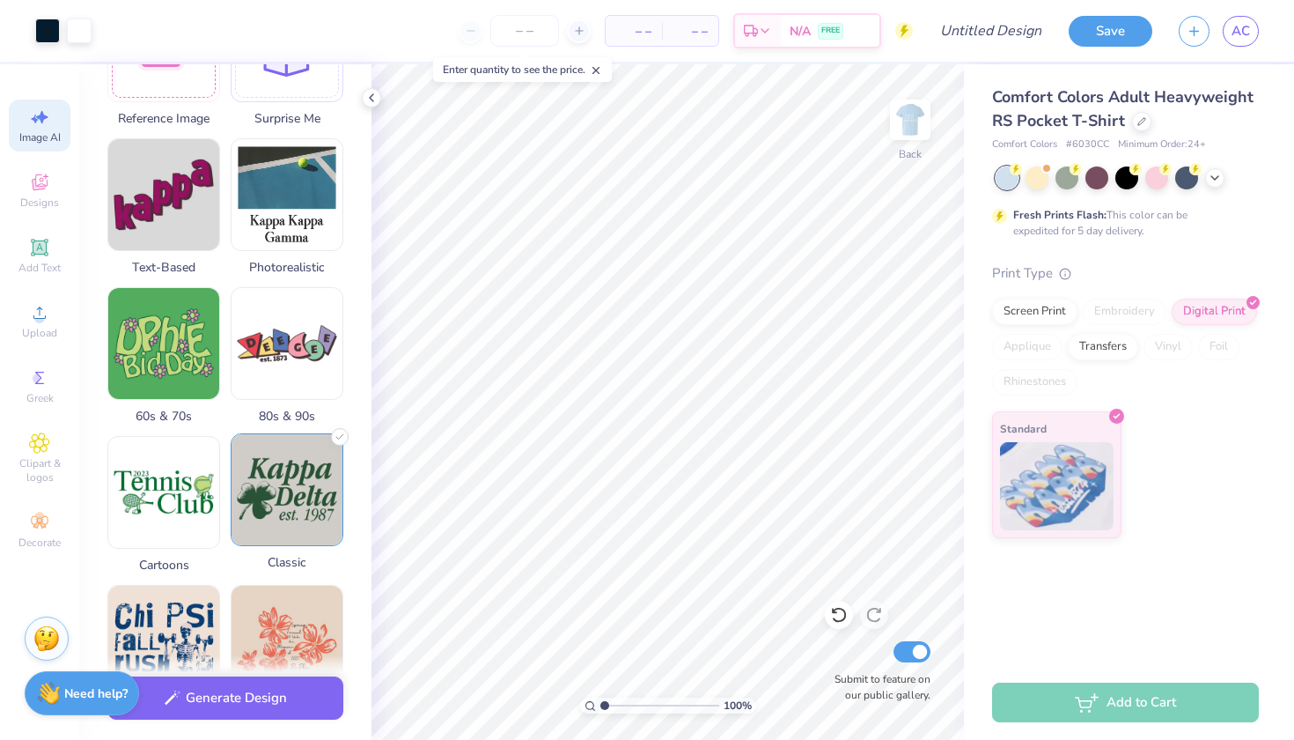
type textarea "fancy lock and key"
click at [288, 553] on div "Classic" at bounding box center [287, 502] width 113 height 138
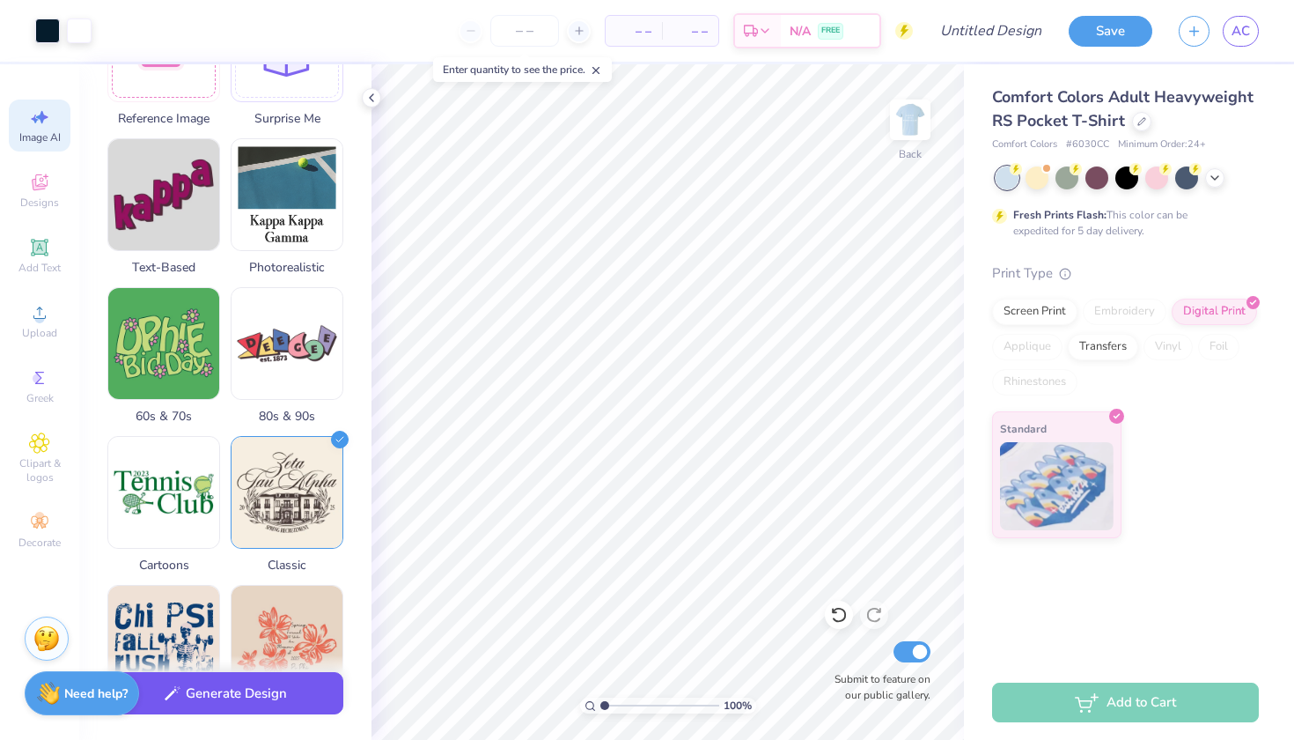
click at [291, 703] on button "Generate Design" at bounding box center [225, 693] width 236 height 43
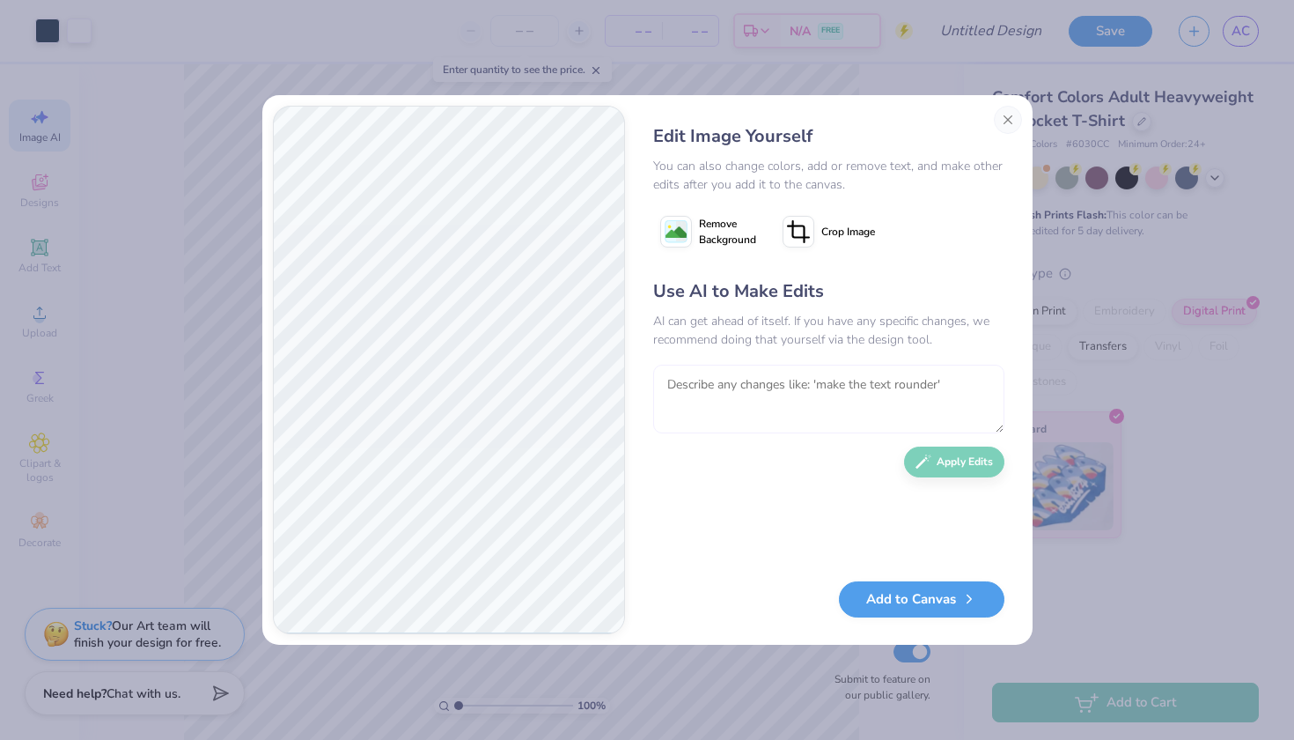
click at [724, 409] on textarea at bounding box center [828, 399] width 351 height 69
type textarea "just a basic lock and key"
click at [933, 463] on button "Apply Edits" at bounding box center [954, 457] width 100 height 31
click at [783, 384] on textarea at bounding box center [828, 399] width 351 height 69
type textarea "make the lock and key fancier"
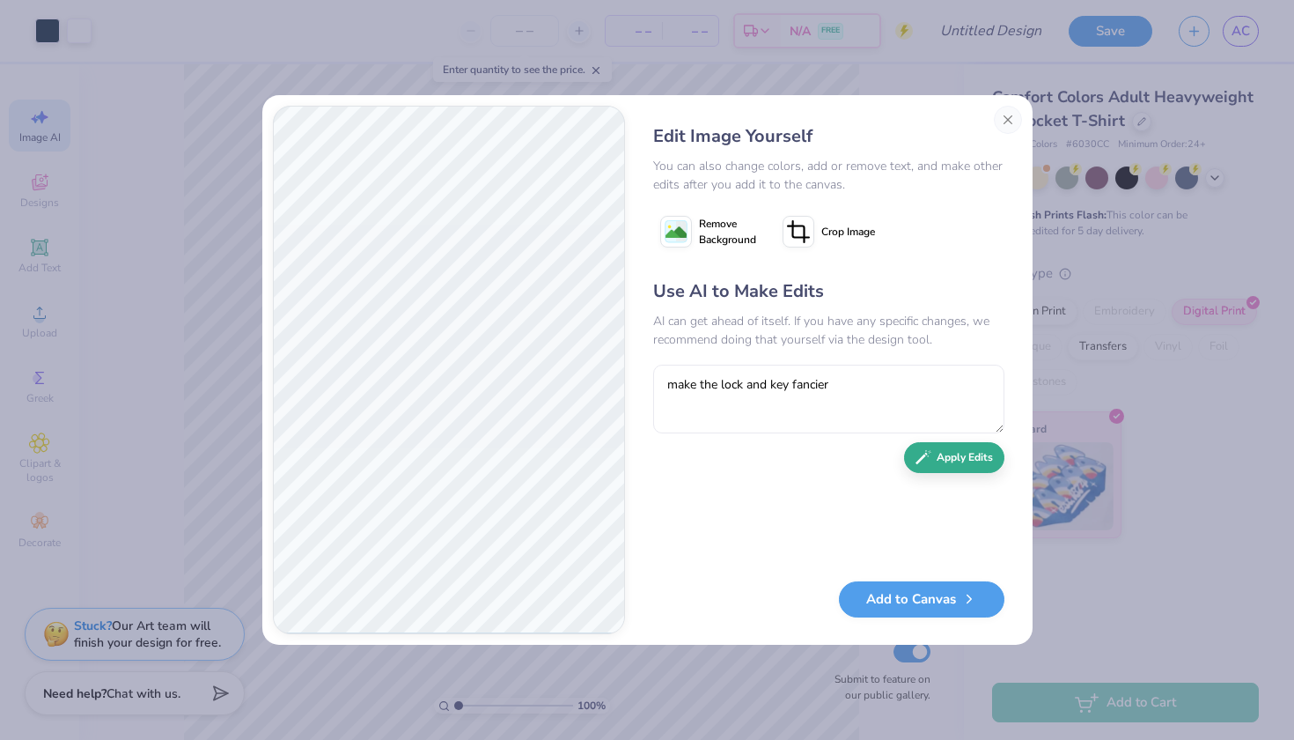
click at [915, 457] on button "Apply Edits" at bounding box center [954, 457] width 100 height 31
click at [806, 390] on textarea at bounding box center [828, 399] width 351 height 69
type textarea "keep it the same just make the lock a regular lock shape"
click at [943, 459] on button "Apply Edits" at bounding box center [954, 457] width 100 height 31
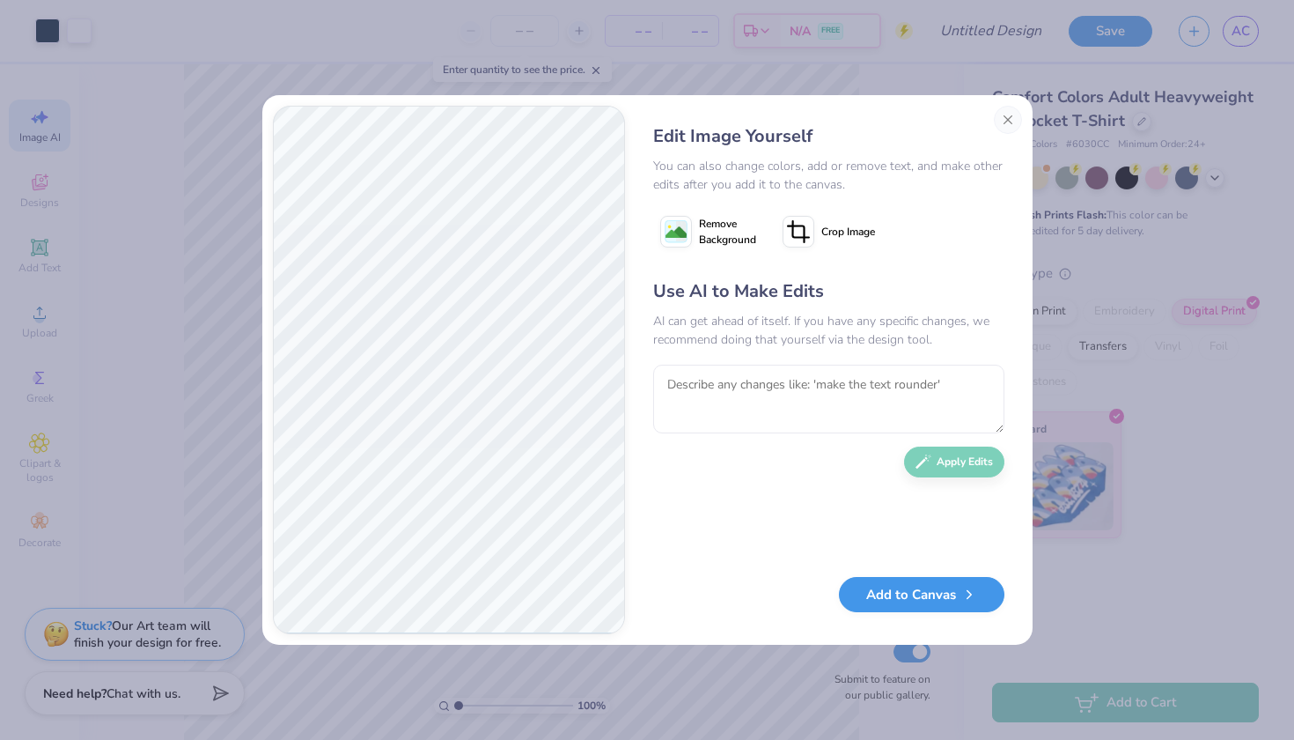
click at [928, 601] on button "Add to Canvas" at bounding box center [922, 595] width 166 height 36
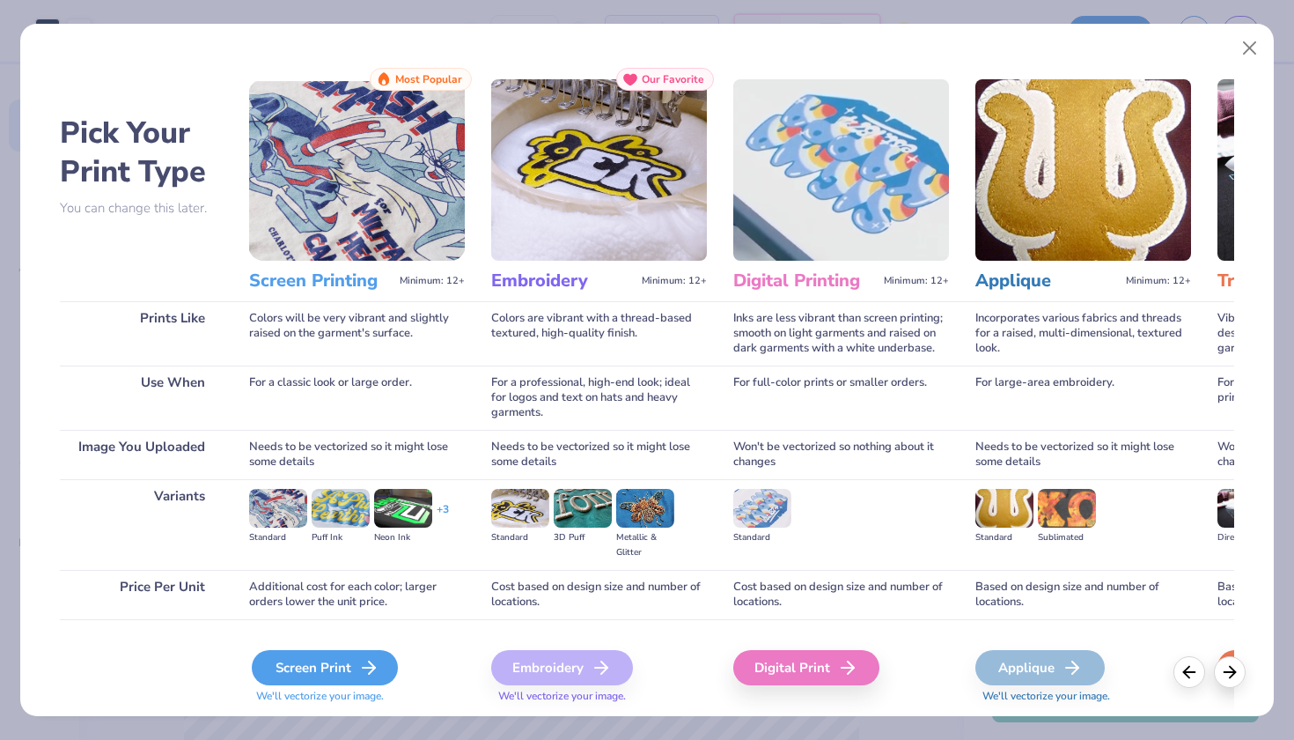
click at [345, 671] on div "Screen Print" at bounding box center [325, 667] width 146 height 35
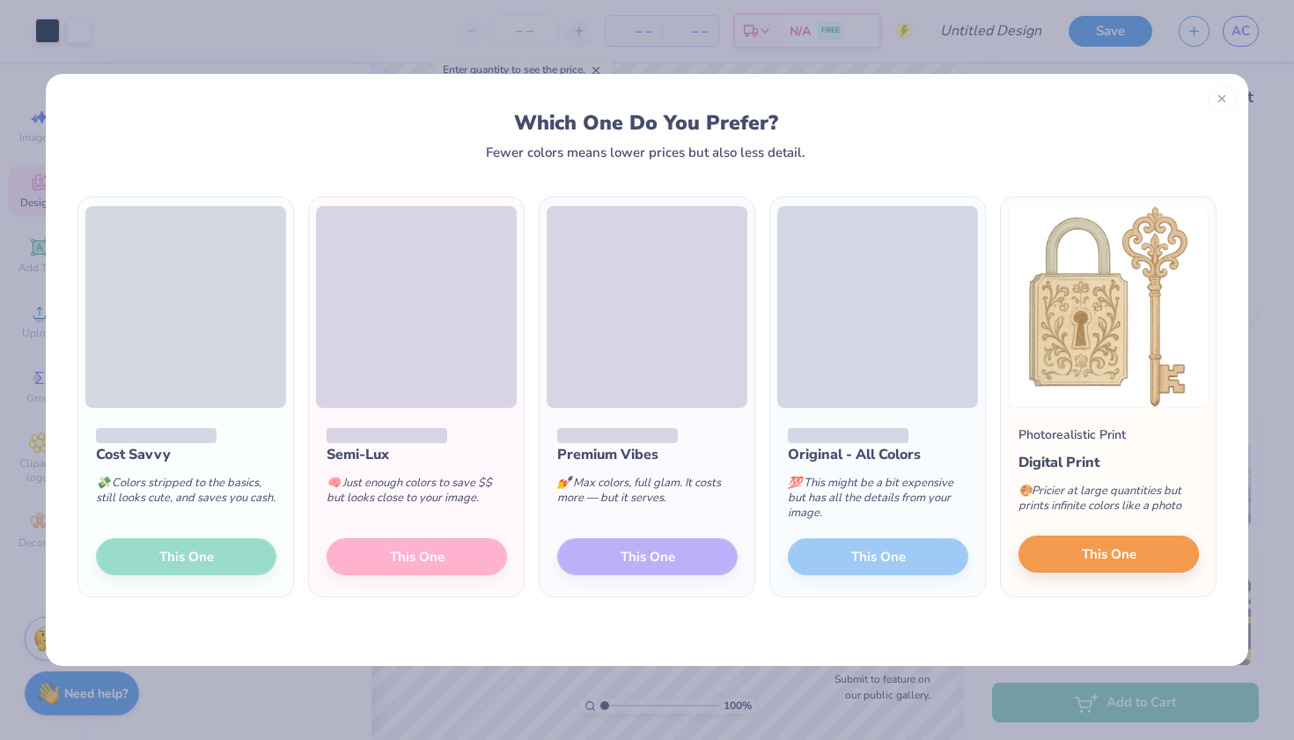
click at [1070, 549] on button "This One" at bounding box center [1109, 553] width 181 height 37
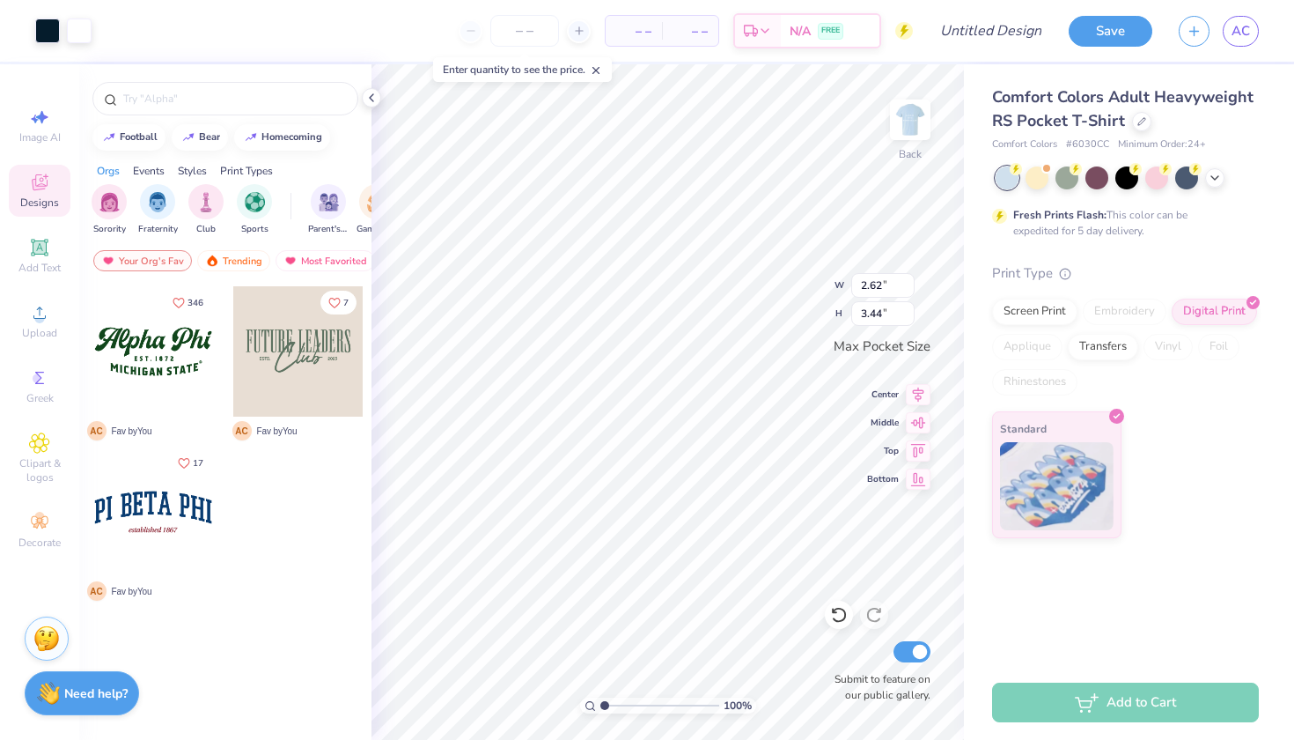
type input "2.72"
type input "3.43"
click at [779, 279] on div "100 % Back W 2.72 H 3.43 Y Center Middle Top Bottom Submit to feature on our pu…" at bounding box center [668, 401] width 593 height 675
type input "2.72"
type input "3.43"
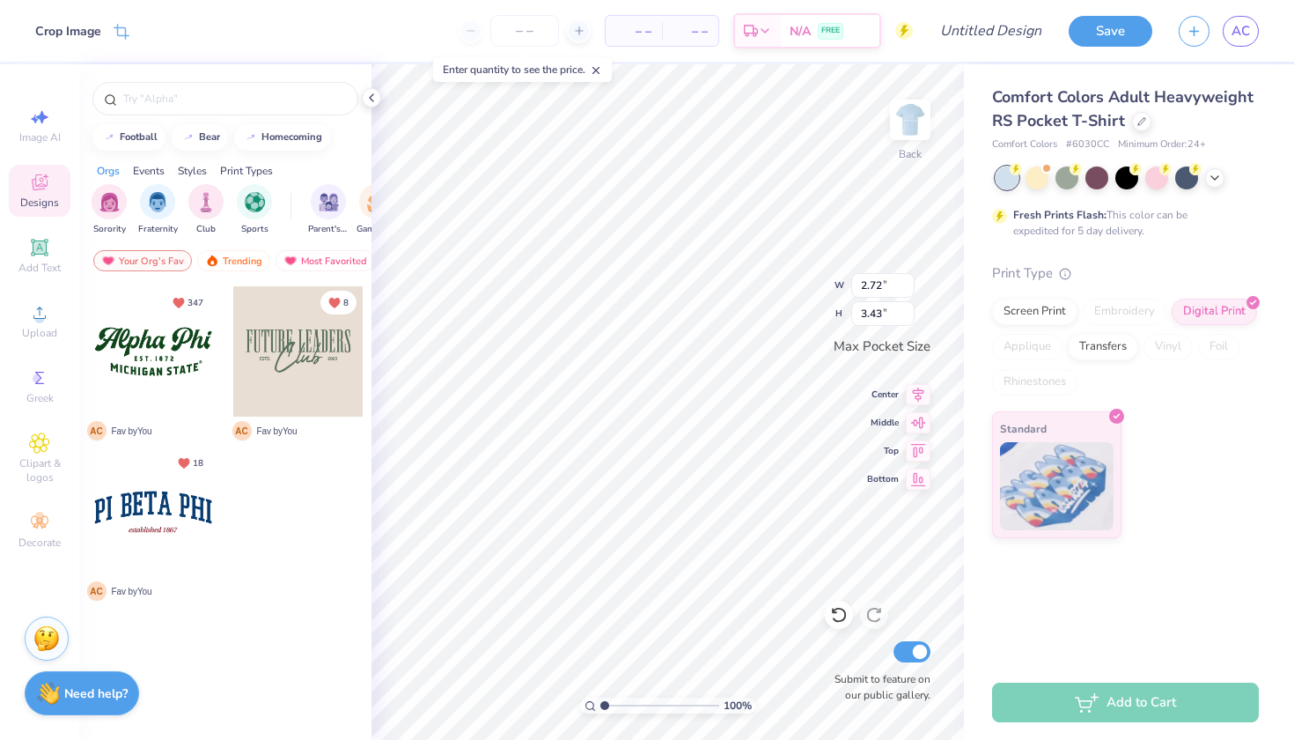
click at [603, 707] on input "range" at bounding box center [660, 705] width 119 height 16
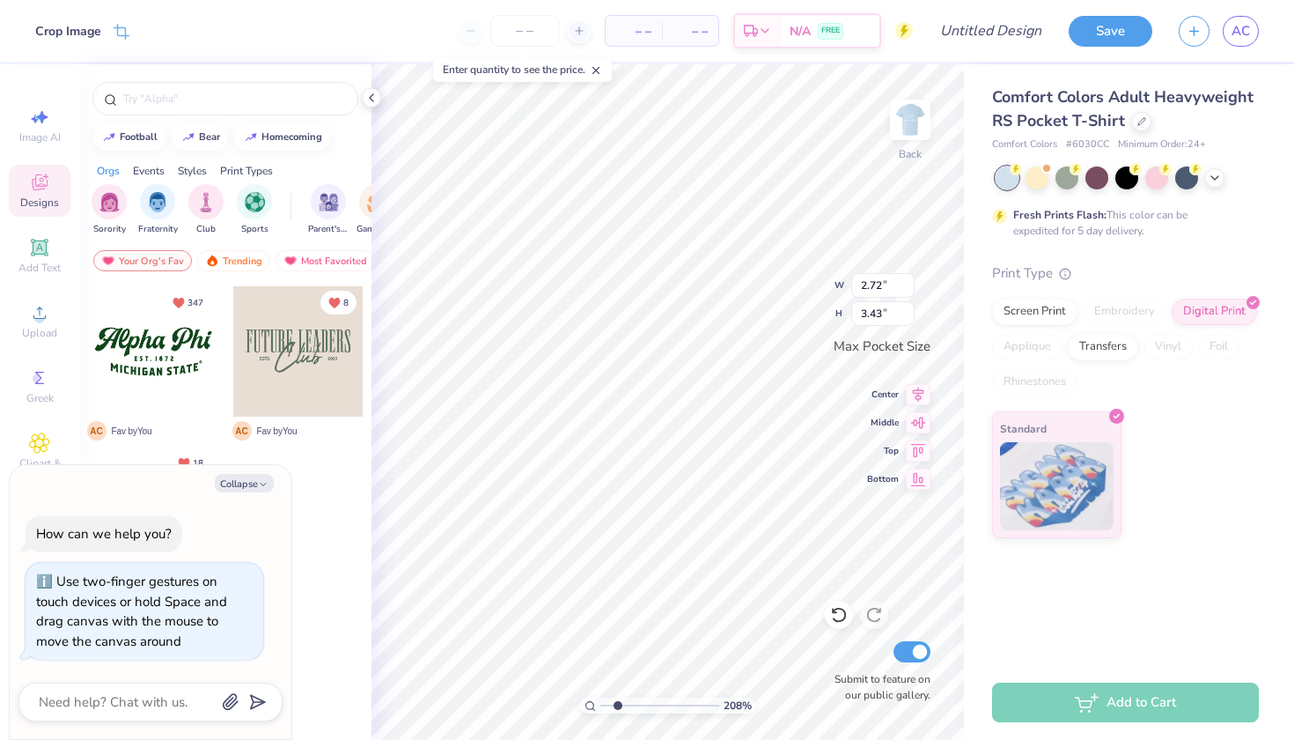
type input "2.23"
type textarea "x"
type input "3.27"
drag, startPoint x: 604, startPoint y: 703, endPoint x: 631, endPoint y: 703, distance: 27.3
click at [631, 703] on input "range" at bounding box center [660, 705] width 119 height 16
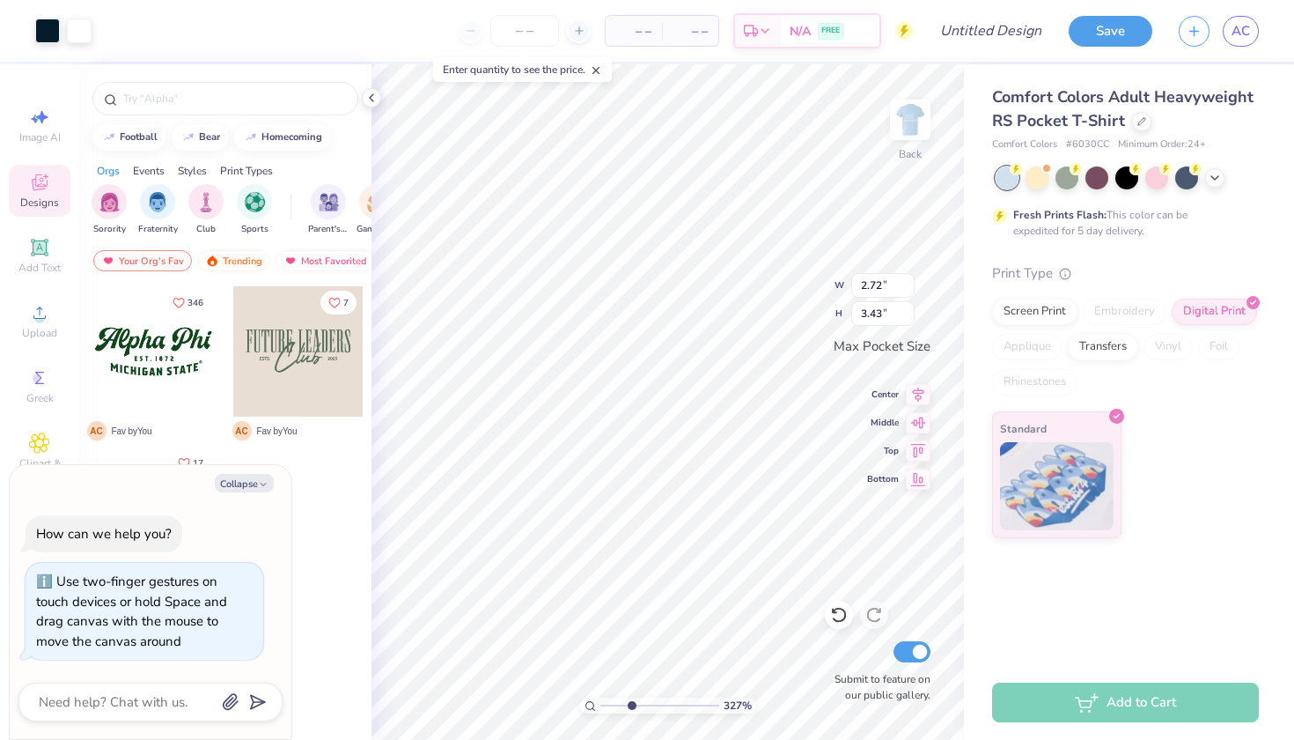
type textarea "x"
type input "2.62"
type input "3.44"
type textarea "x"
drag, startPoint x: 633, startPoint y: 703, endPoint x: 588, endPoint y: 702, distance: 44.9
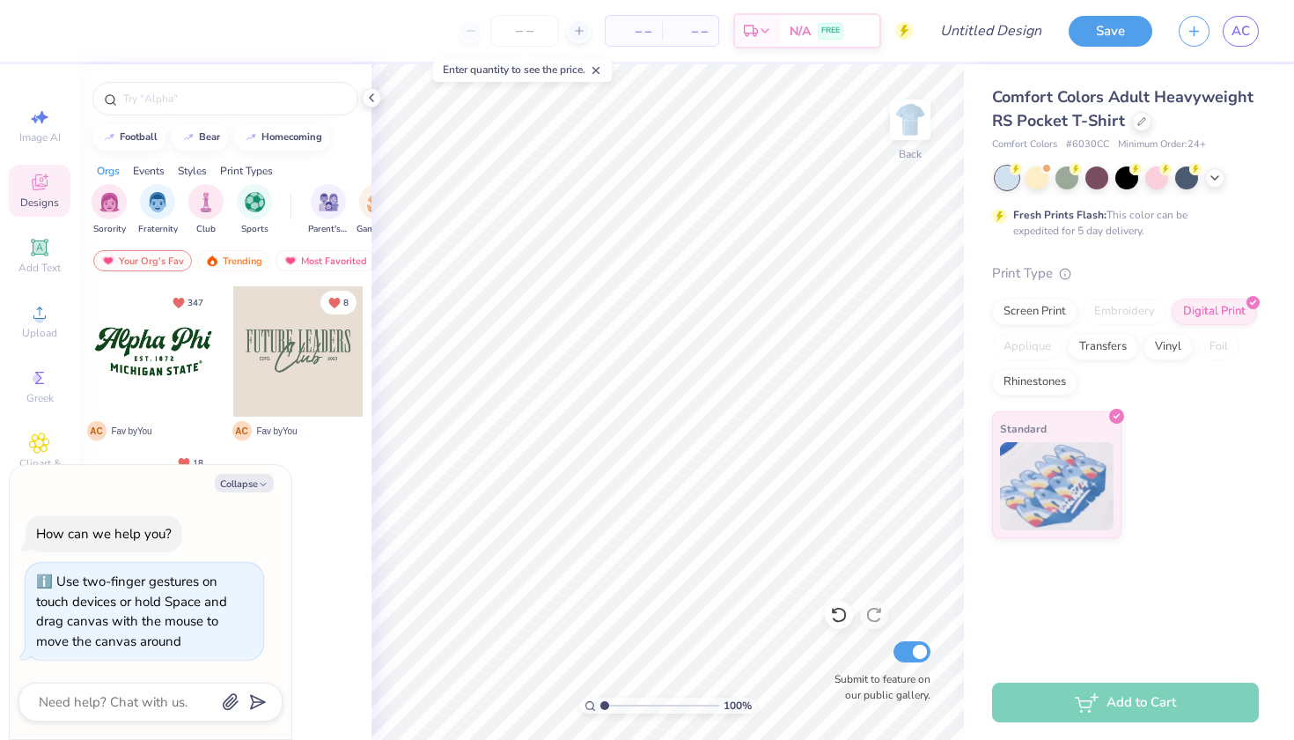
type input "1"
click at [588, 702] on div "100 %" at bounding box center [668, 705] width 176 height 16
click at [919, 119] on img at bounding box center [910, 120] width 70 height 70
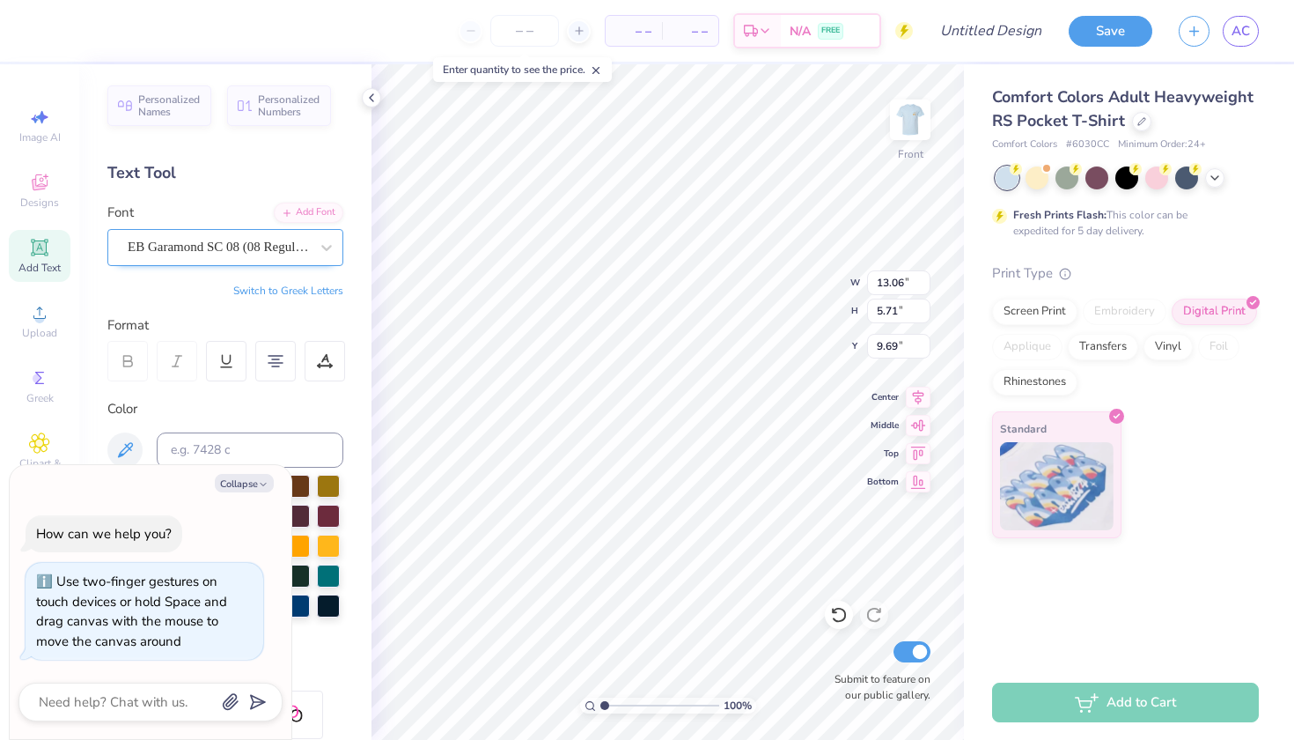
click at [156, 251] on span "EB Garamond SC 08 (08 Regular)" at bounding box center [218, 247] width 181 height 20
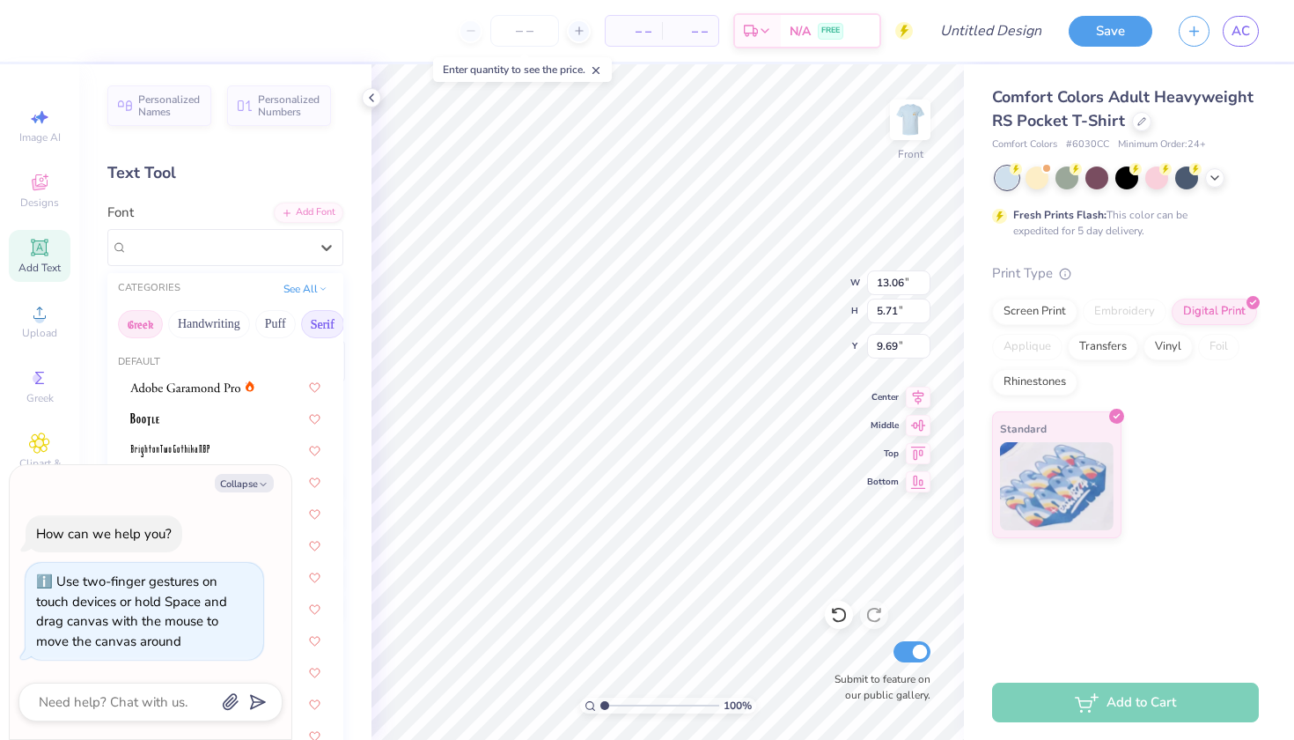
click at [159, 328] on button "Greek" at bounding box center [140, 324] width 45 height 28
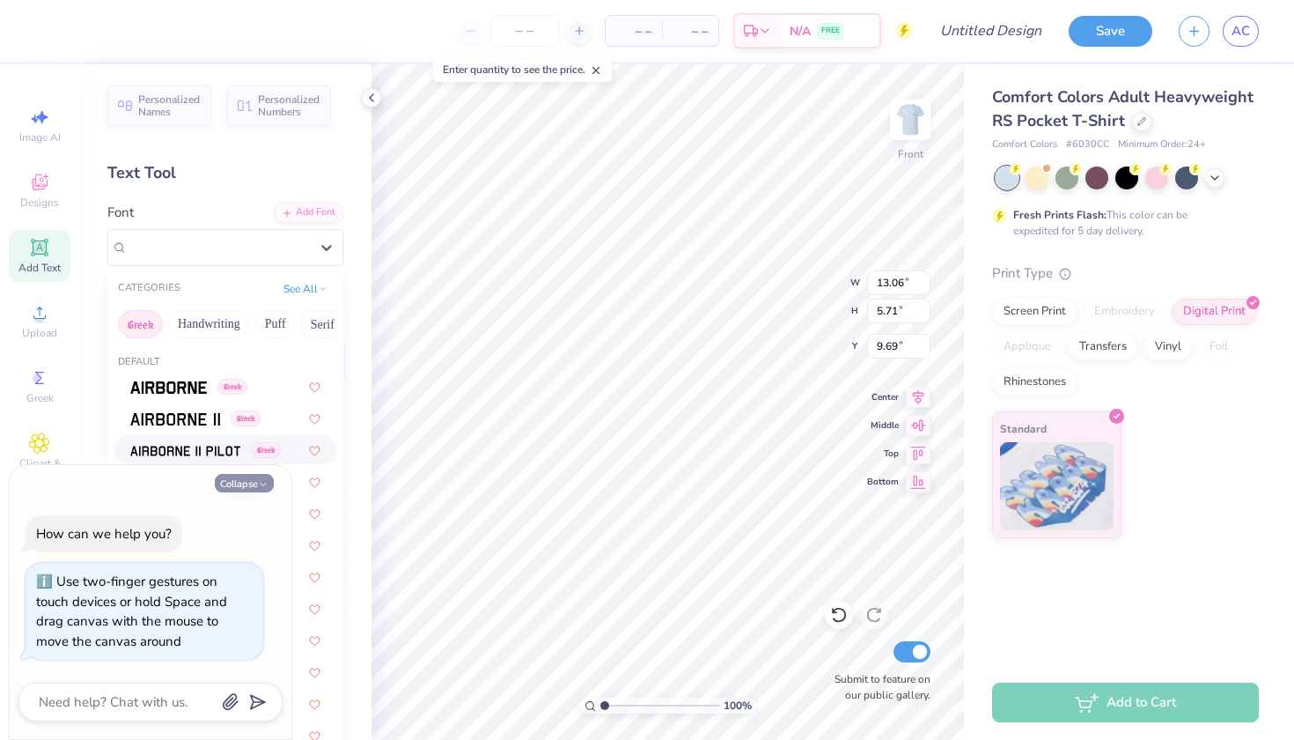
click at [242, 485] on button "Collapse" at bounding box center [244, 483] width 59 height 18
type textarea "x"
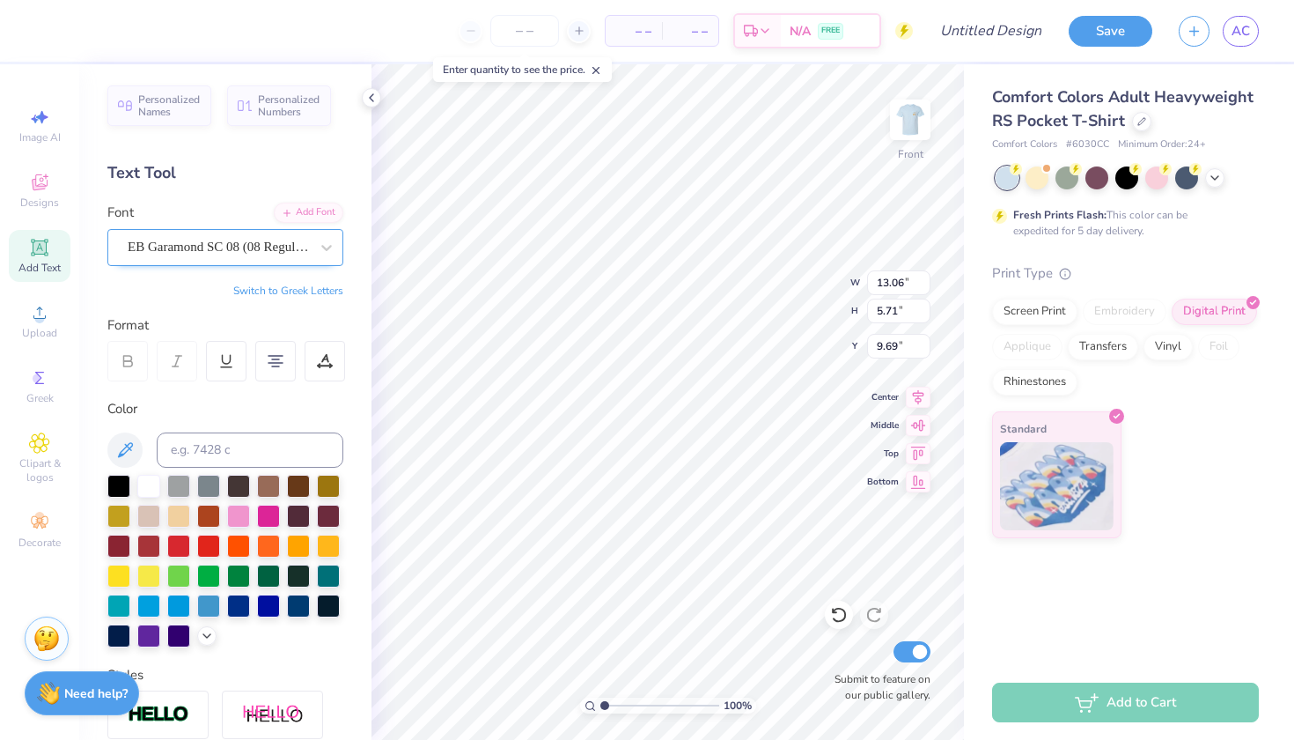
click at [290, 262] on div "EB Garamond SC 08 (08 Regular)" at bounding box center [225, 247] width 236 height 37
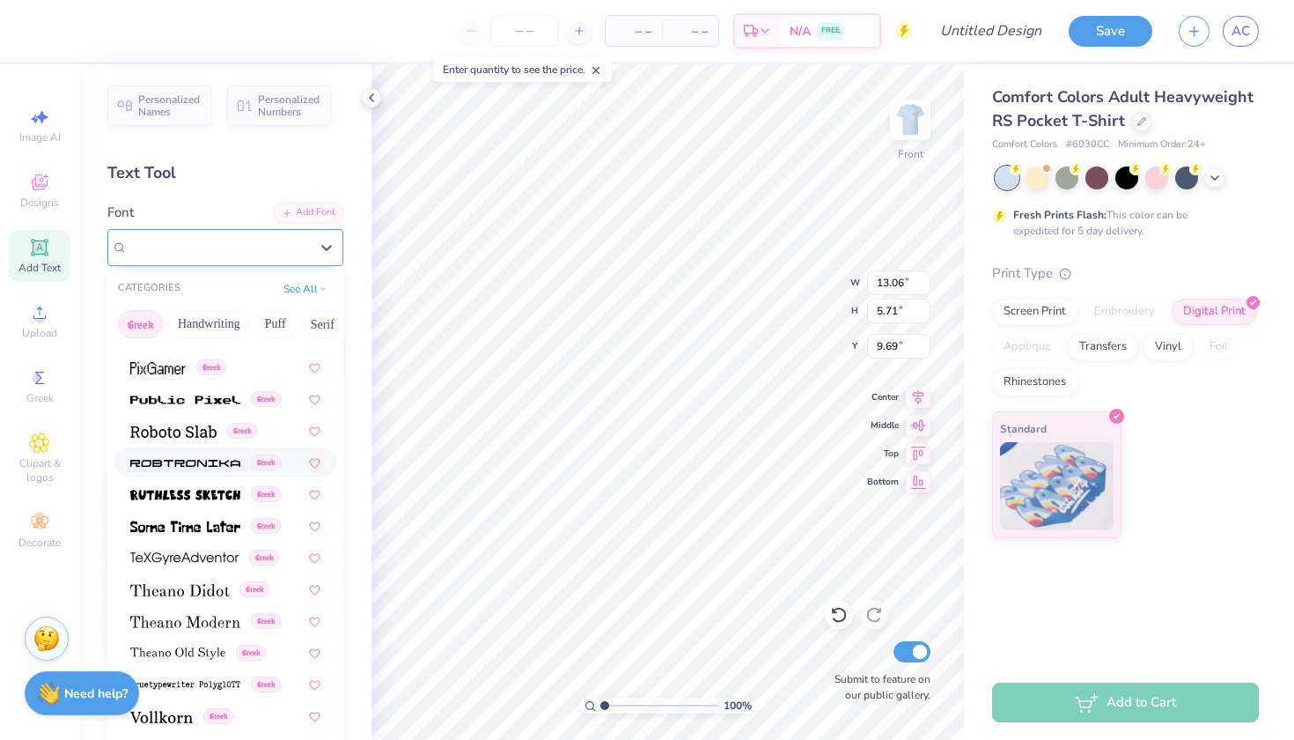
scroll to position [1065, 0]
click at [229, 328] on button "Handwriting" at bounding box center [209, 324] width 82 height 28
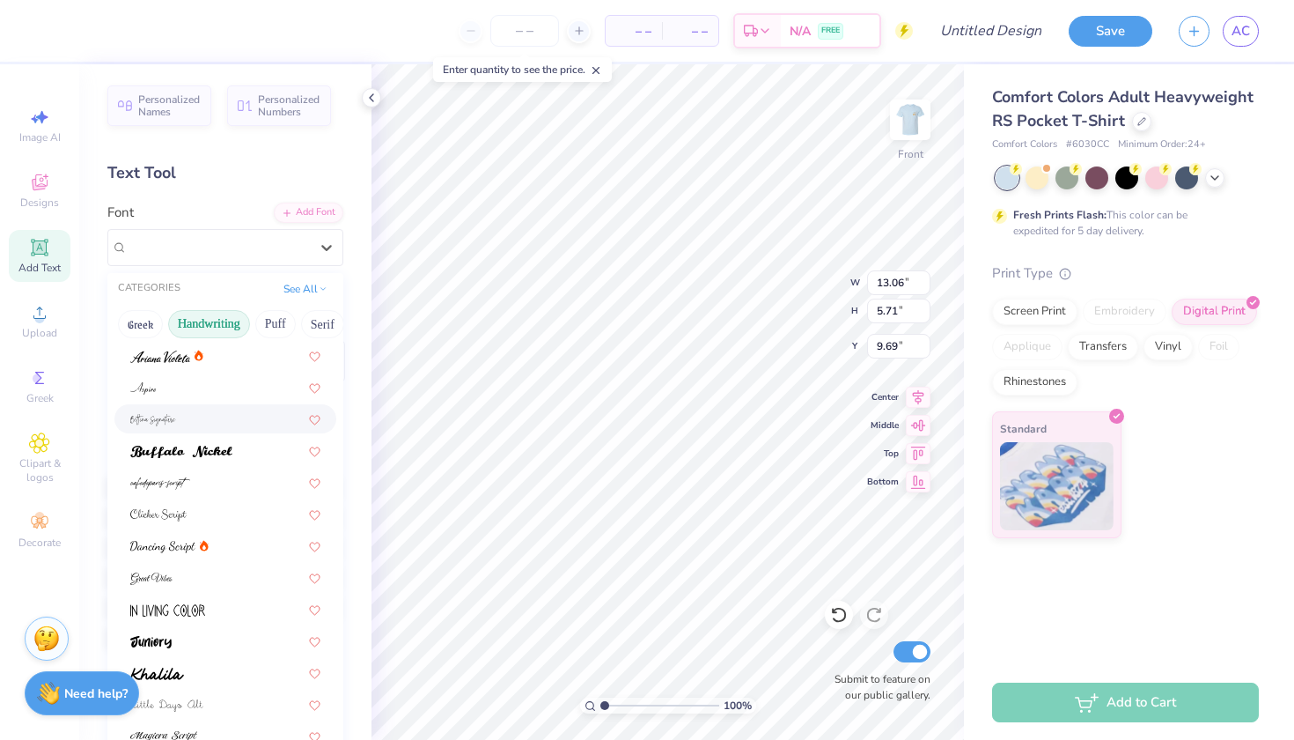
scroll to position [70, 0]
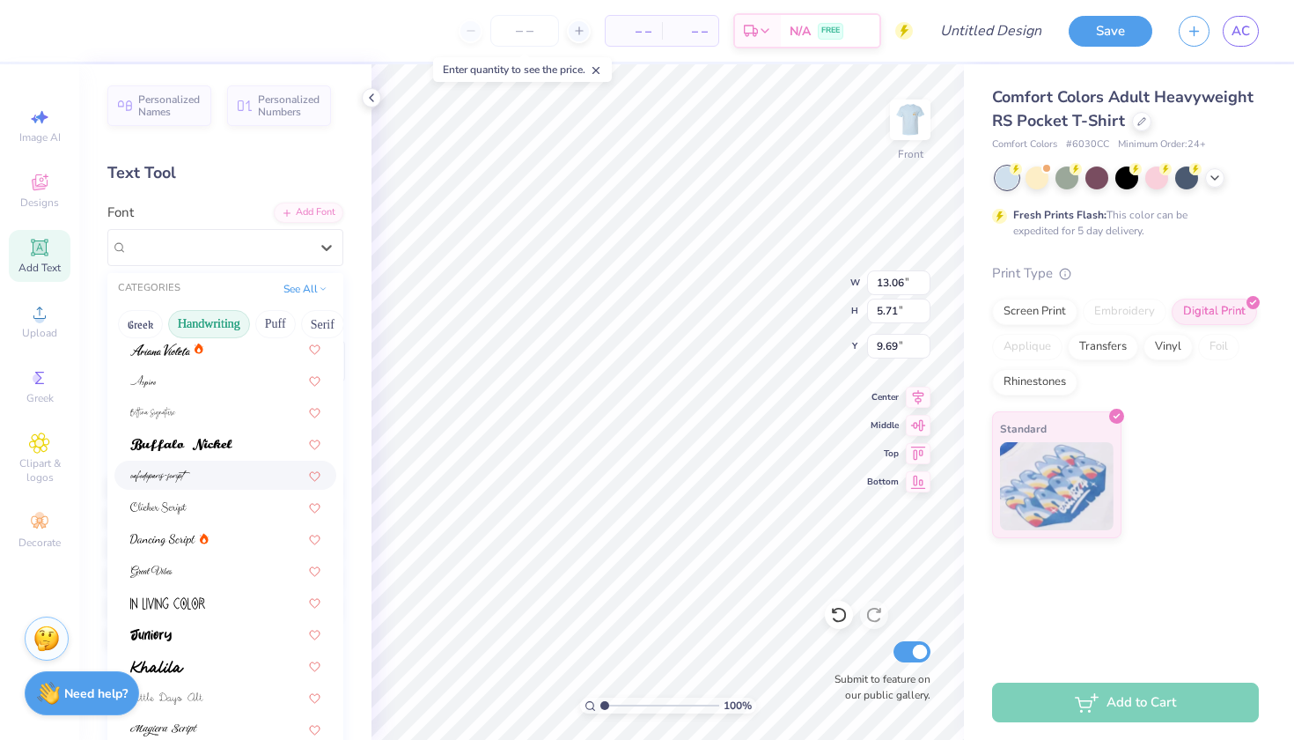
click at [240, 478] on div at bounding box center [225, 475] width 190 height 18
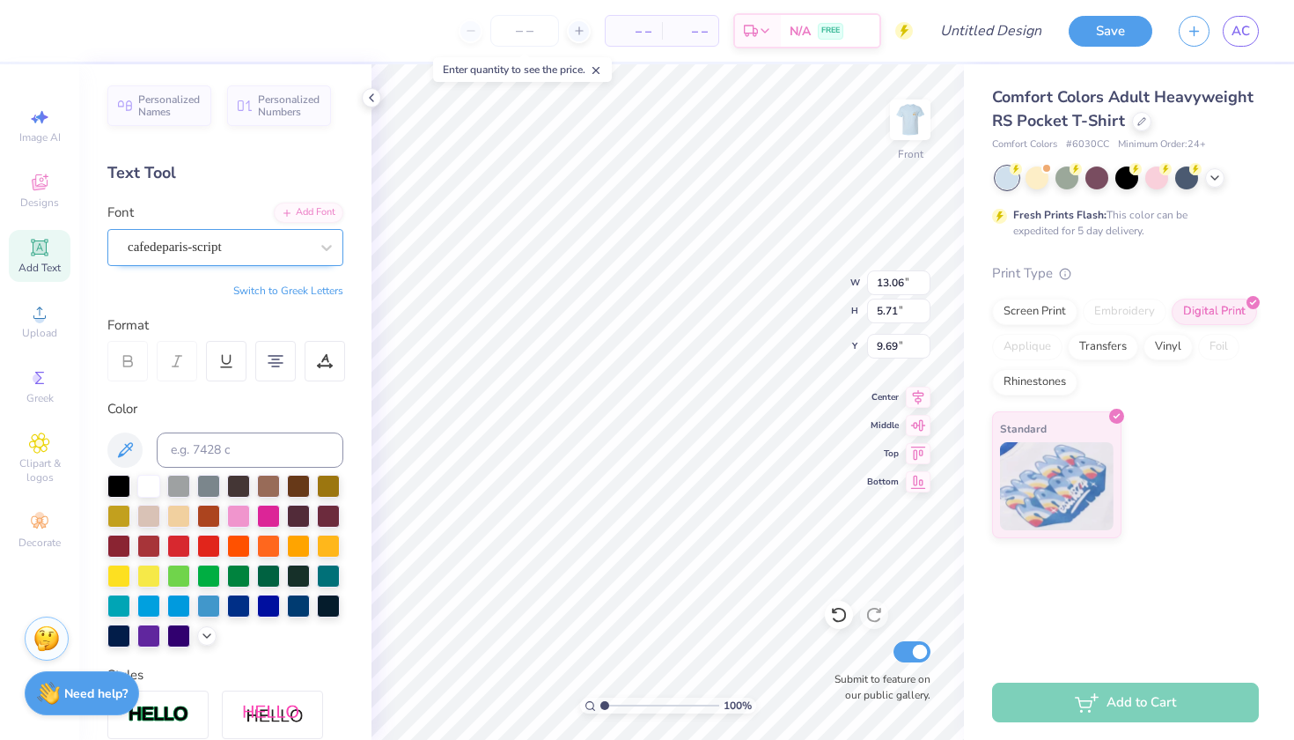
type input "14.32"
type input "5.90"
type input "9.59"
click at [298, 250] on div "cafedeparis-script" at bounding box center [218, 246] width 185 height 27
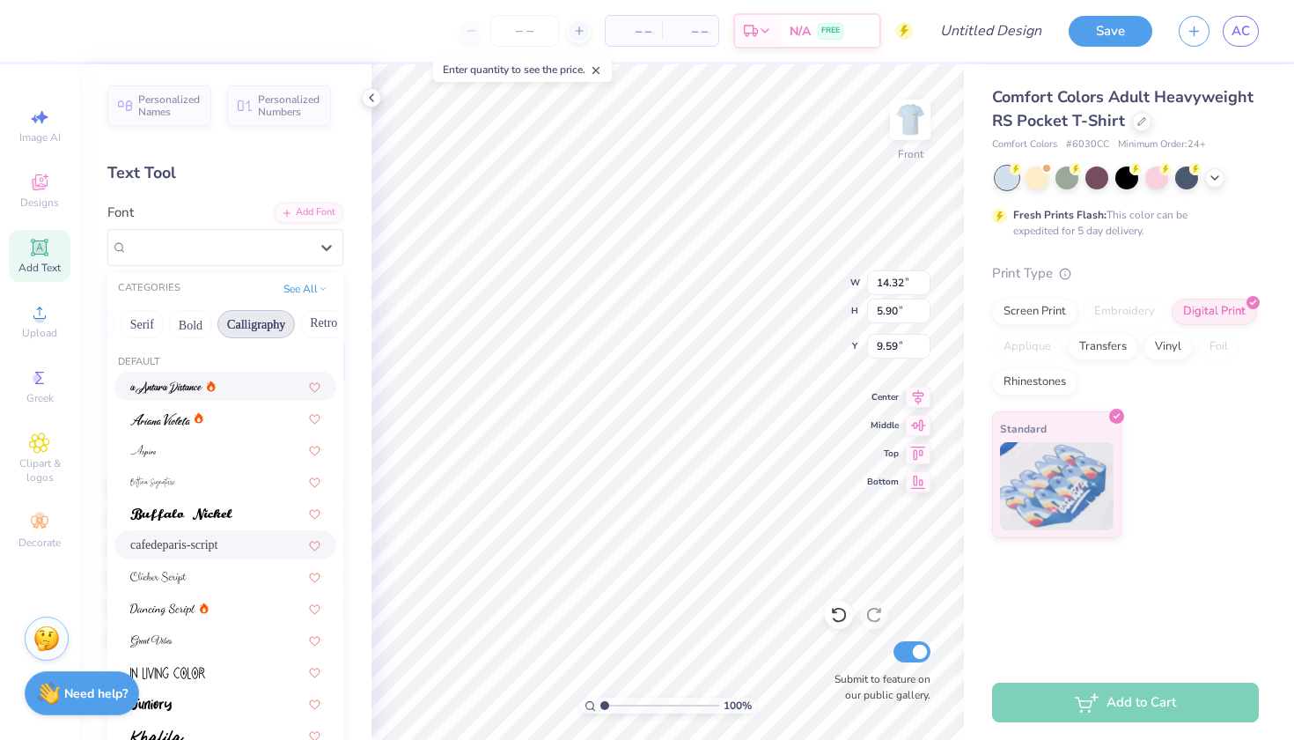
scroll to position [0, 207]
click at [244, 329] on button "Calligraphy" at bounding box center [229, 324] width 77 height 28
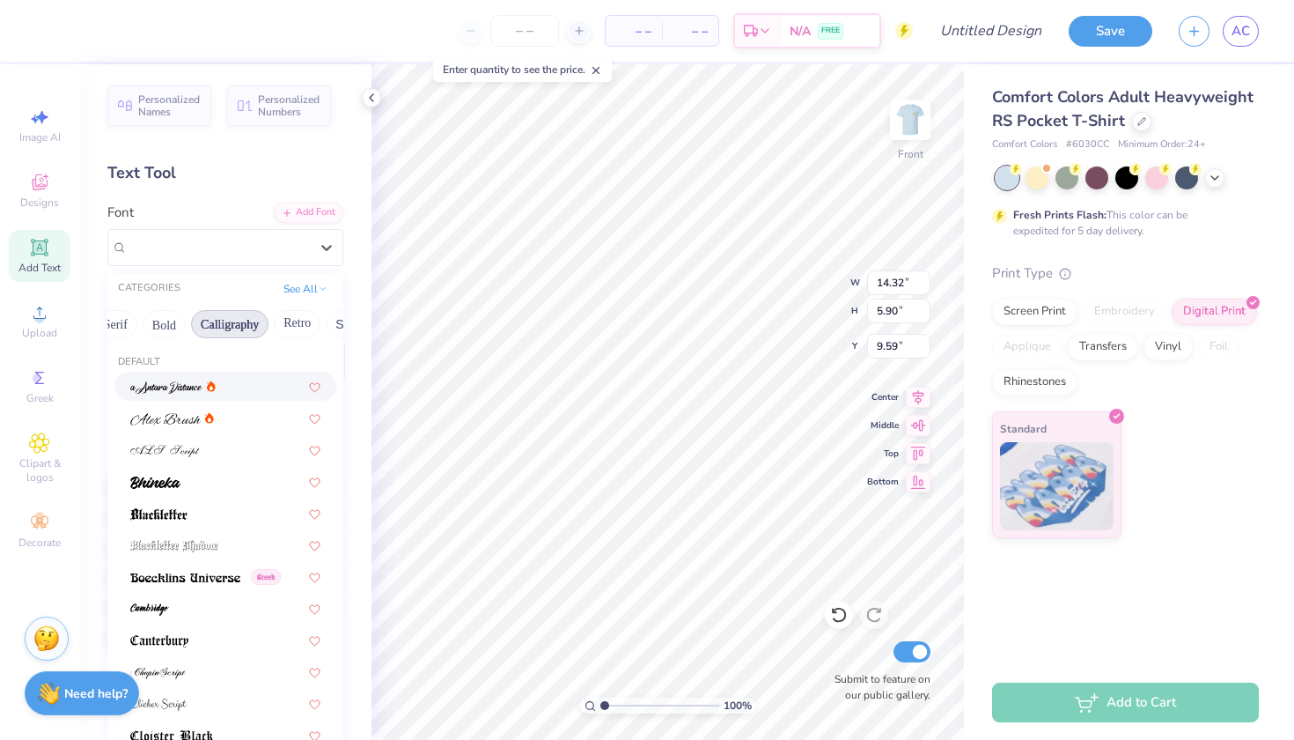
click at [248, 382] on div at bounding box center [225, 386] width 190 height 18
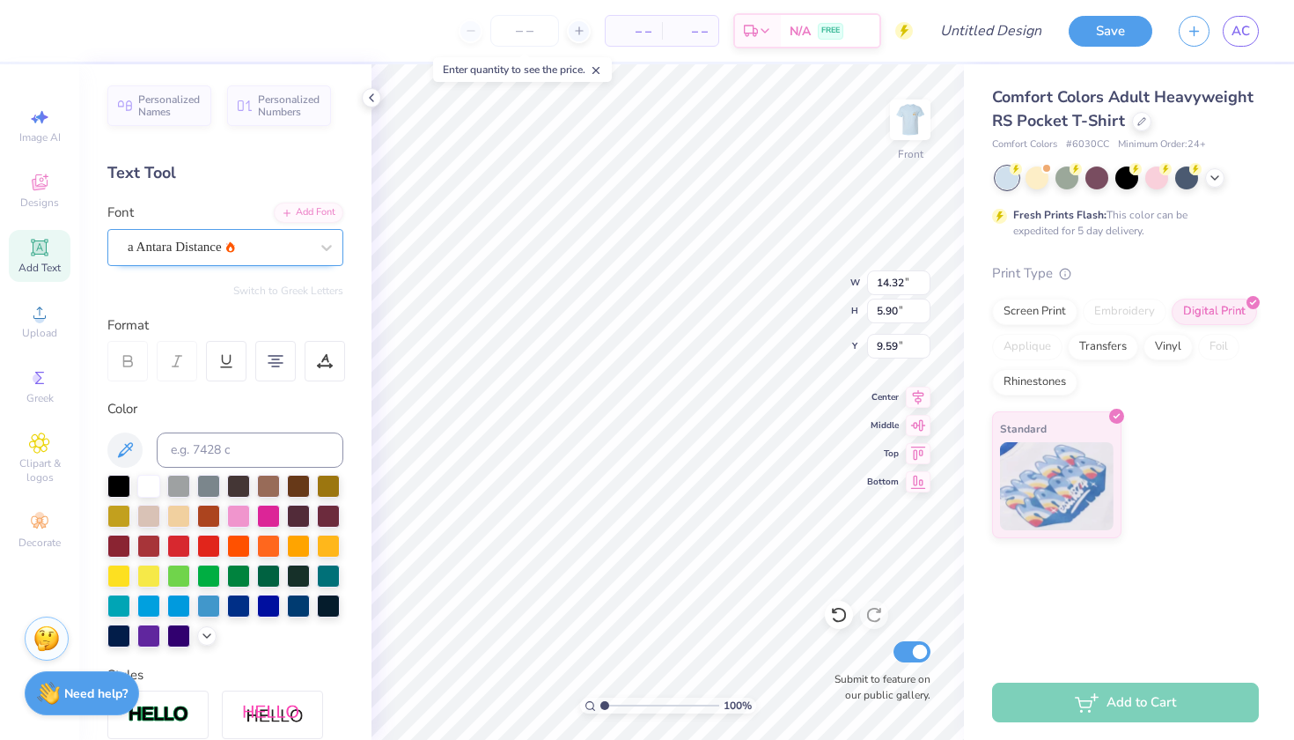
type input "5.49"
type input "9.80"
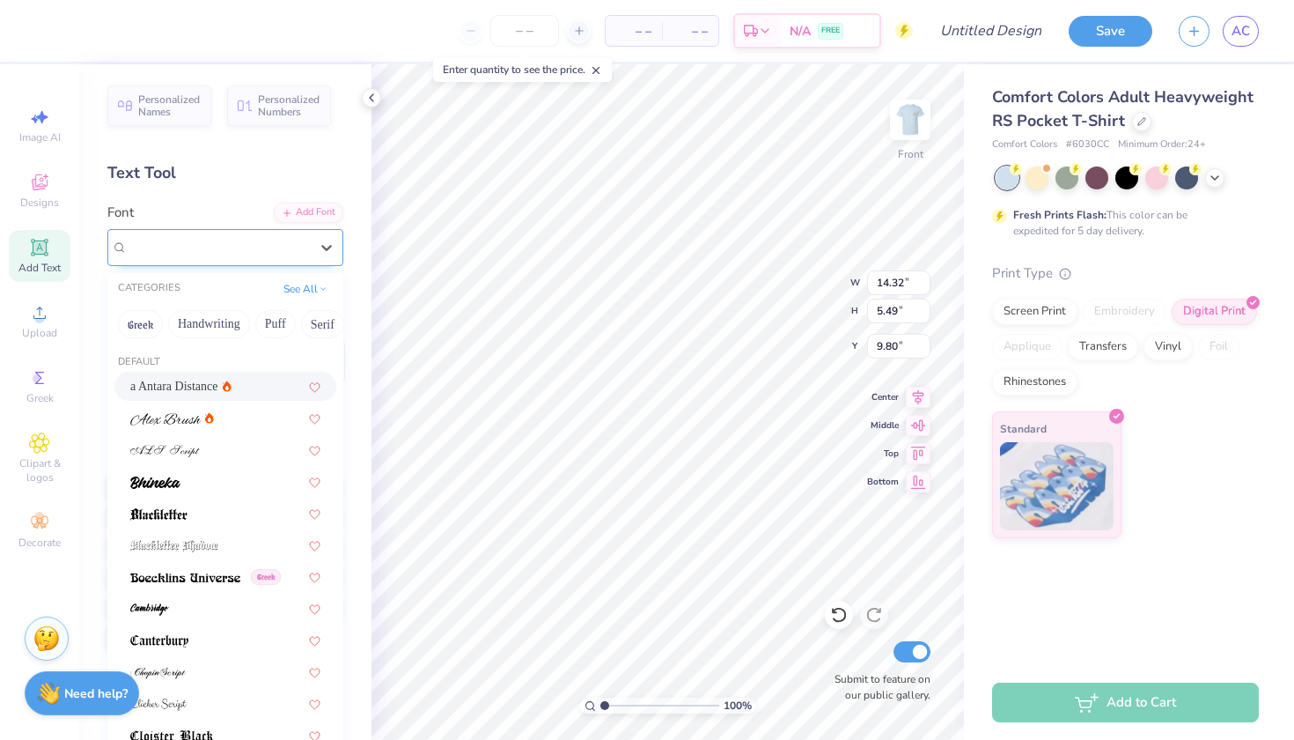
click at [254, 260] on div "a Antara Distance" at bounding box center [225, 247] width 236 height 37
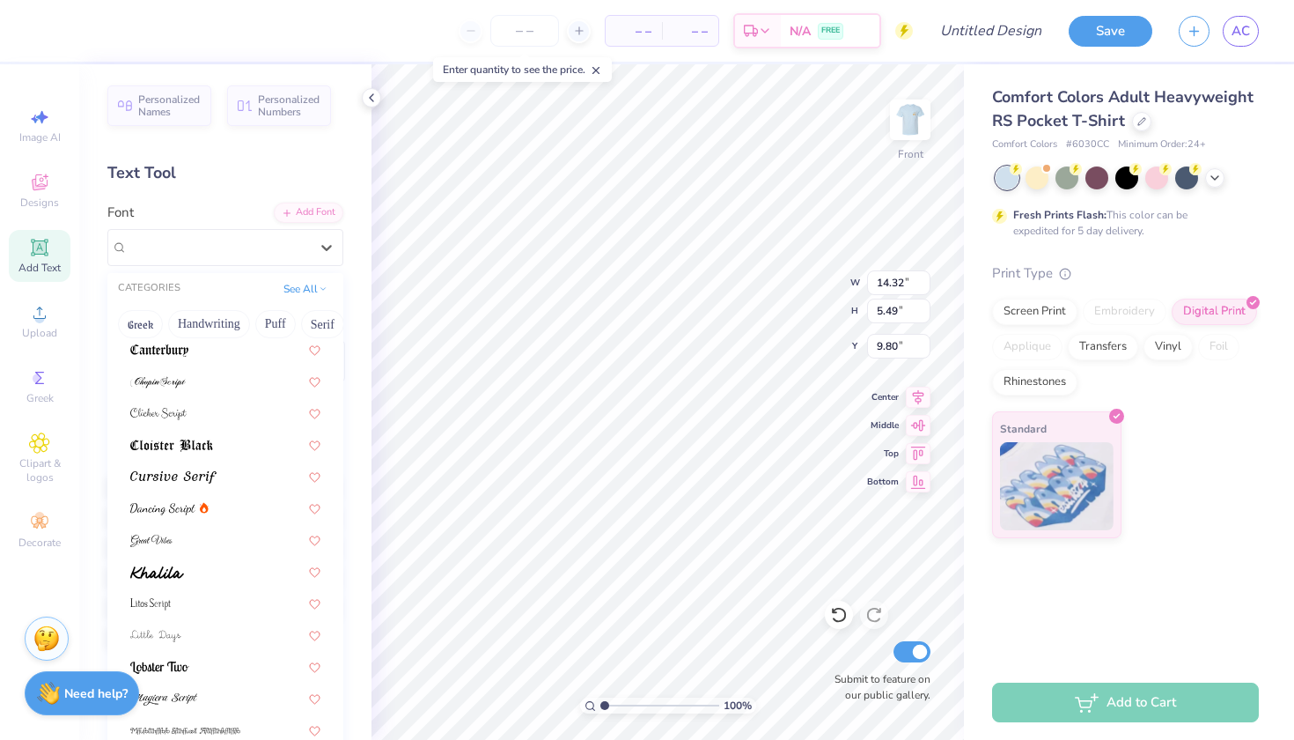
scroll to position [304, 0]
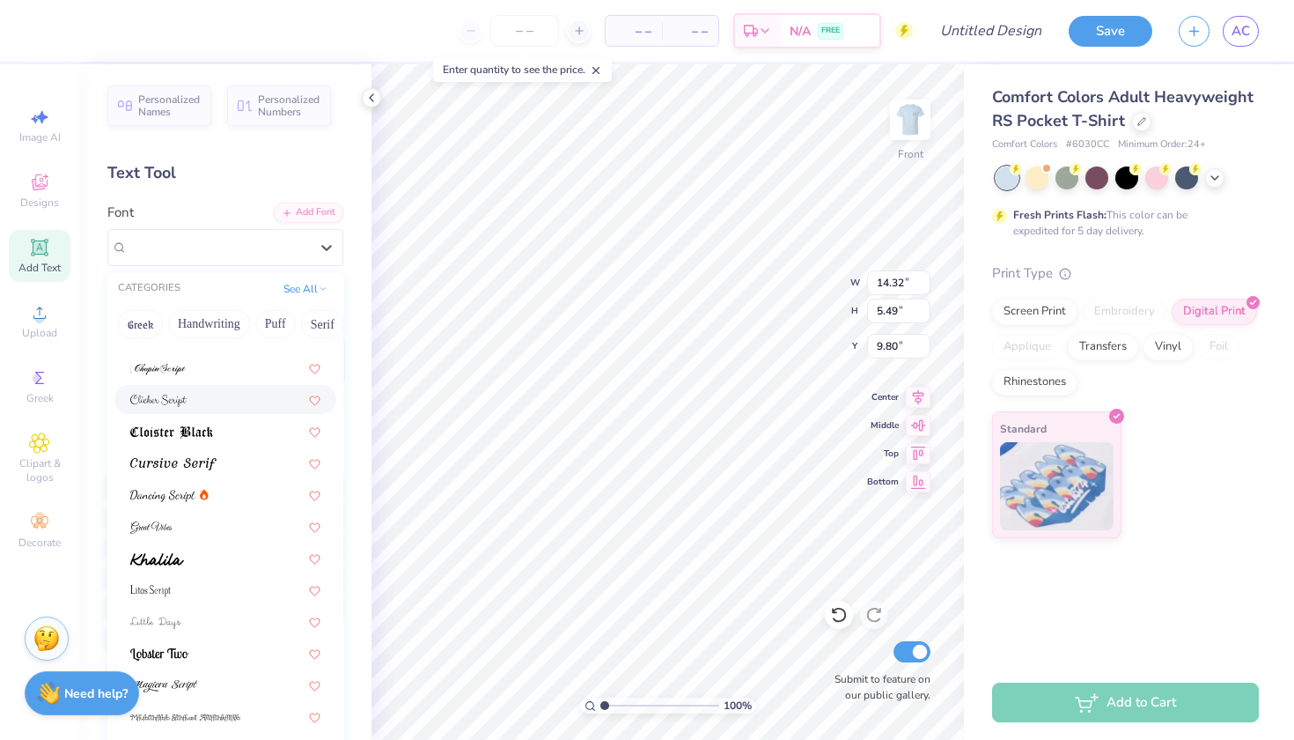
click at [245, 396] on div at bounding box center [225, 399] width 190 height 18
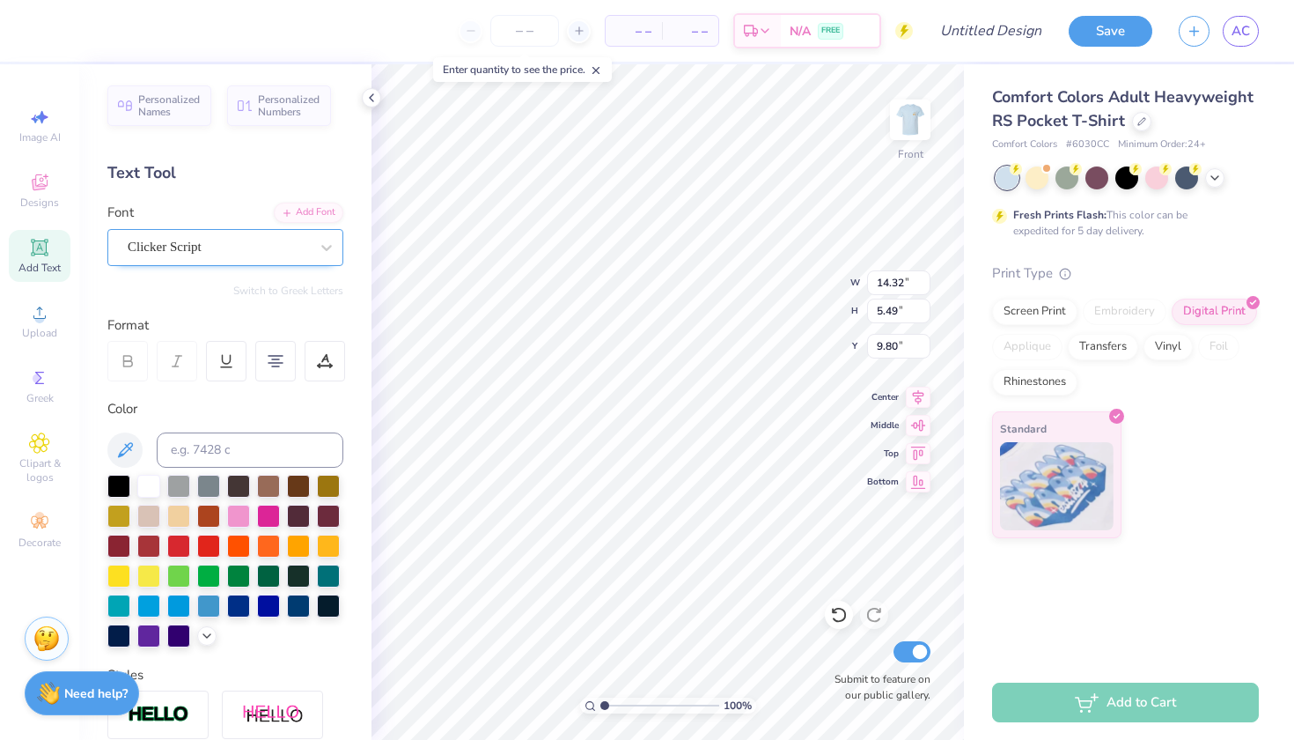
type input "11.85"
type input "5.34"
type input "9.87"
click at [273, 257] on div at bounding box center [218, 247] width 181 height 24
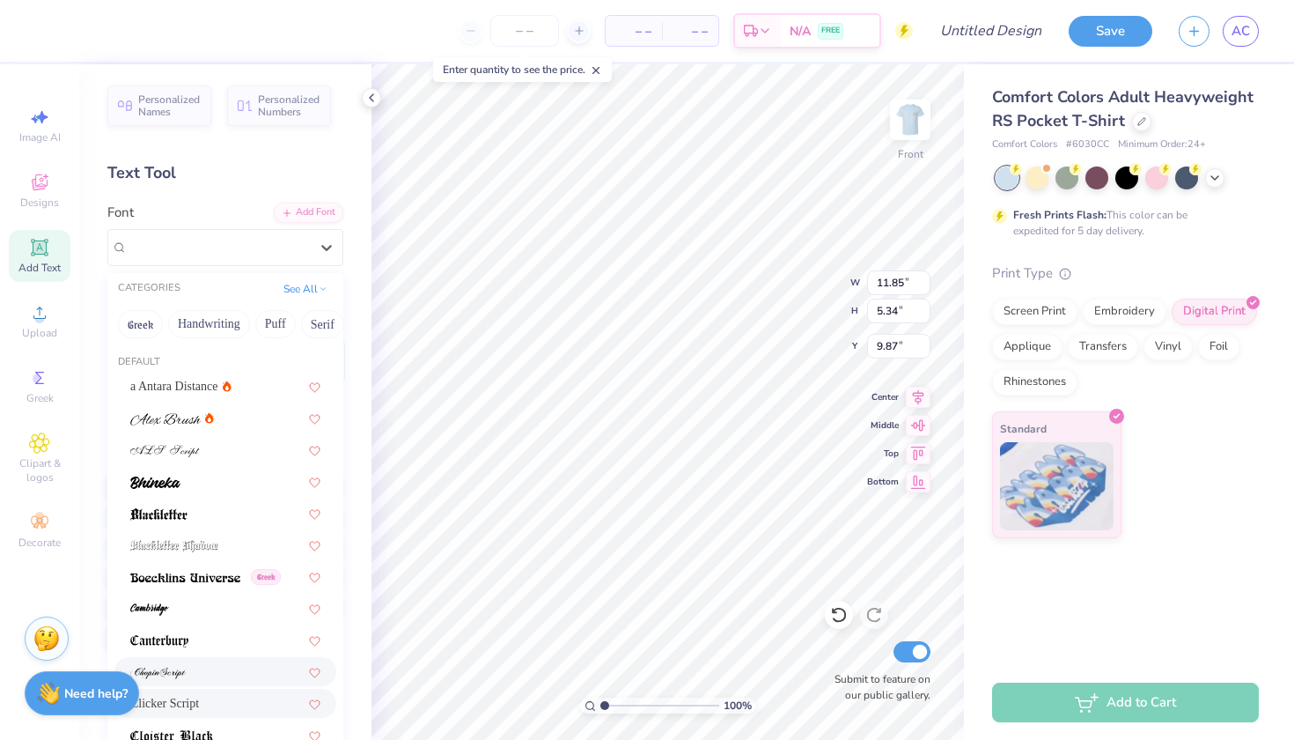
click at [224, 674] on div at bounding box center [225, 671] width 190 height 18
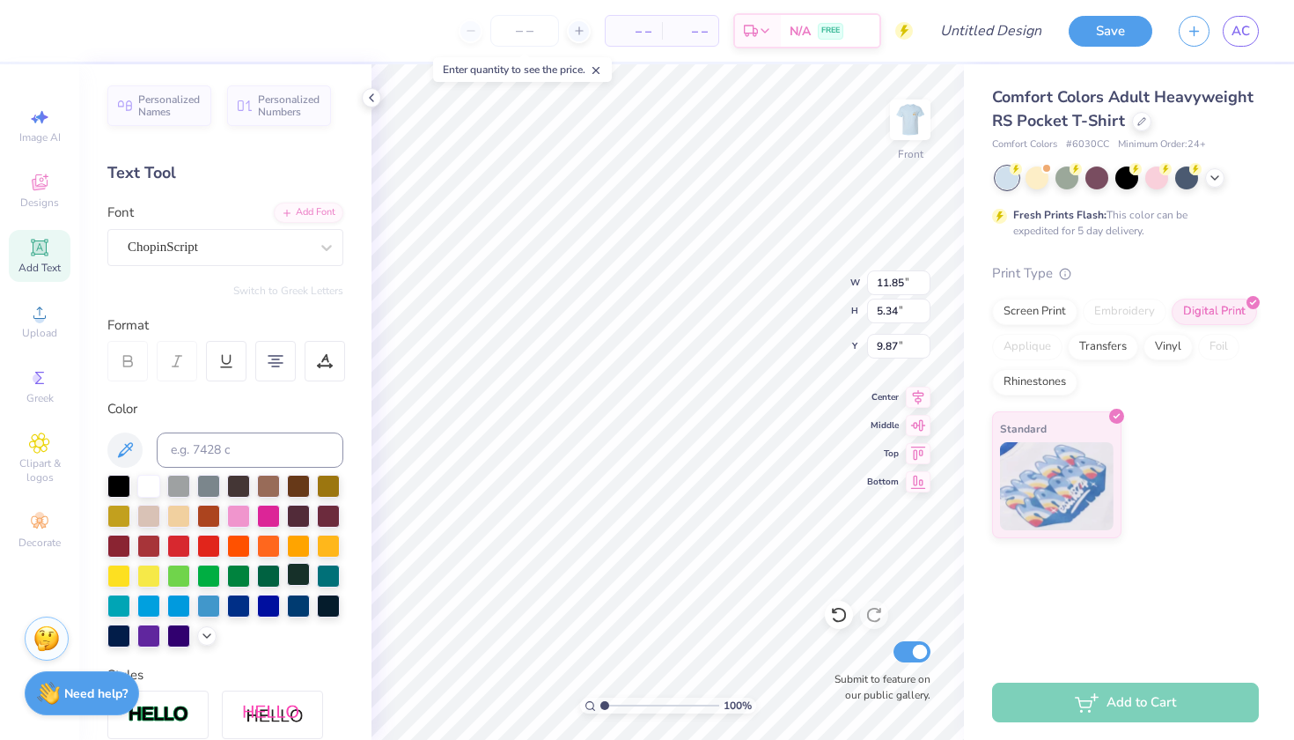
type input "14.32"
type input "4.60"
type input "10.24"
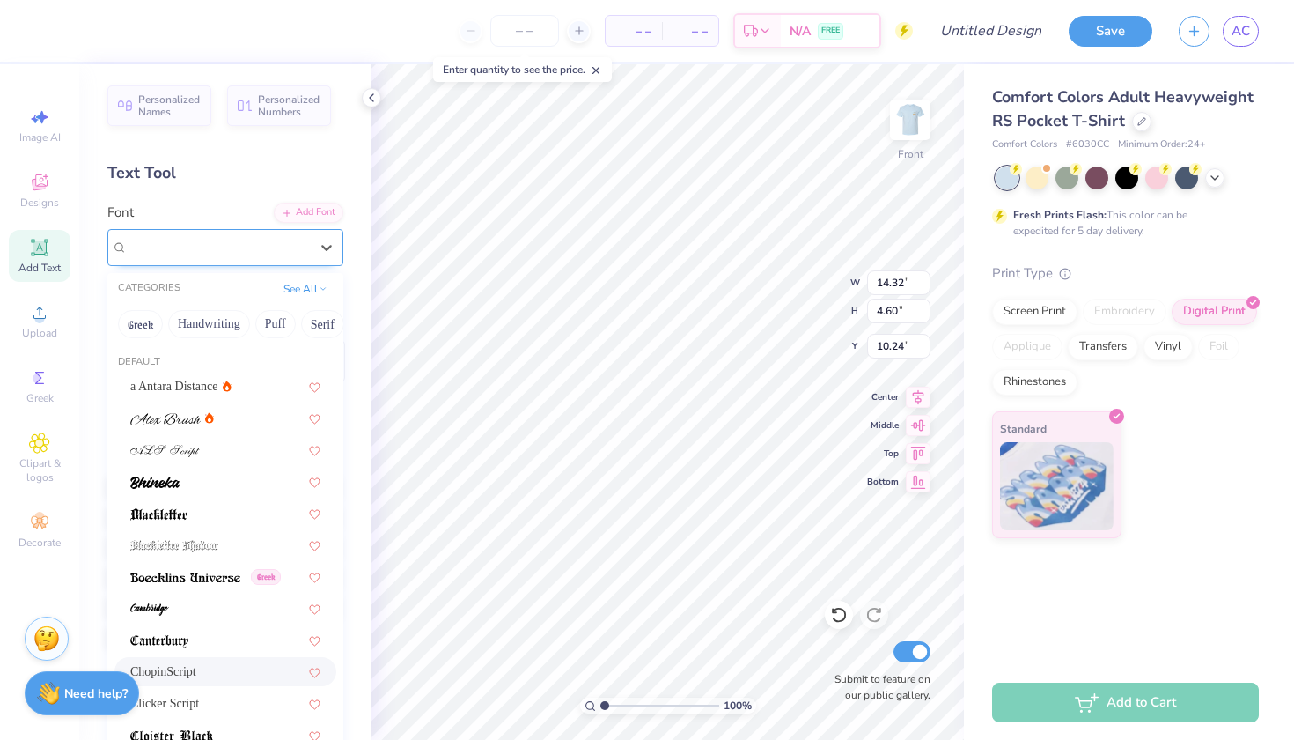
click at [232, 249] on div "ChopinScript" at bounding box center [218, 246] width 185 height 27
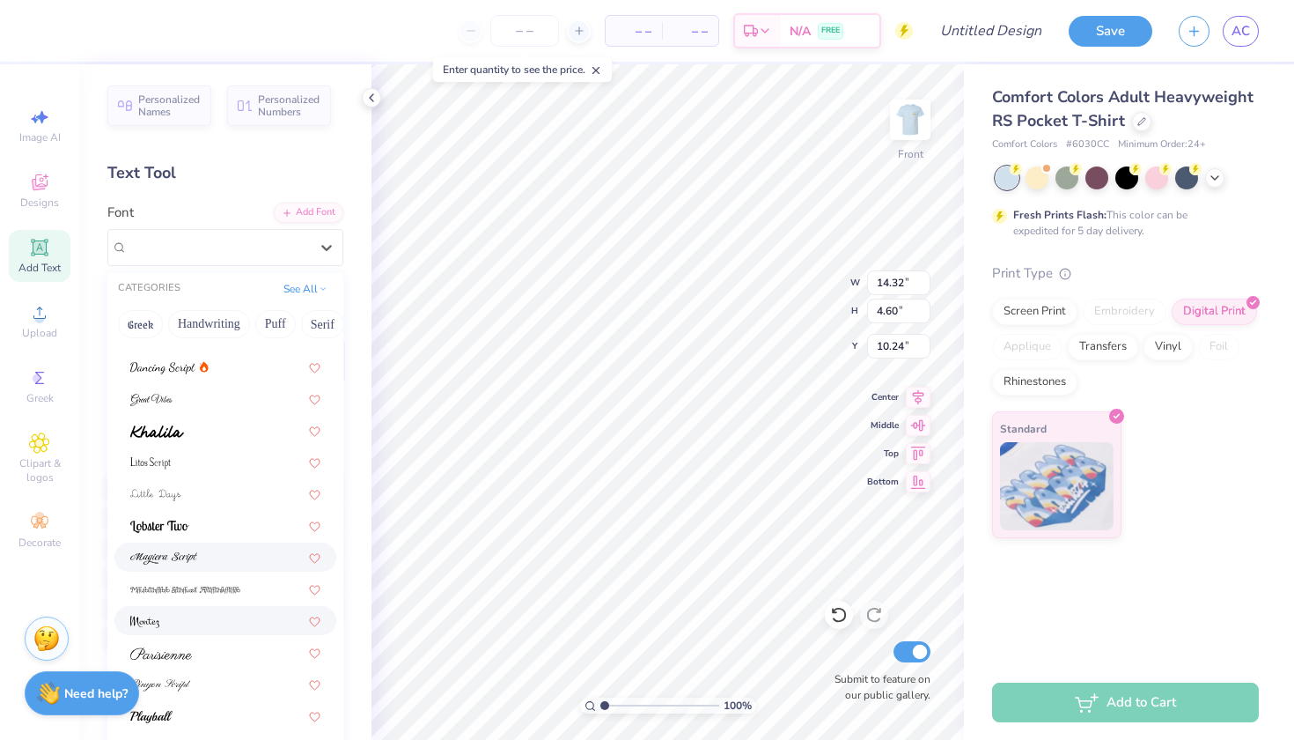
scroll to position [431, 0]
click at [221, 559] on div at bounding box center [225, 558] width 190 height 18
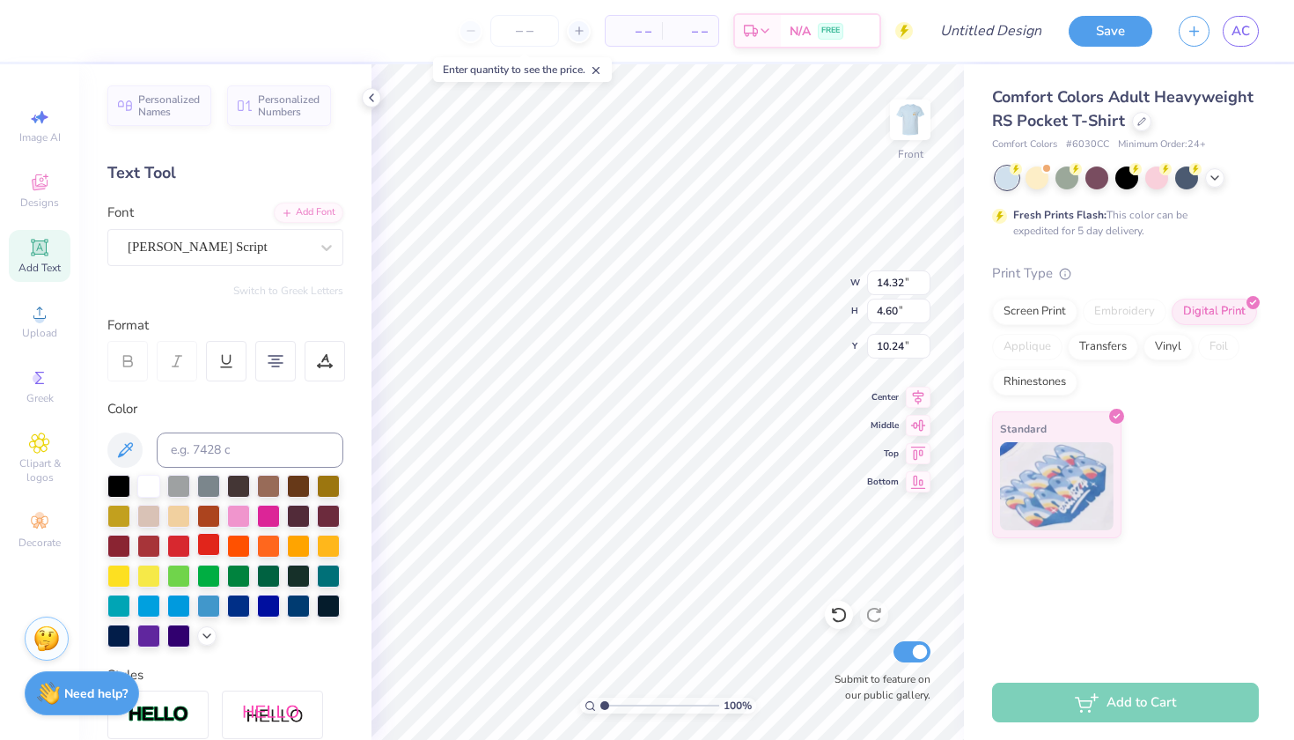
type input "3.61"
type input "10.74"
click at [275, 236] on div at bounding box center [218, 247] width 181 height 24
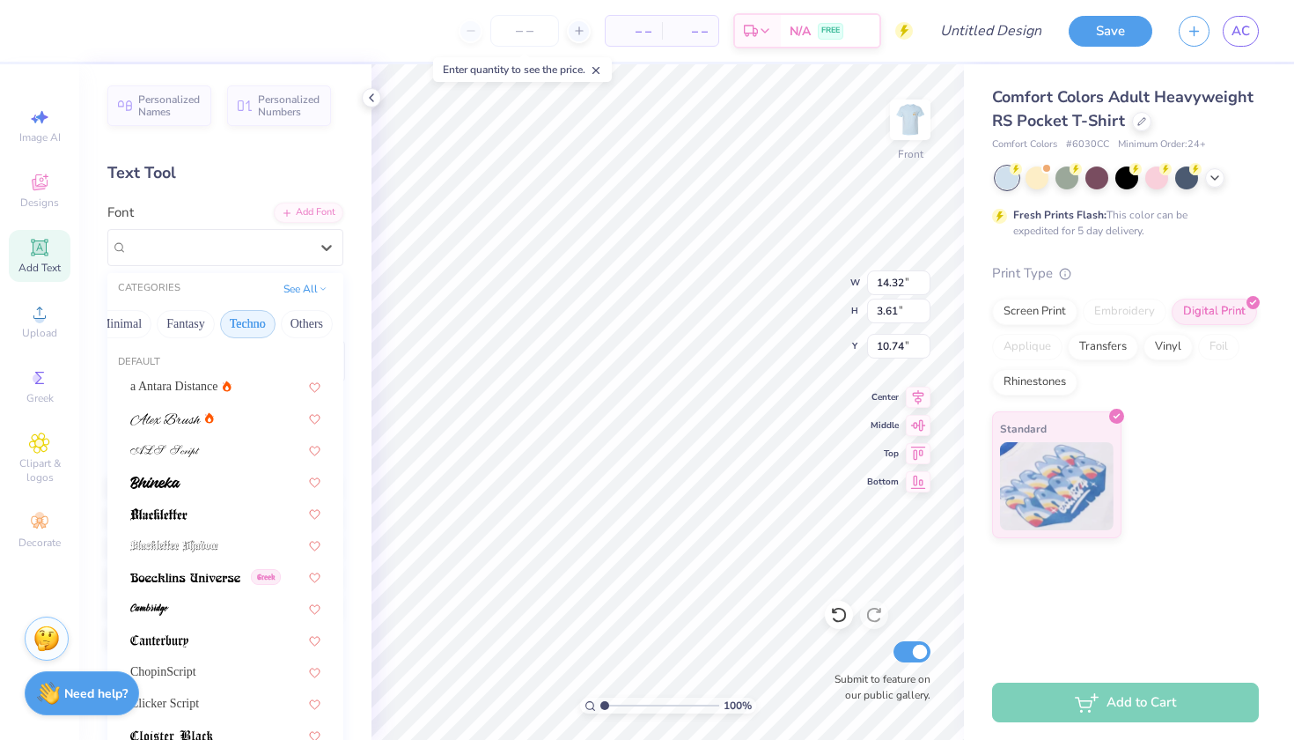
scroll to position [0, 532]
click at [199, 331] on button "Fantasy" at bounding box center [186, 324] width 58 height 28
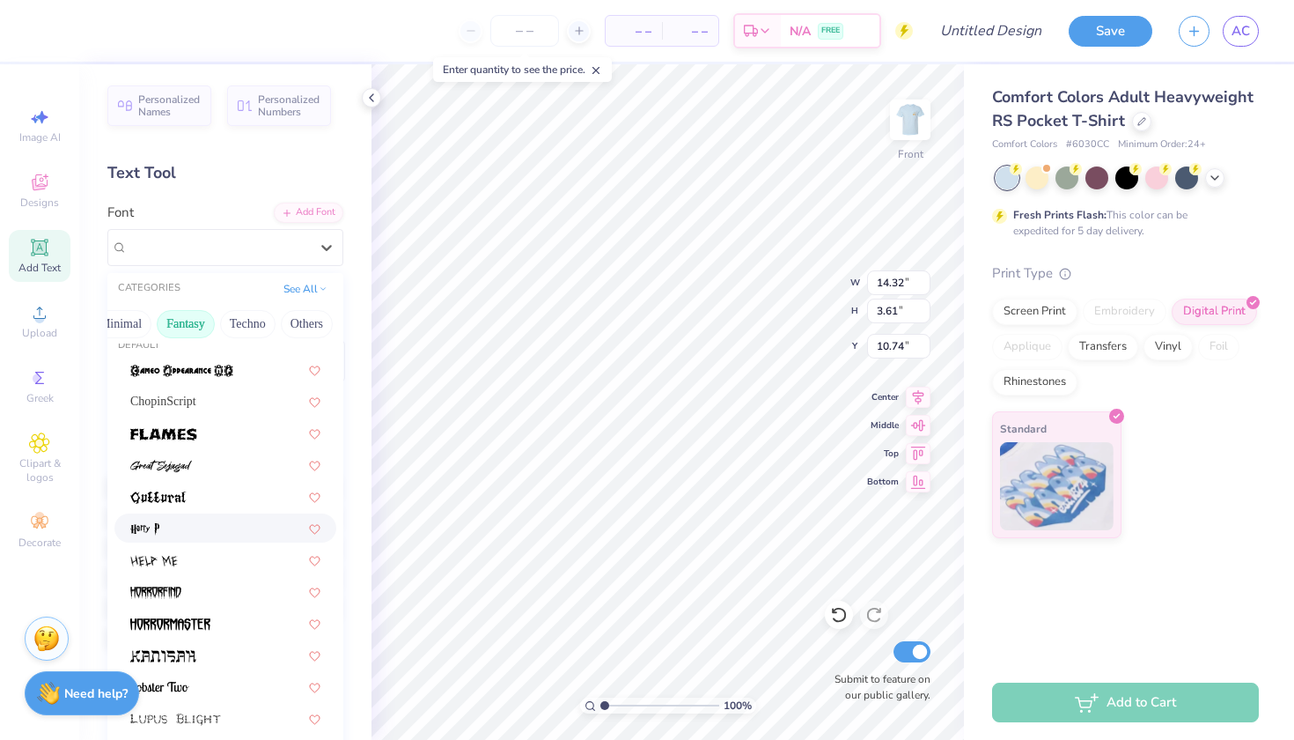
scroll to position [23, 0]
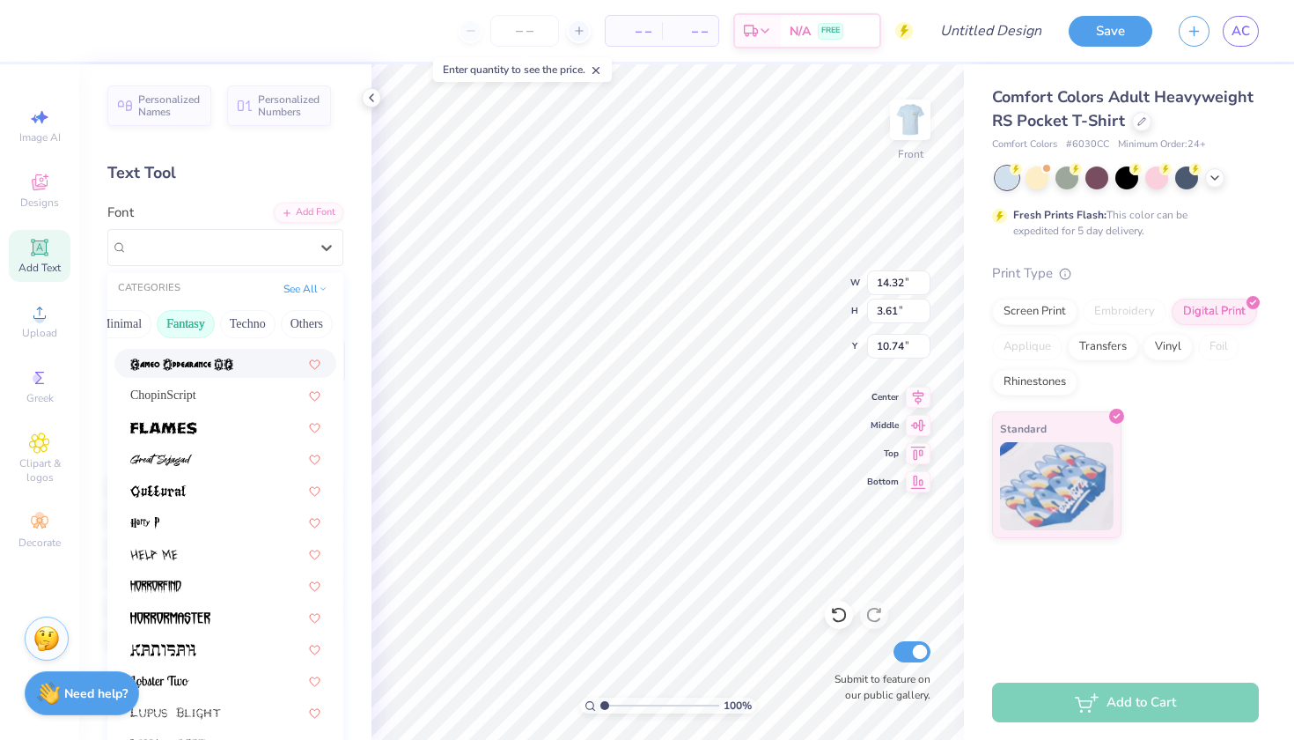
click at [231, 364] on img at bounding box center [181, 364] width 103 height 12
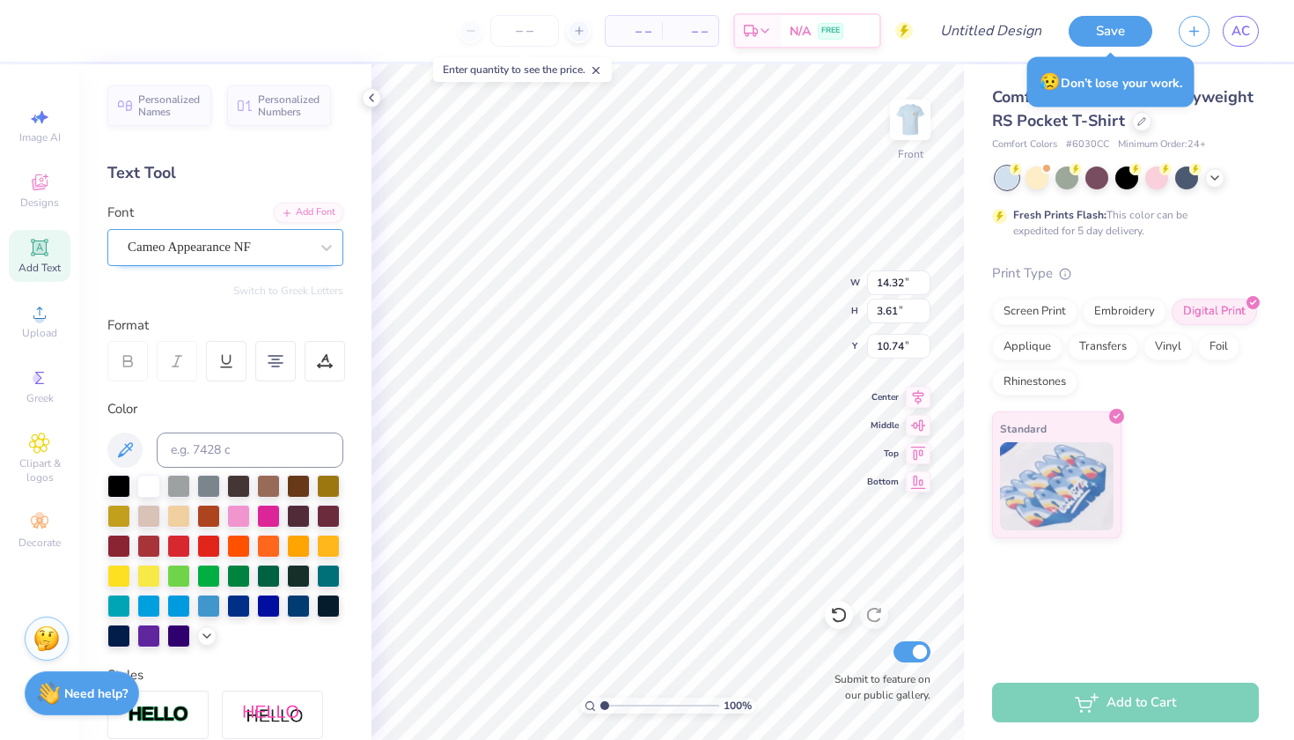
type input "9.36"
type input "3.77"
type input "10.66"
click at [271, 248] on div "Cameo Appearance NF" at bounding box center [218, 246] width 185 height 27
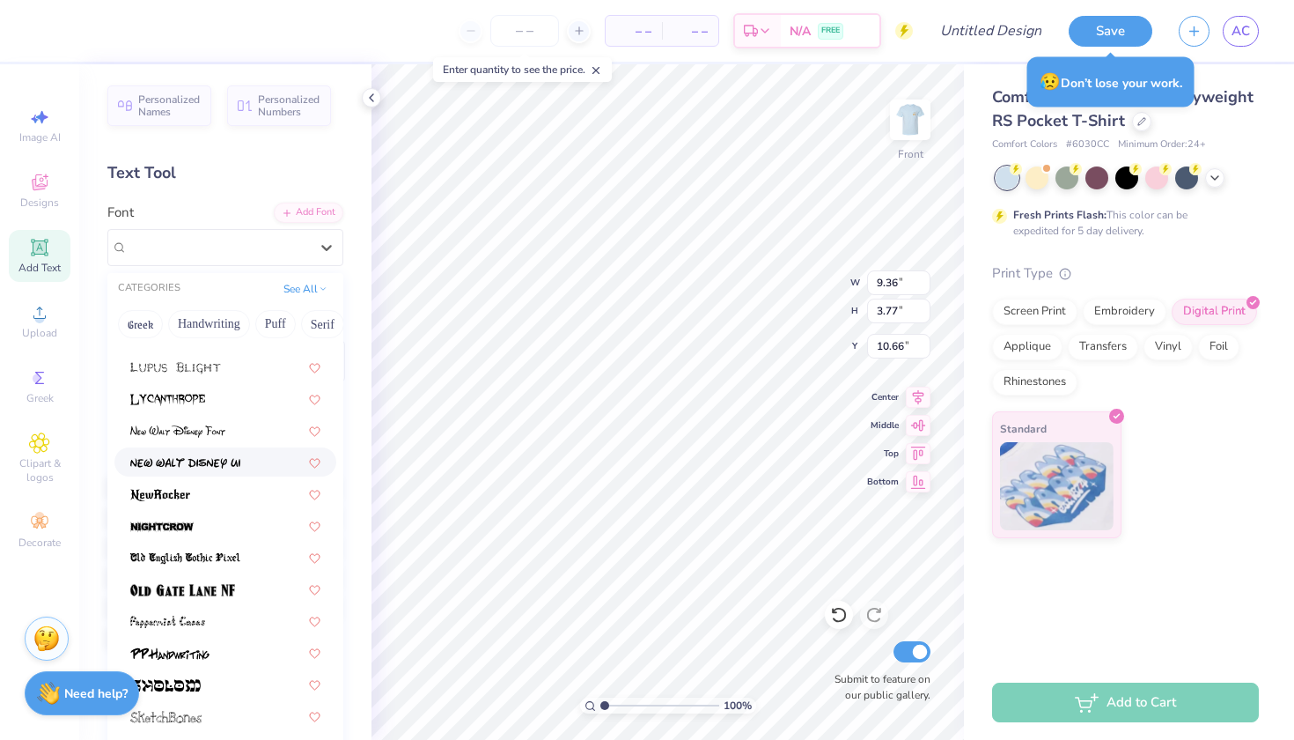
scroll to position [367, 0]
click at [224, 589] on img at bounding box center [182, 591] width 105 height 12
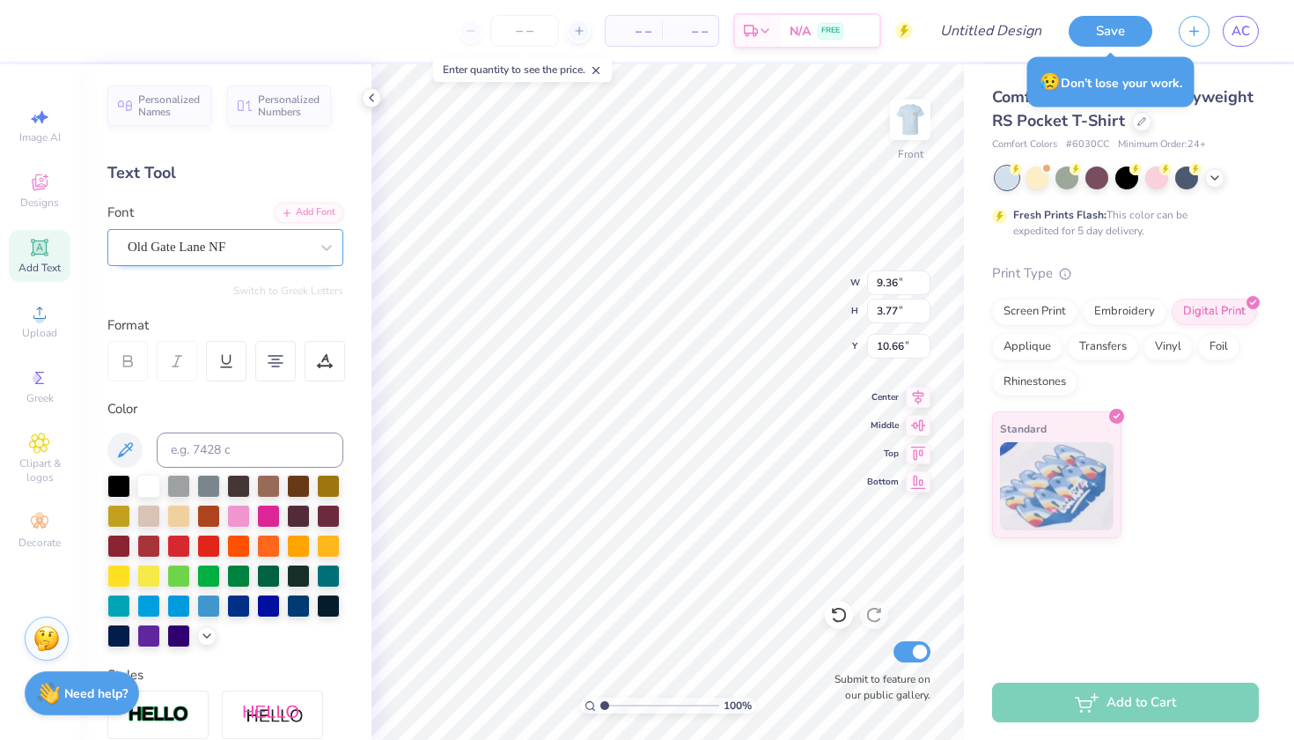
type input "6.15"
type input "3.54"
type input "10.77"
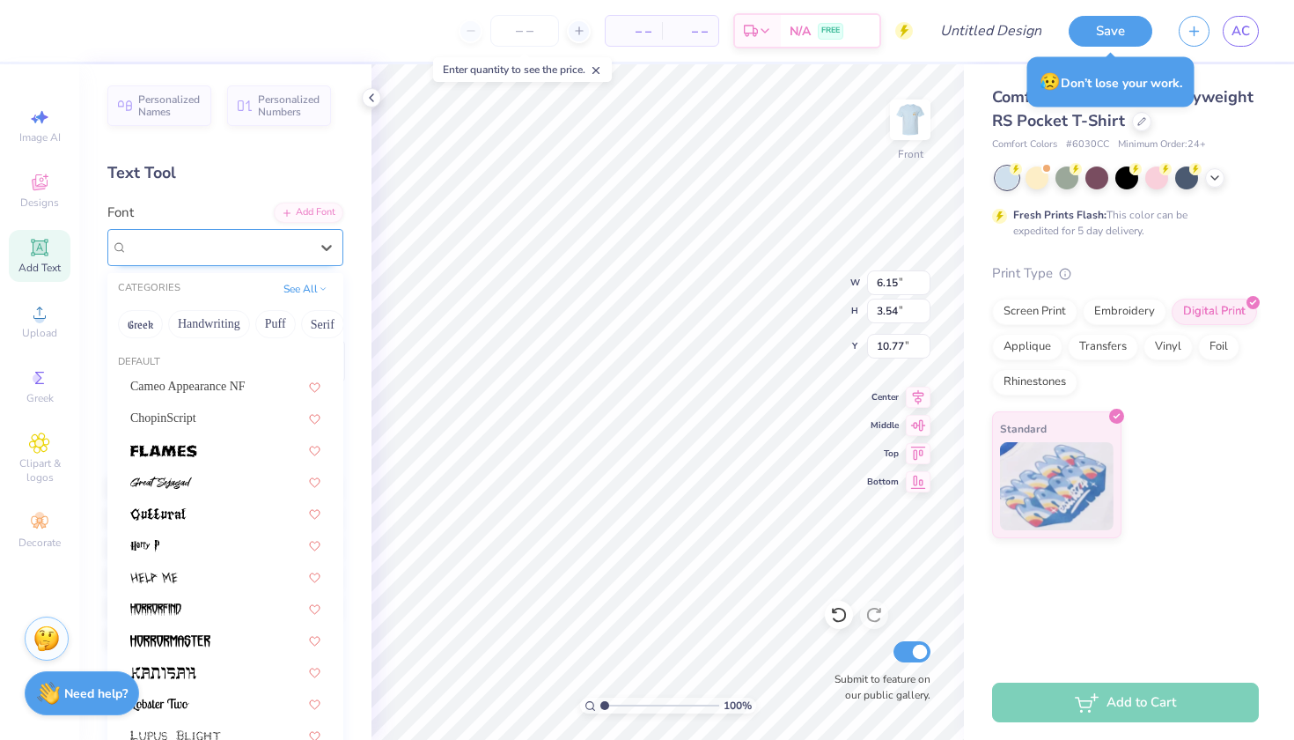
click at [281, 244] on div "Old Gate Lane NF" at bounding box center [218, 246] width 185 height 27
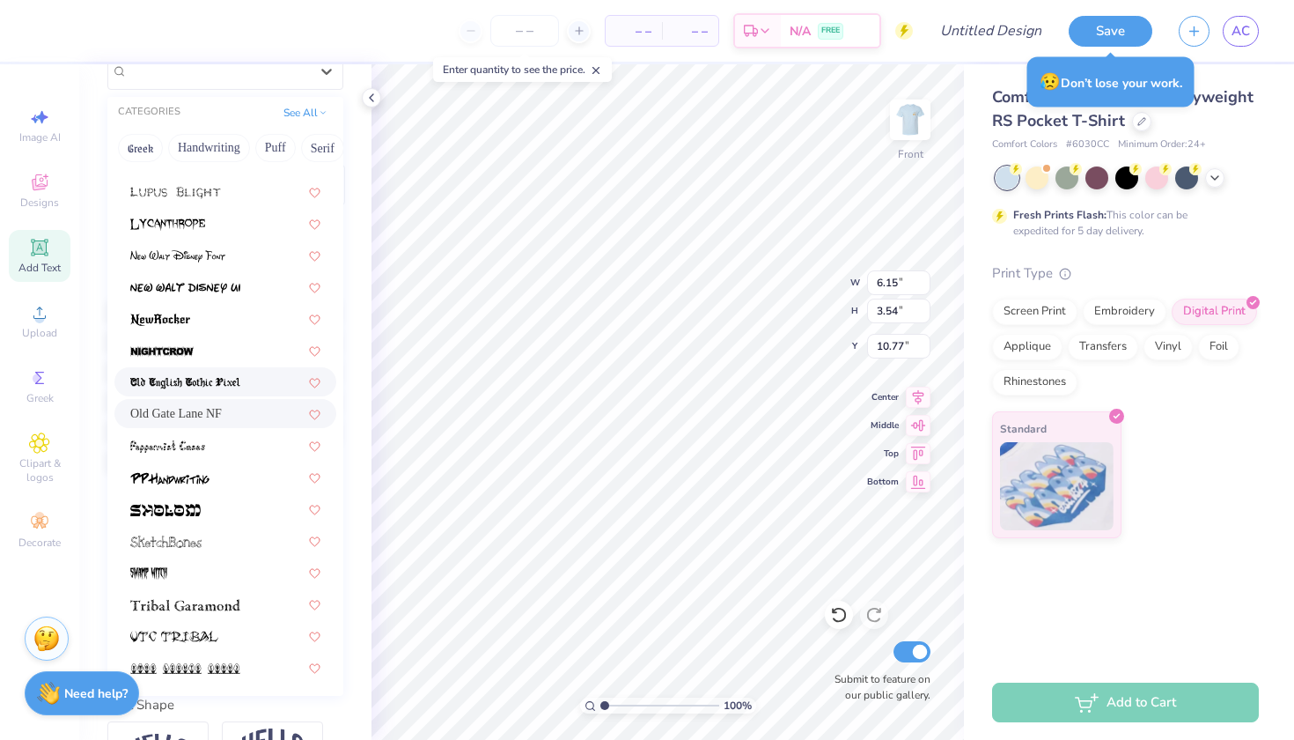
scroll to position [198, 0]
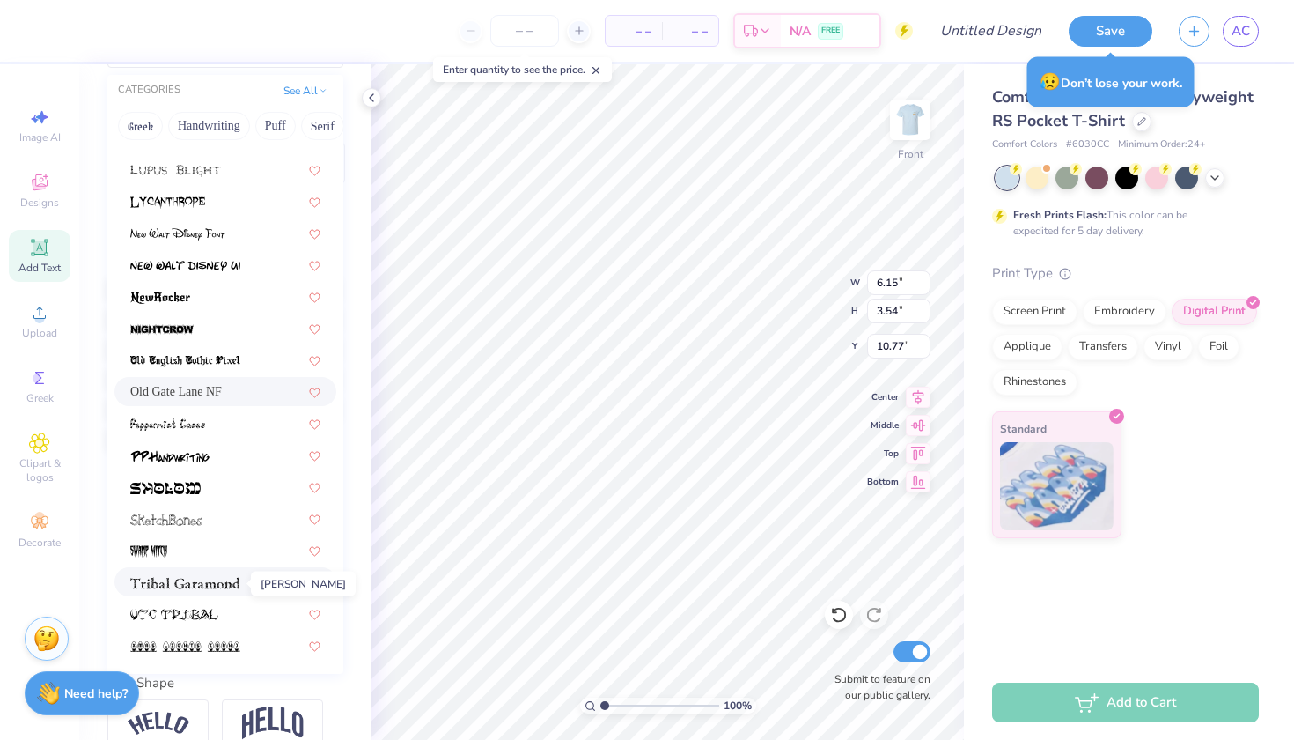
click at [239, 582] on img at bounding box center [185, 583] width 110 height 12
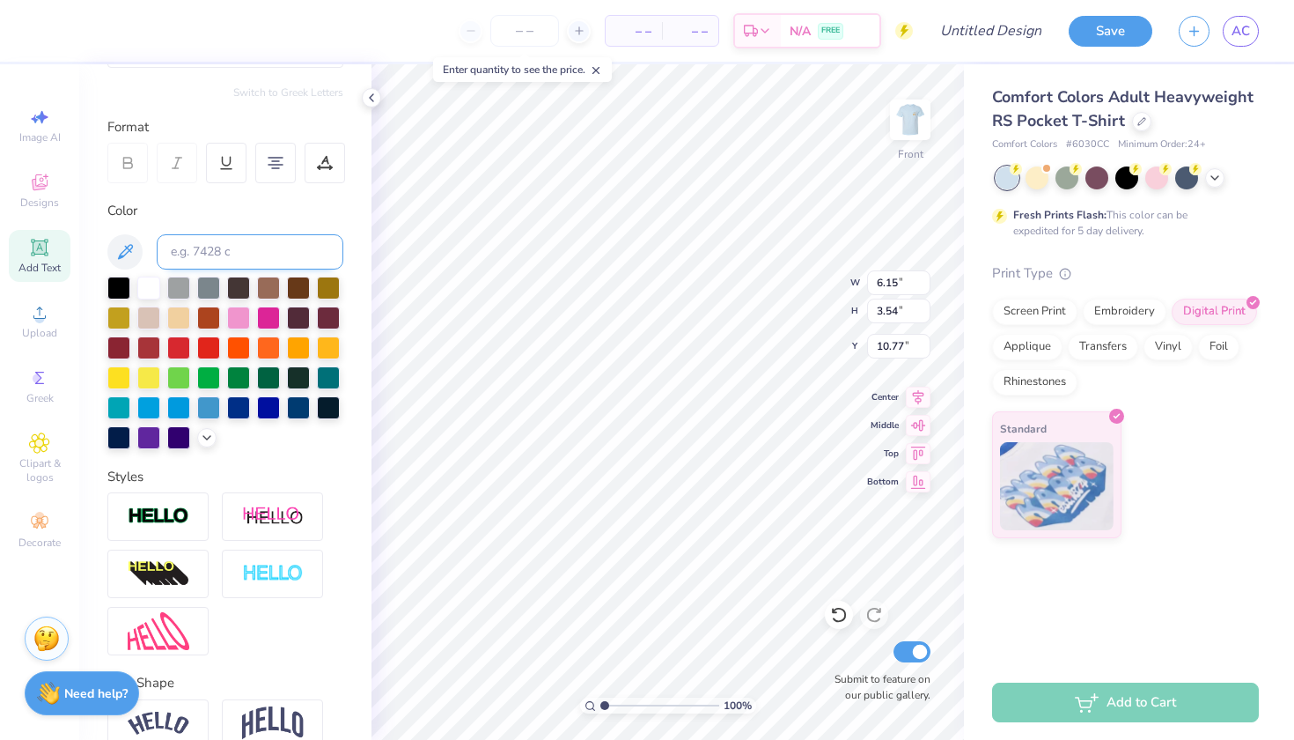
type input "8.72"
type input "3.42"
type input "10.83"
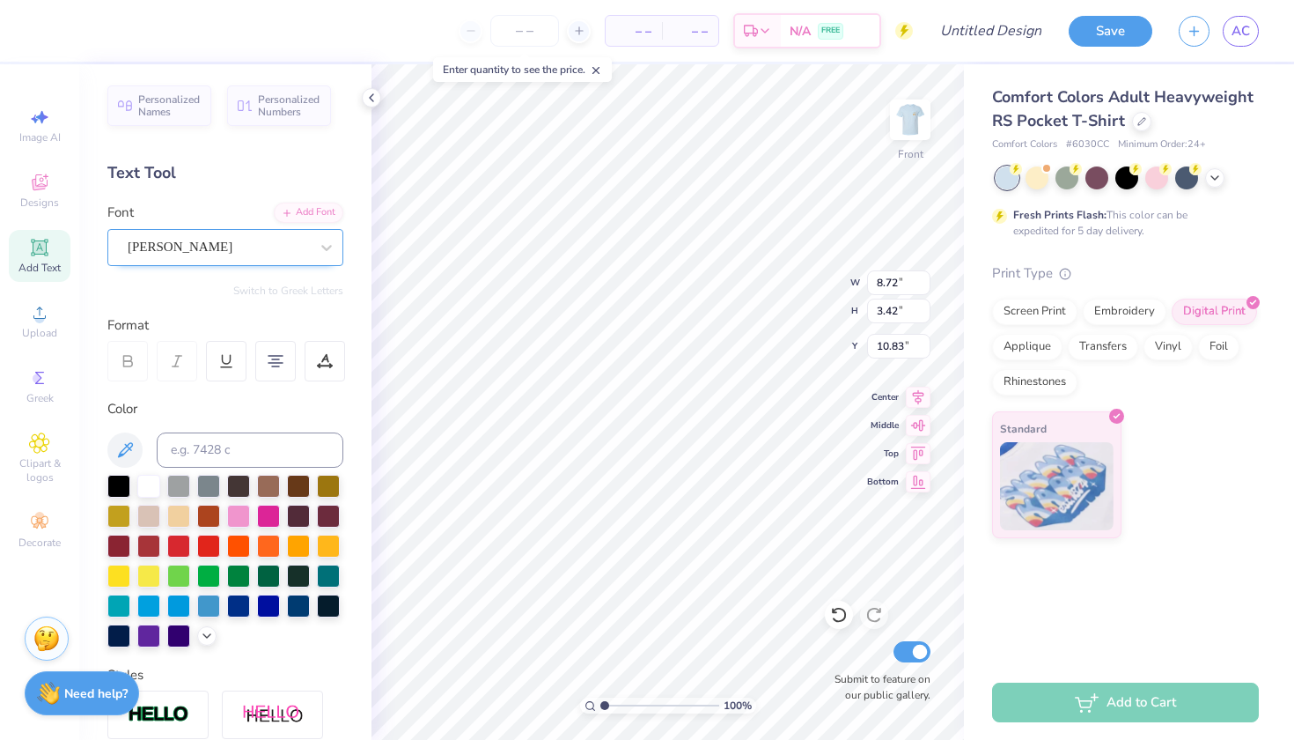
scroll to position [0, 0]
click at [262, 244] on div "Tribal Garamond" at bounding box center [218, 246] width 185 height 27
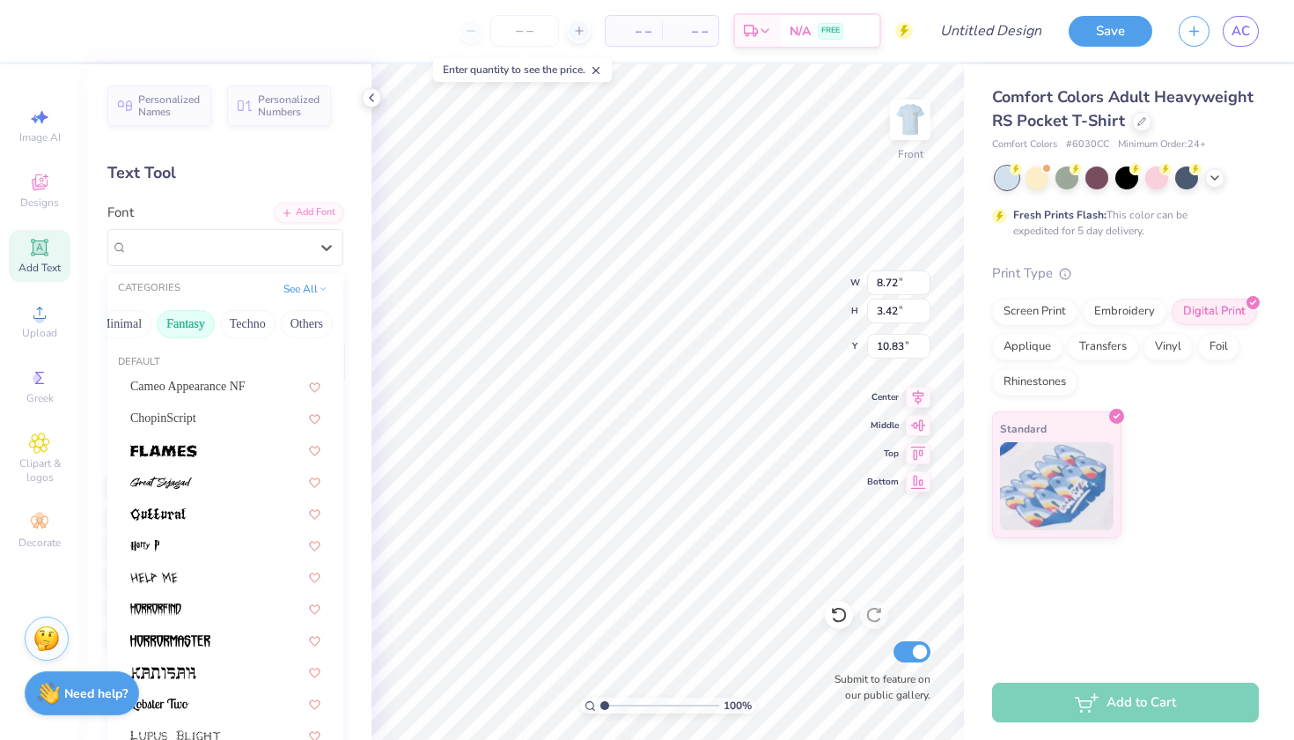
scroll to position [0, 532]
click at [295, 328] on button "Others" at bounding box center [307, 324] width 52 height 28
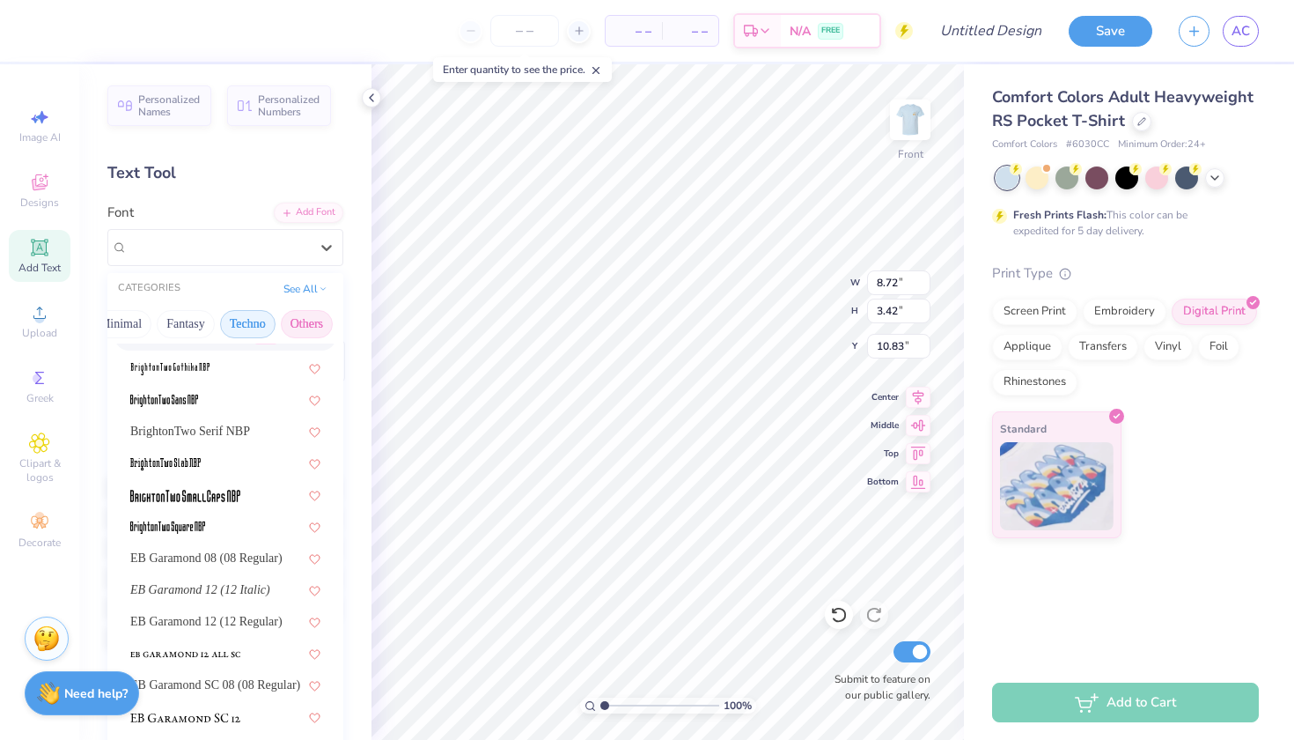
scroll to position [0, 0]
click at [201, 324] on button "Fantasy" at bounding box center [186, 324] width 58 height 28
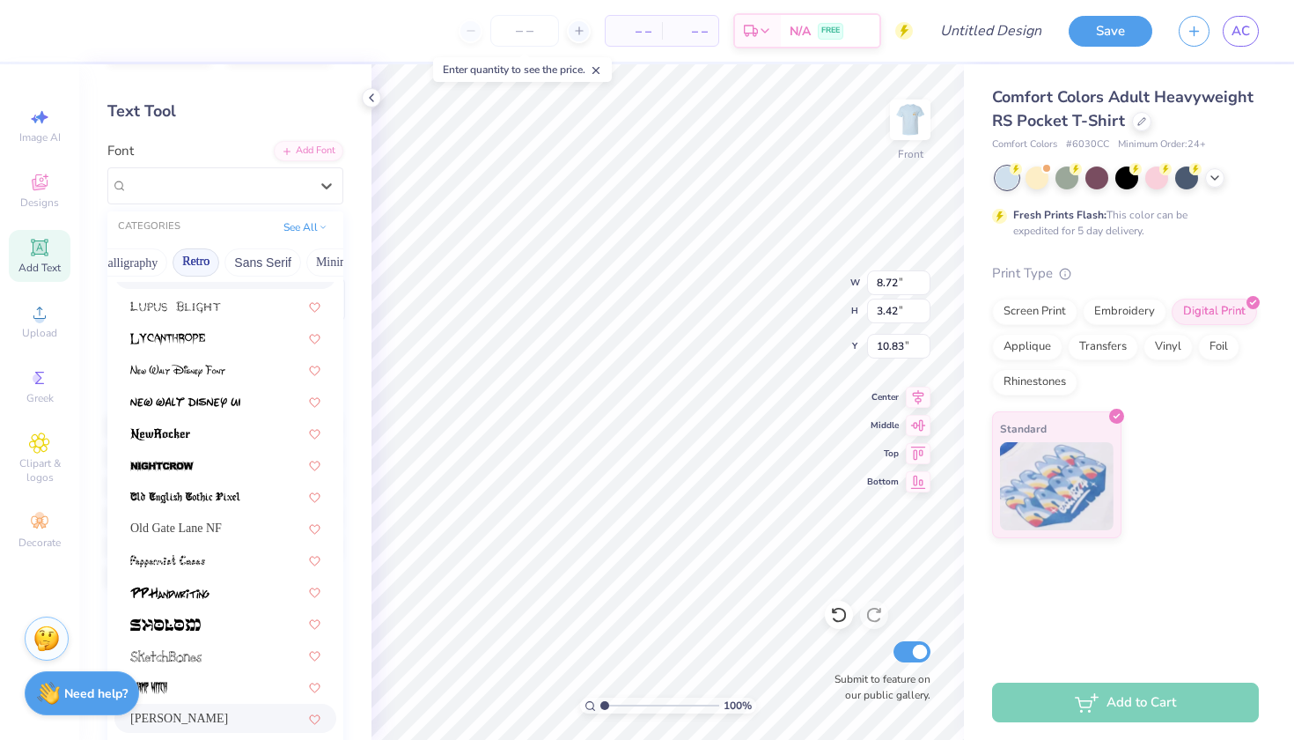
scroll to position [0, 358]
click at [273, 265] on button "Minimal" at bounding box center [287, 262] width 62 height 28
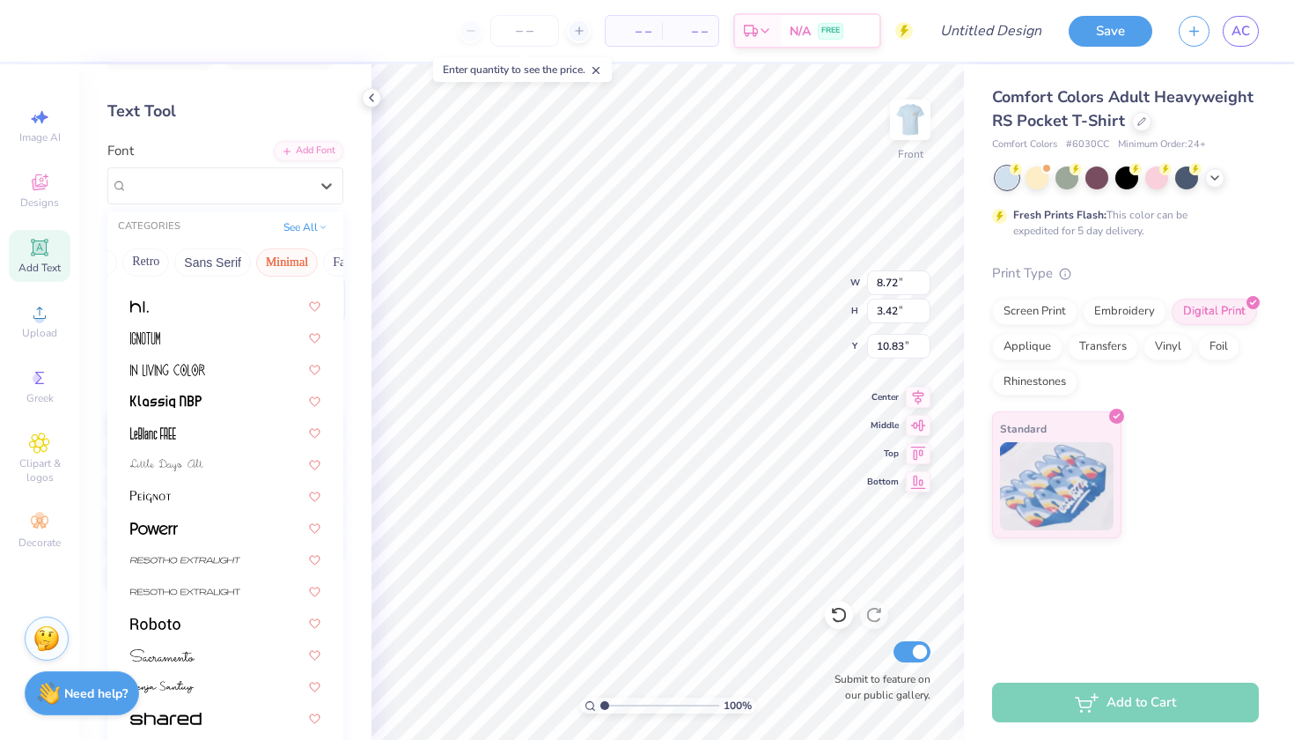
scroll to position [335, 0]
click at [245, 265] on button "Sans Serif" at bounding box center [212, 262] width 77 height 28
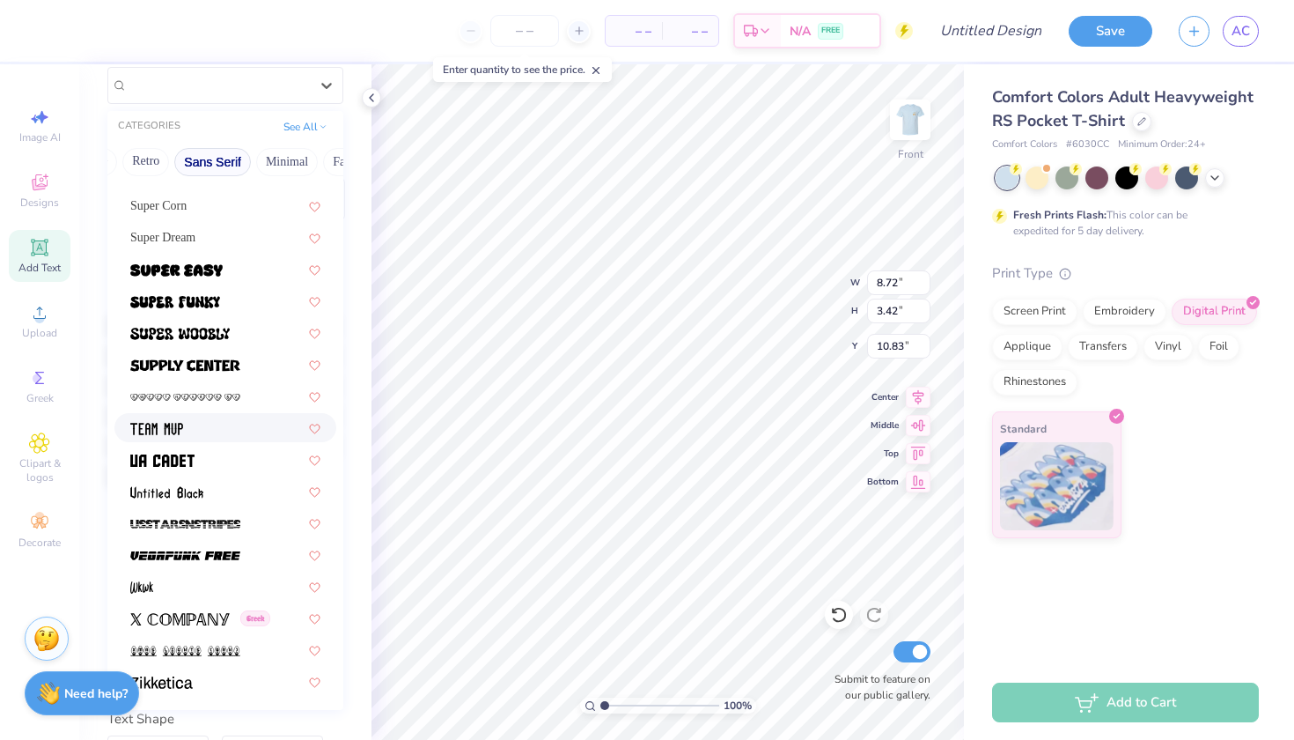
scroll to position [151, 0]
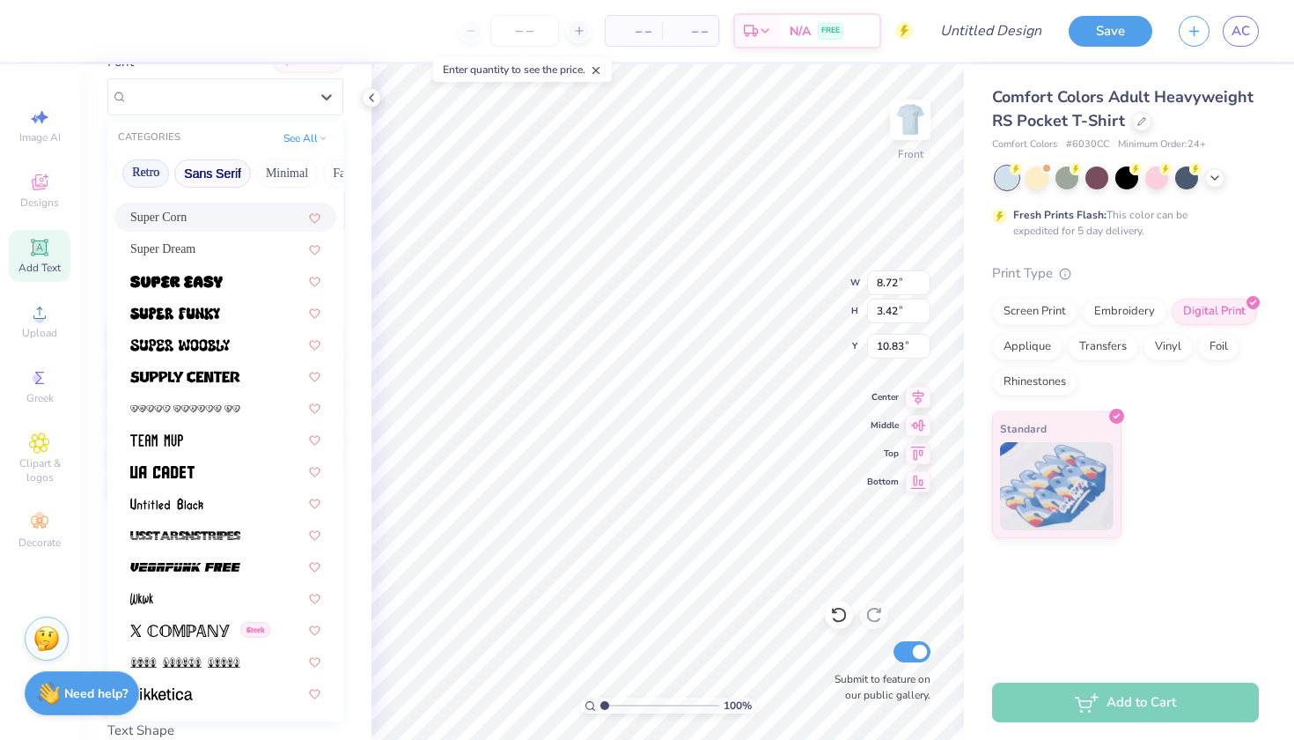
click at [168, 170] on button "Retro" at bounding box center [145, 173] width 47 height 28
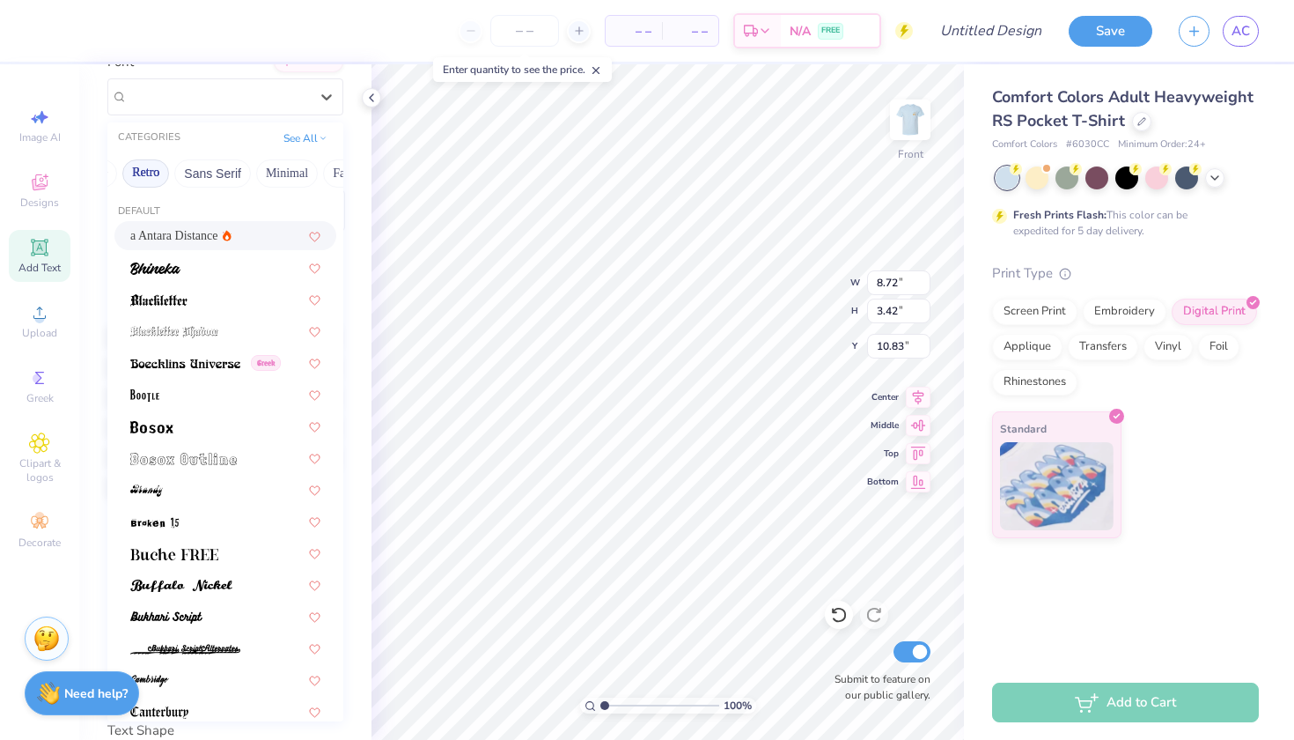
click at [233, 237] on div "a Antara Distance" at bounding box center [225, 235] width 190 height 18
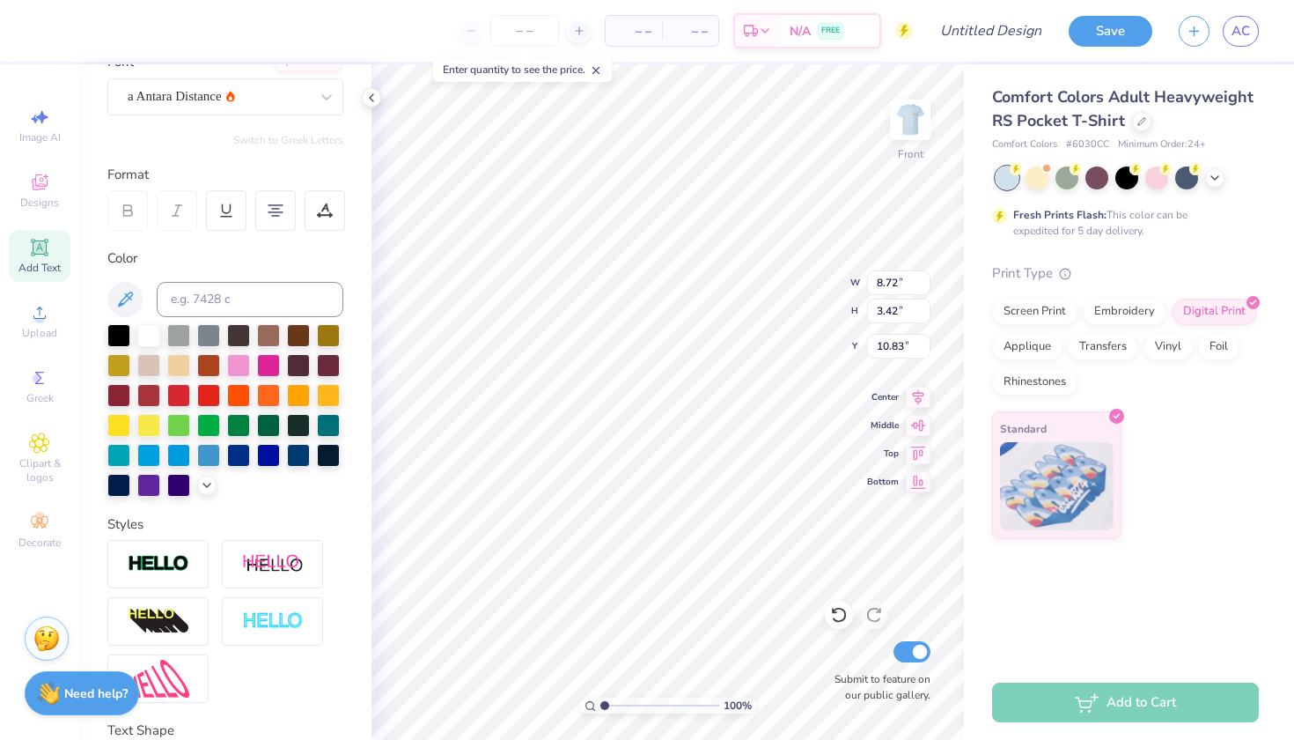
type input "9.94"
type input "3.81"
type input "10.63"
click at [223, 101] on div "a Antara Distance" at bounding box center [218, 96] width 185 height 27
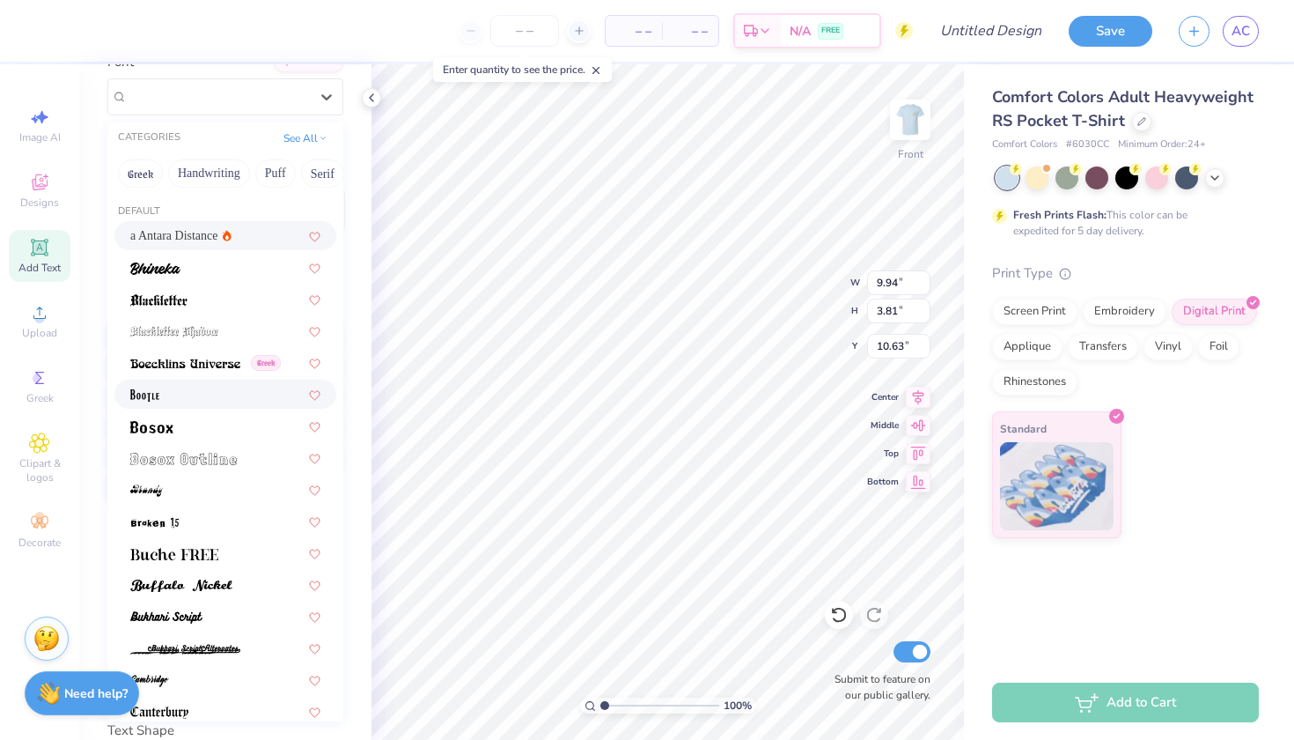
scroll to position [8, 0]
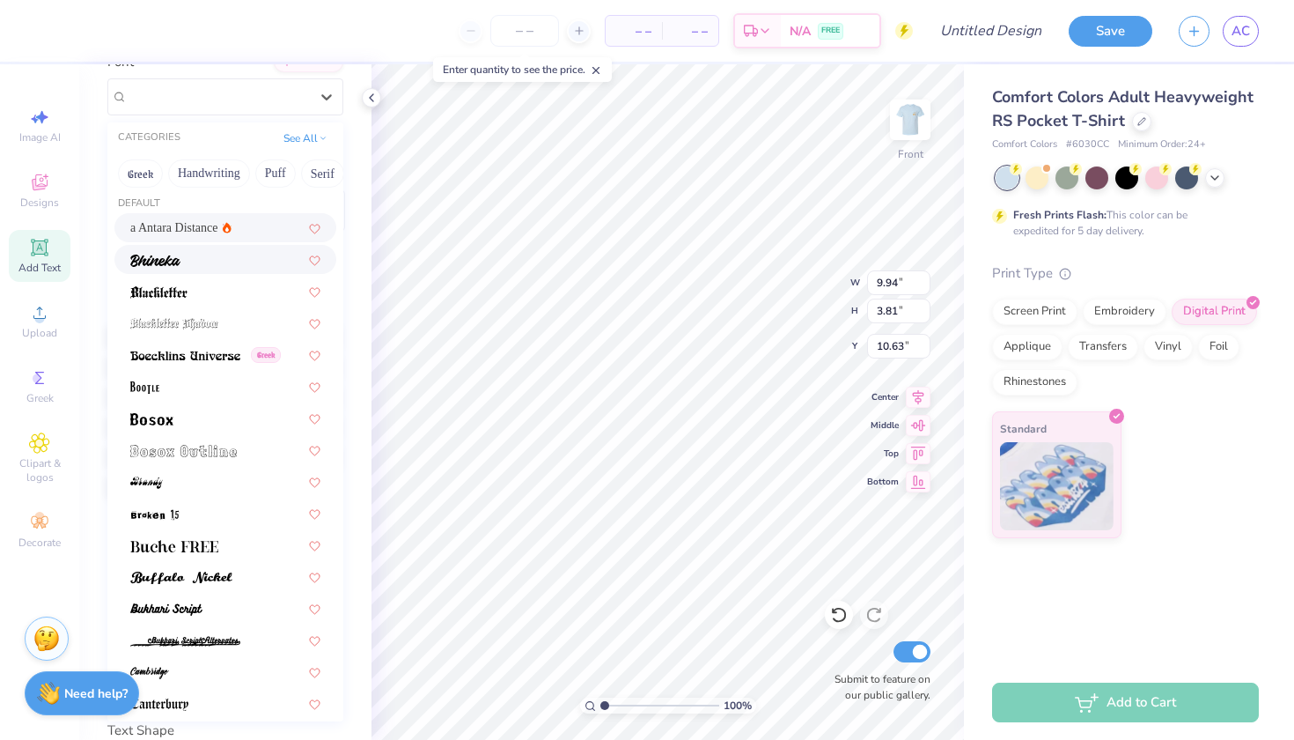
click at [210, 265] on div at bounding box center [225, 259] width 190 height 18
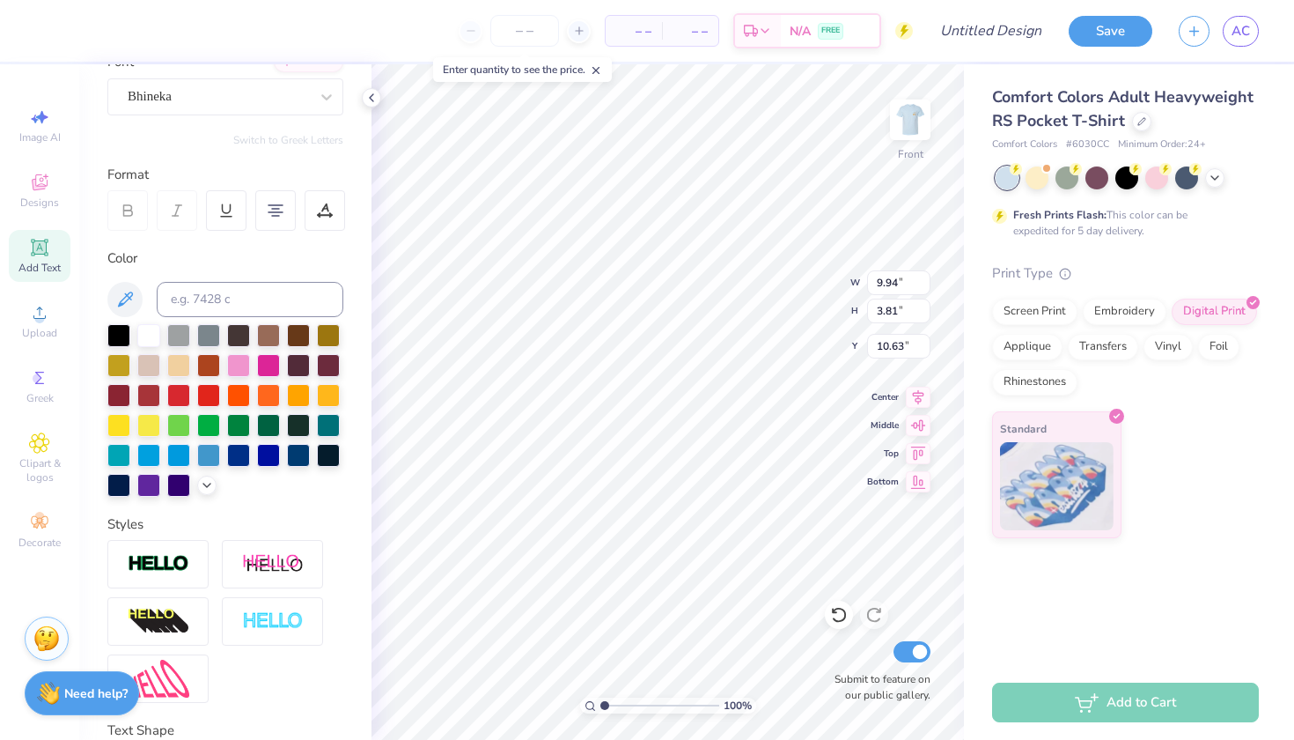
type input "6.76"
type input "3.50"
type input "10.79"
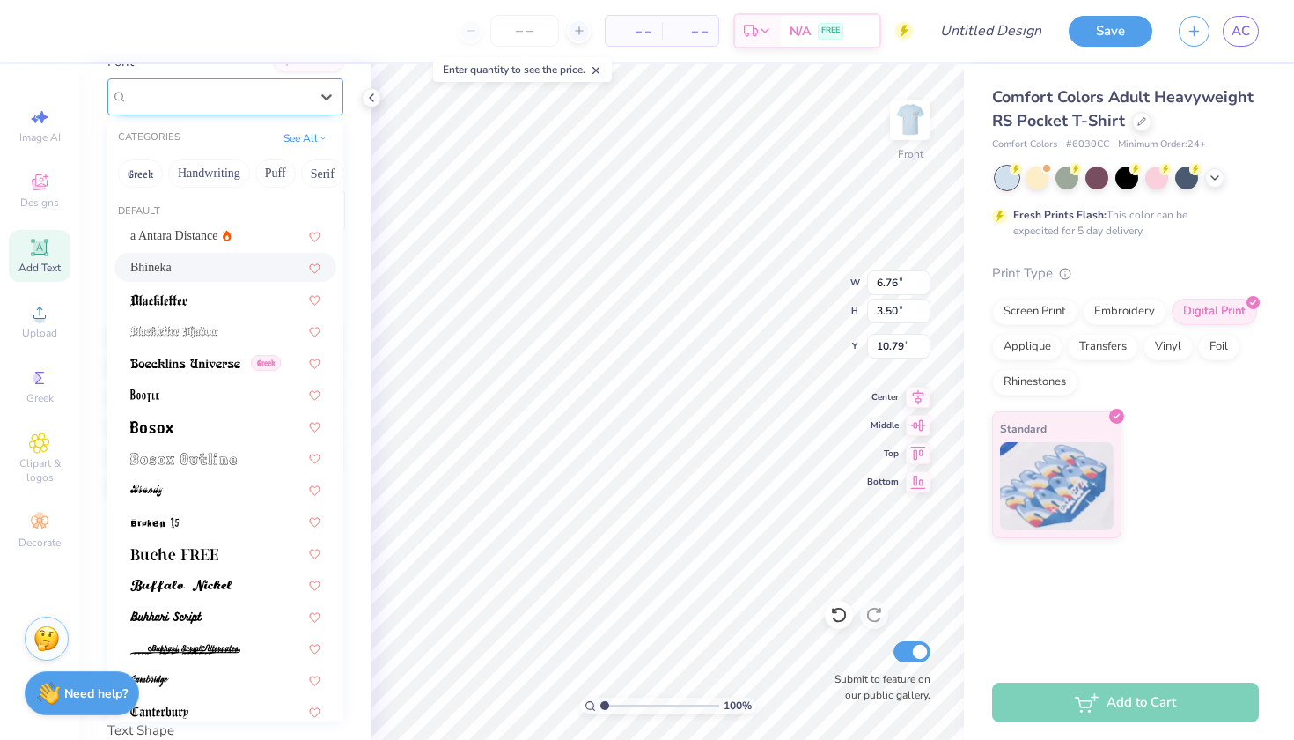
click at [220, 107] on div "Bhineka" at bounding box center [218, 96] width 185 height 27
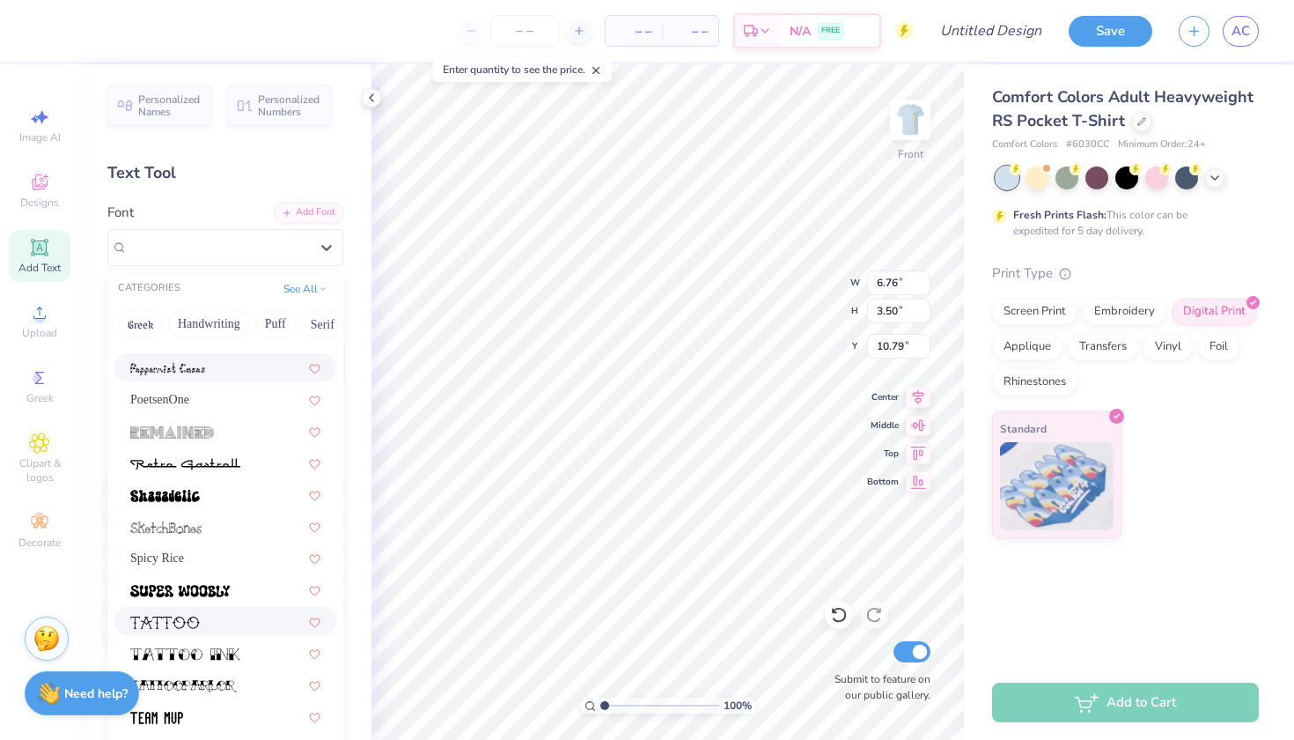
scroll to position [0, 0]
click at [221, 330] on button "Handwriting" at bounding box center [209, 324] width 82 height 28
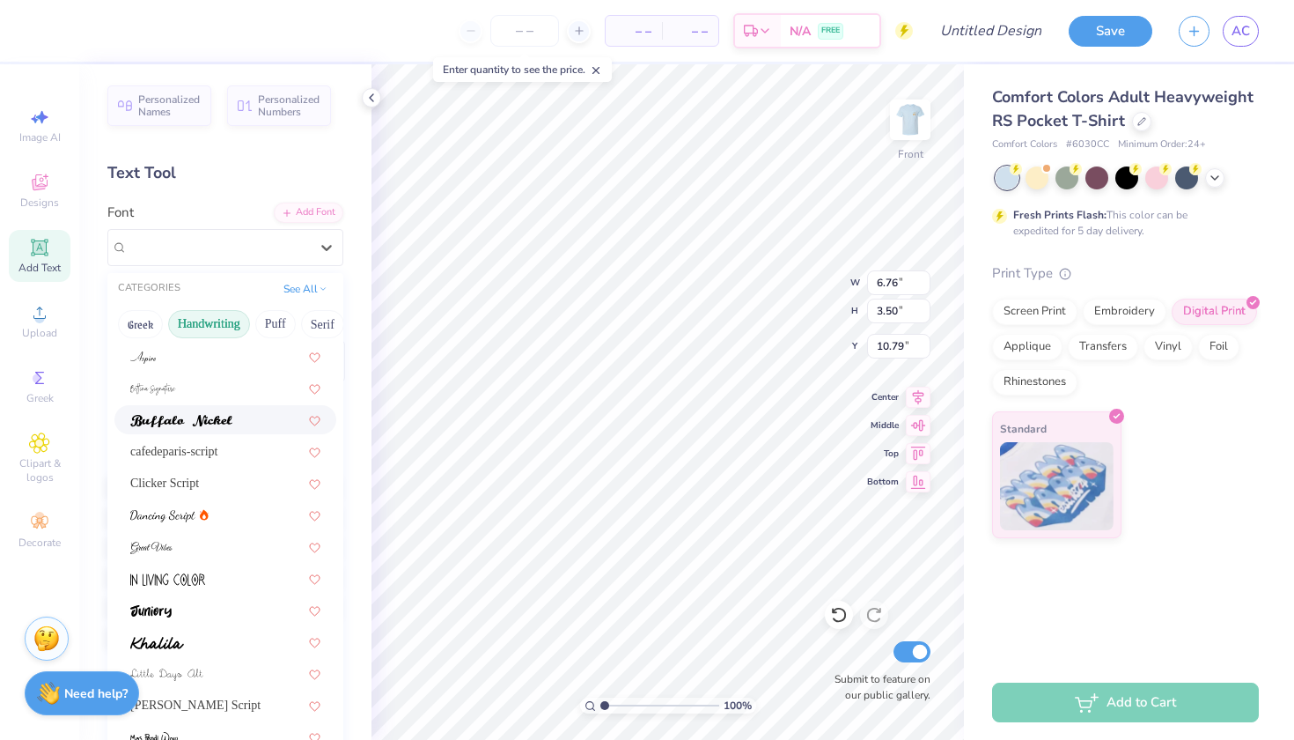
scroll to position [93, 0]
click at [229, 524] on div at bounding box center [225, 514] width 190 height 18
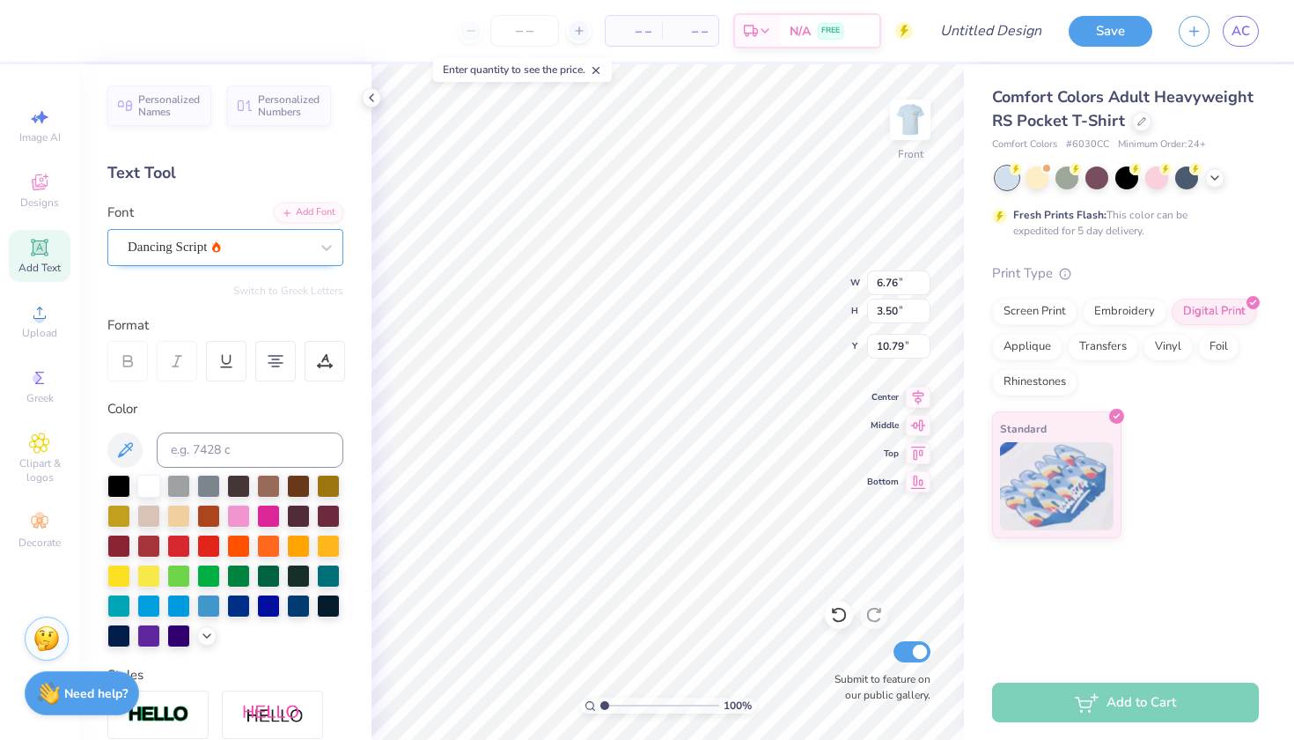
type input "7.82"
type input "3.55"
type input "10.76"
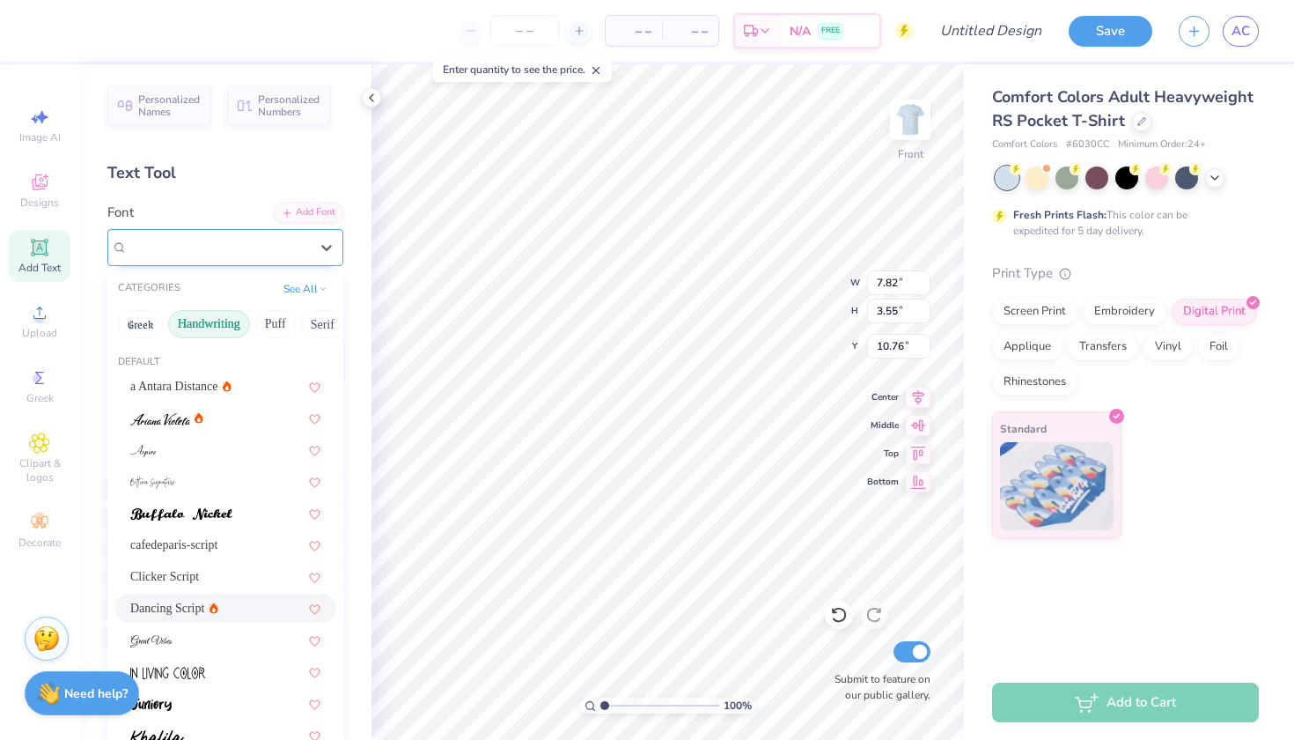
click at [251, 254] on div "Dancing Script" at bounding box center [218, 246] width 185 height 27
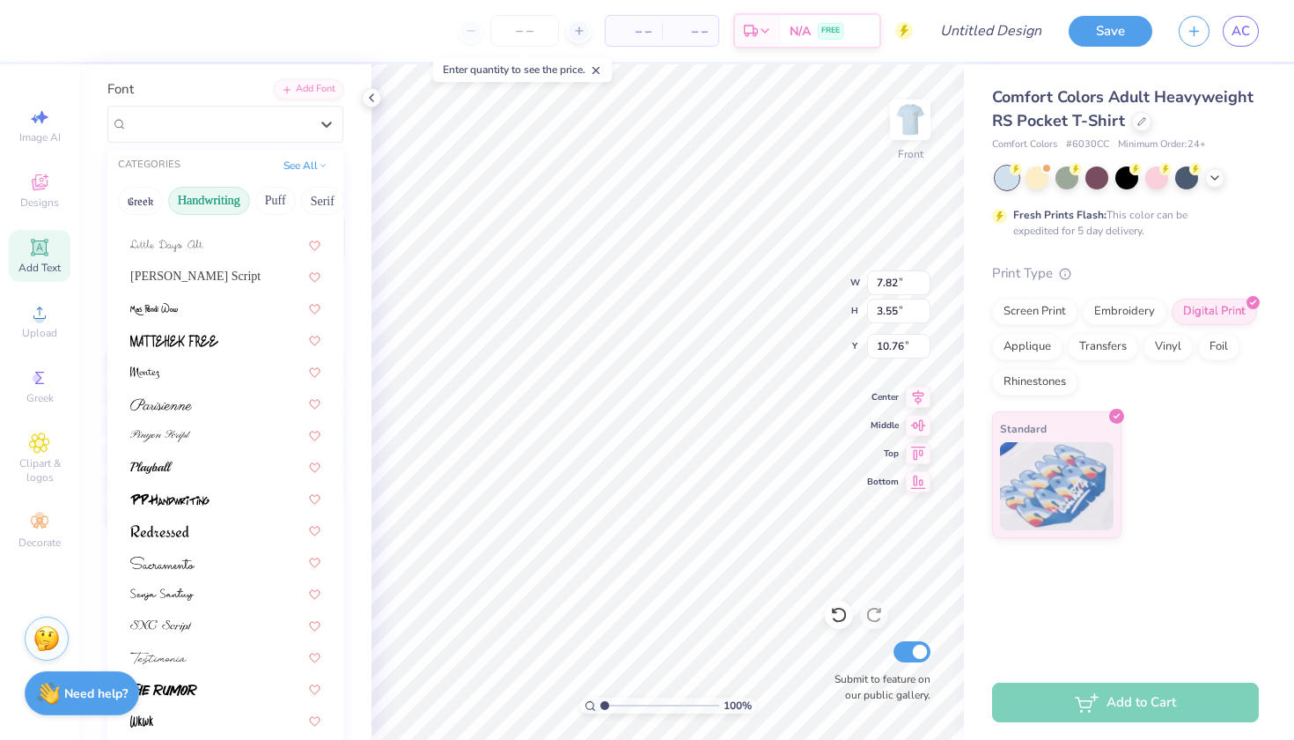
scroll to position [136, 0]
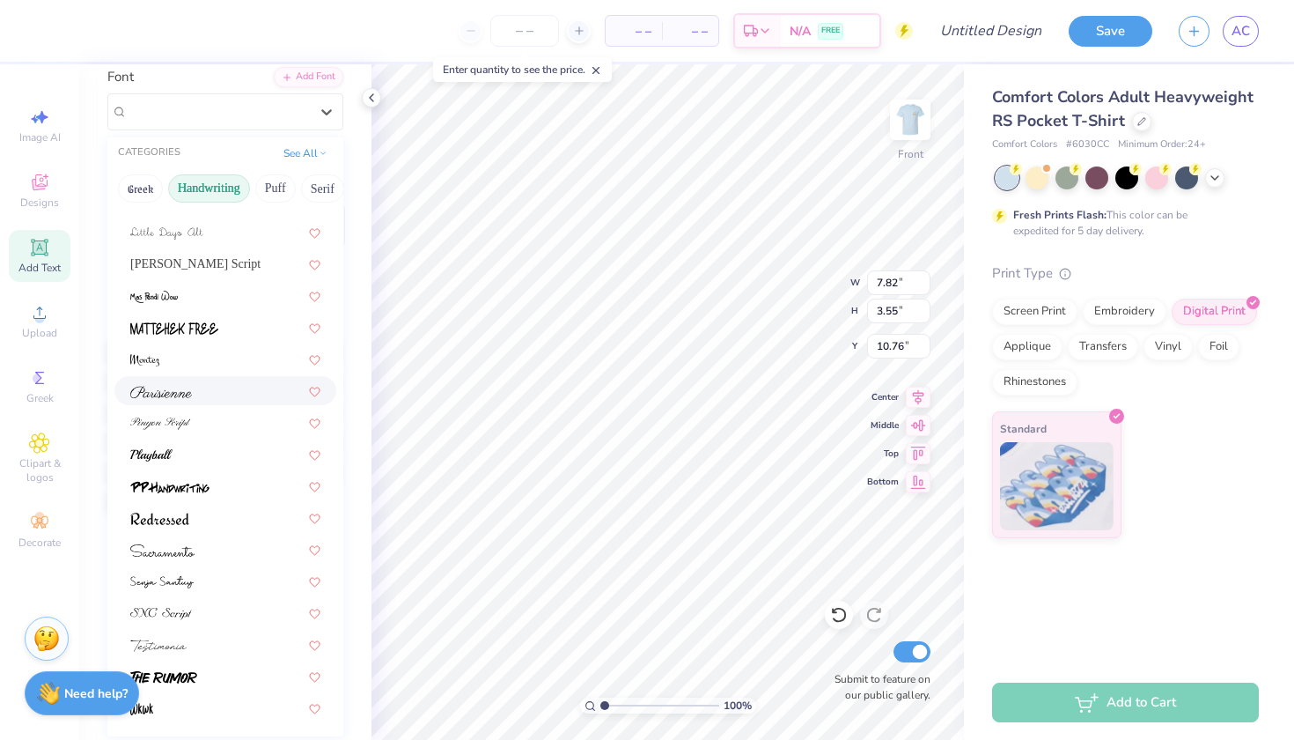
click at [214, 391] on div at bounding box center [225, 390] width 190 height 18
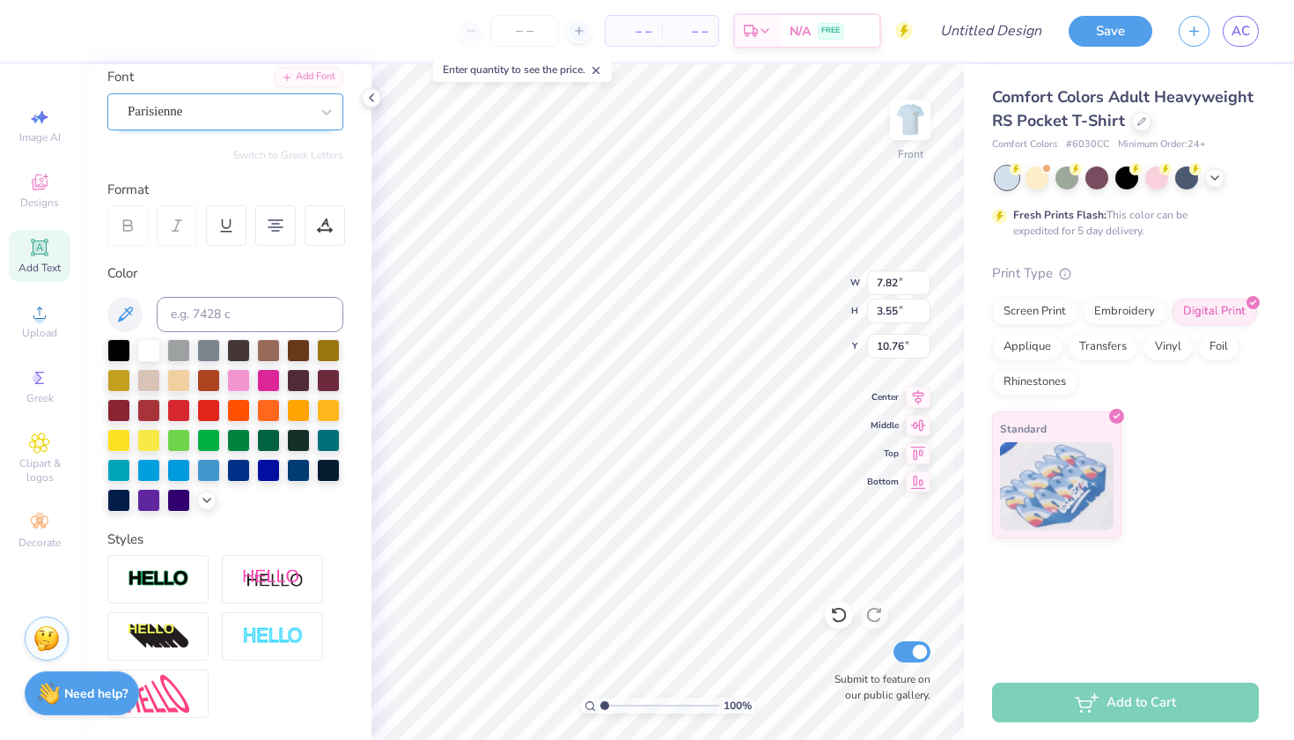
type input "11.81"
type input "3.76"
type input "10.66"
click at [234, 122] on div at bounding box center [218, 112] width 181 height 24
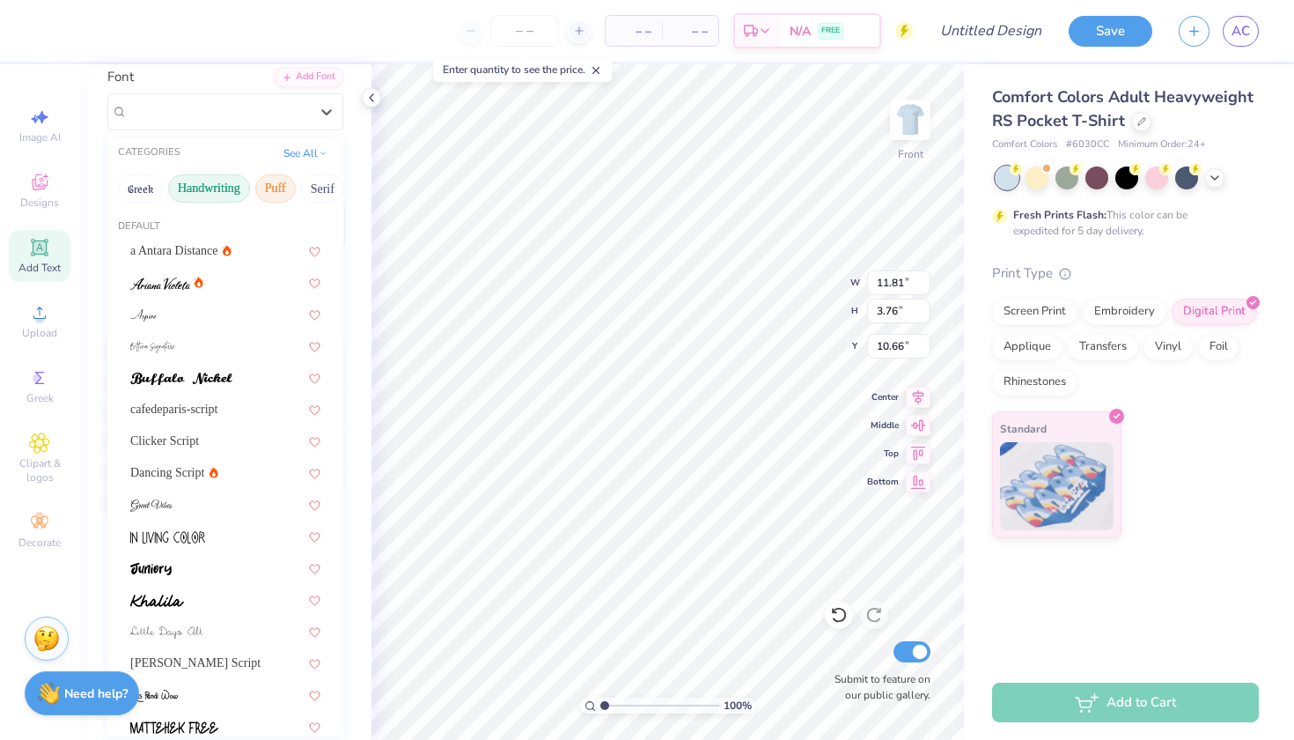
scroll to position [0, 0]
click at [274, 190] on button "Puff" at bounding box center [275, 188] width 41 height 28
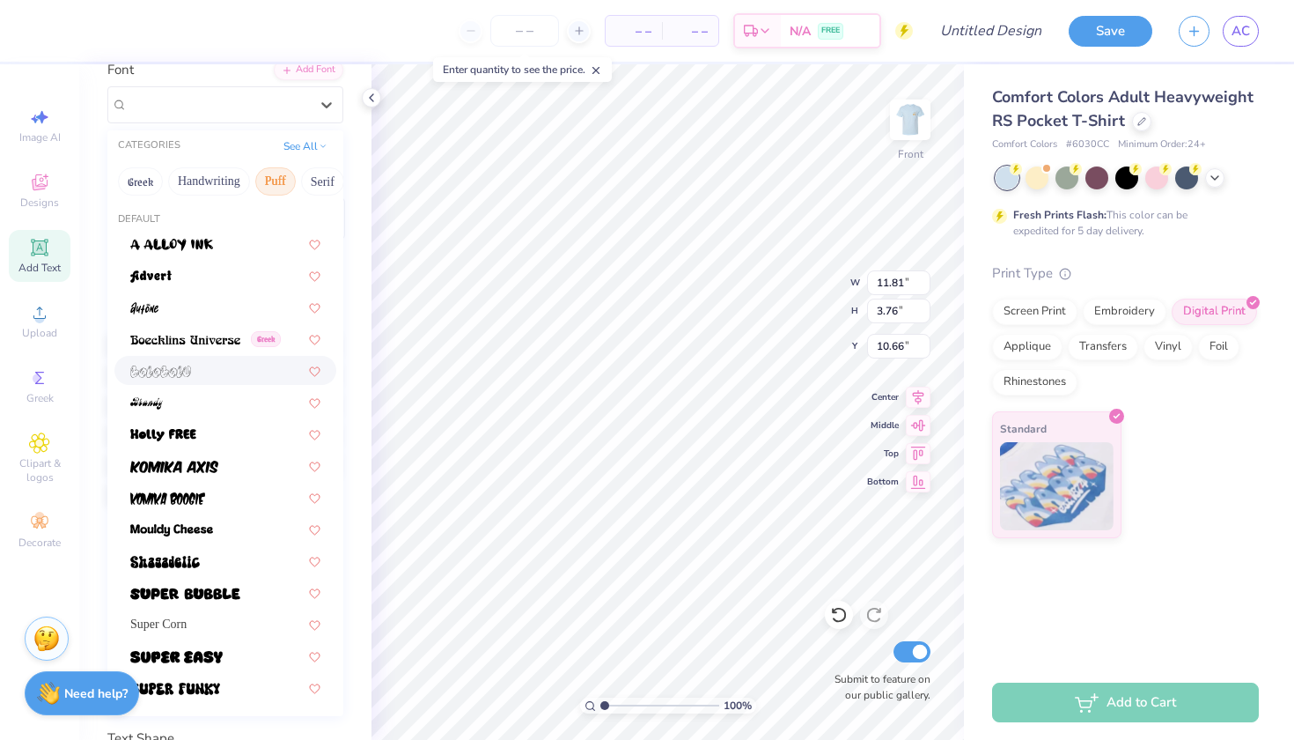
scroll to position [142, 0]
click at [221, 345] on img at bounding box center [185, 341] width 110 height 12
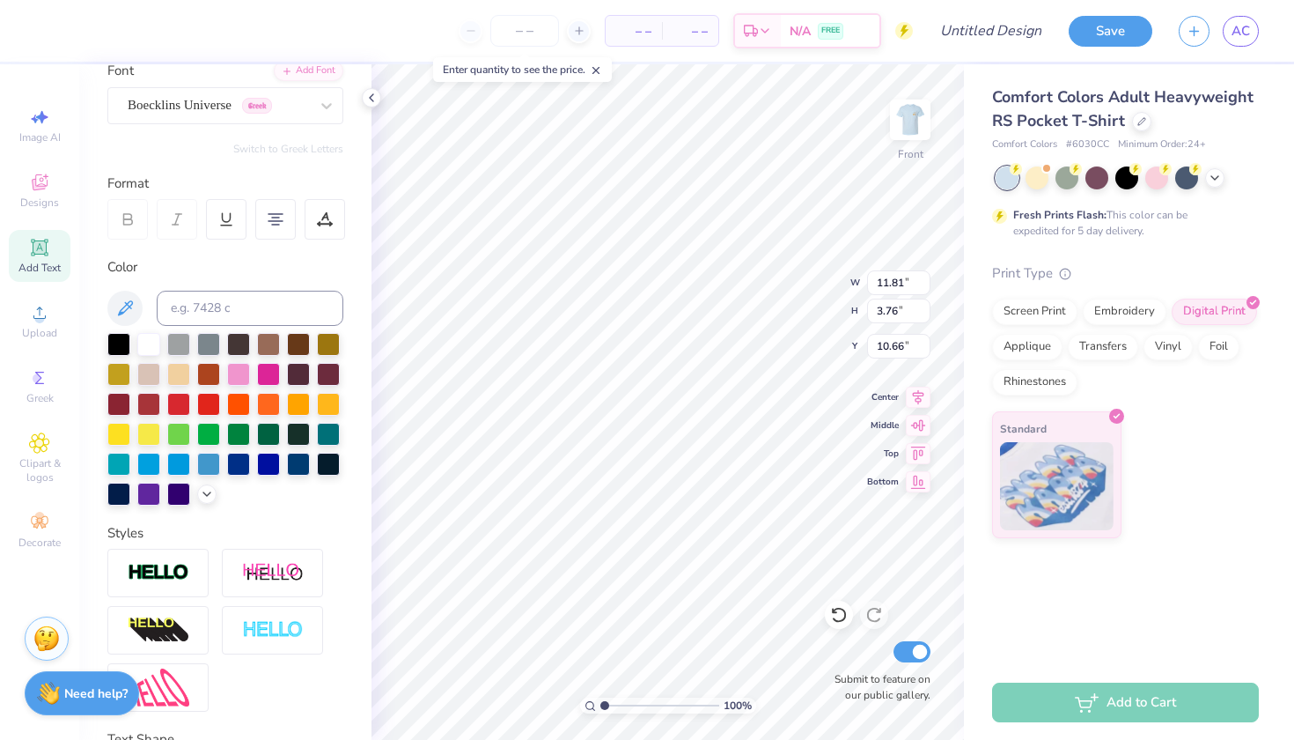
type input "9.14"
type input "3.47"
type input "10.80"
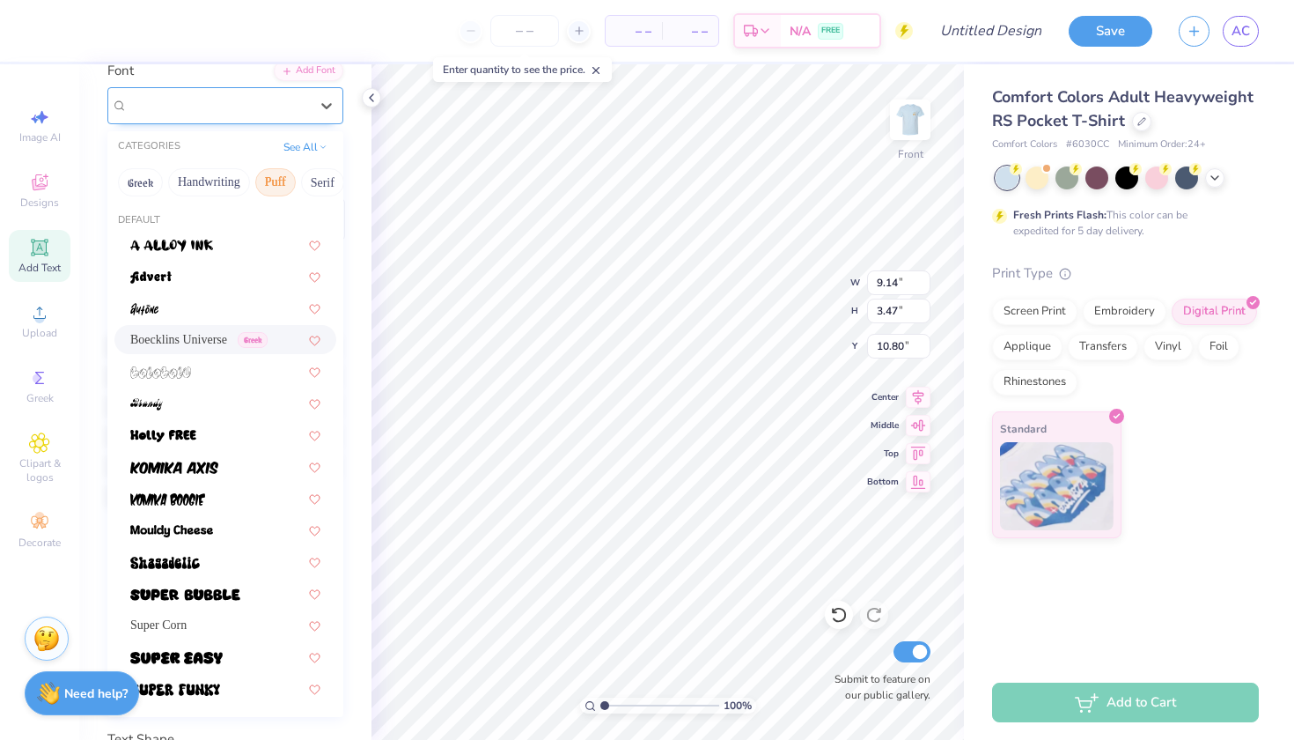
click at [260, 114] on div "Boecklins Universe Greek" at bounding box center [218, 105] width 185 height 27
click at [287, 183] on button "Serif" at bounding box center [285, 182] width 43 height 28
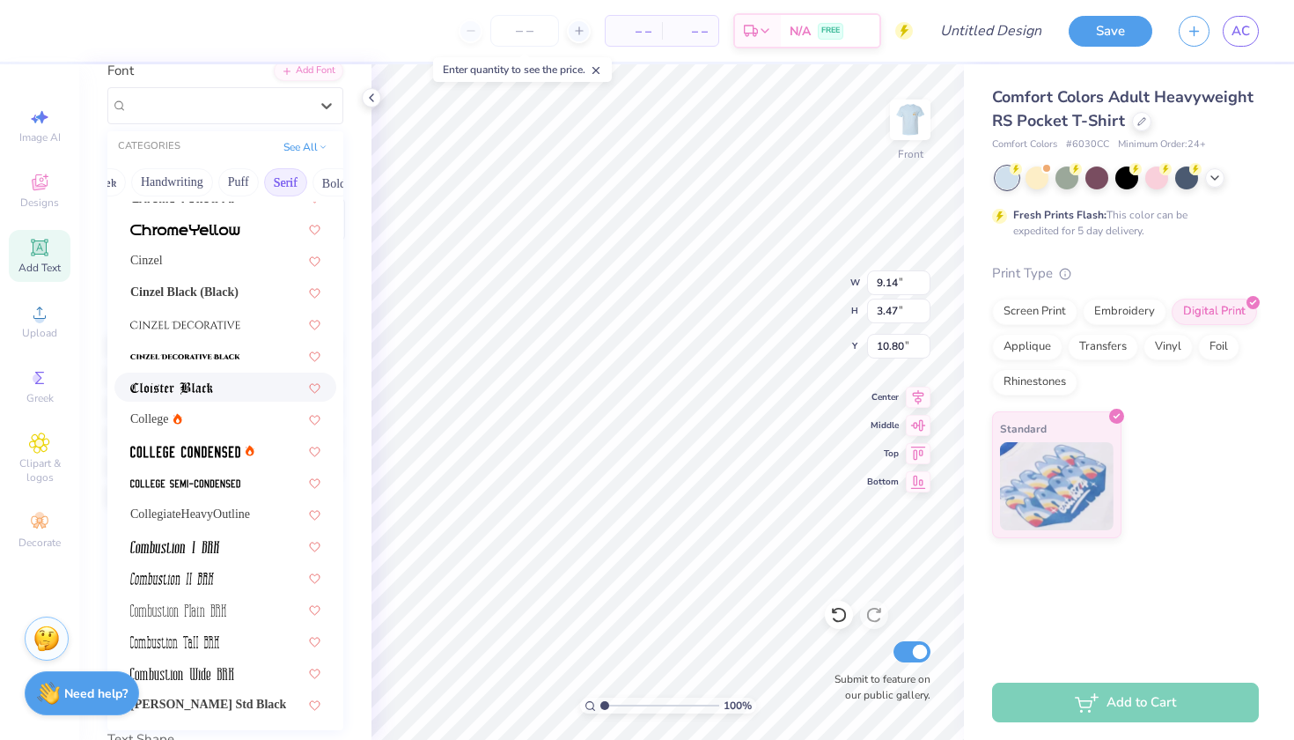
scroll to position [304, 0]
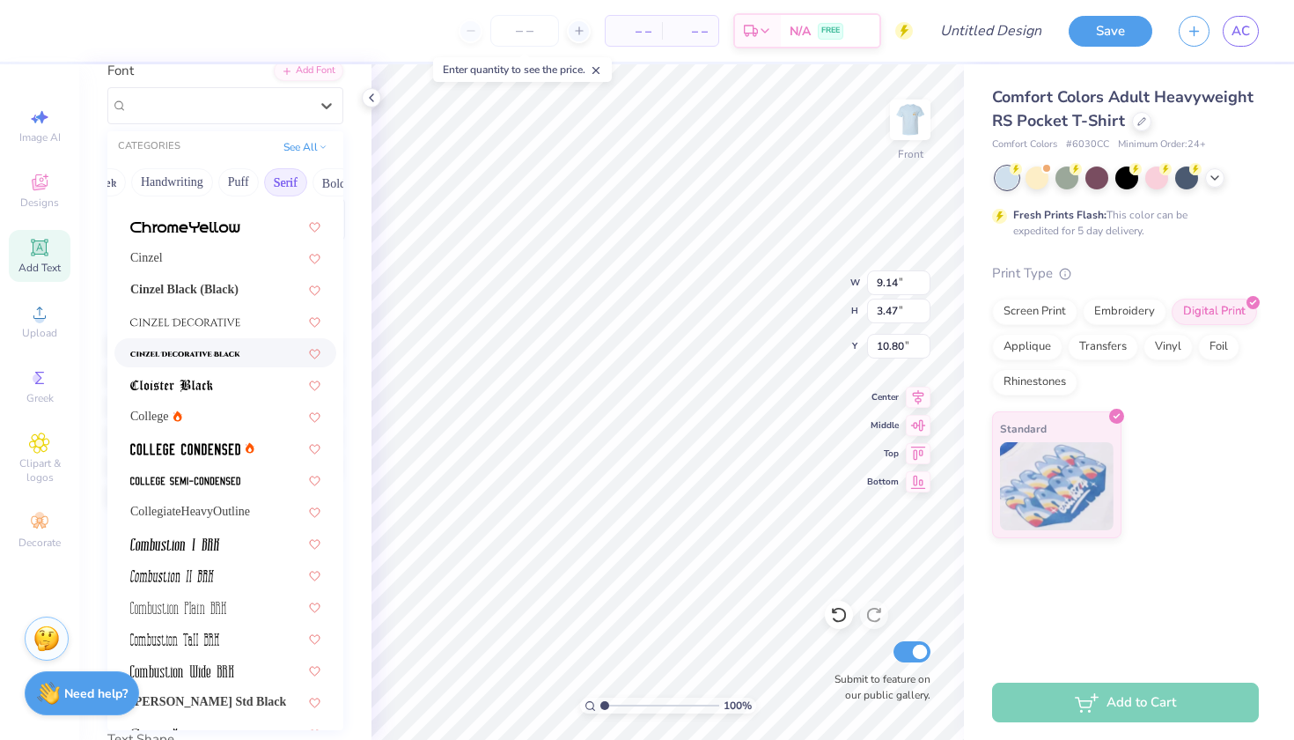
click at [254, 361] on div at bounding box center [225, 352] width 190 height 18
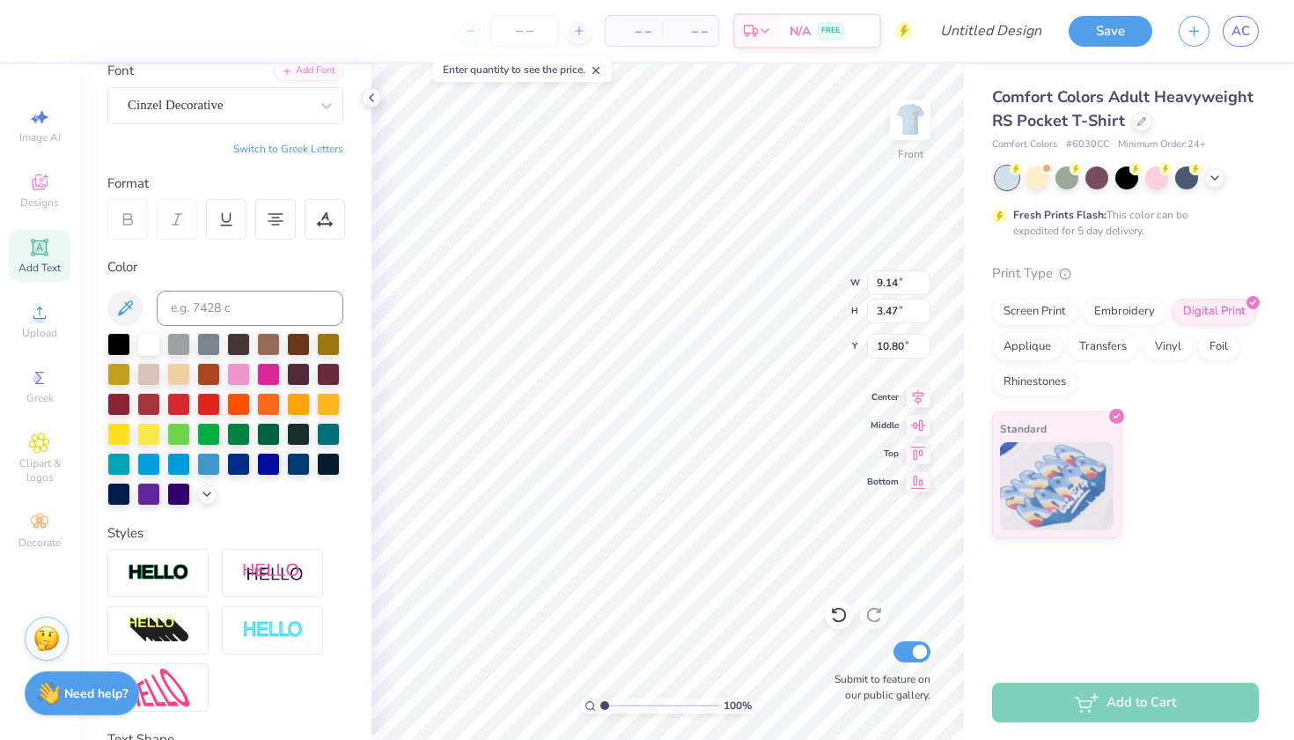
type input "9.60"
type input "3.88"
type input "10.60"
click at [267, 120] on div "Cinzel Decorative" at bounding box center [225, 105] width 236 height 37
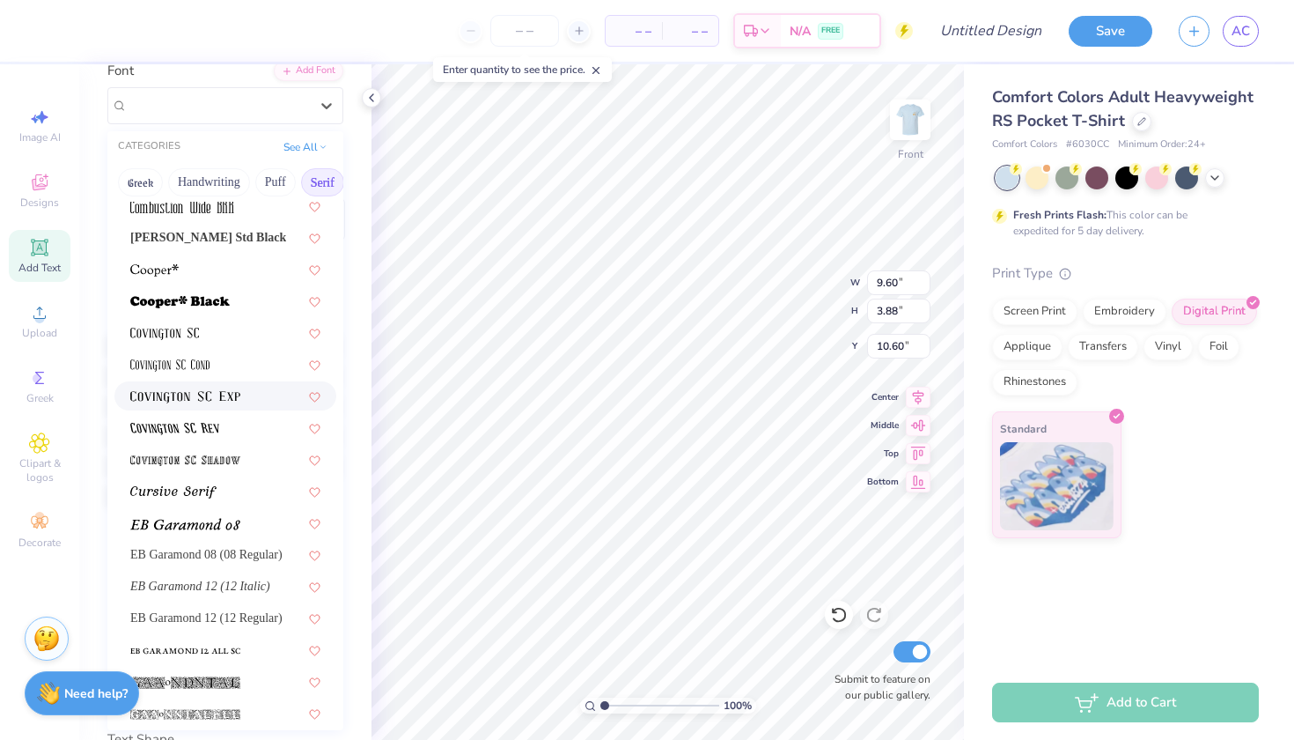
scroll to position [769, 0]
click at [242, 394] on div at bounding box center [225, 395] width 190 height 18
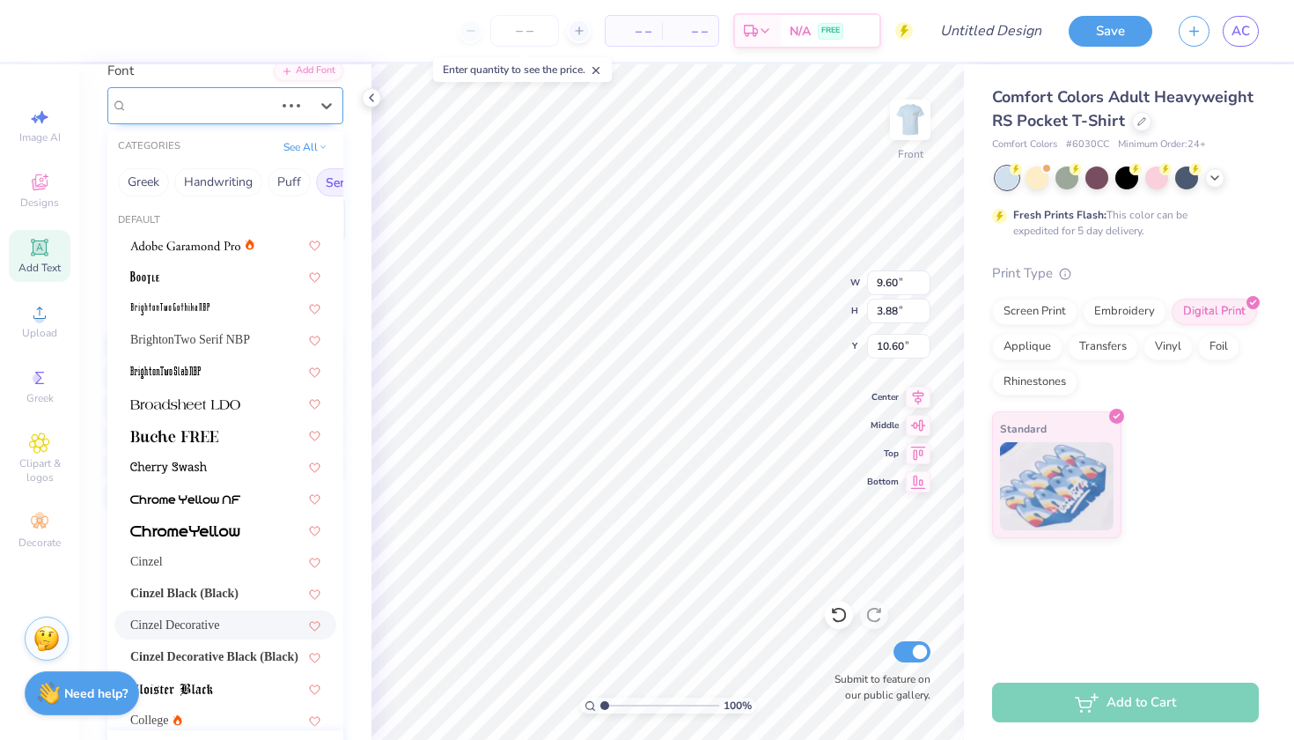
click at [226, 118] on div "Cinzel Decorative" at bounding box center [225, 105] width 236 height 37
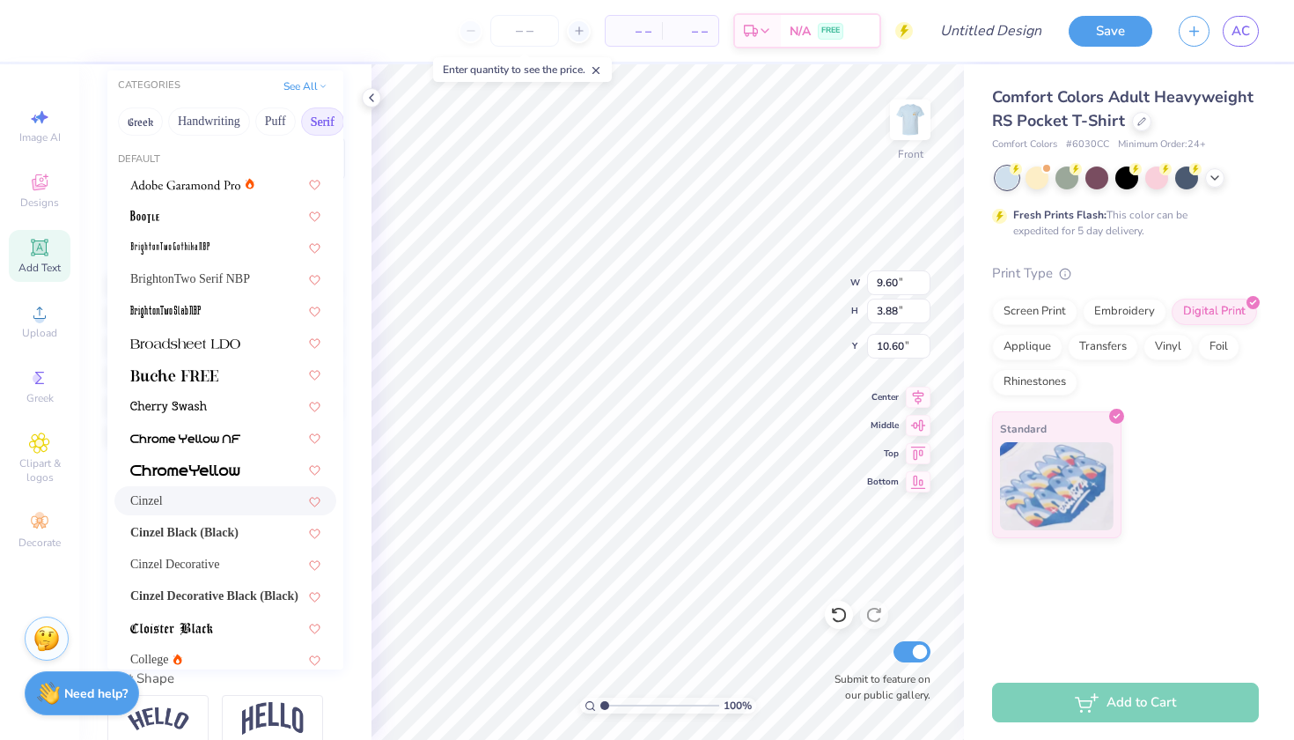
type input "8.27"
type input "3.47"
type input "10.80"
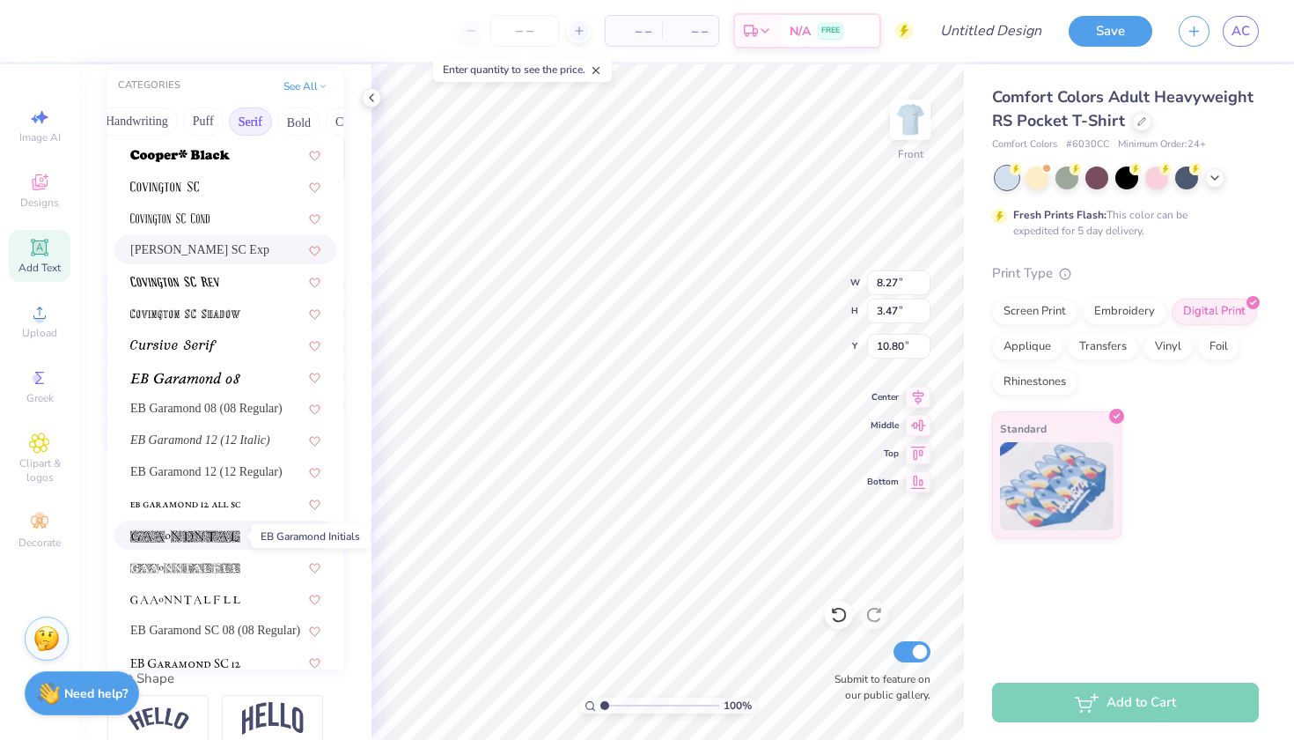
scroll to position [853, 0]
click at [205, 574] on img at bounding box center [185, 568] width 110 height 12
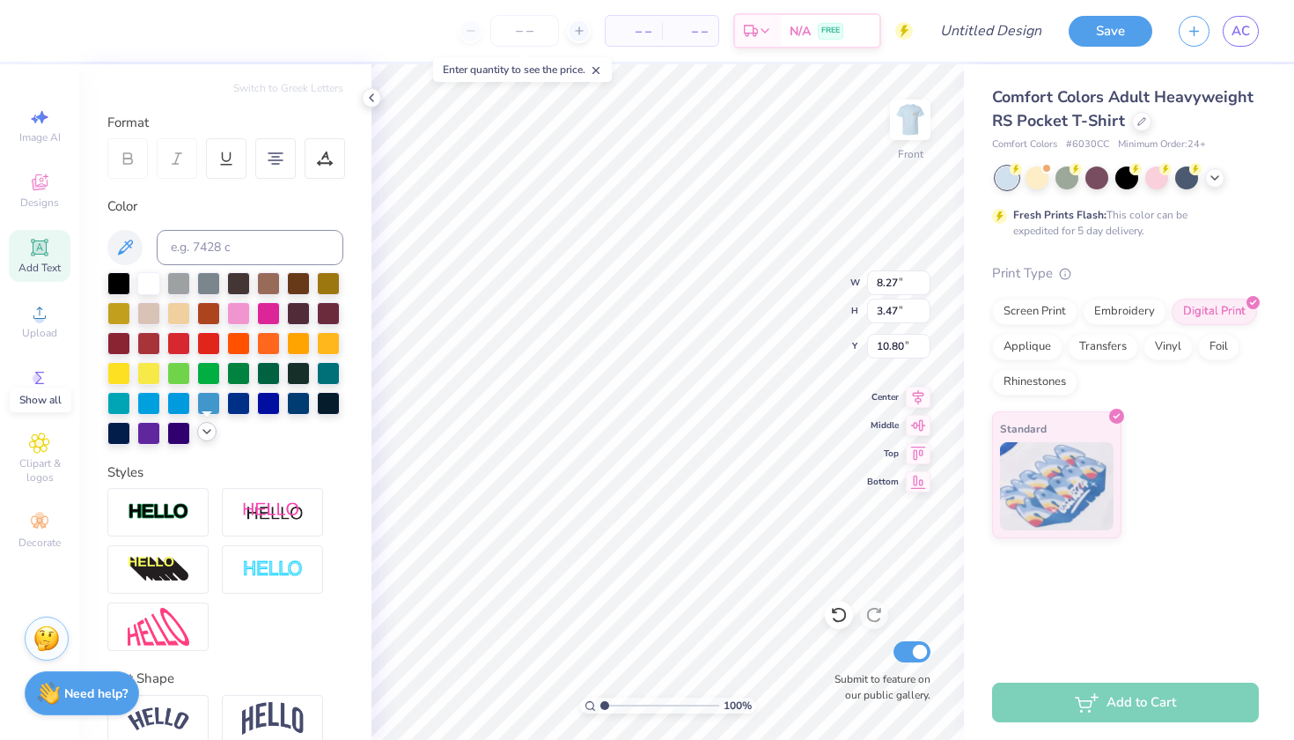
type input "5.53"
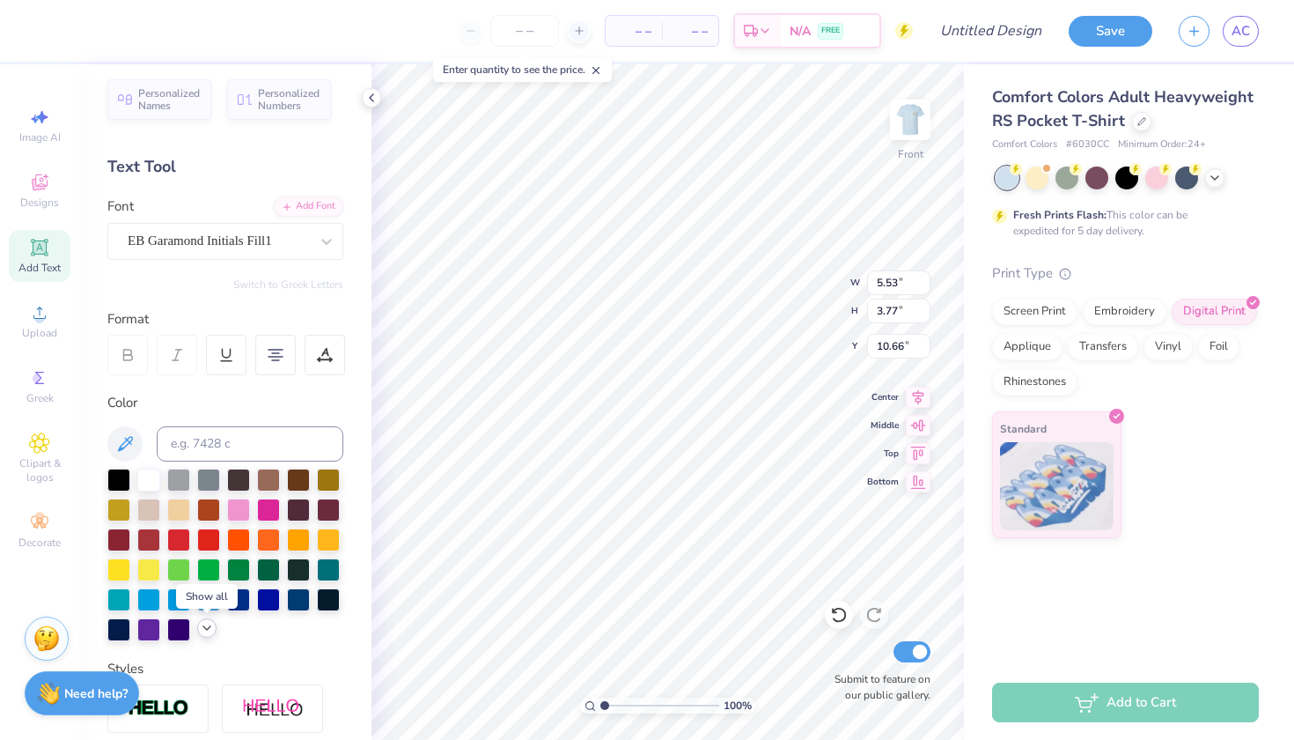
scroll to position [4, 0]
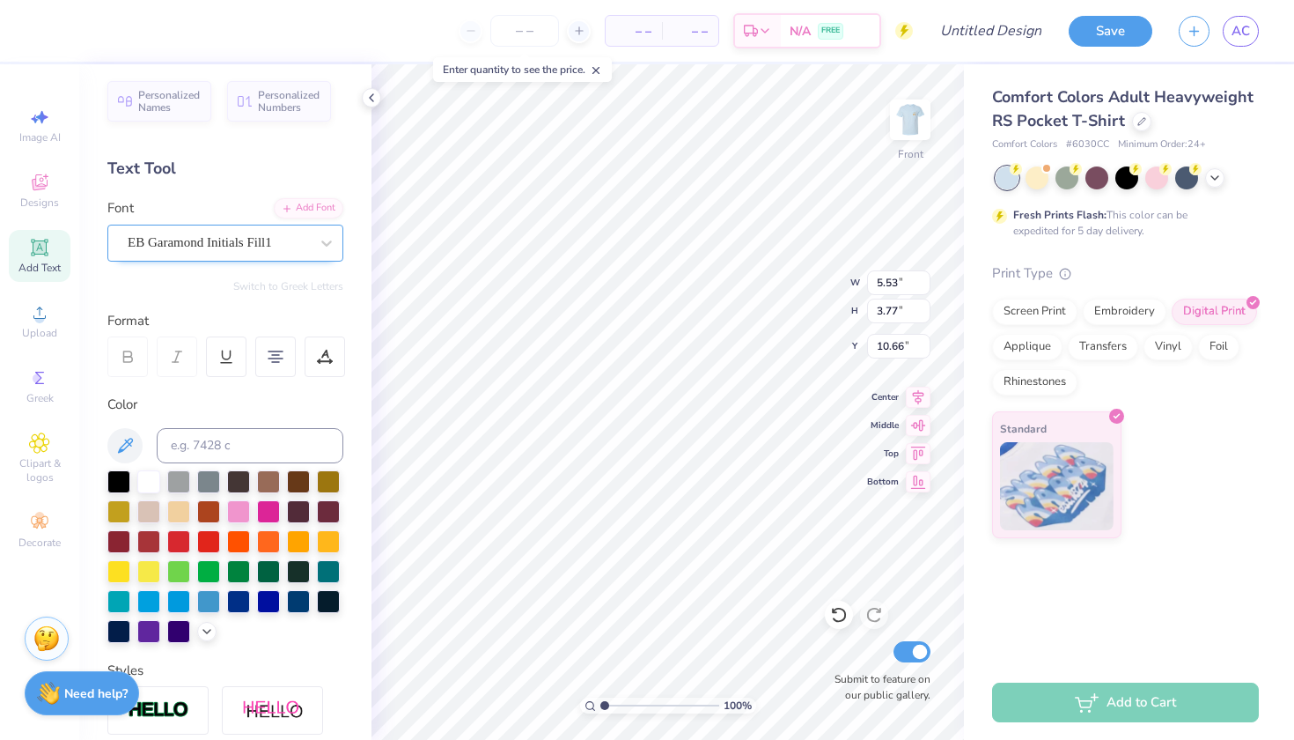
click at [235, 254] on div "EB Garamond Initials Fill1" at bounding box center [218, 242] width 185 height 27
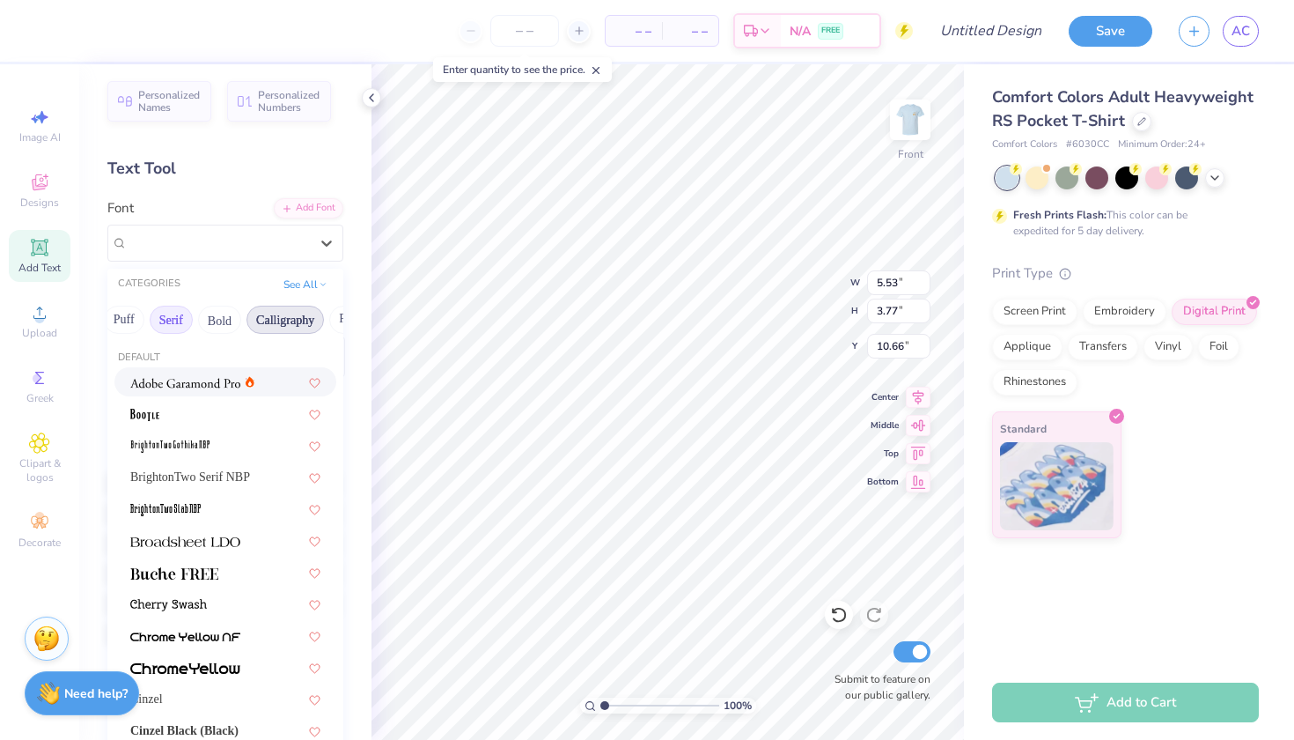
scroll to position [0, 158]
click at [233, 317] on button "Bold" at bounding box center [213, 320] width 43 height 28
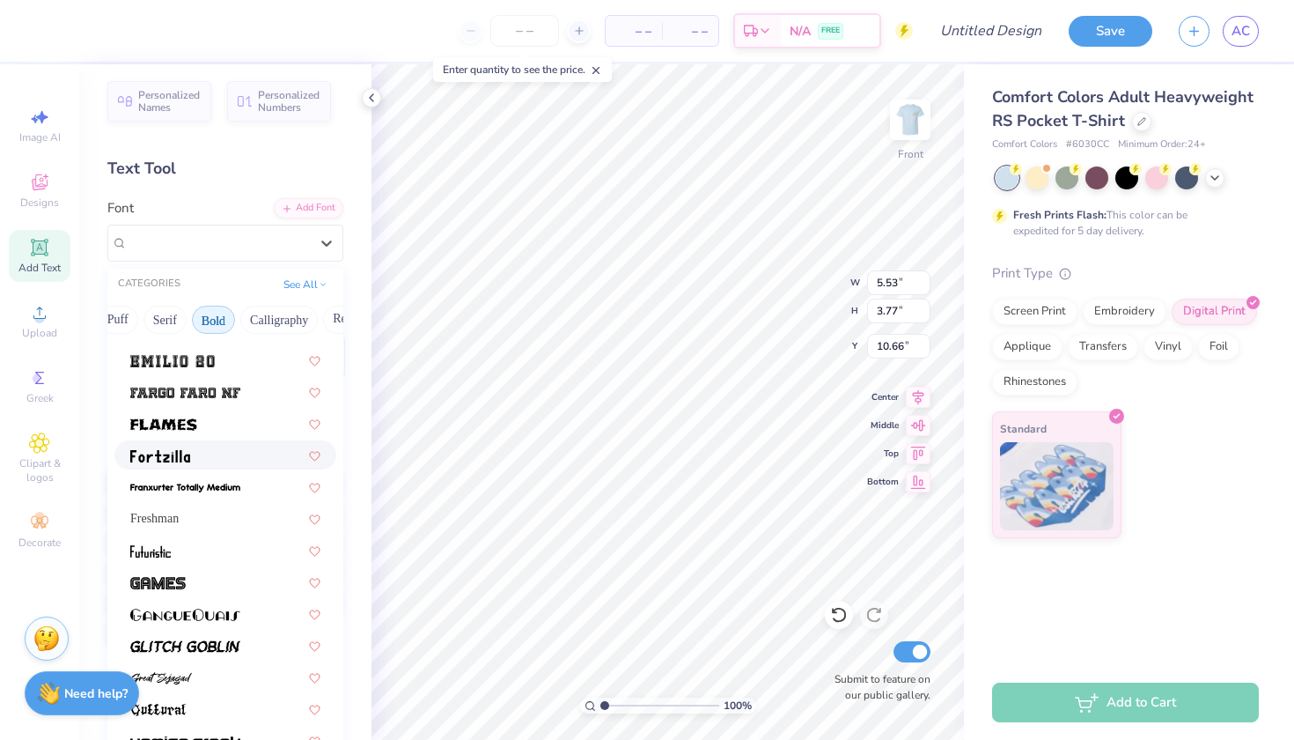
scroll to position [513, 0]
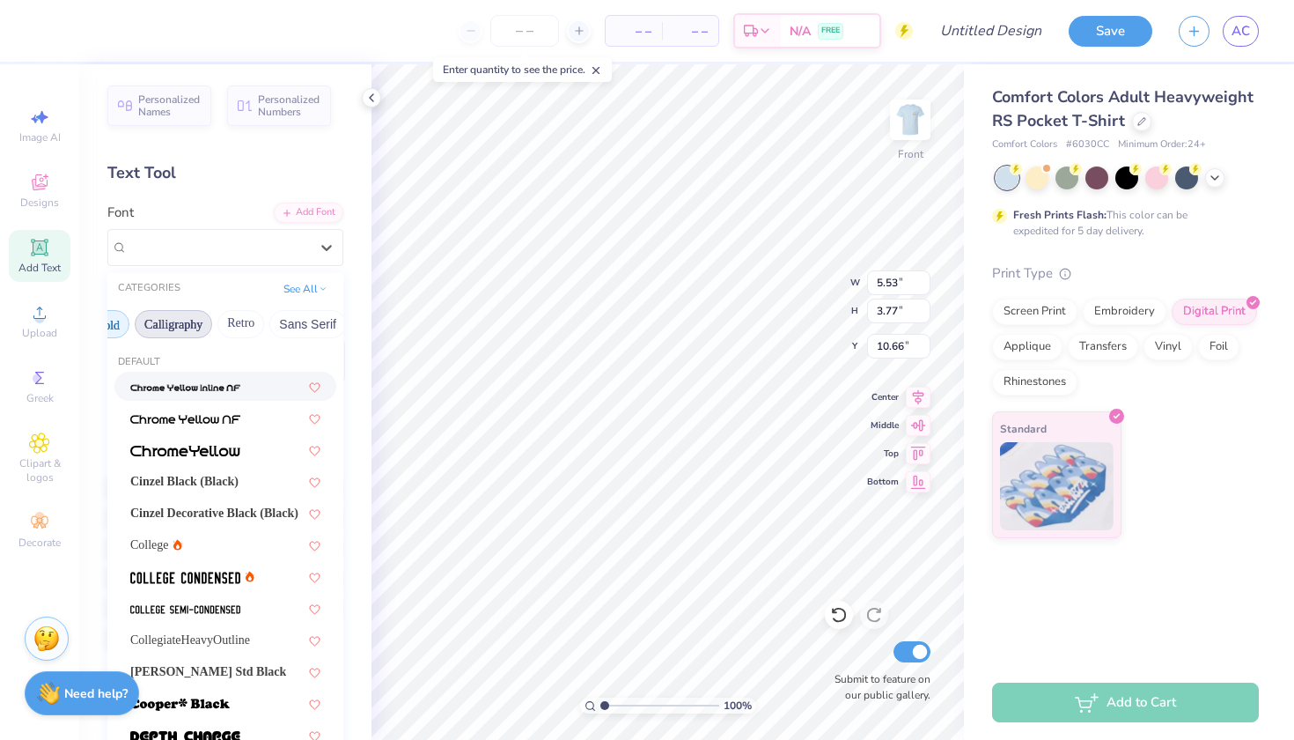
scroll to position [0, 290]
click at [219, 328] on button "Retro" at bounding box center [214, 324] width 47 height 28
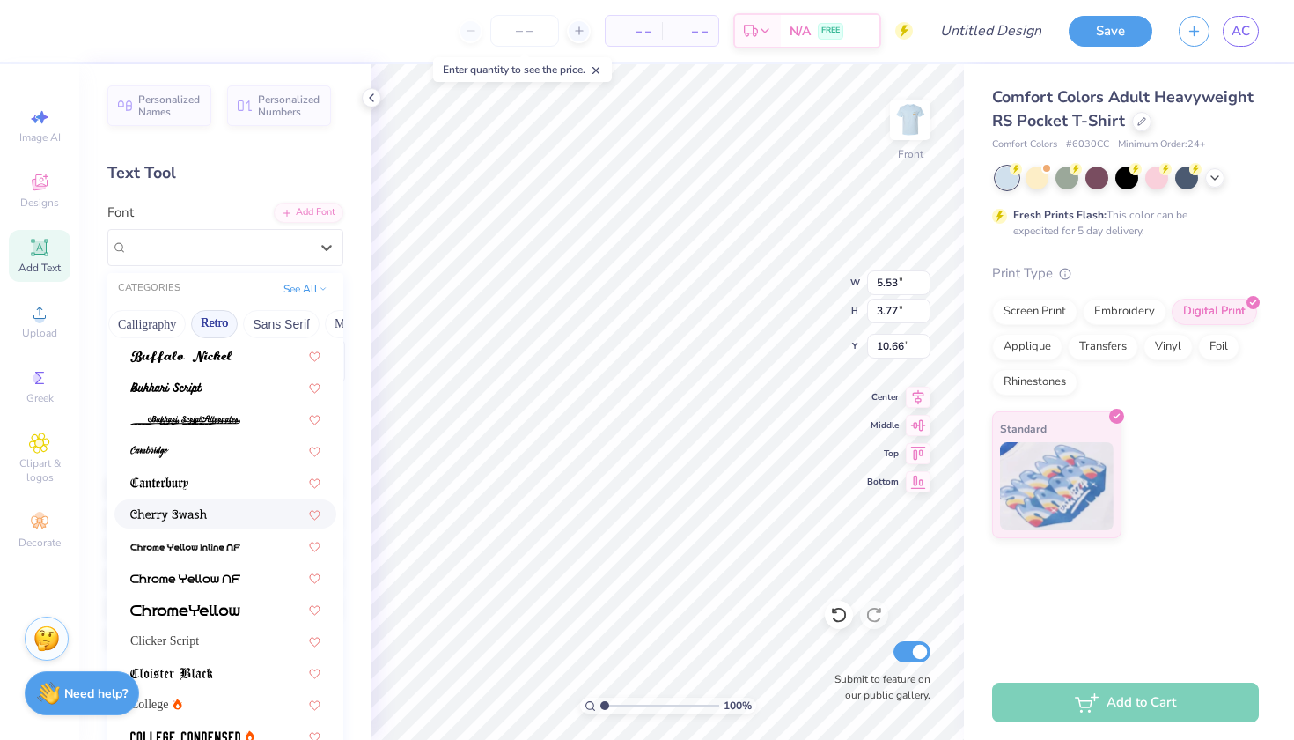
scroll to position [381, 0]
click at [232, 450] on div at bounding box center [225, 448] width 190 height 18
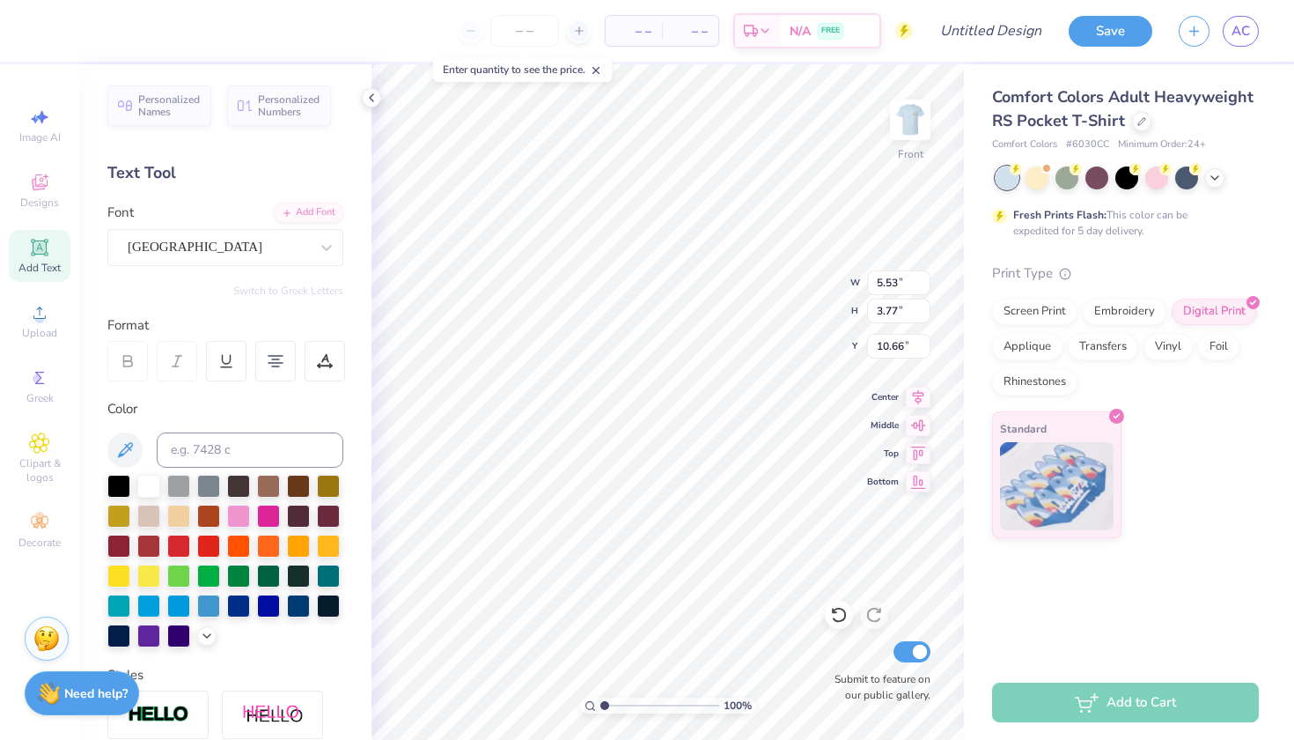
type input "3.23"
type input "3.76"
click at [835, 617] on icon at bounding box center [839, 615] width 18 height 18
click at [836, 616] on icon at bounding box center [839, 615] width 18 height 18
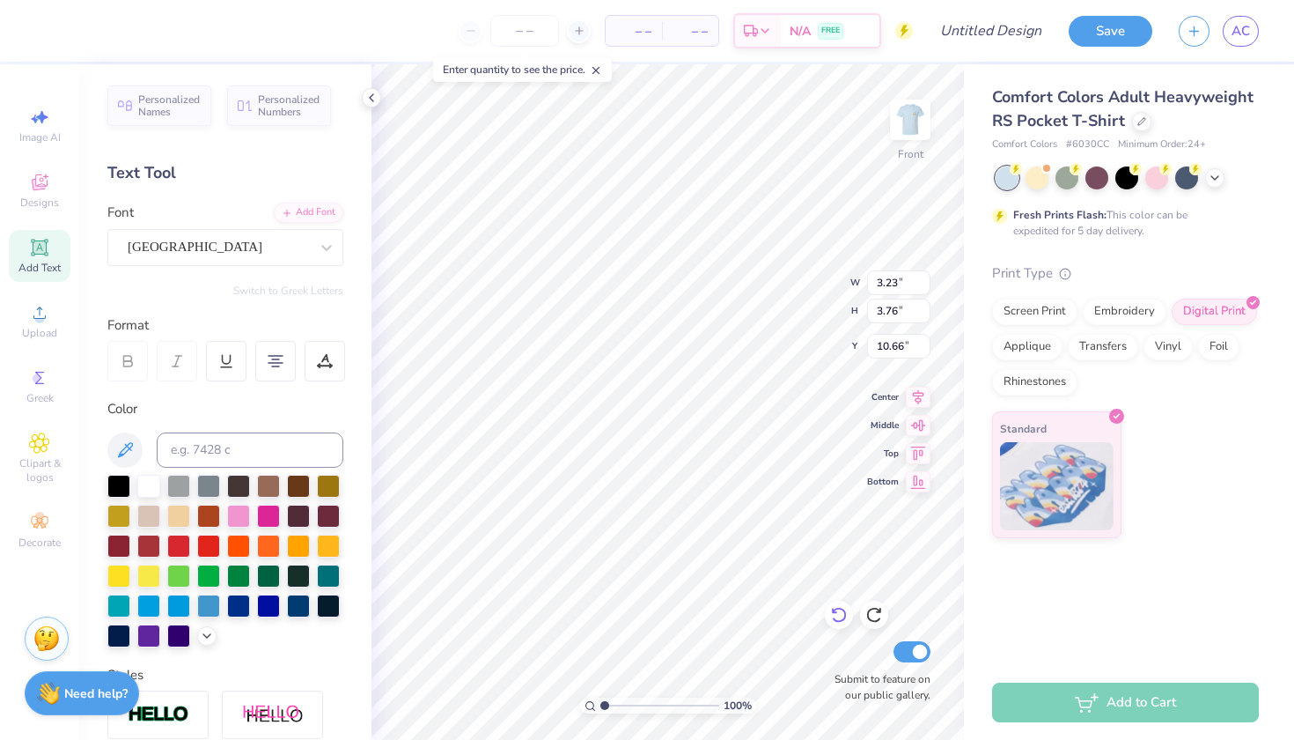
type input "5.53"
type input "3.77"
type input "8.27"
type input "3.47"
type input "10.80"
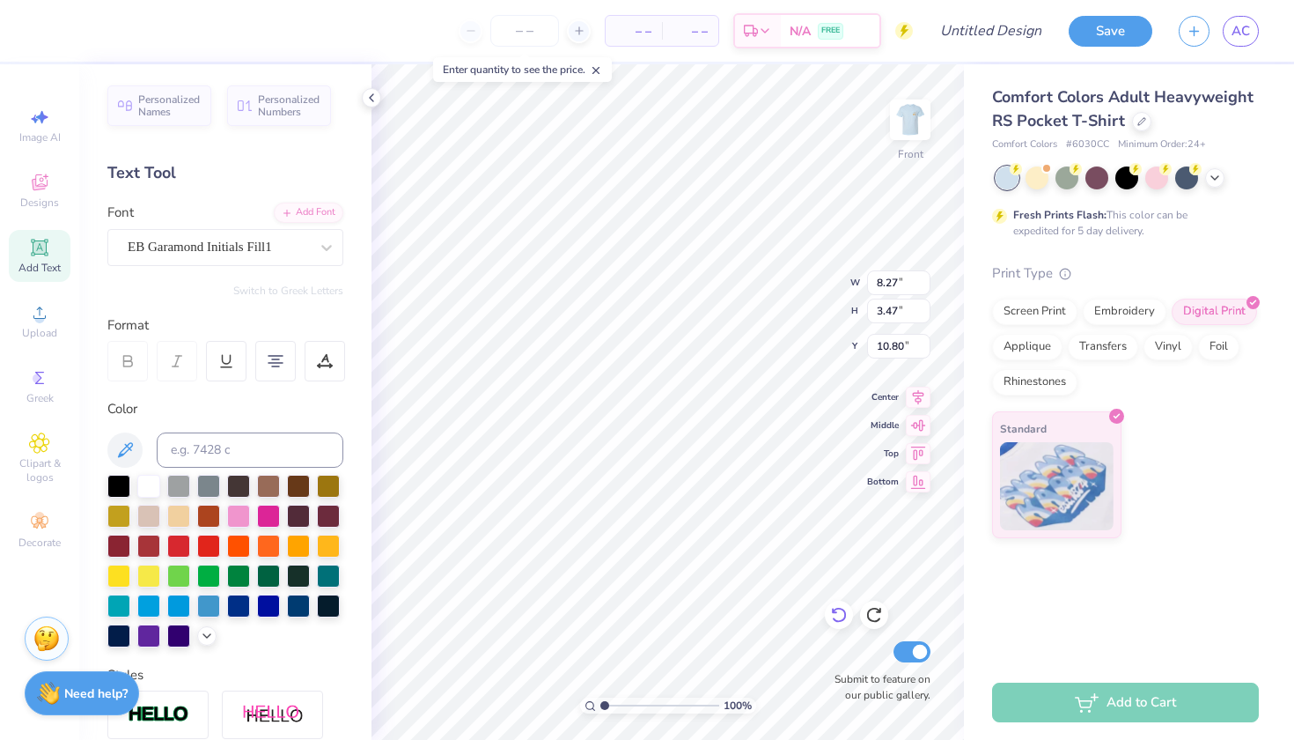
click at [837, 615] on icon at bounding box center [839, 615] width 18 height 18
type input "9.60"
type input "3.88"
type input "10.60"
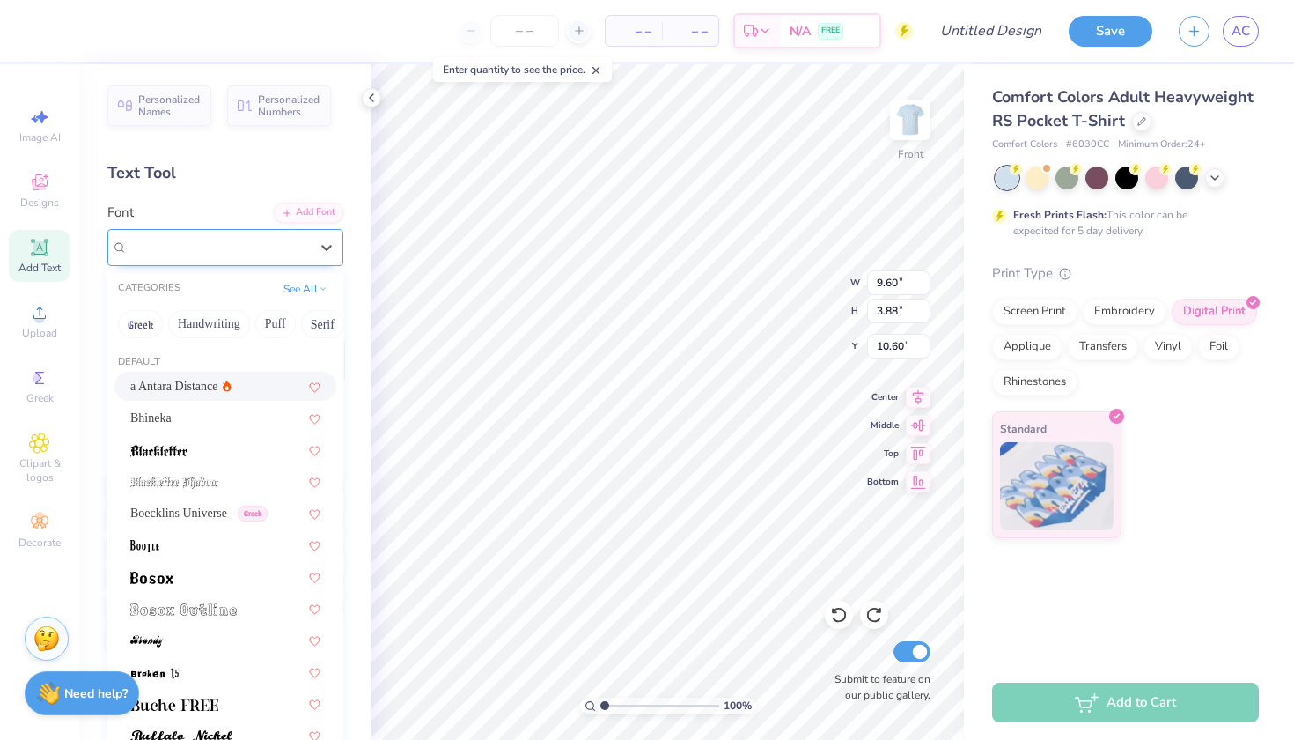
click at [290, 243] on div "Cinzel Decorative" at bounding box center [218, 246] width 185 height 27
click at [300, 325] on button "Others" at bounding box center [307, 324] width 52 height 28
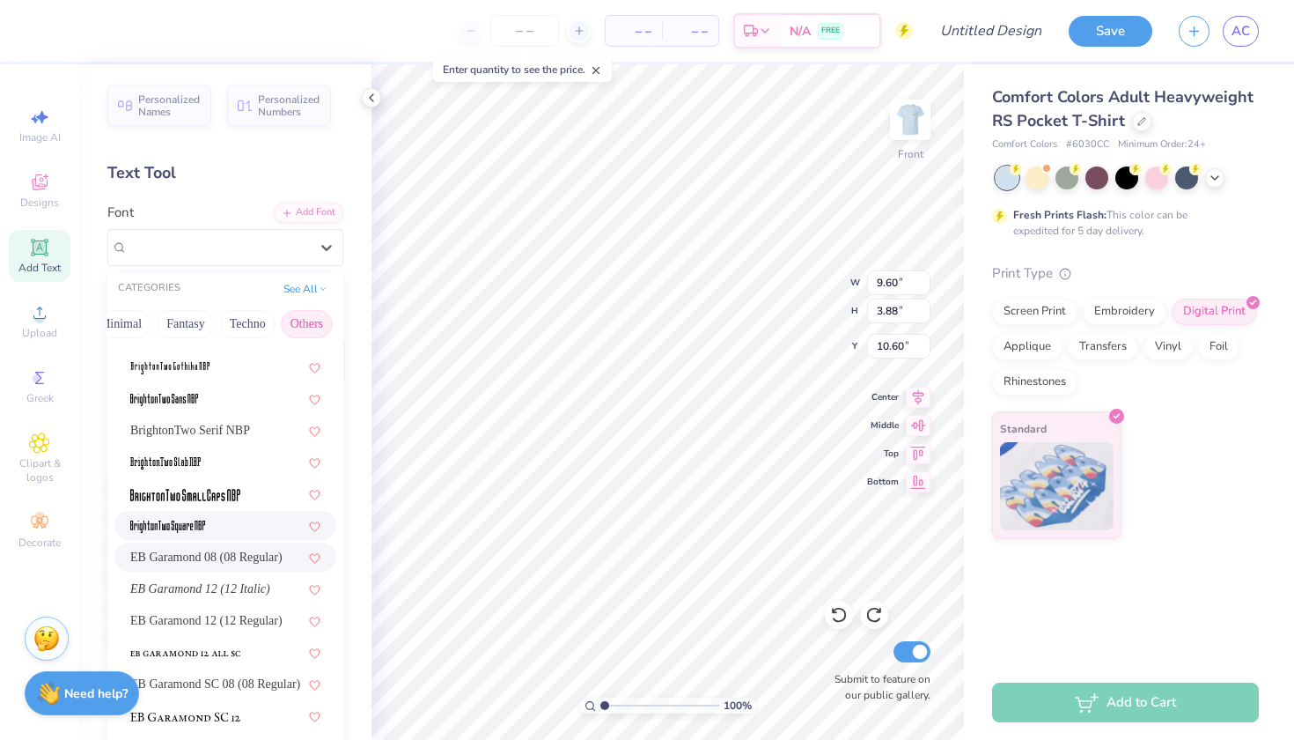
scroll to position [114, 0]
click at [232, 682] on span "EB Garamond SC 08 (08 Regular)" at bounding box center [215, 684] width 170 height 18
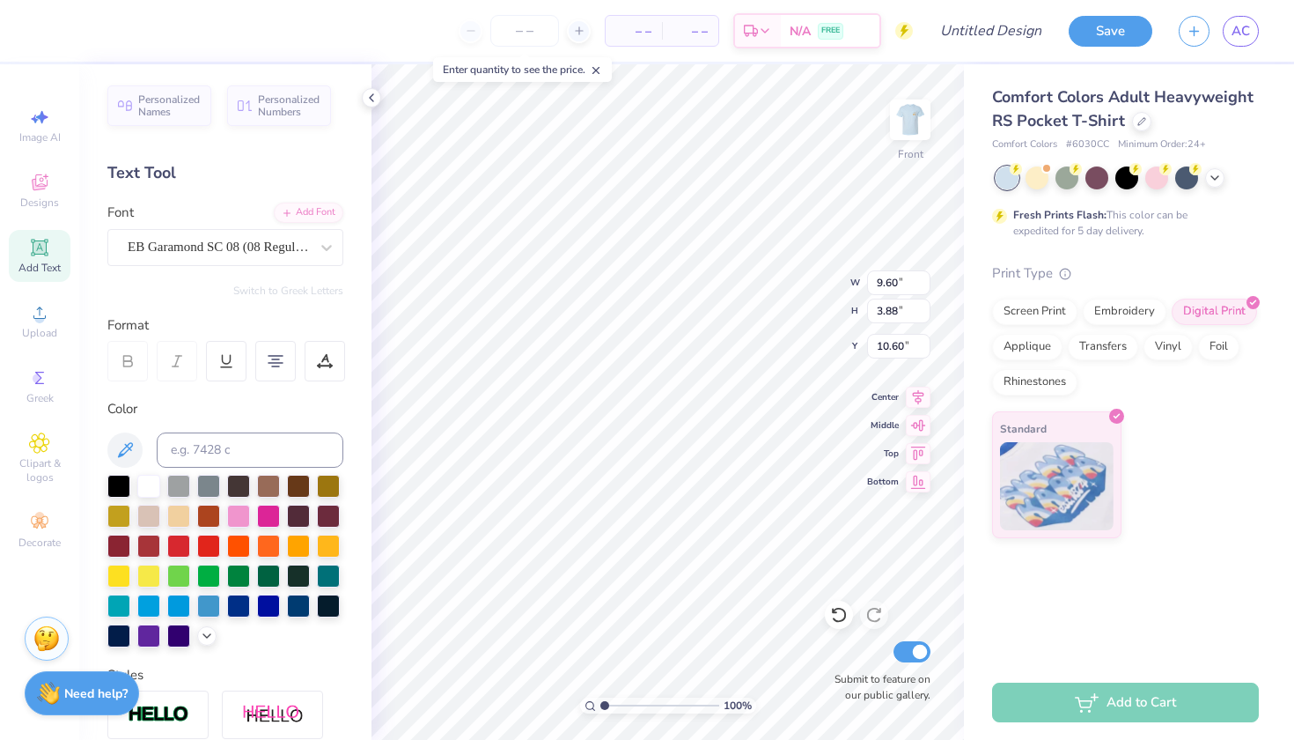
type input "7.67"
type input "3.35"
type input "10.86"
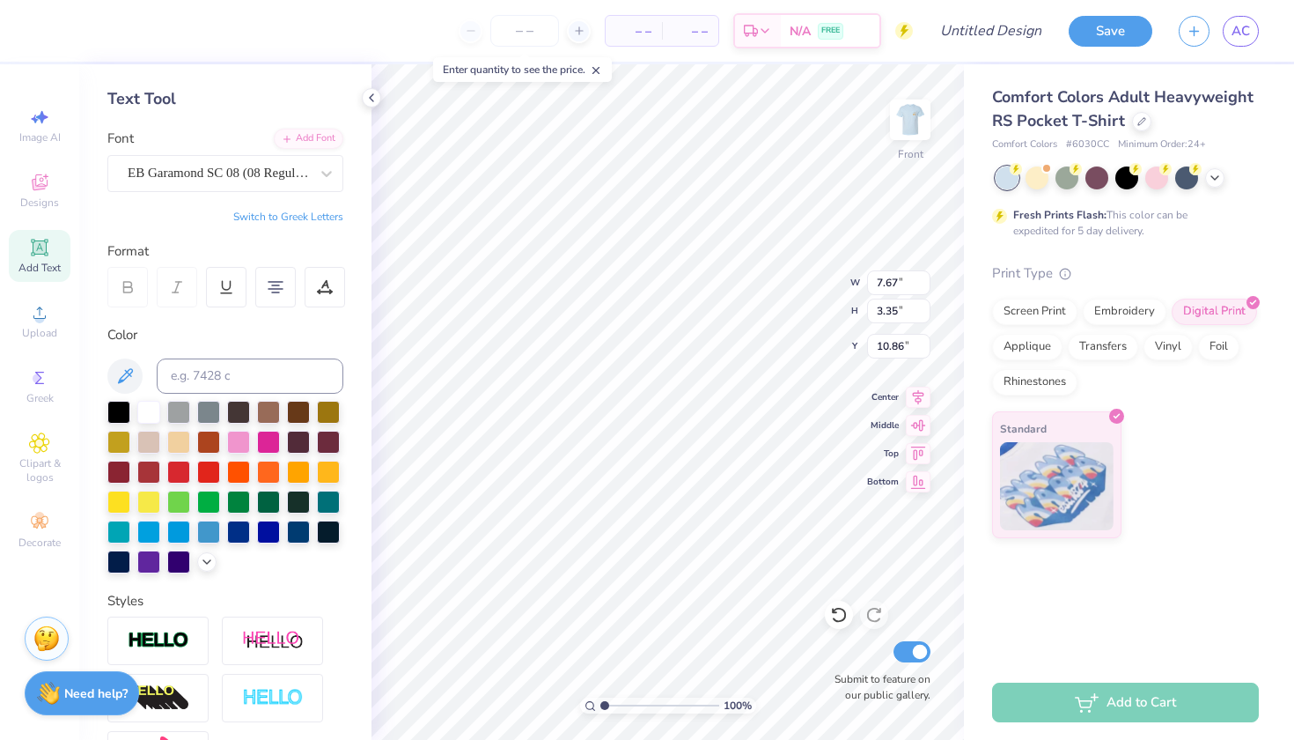
scroll to position [89, 0]
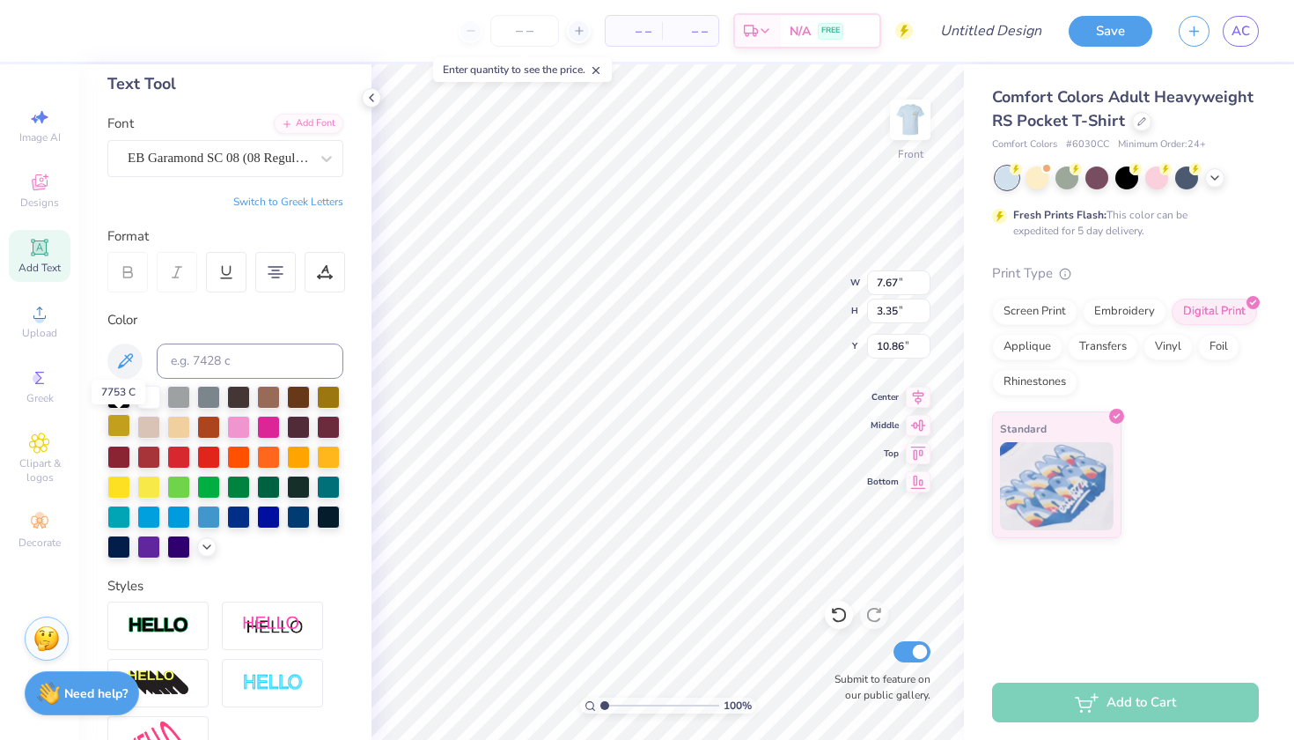
click at [129, 425] on div at bounding box center [118, 425] width 23 height 23
click at [127, 365] on icon at bounding box center [124, 360] width 21 height 21
click at [208, 548] on icon at bounding box center [207, 545] width 14 height 14
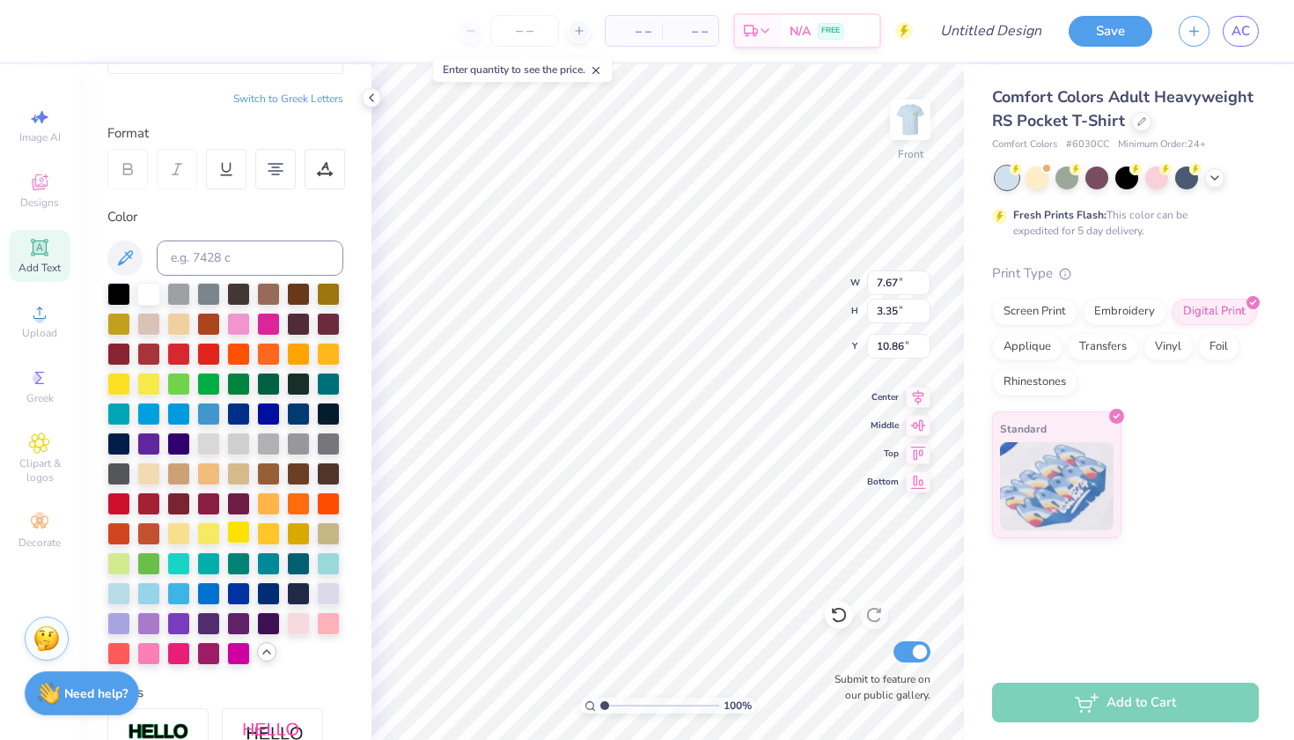
scroll to position [187, 0]
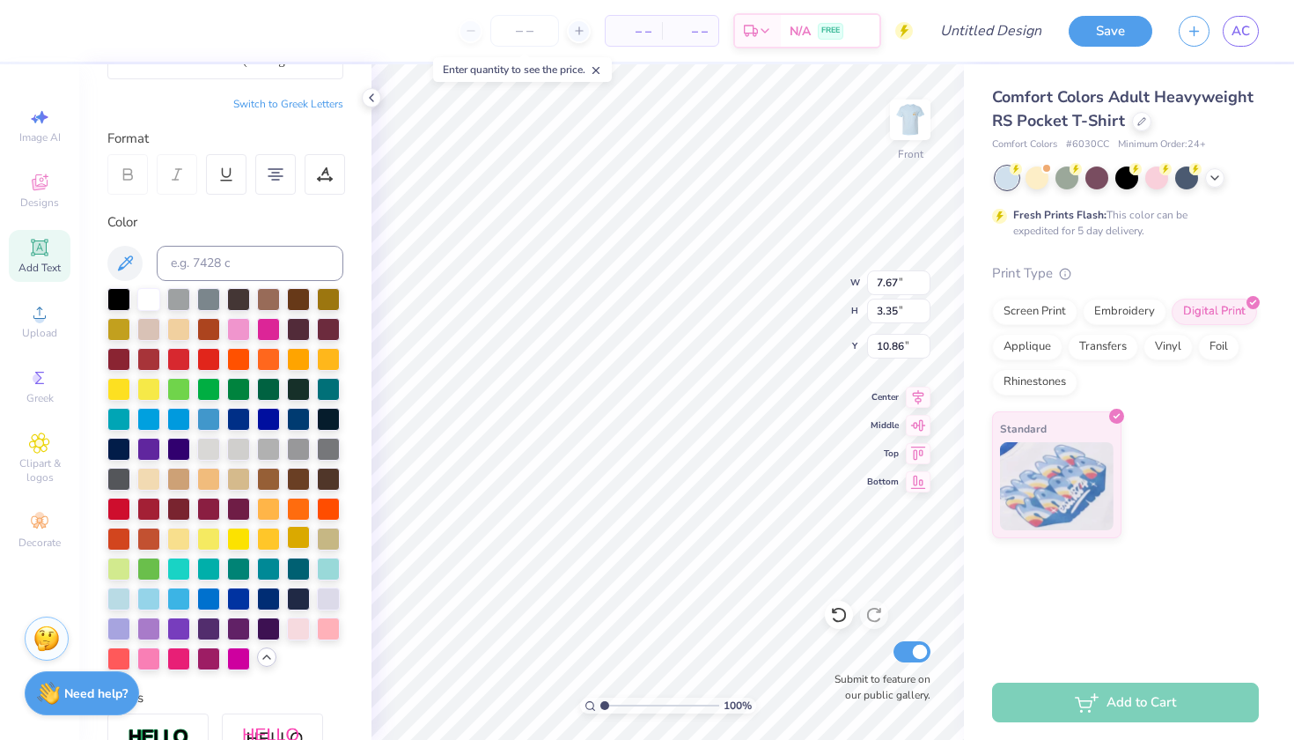
click at [301, 539] on div at bounding box center [298, 537] width 23 height 23
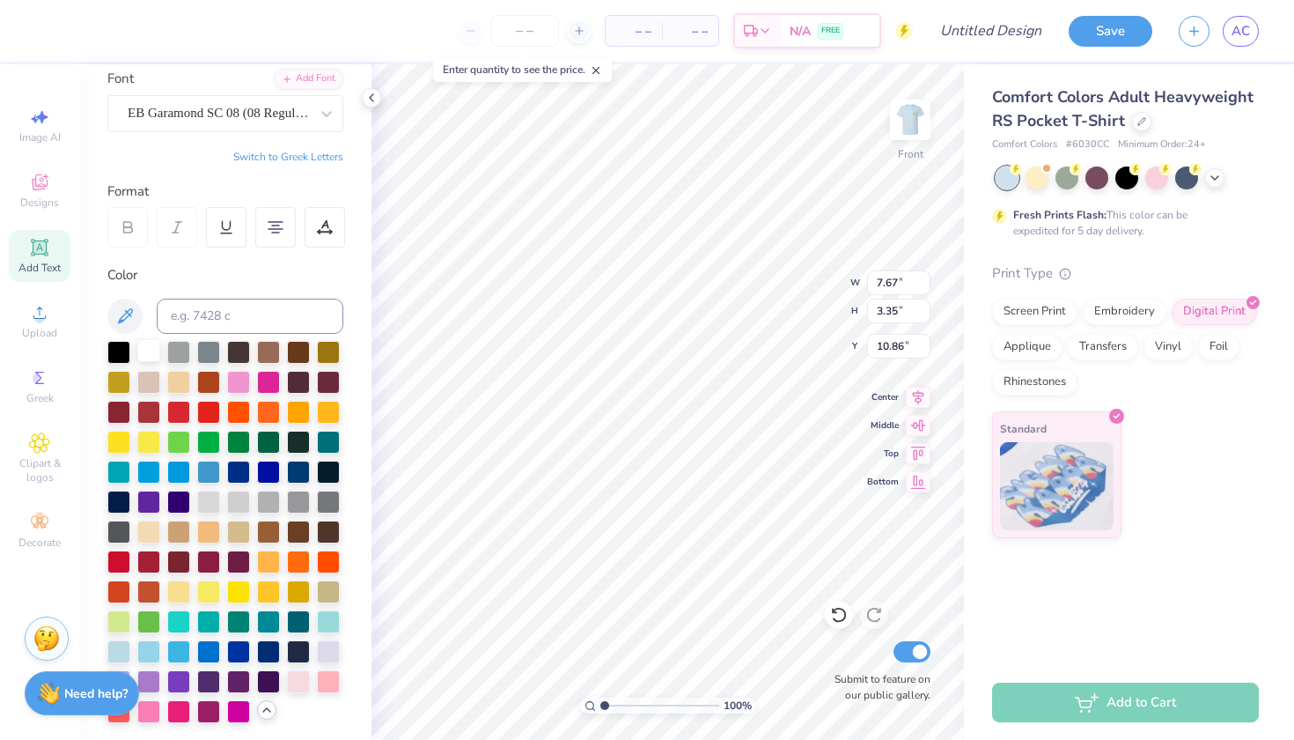
click at [151, 353] on div at bounding box center [148, 350] width 23 height 23
type input "10.86"
type input "4.74"
type input "9.47"
type input "13.86"
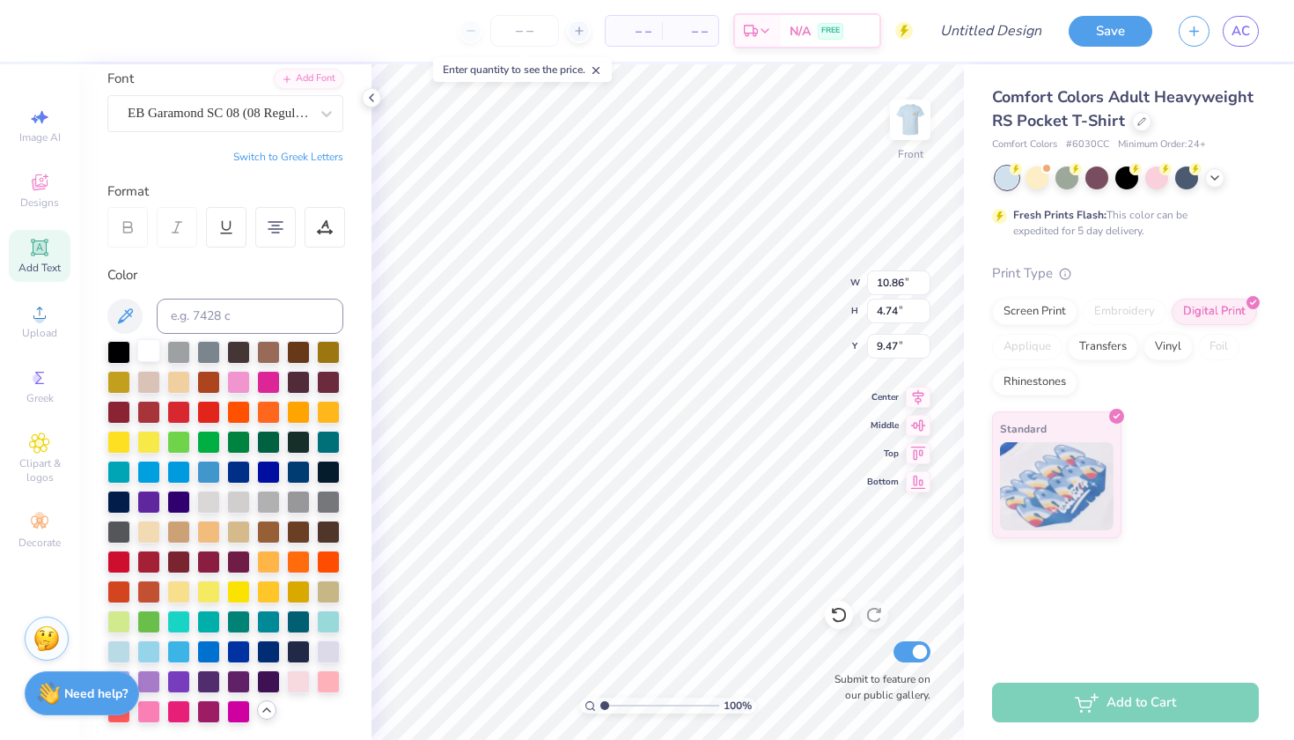
type input "6.05"
type input "7.69"
click at [906, 119] on img at bounding box center [910, 120] width 70 height 70
